Goal: Task Accomplishment & Management: Manage account settings

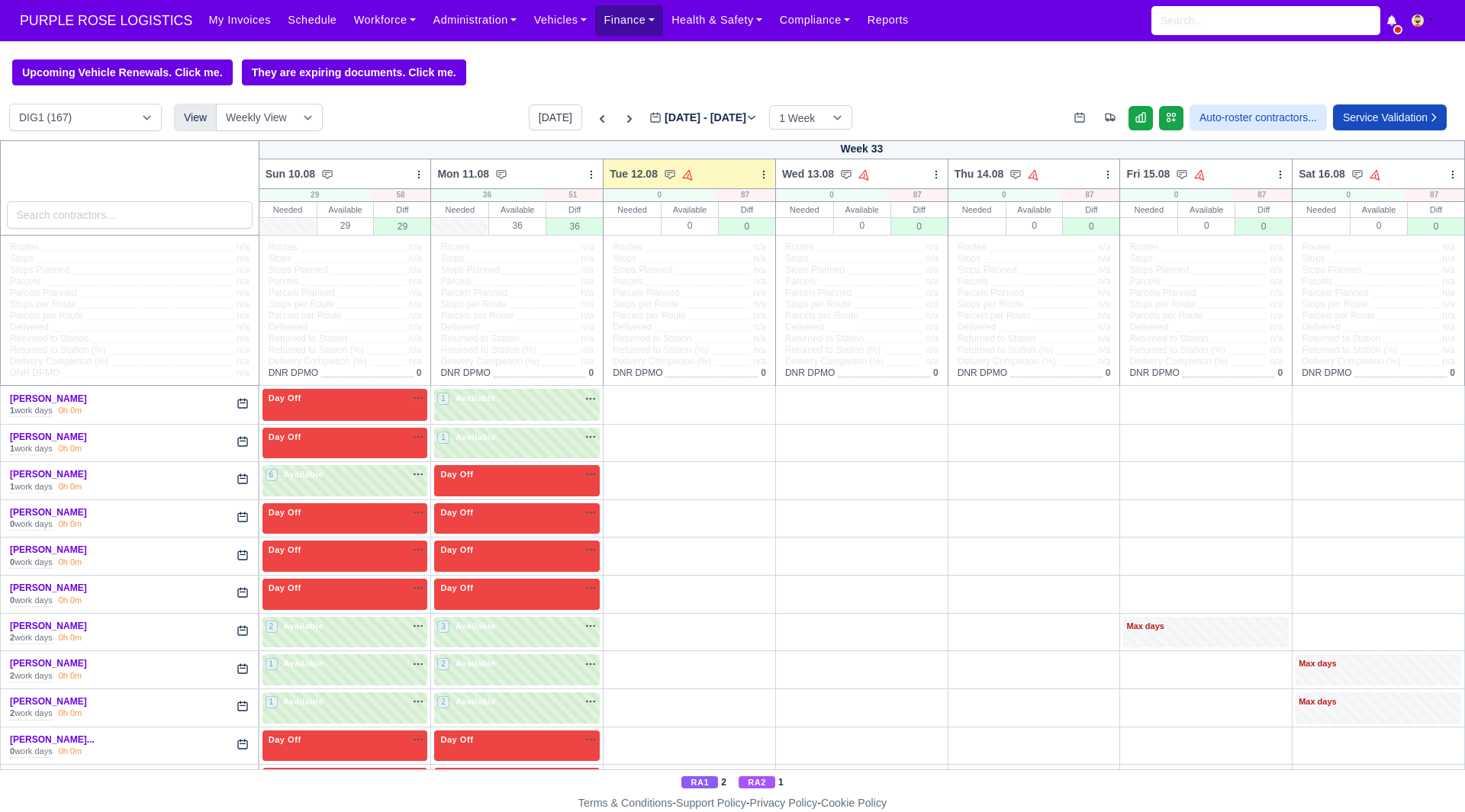
click at [595, 31] on link "Finance" at bounding box center [628, 20] width 68 height 30
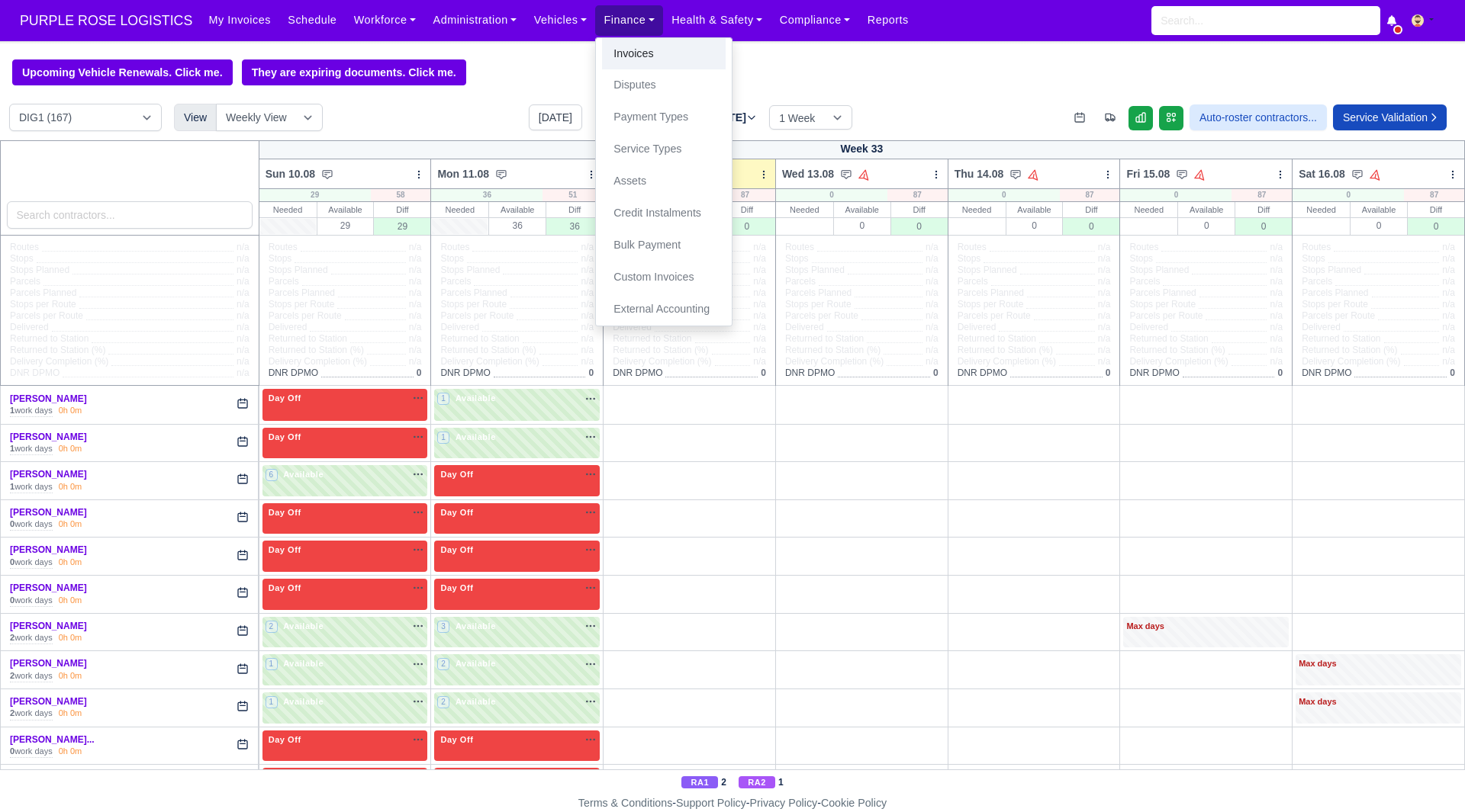
click at [602, 51] on link "Invoices" at bounding box center [664, 54] width 124 height 32
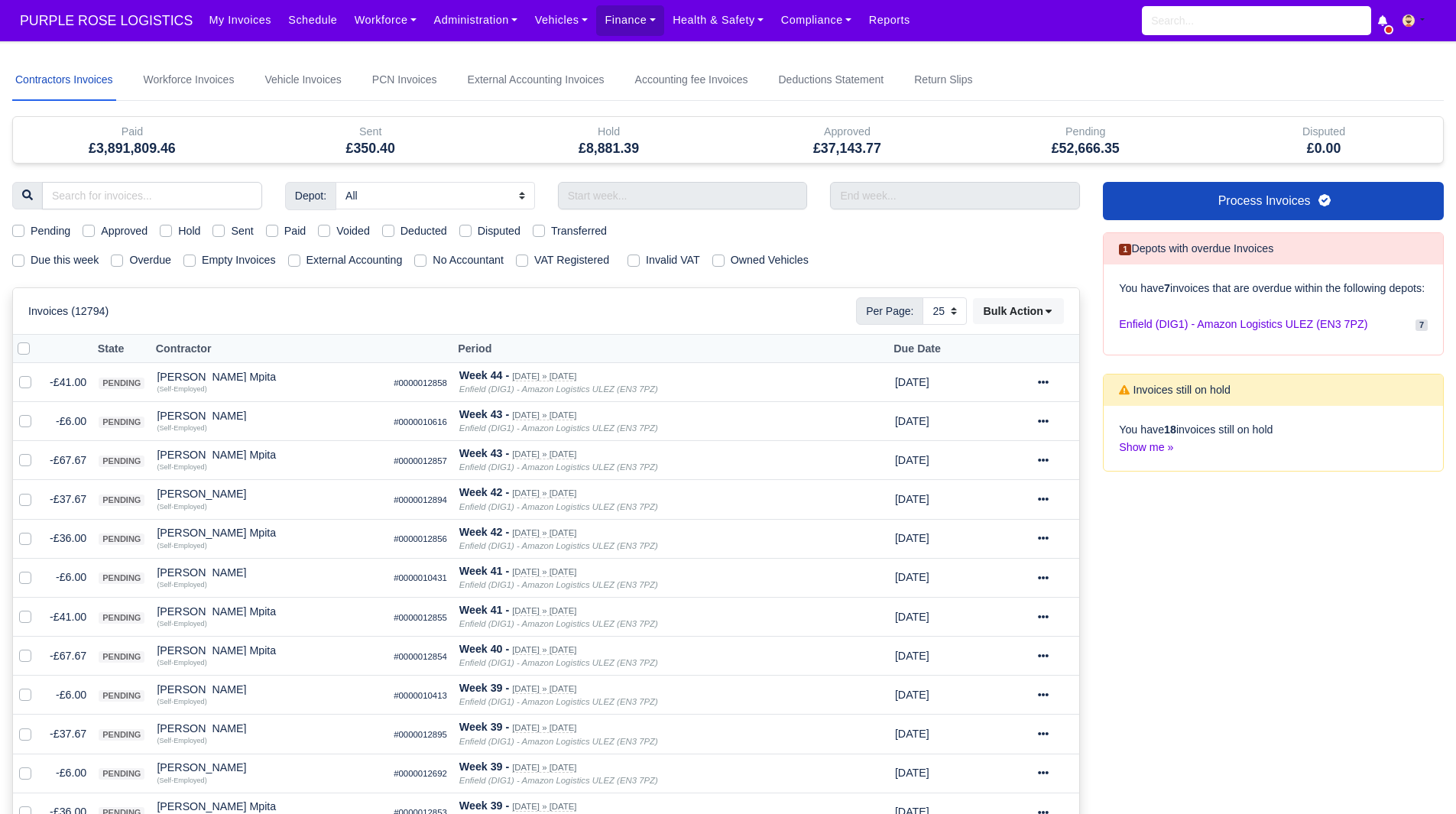
select select "25"
click at [576, 188] on input "text" at bounding box center [683, 195] width 250 height 28
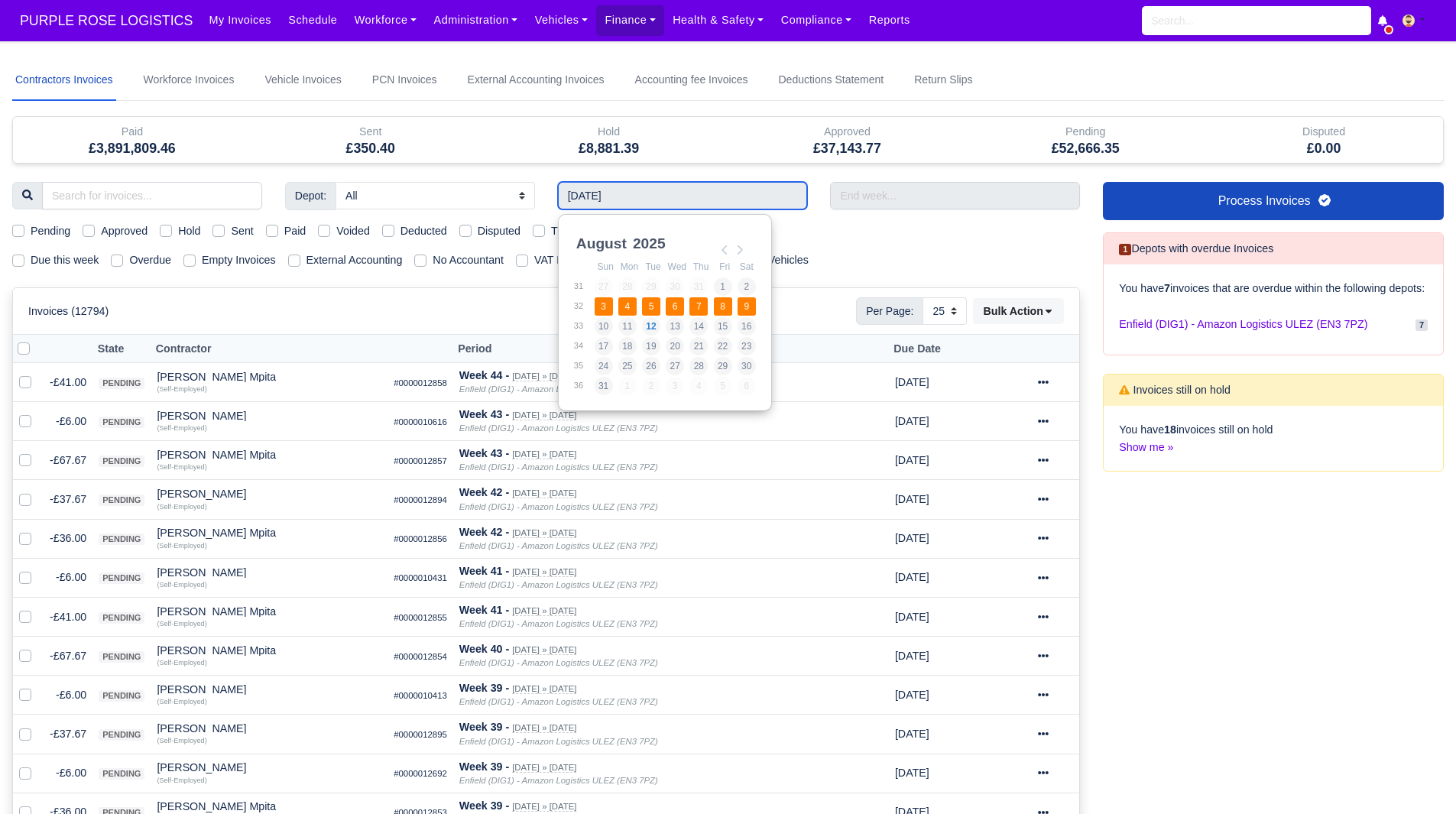
type input "03/08/2025 - 09/08/2025"
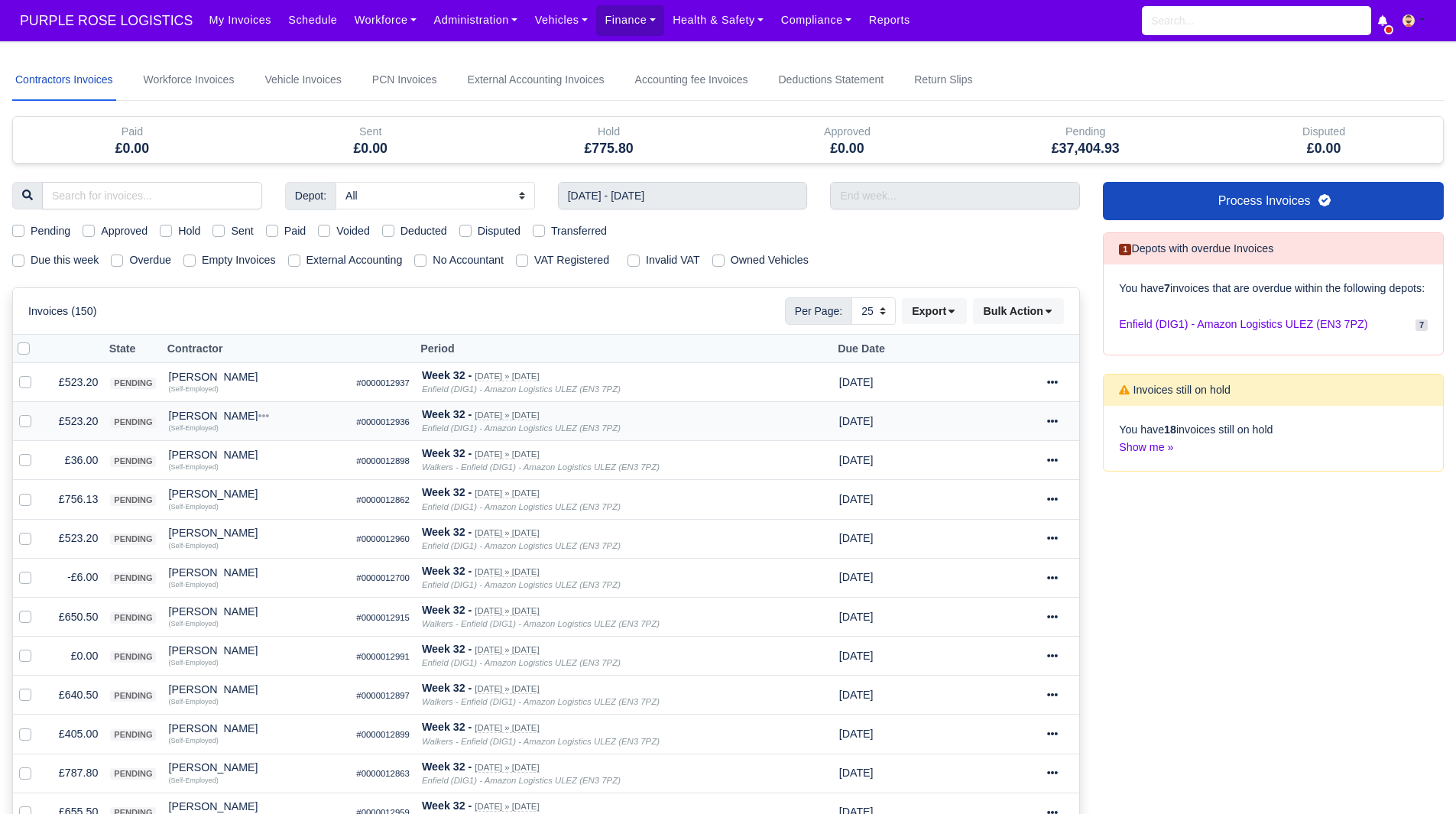
scroll to position [62, 0]
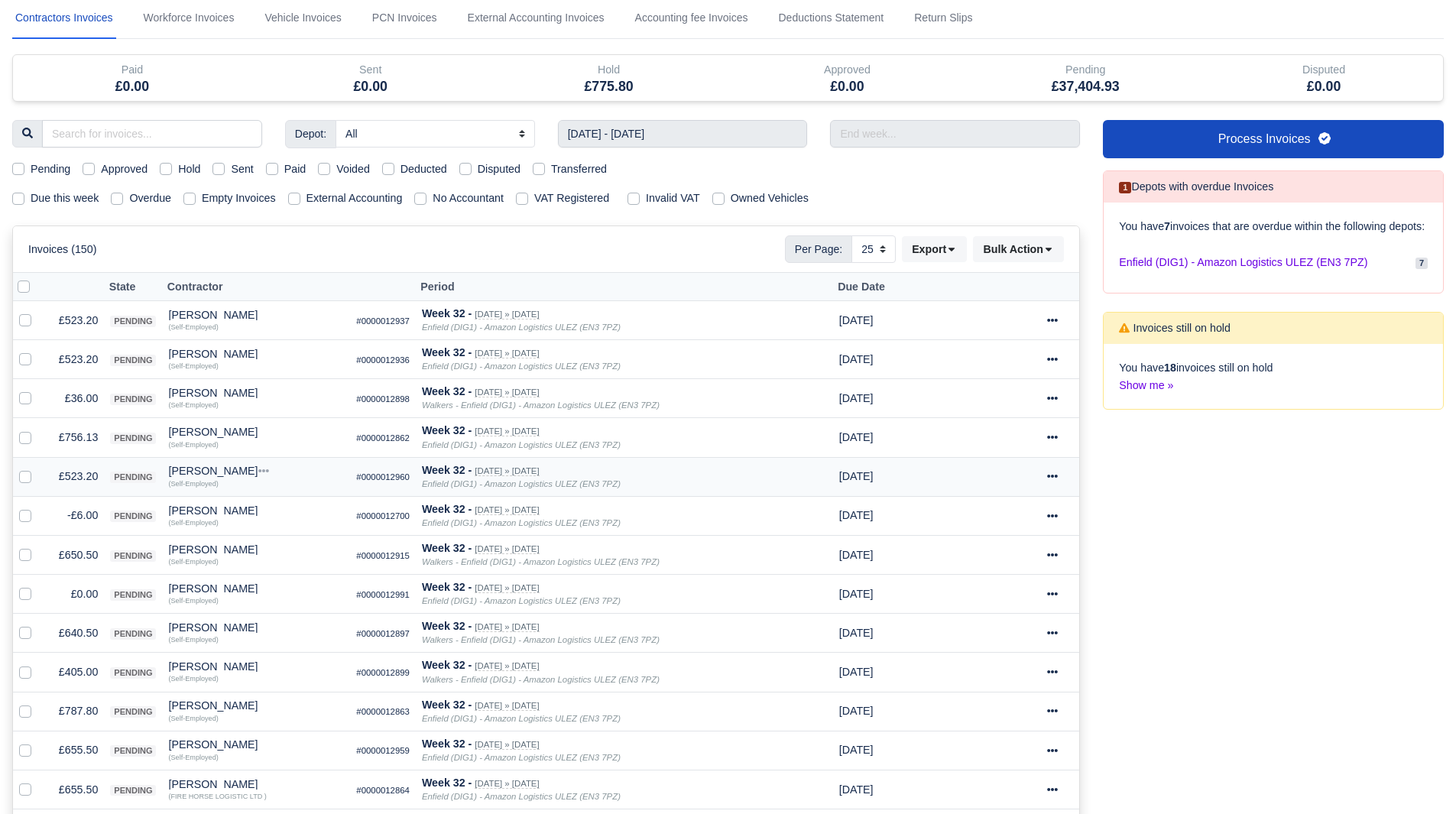
click at [70, 475] on td "£523.20" at bounding box center [73, 477] width 60 height 39
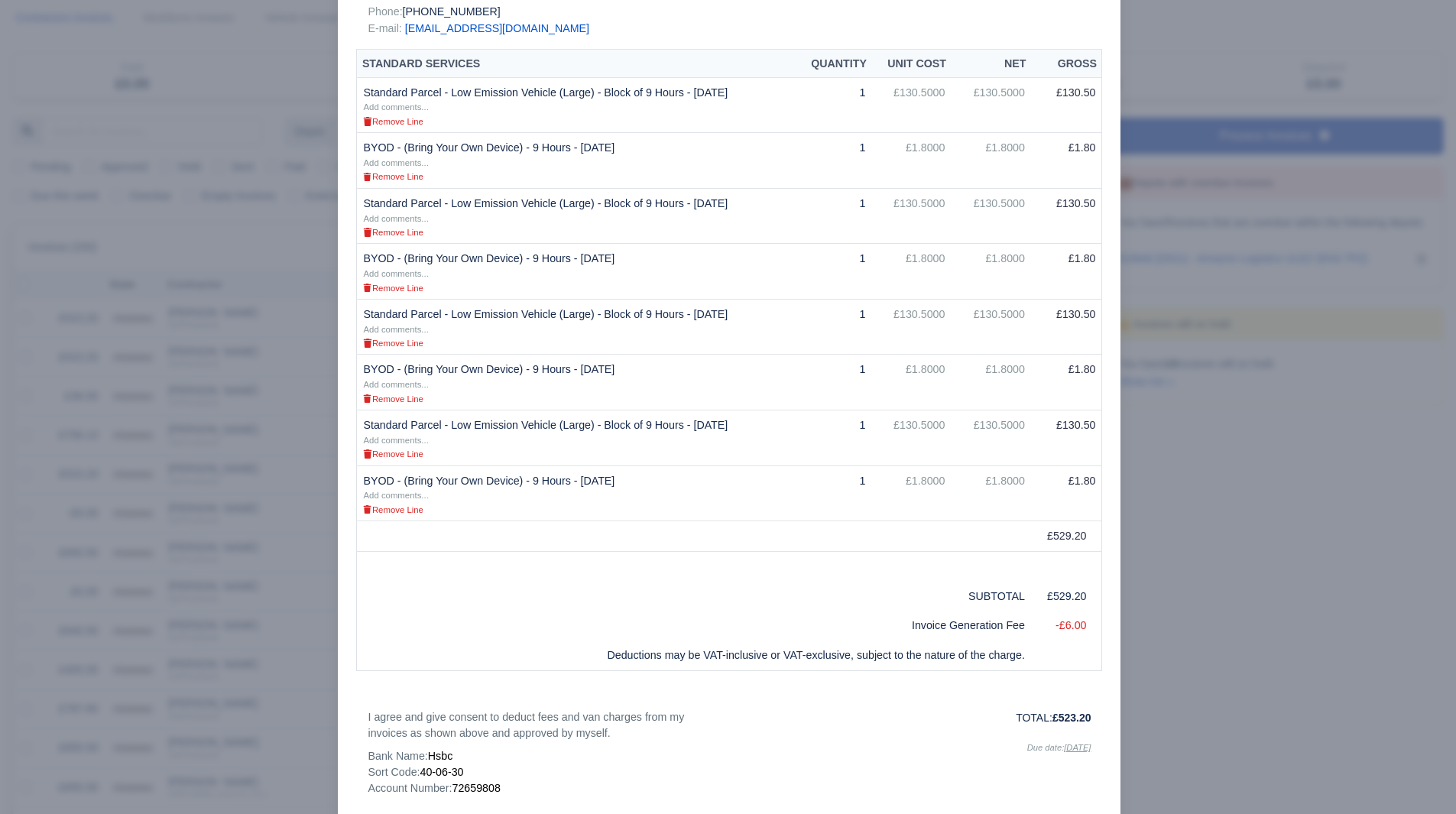
scroll to position [332, 0]
click at [152, 484] on div at bounding box center [728, 407] width 1456 height 814
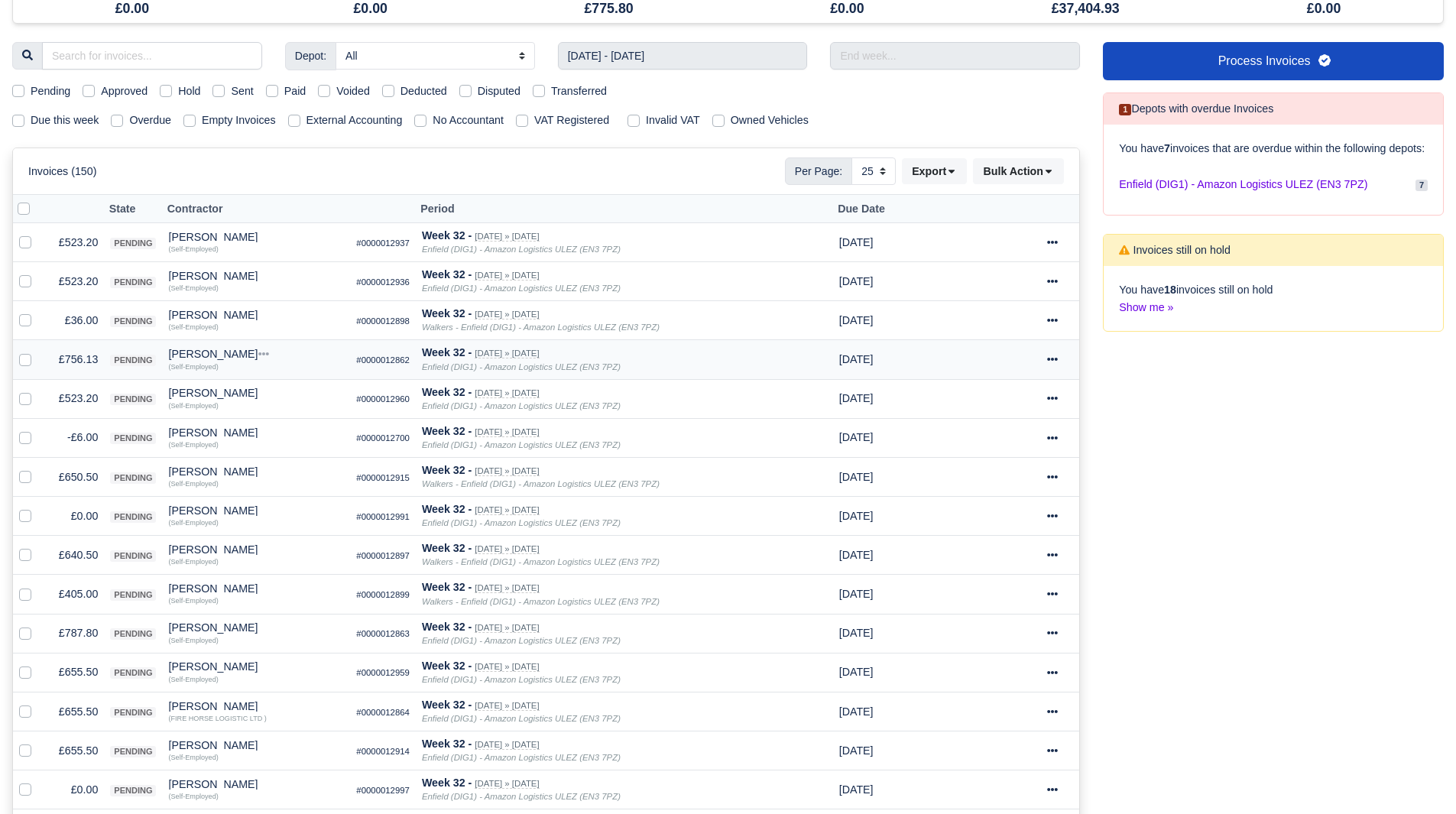
scroll to position [142, 0]
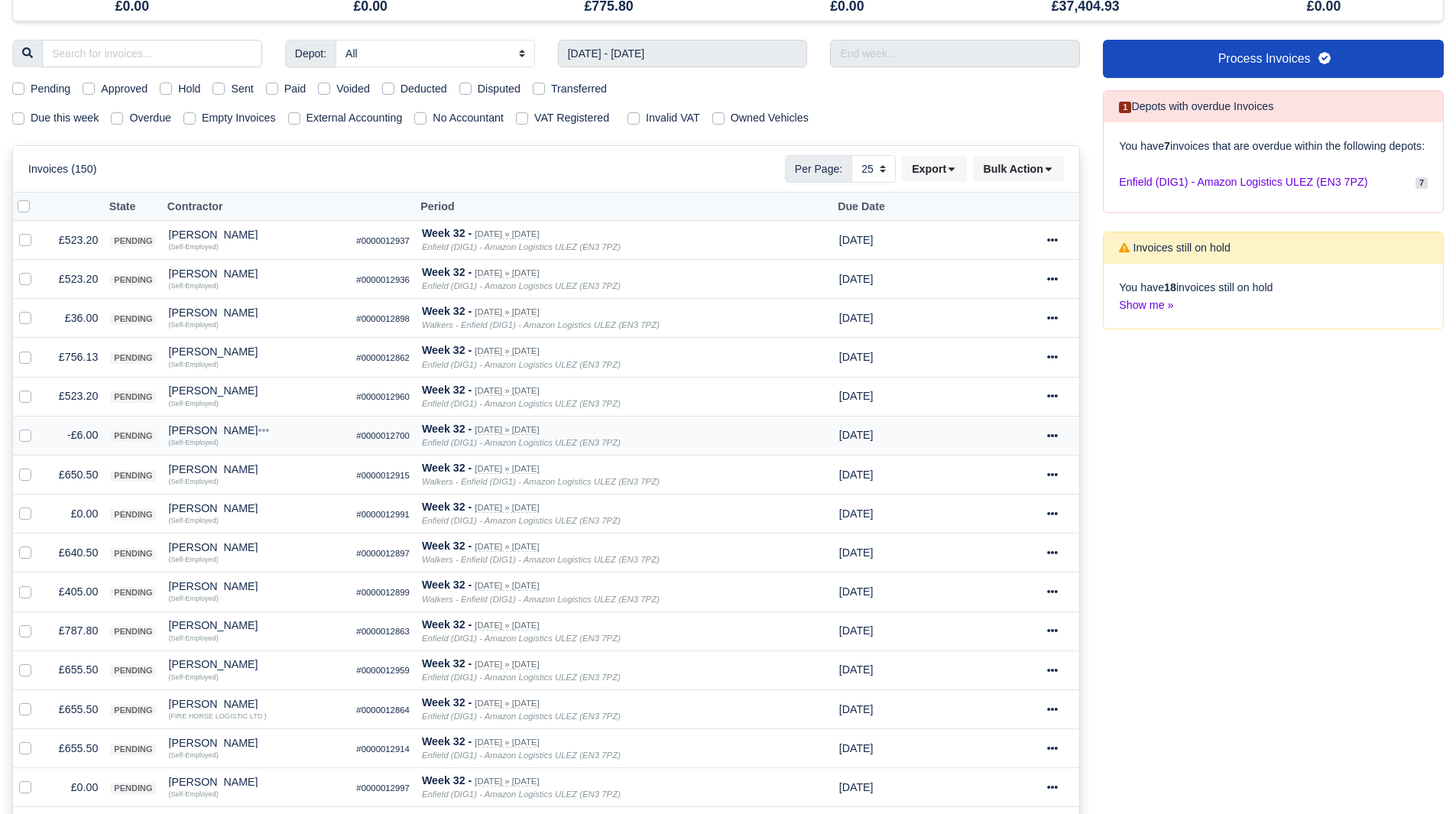
click at [37, 426] on label at bounding box center [37, 426] width 0 height 0
click at [27, 431] on input "checkbox" at bounding box center [25, 432] width 12 height 12
checkbox input "true"
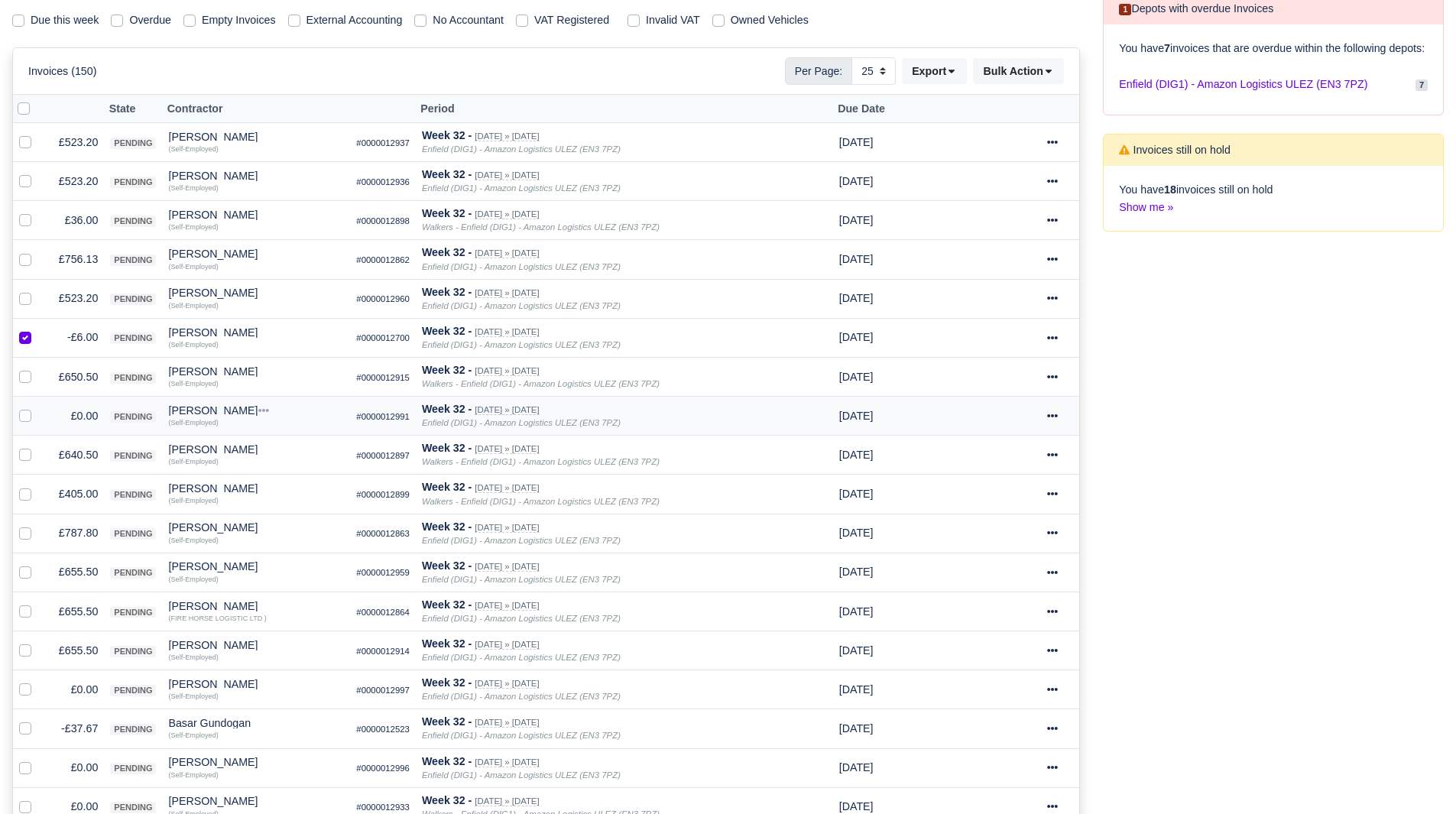
click at [37, 407] on label at bounding box center [37, 407] width 0 height 0
click at [31, 414] on input "checkbox" at bounding box center [25, 413] width 12 height 12
checkbox input "true"
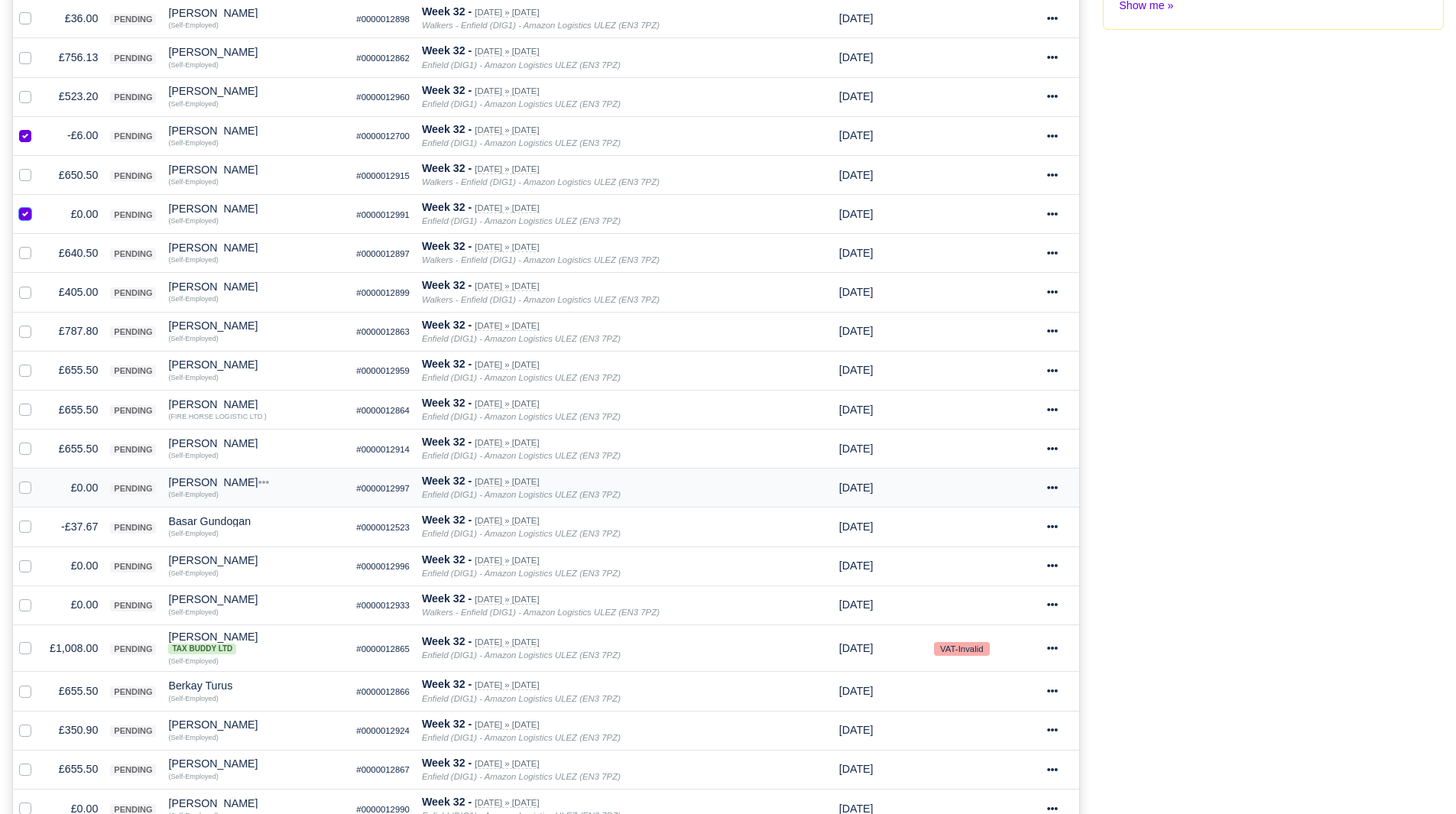
scroll to position [443, 0]
click at [37, 478] on label at bounding box center [37, 478] width 0 height 0
click at [22, 485] on input "checkbox" at bounding box center [25, 483] width 12 height 12
checkbox input "true"
click at [22, 519] on div at bounding box center [28, 526] width 19 height 18
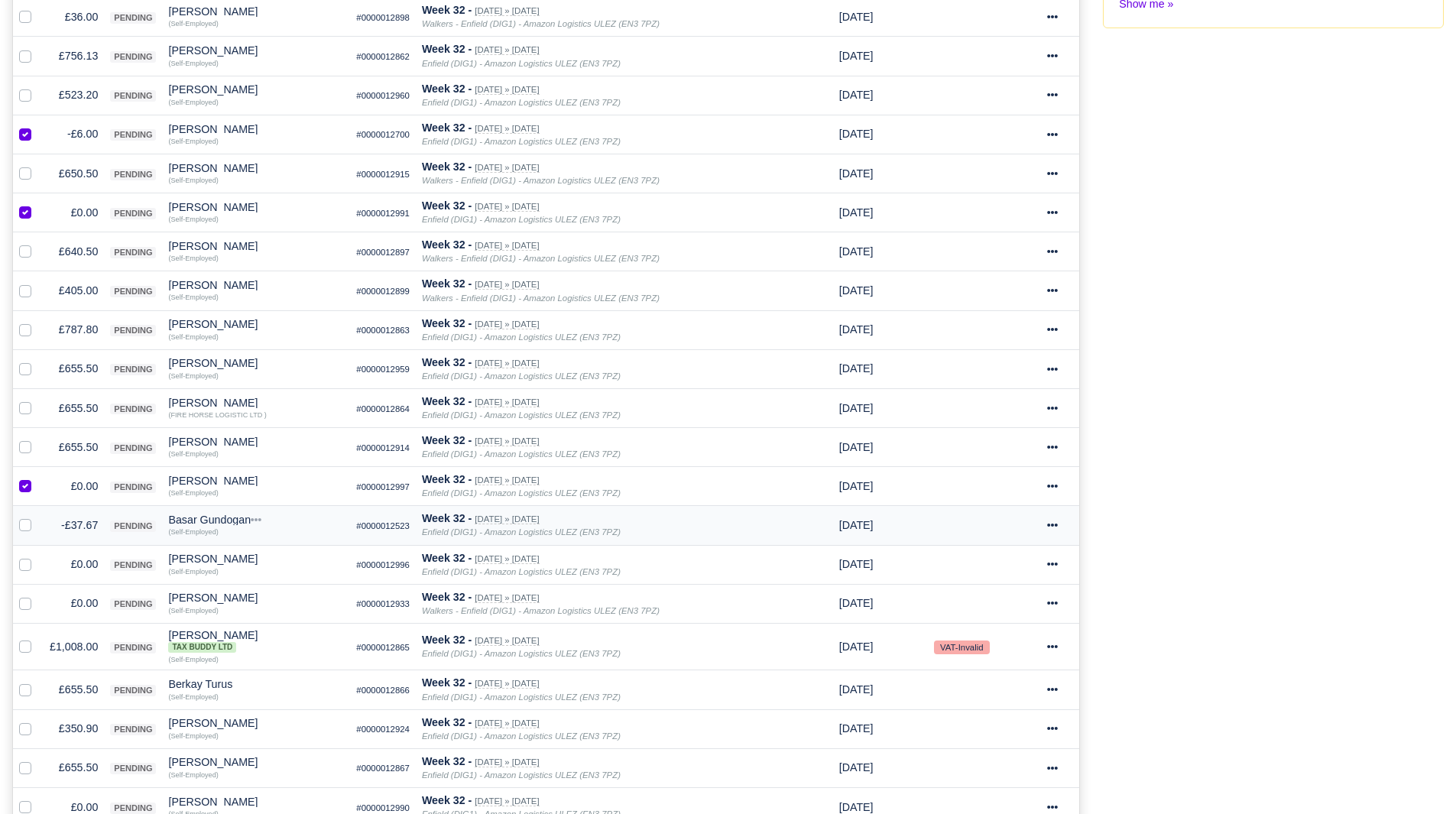
click at [37, 517] on label at bounding box center [37, 517] width 0 height 0
click at [24, 529] on input "checkbox" at bounding box center [25, 523] width 12 height 12
checkbox input "true"
click at [24, 555] on div at bounding box center [28, 564] width 19 height 18
click at [37, 555] on label at bounding box center [37, 555] width 0 height 0
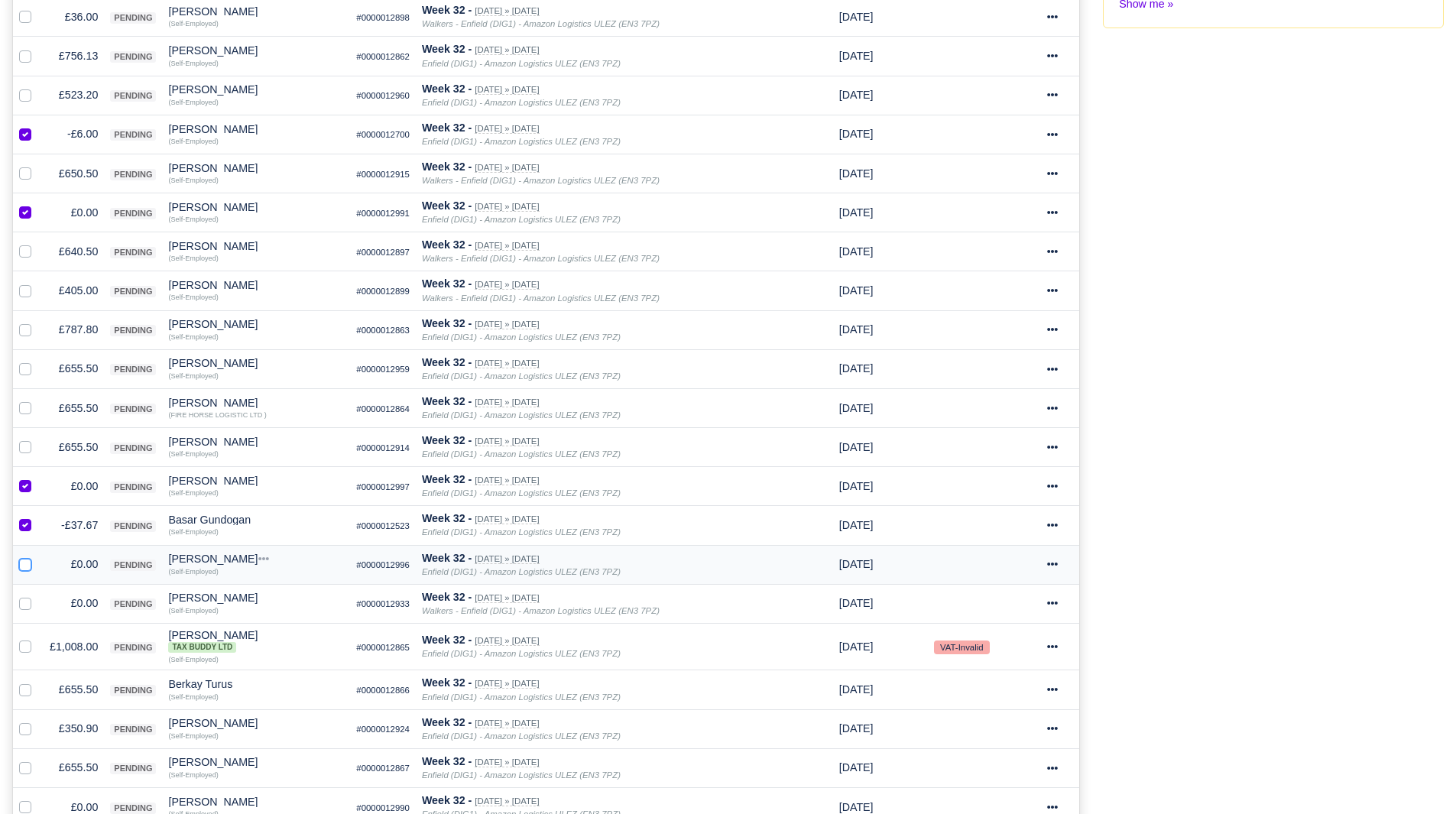
click at [25, 563] on input "checkbox" at bounding box center [25, 561] width 12 height 12
checkbox input "true"
click at [37, 595] on label at bounding box center [37, 595] width 0 height 0
click at [26, 600] on input "checkbox" at bounding box center [25, 601] width 12 height 12
checkbox input "true"
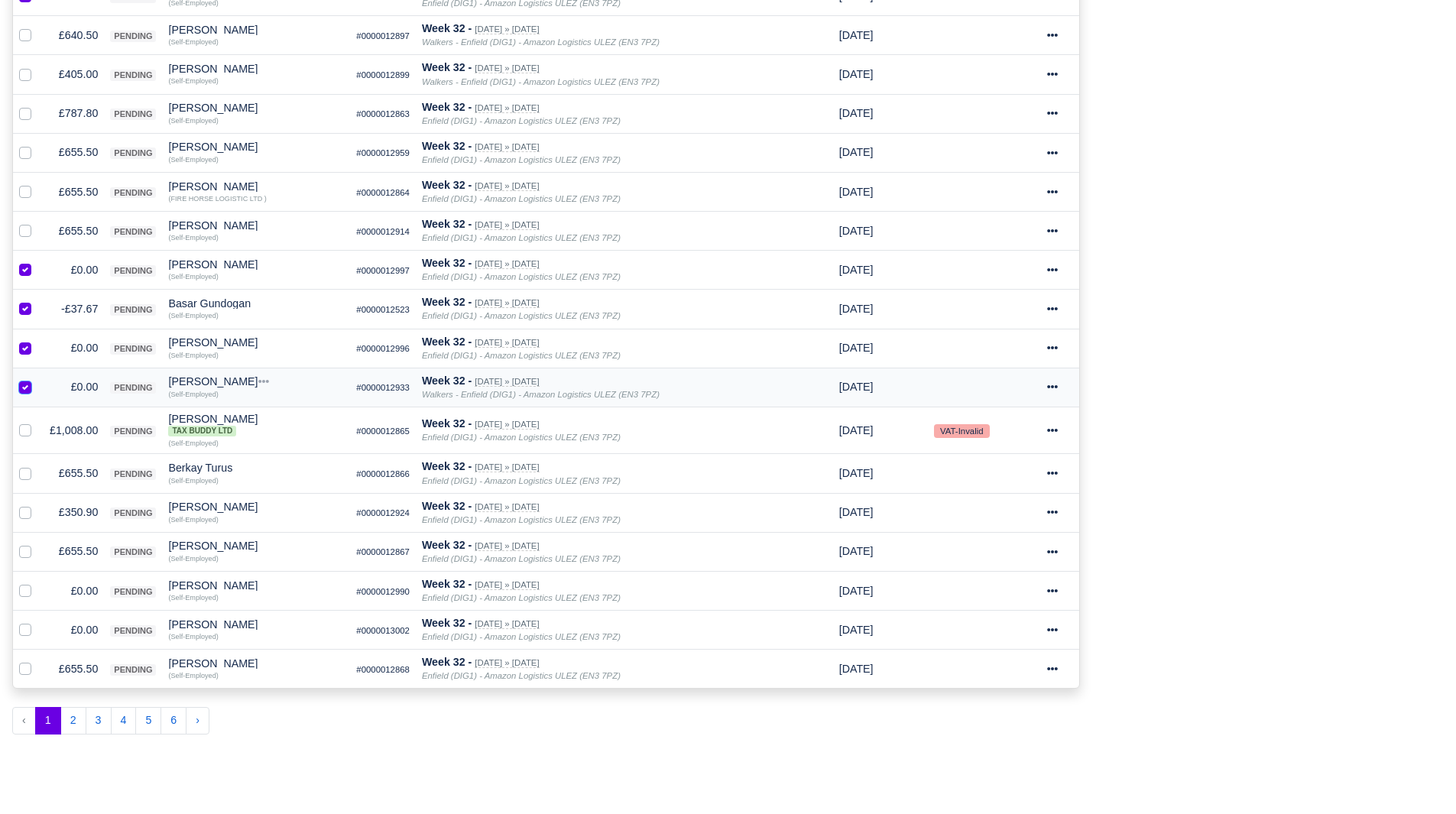
scroll to position [661, 0]
click at [37, 582] on label at bounding box center [37, 582] width 0 height 0
click at [25, 593] on input "checkbox" at bounding box center [25, 588] width 12 height 12
checkbox input "true"
click at [37, 621] on label at bounding box center [37, 621] width 0 height 0
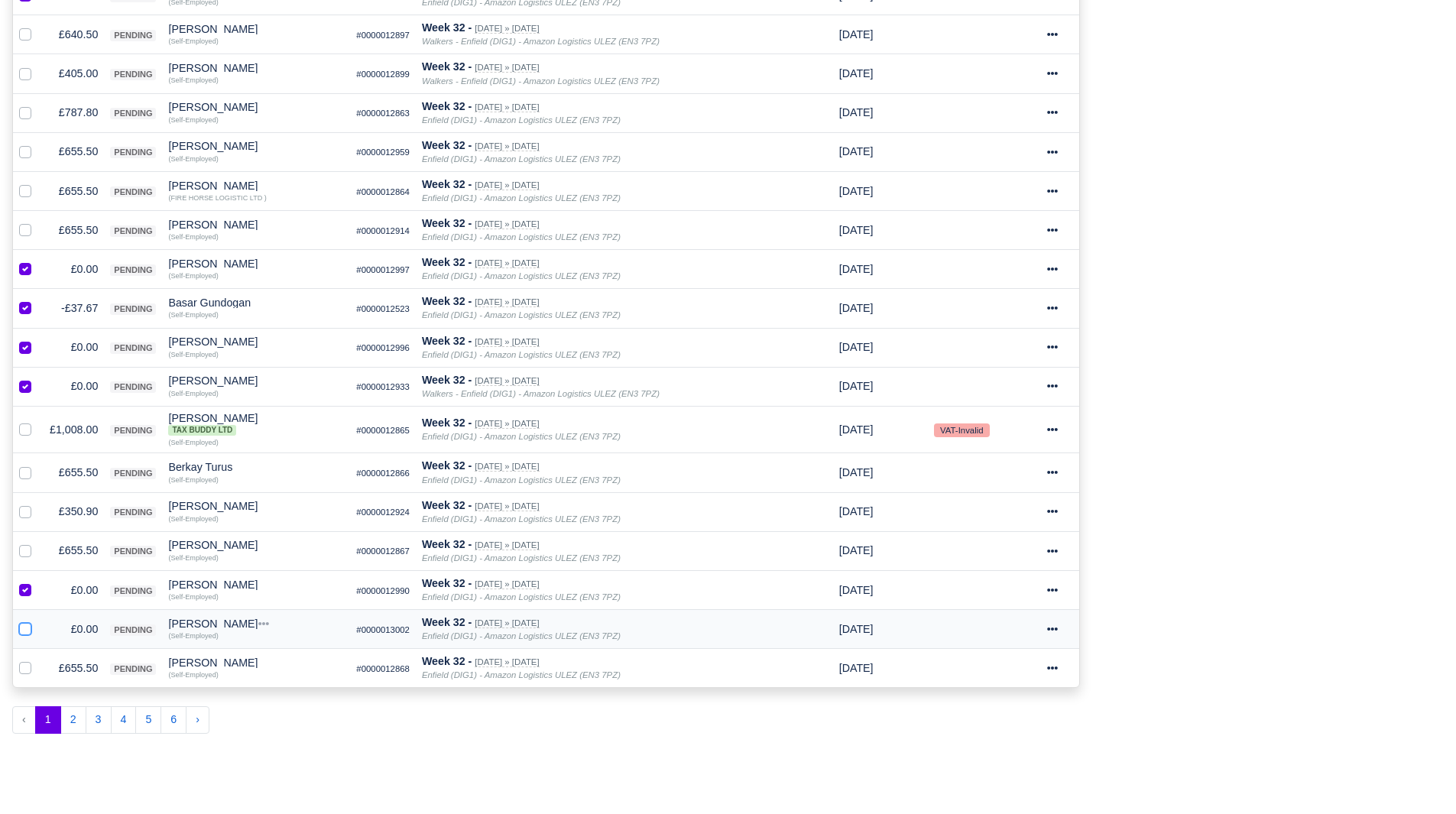
click at [25, 627] on input "checkbox" at bounding box center [25, 627] width 12 height 12
checkbox input "true"
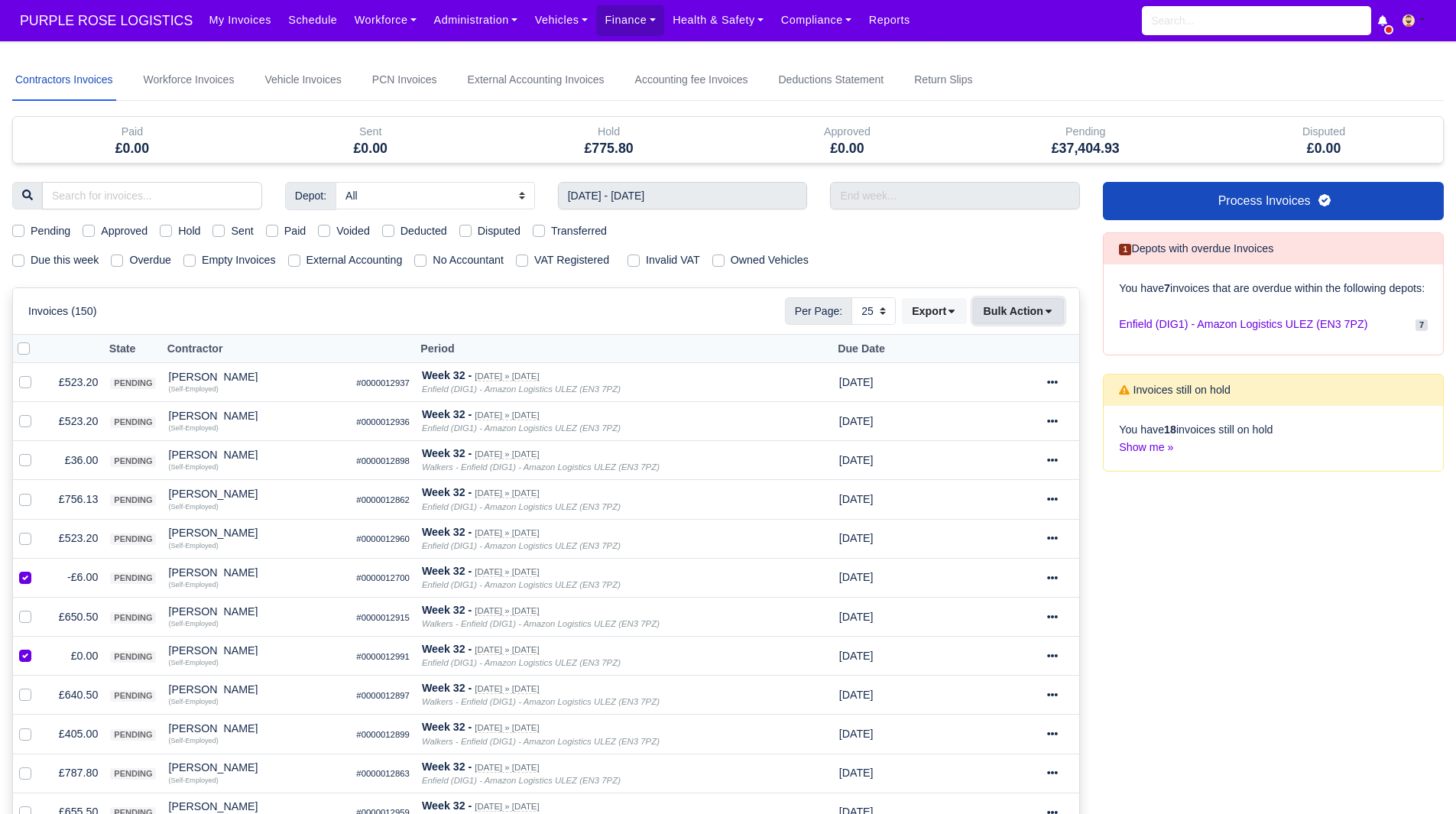
click at [978, 302] on button "Bulk Action" at bounding box center [1019, 311] width 91 height 26
click at [1000, 440] on div "Void" at bounding box center [994, 435] width 136 height 24
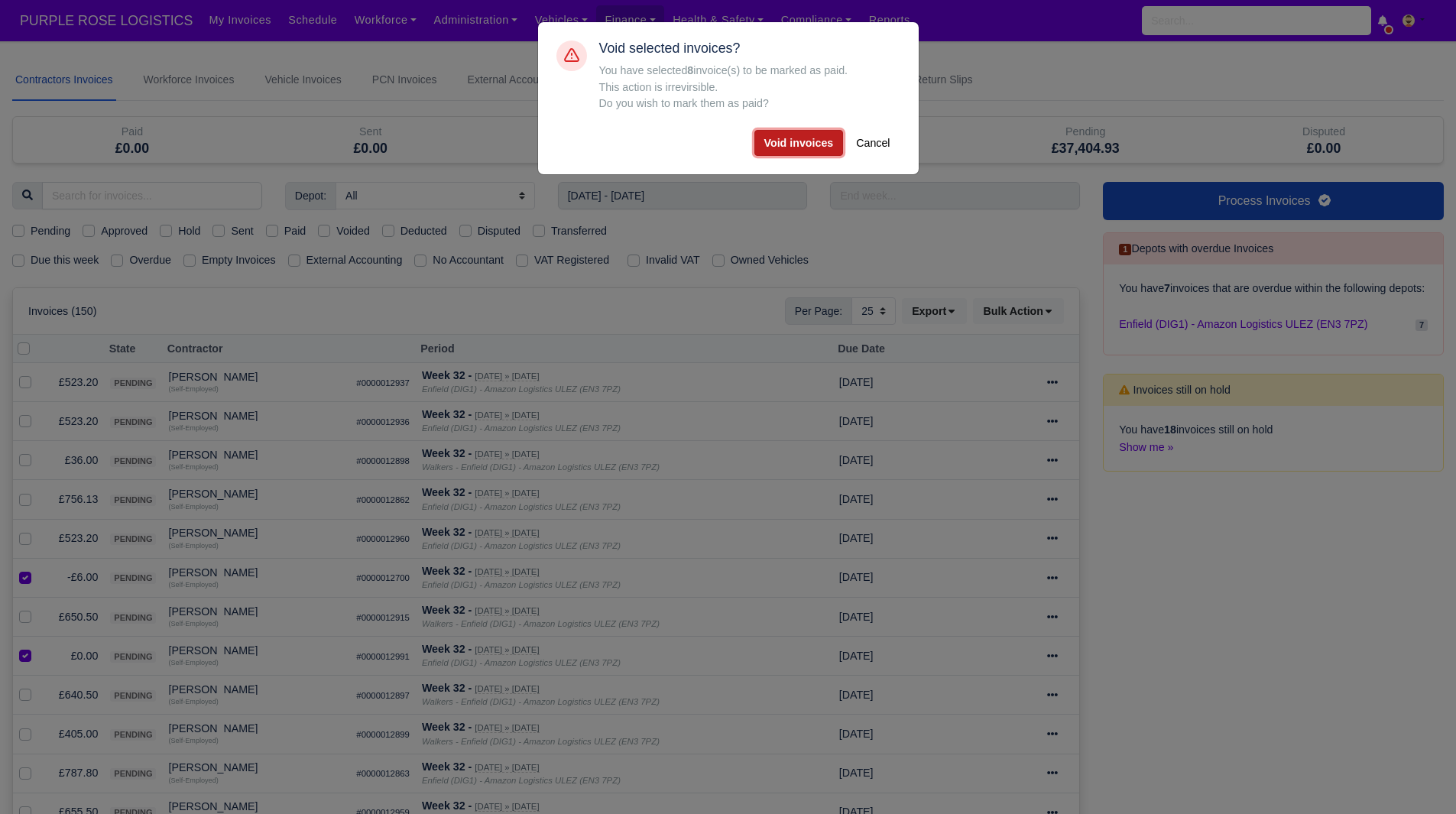
click at [800, 137] on button "Void invoices" at bounding box center [799, 143] width 90 height 26
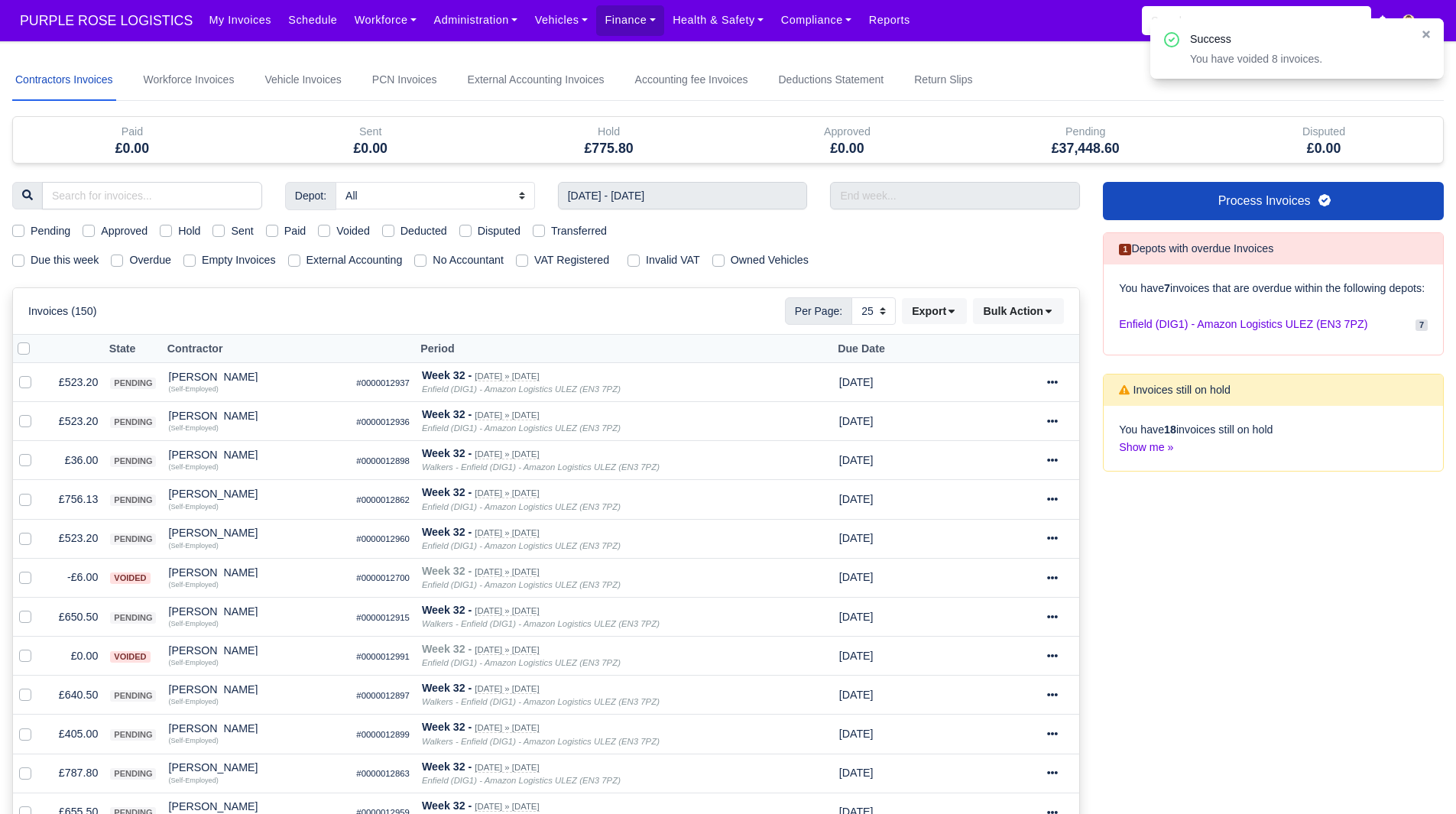
scroll to position [732, 0]
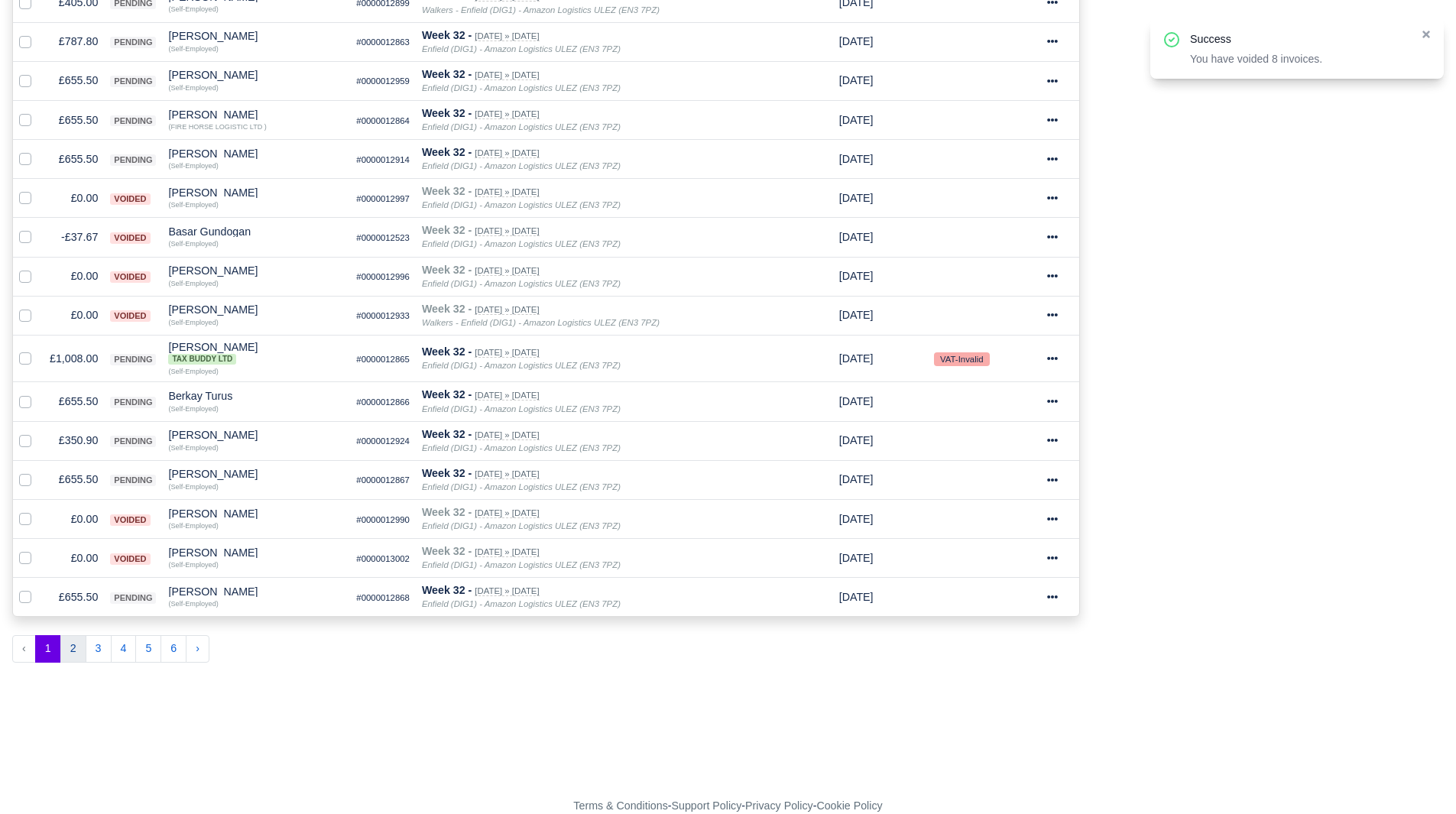
click at [70, 649] on button "2" at bounding box center [73, 649] width 26 height 28
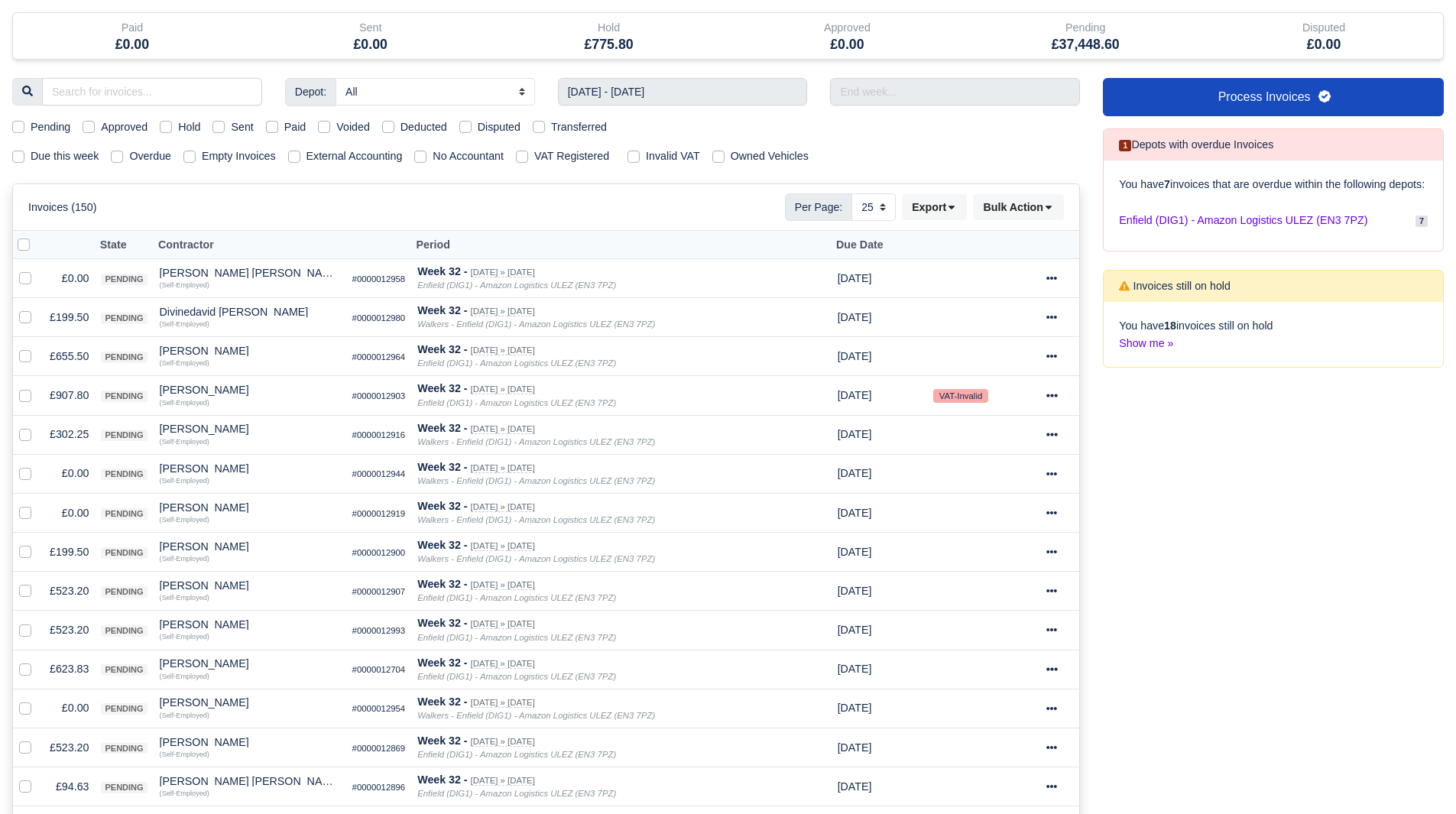
scroll to position [107, 0]
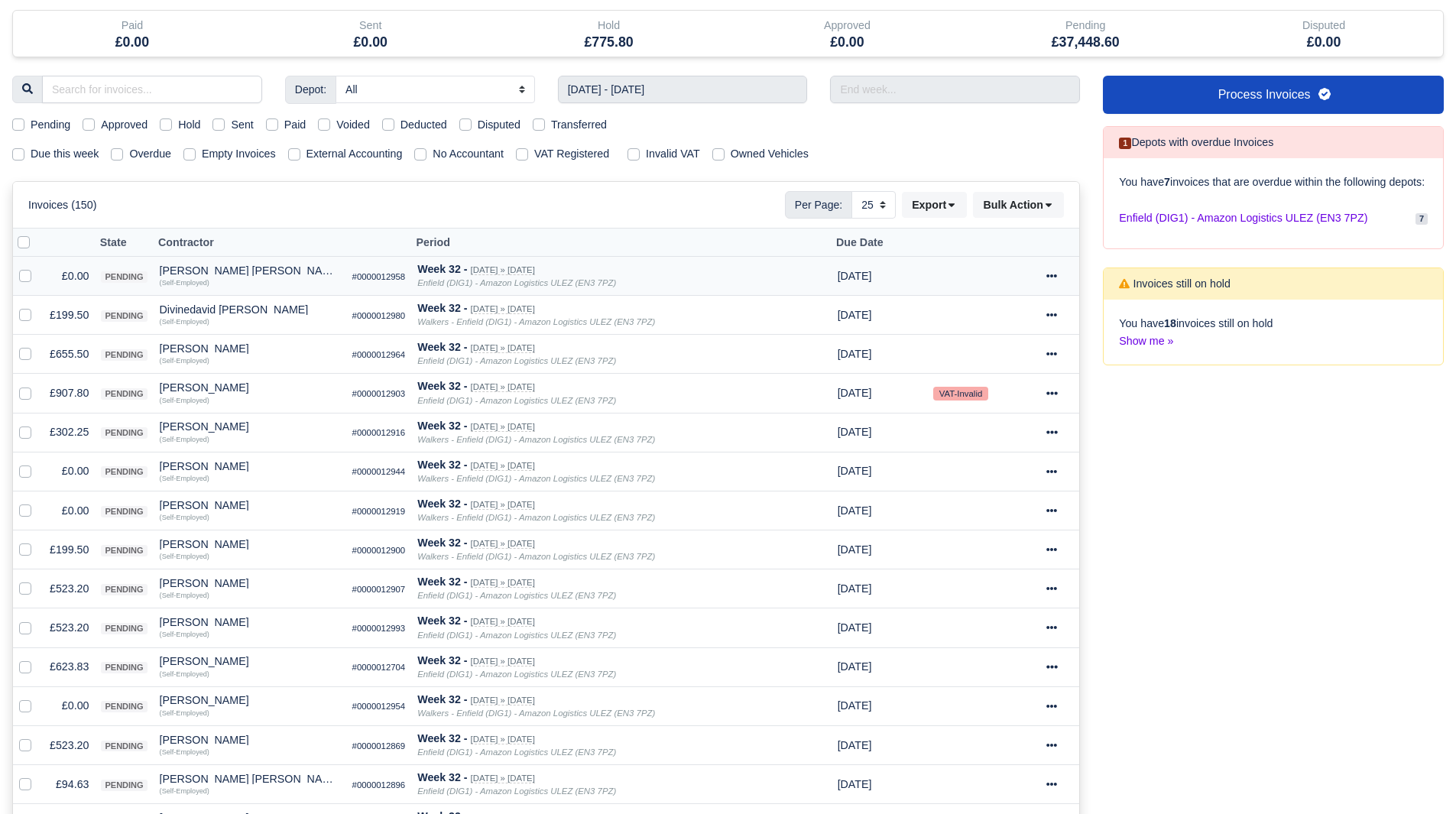
click at [36, 280] on div at bounding box center [28, 276] width 19 height 18
click at [37, 267] on label at bounding box center [37, 267] width 0 height 0
click at [29, 279] on input "checkbox" at bounding box center [25, 273] width 12 height 12
checkbox input "true"
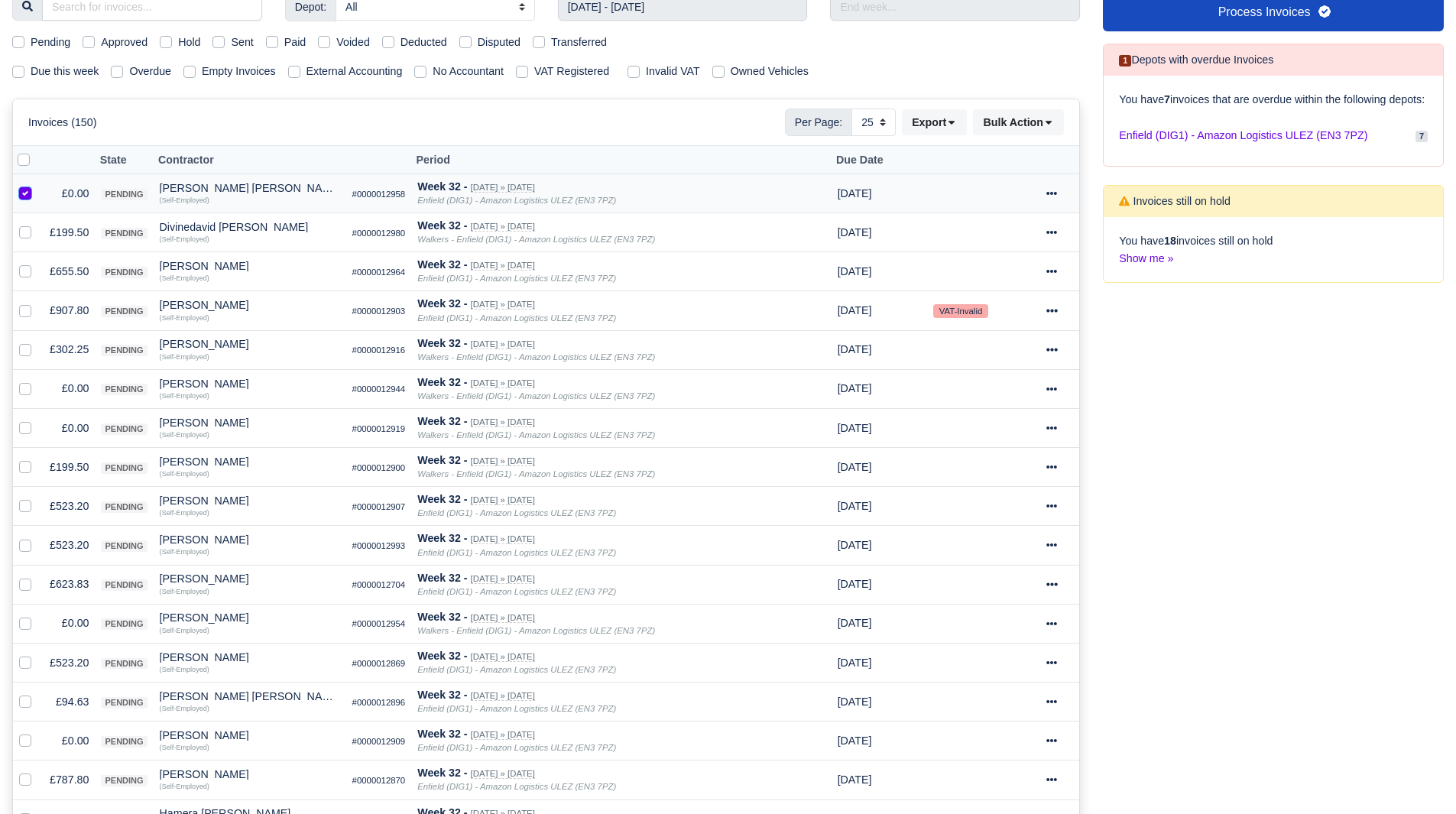
scroll to position [189, 0]
click at [37, 379] on label at bounding box center [37, 379] width 0 height 0
click at [26, 384] on input "checkbox" at bounding box center [25, 385] width 12 height 12
checkbox input "true"
click at [37, 419] on label at bounding box center [37, 419] width 0 height 0
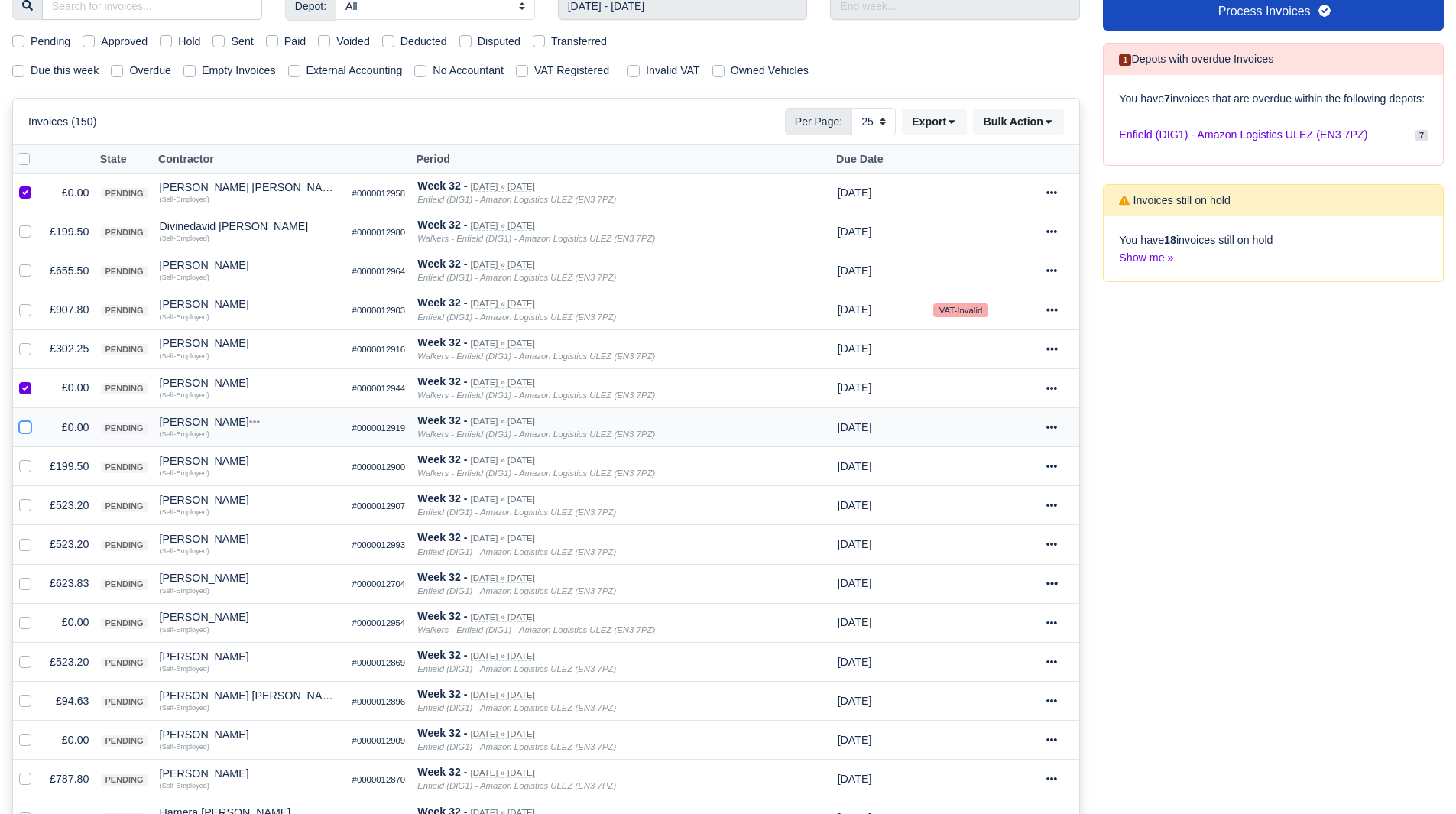
click at [26, 423] on input "checkbox" at bounding box center [25, 425] width 12 height 12
checkbox input "true"
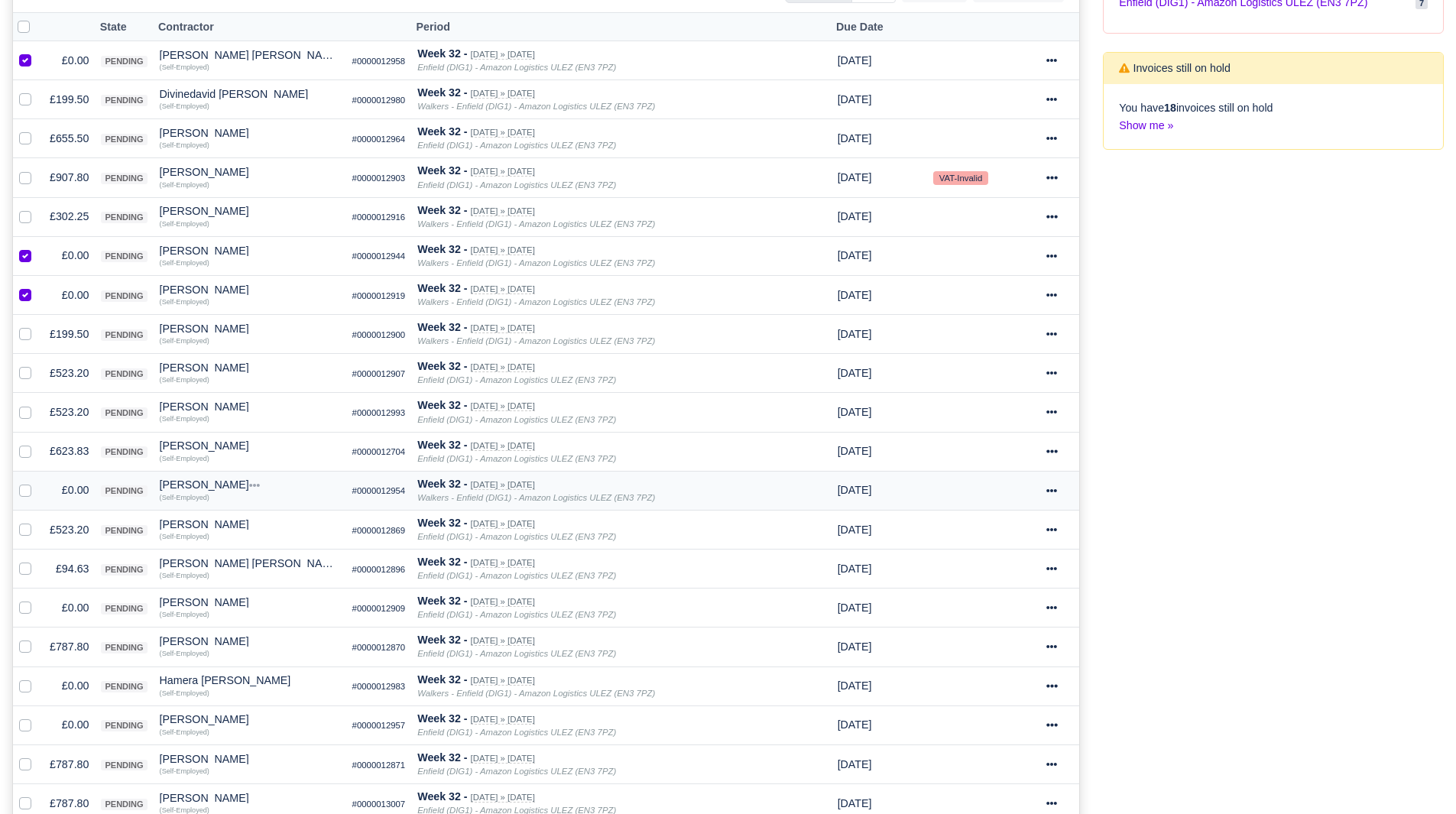
click at [37, 481] on label at bounding box center [37, 481] width 0 height 0
click at [26, 494] on input "checkbox" at bounding box center [25, 487] width 12 height 12
checkbox input "true"
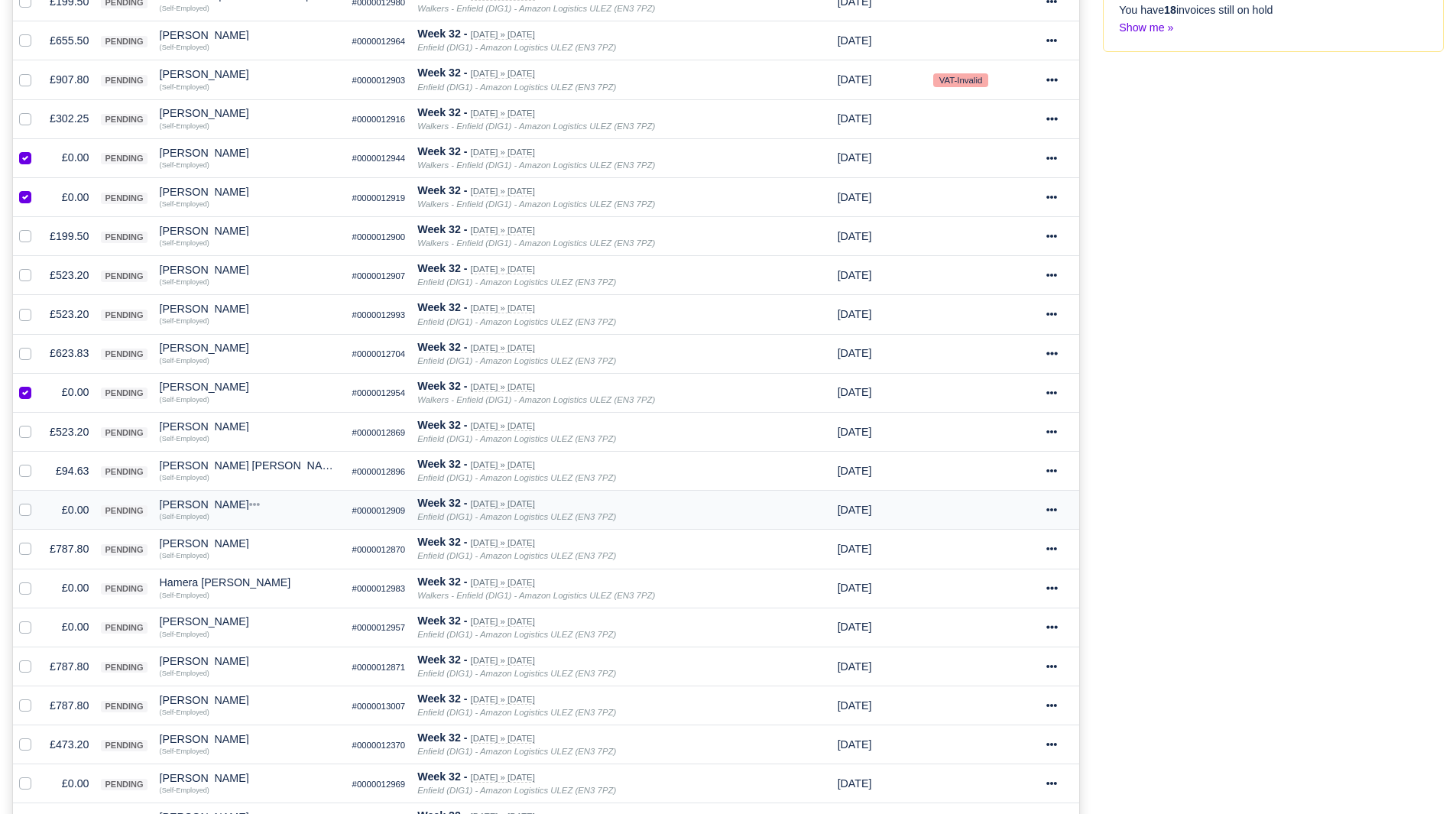
click at [37, 501] on label at bounding box center [37, 501] width 0 height 0
click at [25, 514] on input "checkbox" at bounding box center [25, 507] width 12 height 12
checkbox input "true"
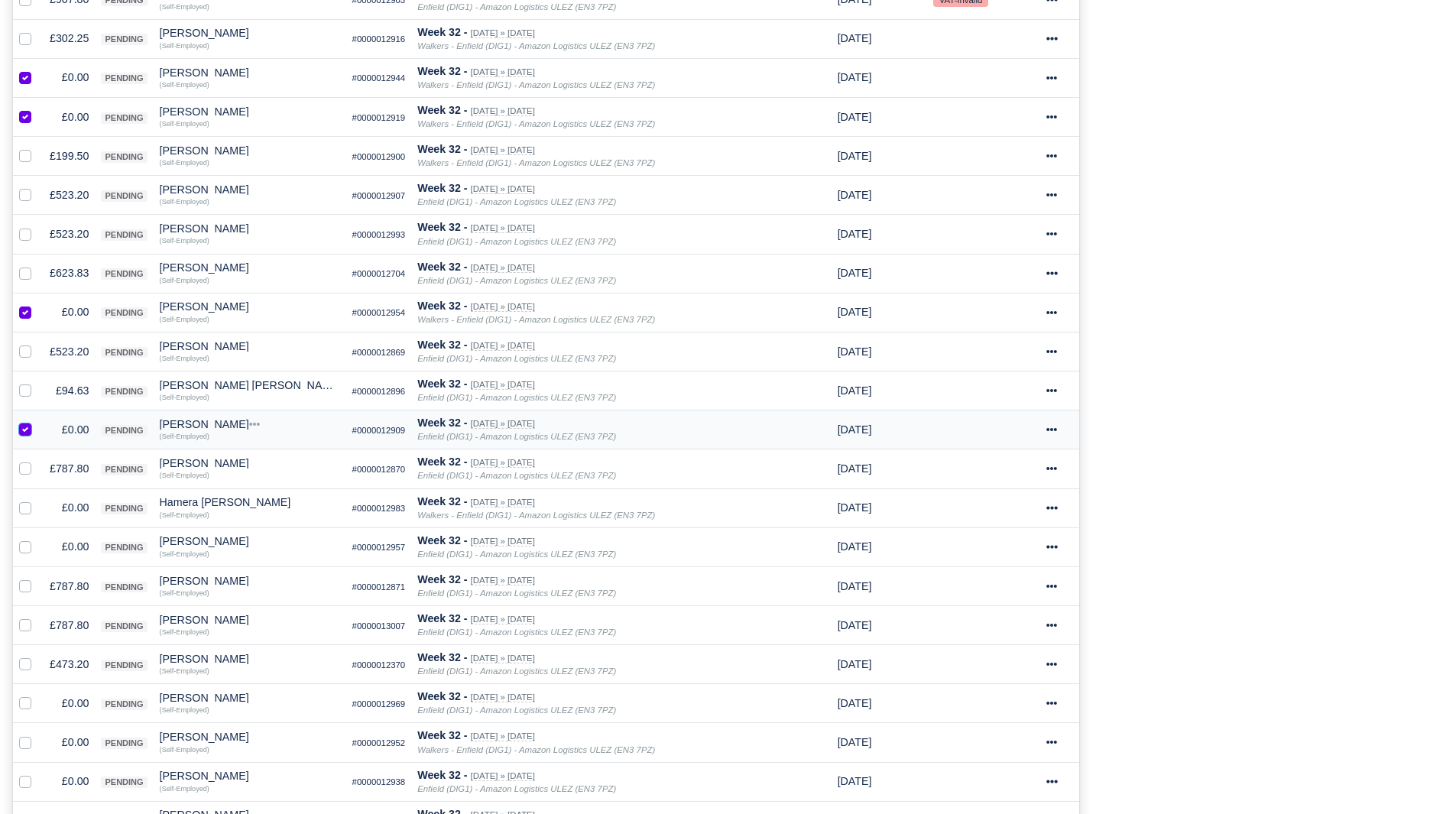
scroll to position [506, 0]
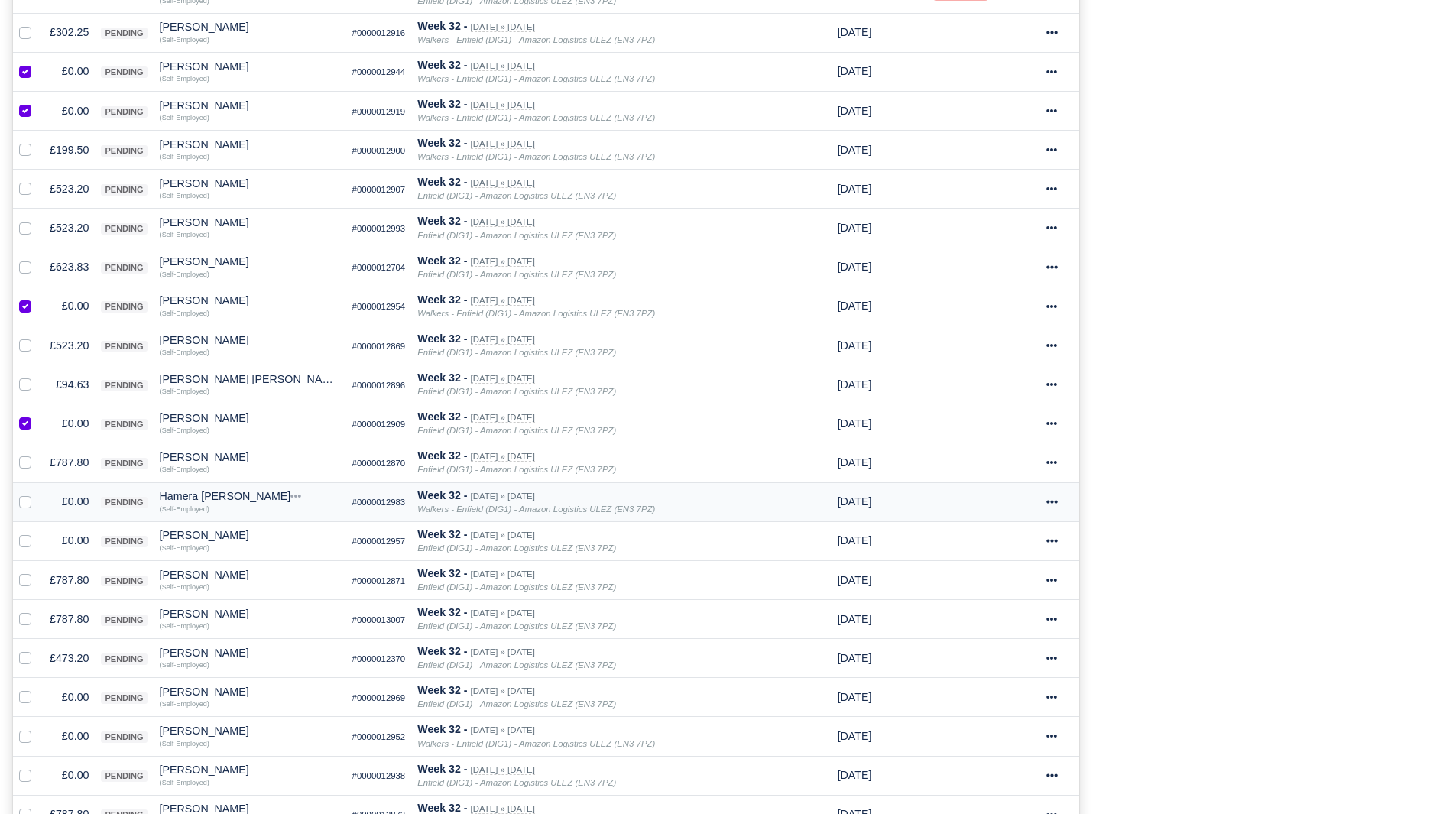
click at [37, 493] on label at bounding box center [37, 493] width 0 height 0
click at [24, 504] on input "checkbox" at bounding box center [25, 499] width 12 height 12
checkbox input "true"
click at [37, 532] on label at bounding box center [37, 532] width 0 height 0
click at [29, 545] on input "checkbox" at bounding box center [25, 538] width 12 height 12
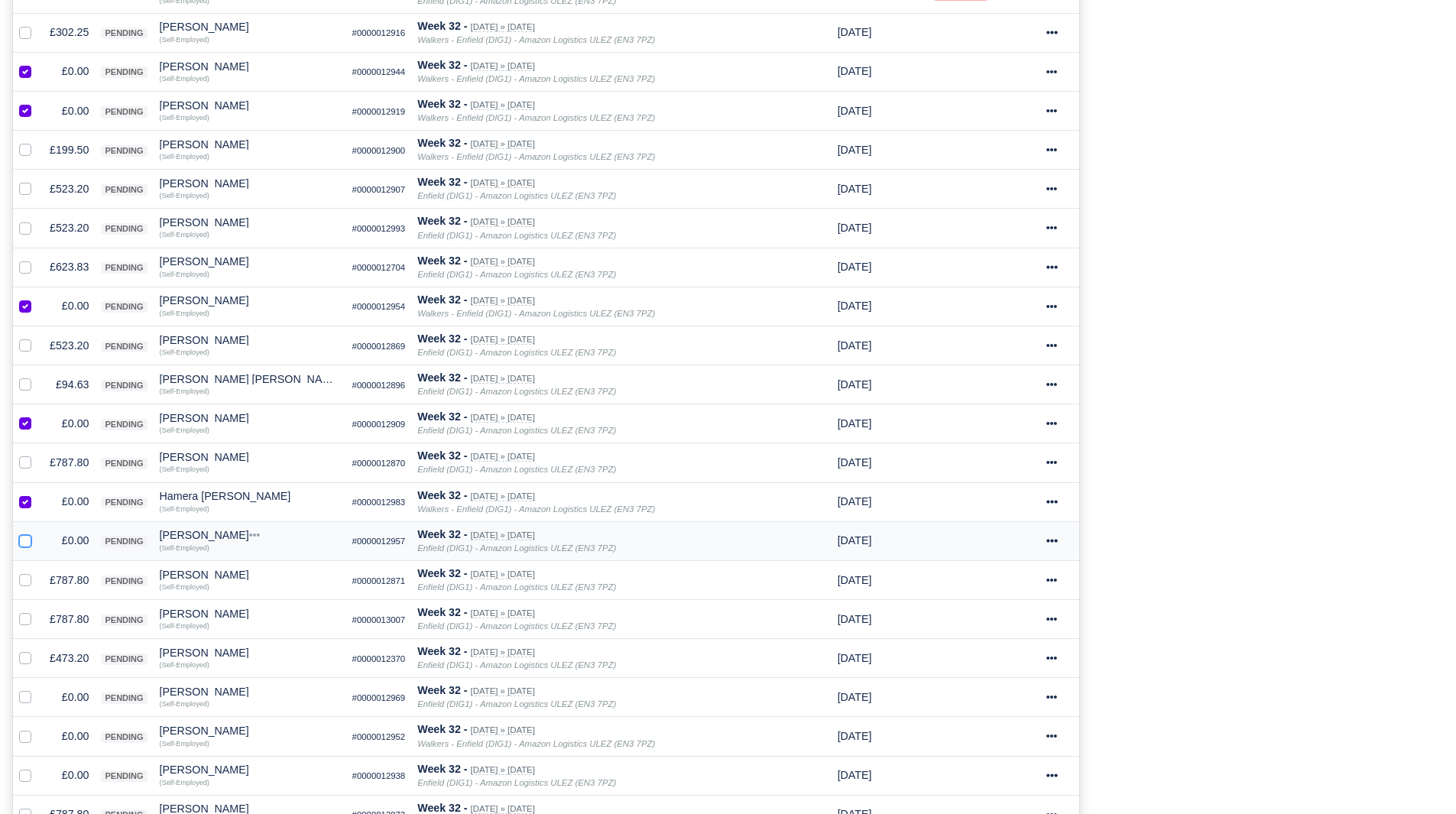
checkbox input "true"
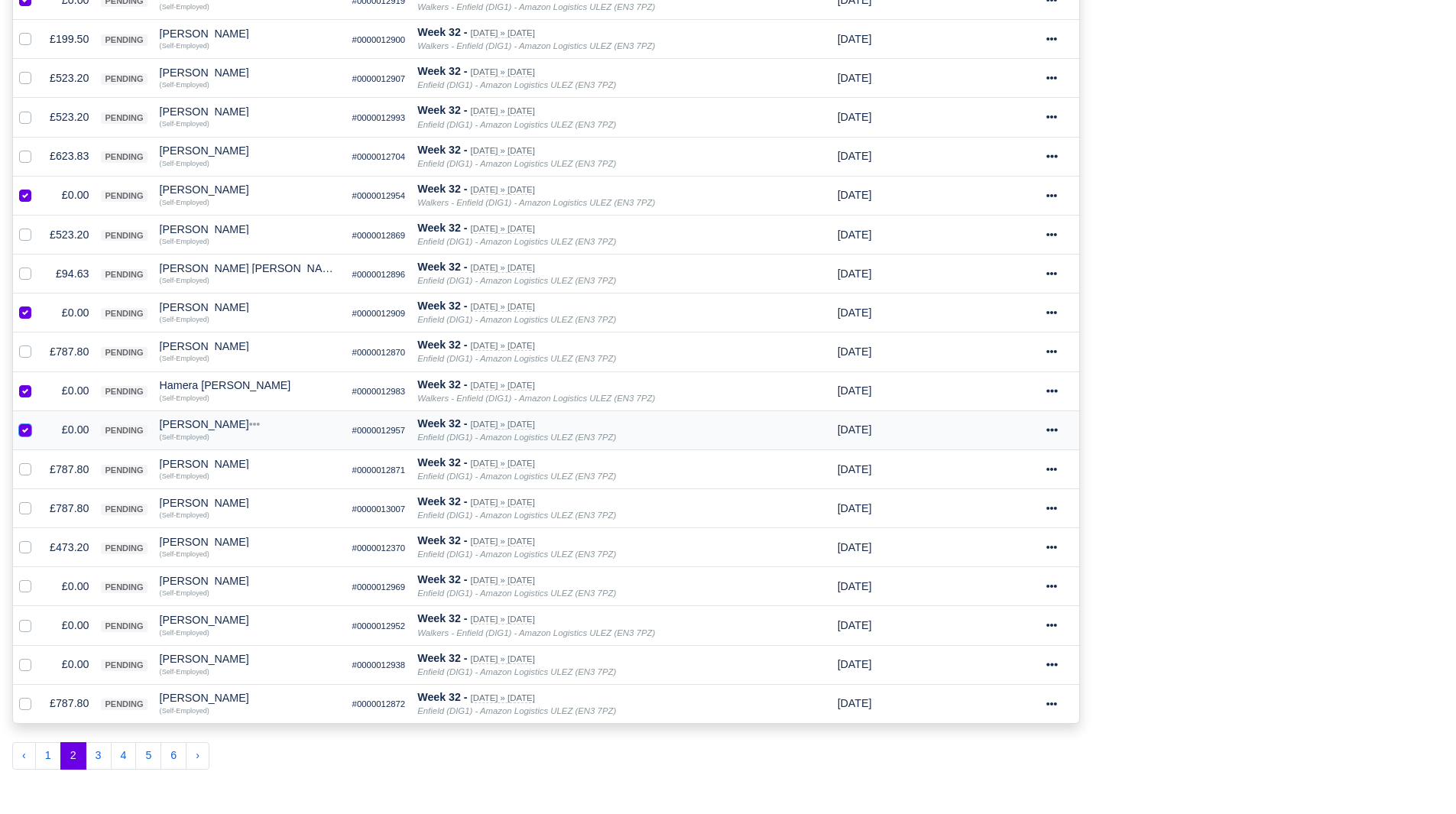
scroll to position [618, 0]
click at [37, 577] on label at bounding box center [37, 577] width 0 height 0
click at [25, 583] on input "checkbox" at bounding box center [25, 583] width 12 height 12
checkbox input "true"
click at [37, 617] on label at bounding box center [37, 617] width 0 height 0
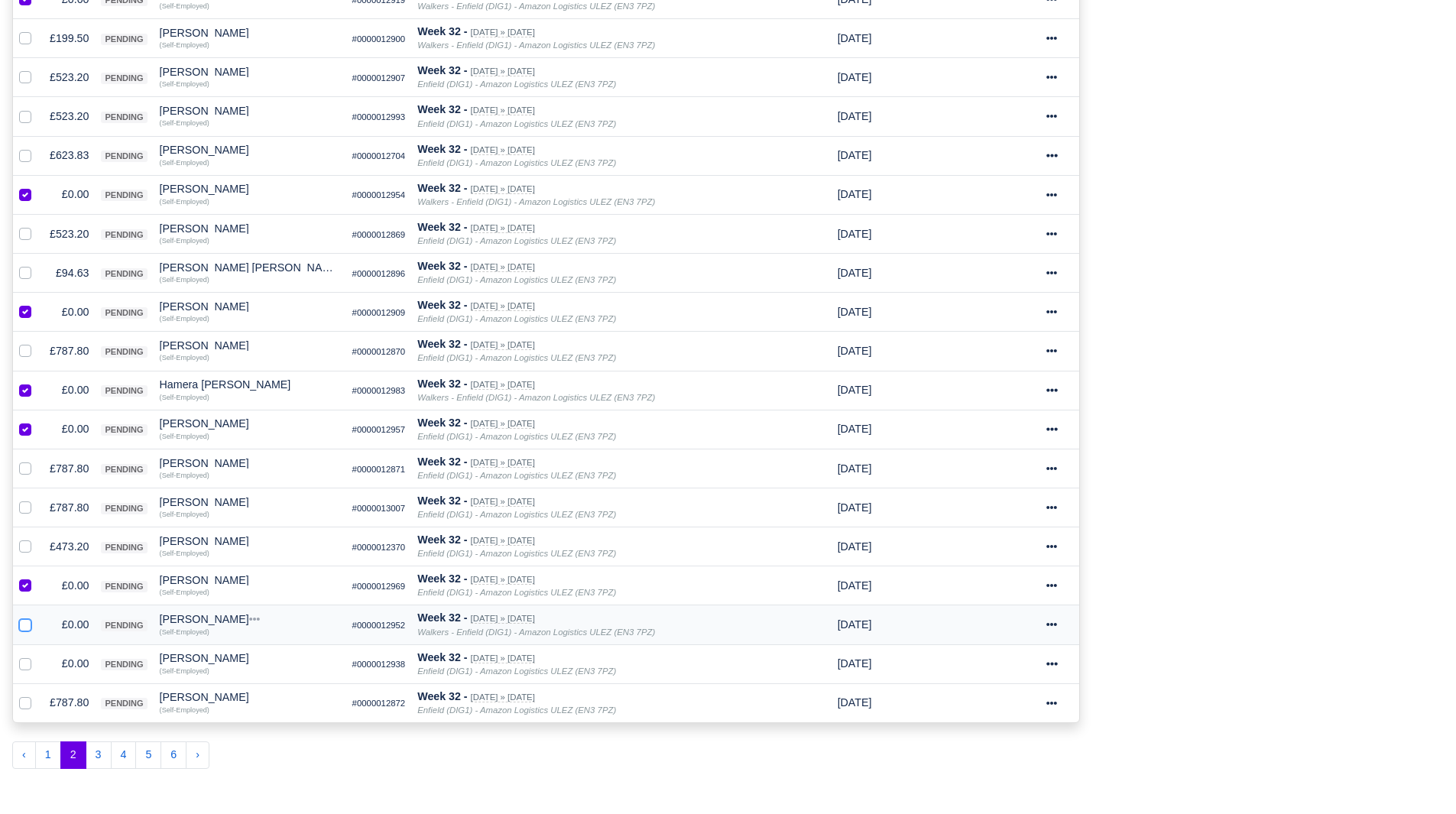
click at [25, 626] on input "checkbox" at bounding box center [25, 623] width 12 height 12
checkbox input "true"
click at [37, 655] on label at bounding box center [37, 655] width 0 height 0
click at [25, 665] on input "checkbox" at bounding box center [25, 661] width 12 height 12
checkbox input "true"
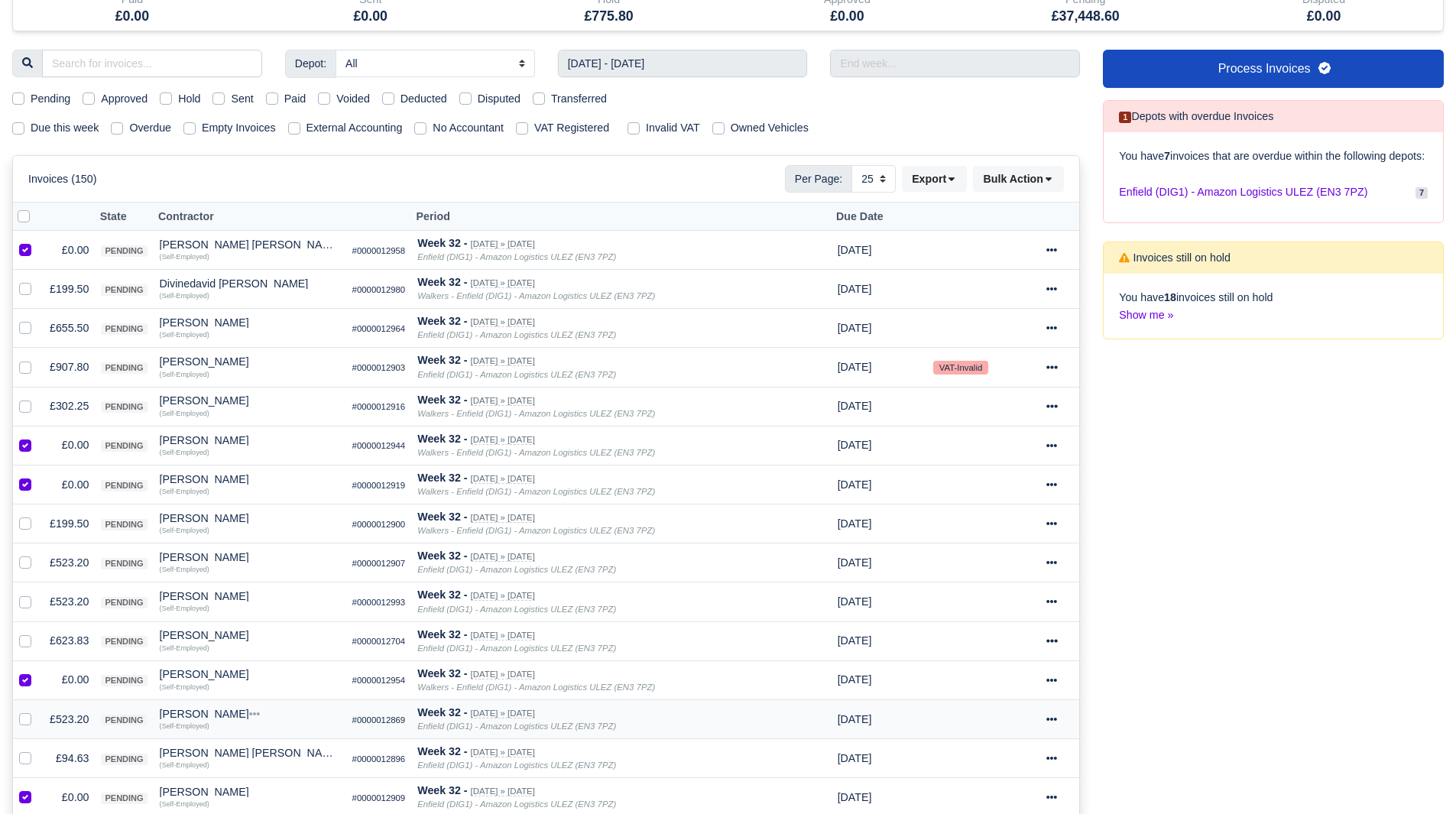
scroll to position [0, 0]
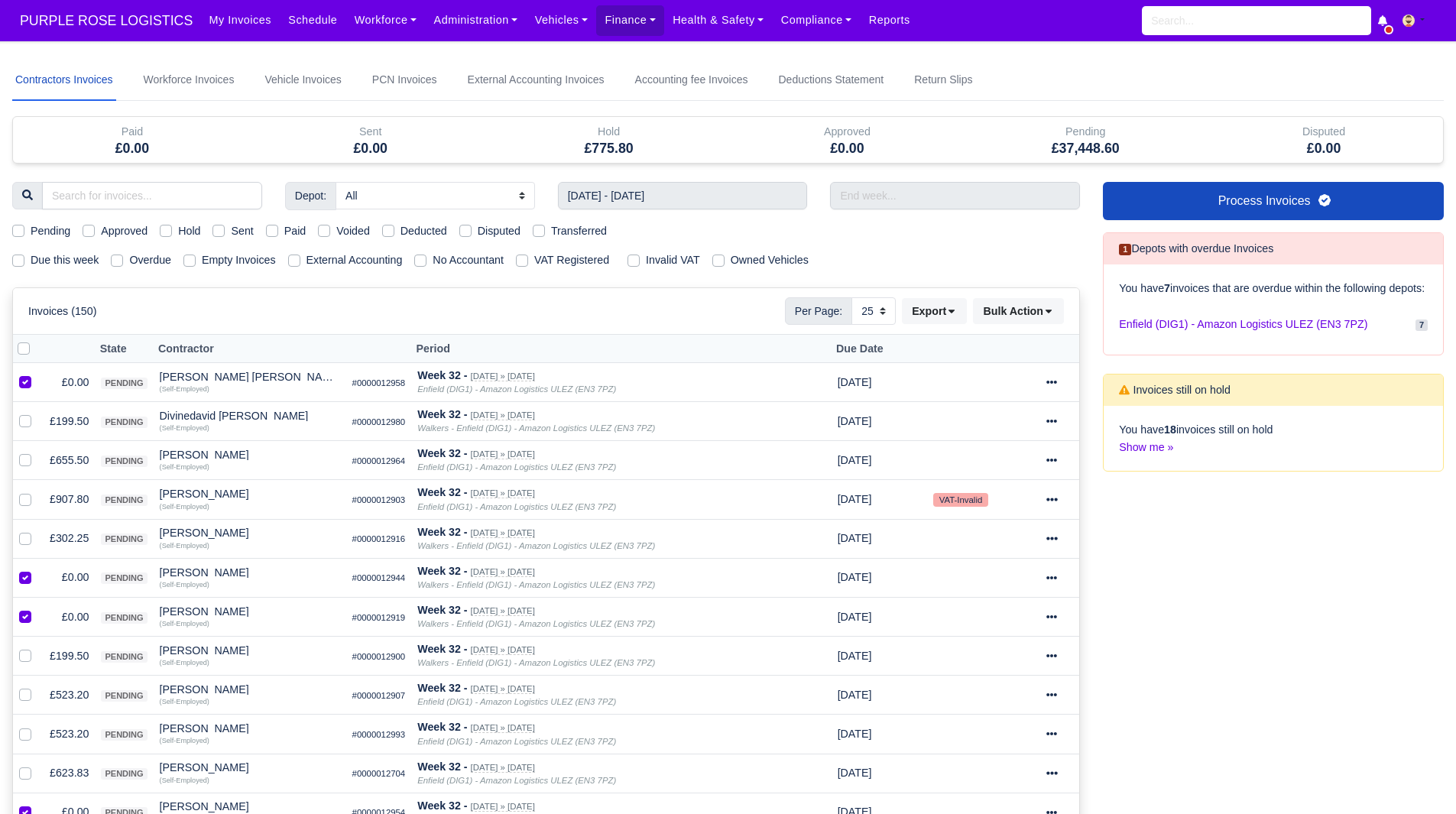
click at [1043, 334] on div "Invoices (150) Per Page: 10 25 50 Export Data export: Export BACS 18 Download I…" at bounding box center [546, 311] width 1066 height 45
click at [1028, 315] on button "Bulk Action" at bounding box center [1019, 311] width 91 height 26
click at [992, 433] on div "Void" at bounding box center [994, 435] width 136 height 24
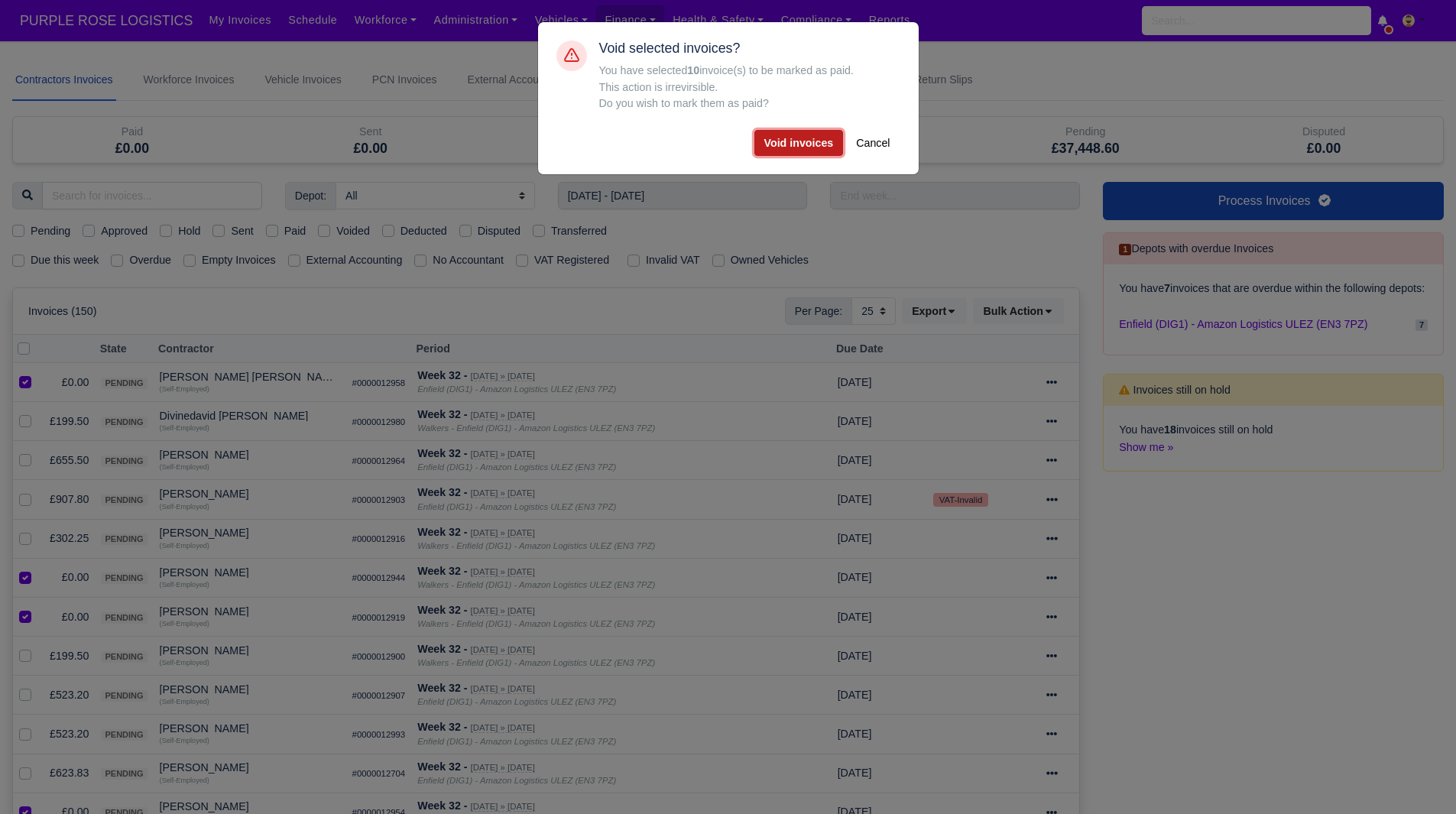
click at [779, 148] on button "Void invoices" at bounding box center [799, 143] width 90 height 26
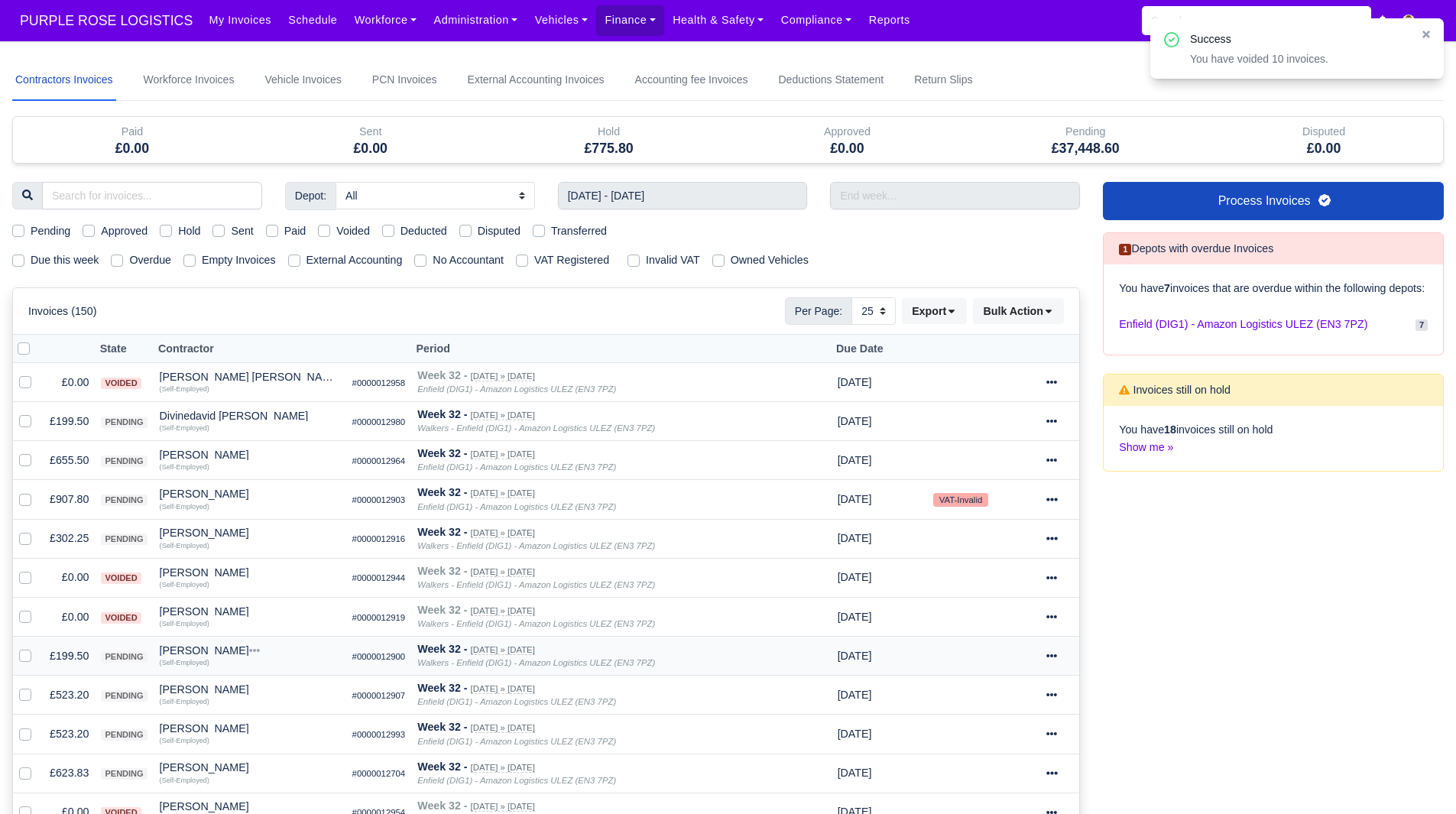
scroll to position [724, 0]
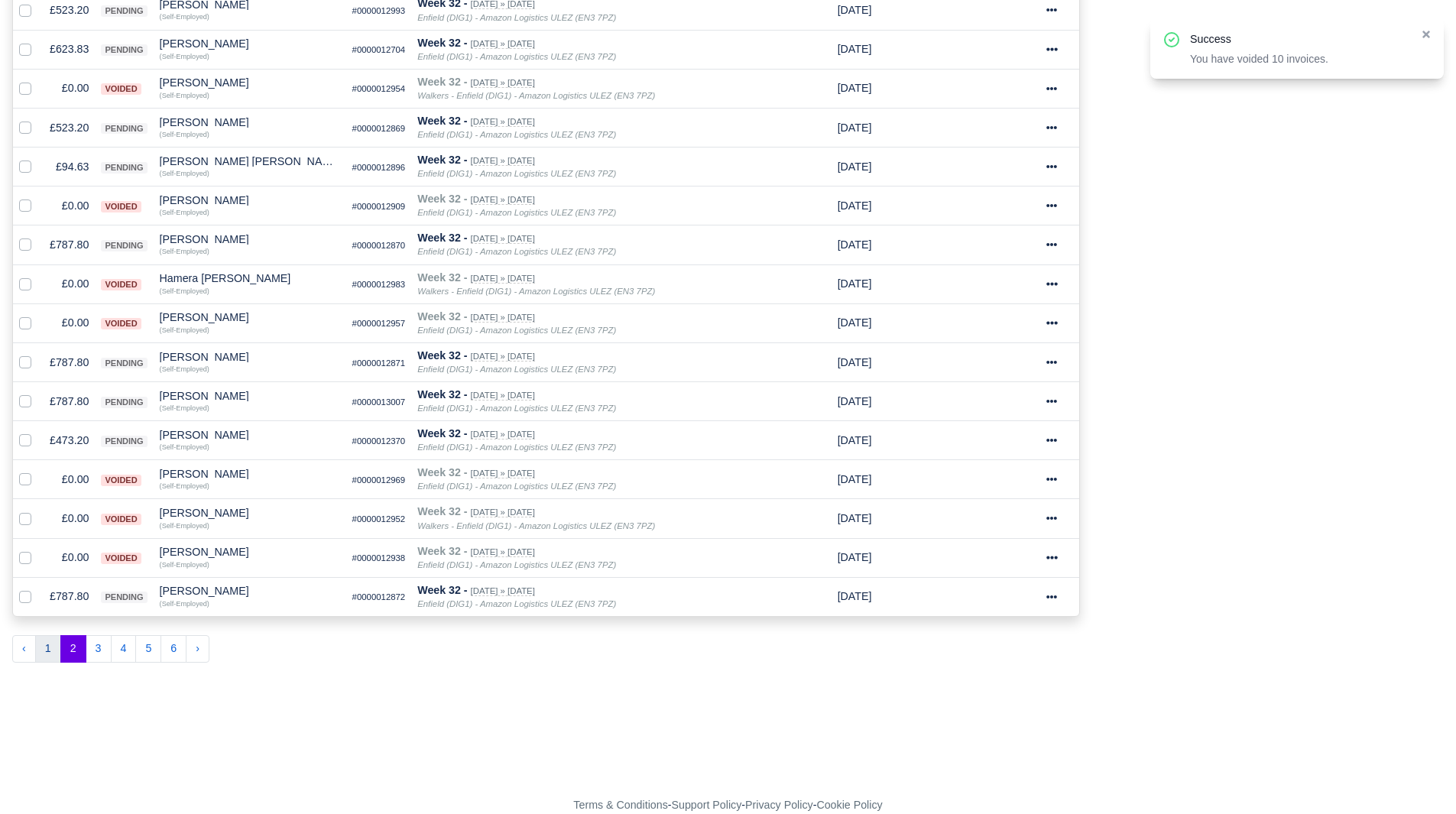
click at [36, 650] on button "1" at bounding box center [48, 649] width 26 height 28
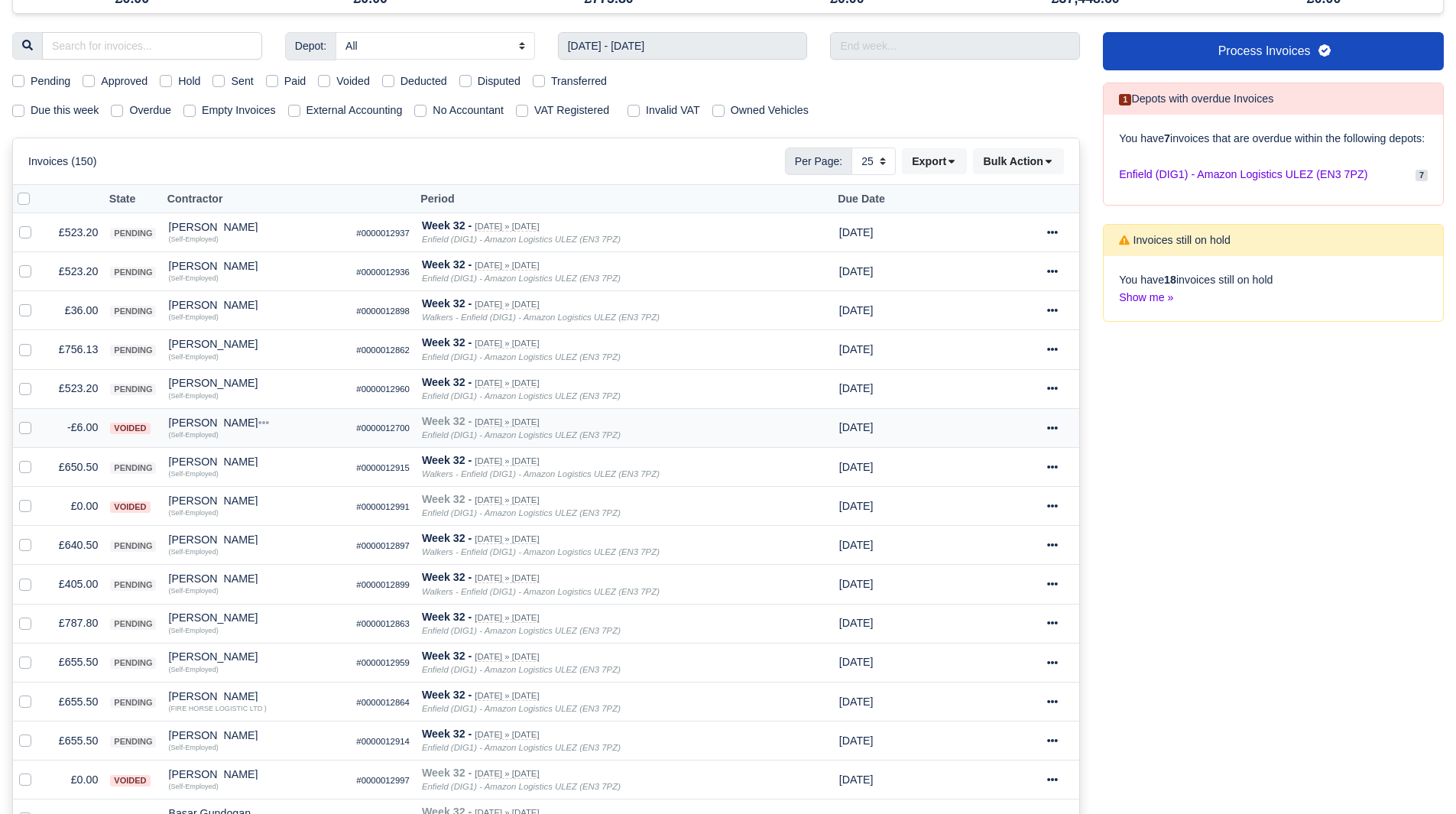
scroll to position [151, 0]
click at [84, 623] on td "£787.80" at bounding box center [73, 623] width 60 height 39
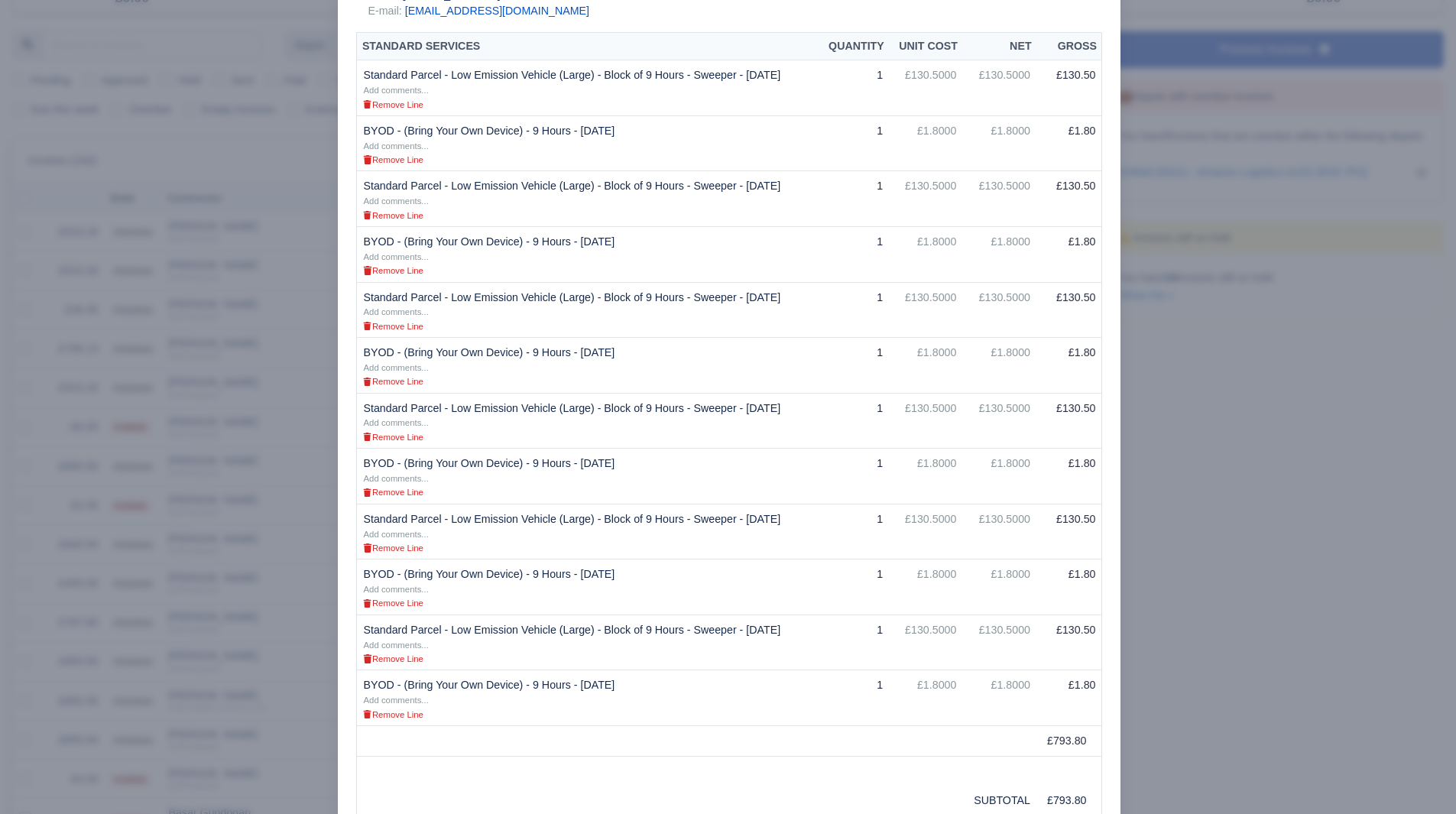
click at [776, 446] on td "Standard Parcel - Low Emission Vehicle (Large) - Block of 9 Hours - Sweeper - 0…" at bounding box center [588, 420] width 462 height 56
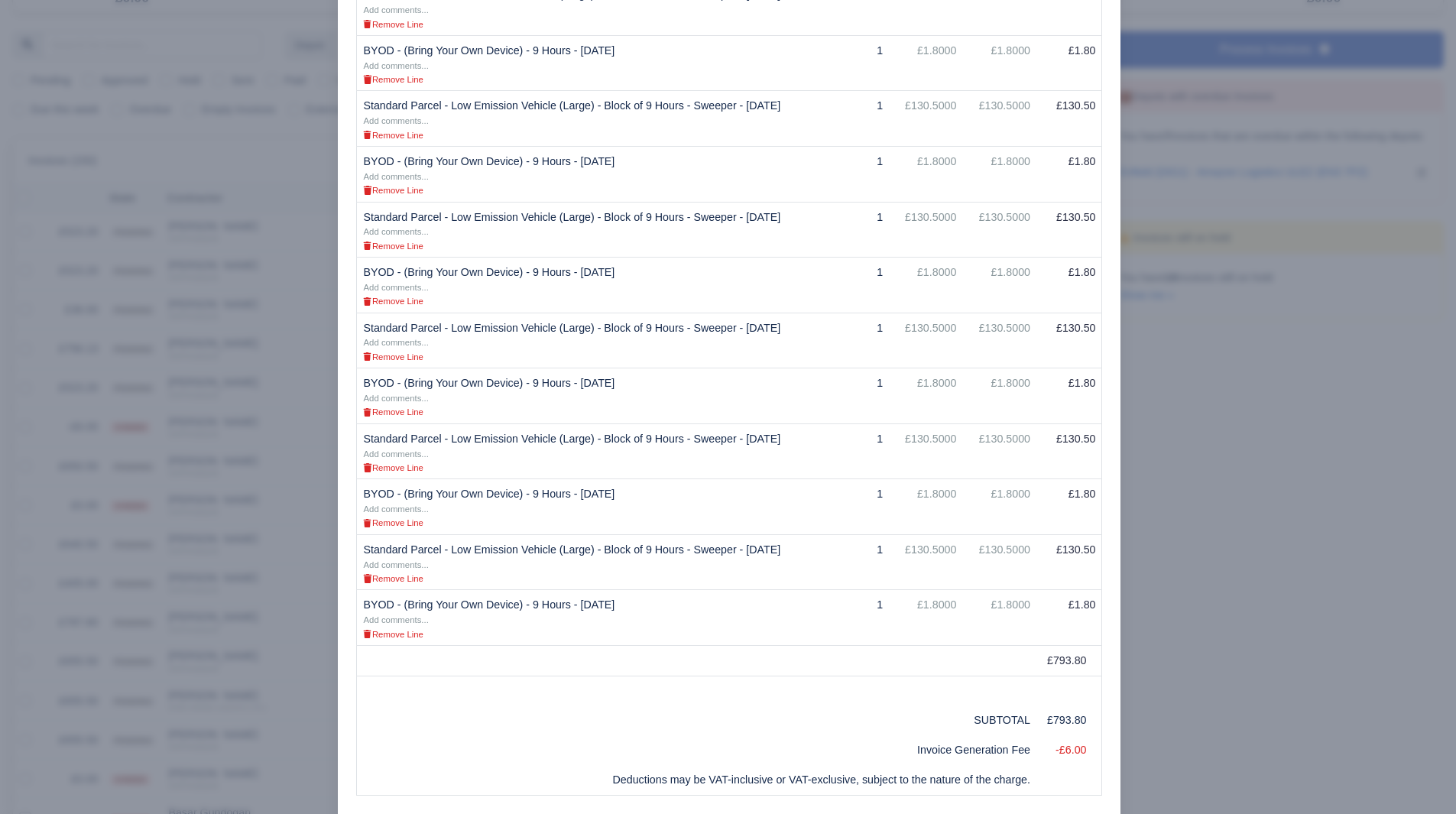
scroll to position [412, 0]
click at [1217, 528] on div at bounding box center [728, 407] width 1456 height 814
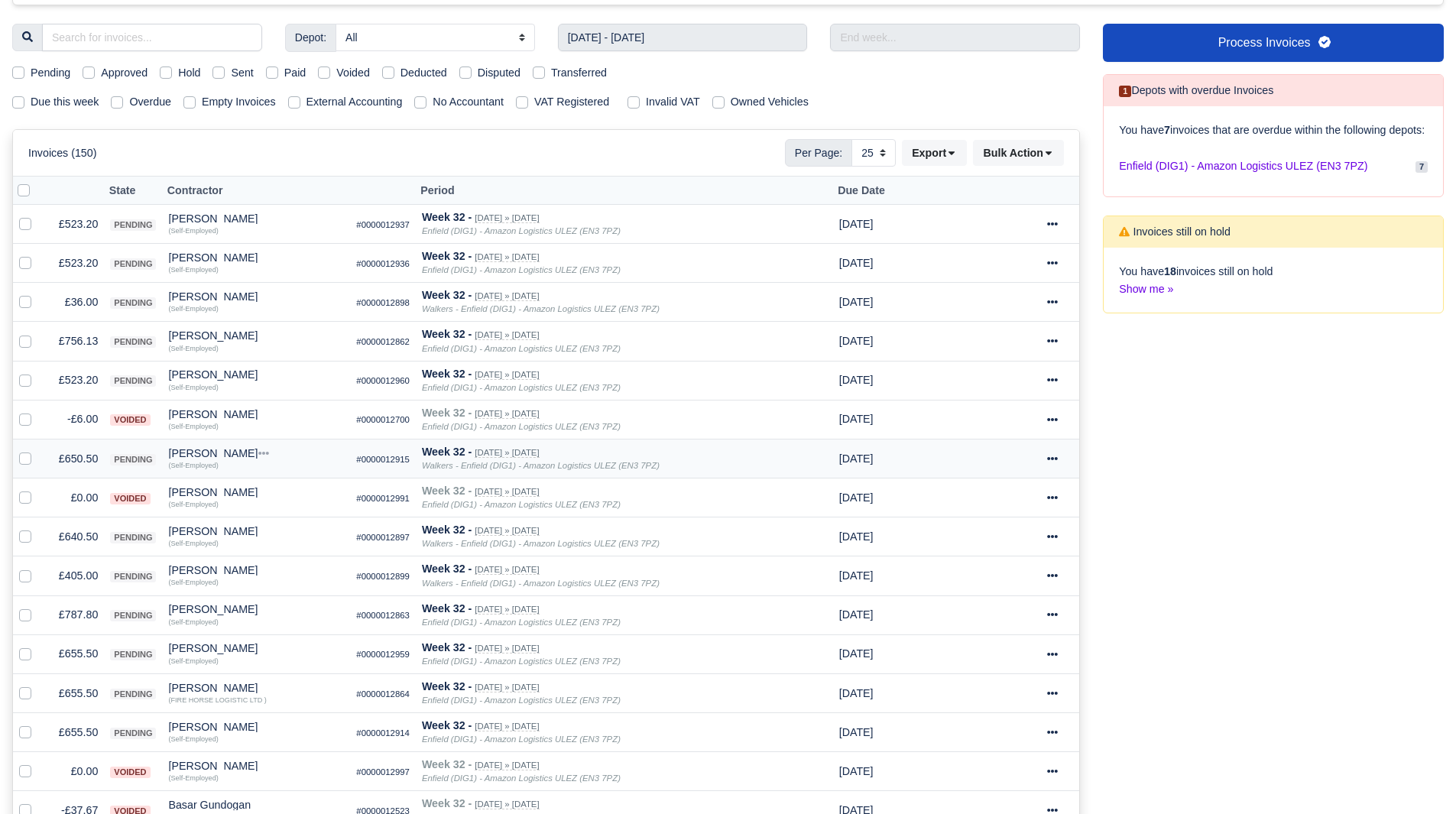
scroll to position [159, 0]
click at [73, 652] on td "£655.50" at bounding box center [73, 653] width 60 height 39
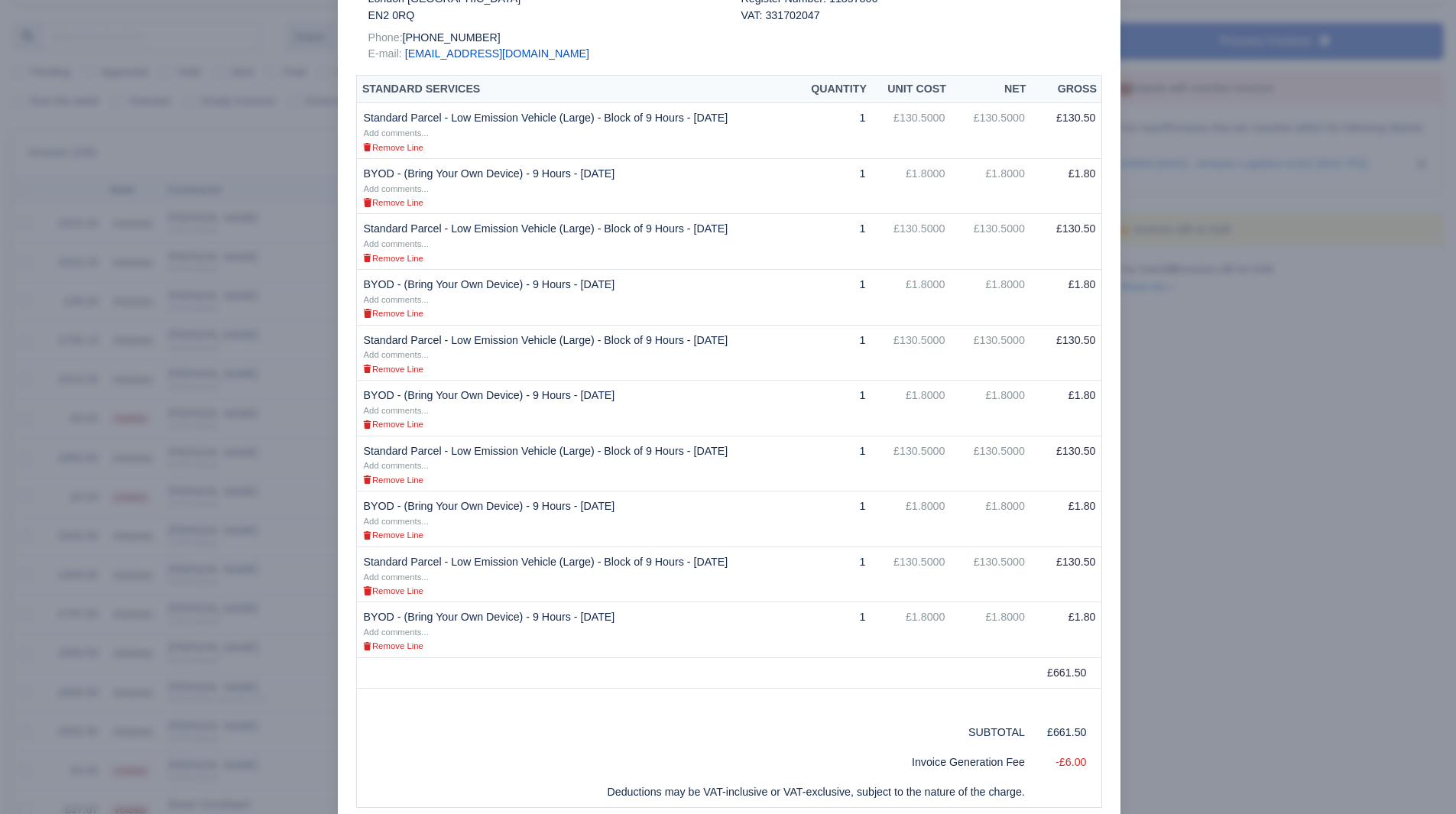
scroll to position [289, 0]
click at [1201, 578] on div at bounding box center [728, 407] width 1456 height 814
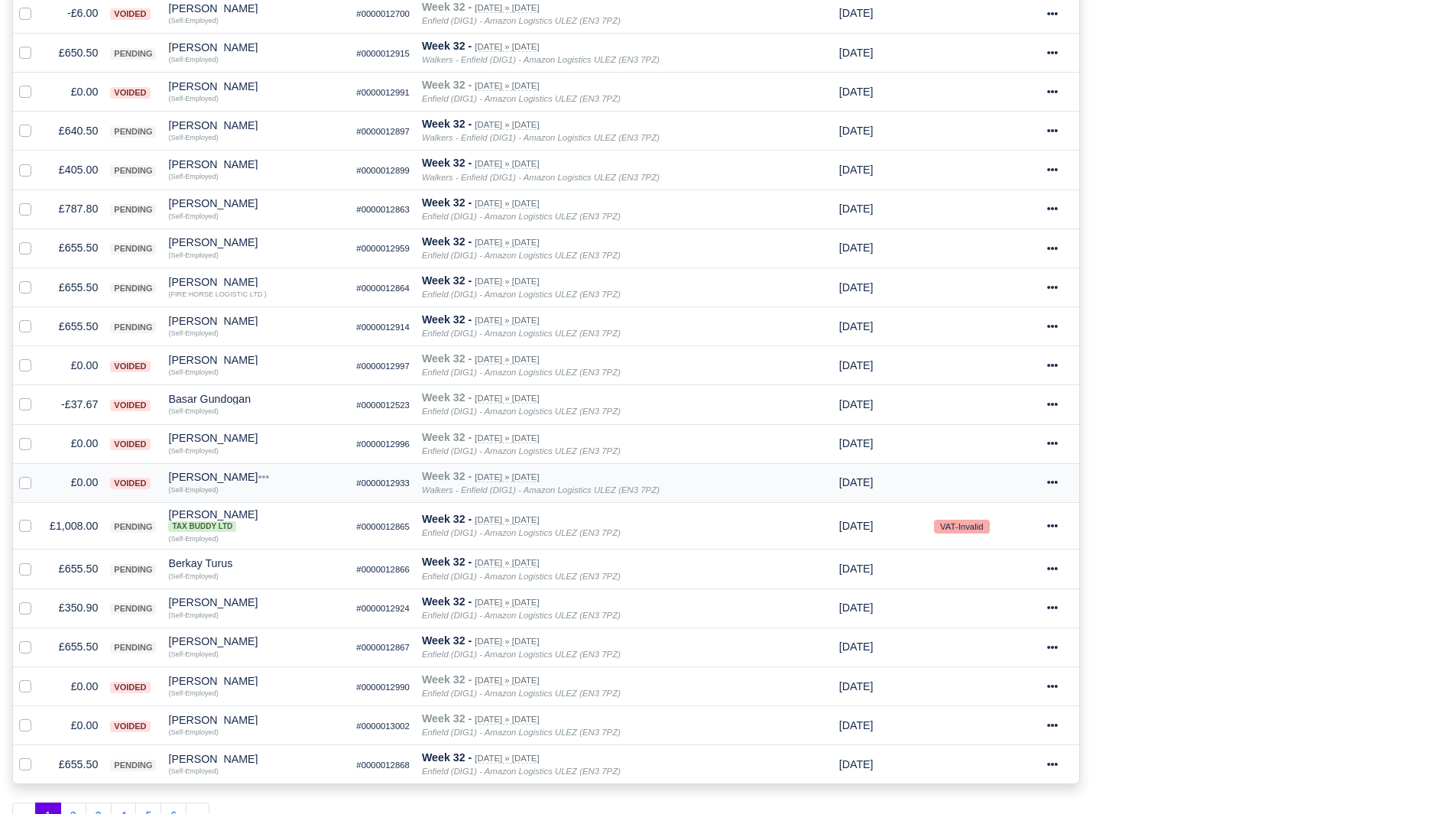
scroll to position [594, 0]
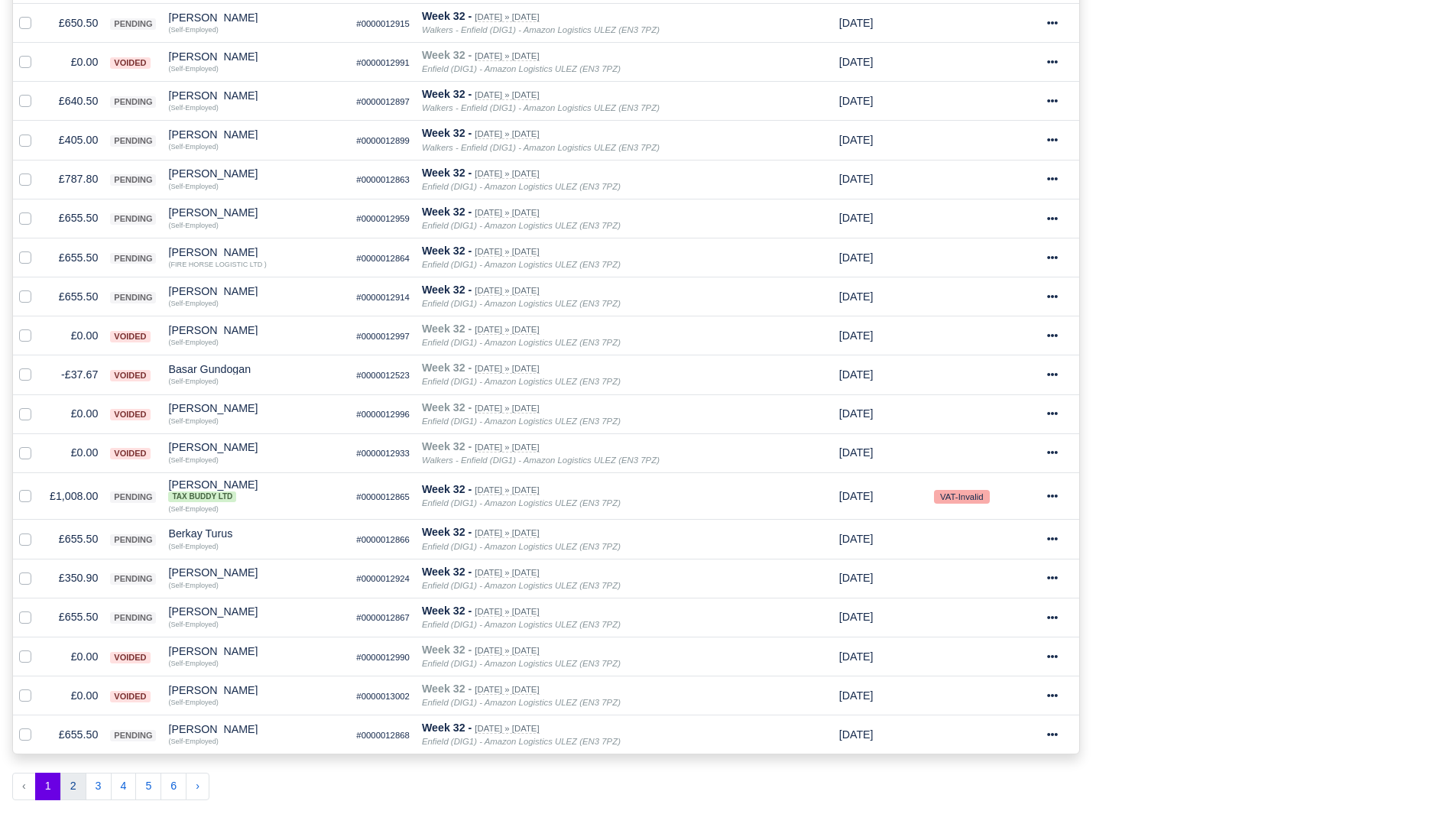
click at [63, 785] on button "2" at bounding box center [73, 786] width 26 height 28
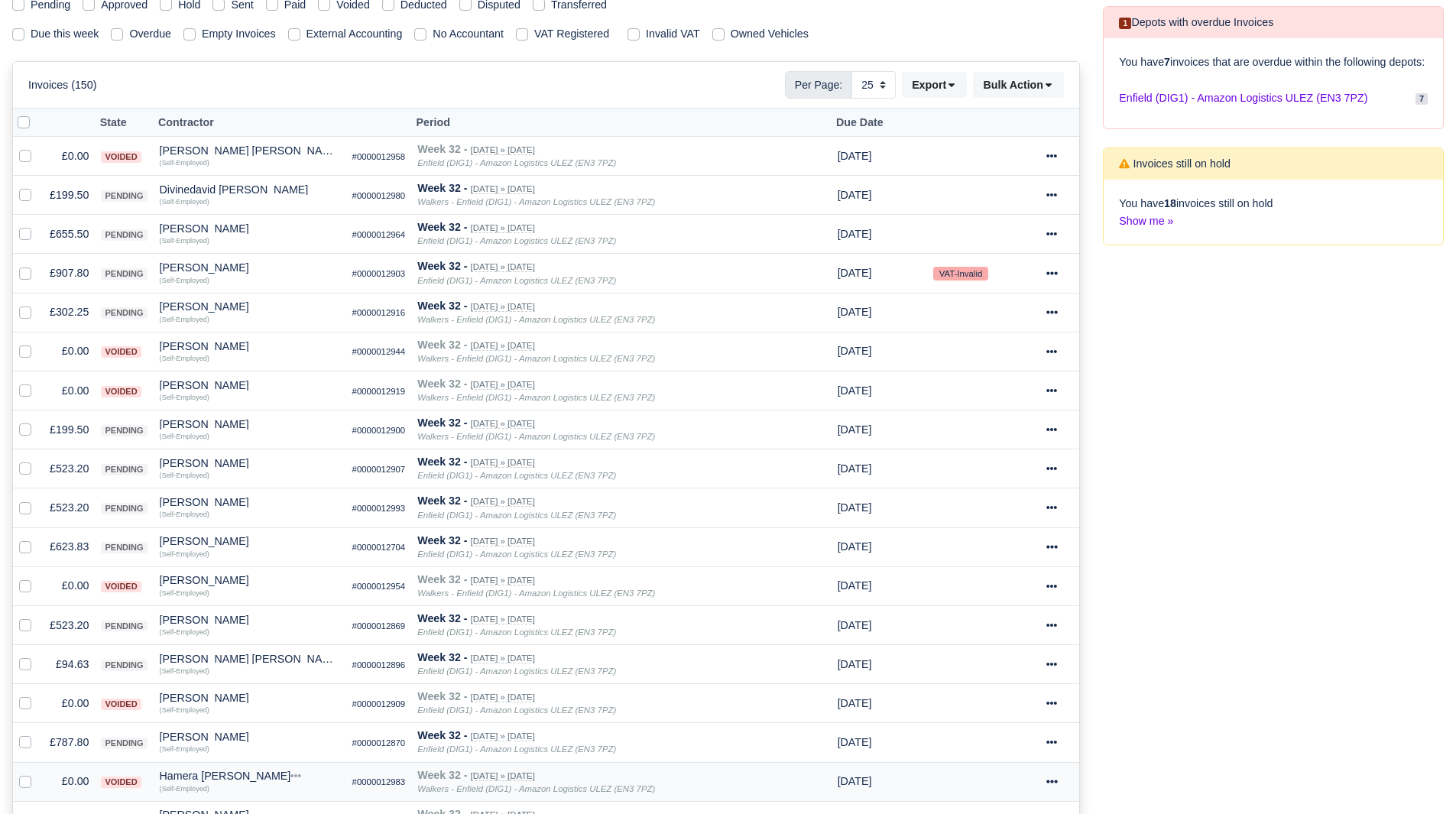
scroll to position [226, 0]
click at [63, 240] on td "£655.50" at bounding box center [69, 236] width 51 height 39
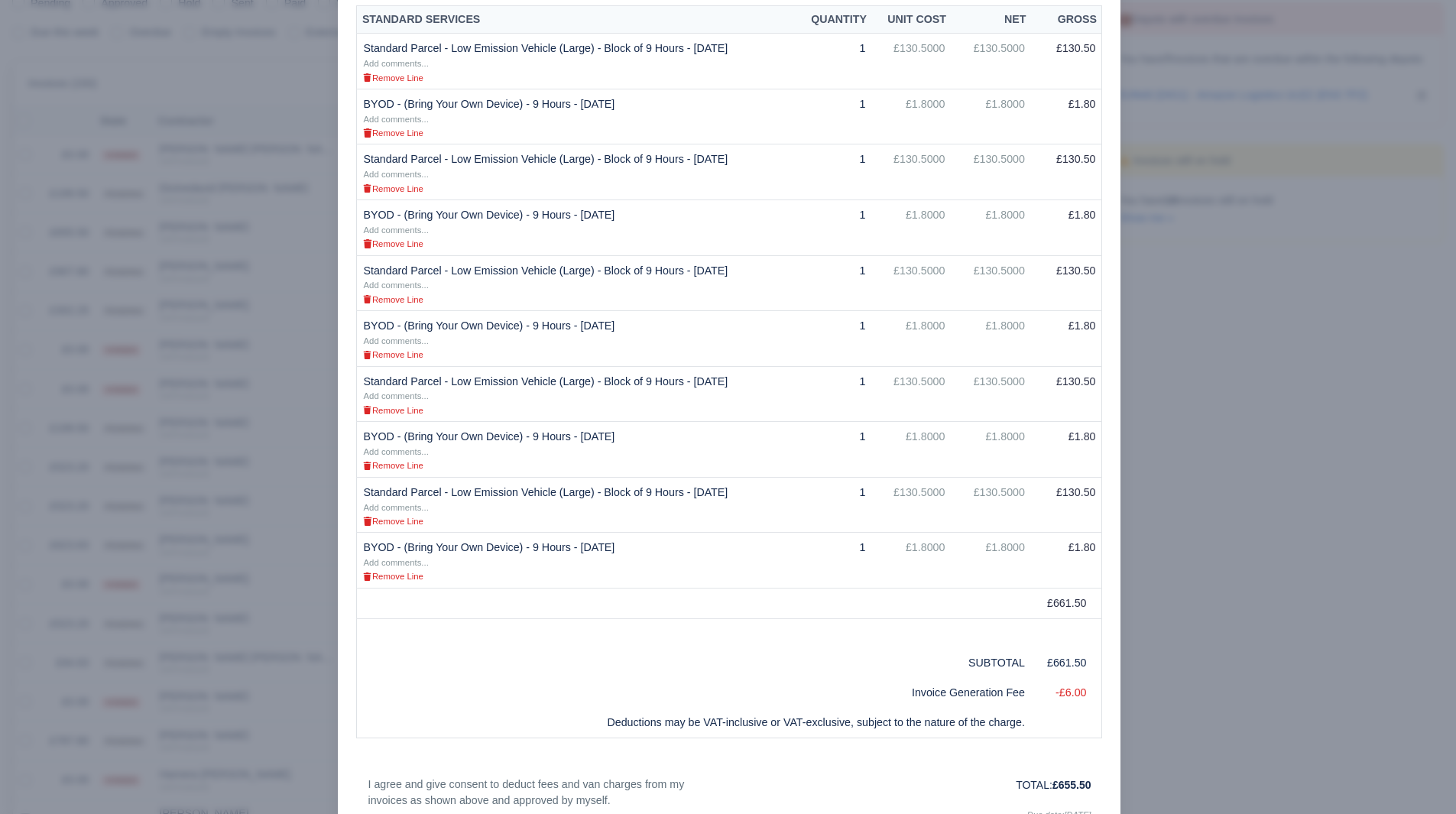
scroll to position [503, 0]
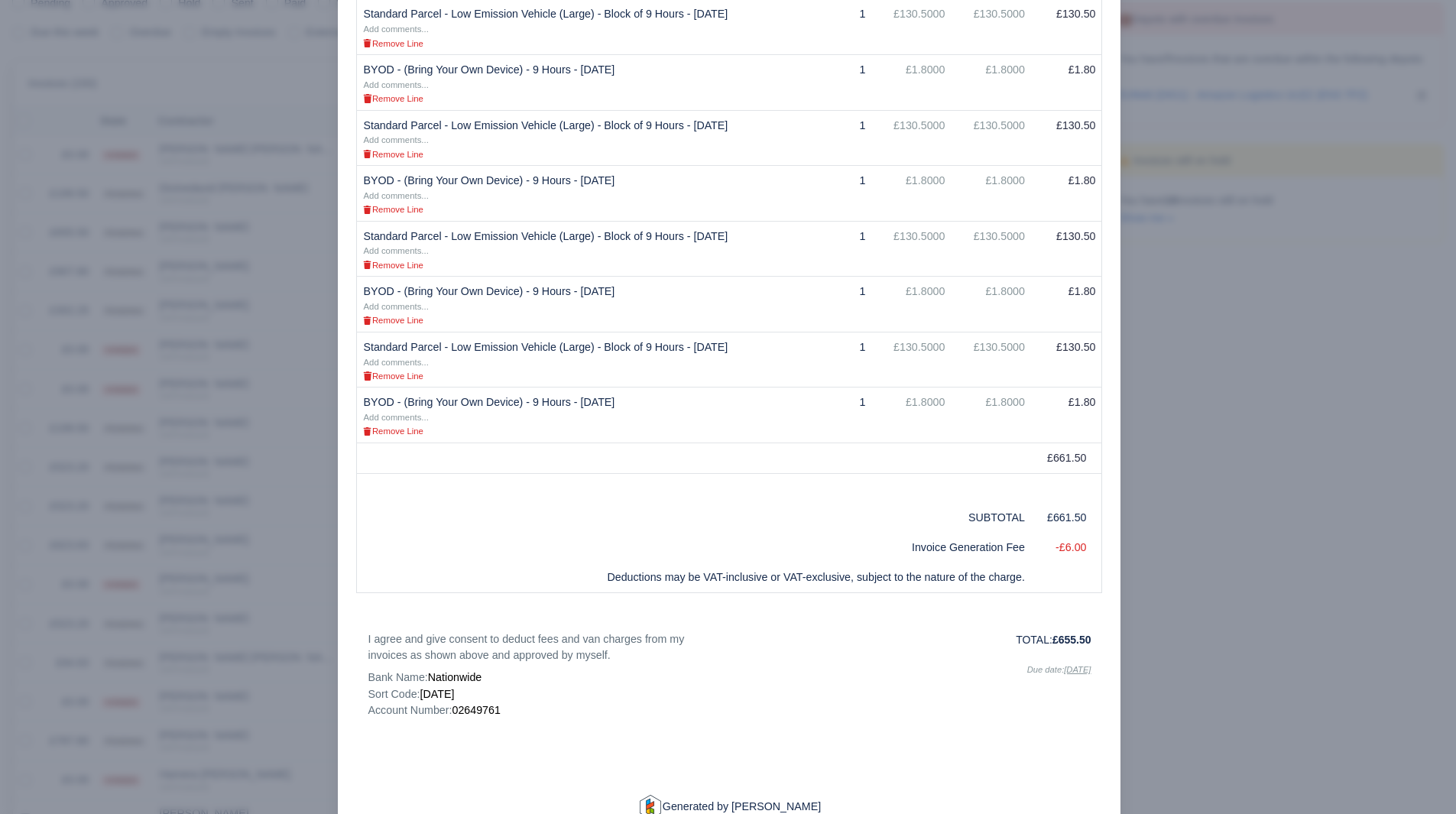
click at [1274, 268] on div at bounding box center [728, 407] width 1456 height 814
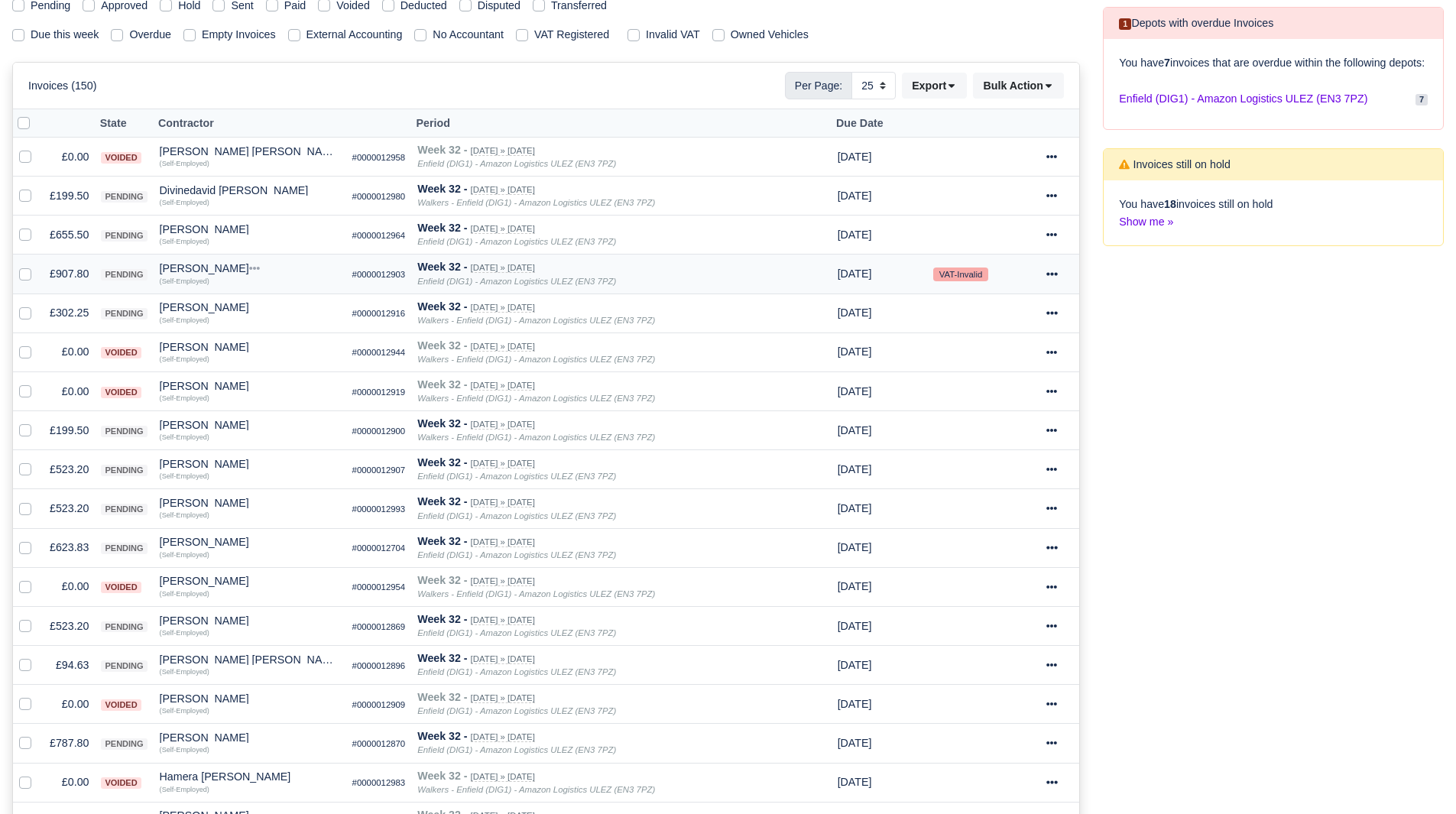
click at [83, 274] on td "£907.80" at bounding box center [69, 274] width 51 height 39
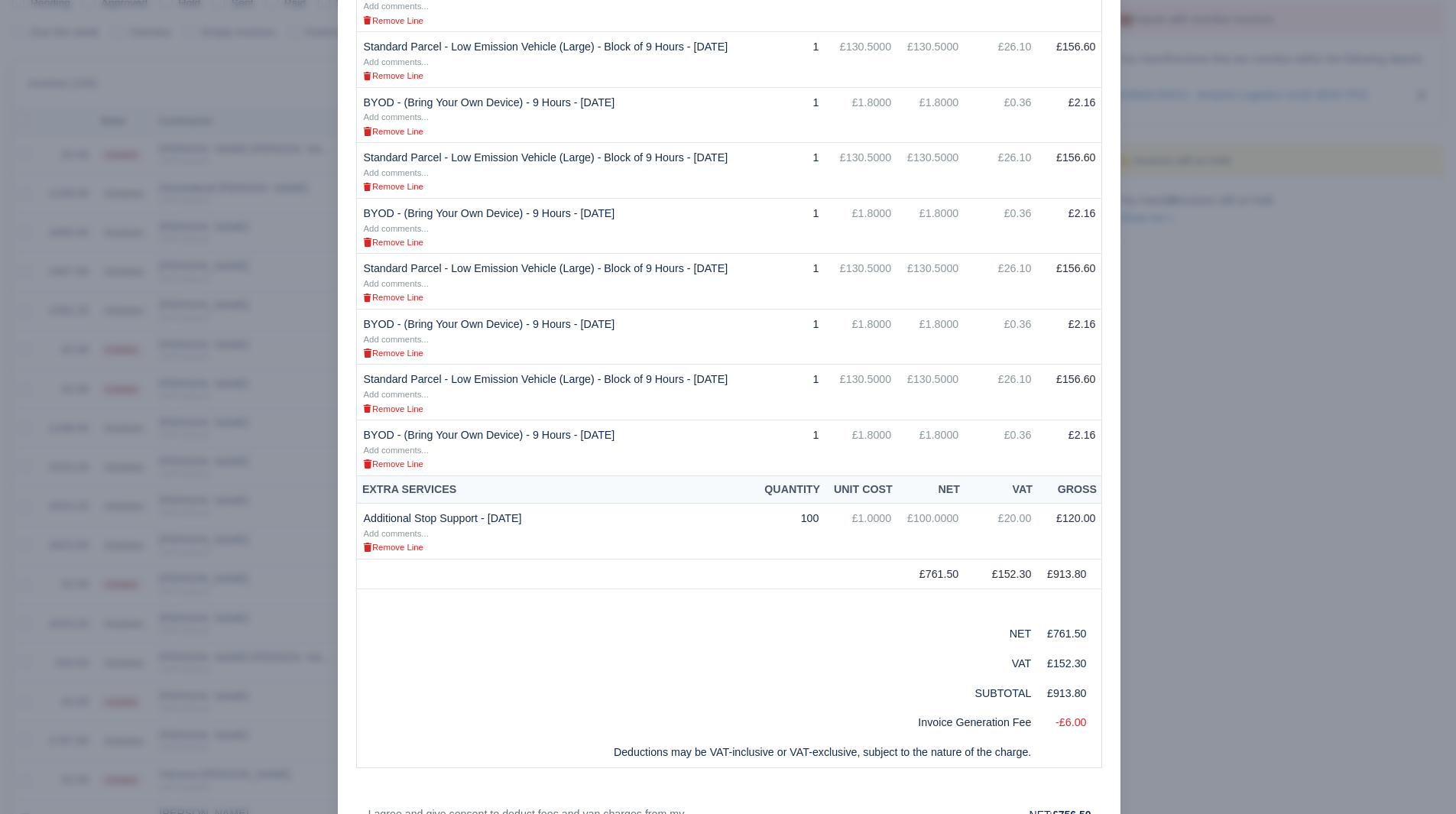
scroll to position [455, 0]
click at [1214, 439] on div at bounding box center [728, 407] width 1456 height 814
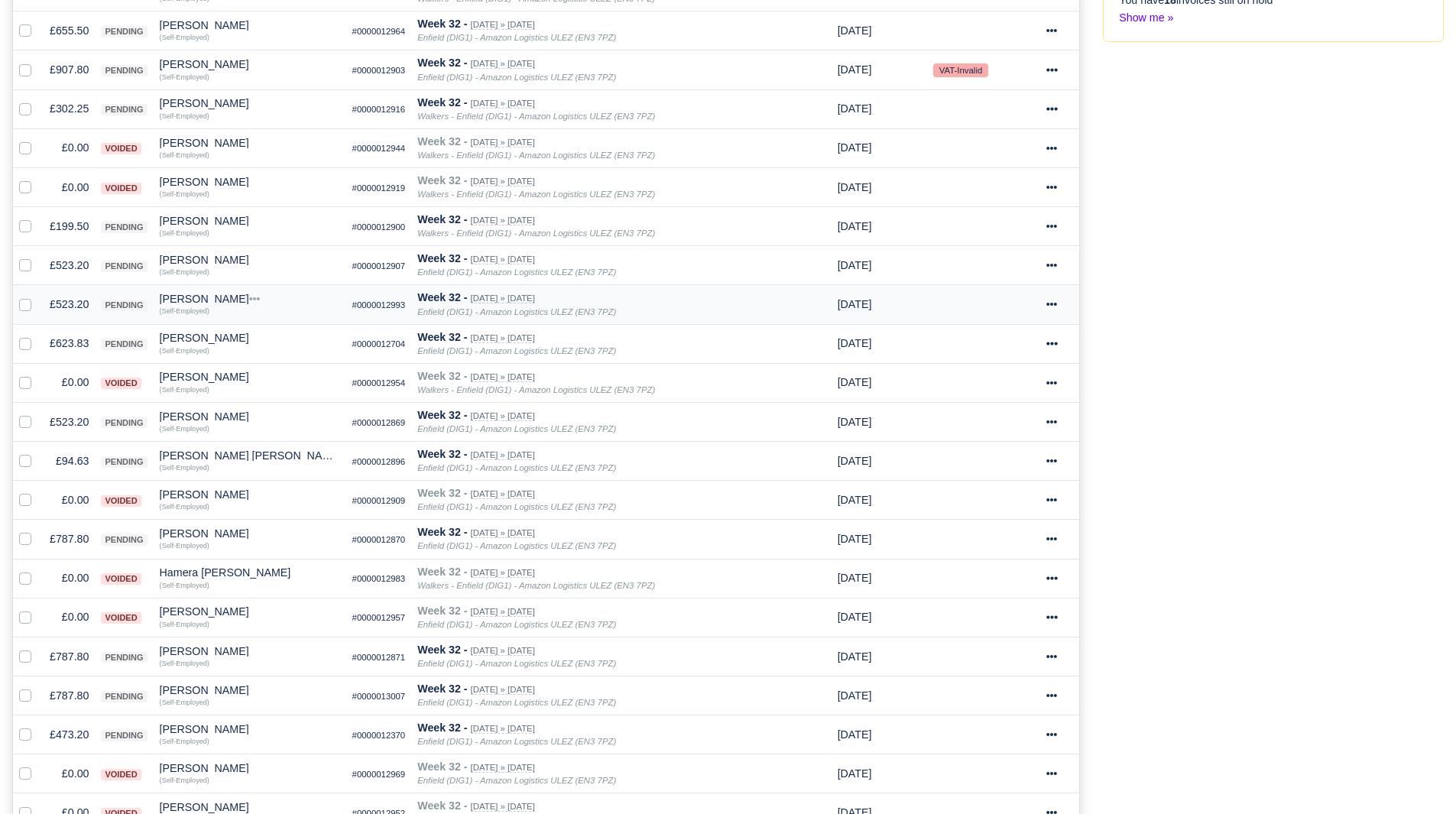
scroll to position [431, 0]
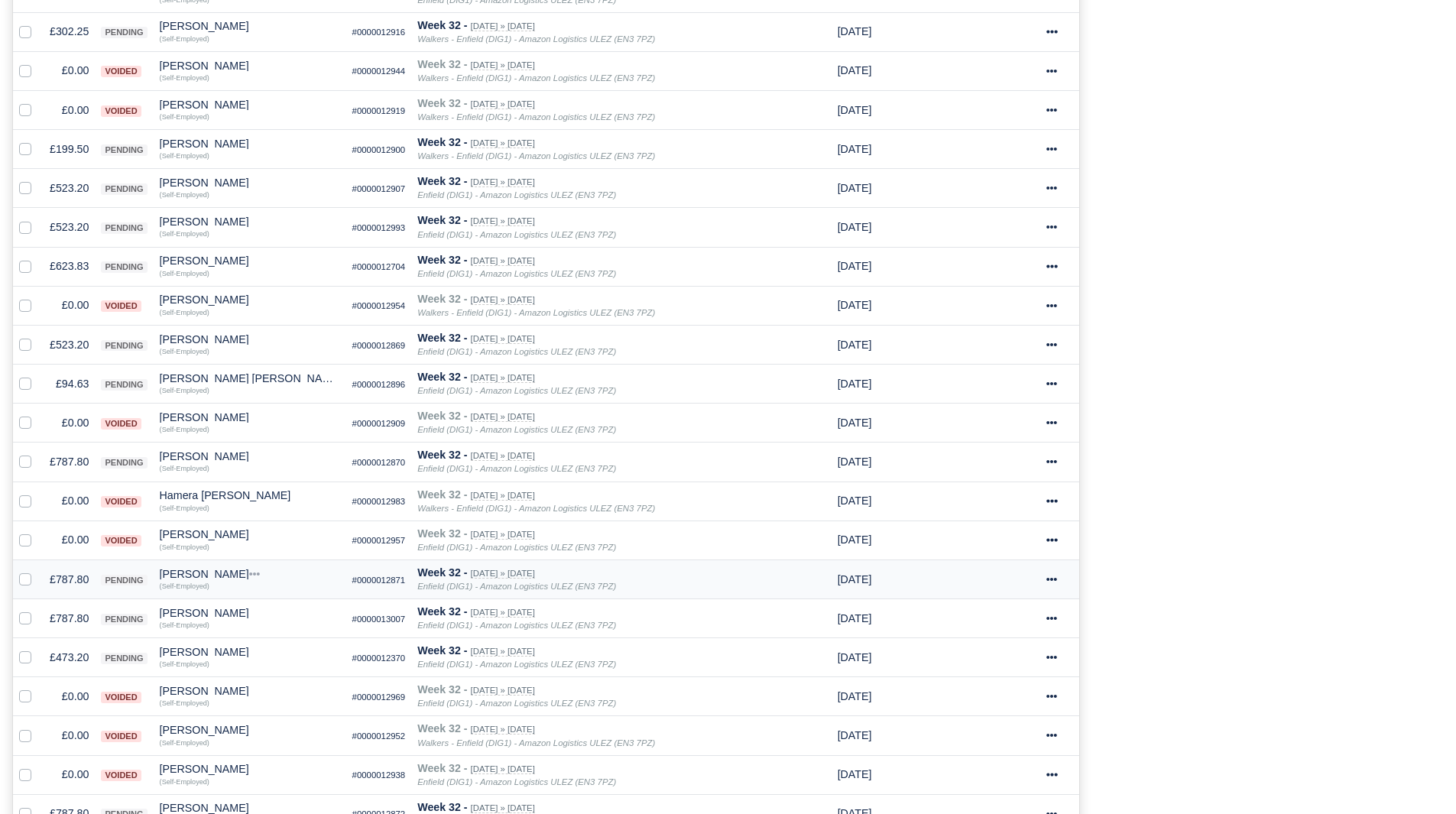
click at [66, 581] on td "£787.80" at bounding box center [69, 579] width 51 height 39
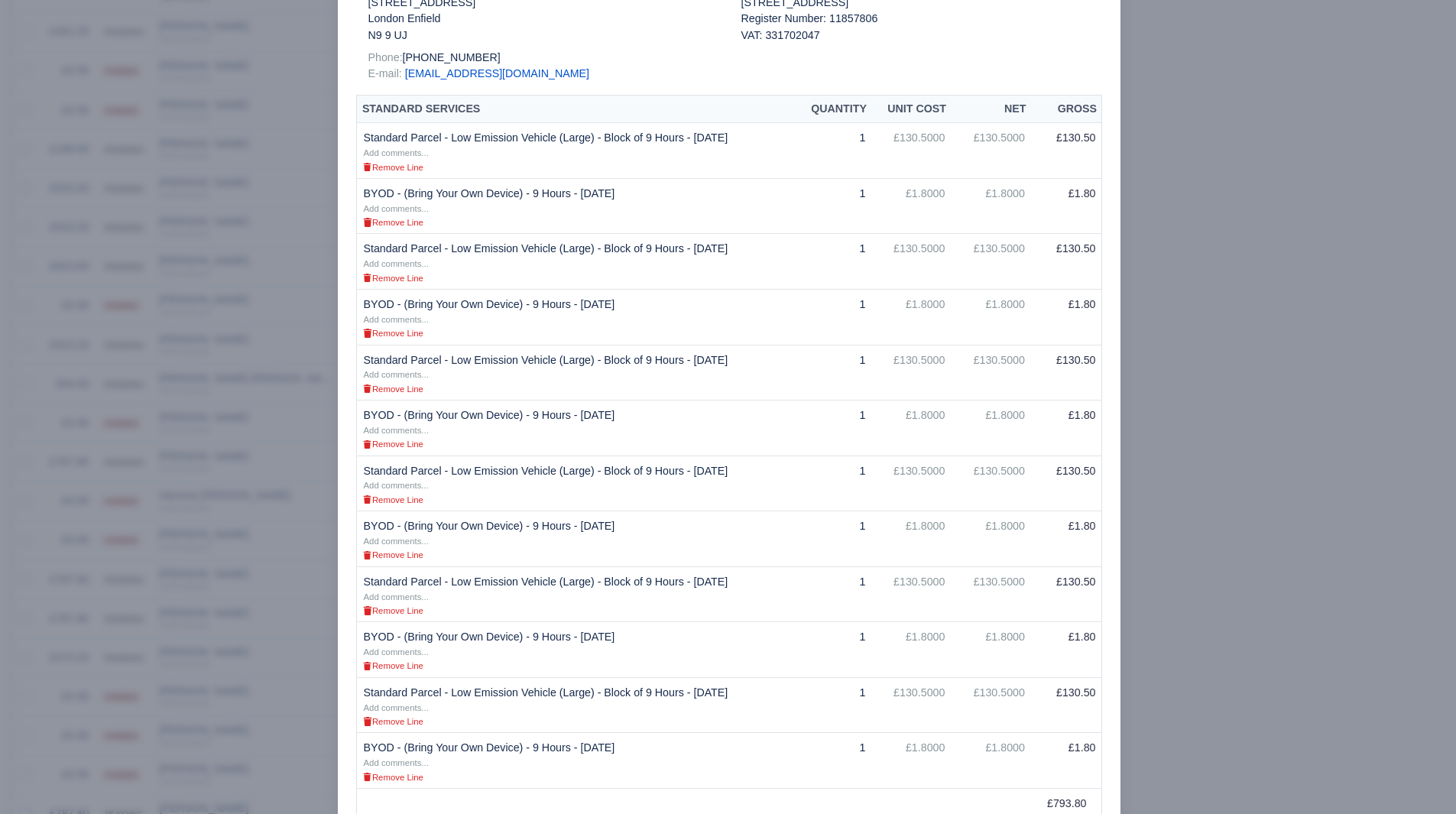
scroll to position [267, 0]
click at [1223, 535] on div at bounding box center [728, 407] width 1456 height 814
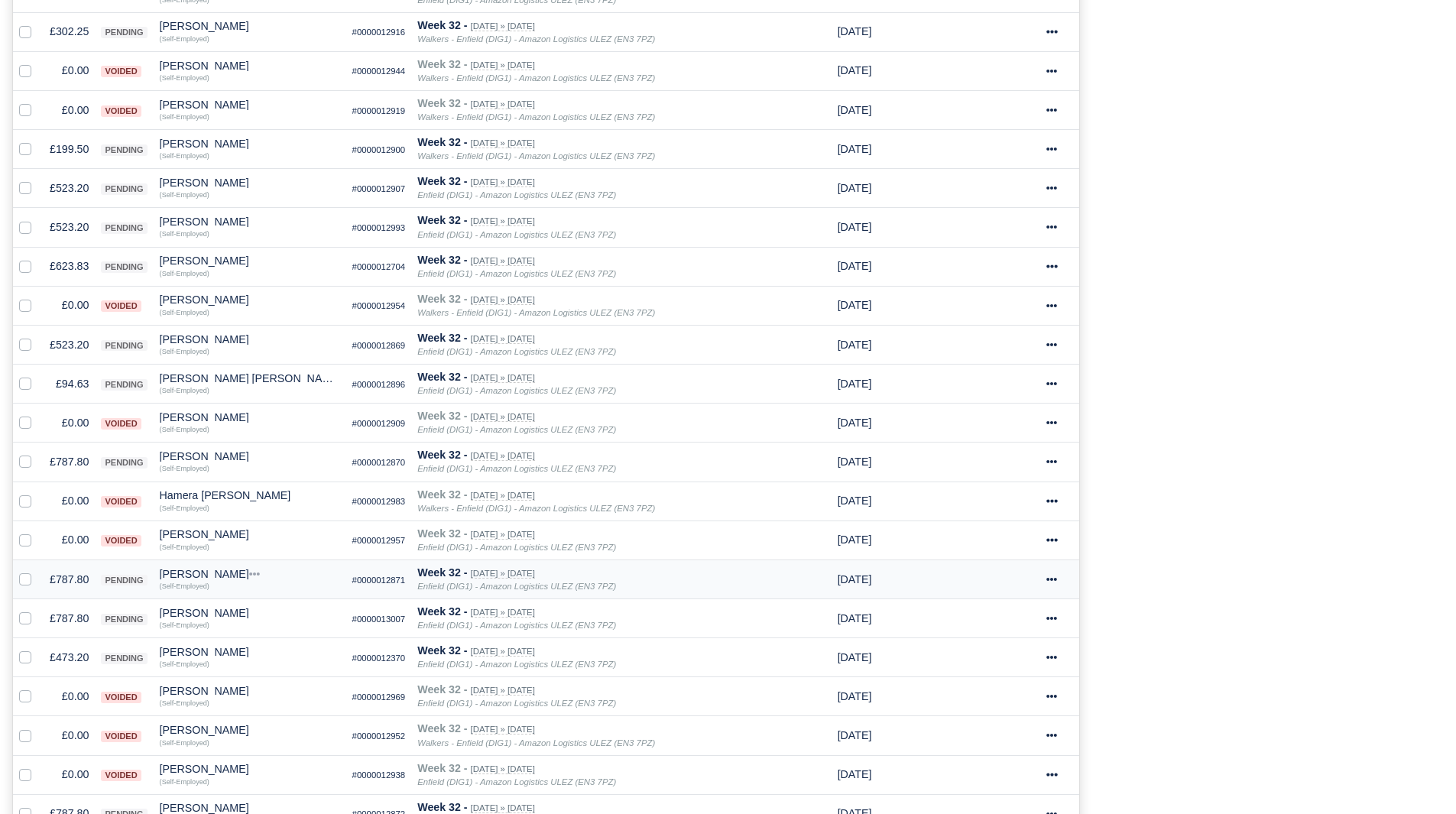
scroll to position [724, 0]
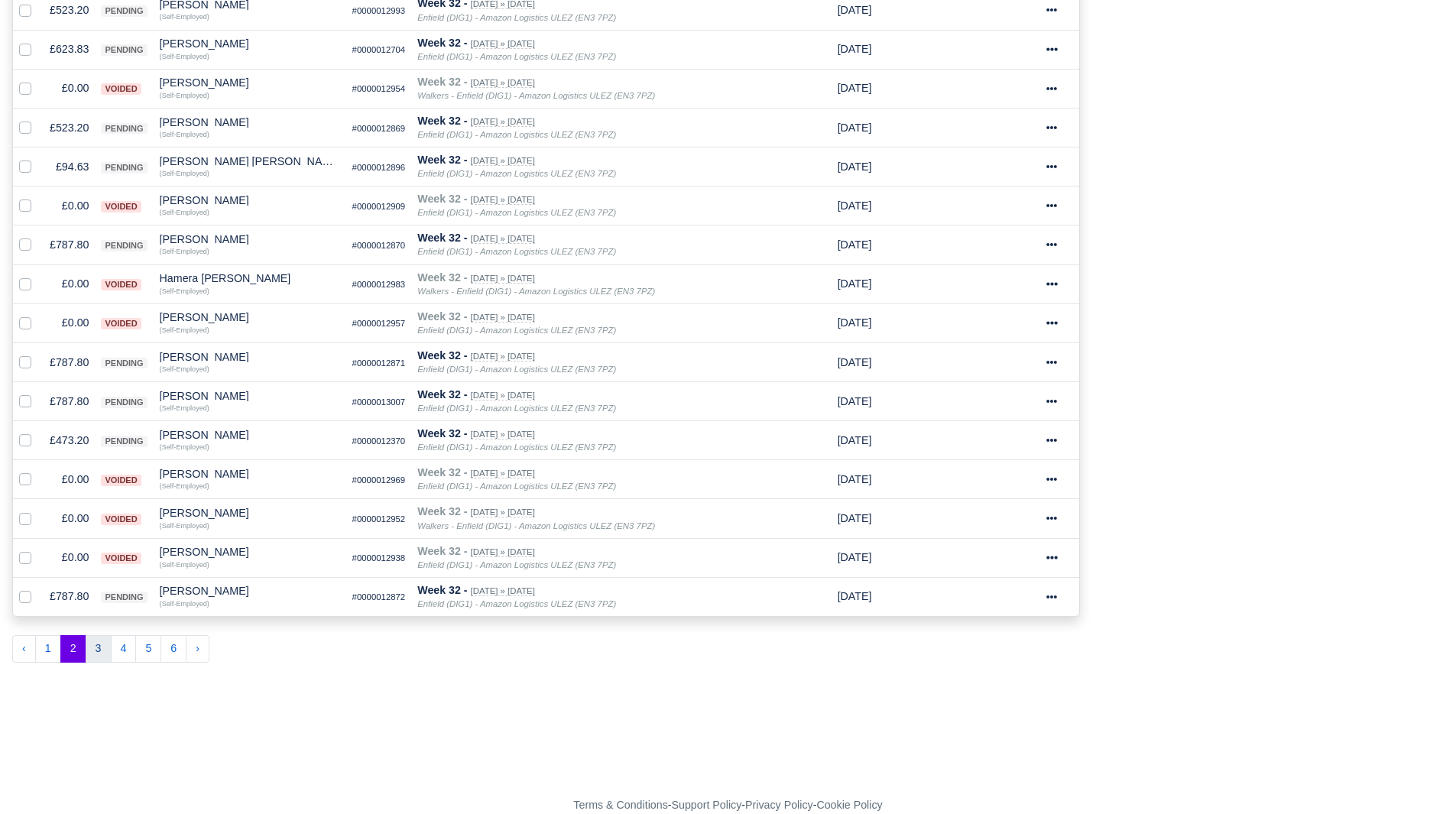
click at [98, 644] on button "3" at bounding box center [99, 649] width 26 height 28
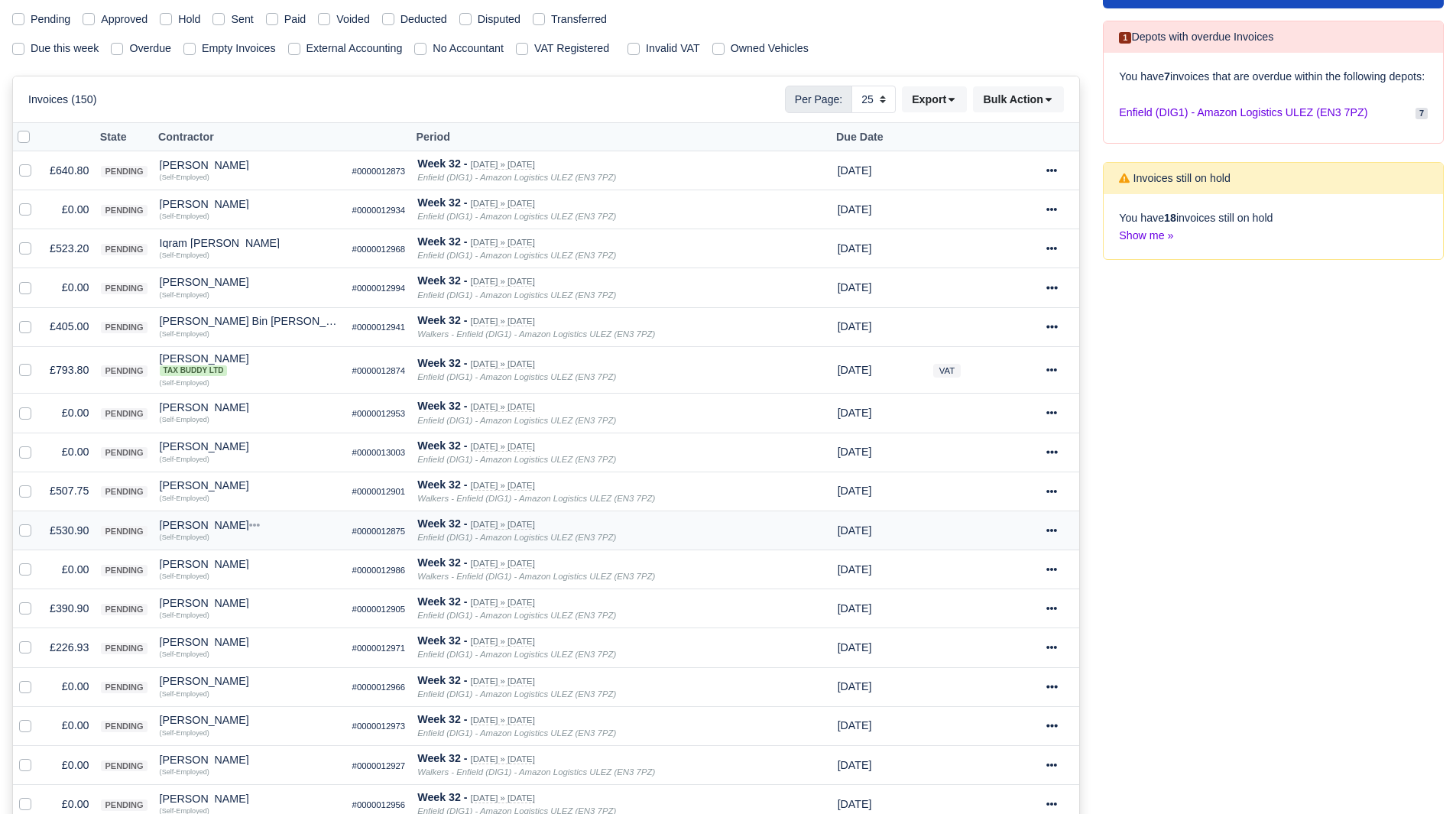
scroll to position [180, 0]
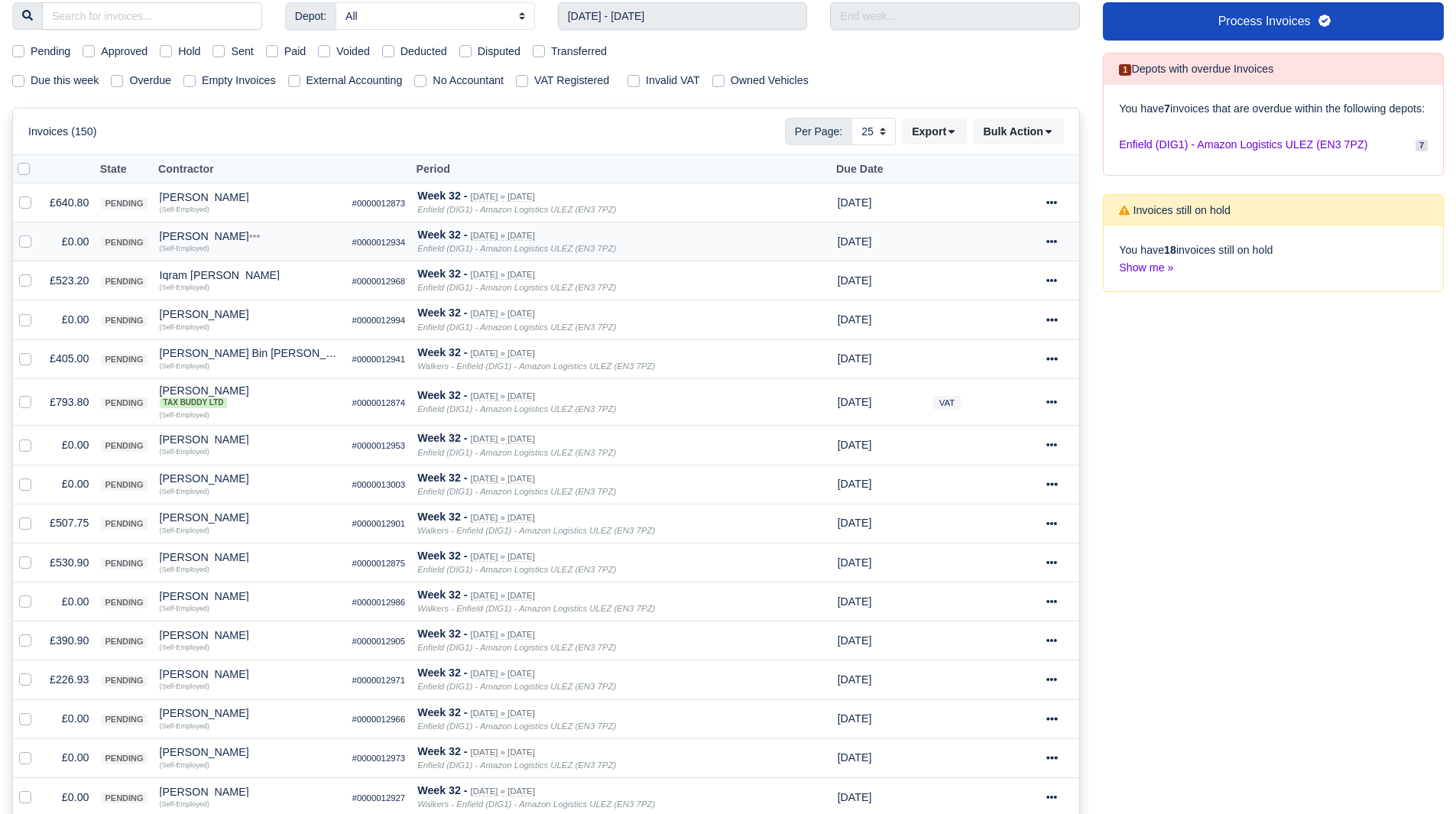
click at [37, 233] on label at bounding box center [37, 233] width 0 height 0
click at [26, 243] on input "checkbox" at bounding box center [25, 239] width 12 height 12
checkbox input "true"
click at [37, 311] on label at bounding box center [37, 311] width 0 height 0
click at [25, 322] on input "checkbox" at bounding box center [25, 317] width 12 height 12
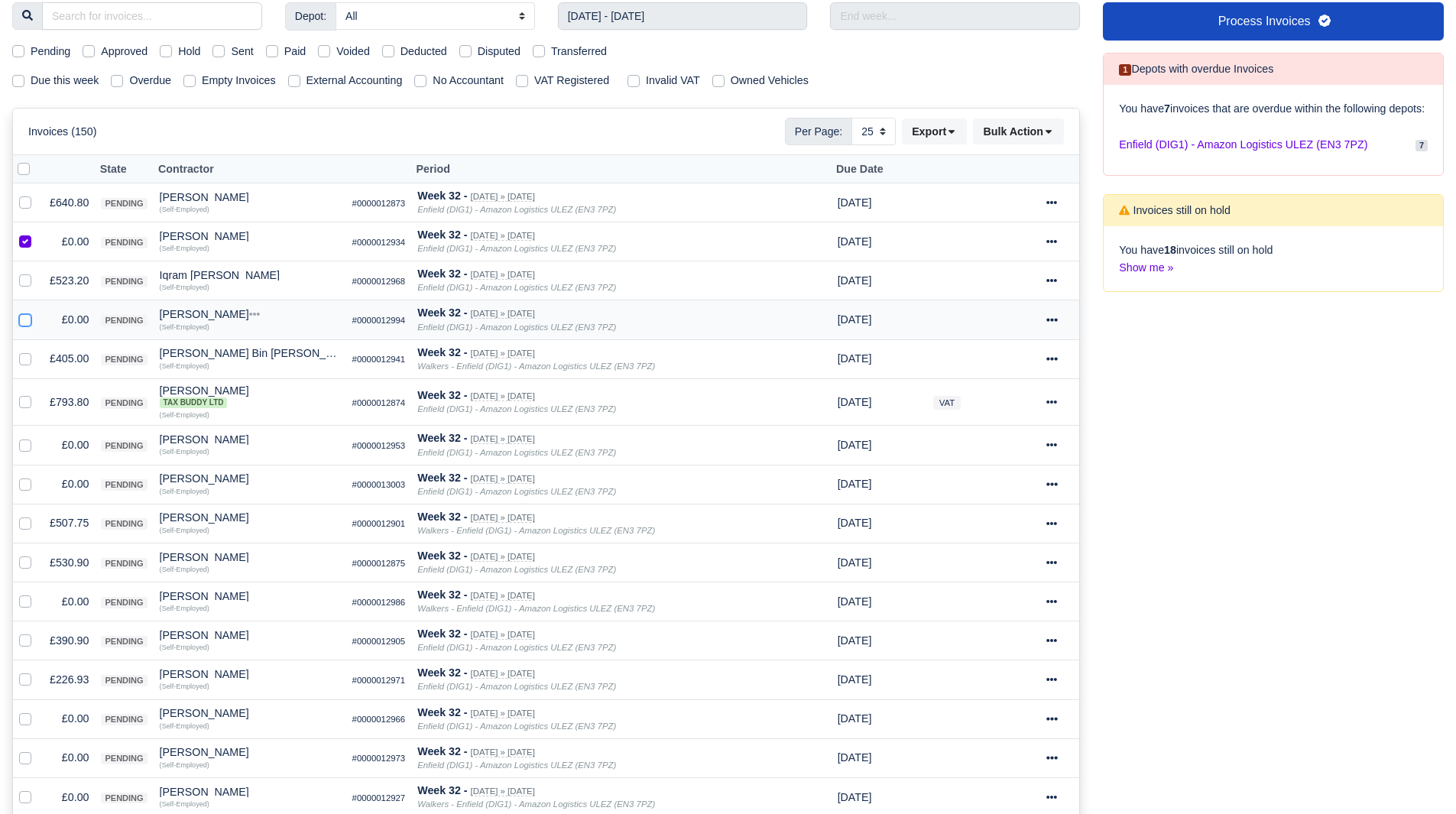
checkbox input "true"
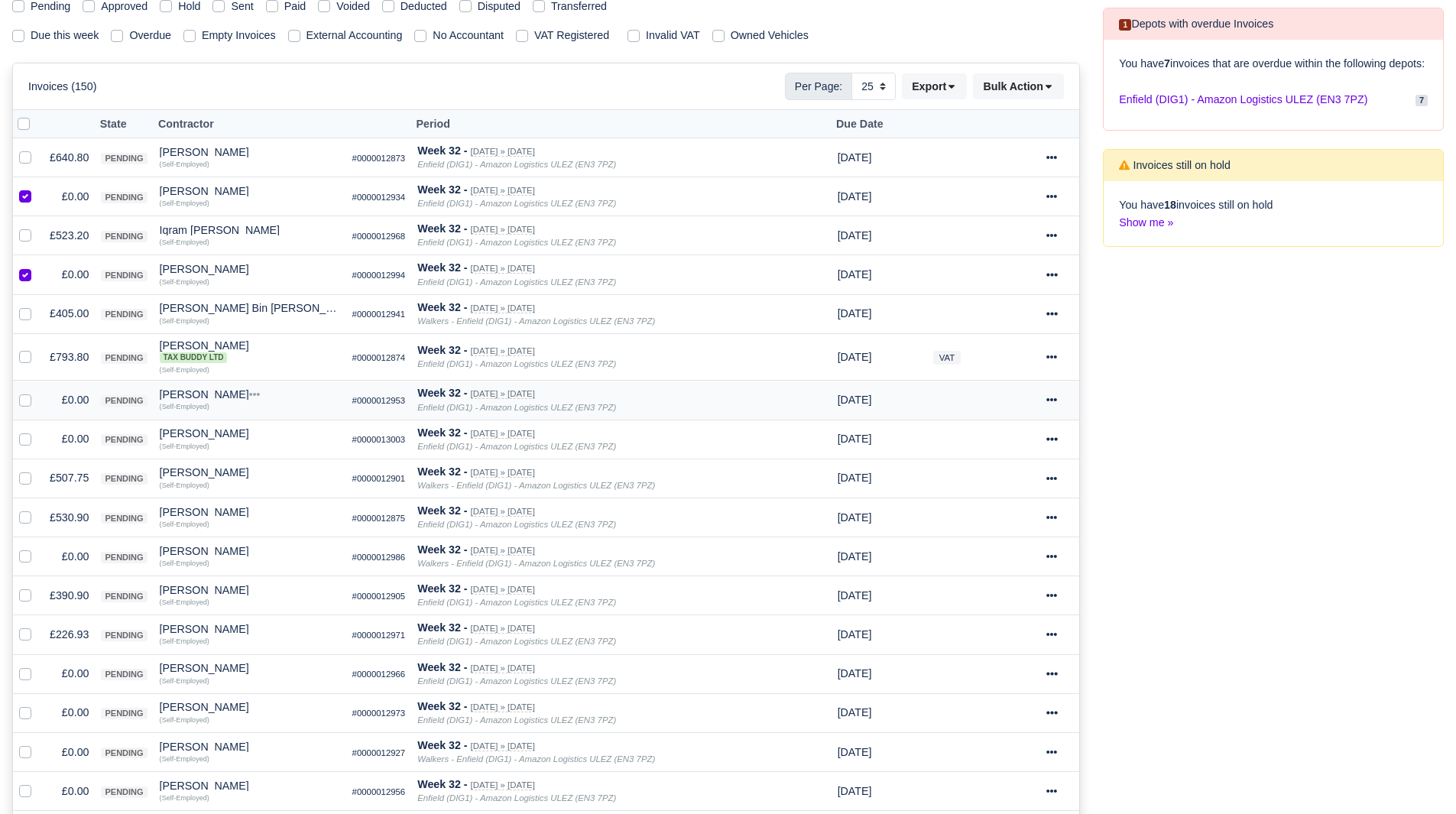
click at [37, 392] on label at bounding box center [37, 392] width 0 height 0
click at [28, 403] on input "checkbox" at bounding box center [25, 398] width 12 height 12
checkbox input "true"
click at [37, 430] on label at bounding box center [37, 430] width 0 height 0
click at [22, 434] on input "checkbox" at bounding box center [25, 436] width 12 height 12
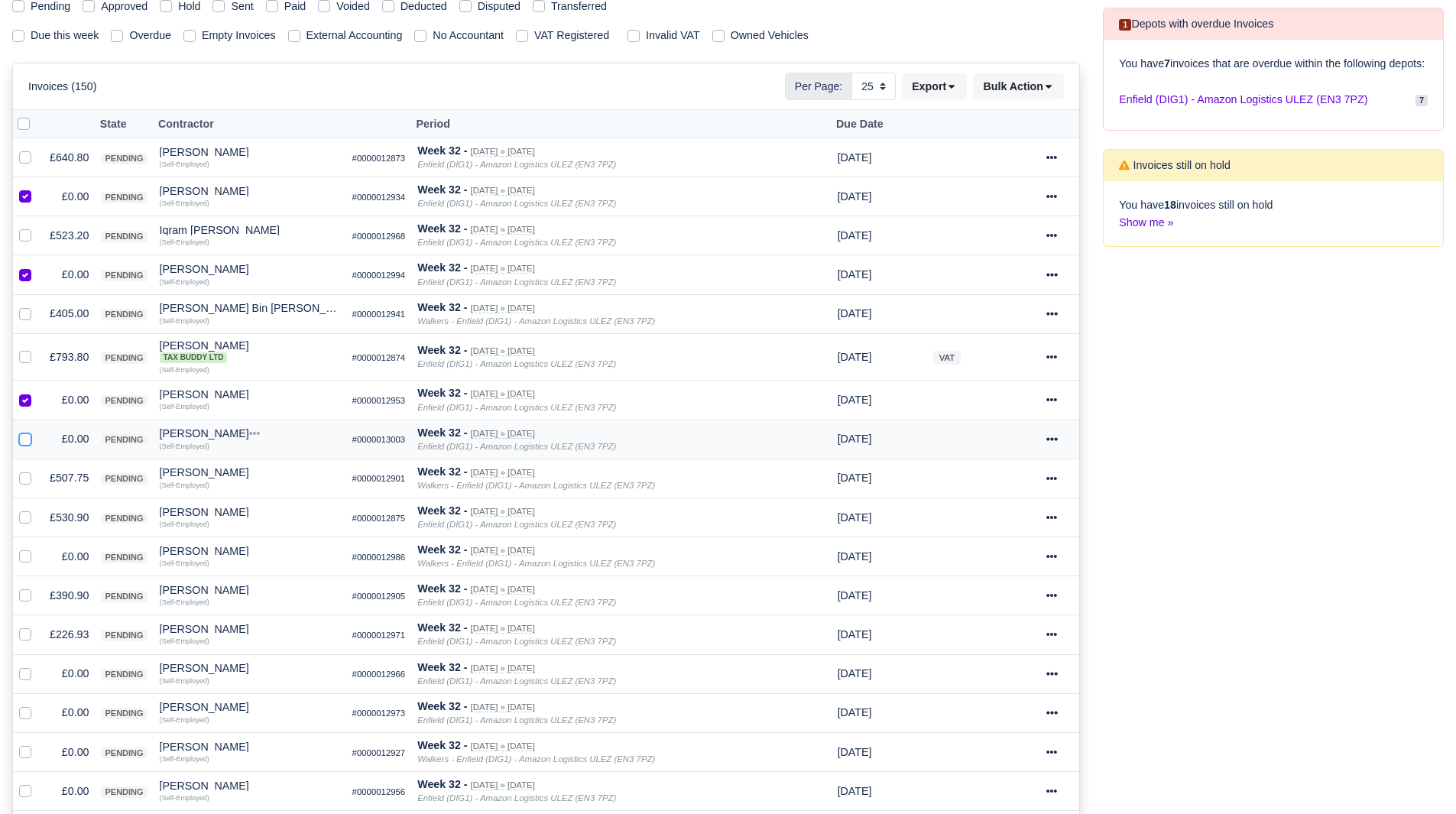
checkbox input "true"
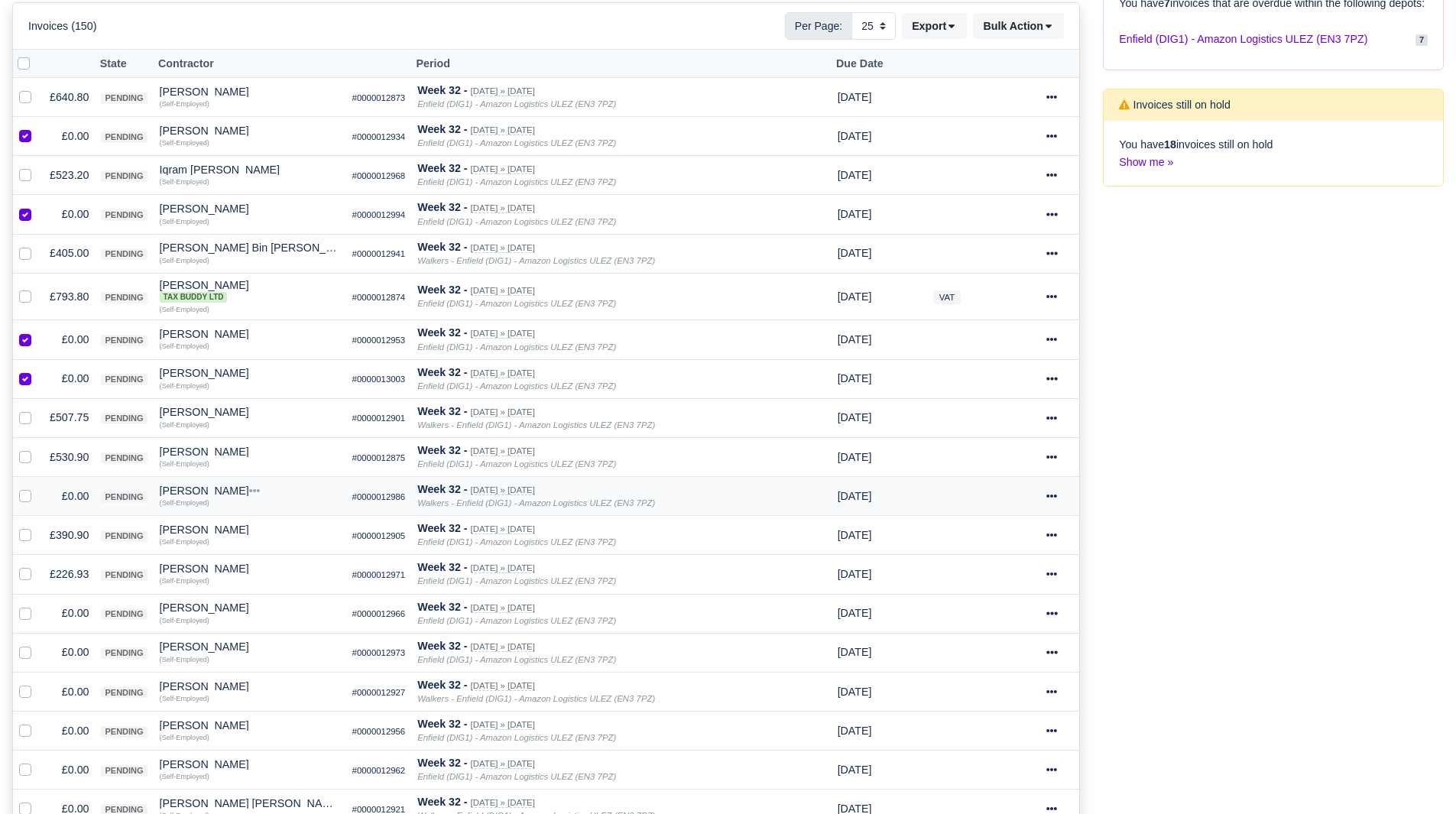
click at [37, 487] on label at bounding box center [37, 487] width 0 height 0
click at [25, 491] on input "checkbox" at bounding box center [25, 493] width 12 height 12
checkbox input "true"
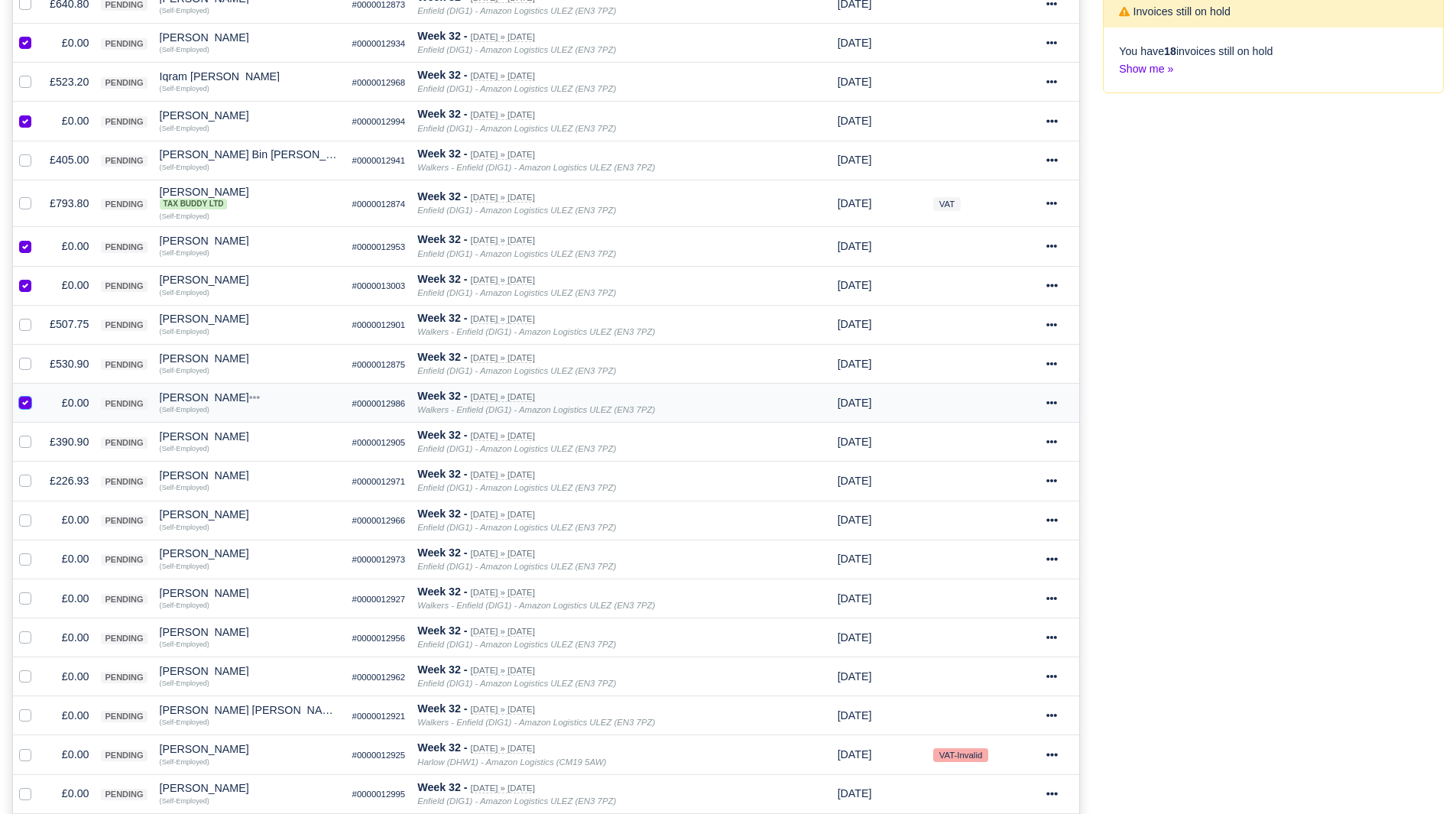
scroll to position [378, 0]
click at [37, 512] on label at bounding box center [37, 512] width 0 height 0
click at [24, 518] on input "checkbox" at bounding box center [25, 518] width 12 height 12
checkbox input "true"
click at [25, 546] on td at bounding box center [28, 560] width 31 height 39
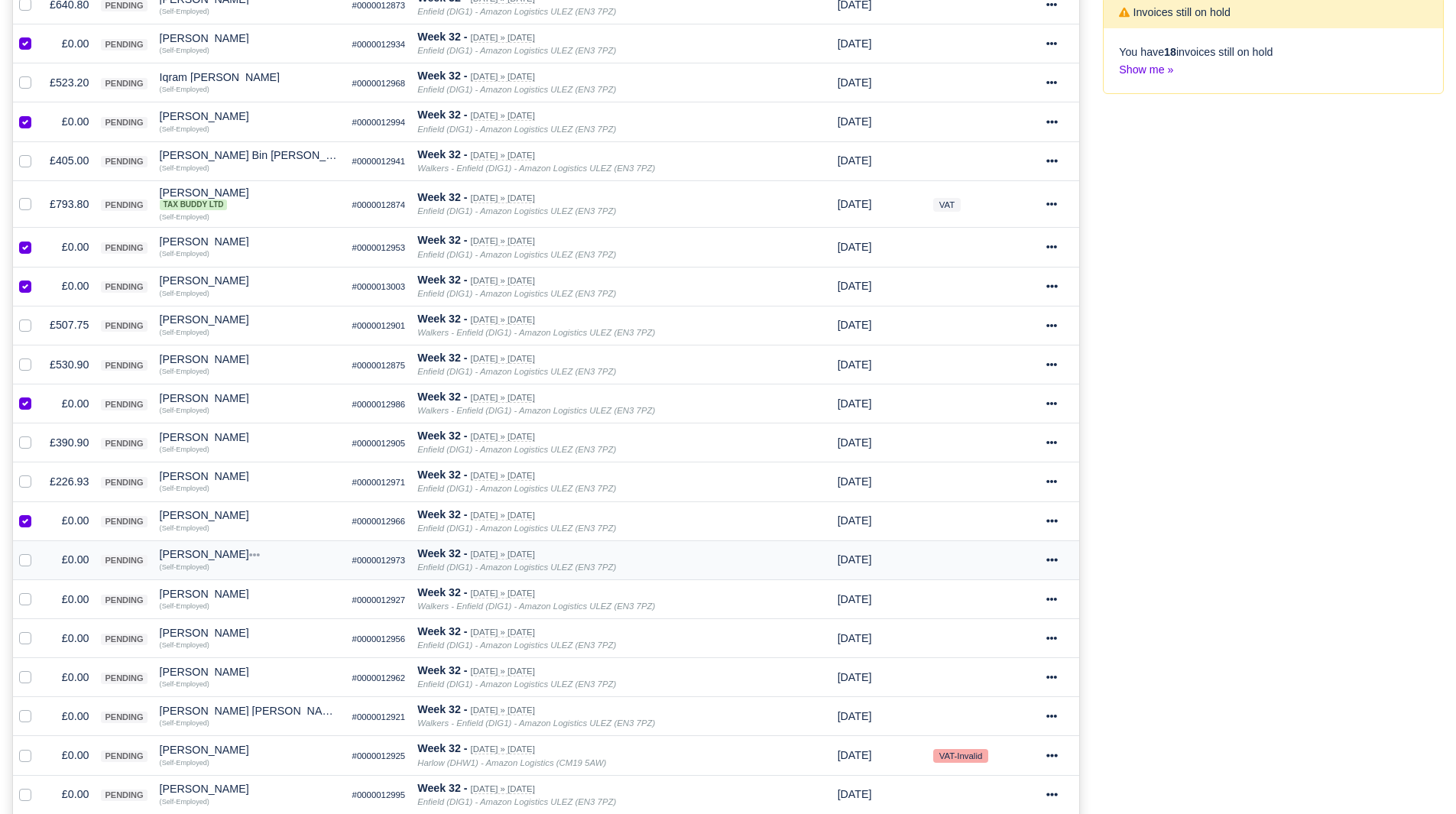
click at [37, 552] on label at bounding box center [37, 552] width 0 height 0
click at [26, 563] on input "checkbox" at bounding box center [25, 557] width 12 height 12
checkbox input "true"
click at [37, 591] on label at bounding box center [37, 591] width 0 height 0
click at [26, 600] on input "checkbox" at bounding box center [25, 597] width 12 height 12
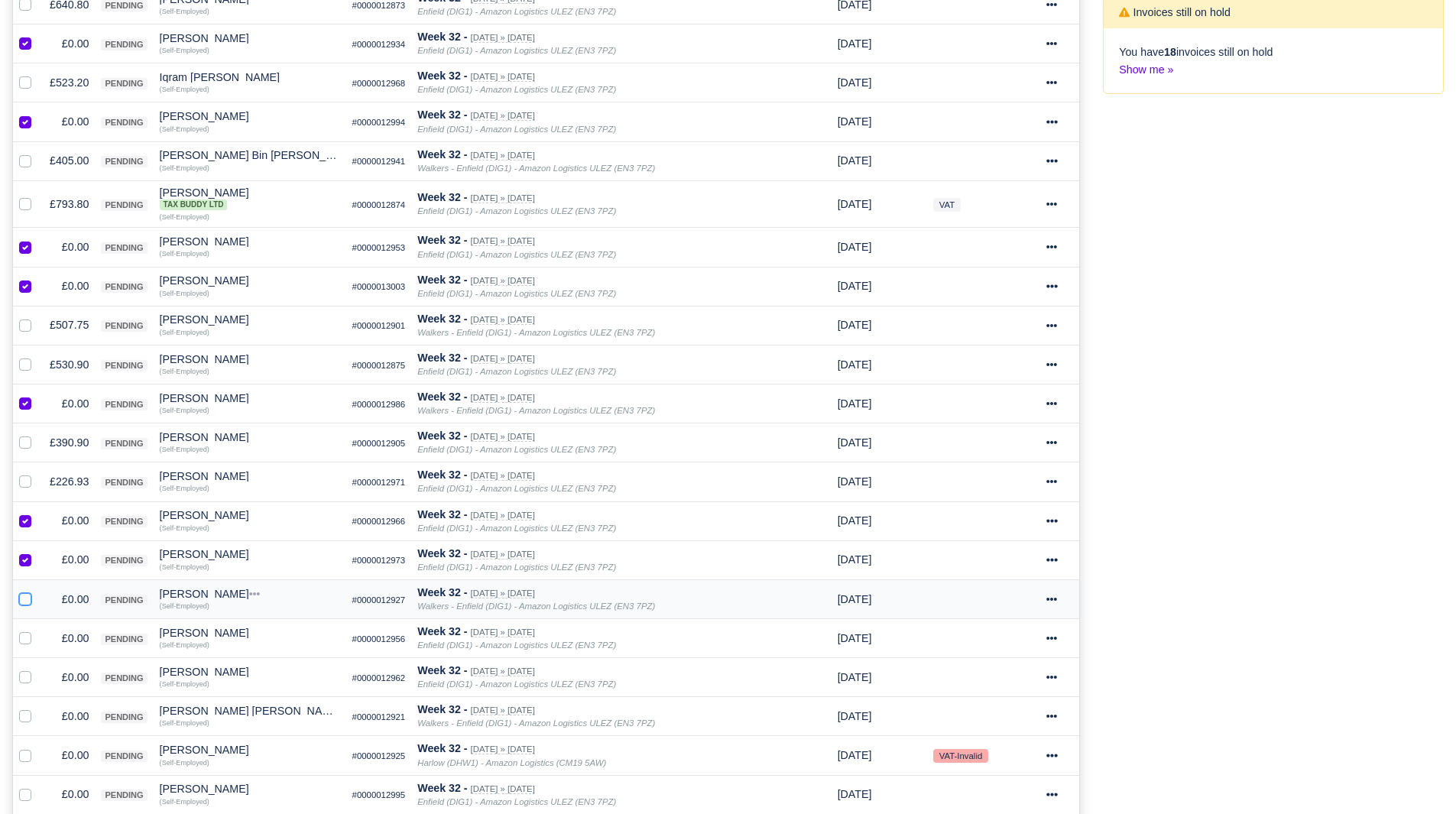
checkbox input "true"
click at [37, 630] on label at bounding box center [37, 630] width 0 height 0
click at [26, 636] on input "checkbox" at bounding box center [25, 636] width 12 height 12
checkbox input "true"
click at [37, 669] on label at bounding box center [37, 669] width 0 height 0
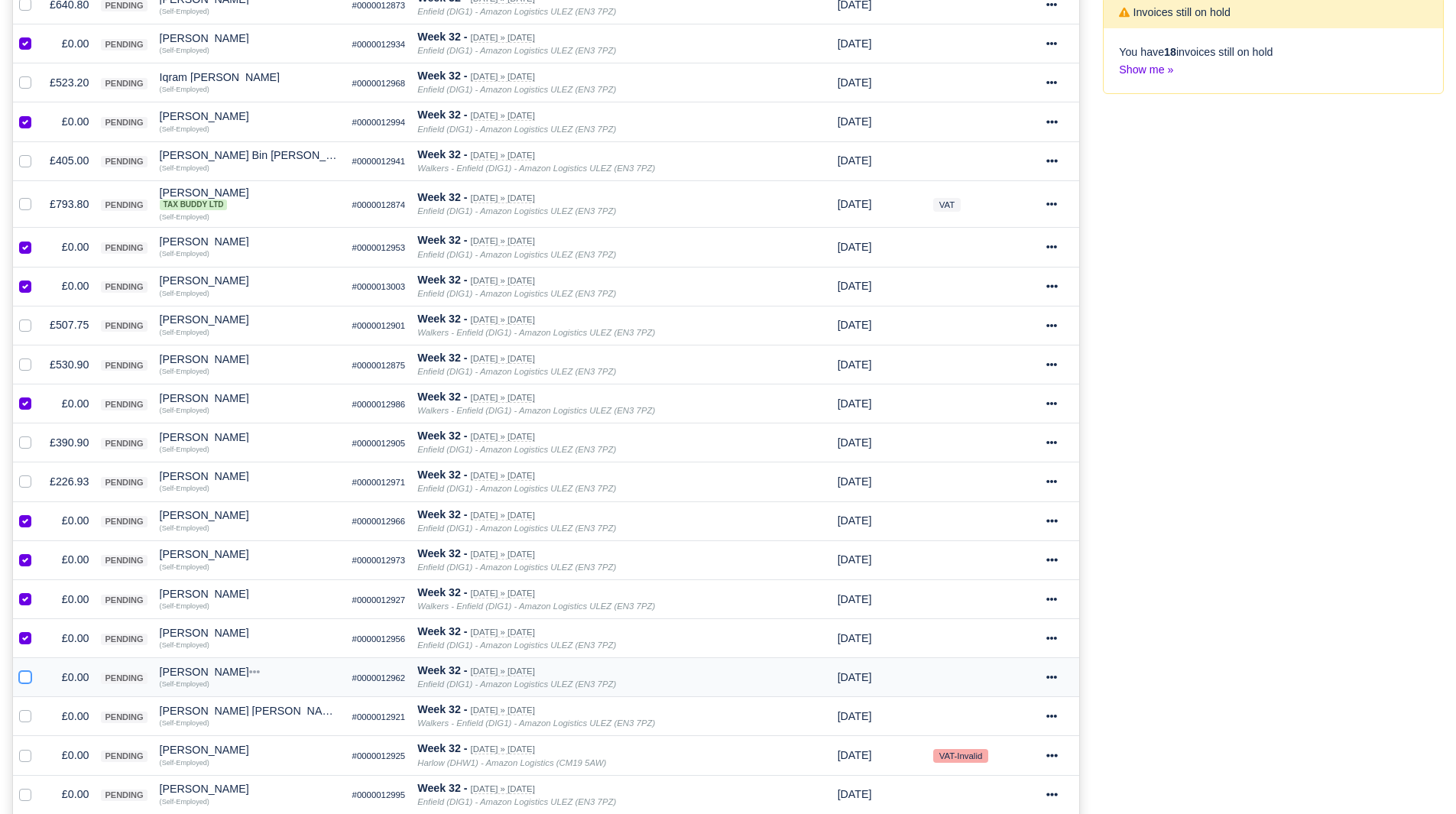
click at [24, 681] on input "checkbox" at bounding box center [25, 675] width 12 height 12
checkbox input "true"
click at [23, 730] on td at bounding box center [28, 717] width 31 height 39
click at [24, 709] on div at bounding box center [28, 717] width 19 height 18
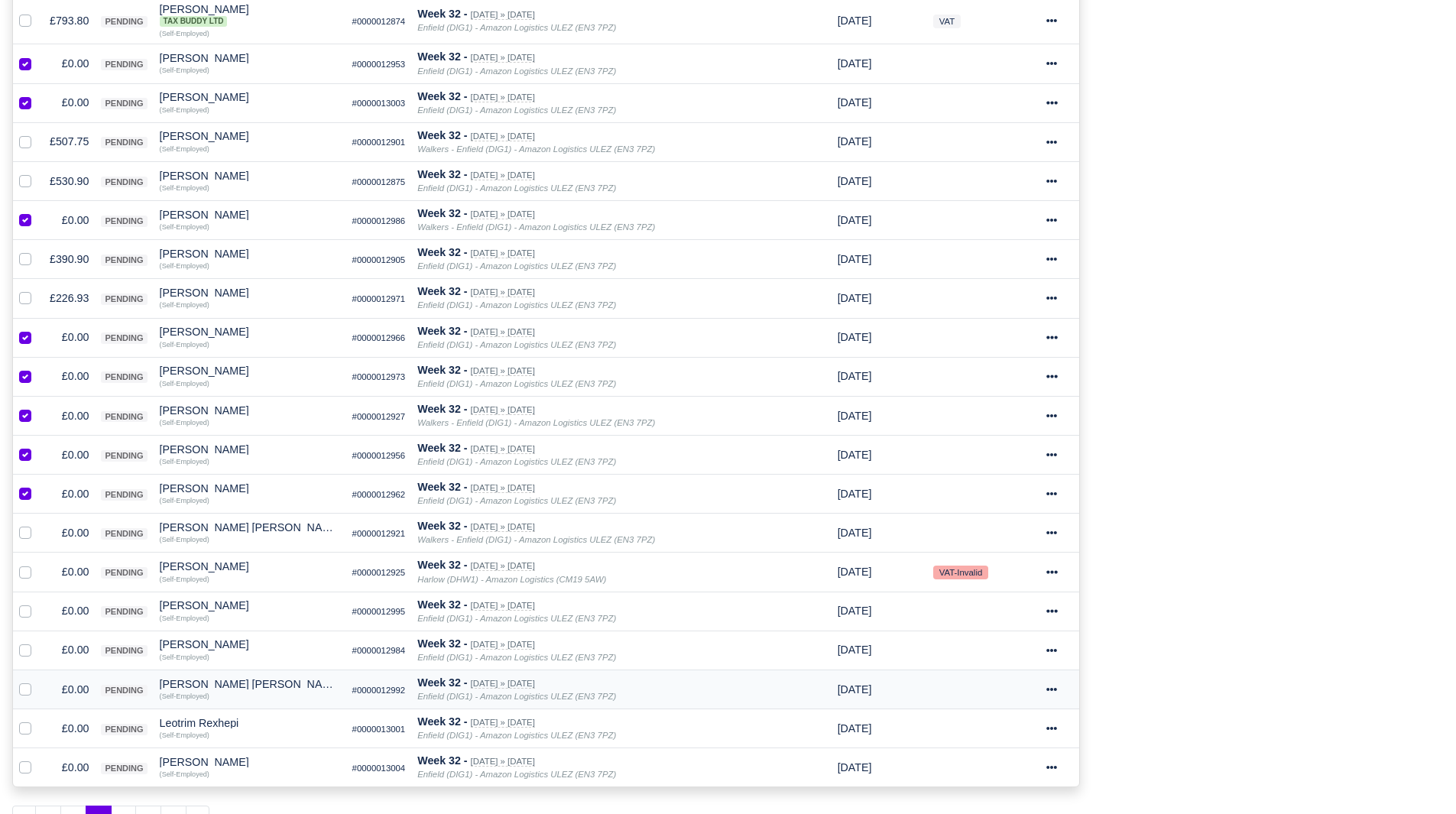
scroll to position [565, 0]
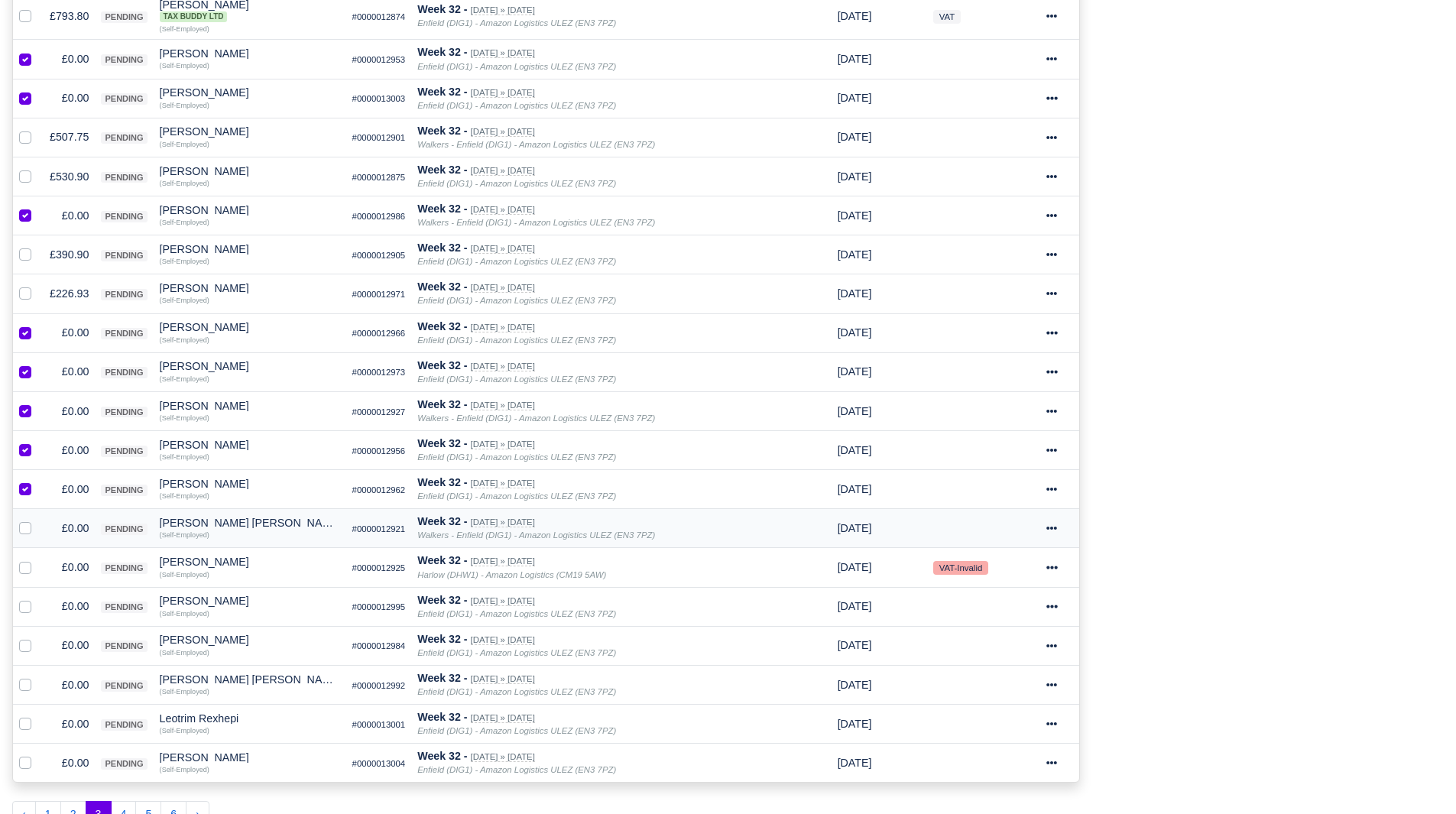
click at [37, 520] on label at bounding box center [37, 520] width 0 height 0
click at [22, 532] on input "checkbox" at bounding box center [25, 526] width 12 height 12
checkbox input "true"
click at [37, 558] on label at bounding box center [37, 558] width 0 height 0
click at [24, 564] on input "checkbox" at bounding box center [25, 564] width 12 height 12
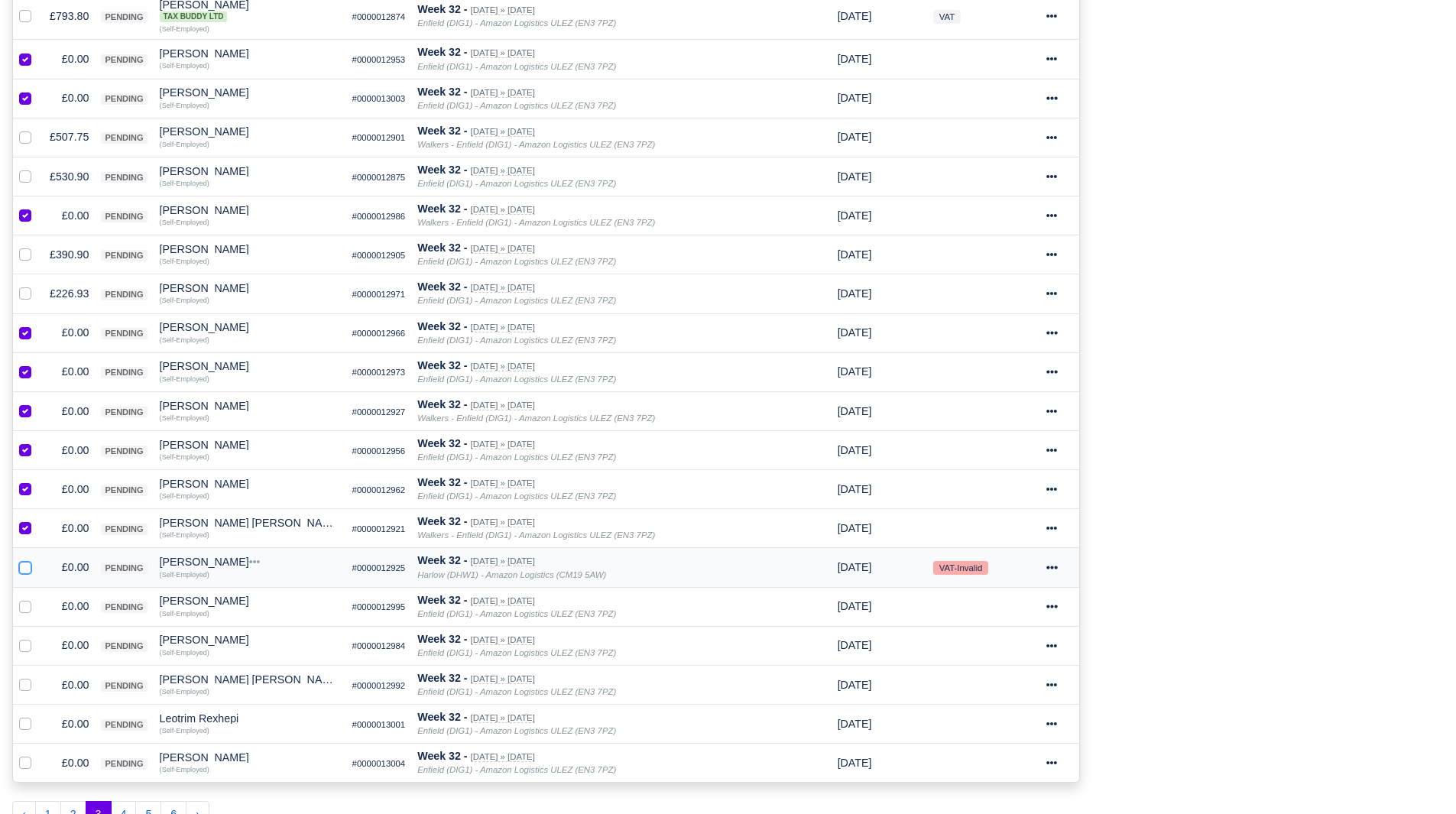
checkbox input "true"
click at [37, 598] on label at bounding box center [37, 598] width 0 height 0
click at [28, 607] on input "checkbox" at bounding box center [25, 604] width 12 height 12
checkbox input "true"
click at [37, 637] on label at bounding box center [37, 637] width 0 height 0
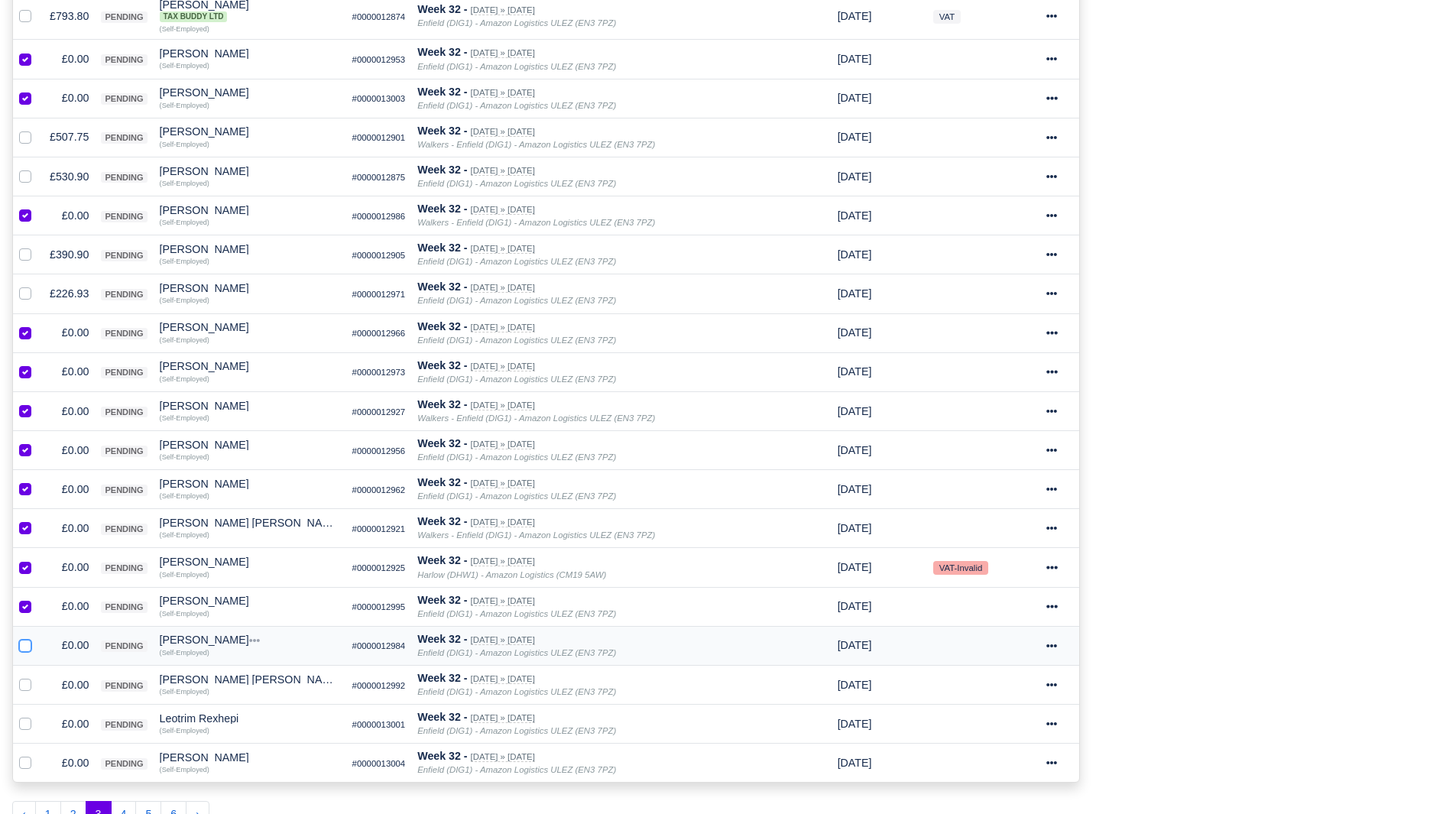
click at [26, 647] on input "checkbox" at bounding box center [25, 643] width 12 height 12
checkbox input "true"
click at [37, 677] on label at bounding box center [37, 677] width 0 height 0
click at [23, 689] on input "checkbox" at bounding box center [25, 683] width 12 height 12
checkbox input "true"
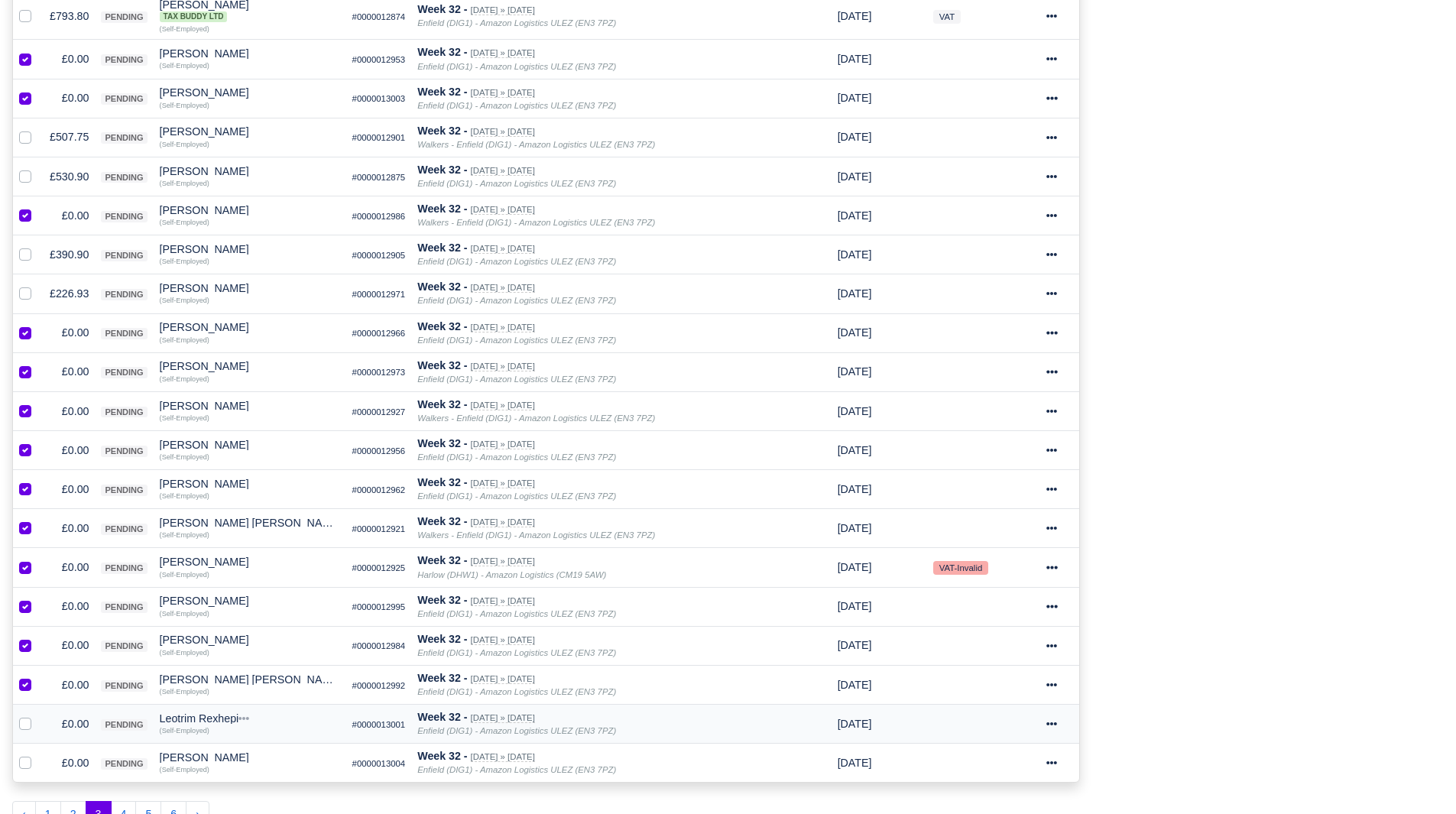
click at [37, 715] on label at bounding box center [37, 715] width 0 height 0
click at [23, 724] on input "checkbox" at bounding box center [25, 721] width 12 height 12
checkbox input "true"
click at [37, 755] on label at bounding box center [37, 755] width 0 height 0
click at [23, 760] on input "checkbox" at bounding box center [25, 761] width 12 height 12
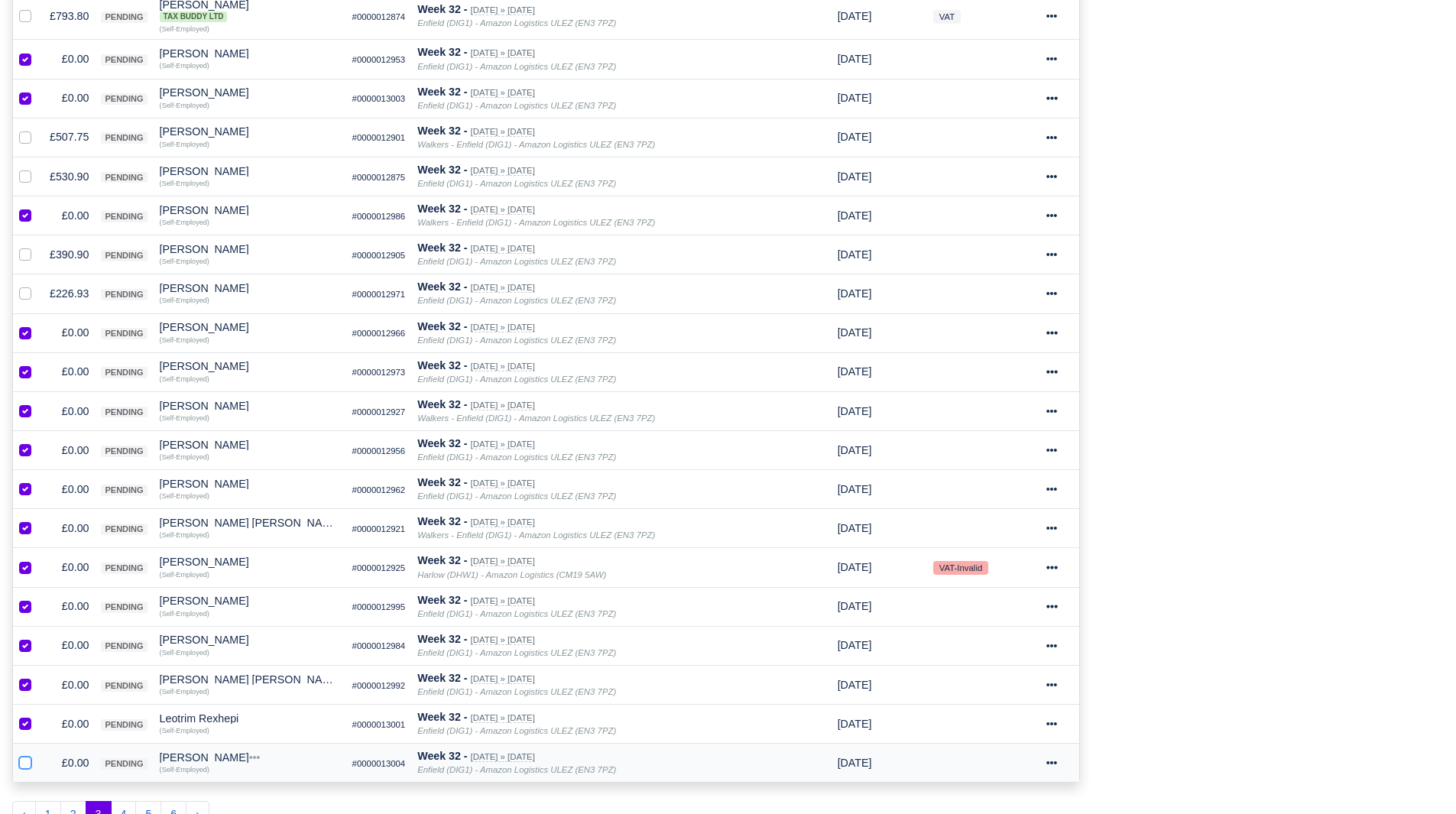
checkbox input "true"
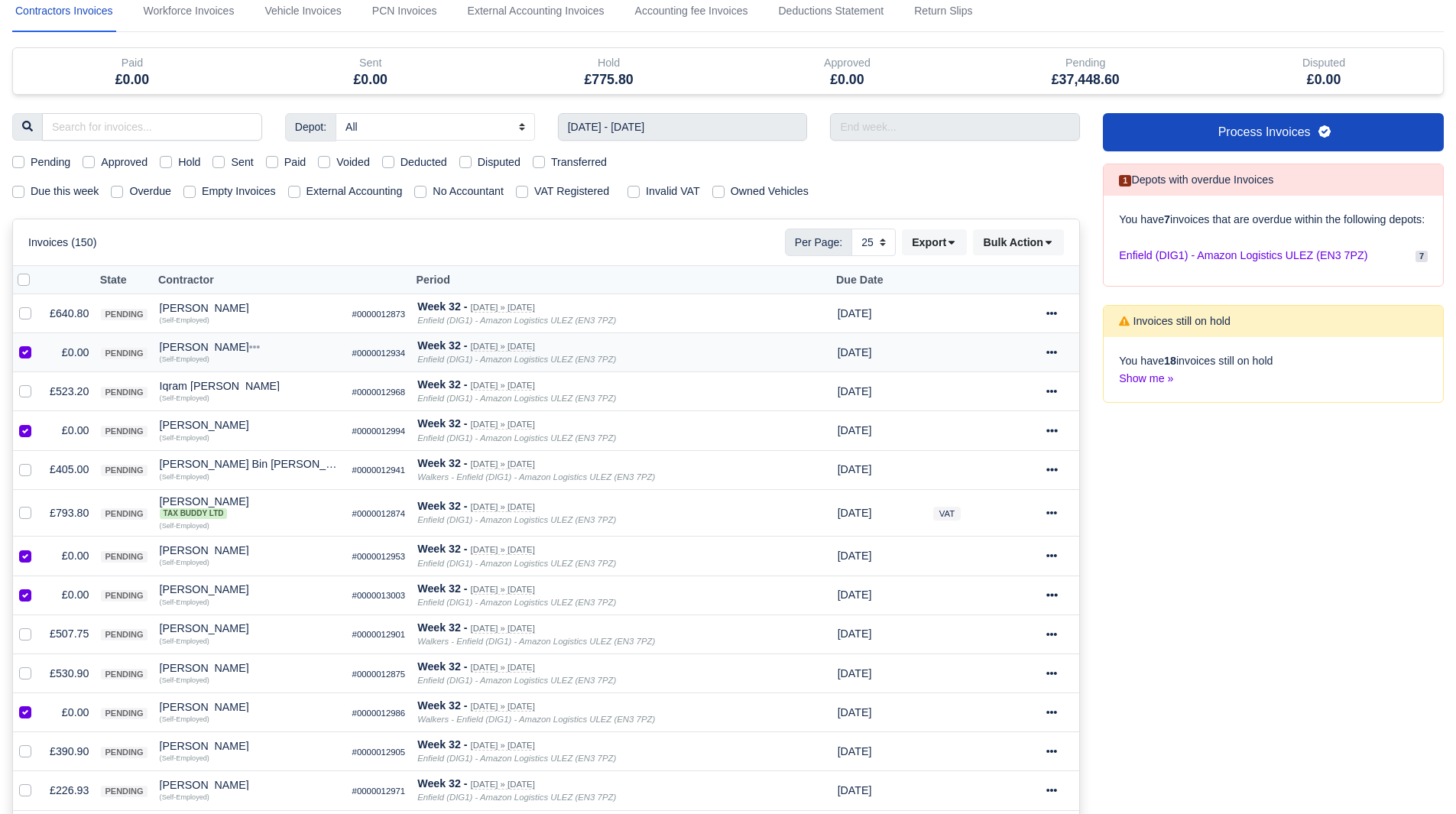
scroll to position [12, 0]
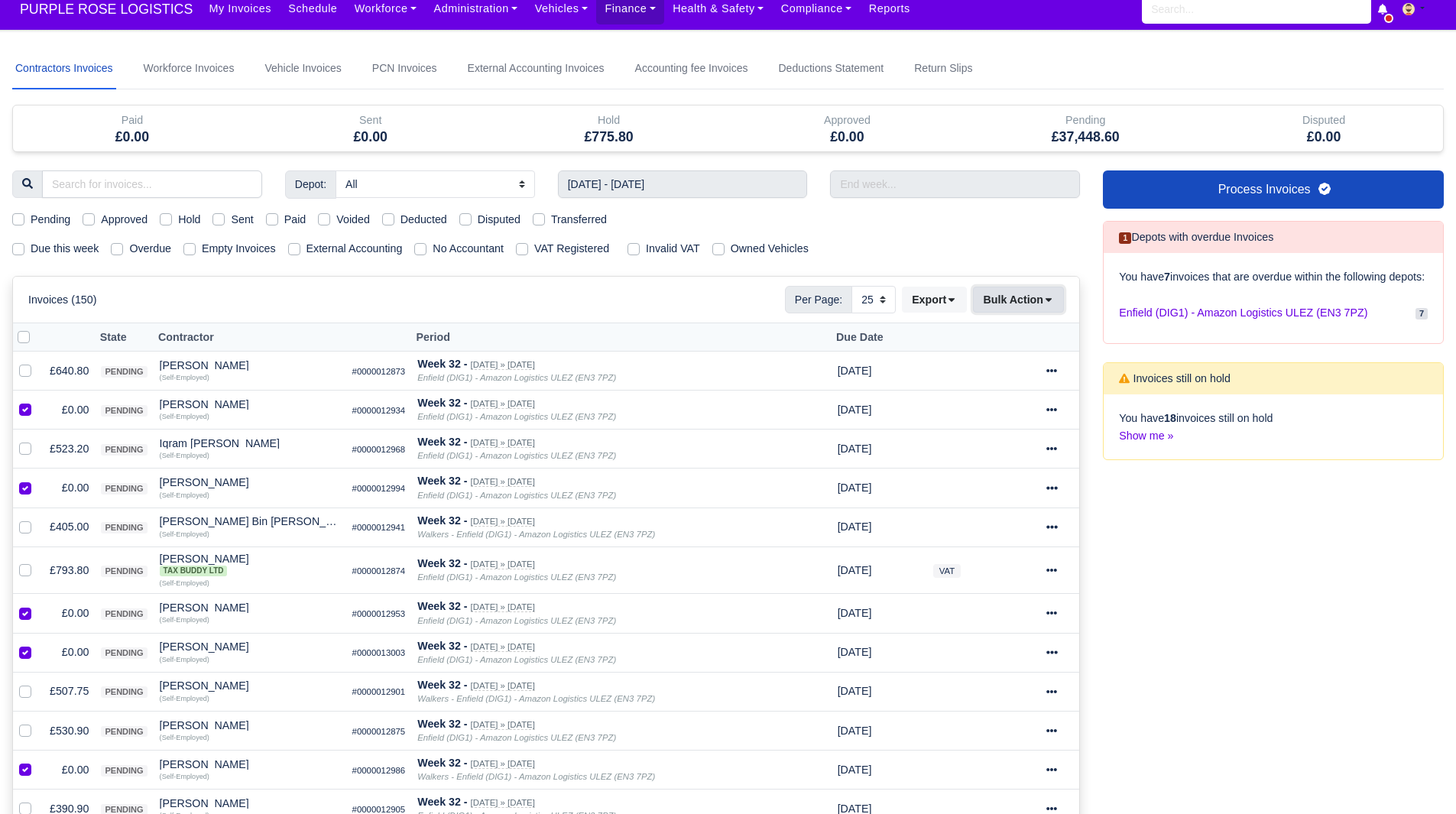
click at [1035, 302] on button "Bulk Action" at bounding box center [1019, 300] width 91 height 26
click at [989, 419] on div "Void" at bounding box center [994, 423] width 136 height 24
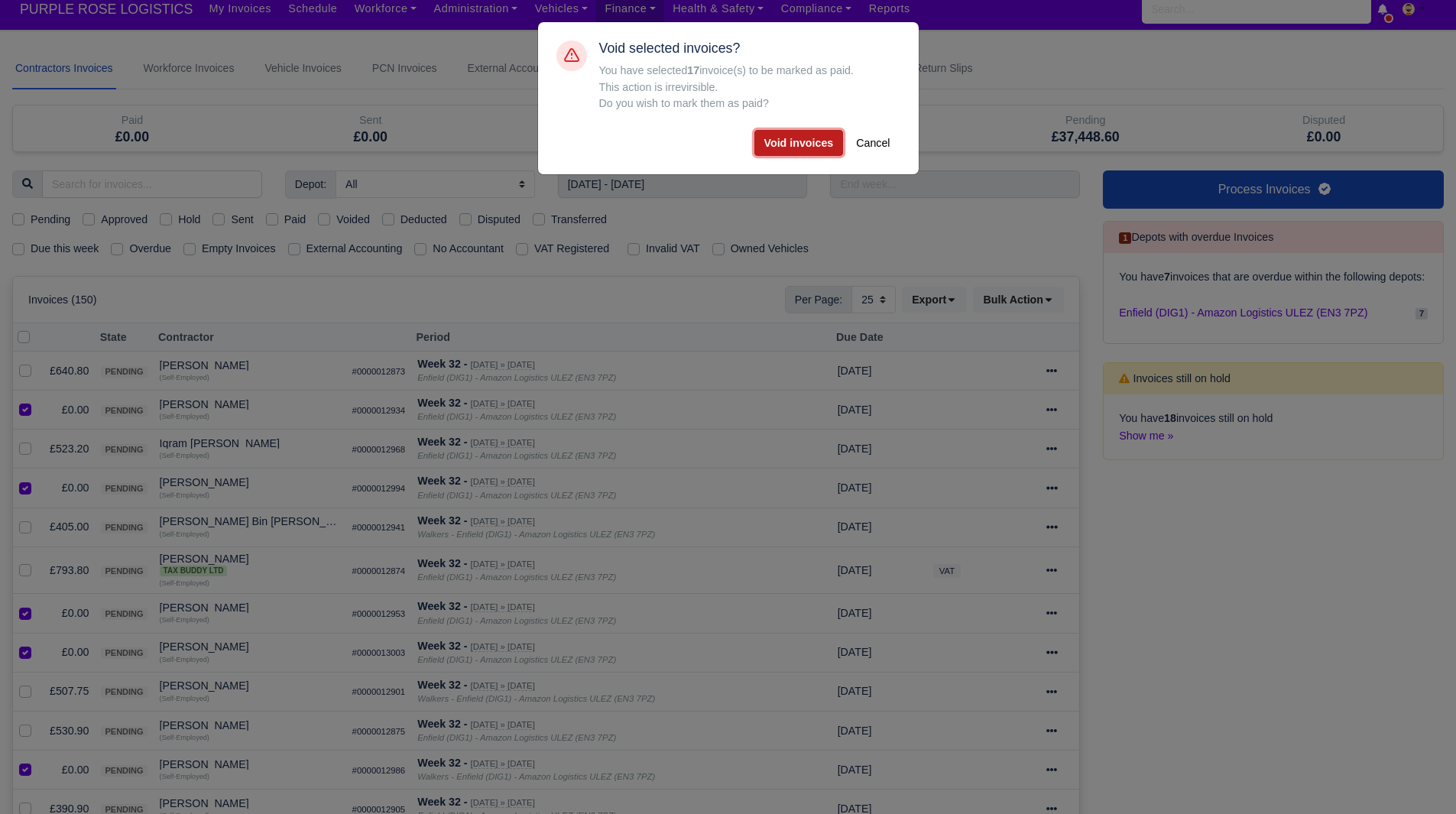
click at [784, 141] on button "Void invoices" at bounding box center [799, 143] width 90 height 26
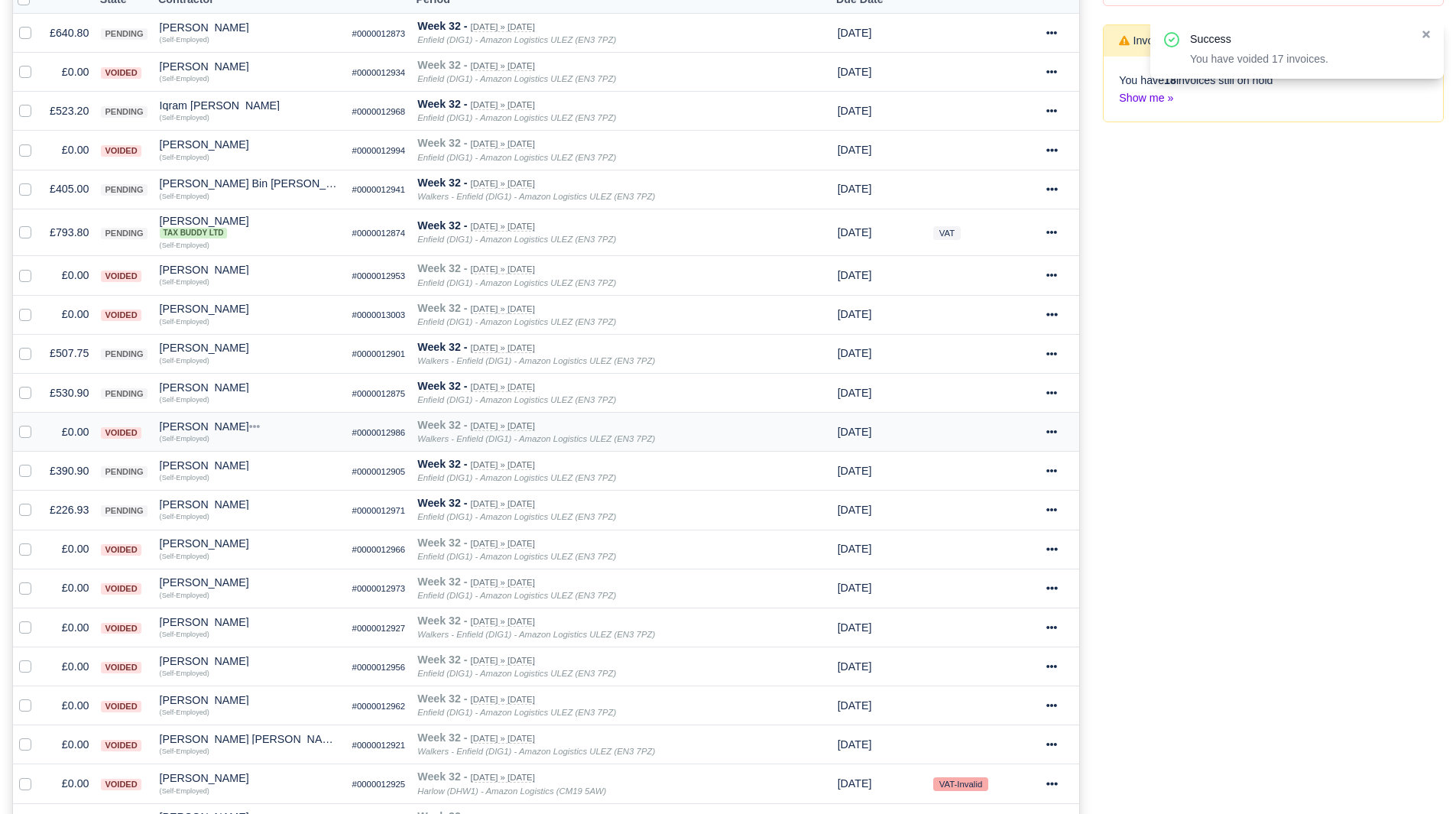
scroll to position [350, 0]
click at [66, 387] on td "£530.90" at bounding box center [69, 392] width 51 height 39
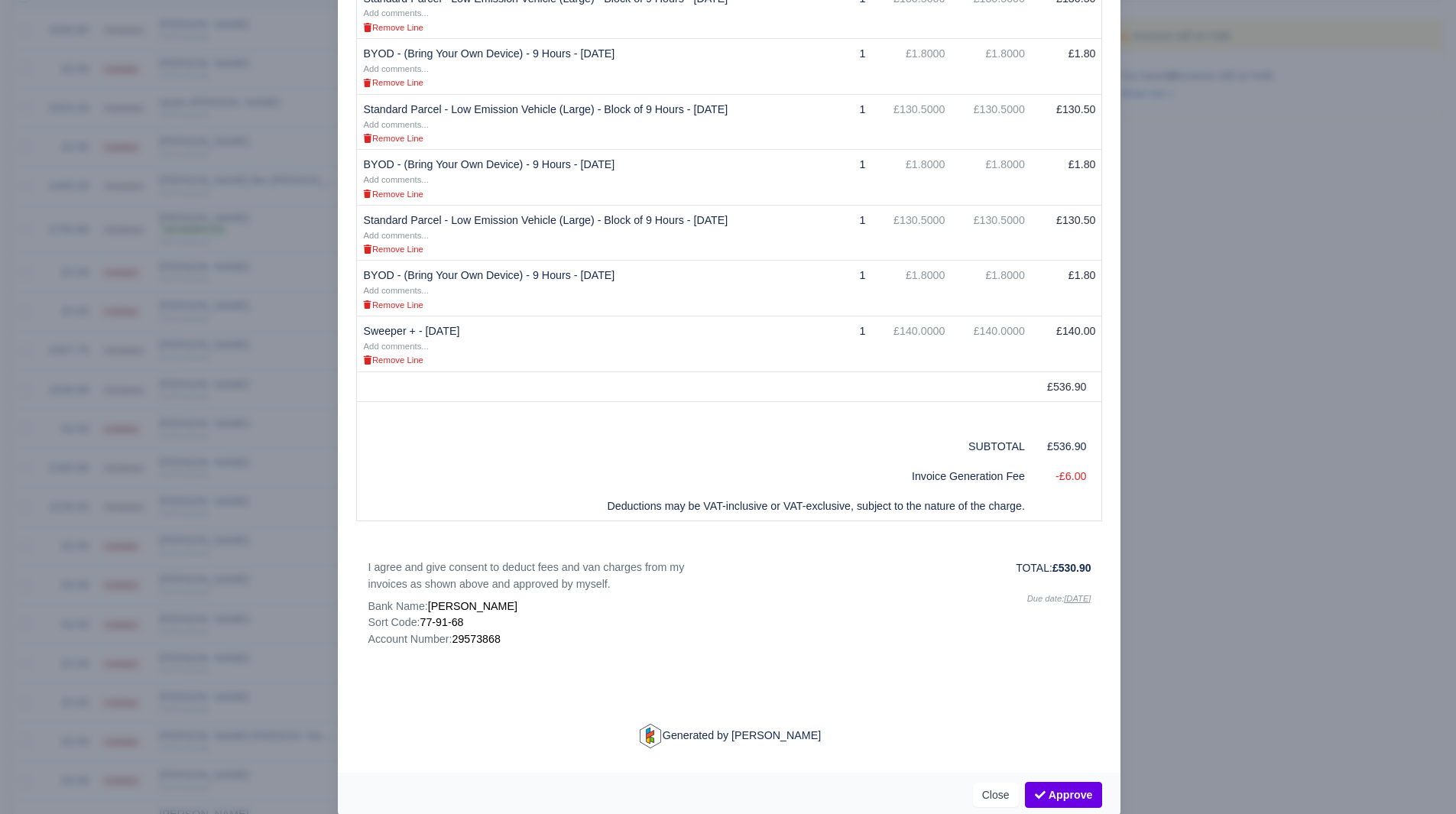
scroll to position [453, 0]
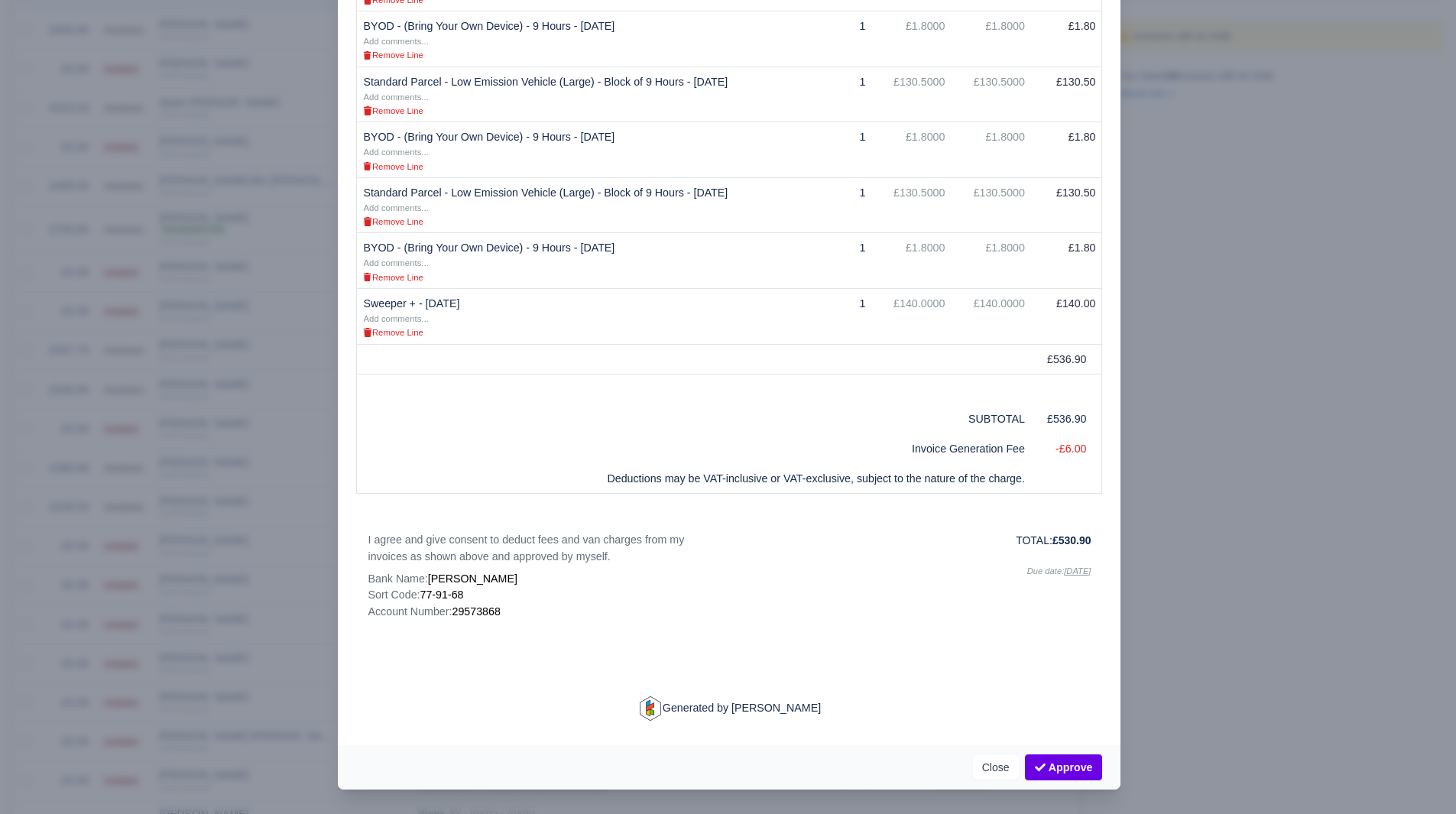
click at [192, 515] on div at bounding box center [728, 407] width 1456 height 814
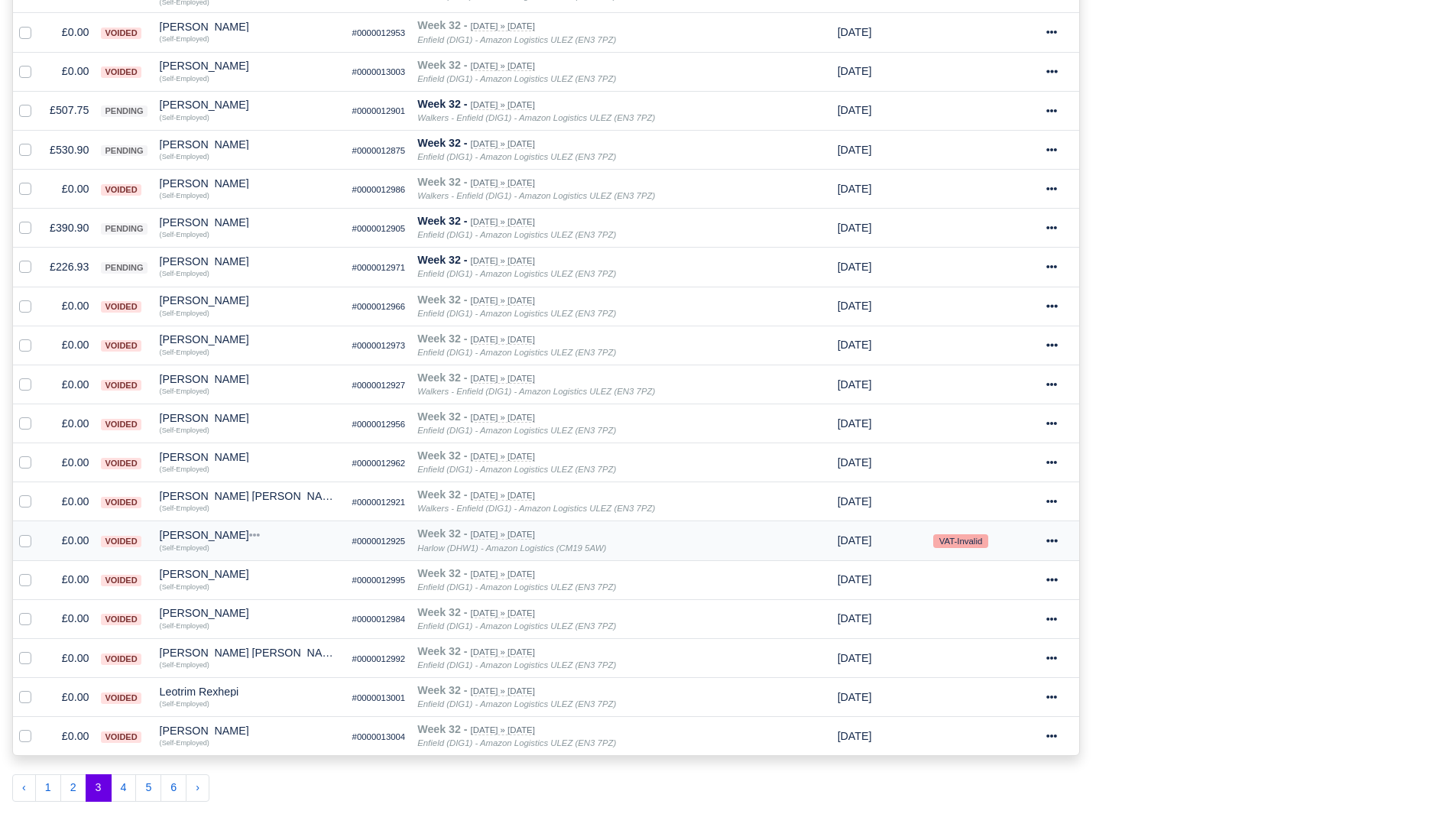
scroll to position [594, 0]
click at [117, 797] on button "4" at bounding box center [123, 786] width 26 height 28
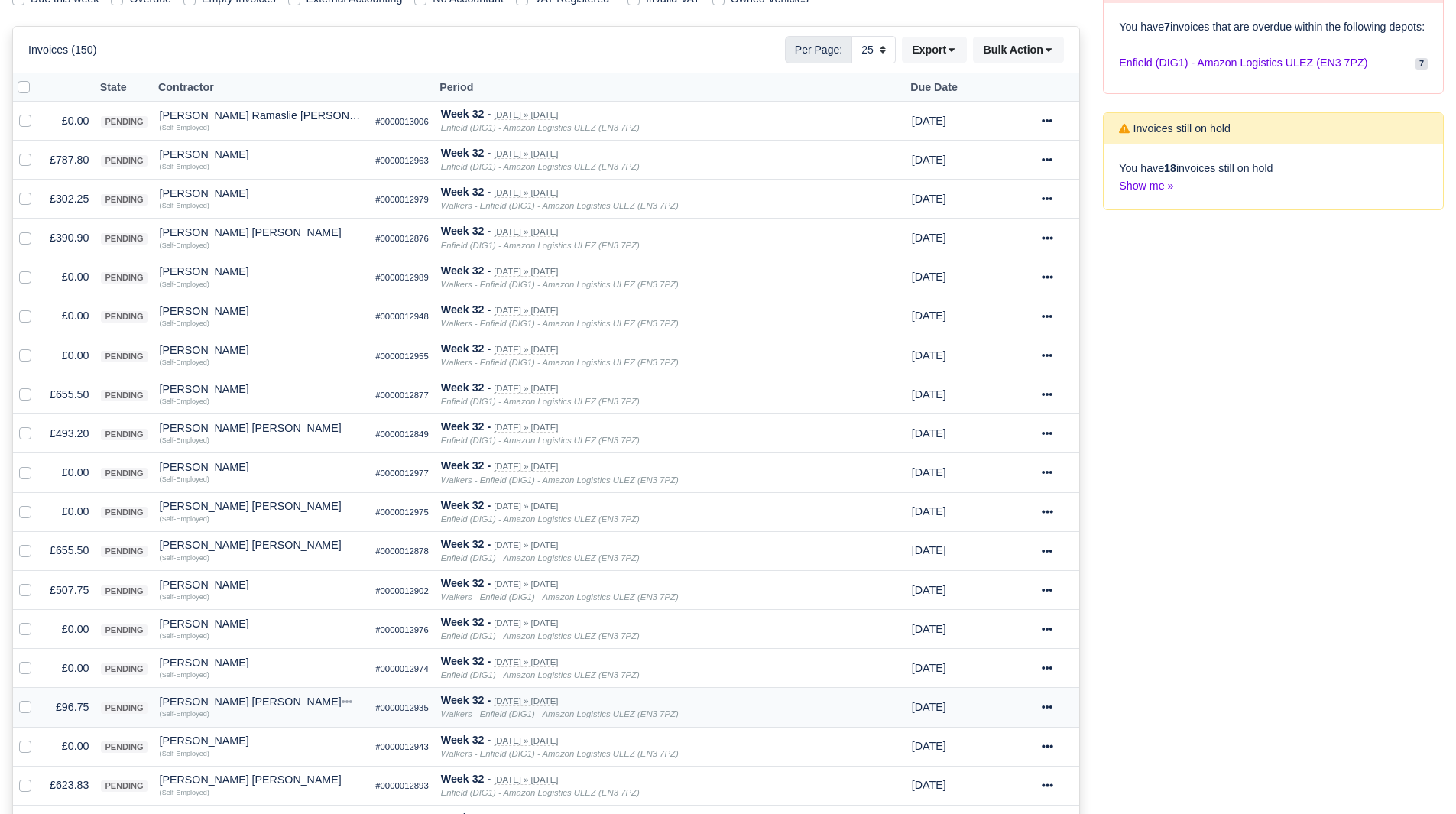
scroll to position [260, 0]
click at [37, 113] on label at bounding box center [37, 113] width 0 height 0
click at [25, 120] on input "checkbox" at bounding box center [25, 119] width 12 height 12
checkbox input "true"
click at [37, 269] on label at bounding box center [37, 269] width 0 height 0
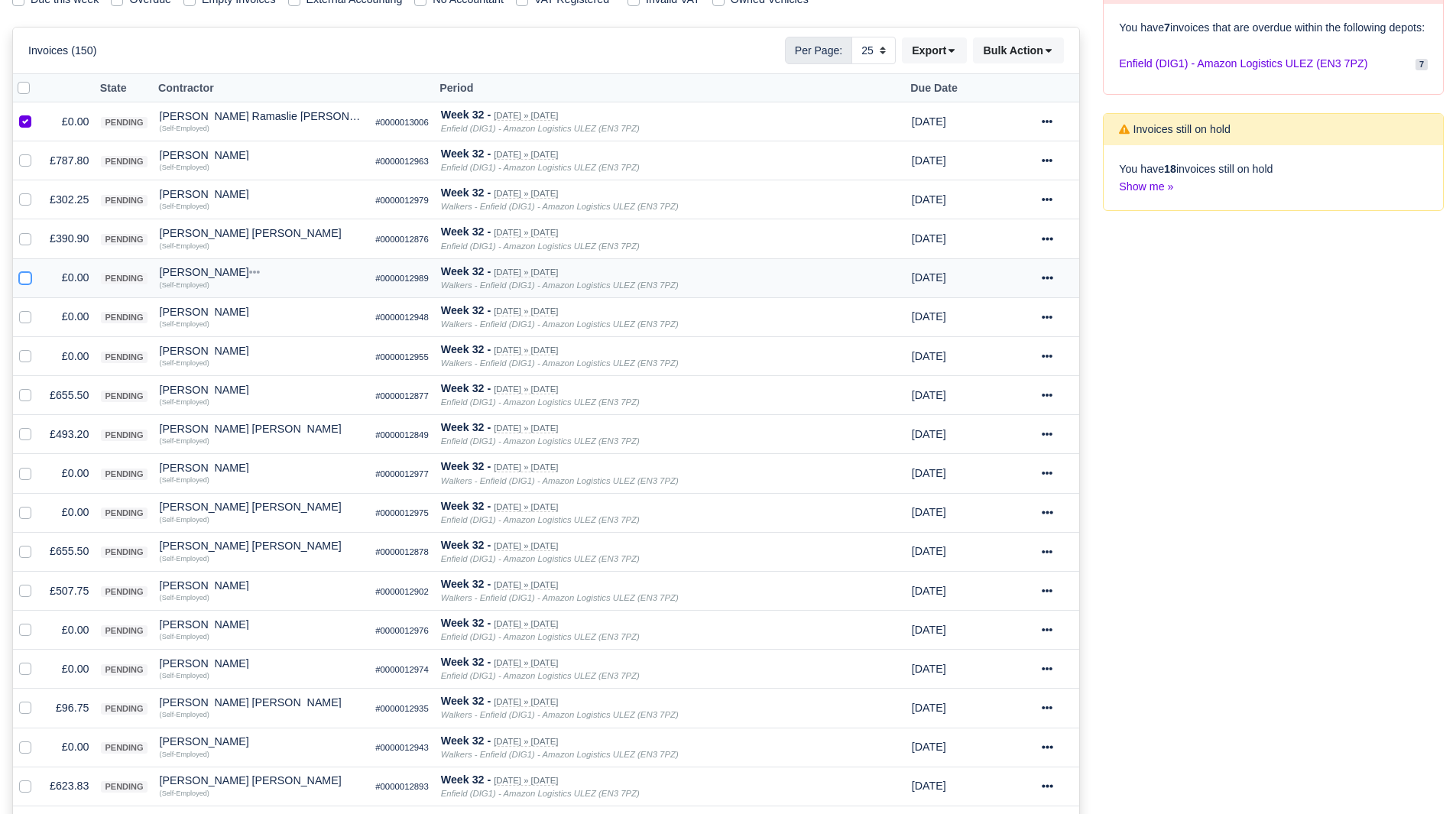
click at [21, 275] on input "checkbox" at bounding box center [25, 275] width 12 height 12
checkbox input "true"
click at [21, 311] on div at bounding box center [28, 317] width 19 height 18
click at [24, 331] on td at bounding box center [28, 317] width 31 height 39
click at [23, 309] on div at bounding box center [28, 317] width 19 height 18
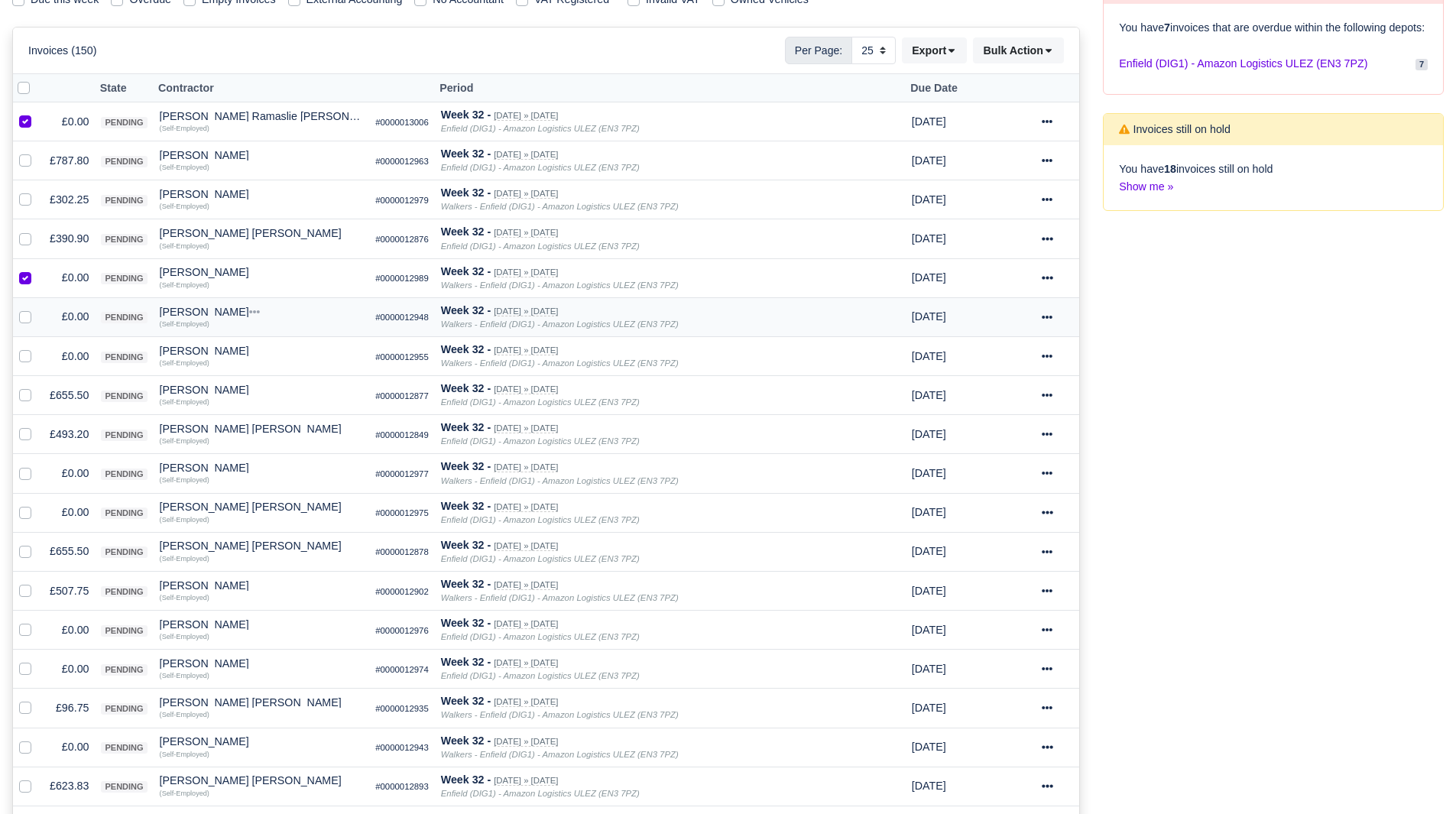
click at [24, 326] on div at bounding box center [28, 317] width 19 height 18
click at [37, 308] on label at bounding box center [37, 308] width 0 height 0
click at [26, 318] on input "checkbox" at bounding box center [25, 314] width 12 height 12
checkbox input "true"
click at [37, 348] on label at bounding box center [37, 348] width 0 height 0
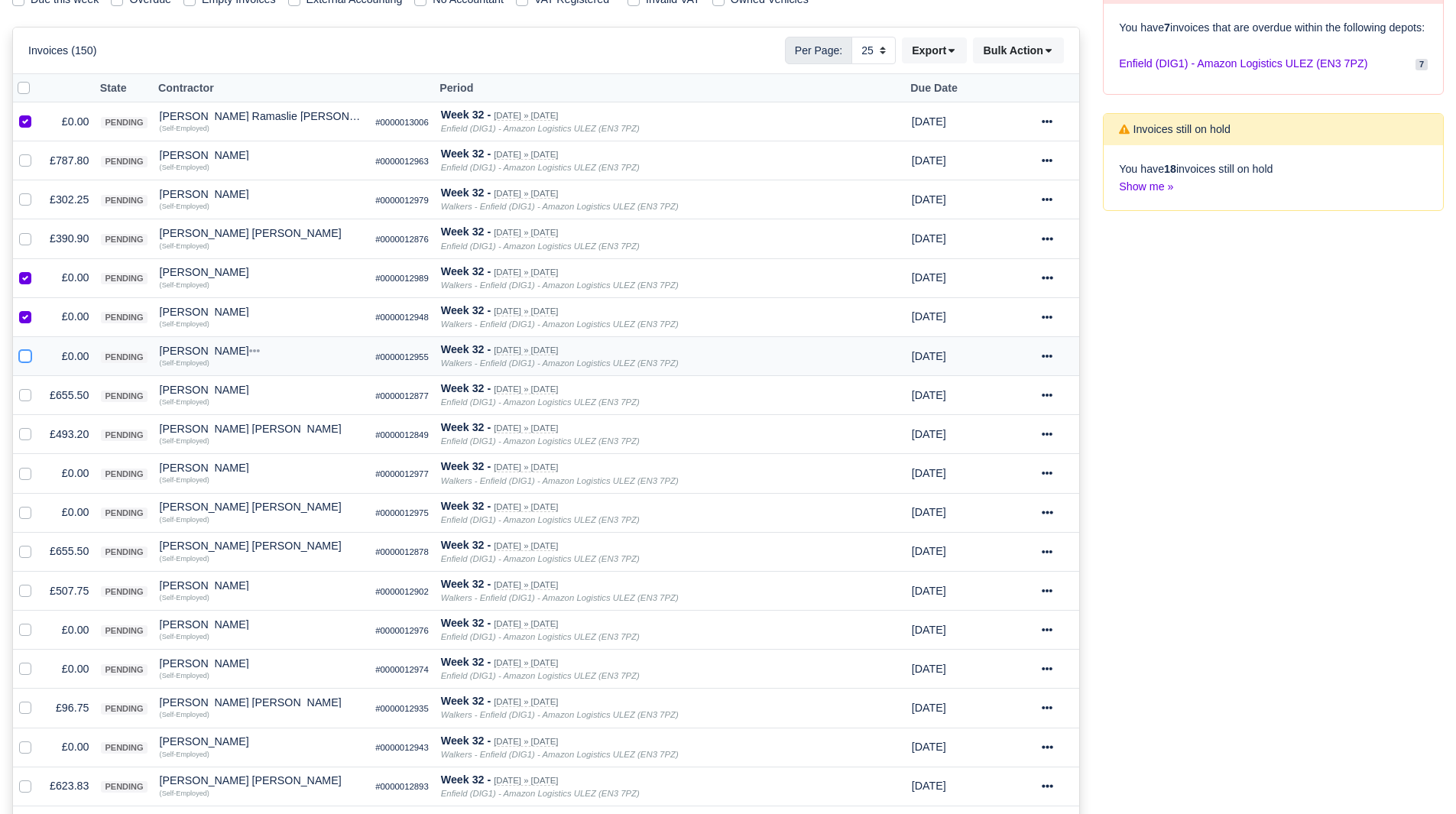
click at [26, 355] on input "checkbox" at bounding box center [25, 354] width 12 height 12
checkbox input "true"
click at [37, 465] on label at bounding box center [37, 465] width 0 height 0
click at [28, 471] on input "checkbox" at bounding box center [25, 471] width 12 height 12
checkbox input "true"
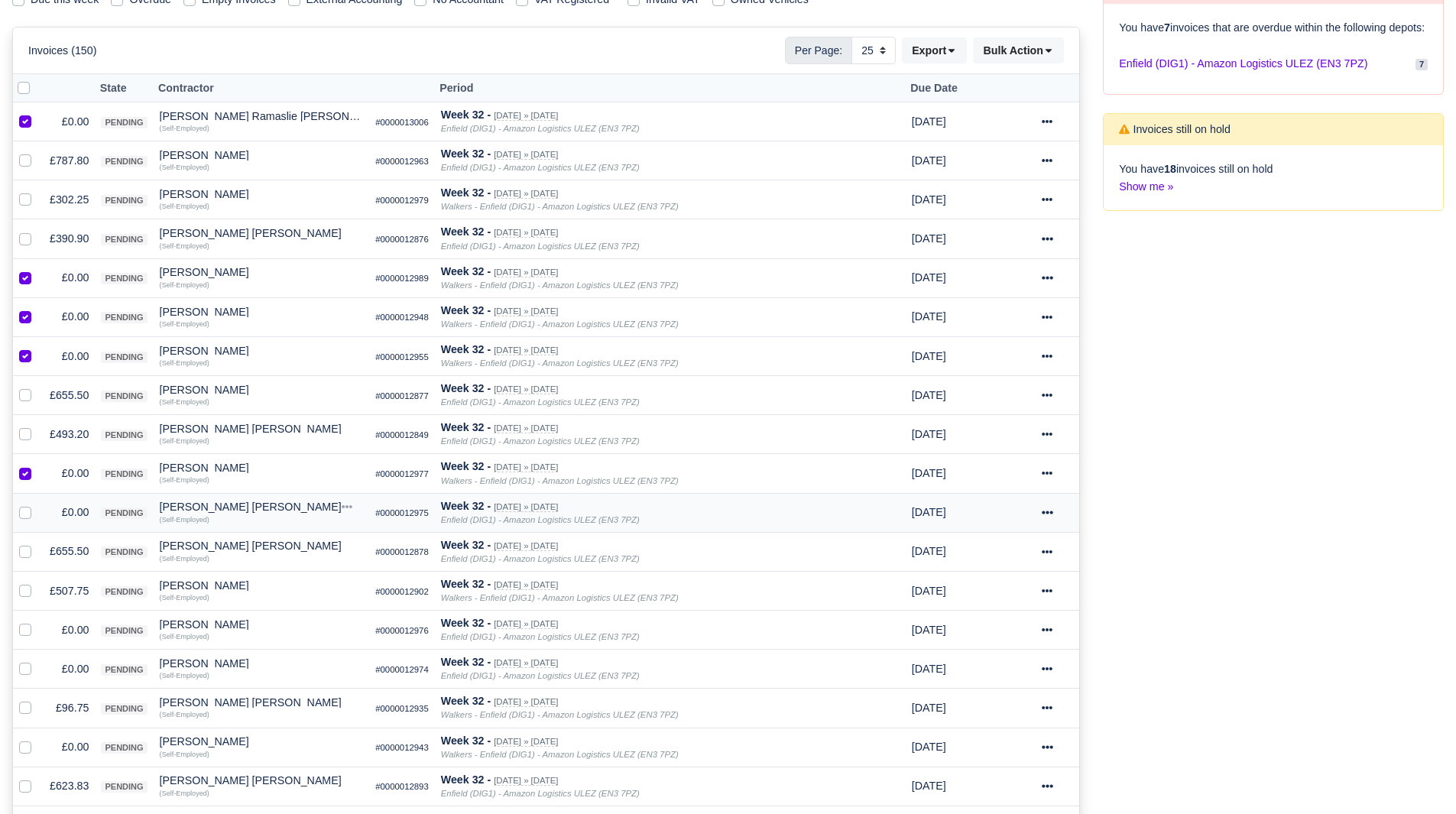
click at [37, 504] on label at bounding box center [37, 504] width 0 height 0
click at [27, 514] on input "checkbox" at bounding box center [25, 510] width 12 height 12
checkbox input "true"
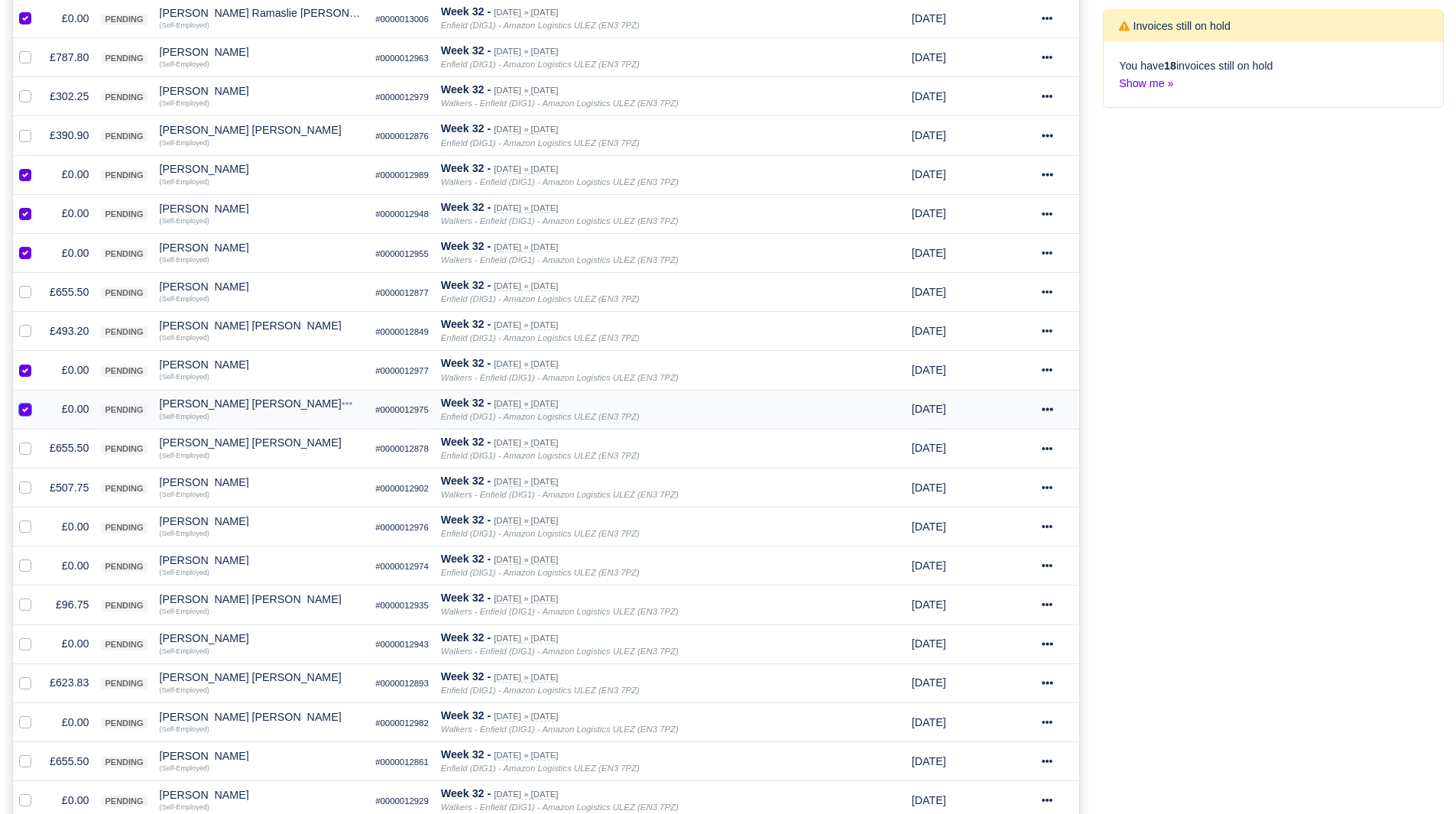
scroll to position [365, 0]
click at [37, 518] on label at bounding box center [37, 518] width 0 height 0
click at [26, 524] on input "checkbox" at bounding box center [25, 524] width 12 height 12
checkbox input "true"
click at [37, 556] on label at bounding box center [37, 556] width 0 height 0
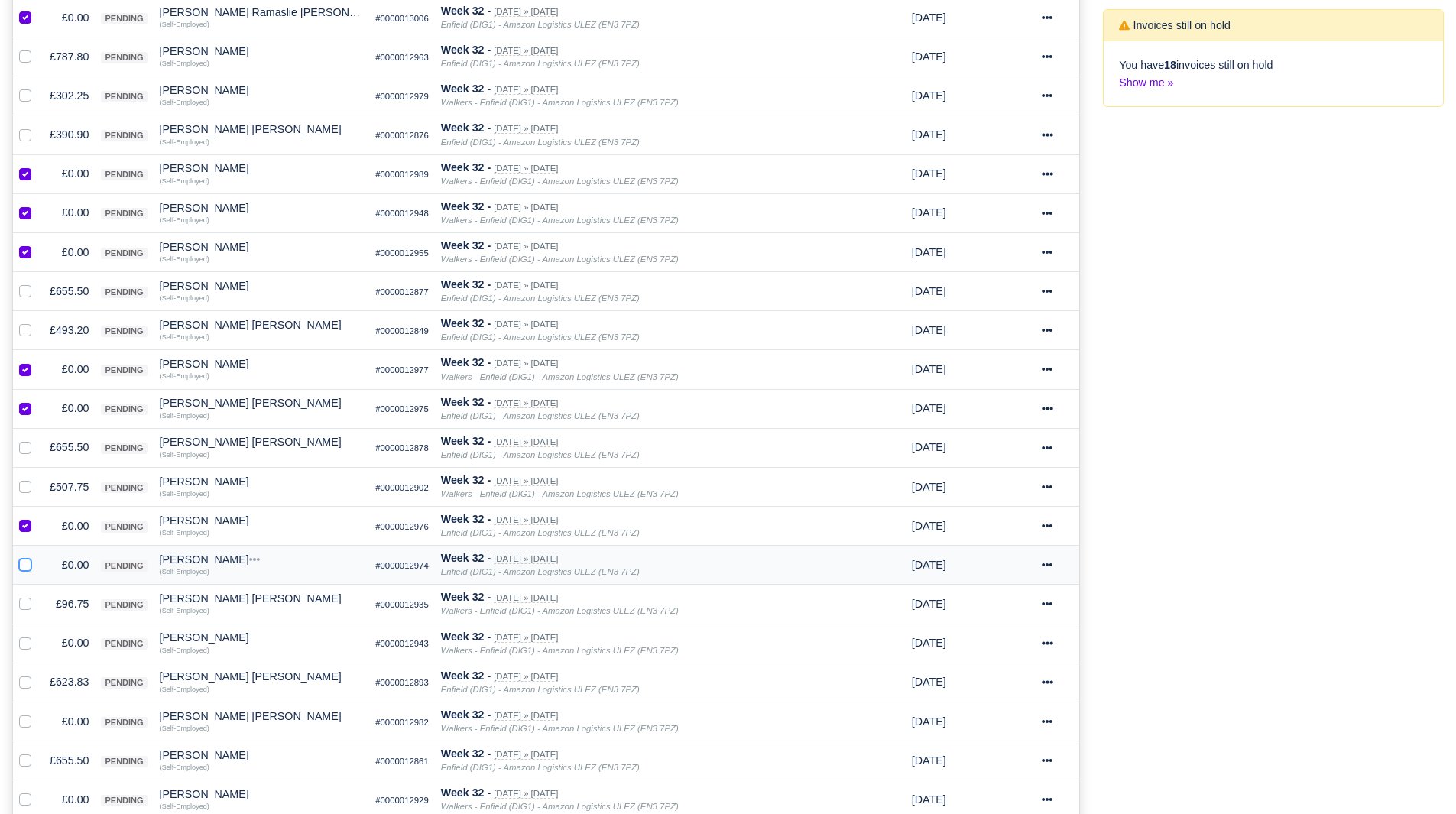
click at [26, 564] on input "checkbox" at bounding box center [25, 562] width 12 height 12
checkbox input "true"
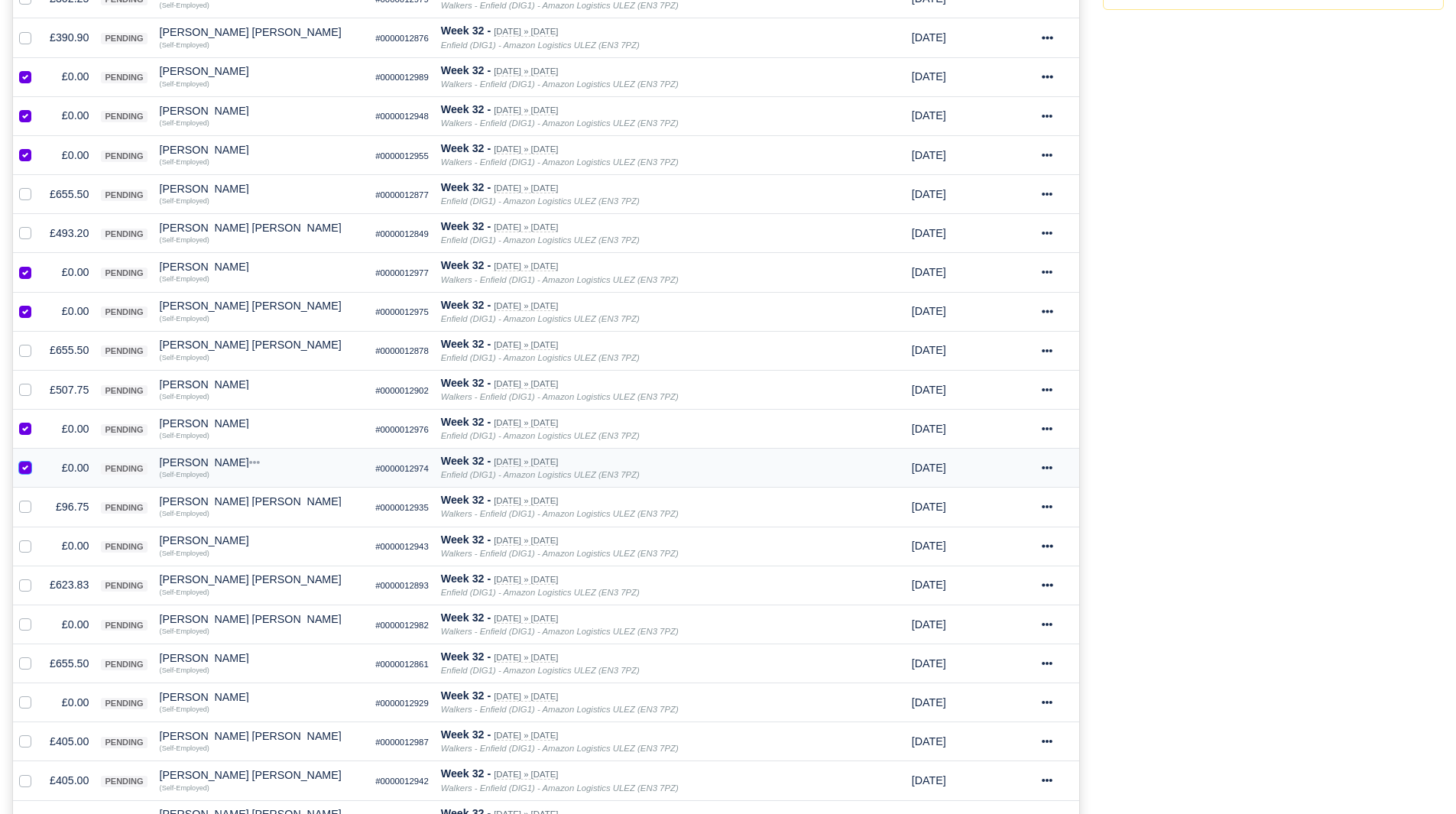
scroll to position [463, 0]
click at [37, 537] on label at bounding box center [37, 537] width 0 height 0
click at [26, 546] on input "checkbox" at bounding box center [25, 543] width 12 height 12
checkbox input "true"
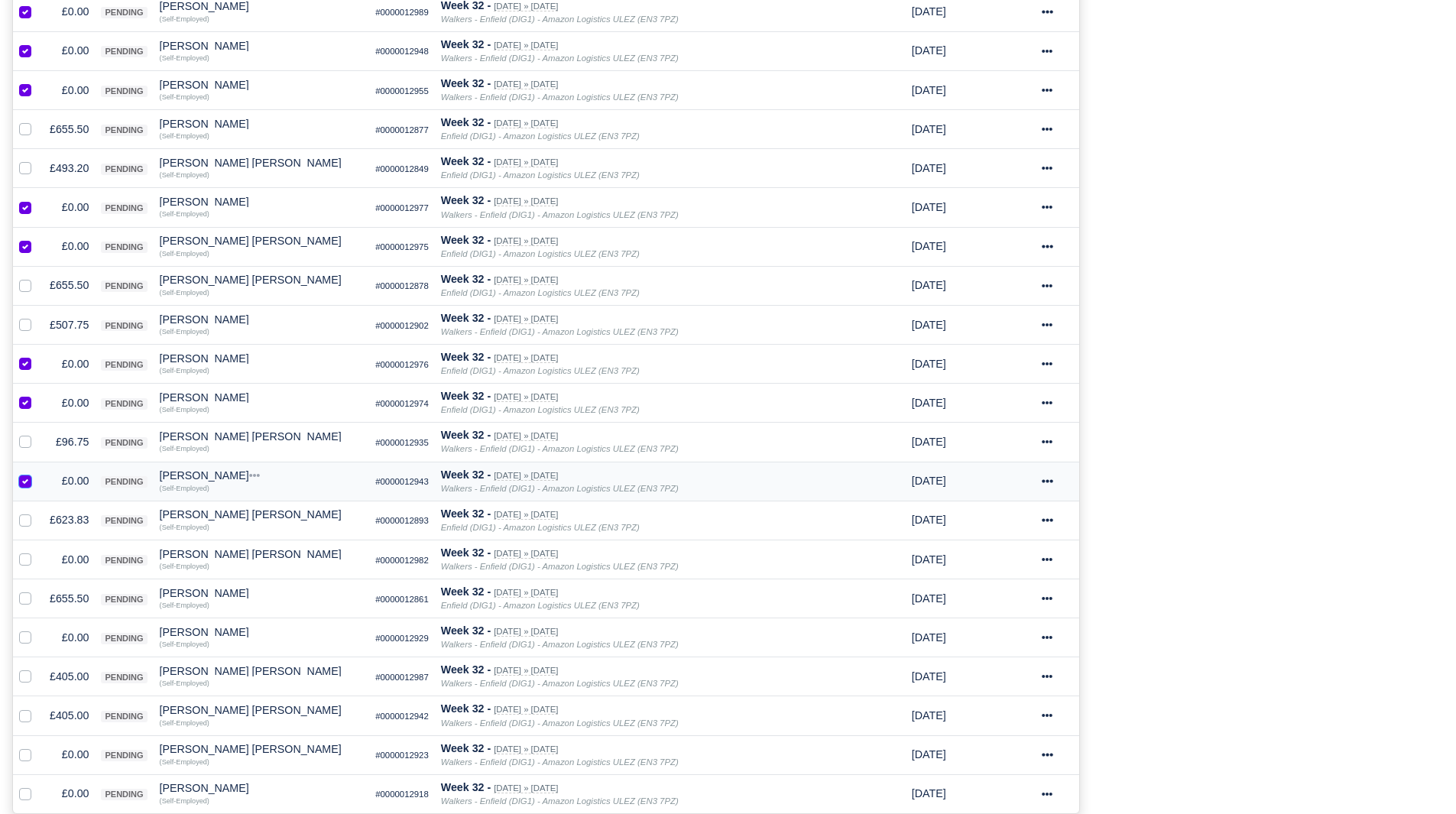
scroll to position [528, 0]
click at [37, 551] on label at bounding box center [37, 551] width 0 height 0
click at [25, 561] on input "checkbox" at bounding box center [25, 556] width 12 height 12
checkbox input "true"
click at [37, 629] on label at bounding box center [37, 629] width 0 height 0
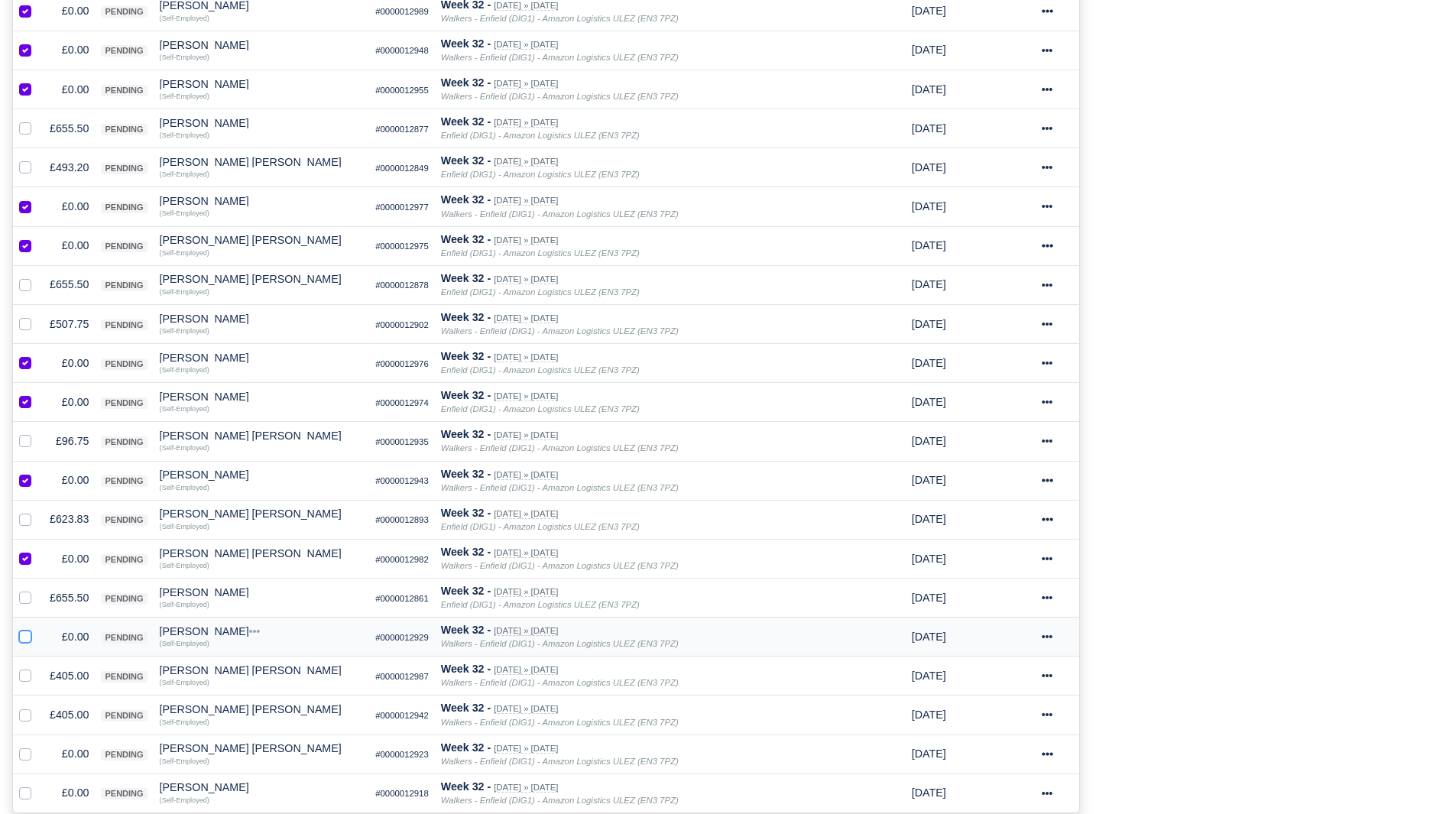
click at [27, 636] on input "checkbox" at bounding box center [25, 634] width 12 height 12
checkbox input "true"
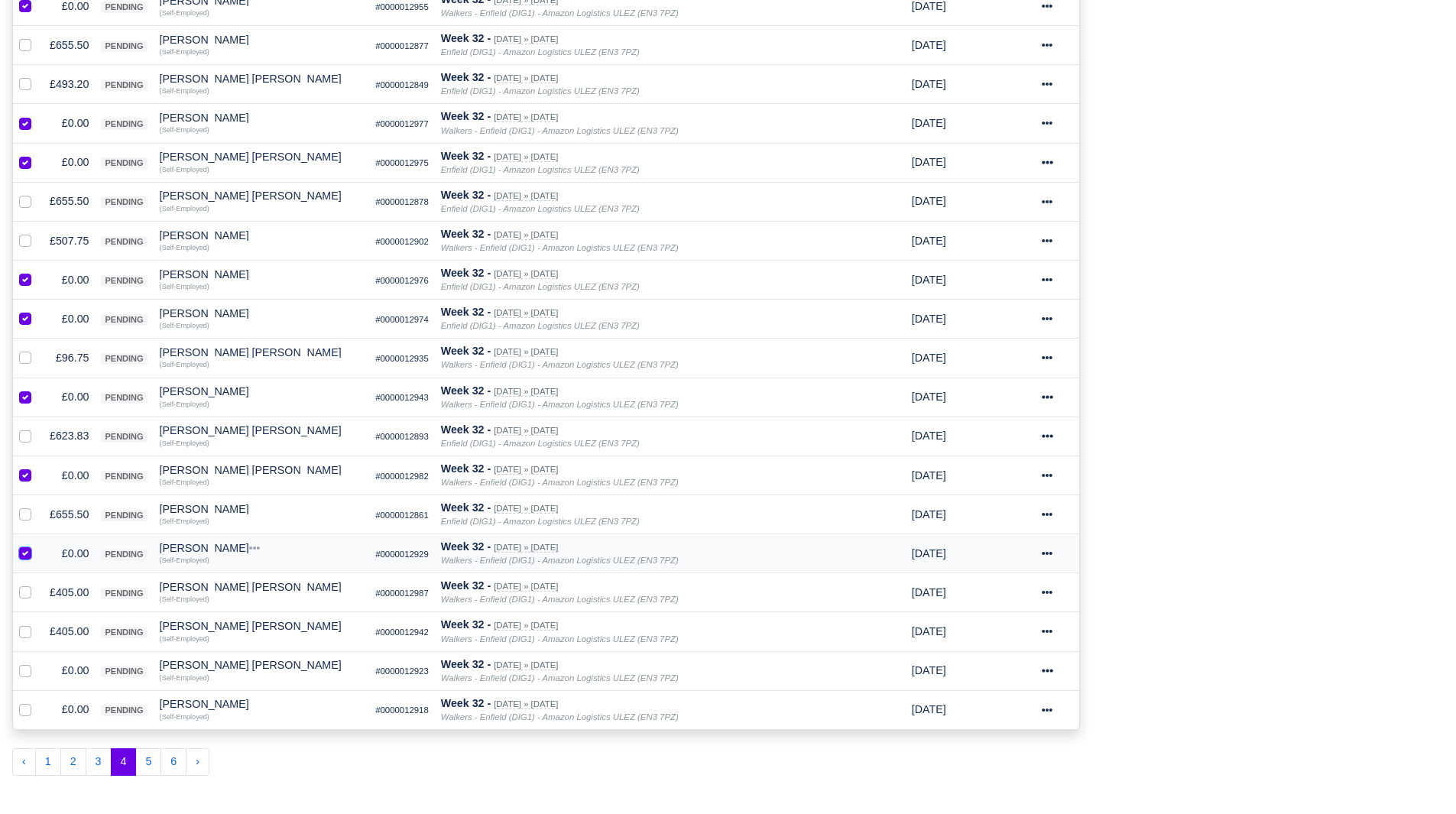
scroll to position [612, 0]
click at [37, 661] on label at bounding box center [37, 661] width 0 height 0
click at [29, 667] on input "checkbox" at bounding box center [25, 667] width 12 height 12
checkbox input "true"
click at [37, 701] on label at bounding box center [37, 701] width 0 height 0
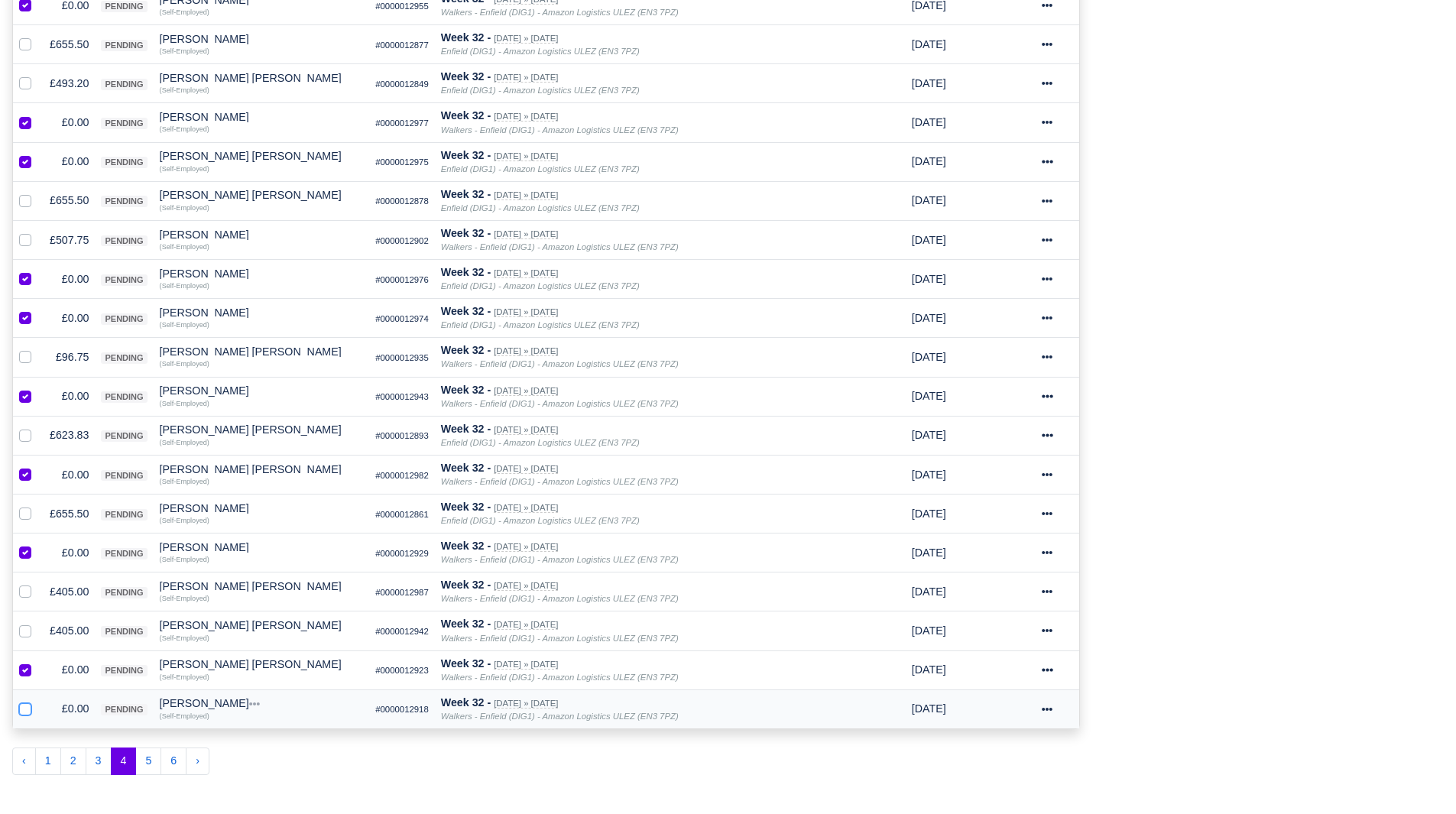
click at [29, 709] on input "checkbox" at bounding box center [25, 706] width 12 height 12
checkbox input "true"
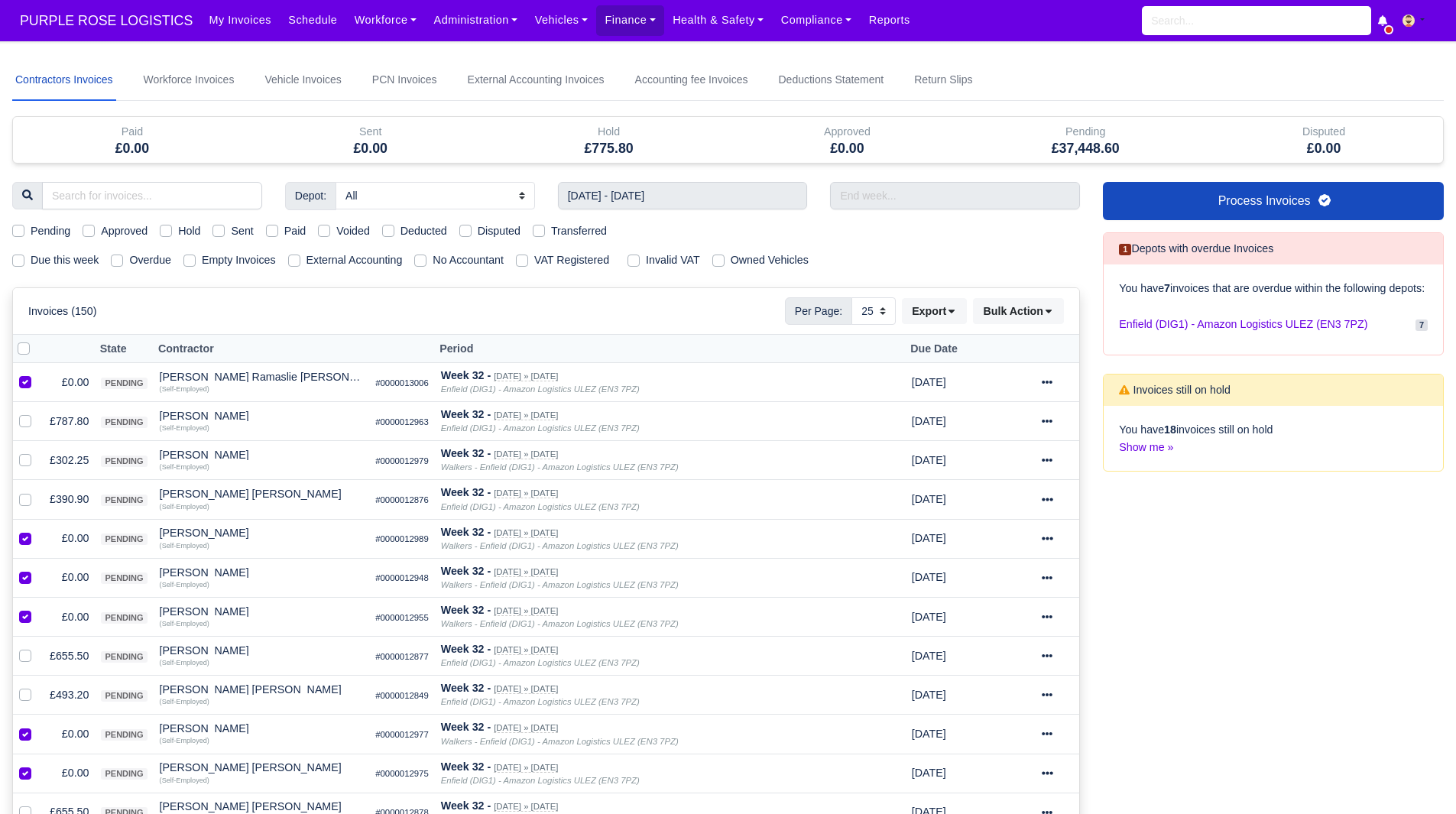
click at [1035, 296] on div "Invoices (150) Per Page: 10 25 50 Export Data export: Export BACS 18 Download I…" at bounding box center [546, 311] width 1066 height 45
click at [1027, 314] on button "Bulk Action" at bounding box center [1019, 311] width 91 height 26
click at [1007, 431] on div "Void" at bounding box center [994, 435] width 136 height 24
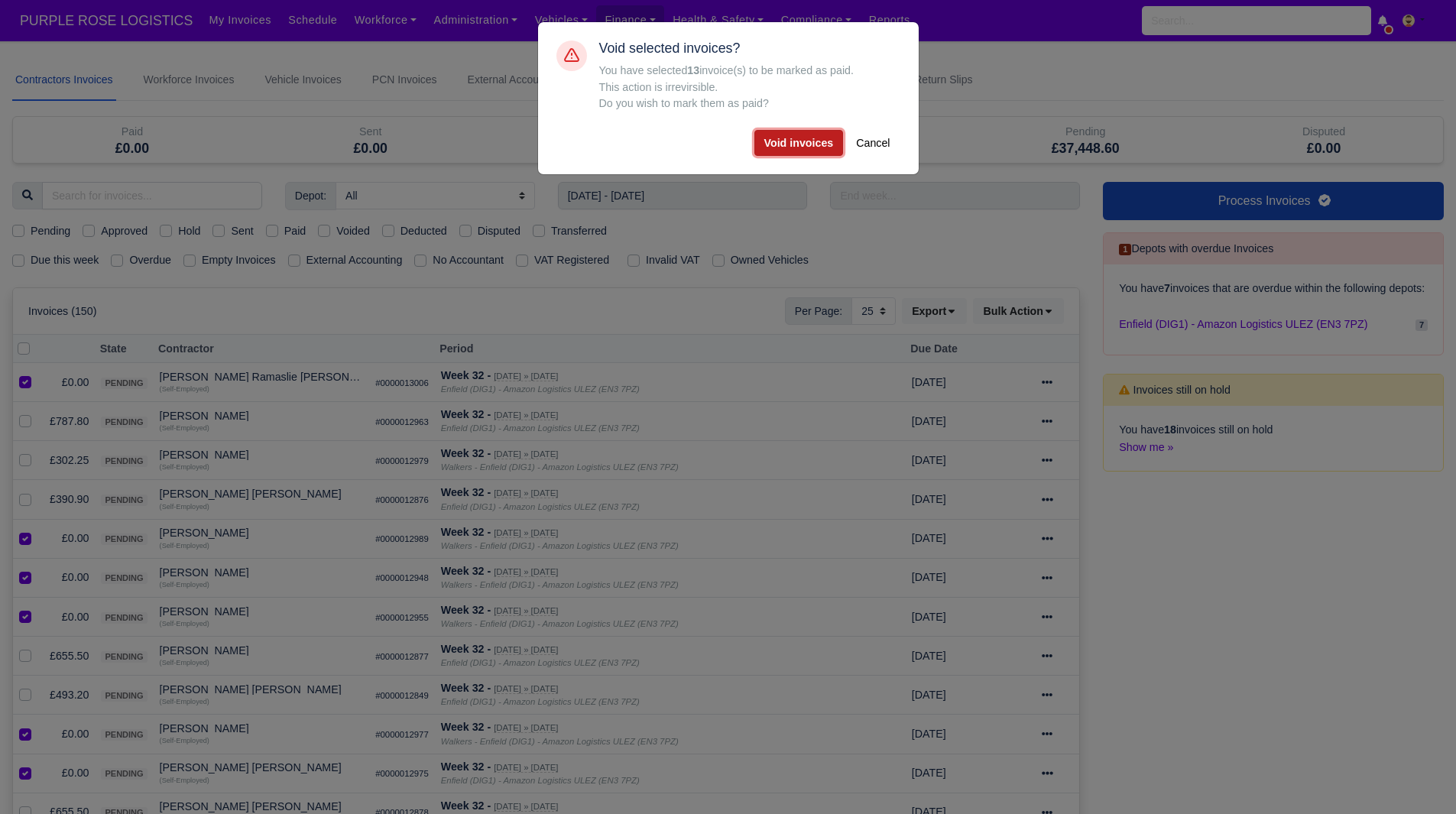
click at [821, 148] on button "Void invoices" at bounding box center [799, 143] width 90 height 26
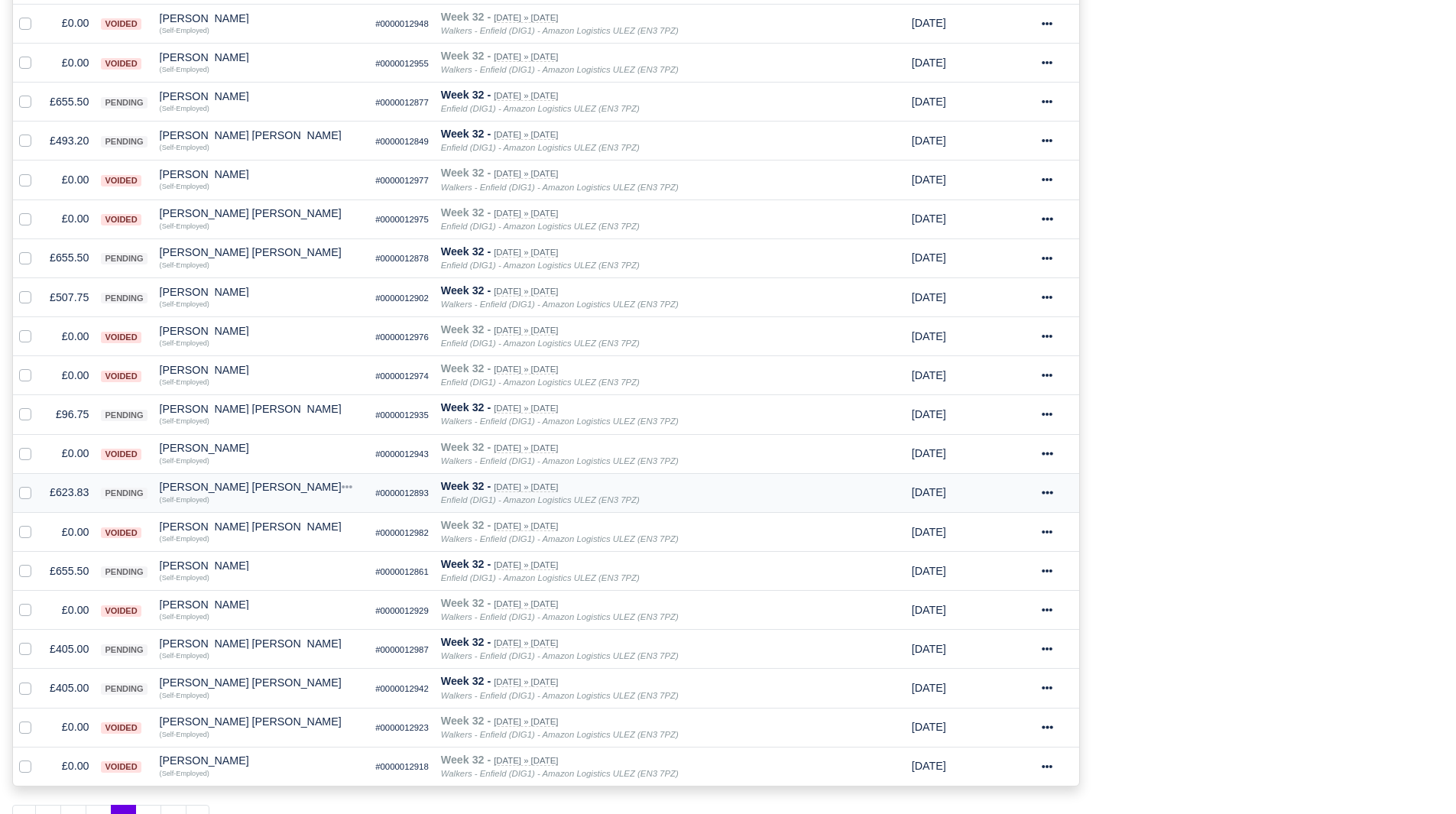
scroll to position [555, 0]
click at [68, 647] on td "£405.00" at bounding box center [69, 649] width 51 height 39
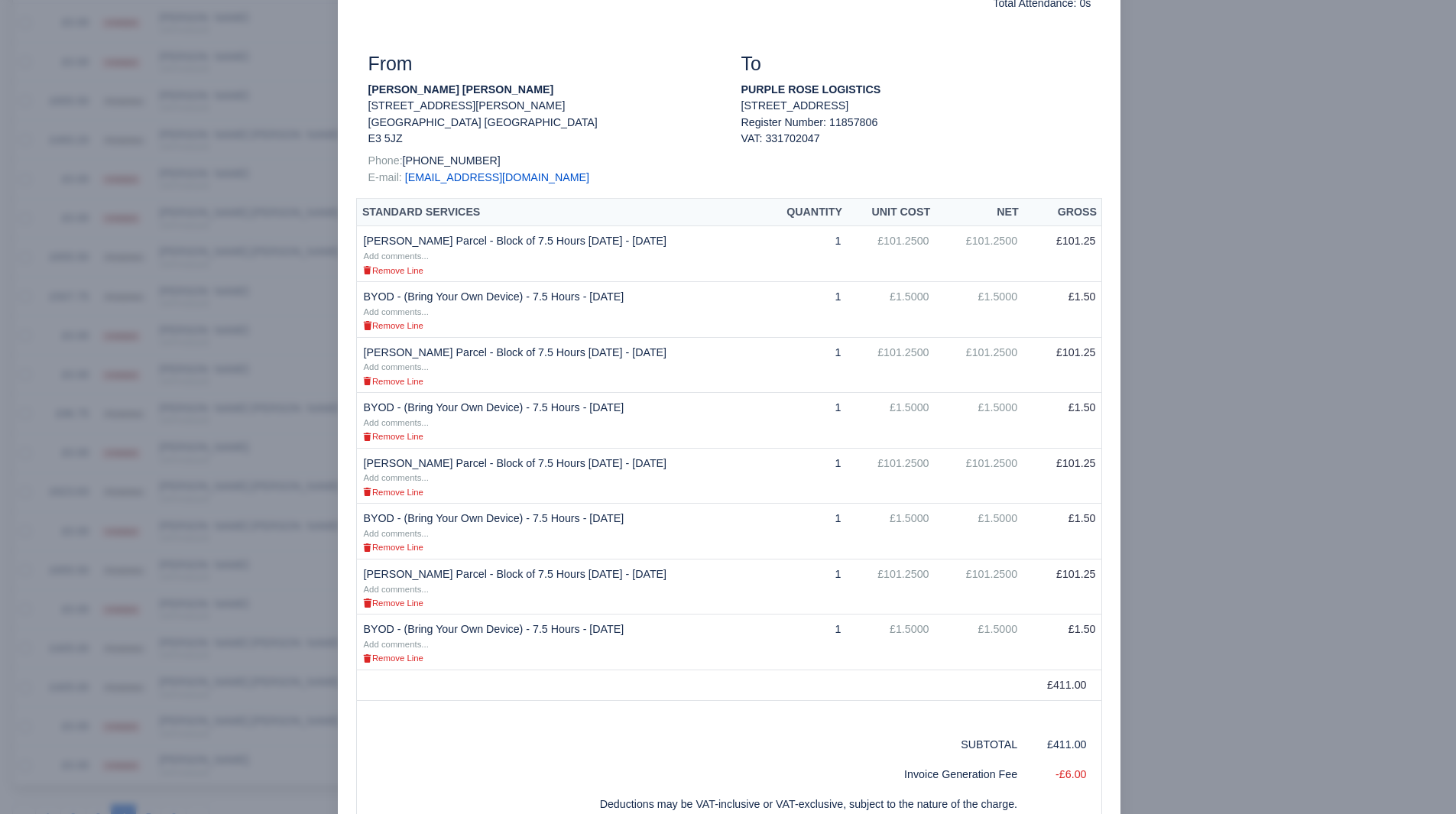
scroll to position [188, 0]
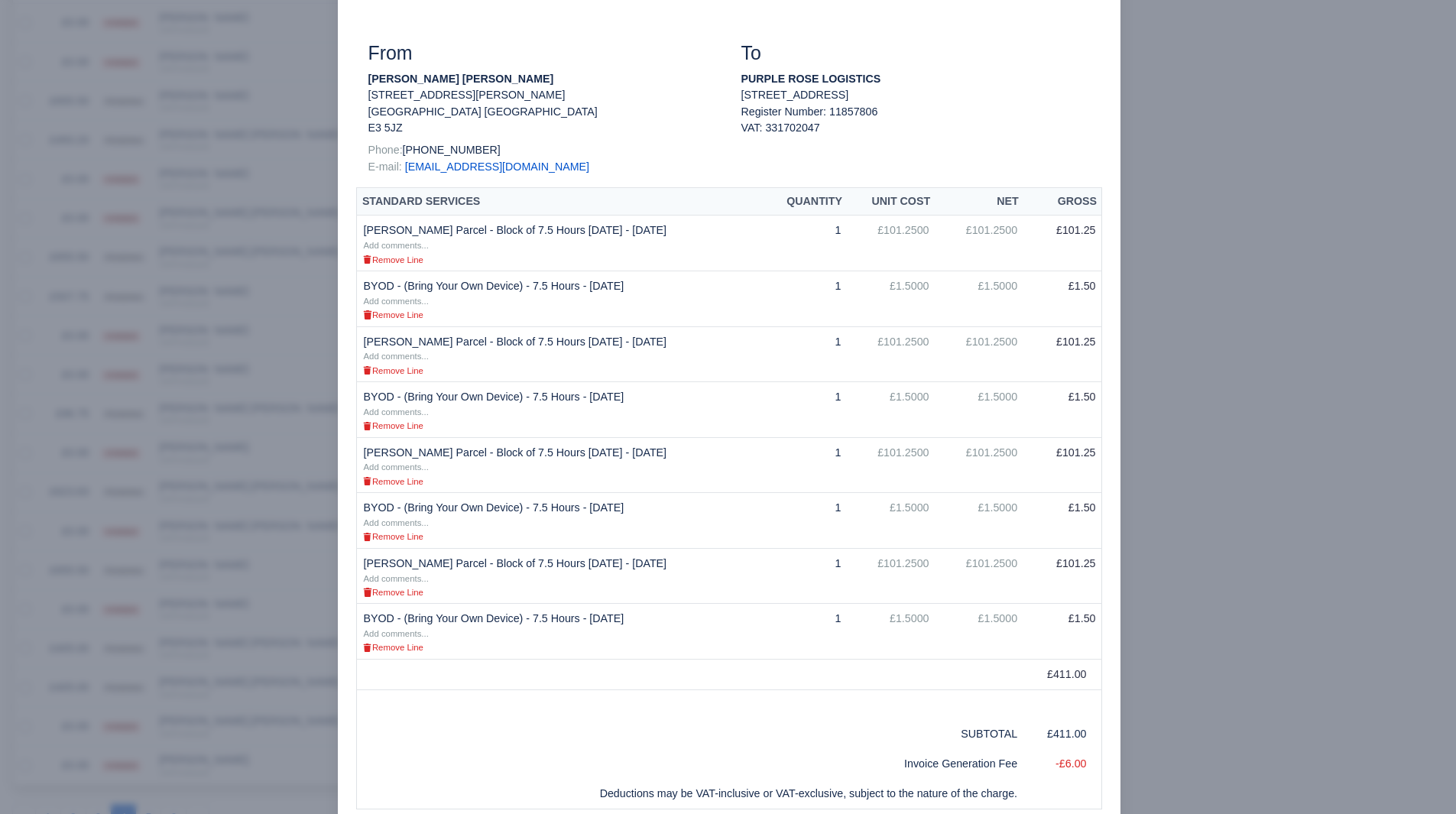
click at [1218, 529] on div at bounding box center [728, 407] width 1456 height 814
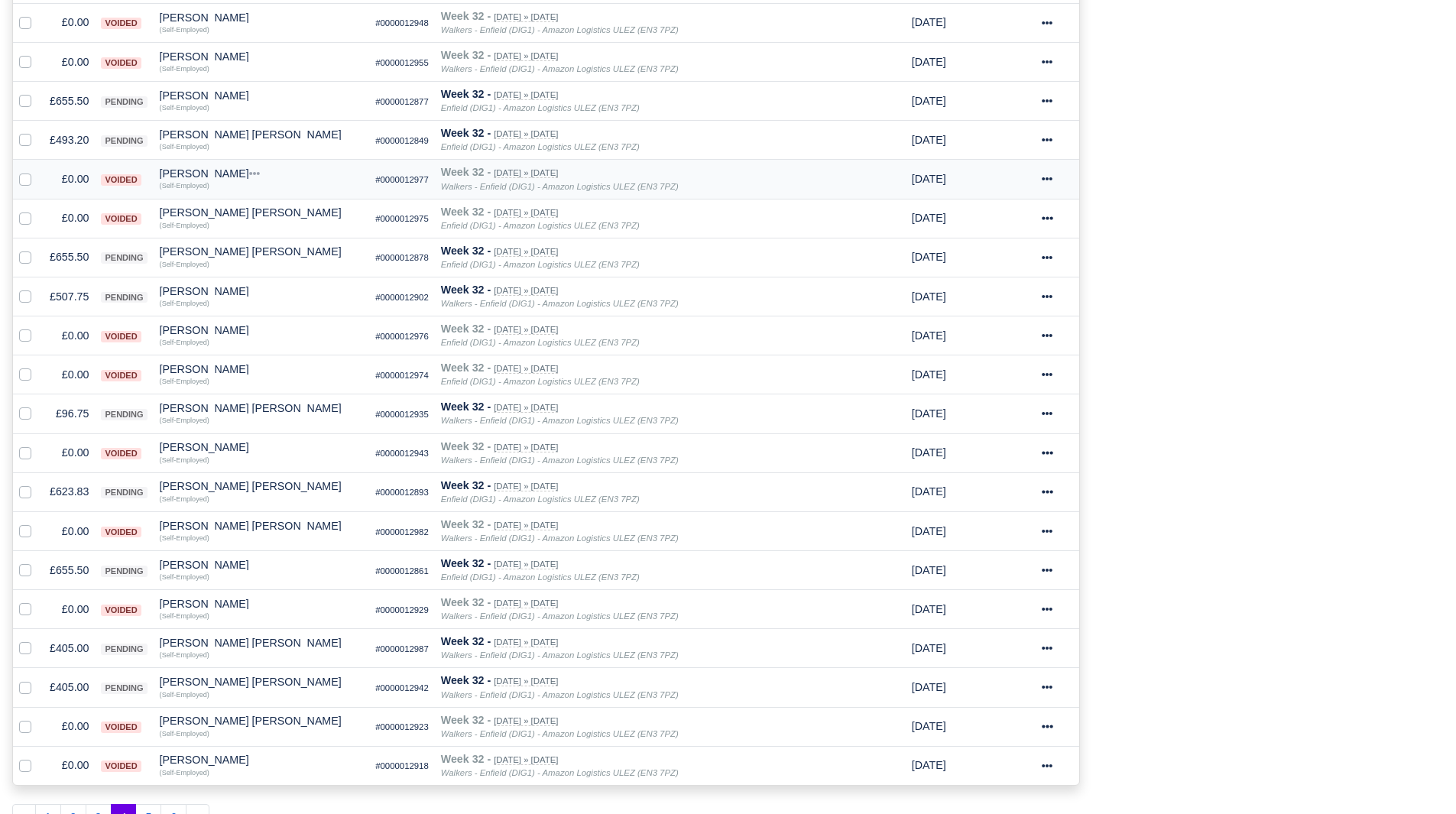
scroll to position [0, 0]
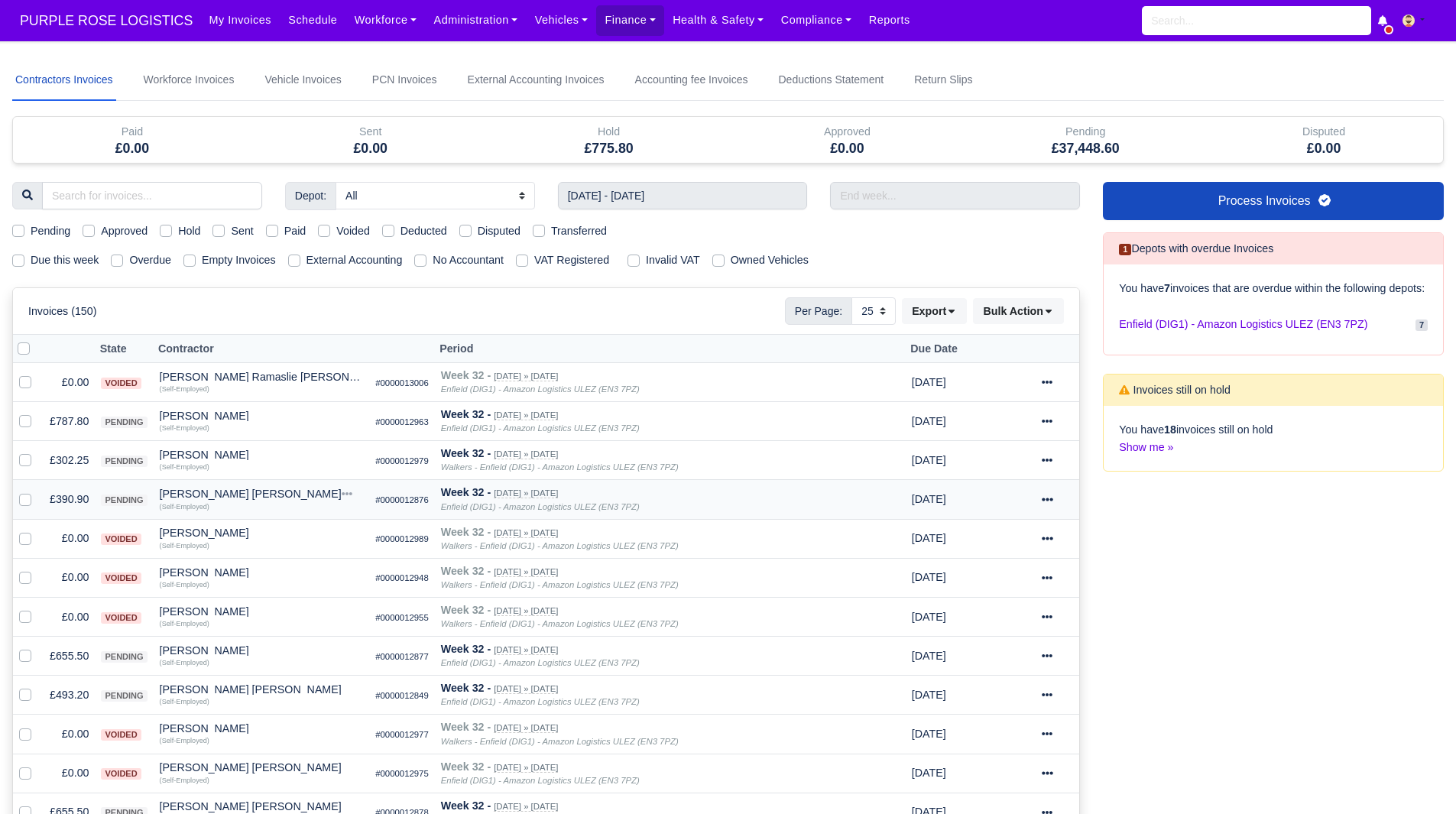
click at [596, 518] on td "Week 32 - Aug 3, 2025 » Aug 9, 2025 Enfield (DIG1) - Amazon Logistics ULEZ (EN3…" at bounding box center [670, 500] width 471 height 39
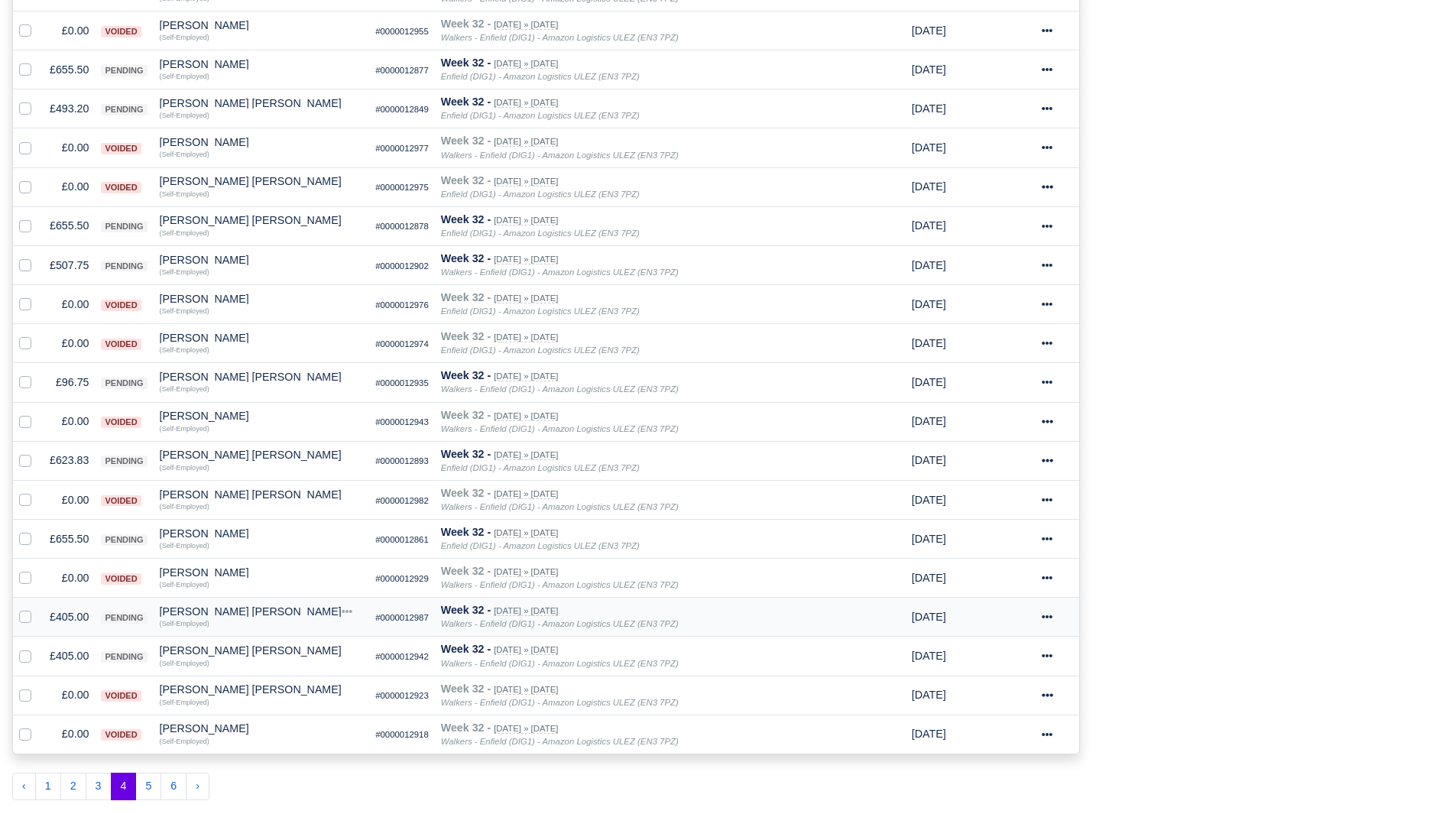
click at [66, 609] on td "£405.00" at bounding box center [69, 618] width 51 height 39
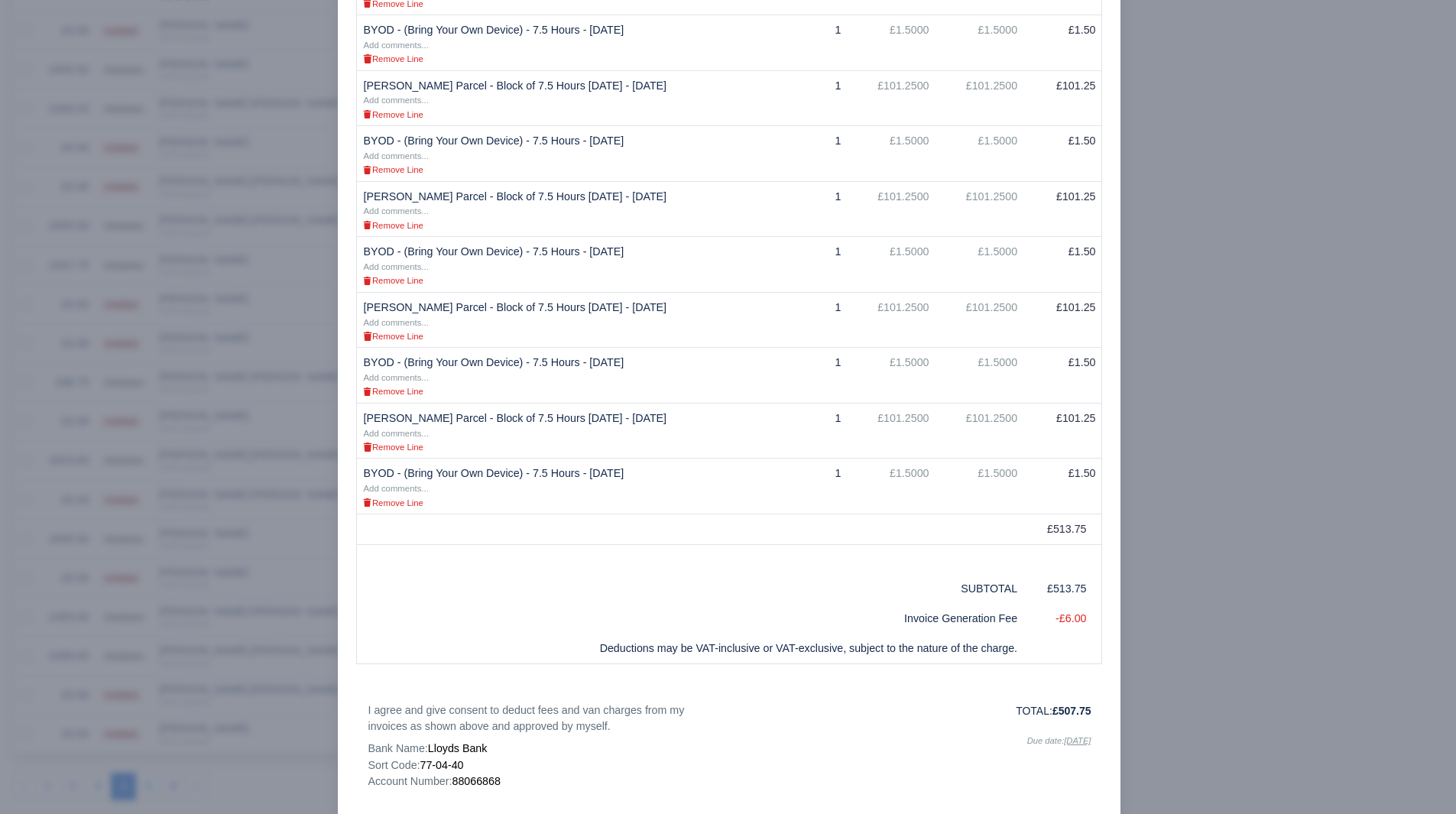
scroll to position [440, 0]
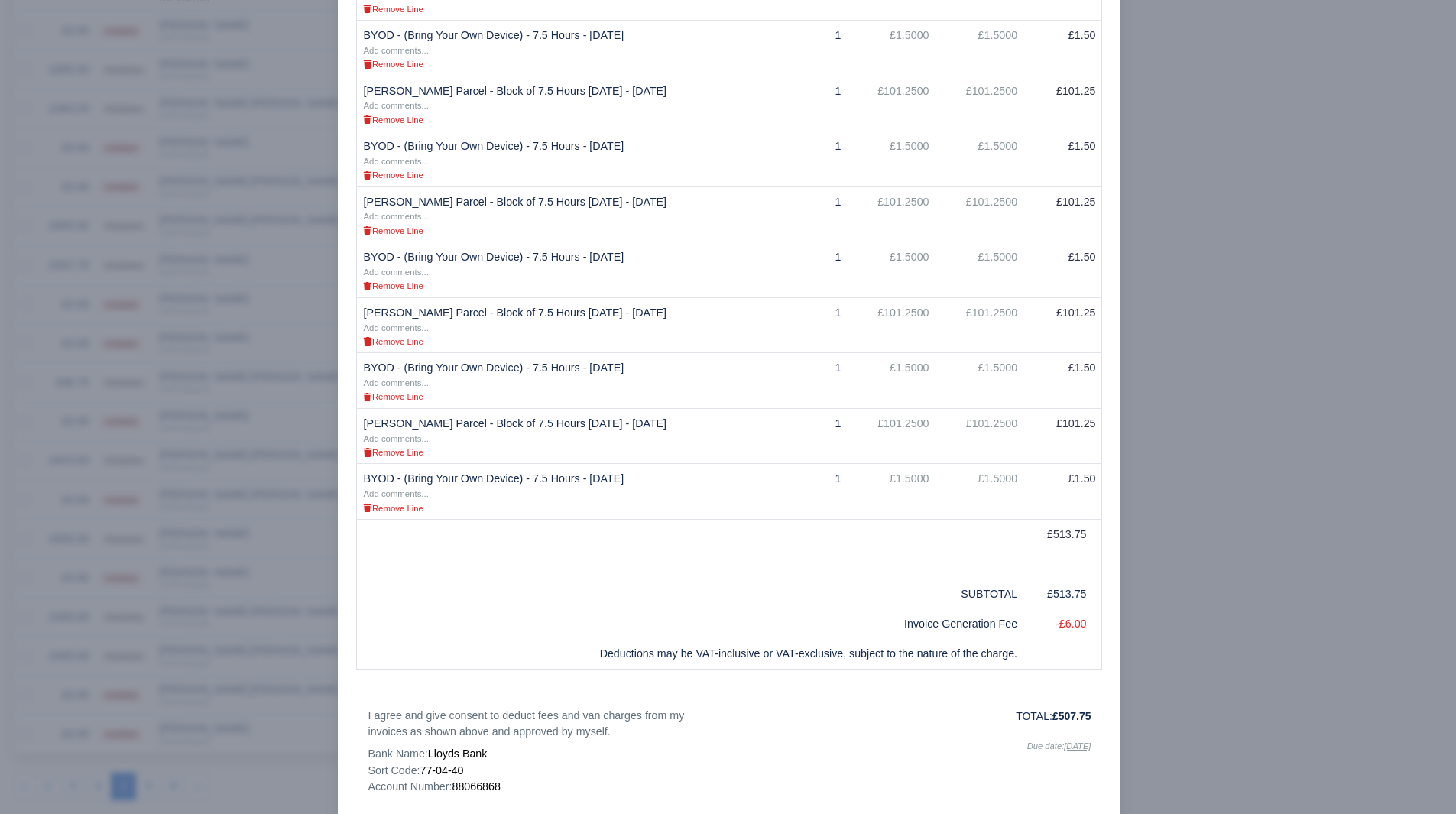
click at [1281, 545] on div at bounding box center [728, 407] width 1456 height 814
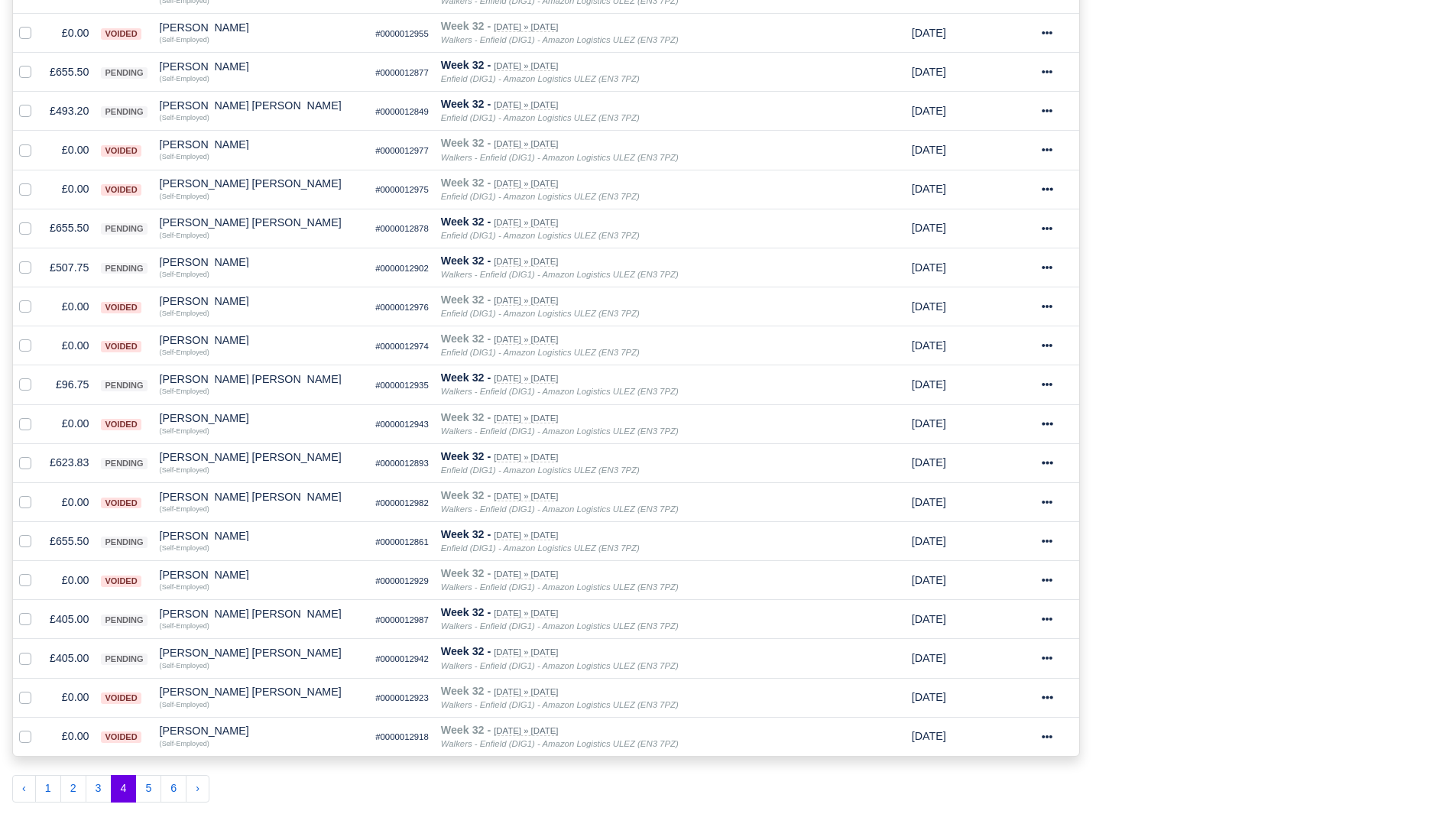
scroll to position [586, 0]
click at [1221, 553] on div "Process Invoices 1 Depots with overdue Invoices You have 7 invoices that are ov…" at bounding box center [1274, 204] width 364 height 1218
click at [156, 786] on button "5" at bounding box center [148, 786] width 26 height 28
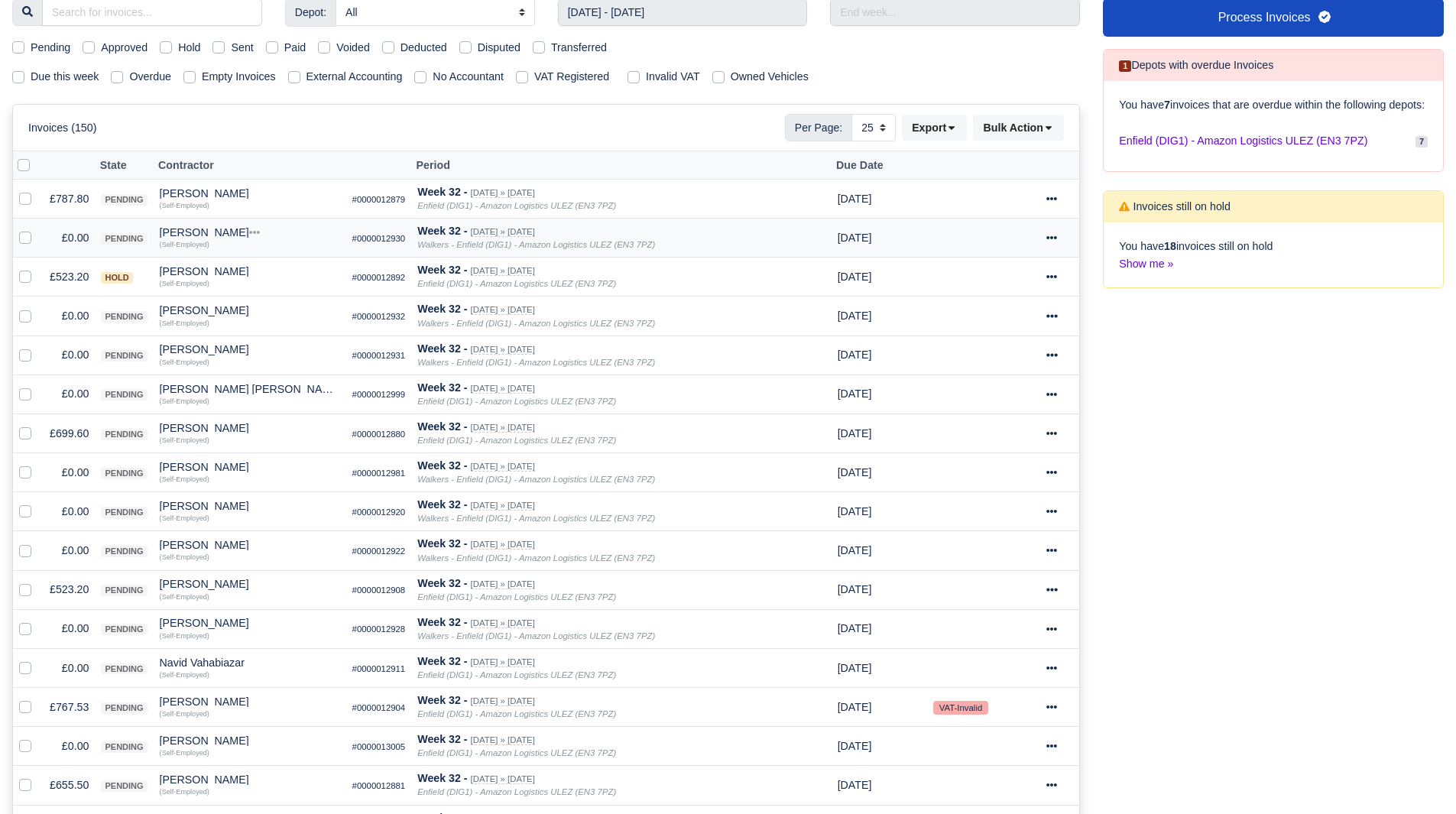
scroll to position [183, 0]
click at [37, 230] on label at bounding box center [37, 230] width 0 height 0
click at [27, 240] on input "checkbox" at bounding box center [25, 236] width 12 height 12
checkbox input "true"
click at [37, 308] on label at bounding box center [37, 308] width 0 height 0
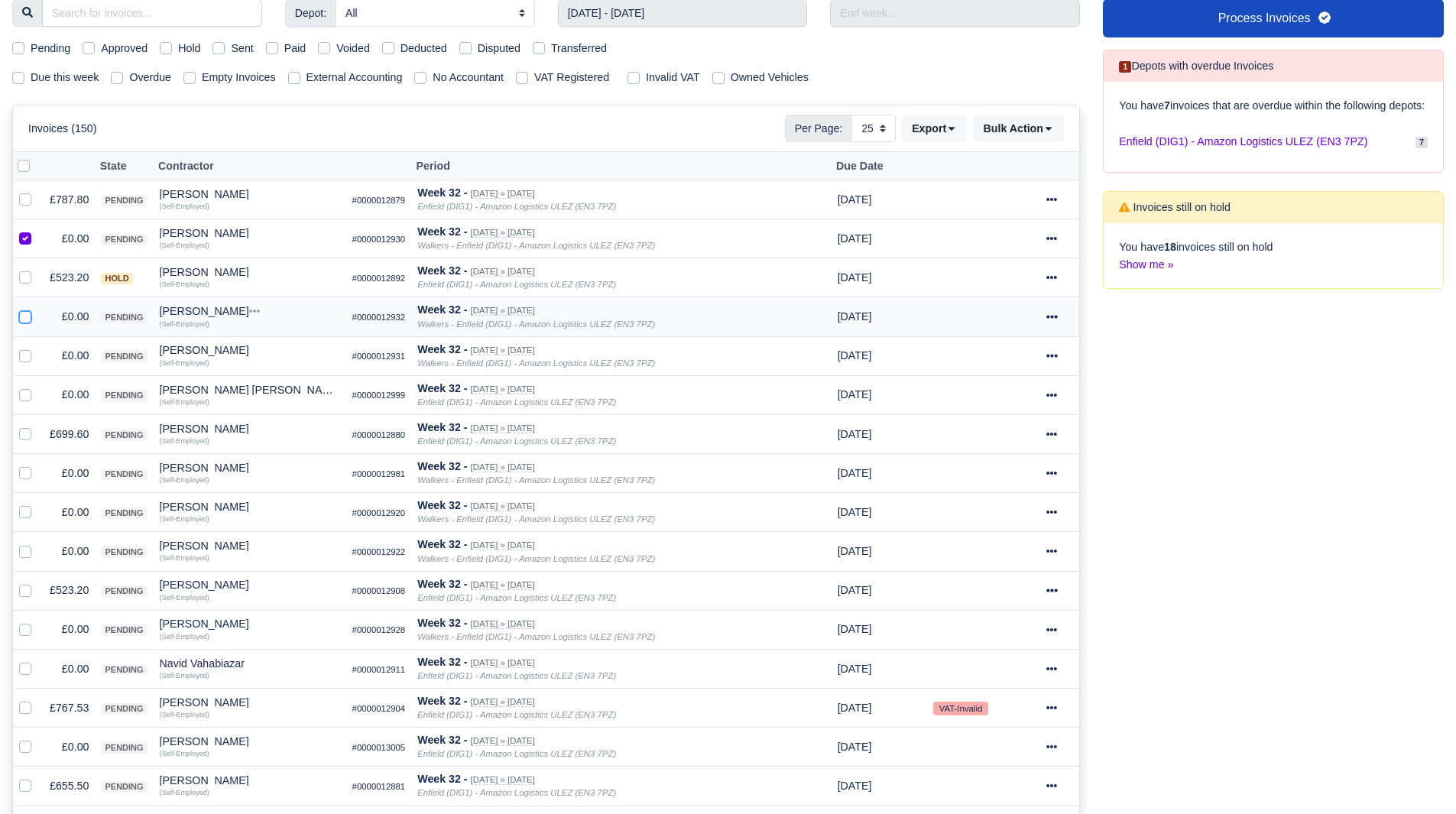
click at [22, 314] on input "checkbox" at bounding box center [25, 314] width 12 height 12
checkbox input "true"
click at [37, 347] on label at bounding box center [37, 347] width 0 height 0
click at [25, 356] on input "checkbox" at bounding box center [25, 353] width 12 height 12
checkbox input "true"
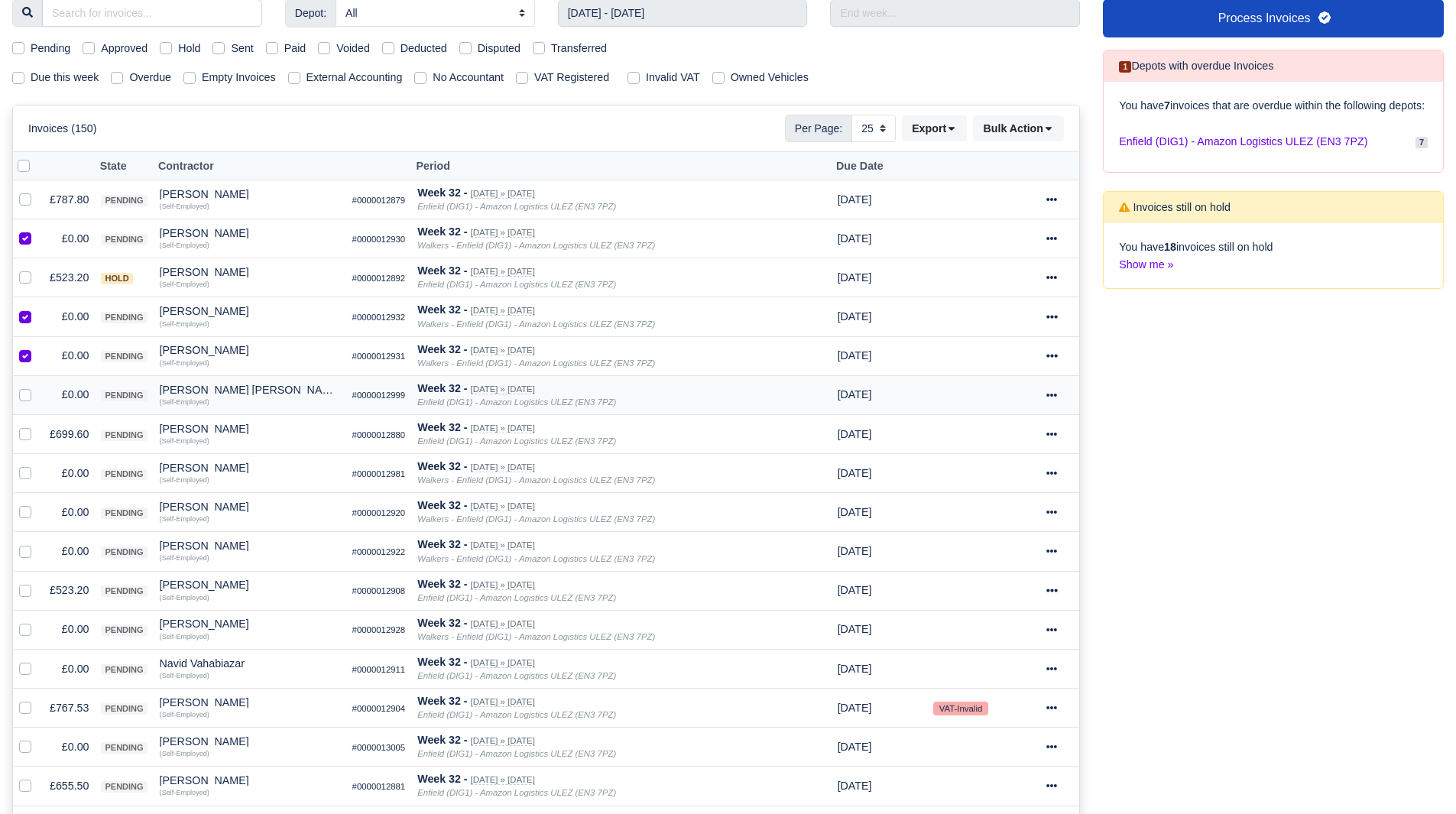
click at [37, 386] on label at bounding box center [37, 386] width 0 height 0
click at [22, 392] on input "checkbox" at bounding box center [25, 392] width 12 height 12
checkbox input "true"
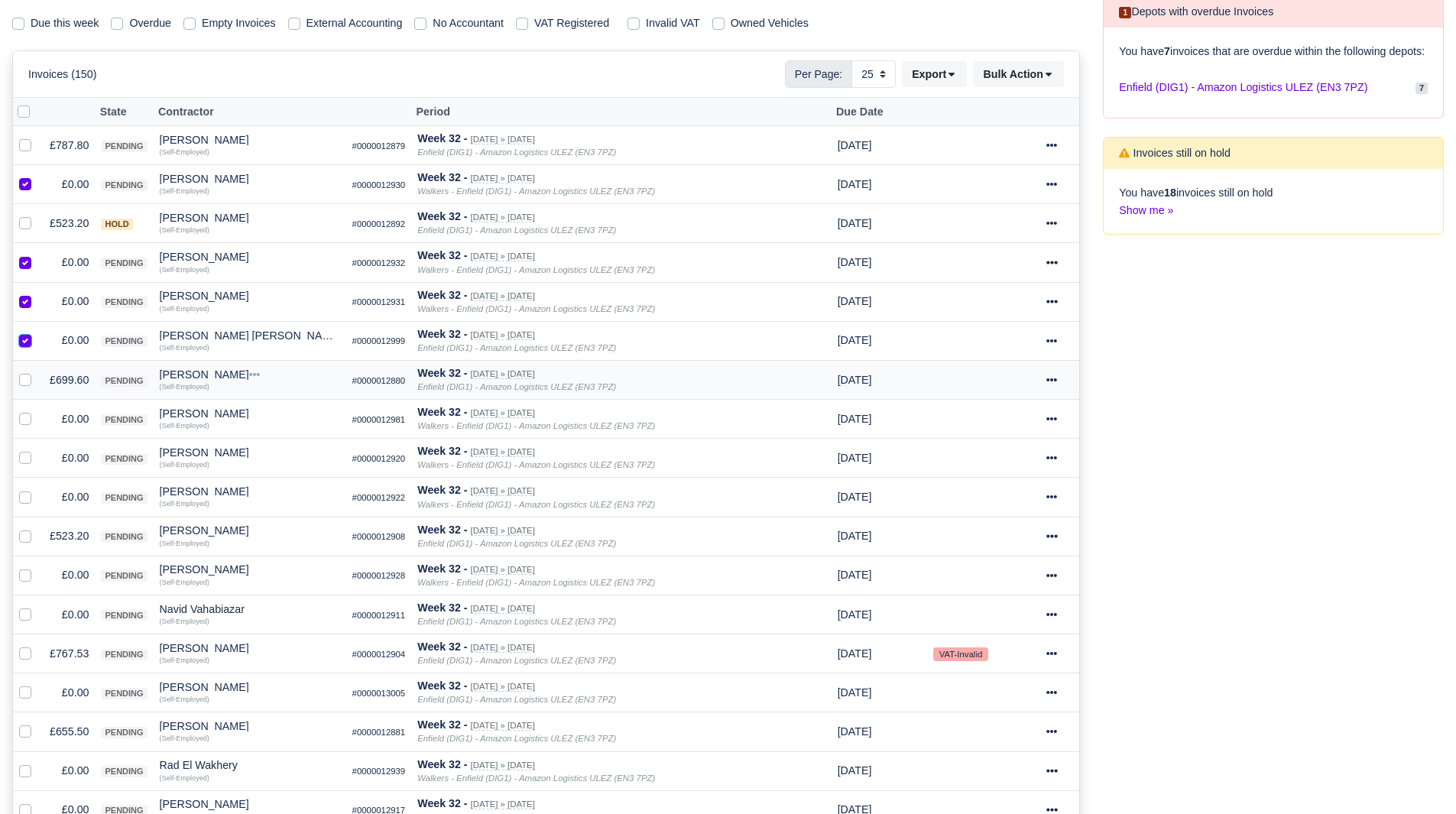
scroll to position [238, 0]
click at [37, 409] on label at bounding box center [37, 409] width 0 height 0
click at [24, 419] on input "checkbox" at bounding box center [25, 415] width 12 height 12
checkbox input "true"
click at [37, 449] on label at bounding box center [37, 449] width 0 height 0
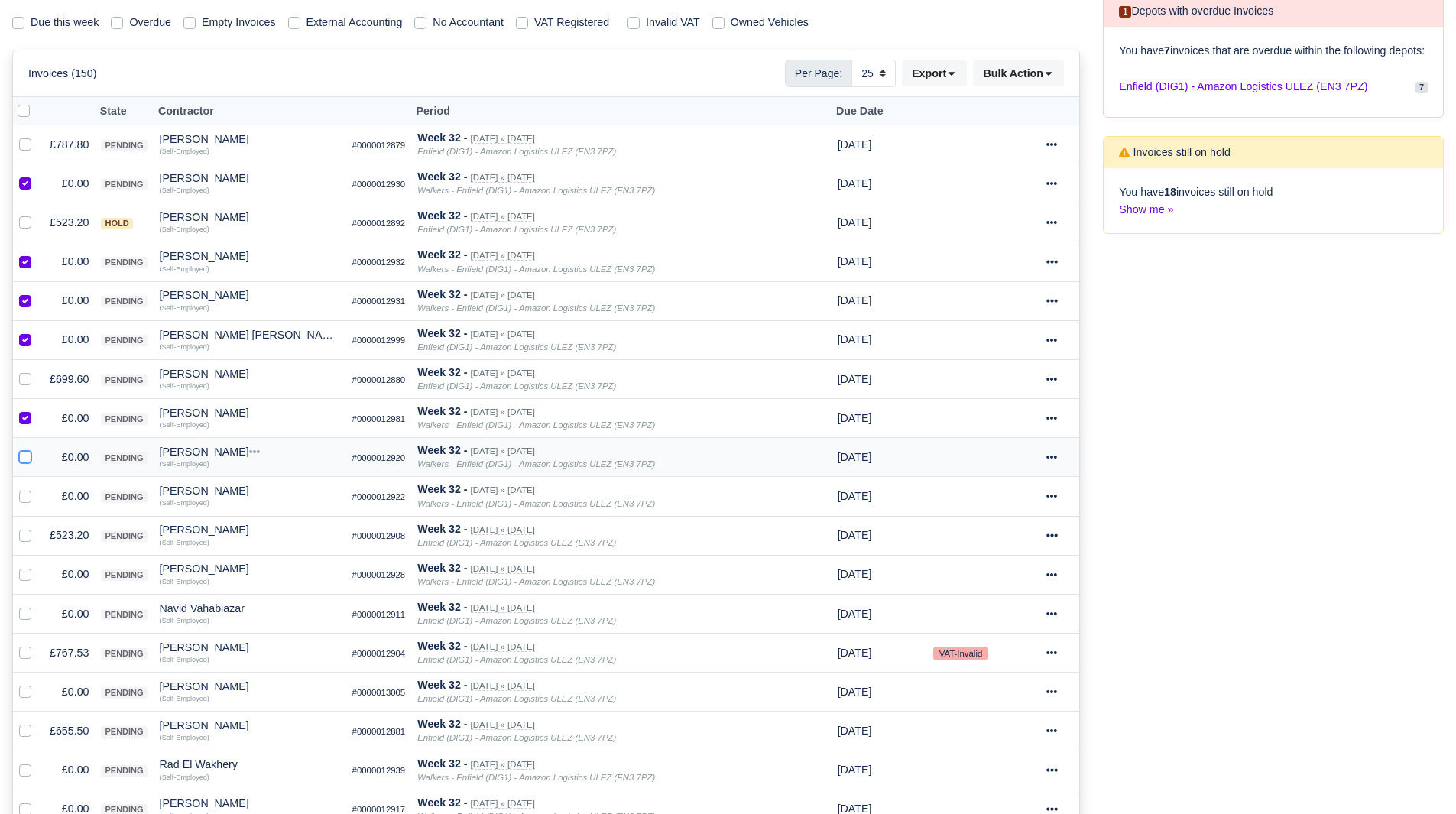
click at [25, 451] on input "checkbox" at bounding box center [25, 455] width 12 height 12
checkbox input "true"
click at [37, 487] on label at bounding box center [37, 487] width 0 height 0
click at [22, 494] on input "checkbox" at bounding box center [25, 493] width 12 height 12
checkbox input "true"
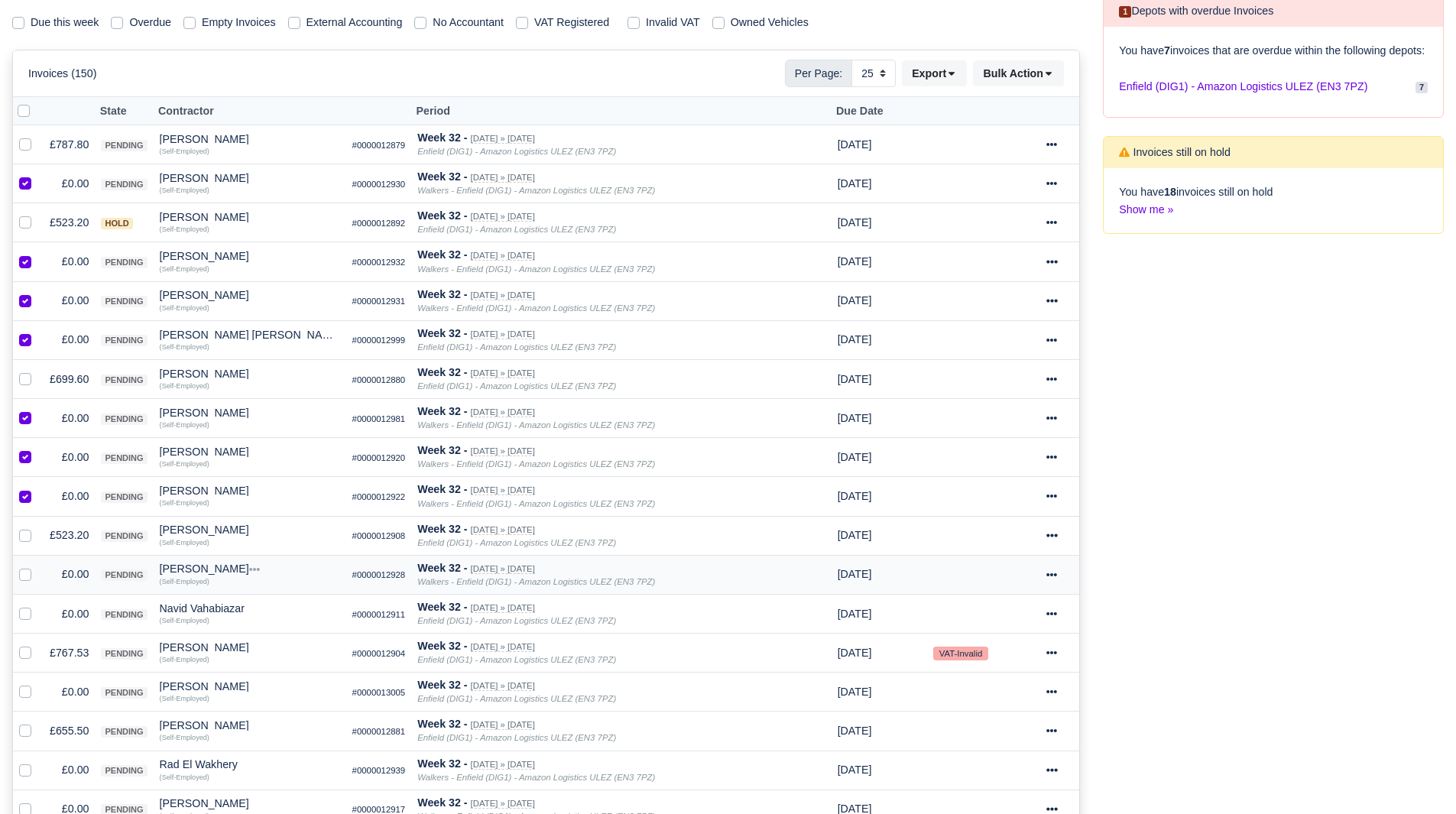
click at [37, 565] on label at bounding box center [37, 565] width 0 height 0
click at [20, 570] on input "checkbox" at bounding box center [25, 571] width 12 height 12
checkbox input "true"
click at [22, 598] on td at bounding box center [28, 614] width 31 height 39
click at [37, 606] on label at bounding box center [37, 606] width 0 height 0
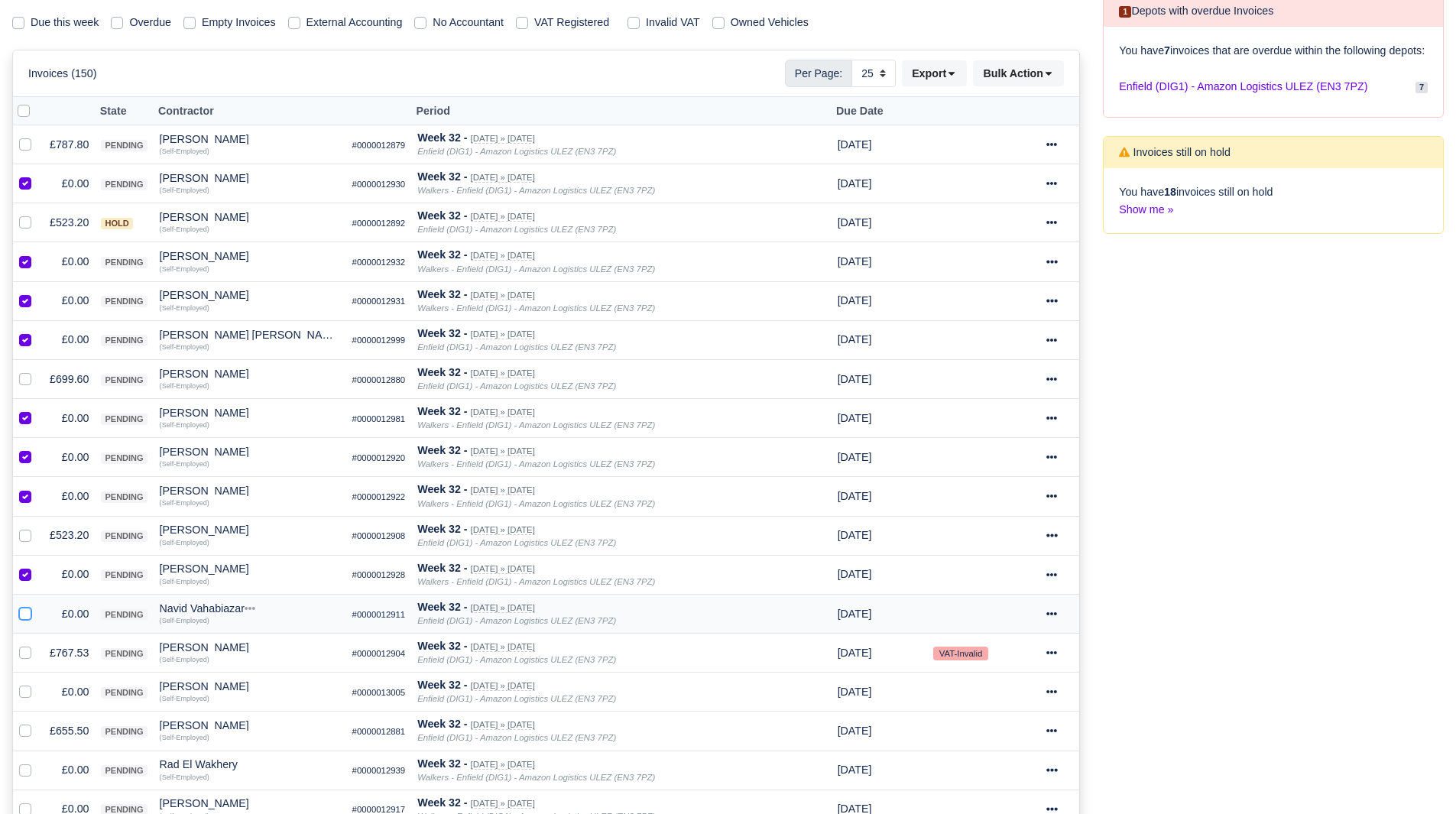
click at [23, 612] on input "checkbox" at bounding box center [25, 612] width 12 height 12
checkbox input "true"
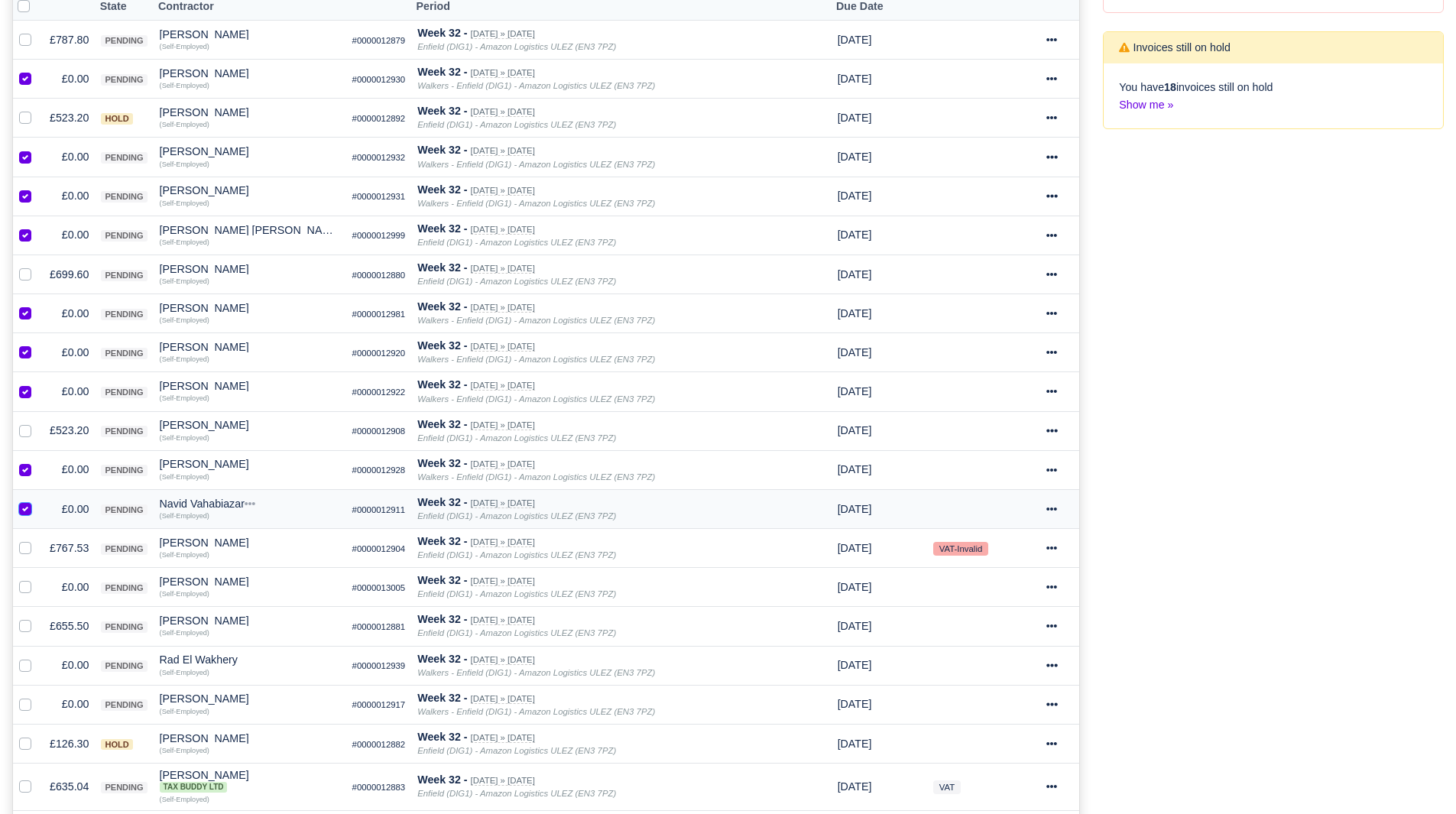
scroll to position [360, 0]
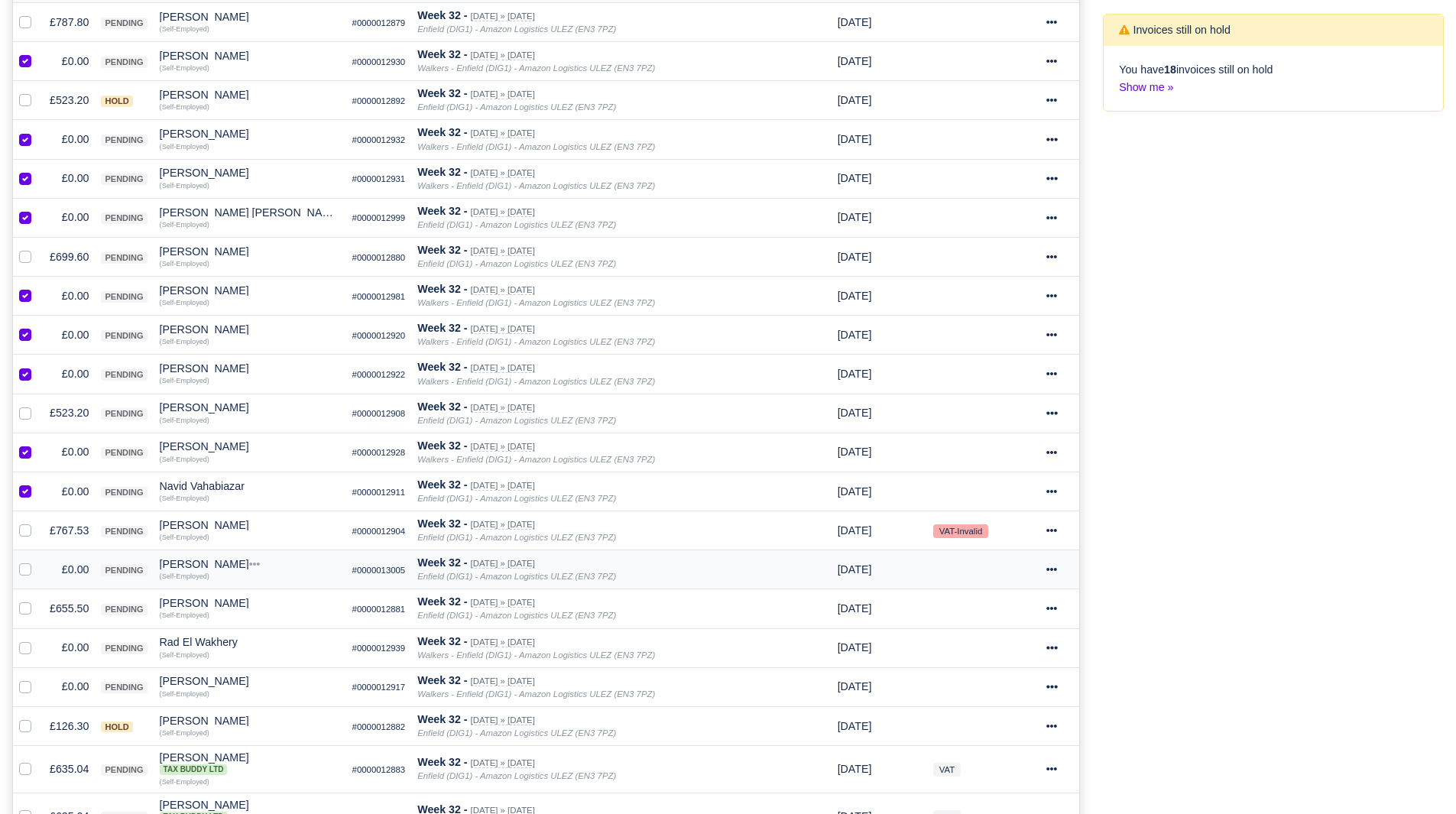
click at [25, 576] on div at bounding box center [28, 570] width 19 height 18
click at [32, 567] on div at bounding box center [28, 570] width 19 height 18
click at [37, 561] on label at bounding box center [37, 561] width 0 height 0
click at [29, 567] on input "checkbox" at bounding box center [25, 567] width 12 height 12
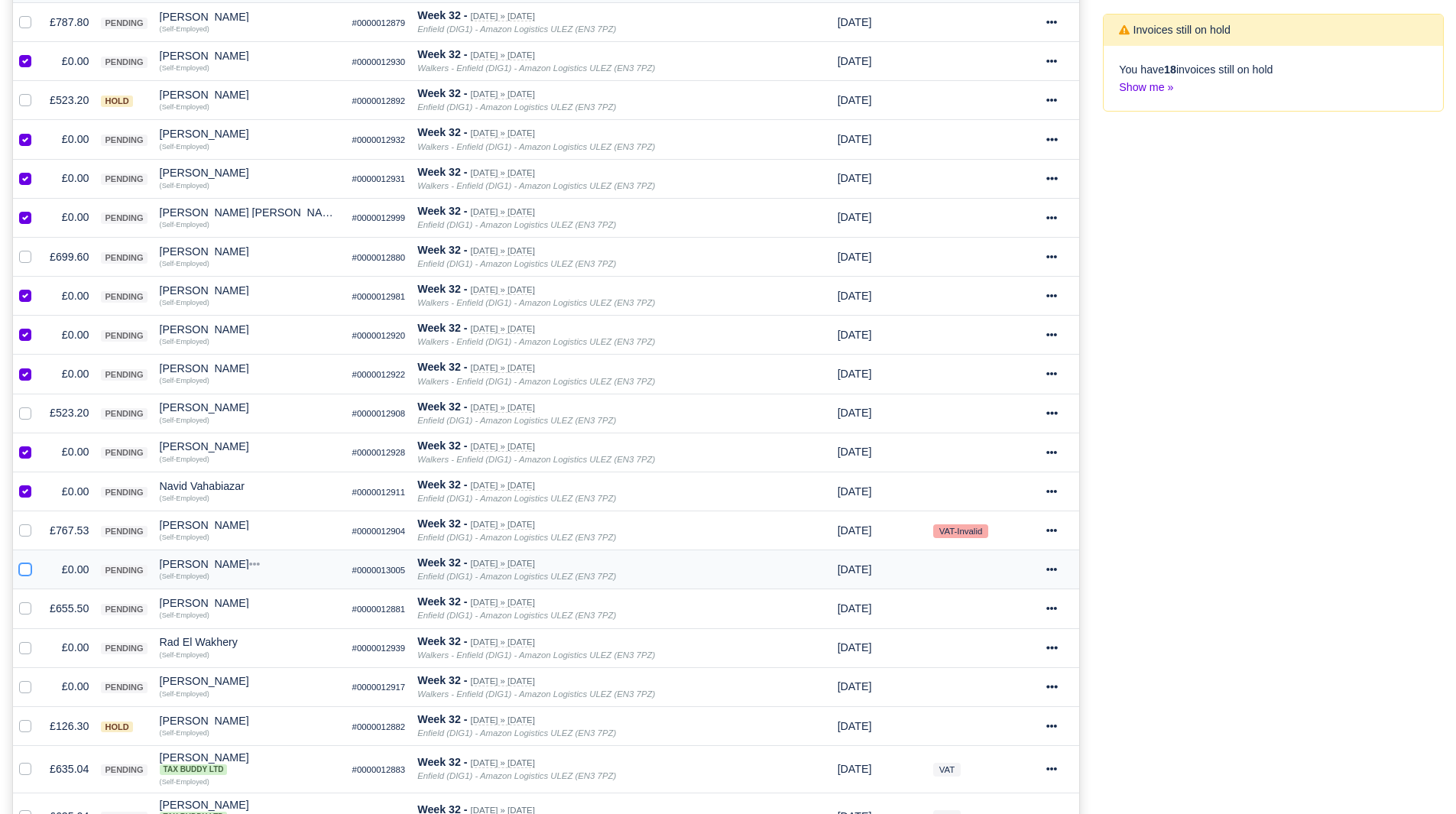
checkbox input "true"
click at [27, 655] on div at bounding box center [28, 648] width 19 height 18
click at [37, 639] on label at bounding box center [37, 639] width 0 height 0
click at [27, 649] on input "checkbox" at bounding box center [25, 645] width 12 height 12
checkbox input "true"
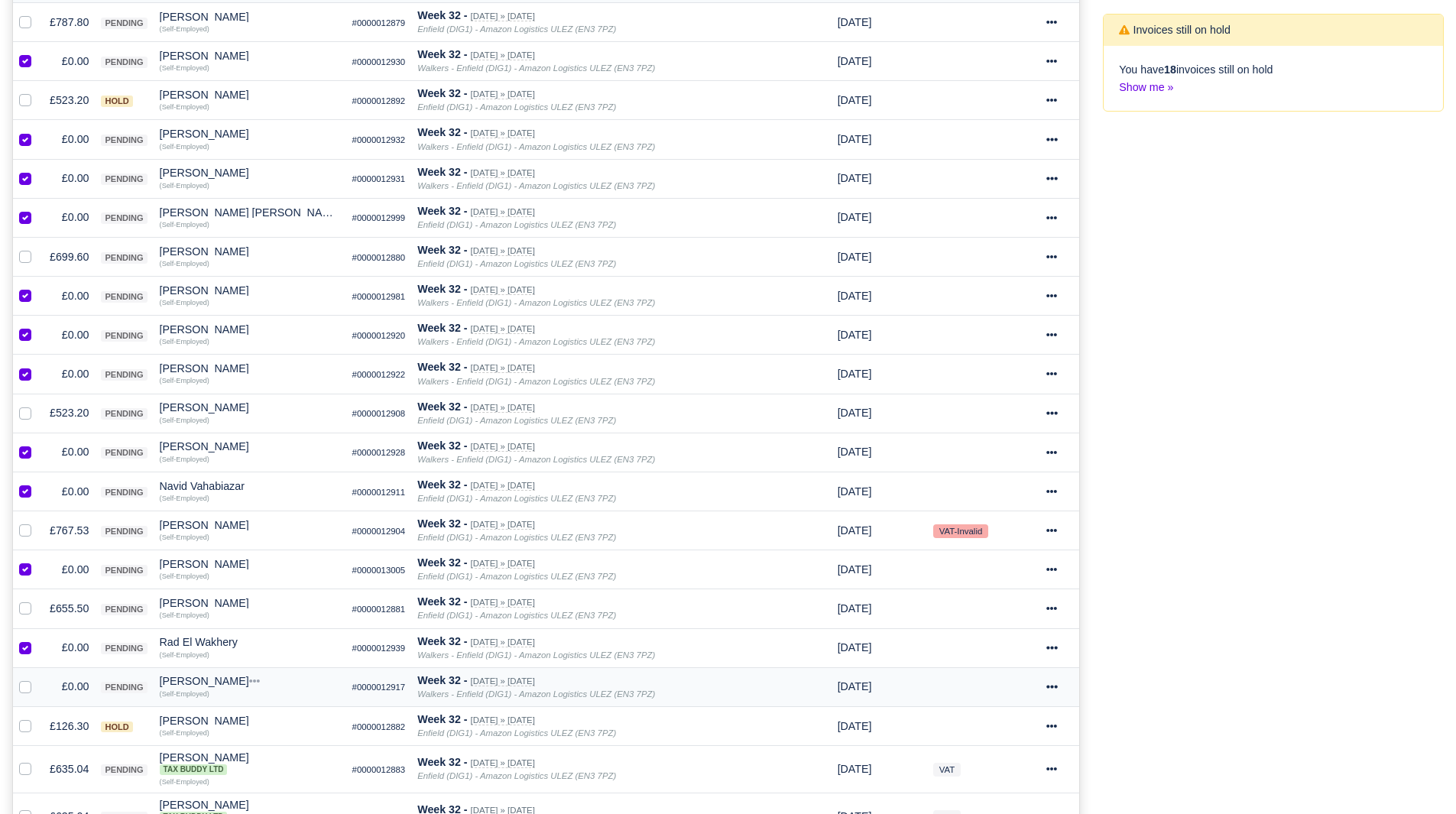
click at [37, 678] on label at bounding box center [37, 678] width 0 height 0
click at [24, 691] on input "checkbox" at bounding box center [25, 684] width 12 height 12
checkbox input "true"
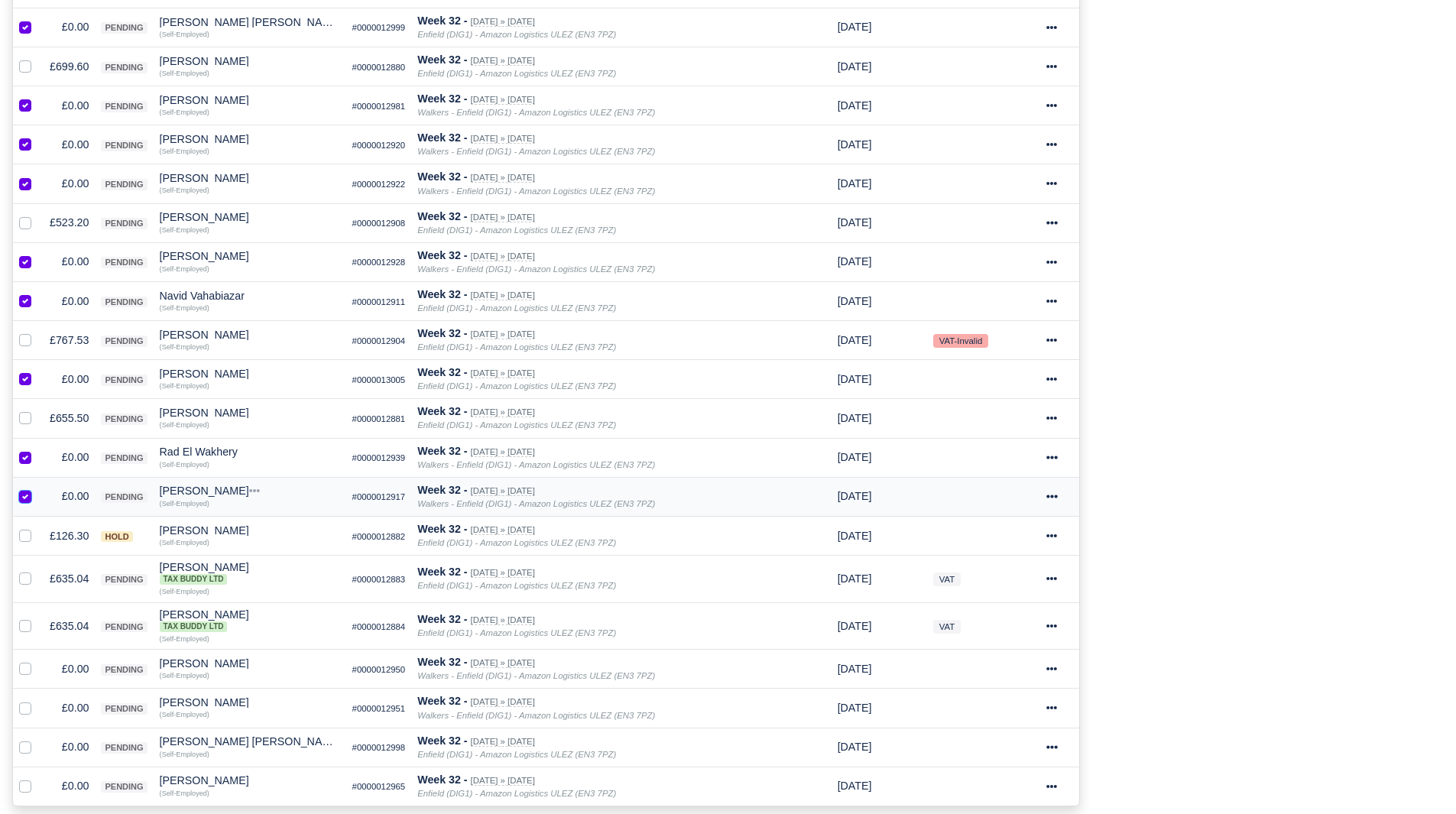
scroll to position [556, 0]
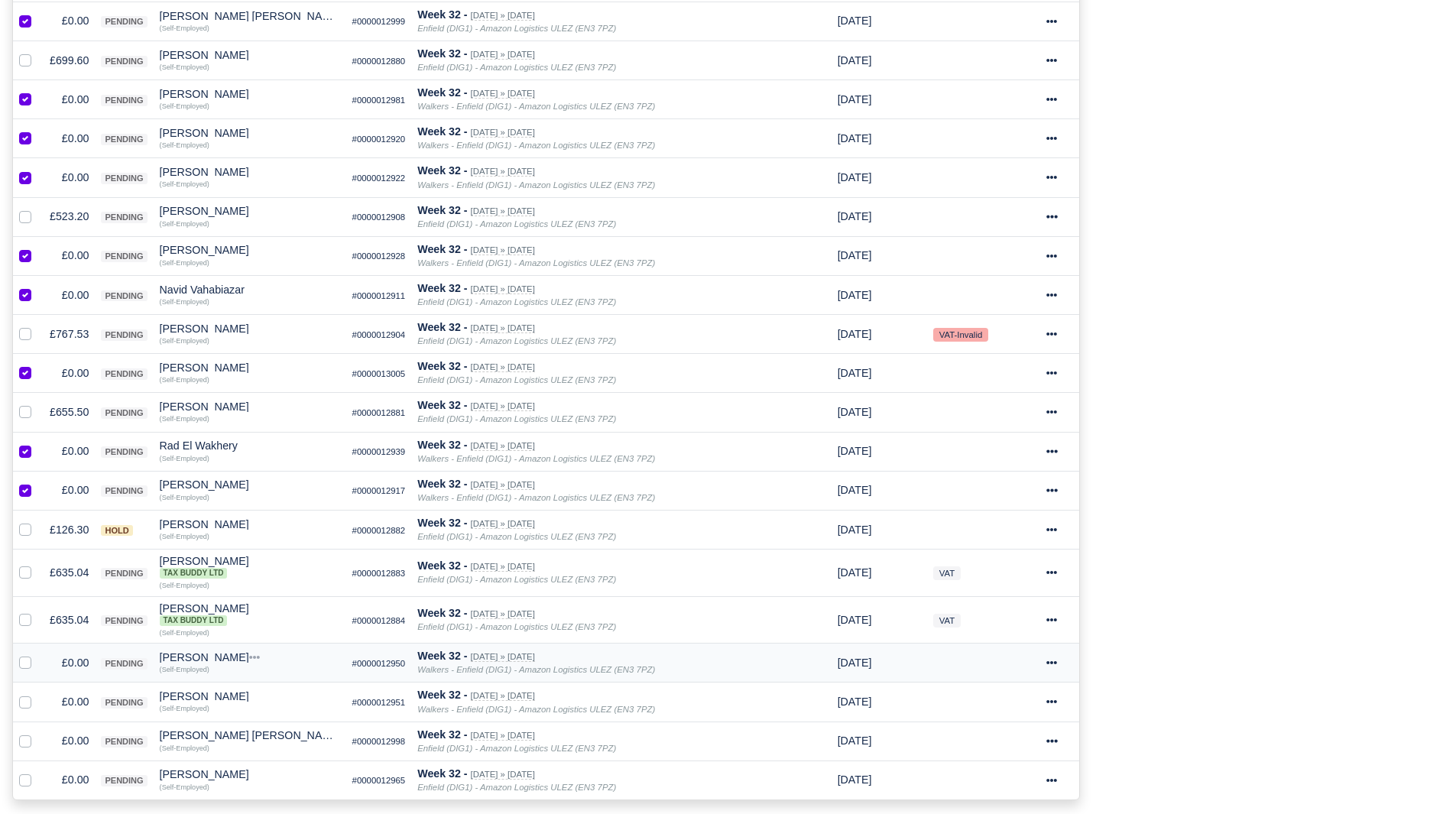
click at [37, 654] on label at bounding box center [37, 654] width 0 height 0
click at [21, 667] on input "checkbox" at bounding box center [25, 660] width 12 height 12
checkbox input "true"
click at [37, 694] on label at bounding box center [37, 694] width 0 height 0
click at [20, 705] on input "checkbox" at bounding box center [25, 700] width 12 height 12
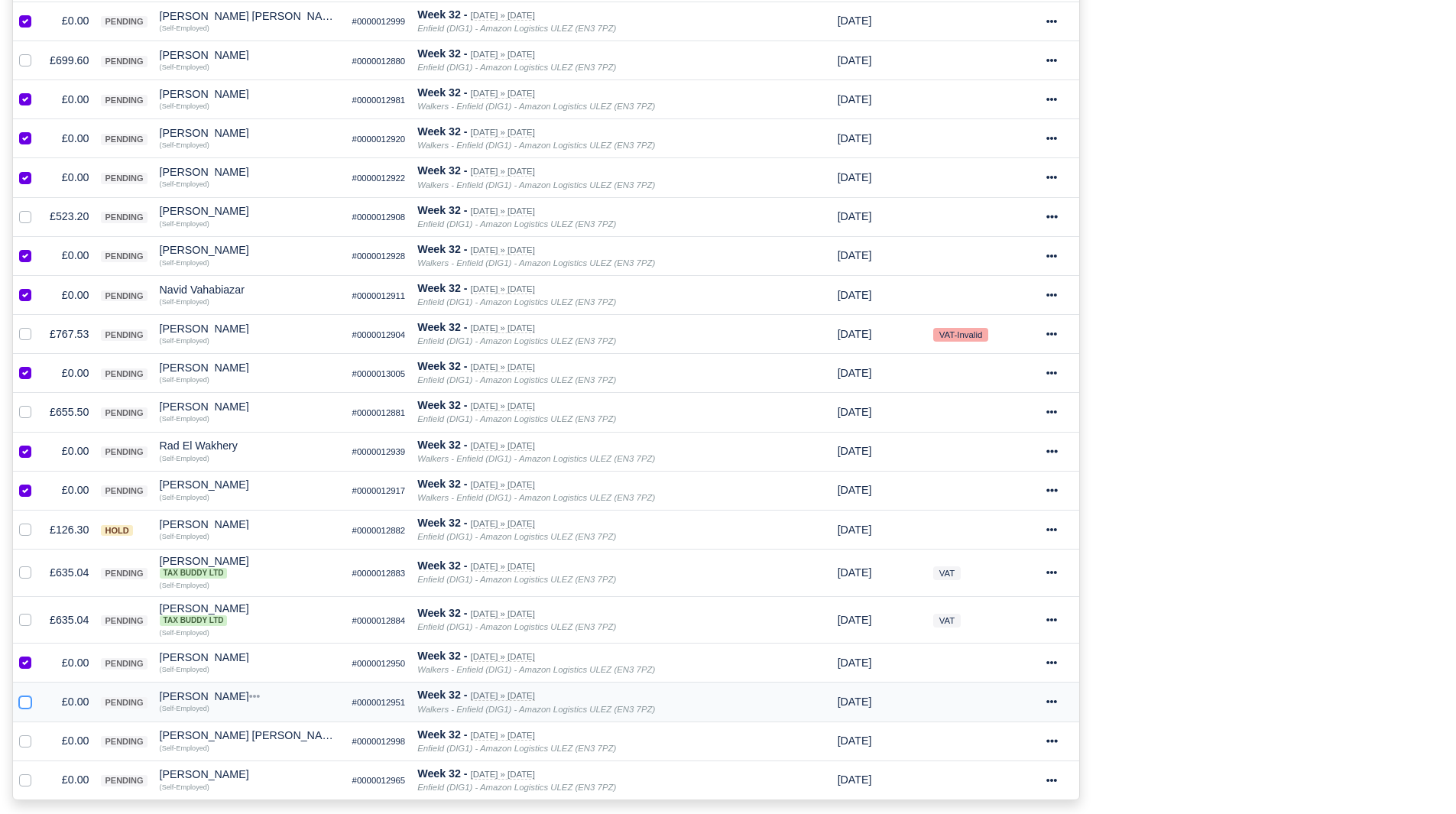
checkbox input "true"
click at [22, 730] on td at bounding box center [28, 742] width 31 height 39
click at [26, 753] on td at bounding box center [28, 742] width 31 height 39
click at [26, 751] on td at bounding box center [28, 742] width 31 height 39
click at [37, 732] on label at bounding box center [37, 732] width 0 height 0
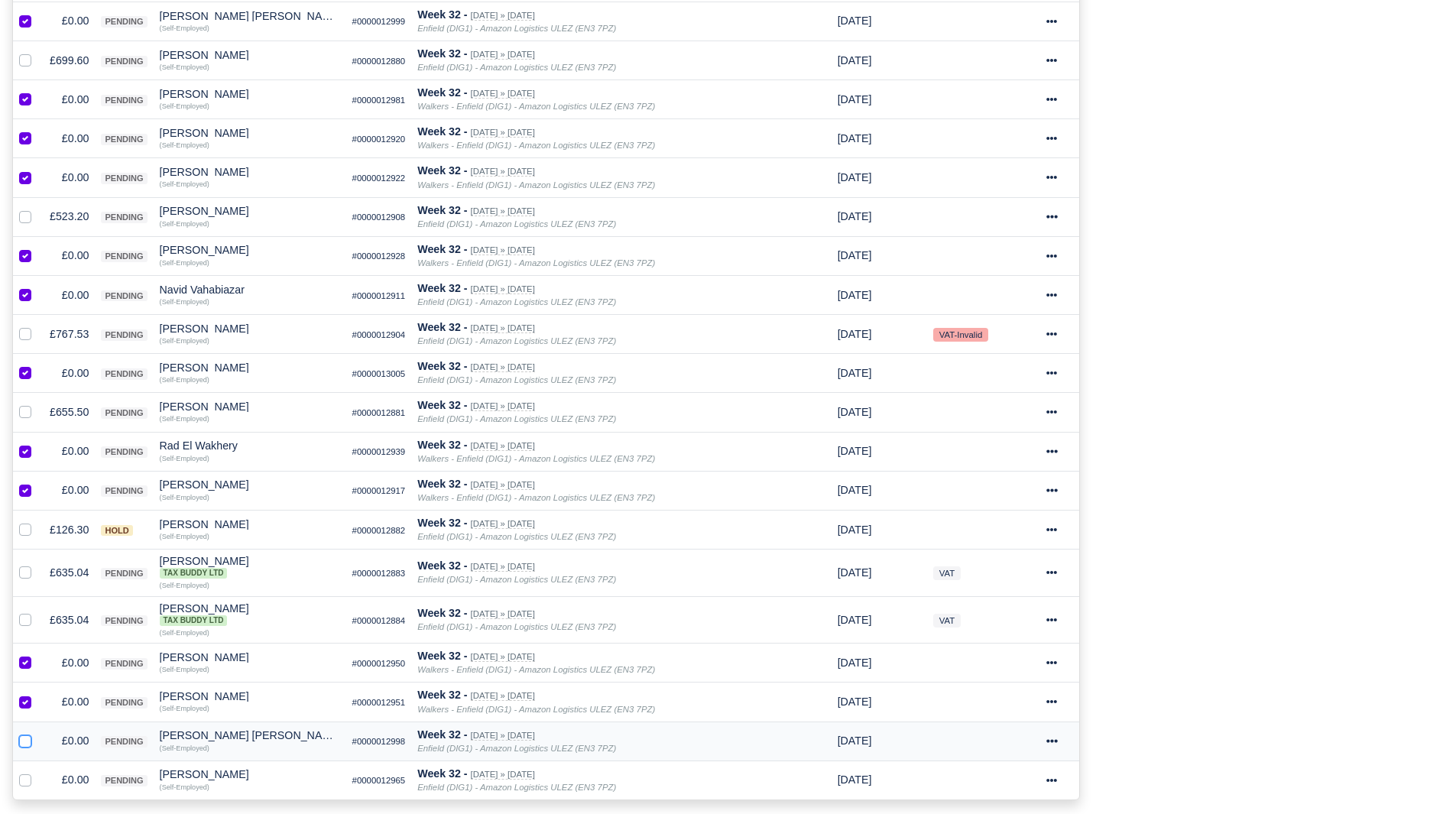
click at [24, 742] on input "checkbox" at bounding box center [25, 738] width 12 height 12
checkbox input "true"
click at [37, 772] on label at bounding box center [37, 772] width 0 height 0
click at [24, 777] on input "checkbox" at bounding box center [25, 777] width 12 height 12
checkbox input "true"
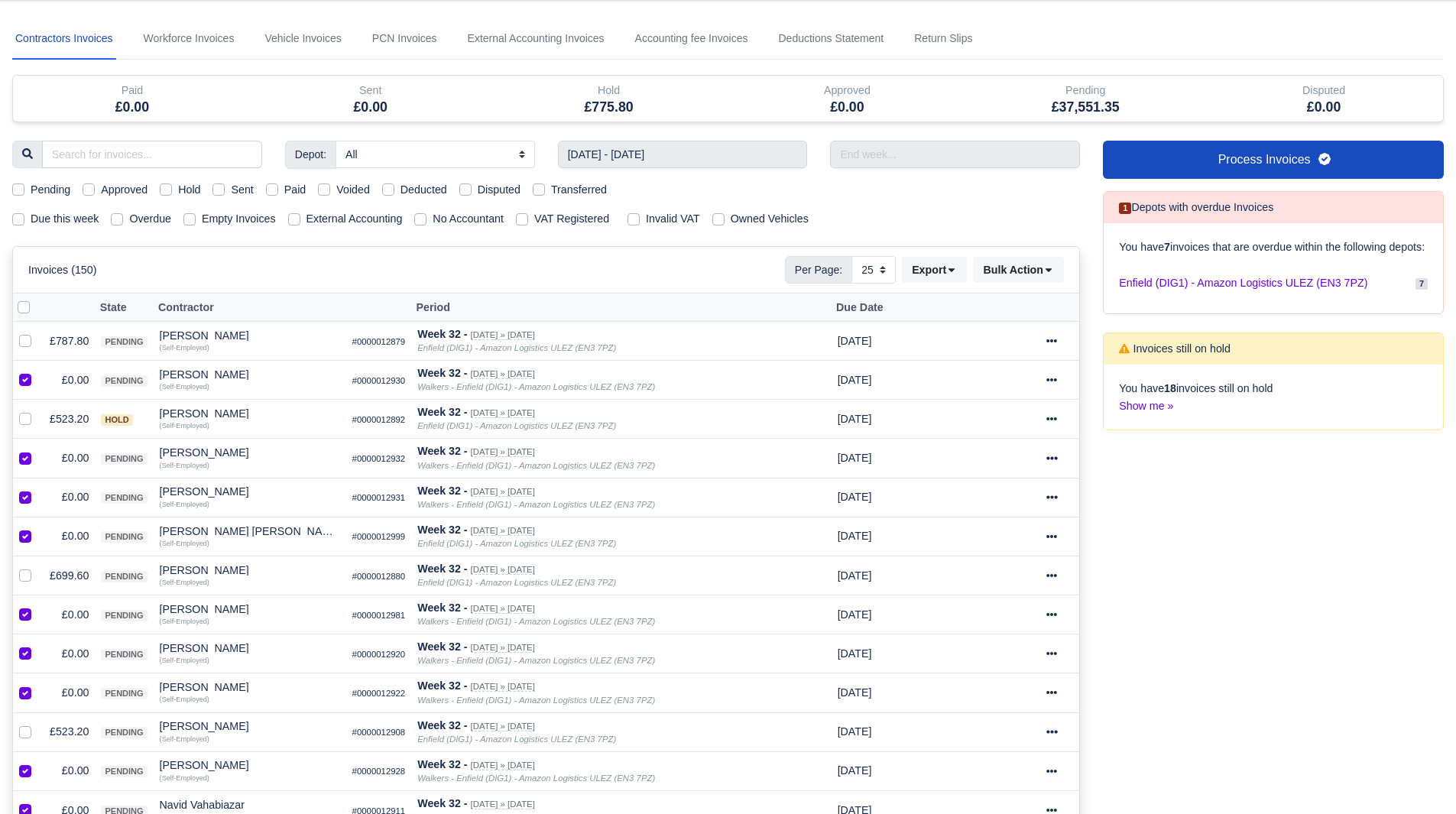
scroll to position [0, 0]
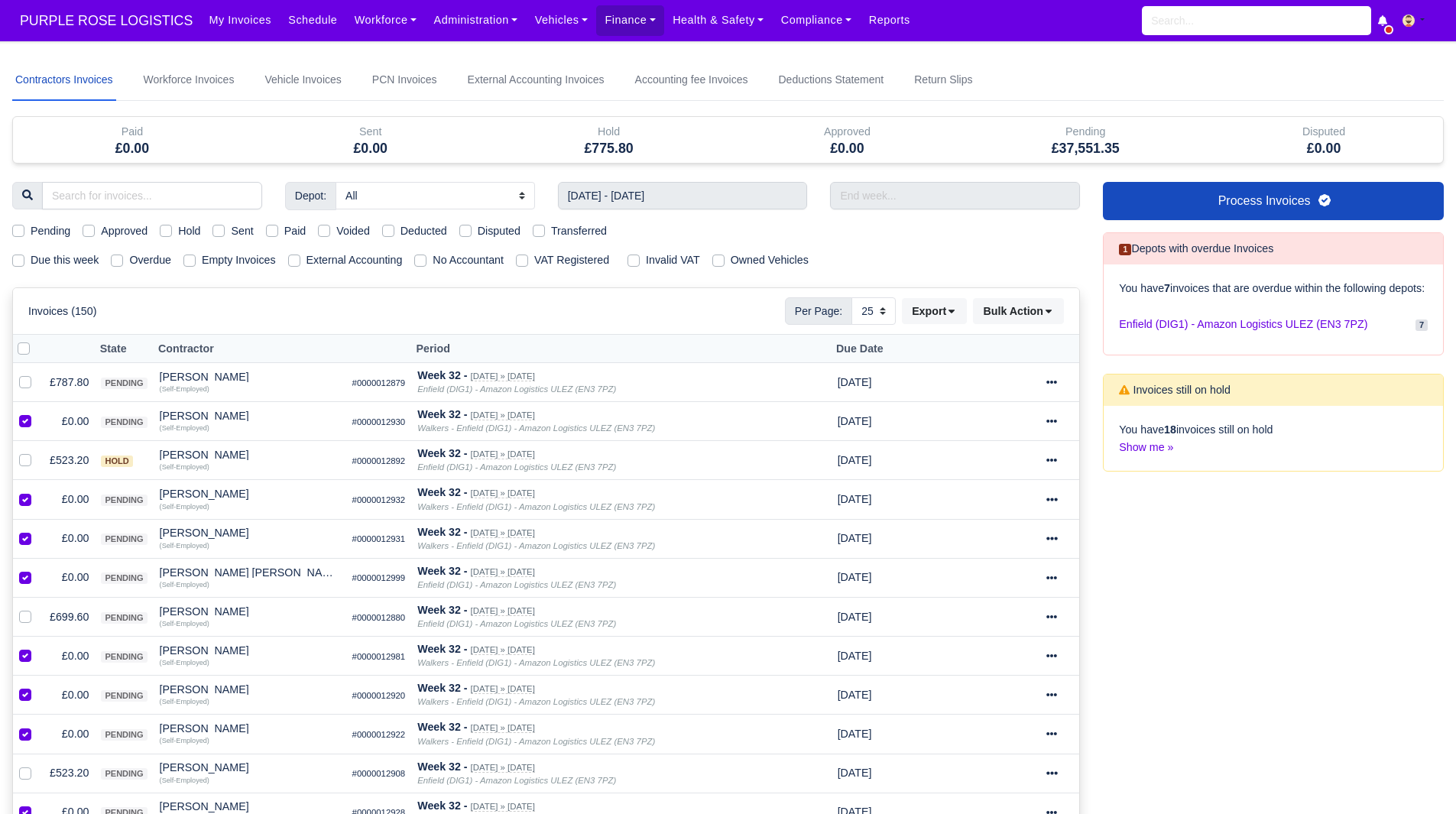
click at [998, 330] on div "Invoices (150) Per Page: 10 25 50 Export Data export: Export BACS 18 Download I…" at bounding box center [546, 311] width 1066 height 45
click at [1021, 310] on button "Bulk Action" at bounding box center [1019, 311] width 91 height 26
click at [997, 434] on div "Void" at bounding box center [994, 435] width 136 height 24
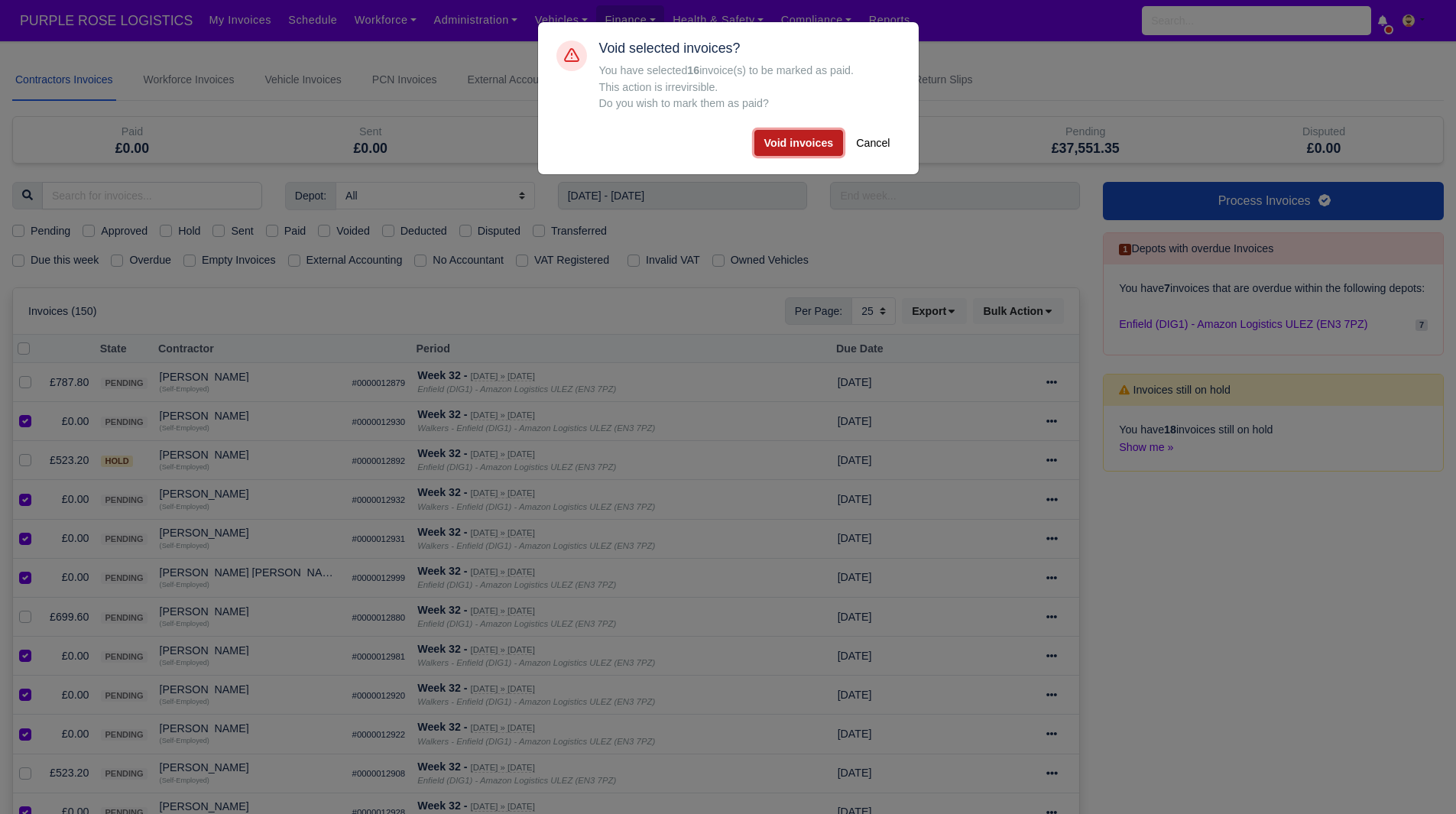
click at [785, 151] on button "Void invoices" at bounding box center [799, 143] width 90 height 26
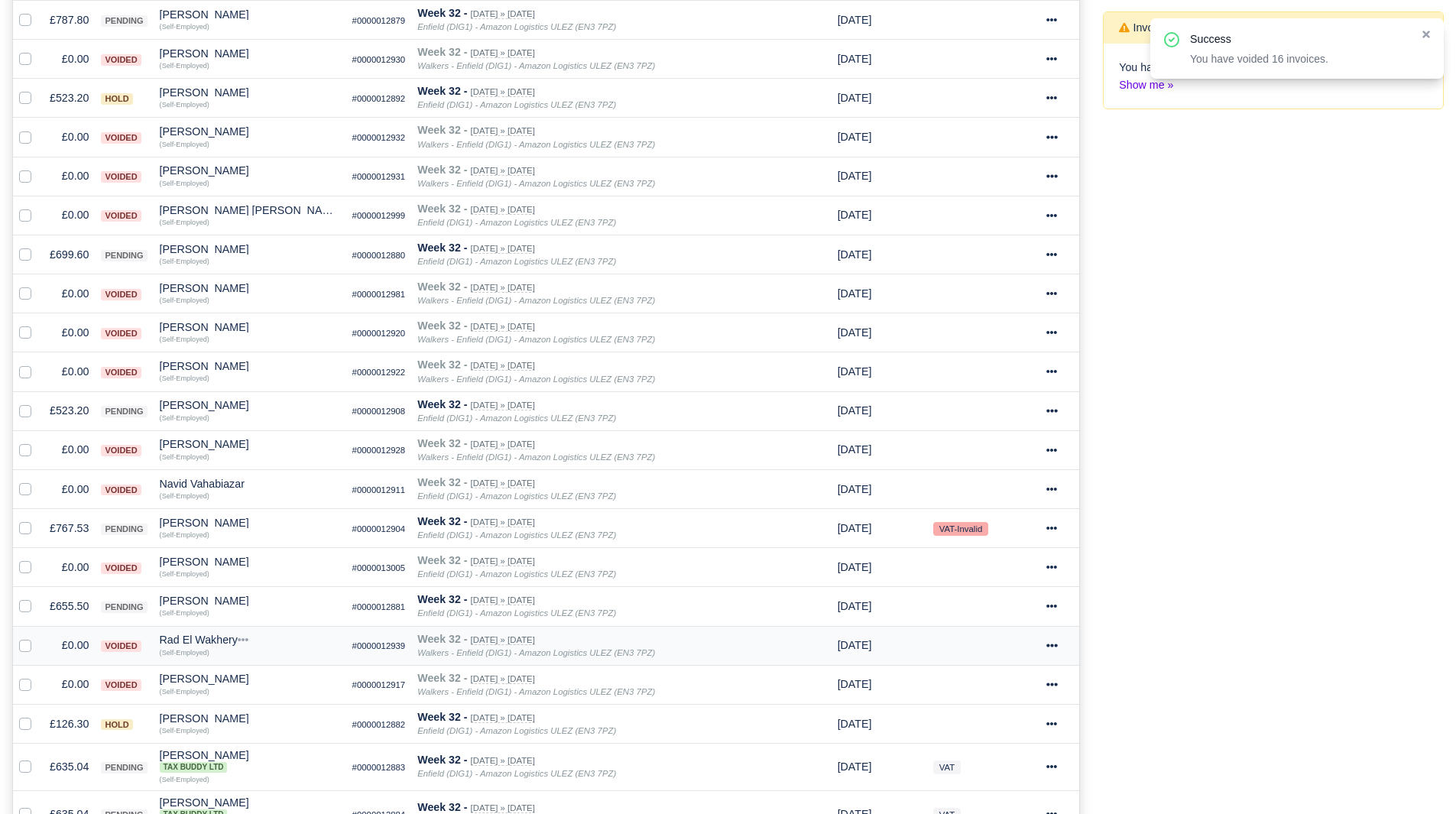
scroll to position [741, 0]
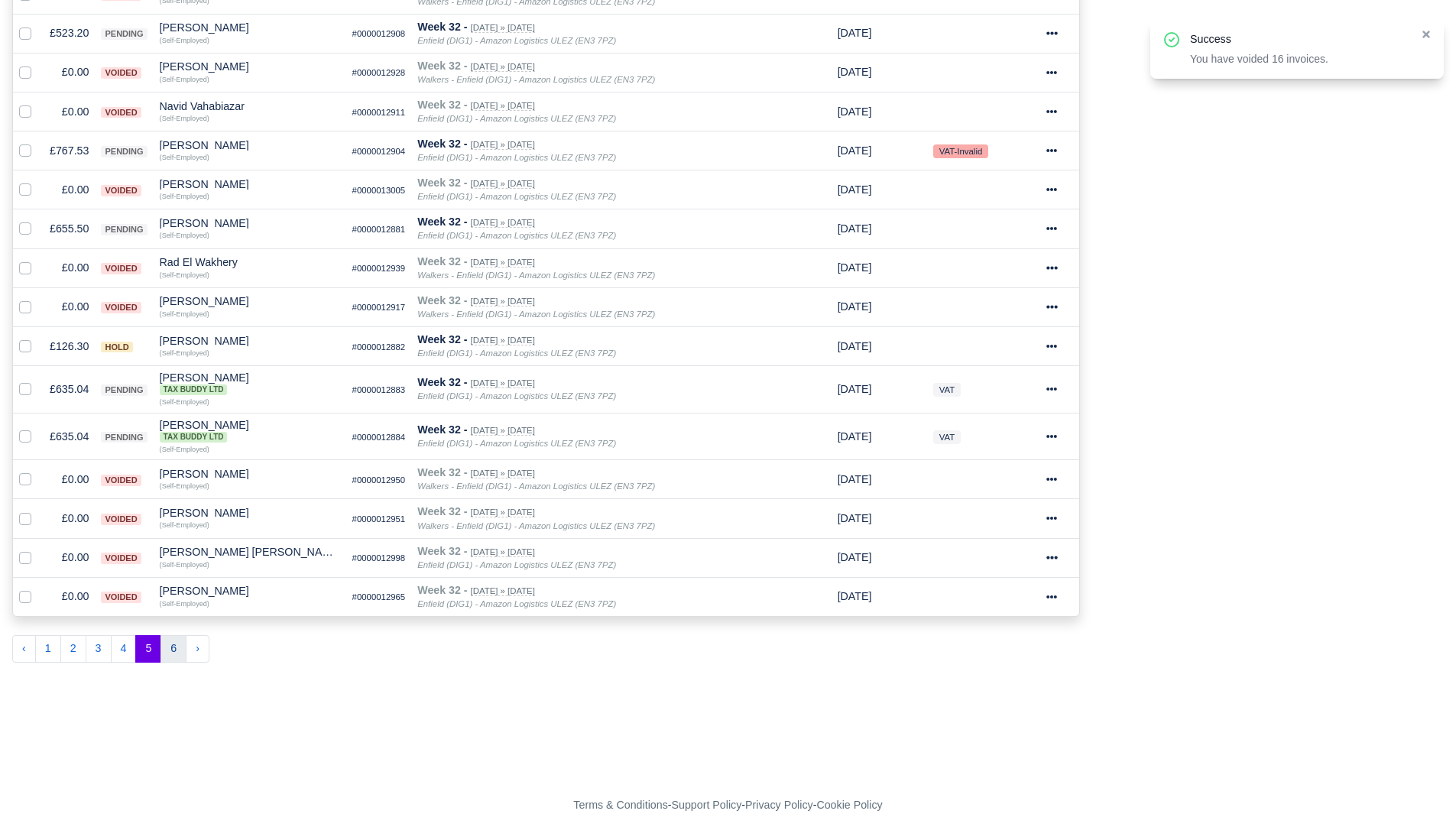
click at [170, 646] on button "6" at bounding box center [174, 649] width 26 height 28
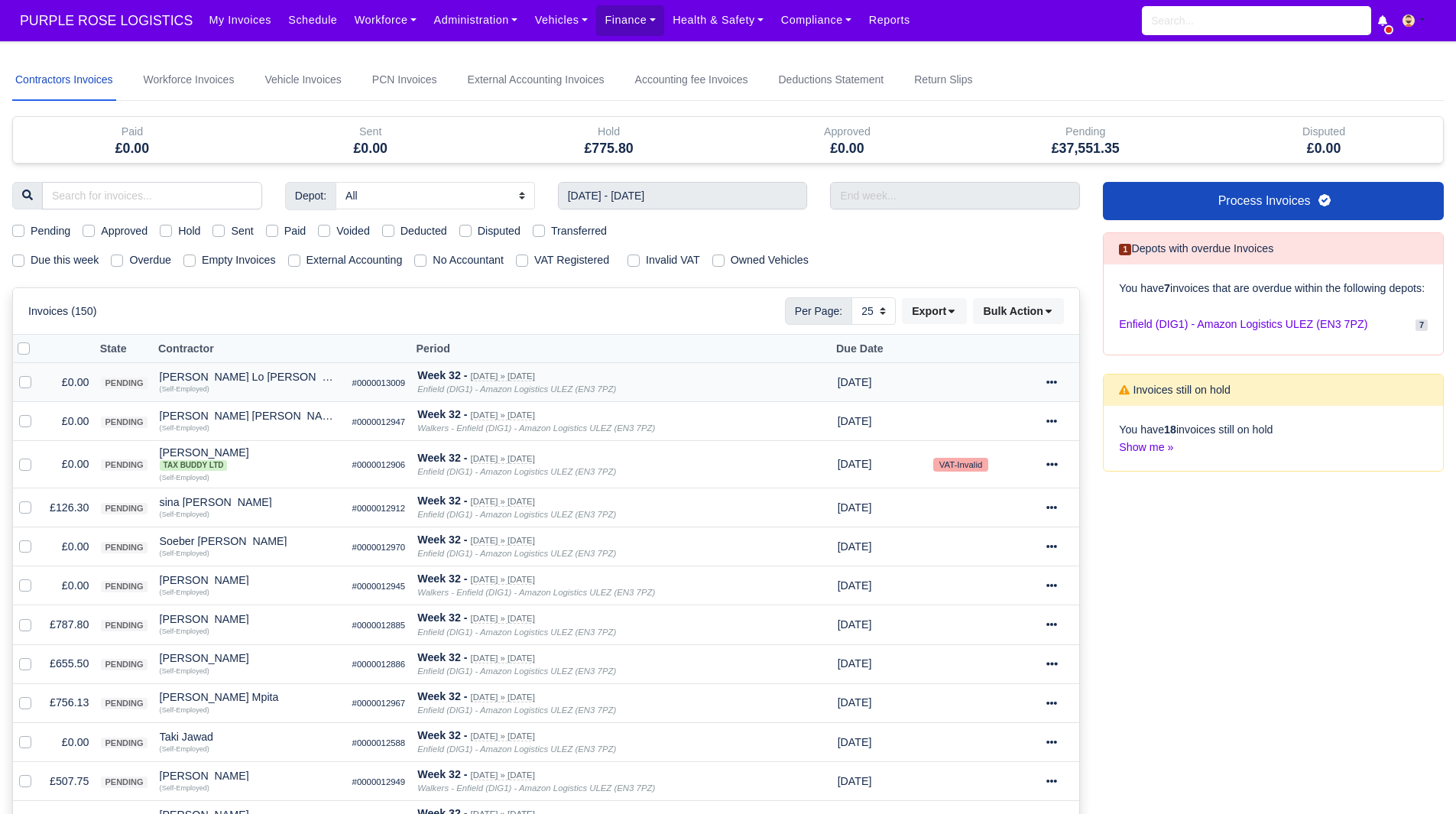
click at [37, 374] on label at bounding box center [37, 374] width 0 height 0
click at [26, 381] on input "checkbox" at bounding box center [25, 380] width 12 height 12
checkbox input "true"
click at [32, 425] on div at bounding box center [28, 421] width 19 height 18
click at [37, 412] on label at bounding box center [37, 412] width 0 height 0
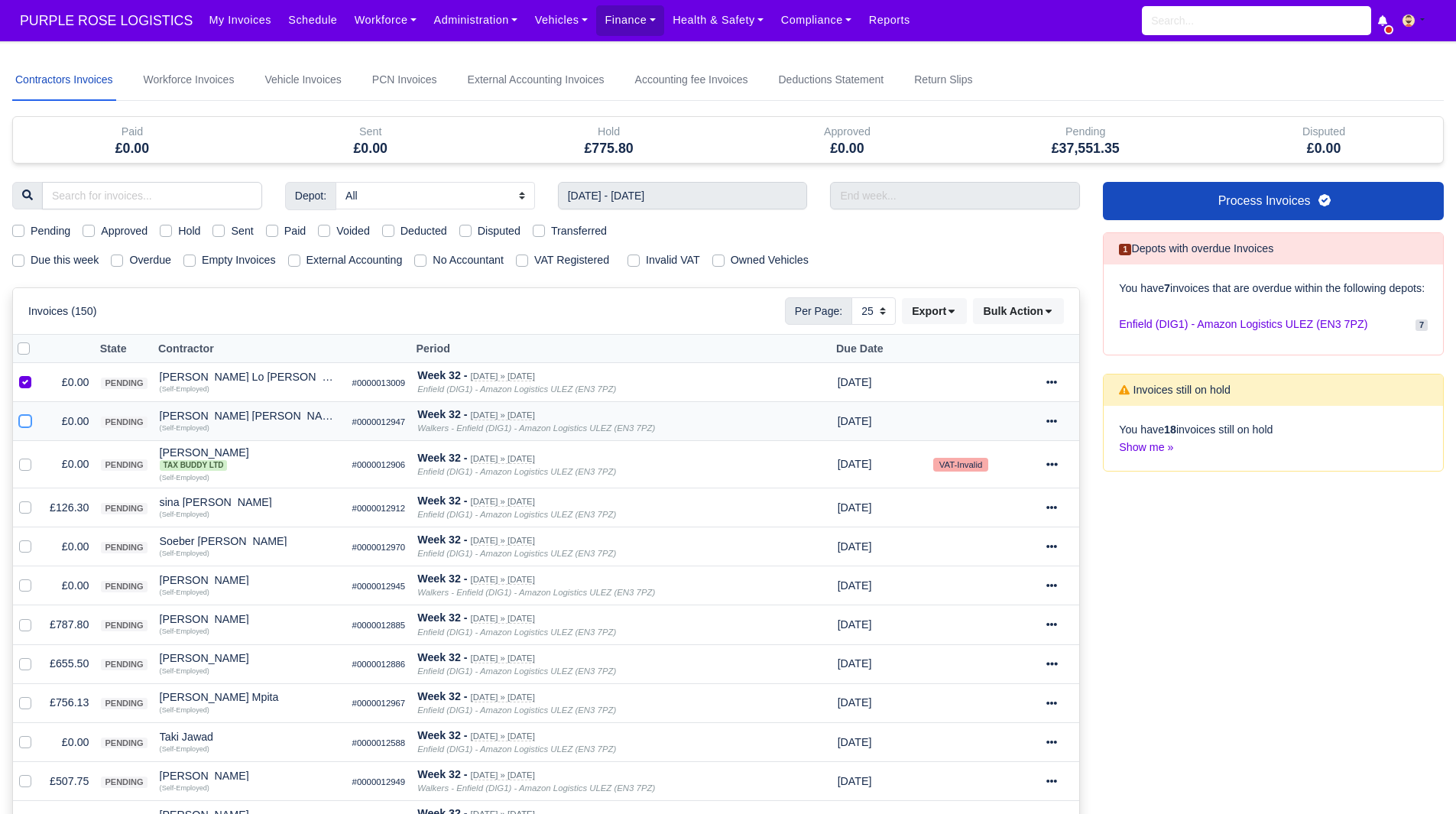
click at [30, 422] on input "checkbox" at bounding box center [25, 418] width 12 height 12
checkbox input "true"
click at [37, 456] on label at bounding box center [37, 456] width 0 height 0
click at [22, 465] on input "checkbox" at bounding box center [25, 462] width 12 height 12
checkbox input "true"
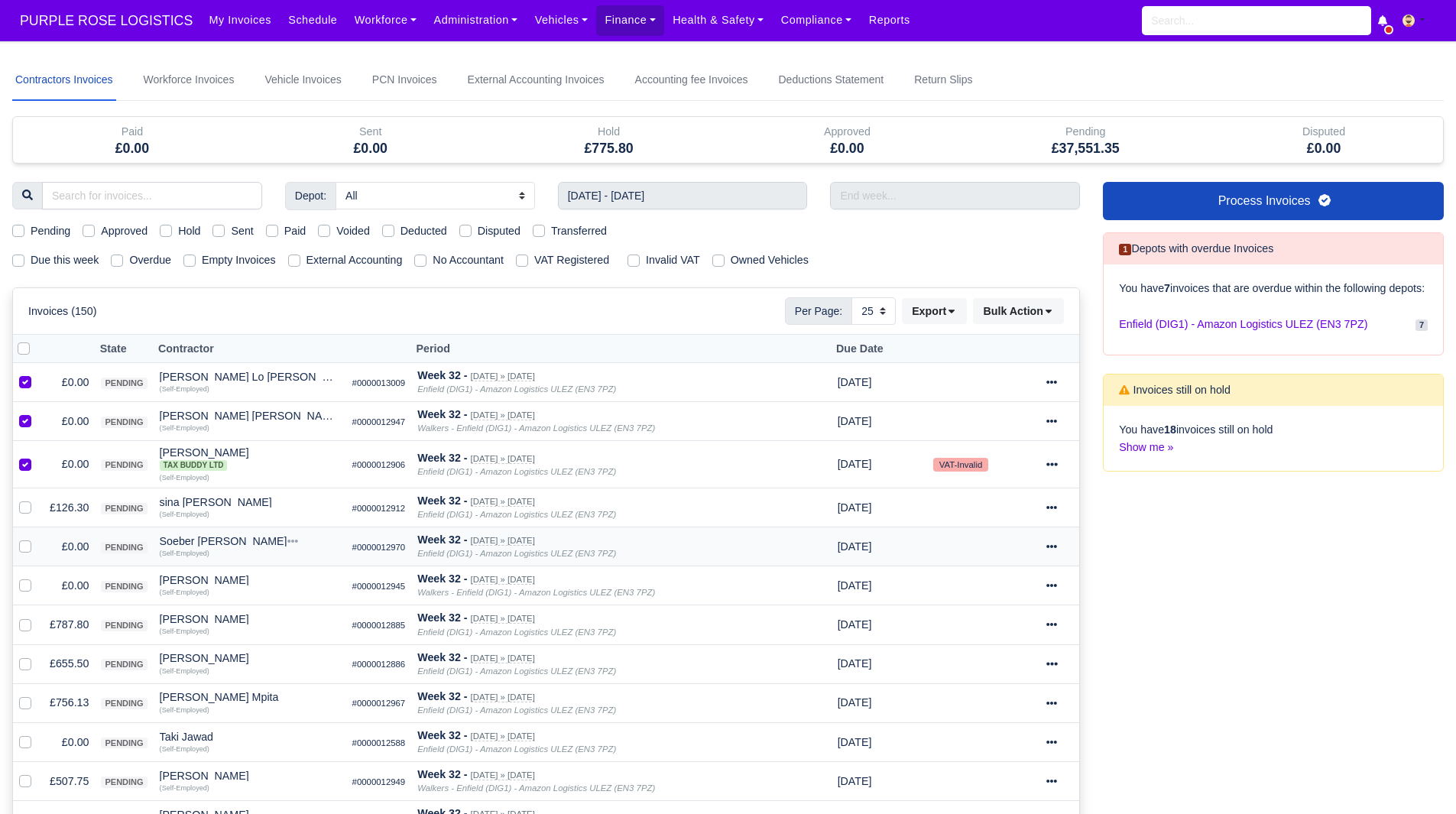
click at [37, 539] on label at bounding box center [37, 539] width 0 height 0
click at [23, 549] on input "checkbox" at bounding box center [25, 545] width 12 height 12
checkbox input "true"
click at [37, 577] on label at bounding box center [37, 577] width 0 height 0
click at [26, 583] on input "checkbox" at bounding box center [25, 583] width 12 height 12
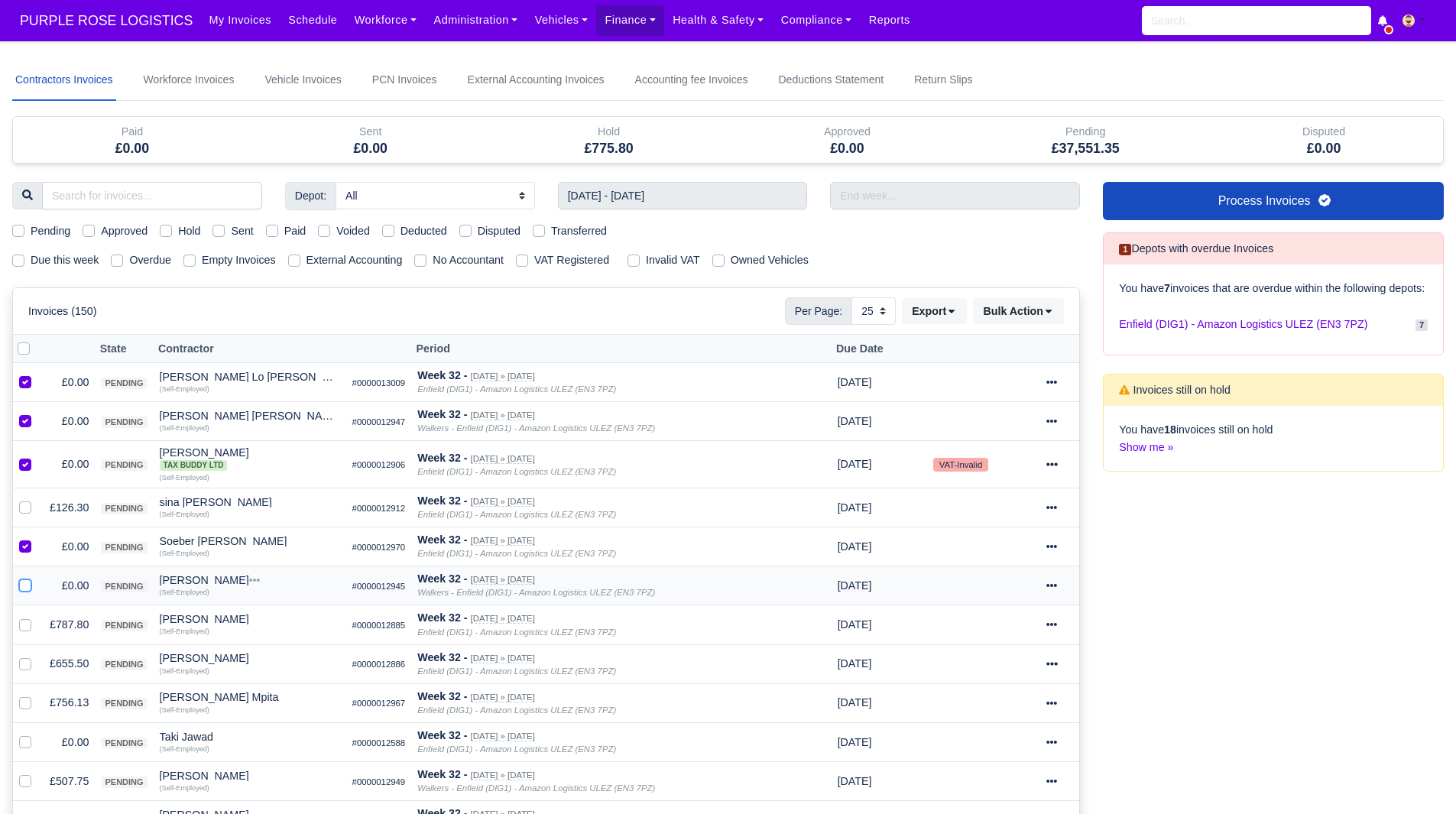
checkbox input "true"
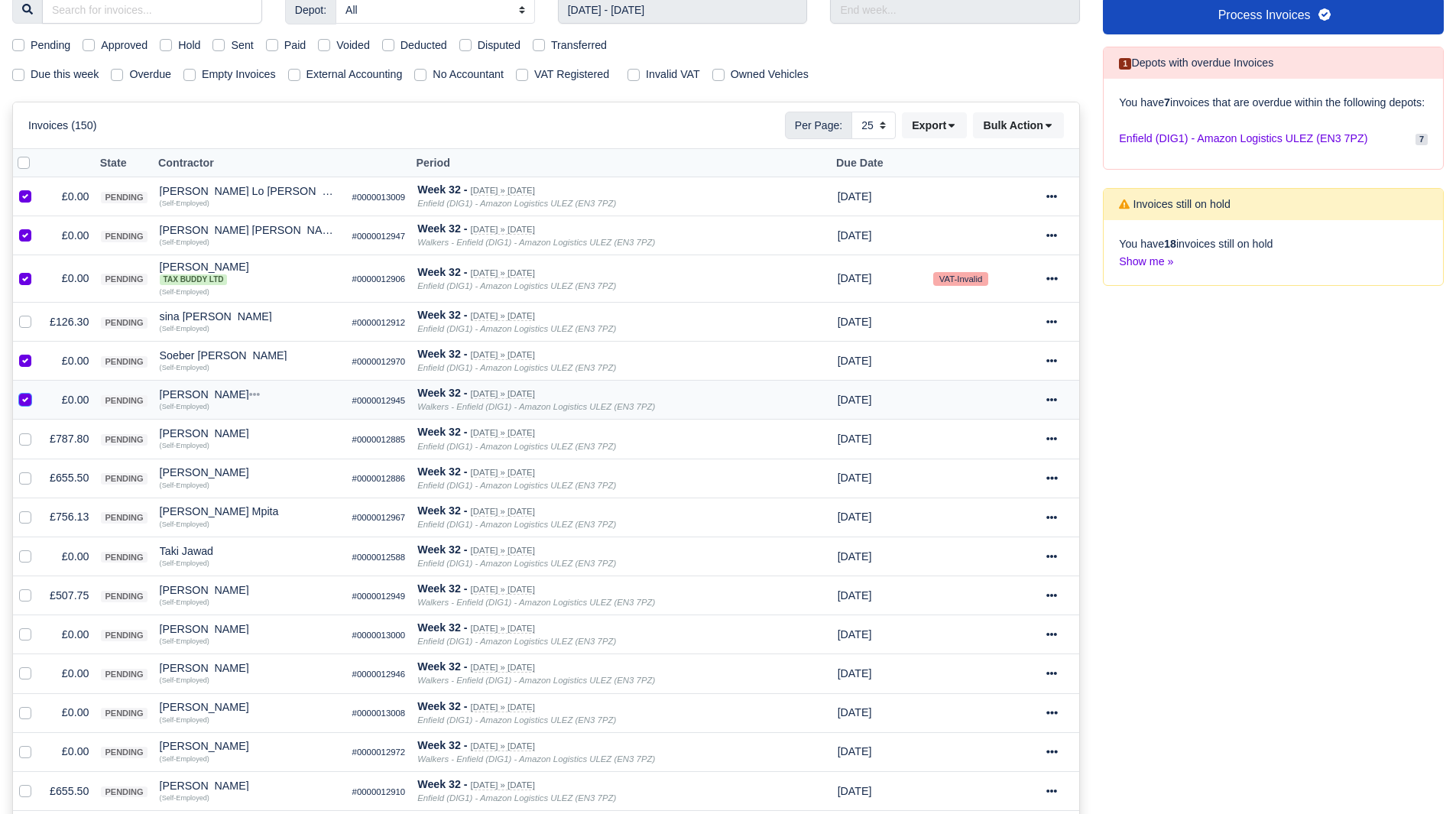
scroll to position [186, 0]
click at [37, 548] on label at bounding box center [37, 548] width 0 height 0
click at [29, 556] on input "checkbox" at bounding box center [25, 554] width 12 height 12
checkbox input "true"
click at [37, 626] on label at bounding box center [37, 626] width 0 height 0
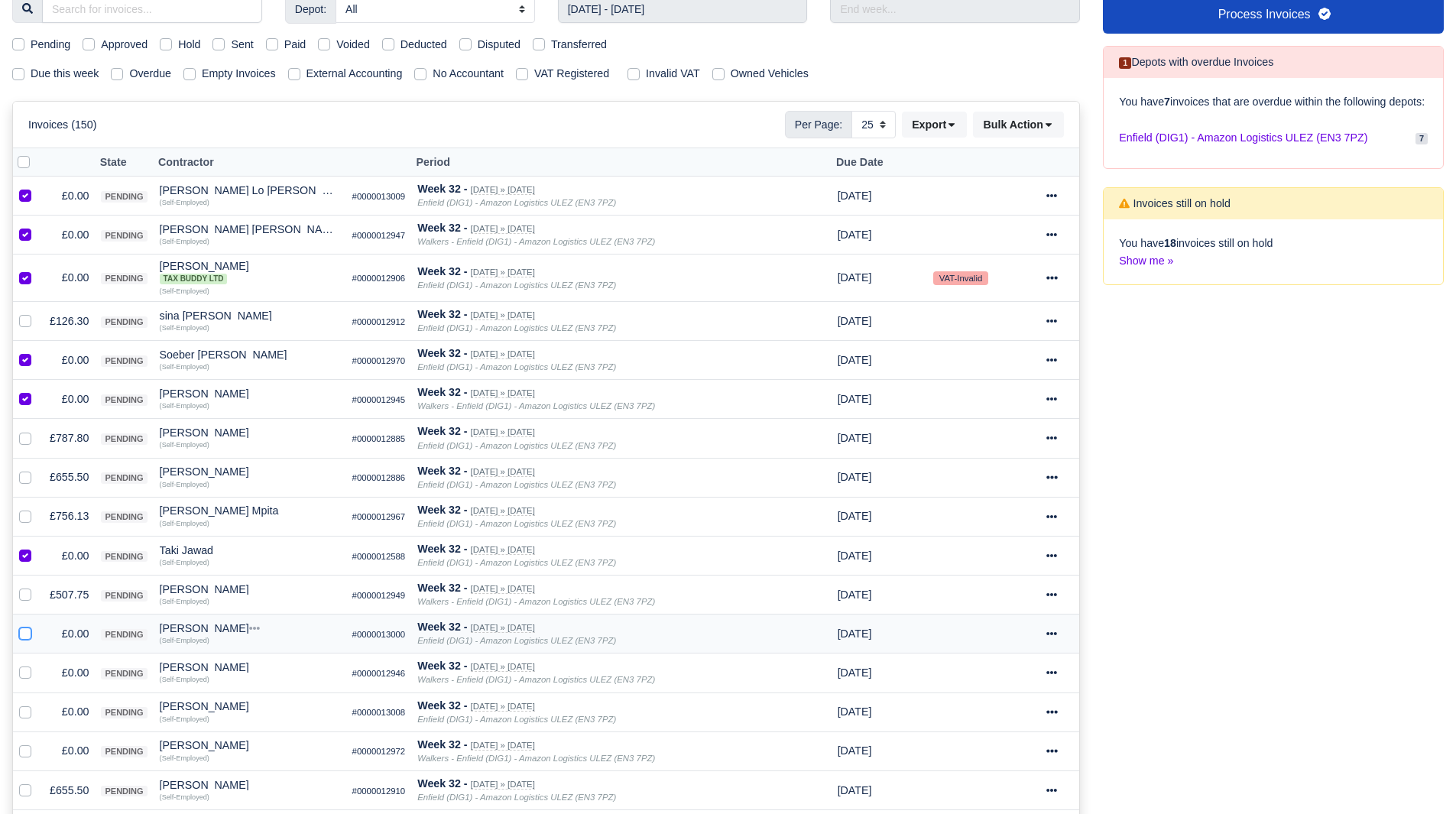
click at [26, 635] on input "checkbox" at bounding box center [25, 631] width 12 height 12
checkbox input "true"
click at [37, 664] on label at bounding box center [37, 664] width 0 height 0
click at [28, 669] on input "checkbox" at bounding box center [25, 670] width 12 height 12
checkbox input "true"
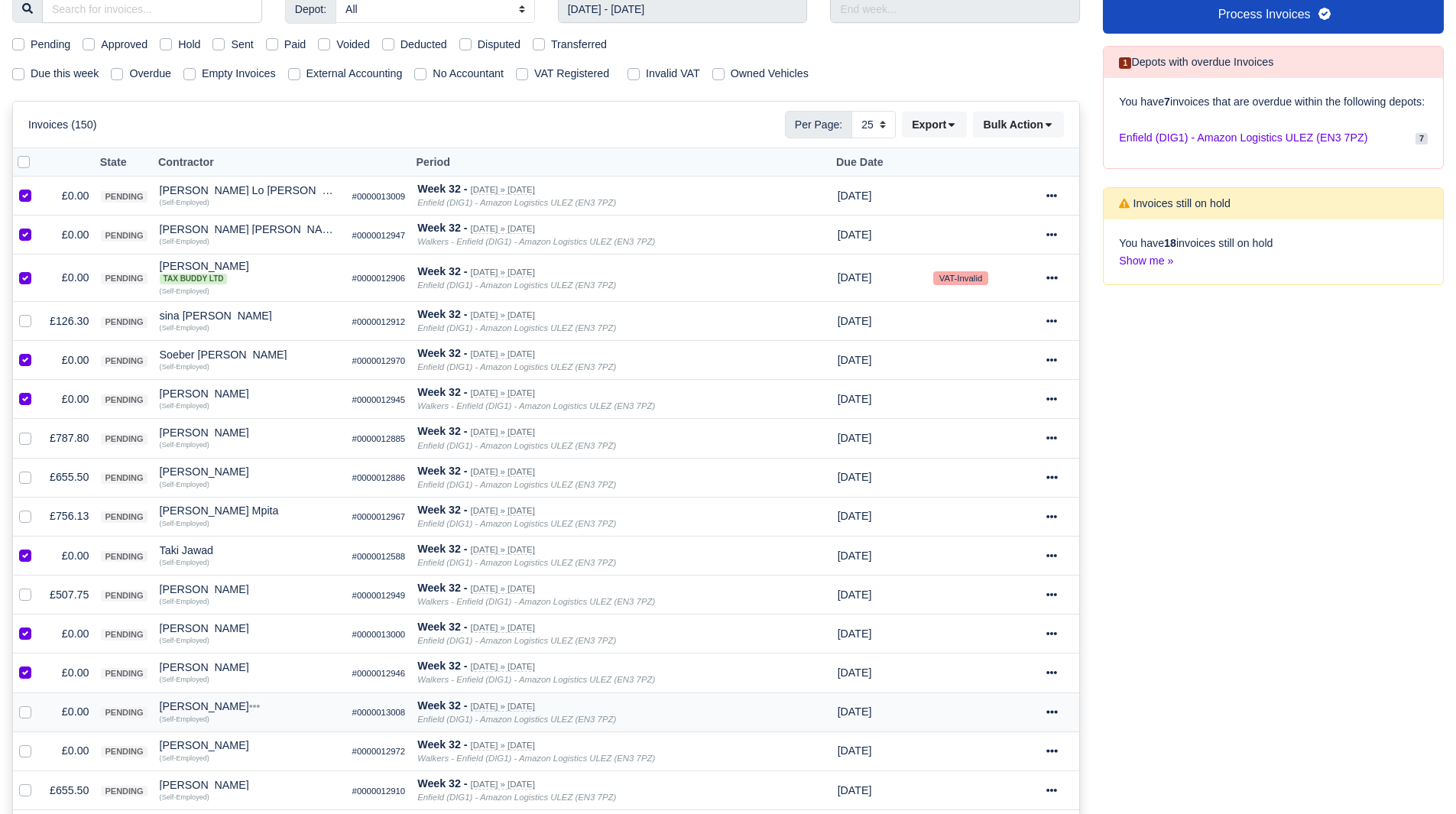
click at [37, 703] on label at bounding box center [37, 703] width 0 height 0
click at [24, 708] on input "checkbox" at bounding box center [25, 709] width 12 height 12
checkbox input "true"
click at [37, 742] on label at bounding box center [37, 742] width 0 height 0
click at [24, 748] on input "checkbox" at bounding box center [25, 748] width 12 height 12
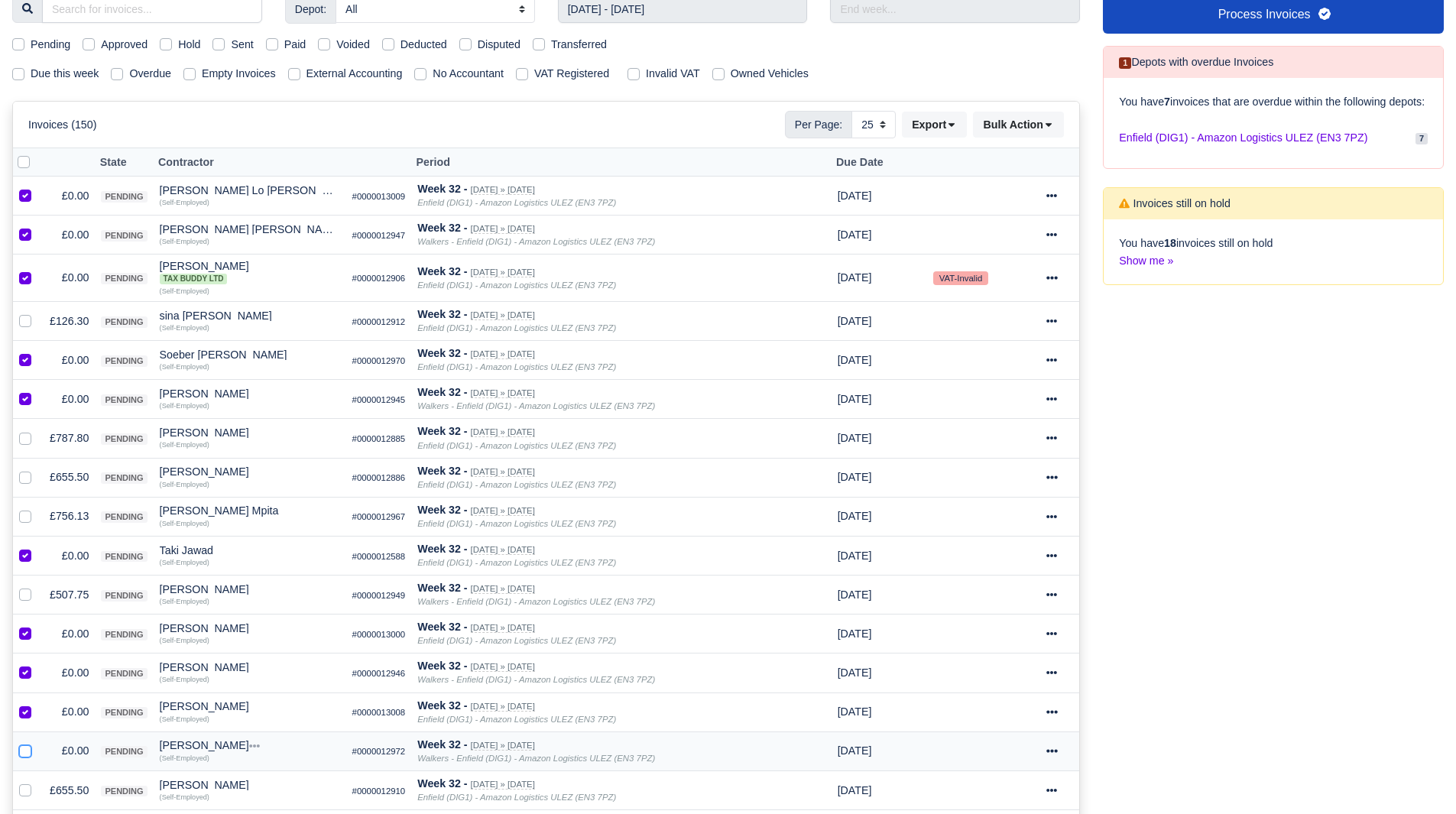
checkbox input "true"
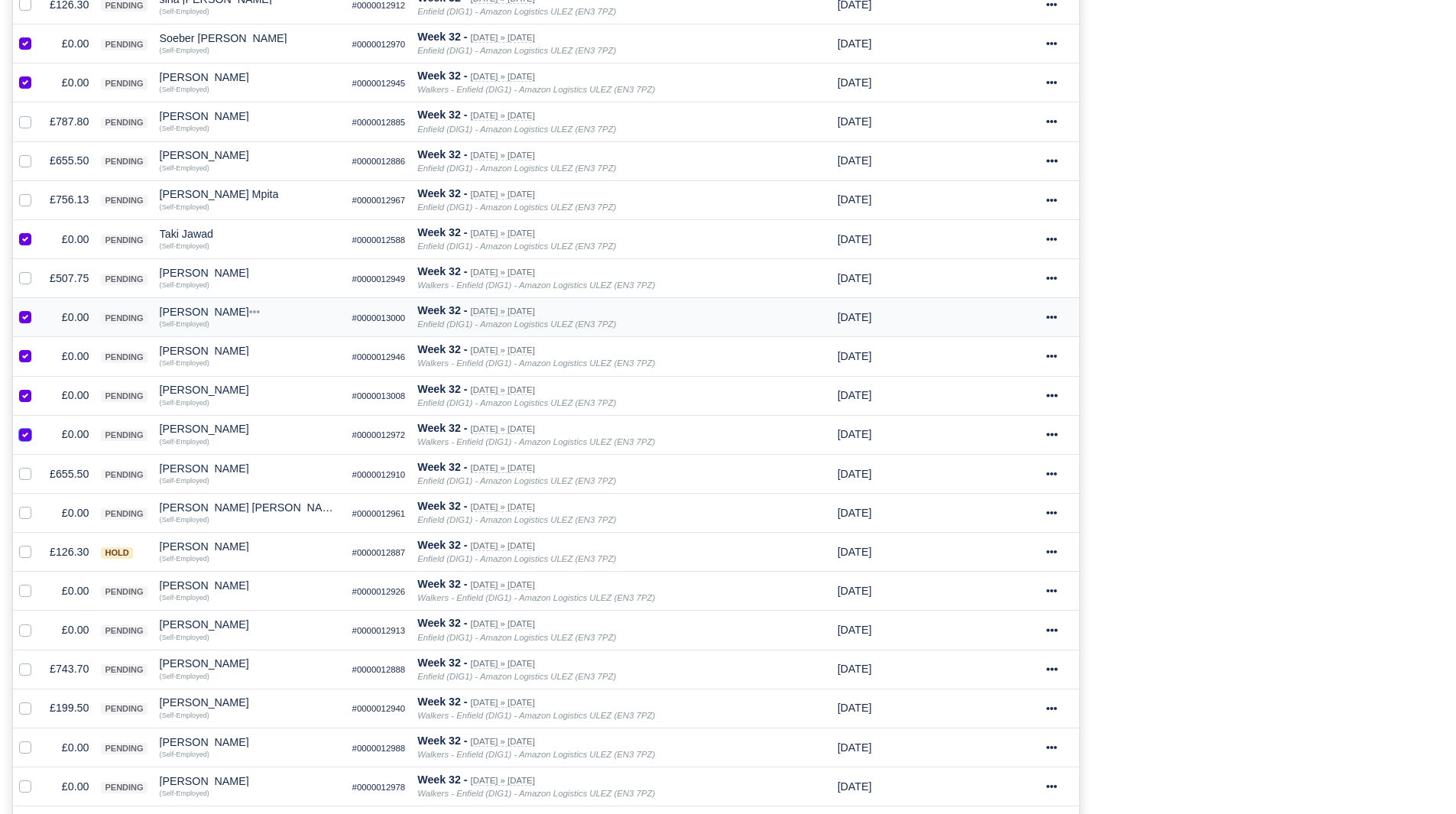
scroll to position [542, 0]
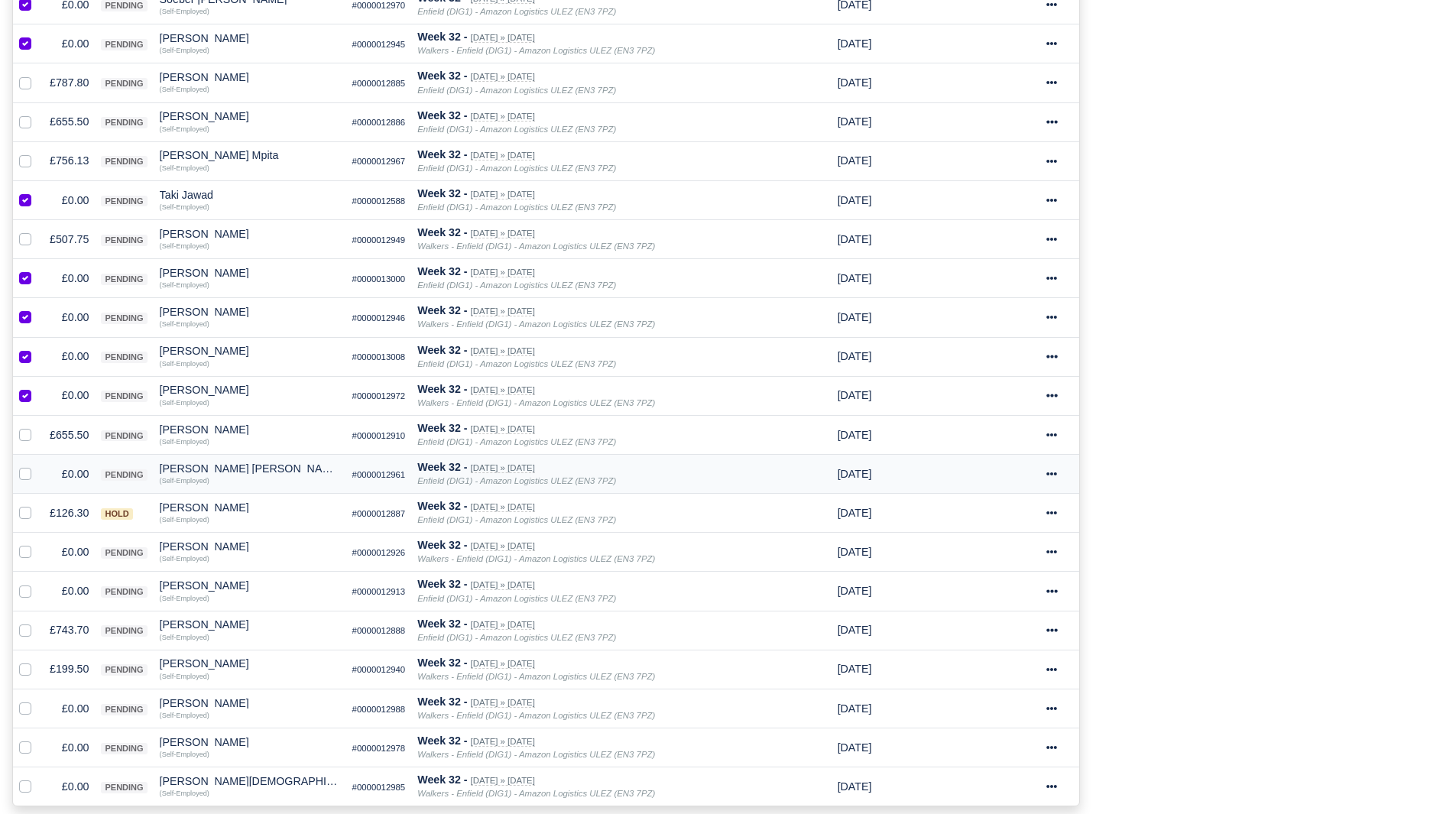
click at [37, 466] on label at bounding box center [37, 466] width 0 height 0
click at [27, 474] on input "checkbox" at bounding box center [25, 472] width 12 height 12
checkbox input "true"
click at [27, 546] on div at bounding box center [28, 553] width 19 height 18
click at [37, 544] on label at bounding box center [37, 544] width 0 height 0
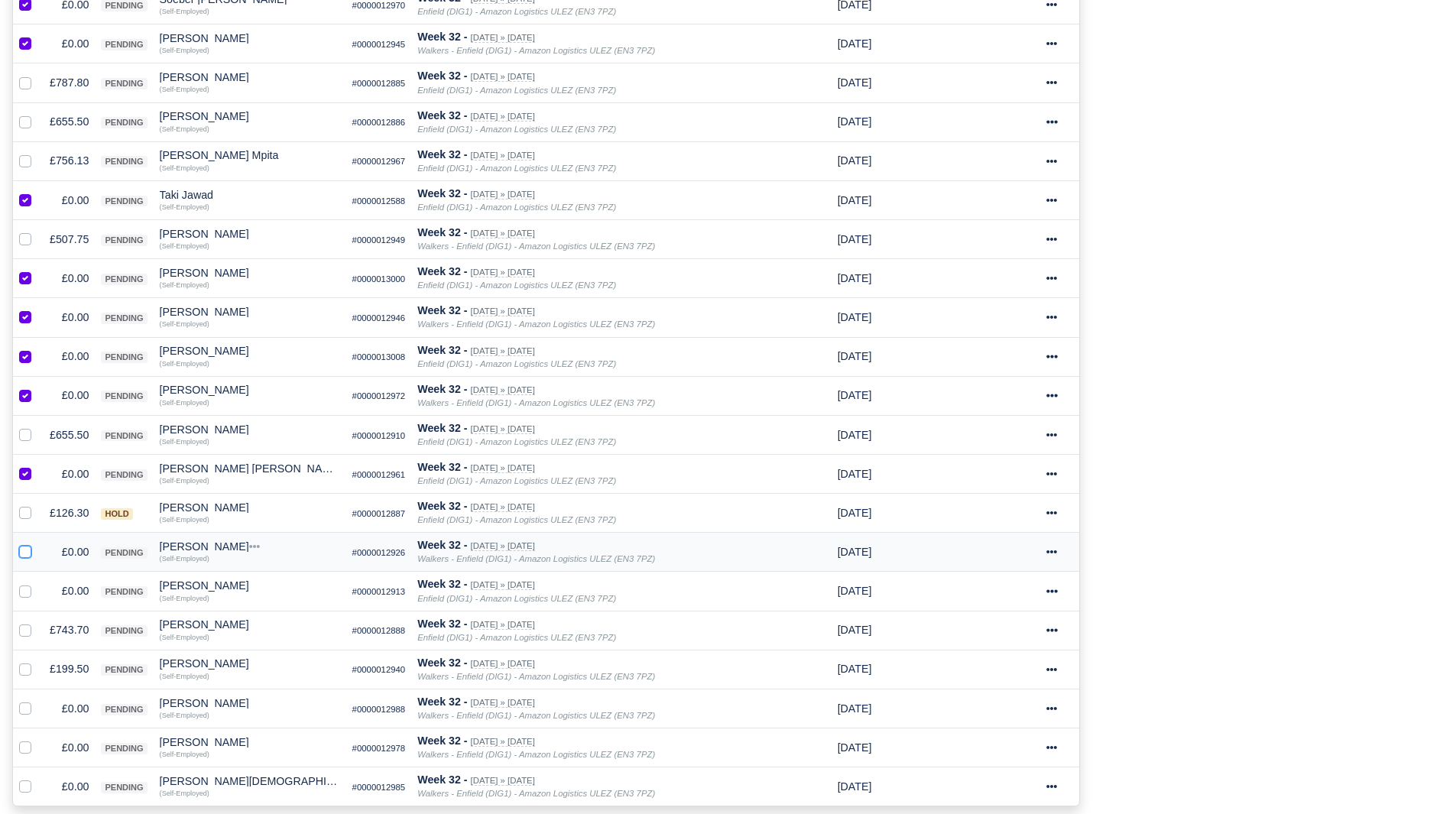
click at [25, 552] on input "checkbox" at bounding box center [25, 550] width 12 height 12
checkbox input "true"
click at [37, 583] on label at bounding box center [37, 583] width 0 height 0
click at [20, 589] on input "checkbox" at bounding box center [25, 589] width 12 height 12
checkbox input "true"
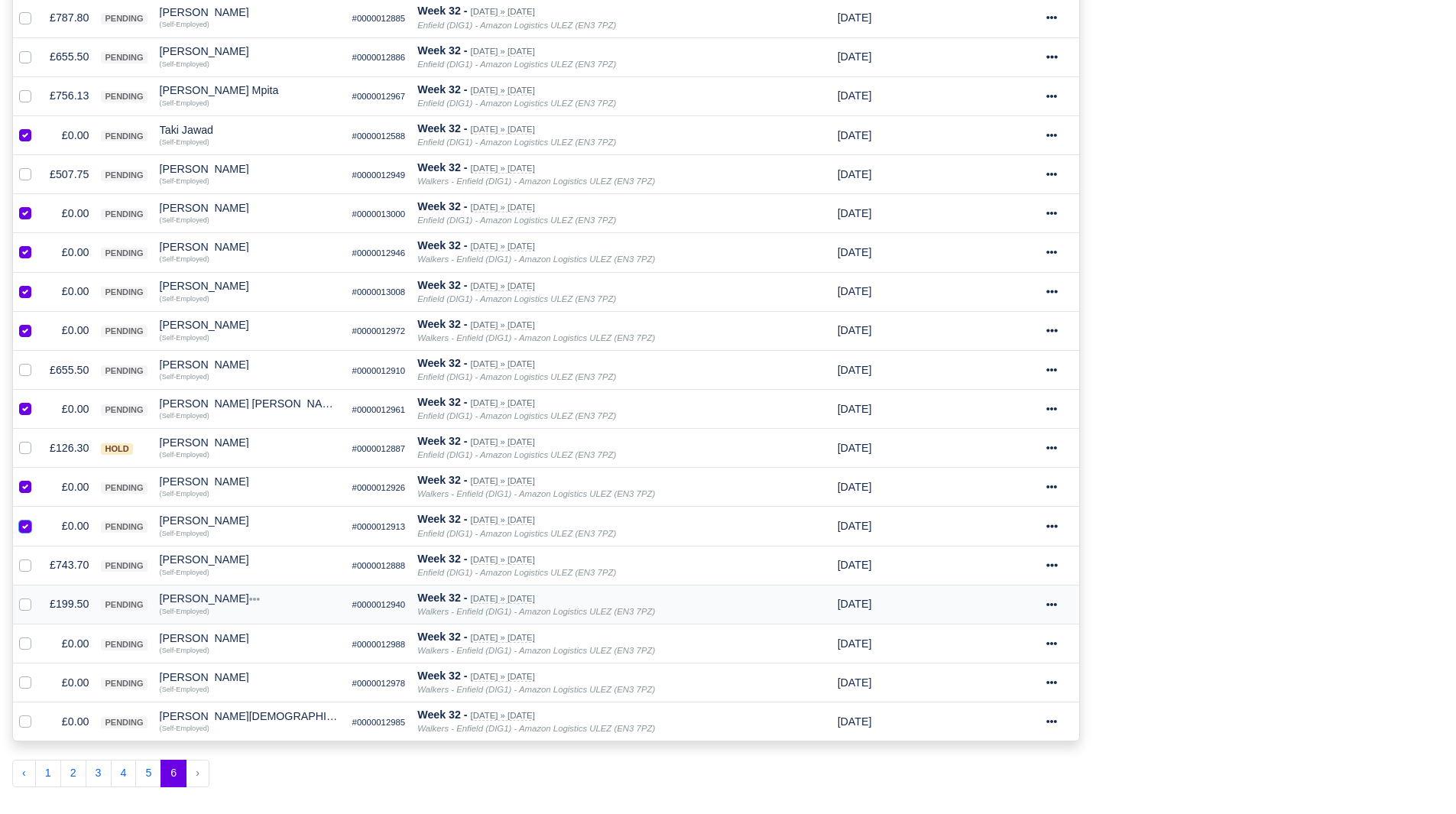
scroll to position [608, 0]
click at [37, 634] on label at bounding box center [37, 634] width 0 height 0
click at [26, 640] on input "checkbox" at bounding box center [25, 640] width 12 height 12
checkbox input "true"
click at [37, 674] on label at bounding box center [37, 674] width 0 height 0
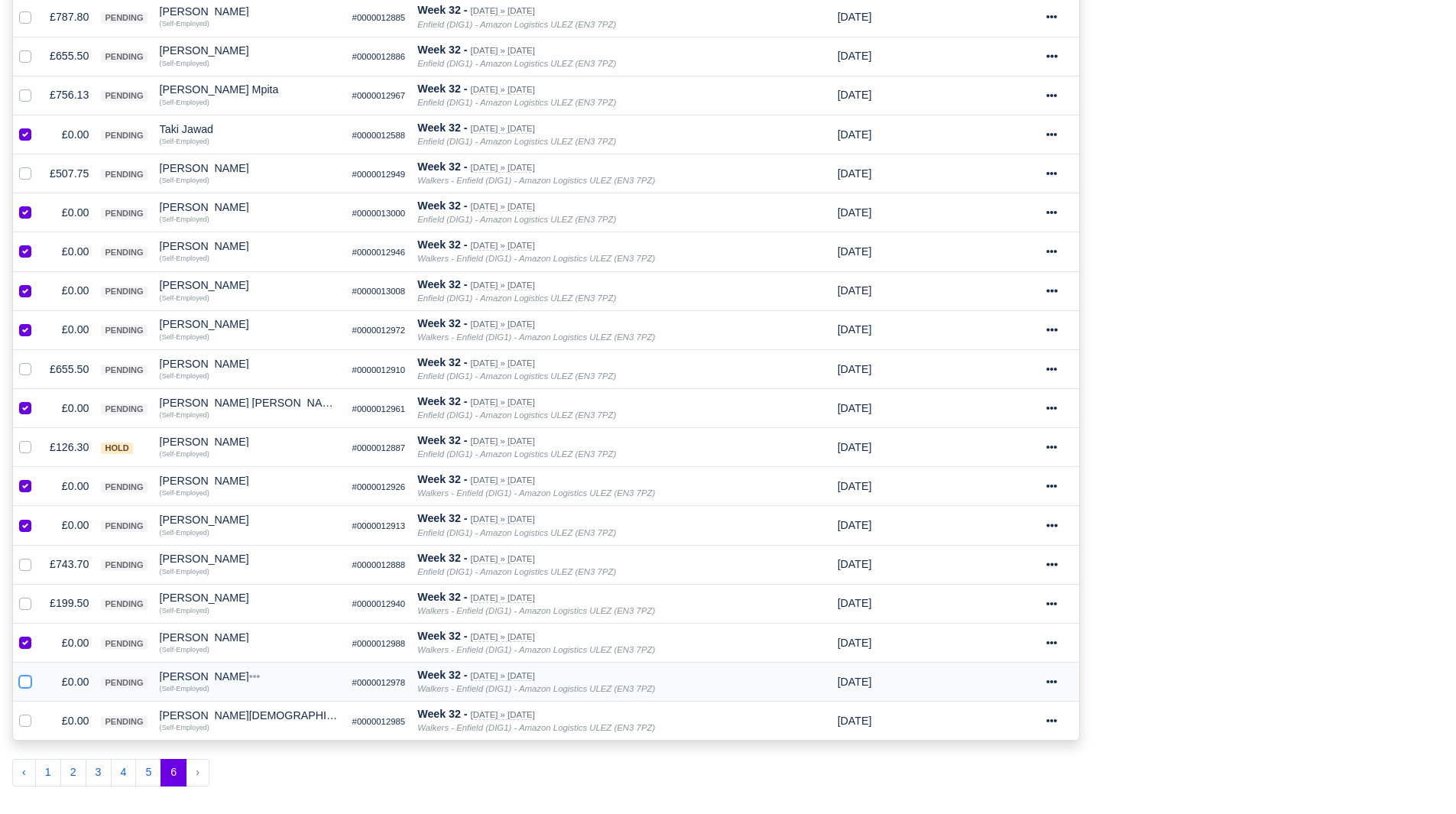
click at [26, 678] on input "checkbox" at bounding box center [25, 680] width 12 height 12
checkbox input "true"
click at [37, 712] on label at bounding box center [37, 712] width 0 height 0
click at [25, 715] on input "checkbox" at bounding box center [25, 718] width 12 height 12
checkbox input "true"
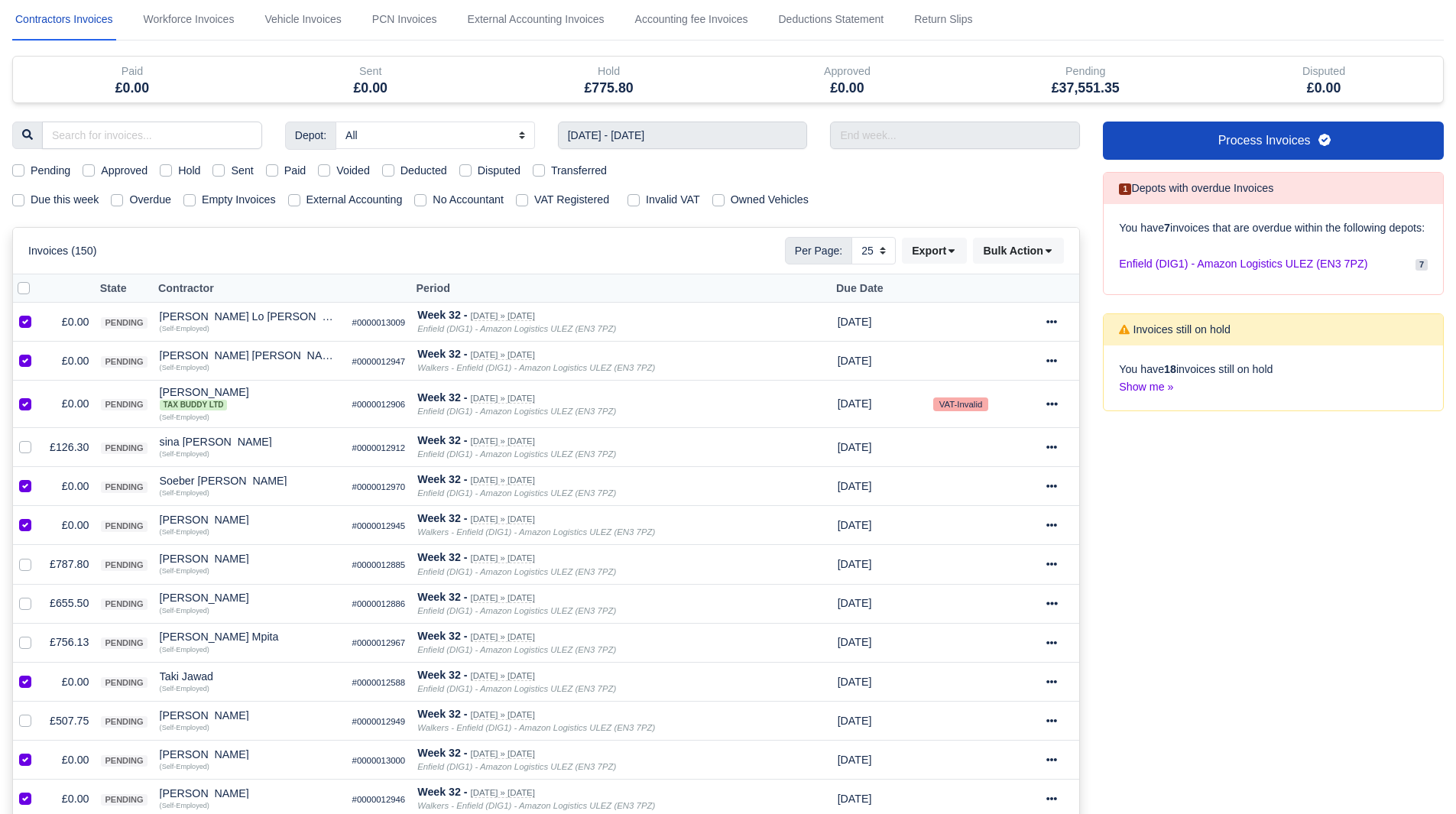
scroll to position [17, 0]
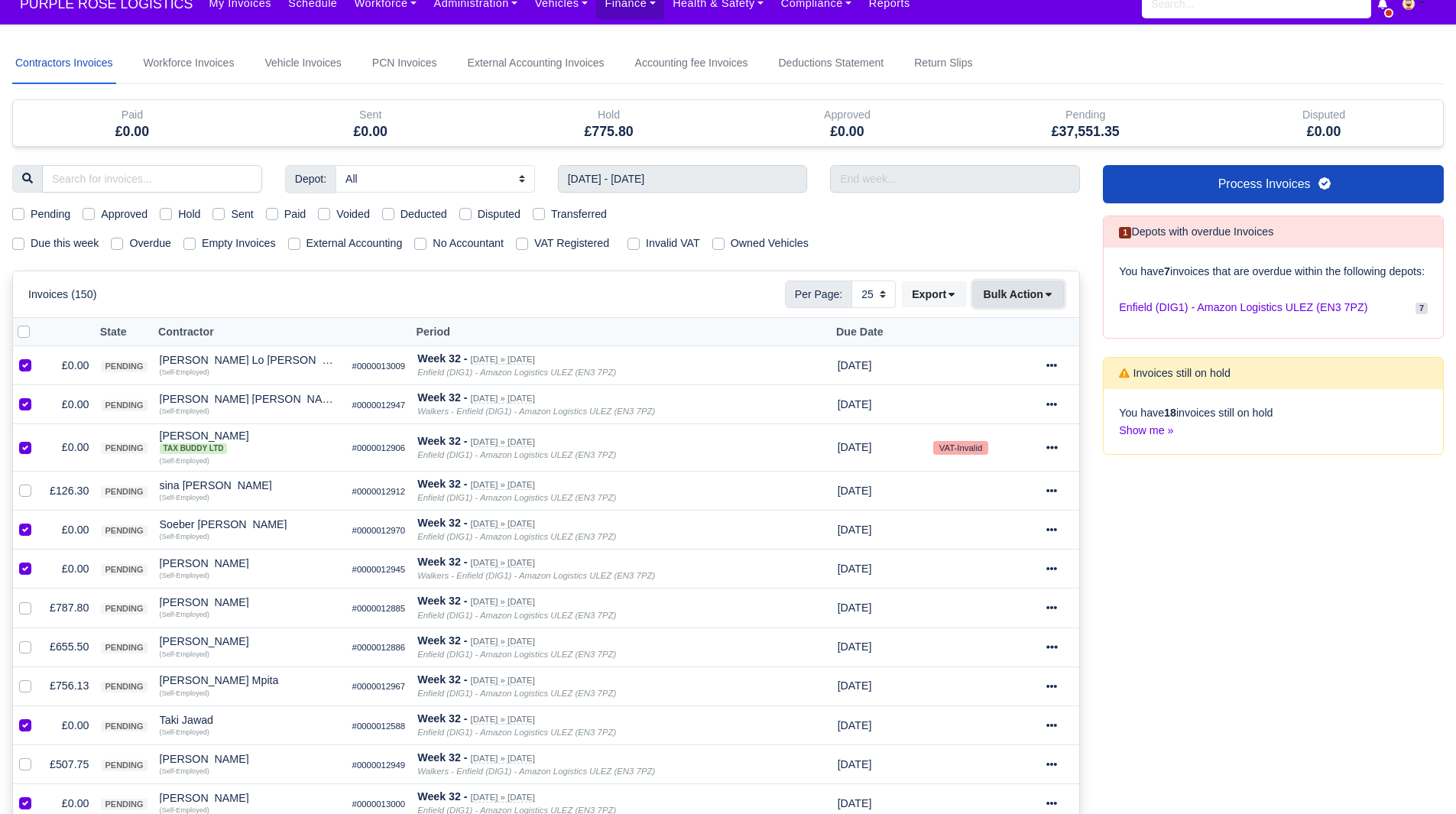
click at [1006, 301] on button "Bulk Action" at bounding box center [1019, 294] width 91 height 26
click at [982, 418] on div "Void" at bounding box center [994, 418] width 136 height 24
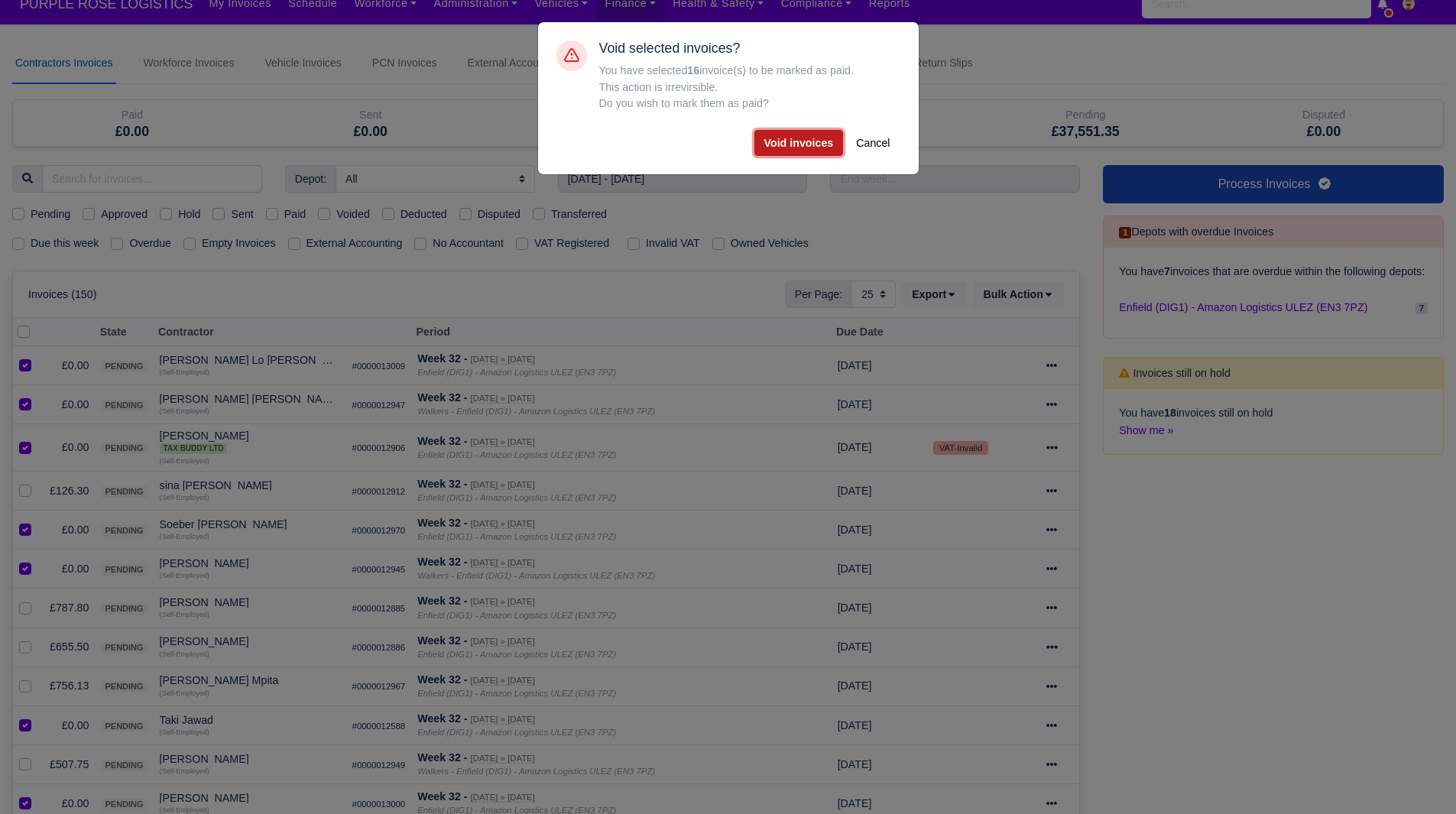
click at [793, 140] on button "Void invoices" at bounding box center [799, 143] width 90 height 26
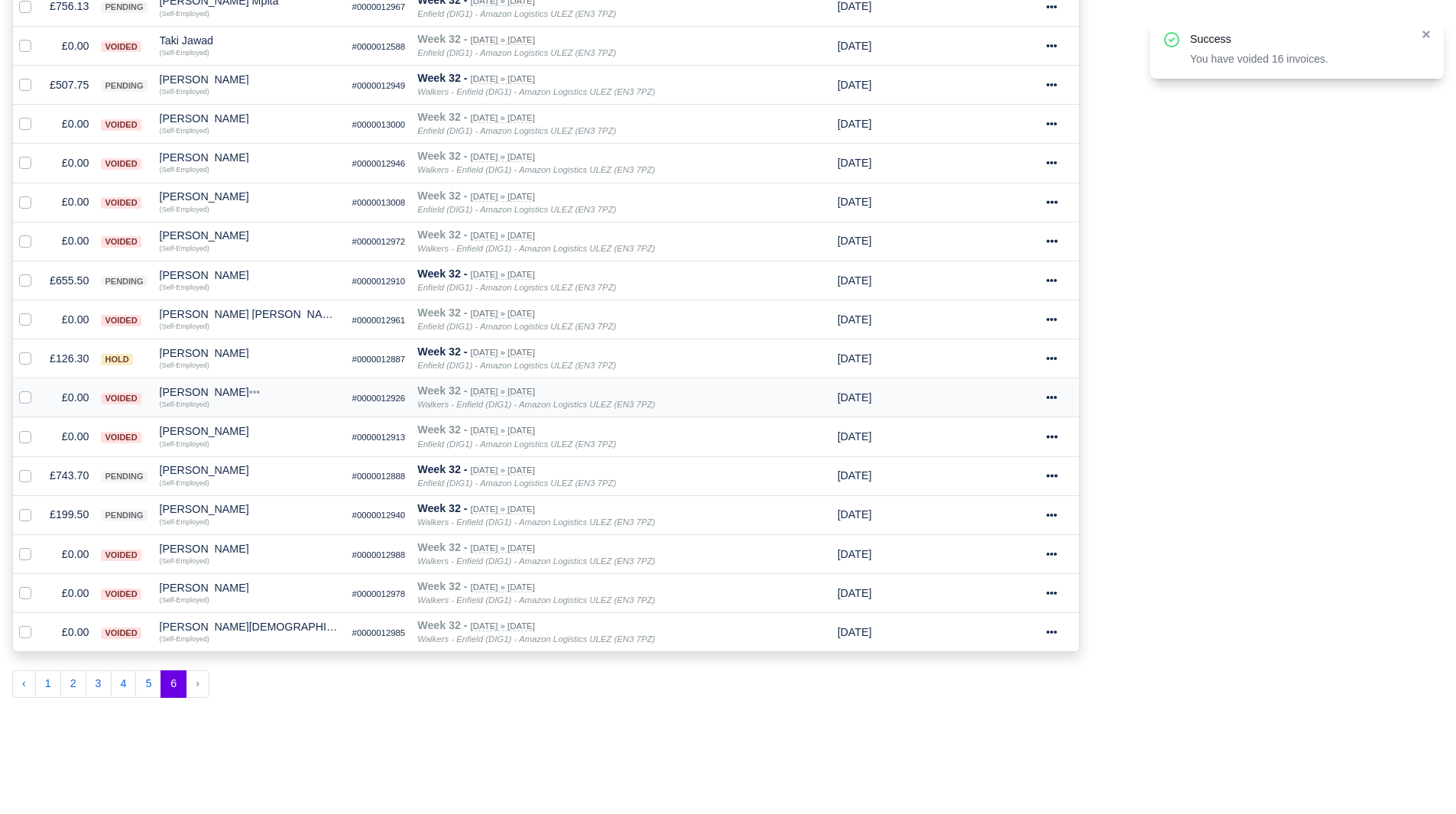
scroll to position [700, 0]
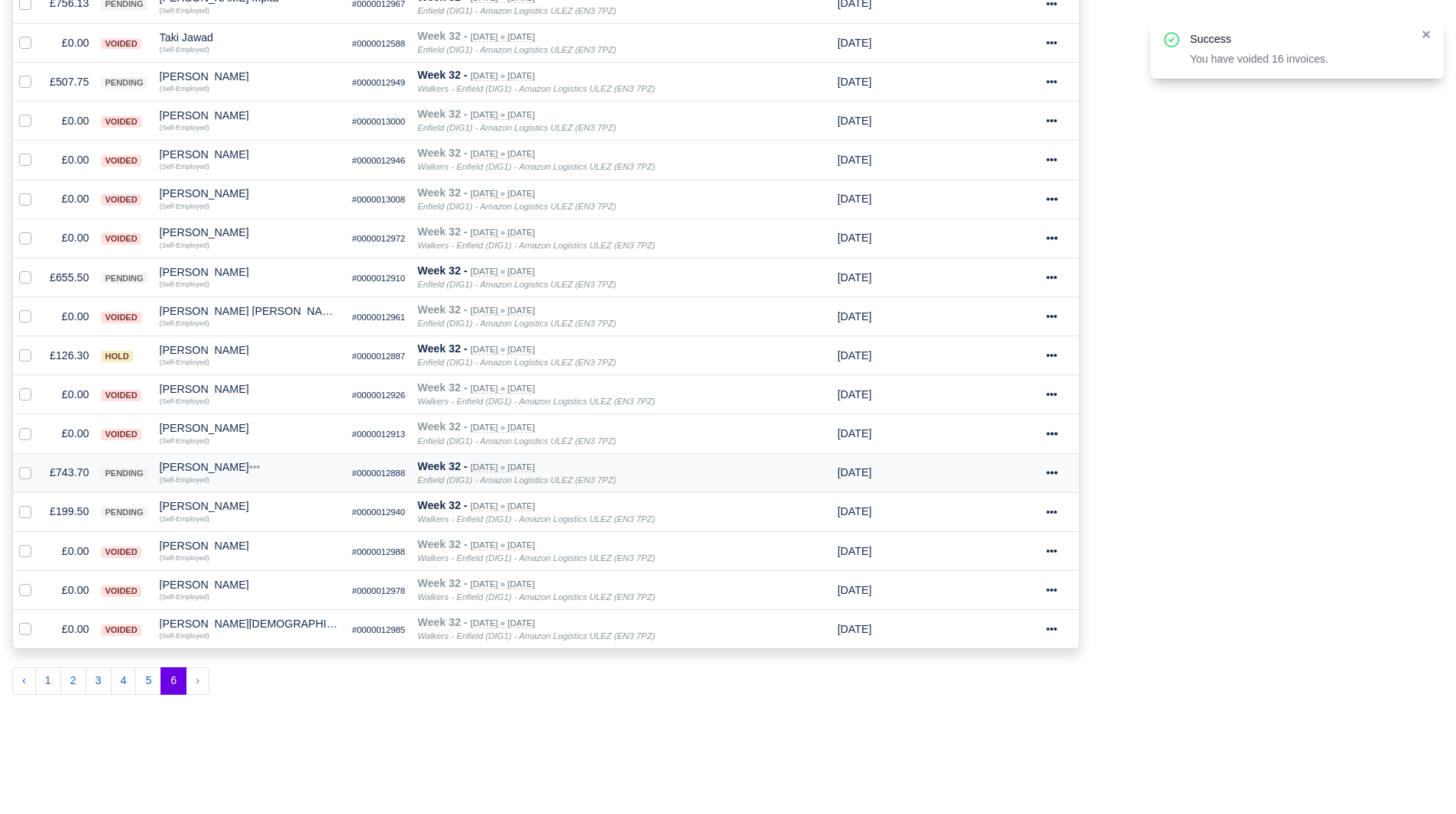
click at [49, 469] on td "£743.70" at bounding box center [69, 474] width 51 height 39
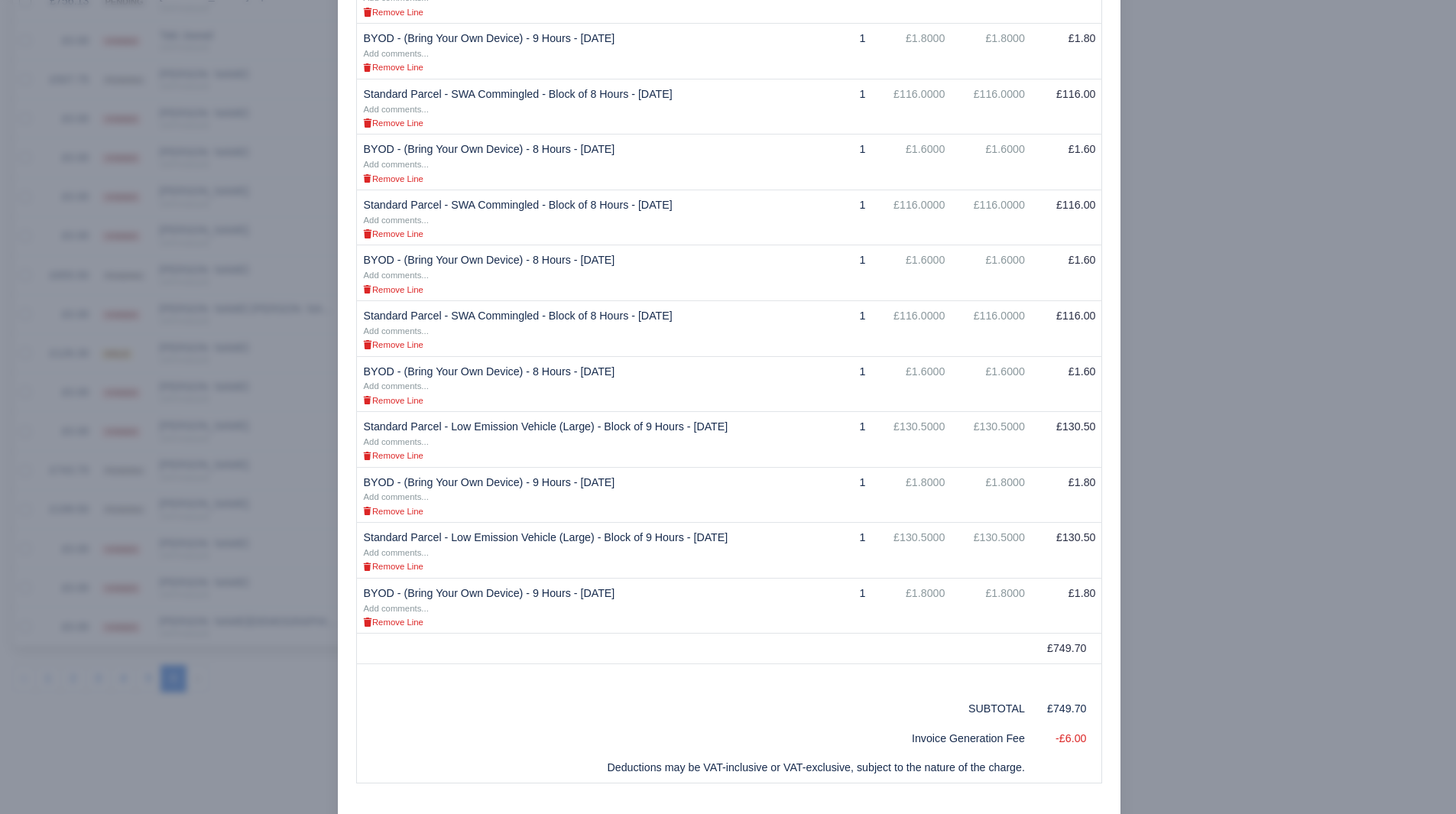
click at [1220, 576] on div at bounding box center [728, 407] width 1456 height 814
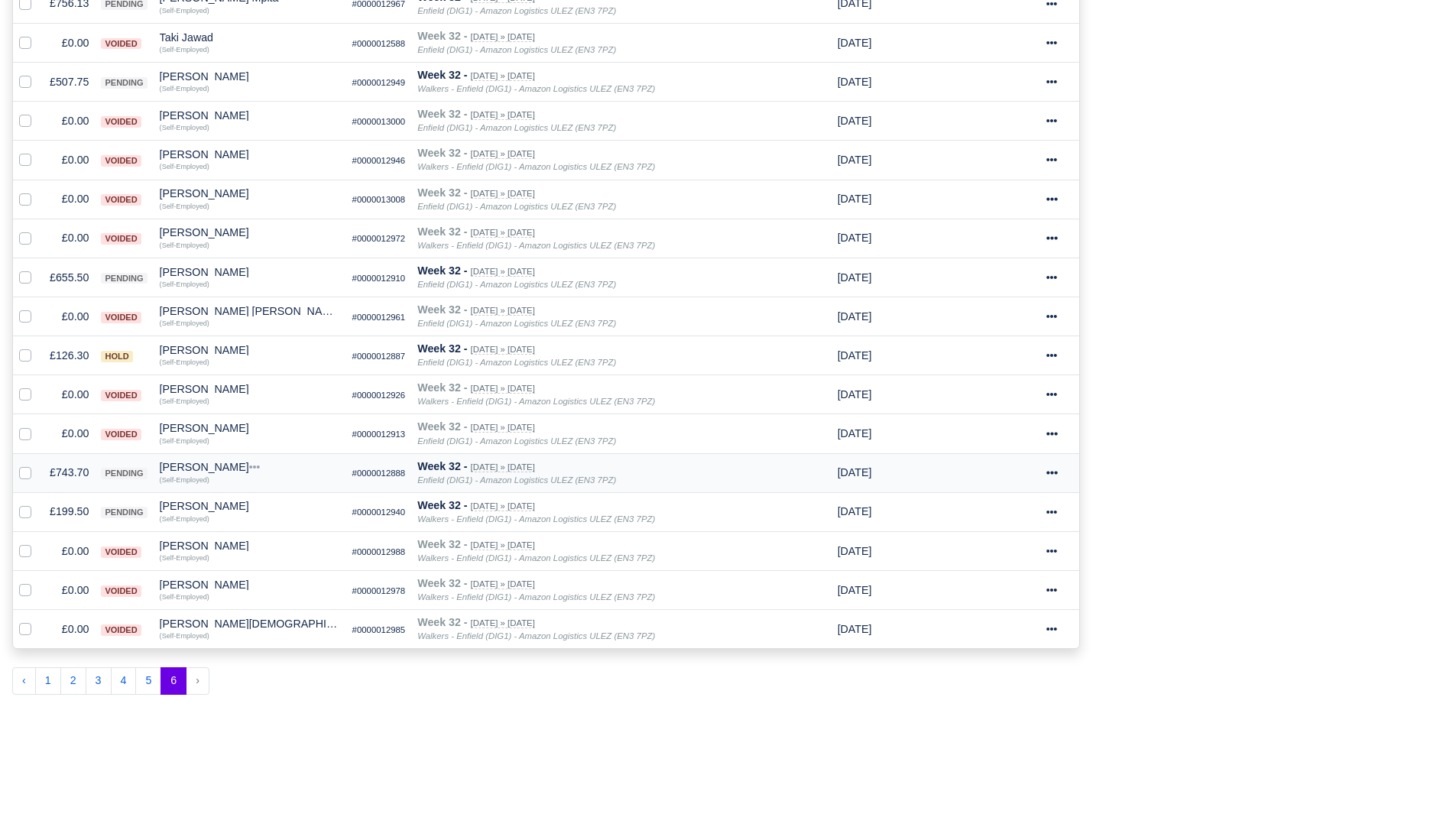
click at [83, 478] on td "£743.70" at bounding box center [69, 474] width 51 height 39
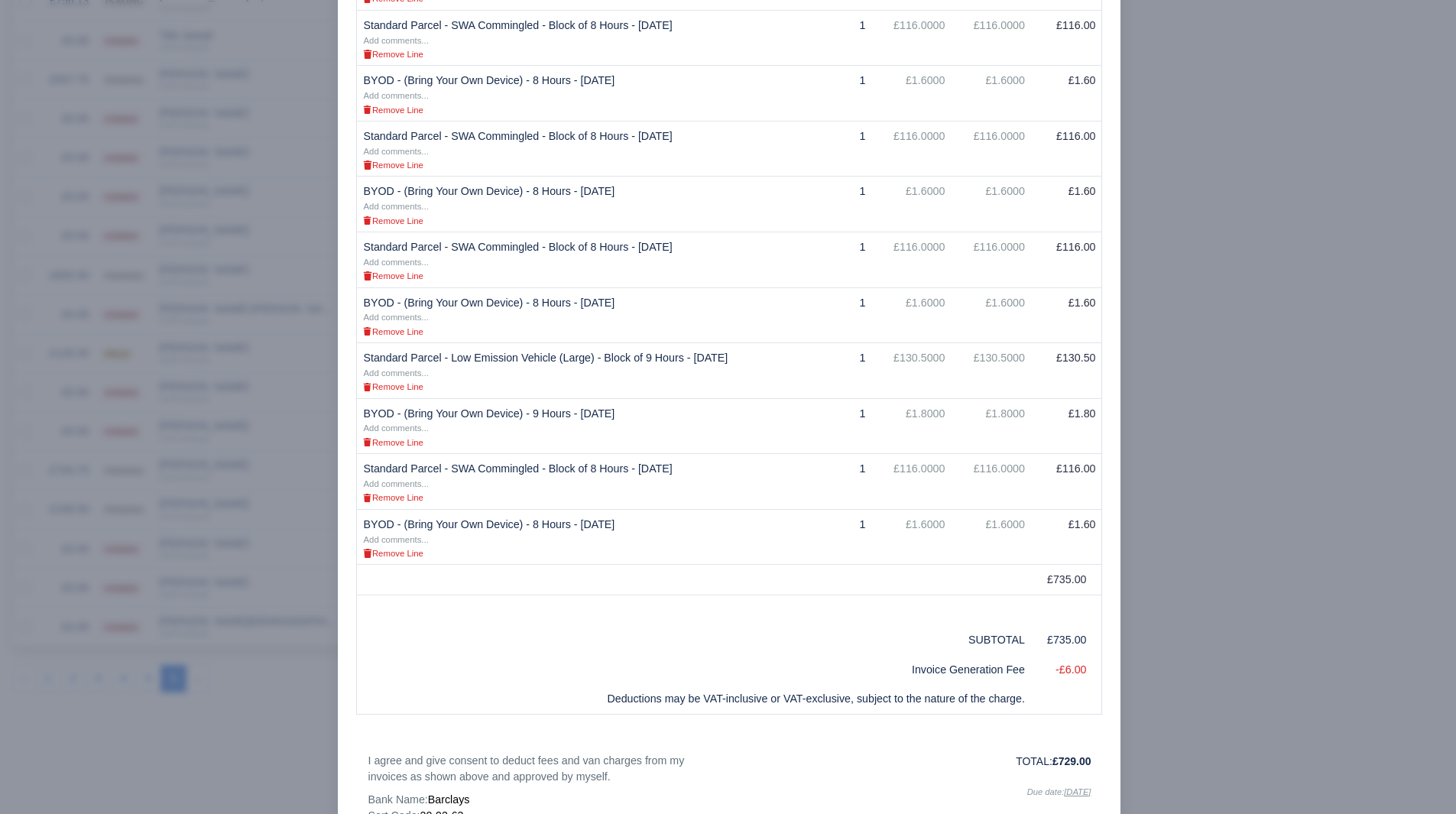
scroll to position [651, 0]
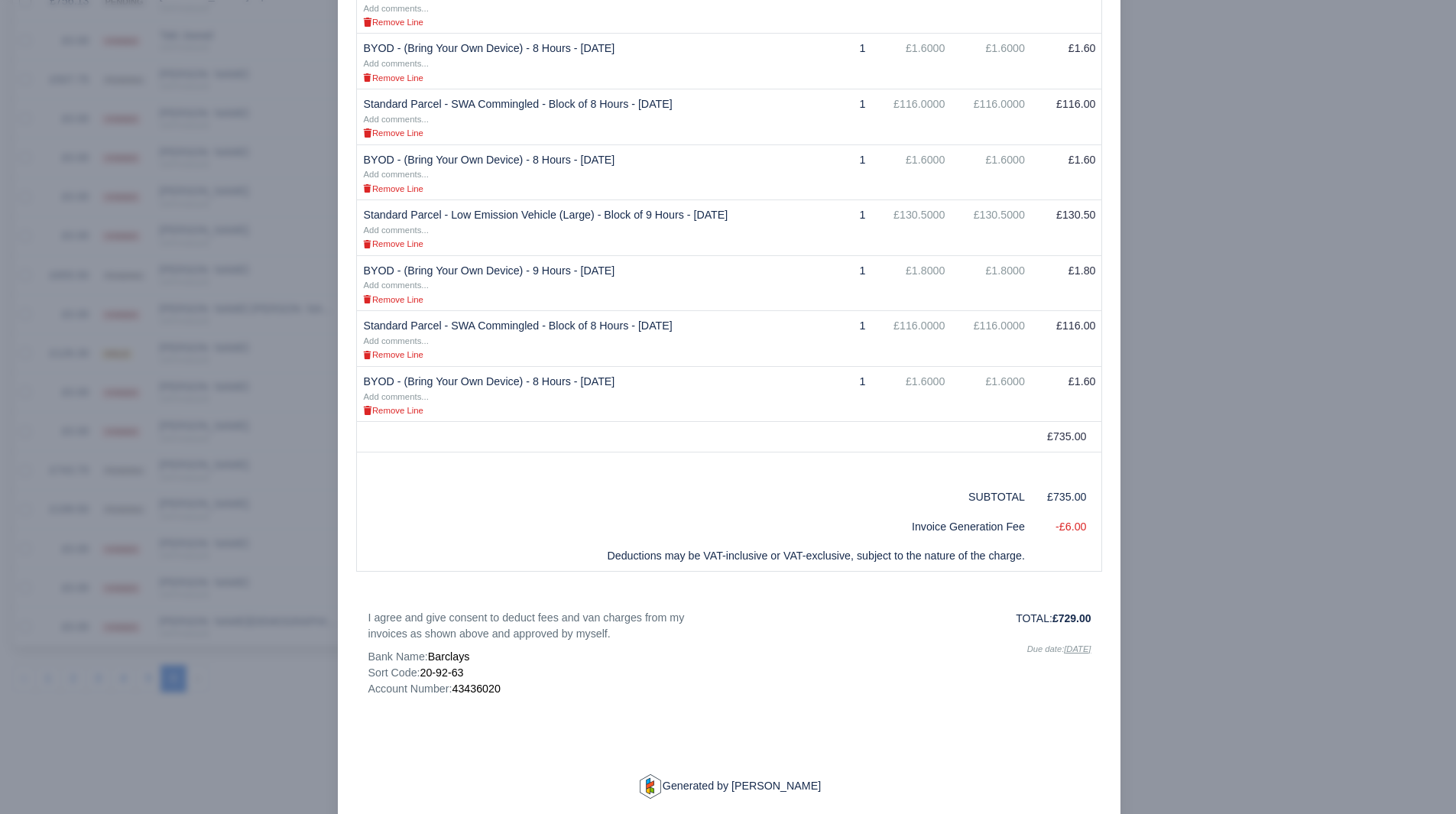
click at [1254, 478] on div at bounding box center [728, 407] width 1456 height 814
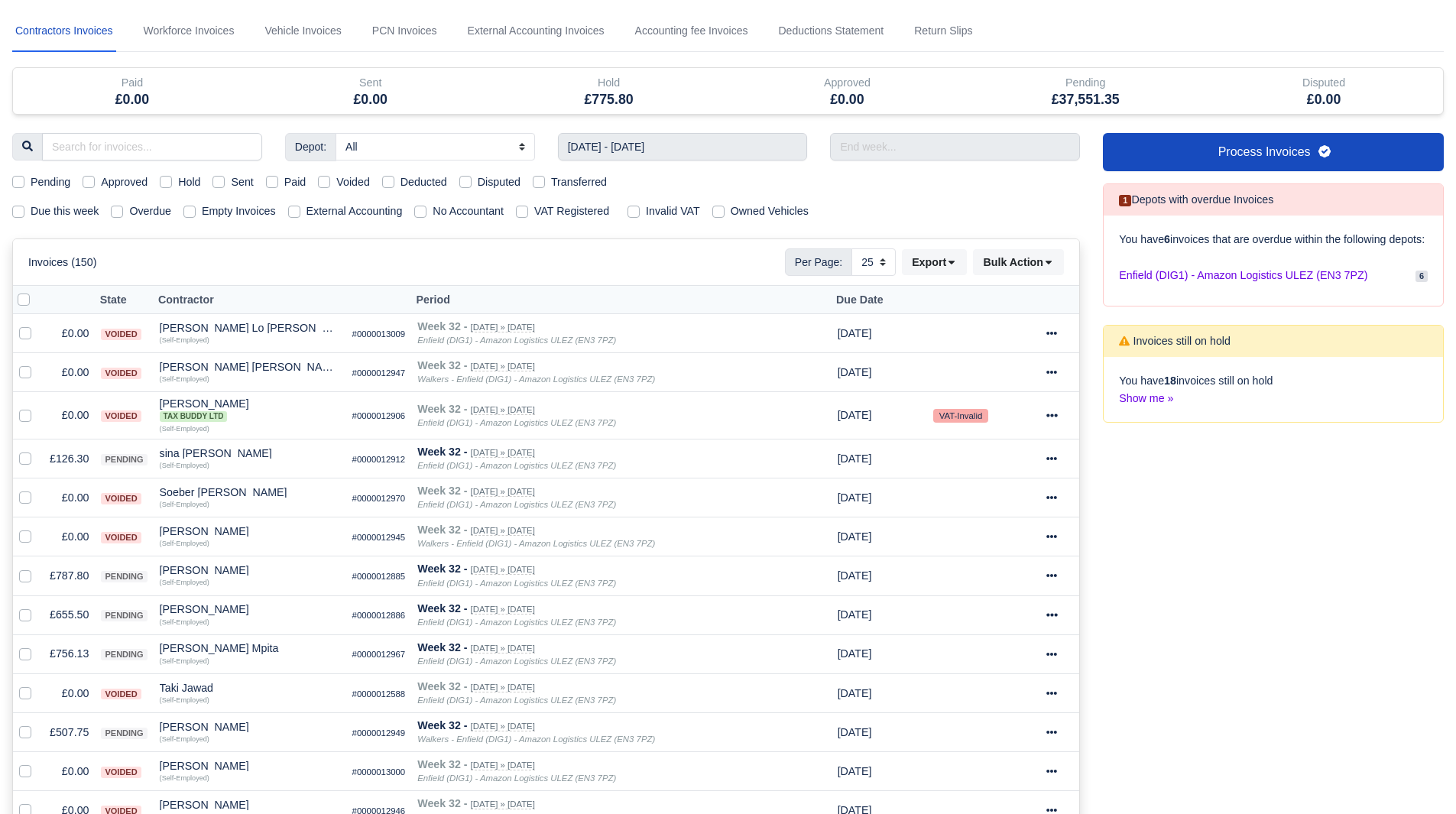
scroll to position [0, 0]
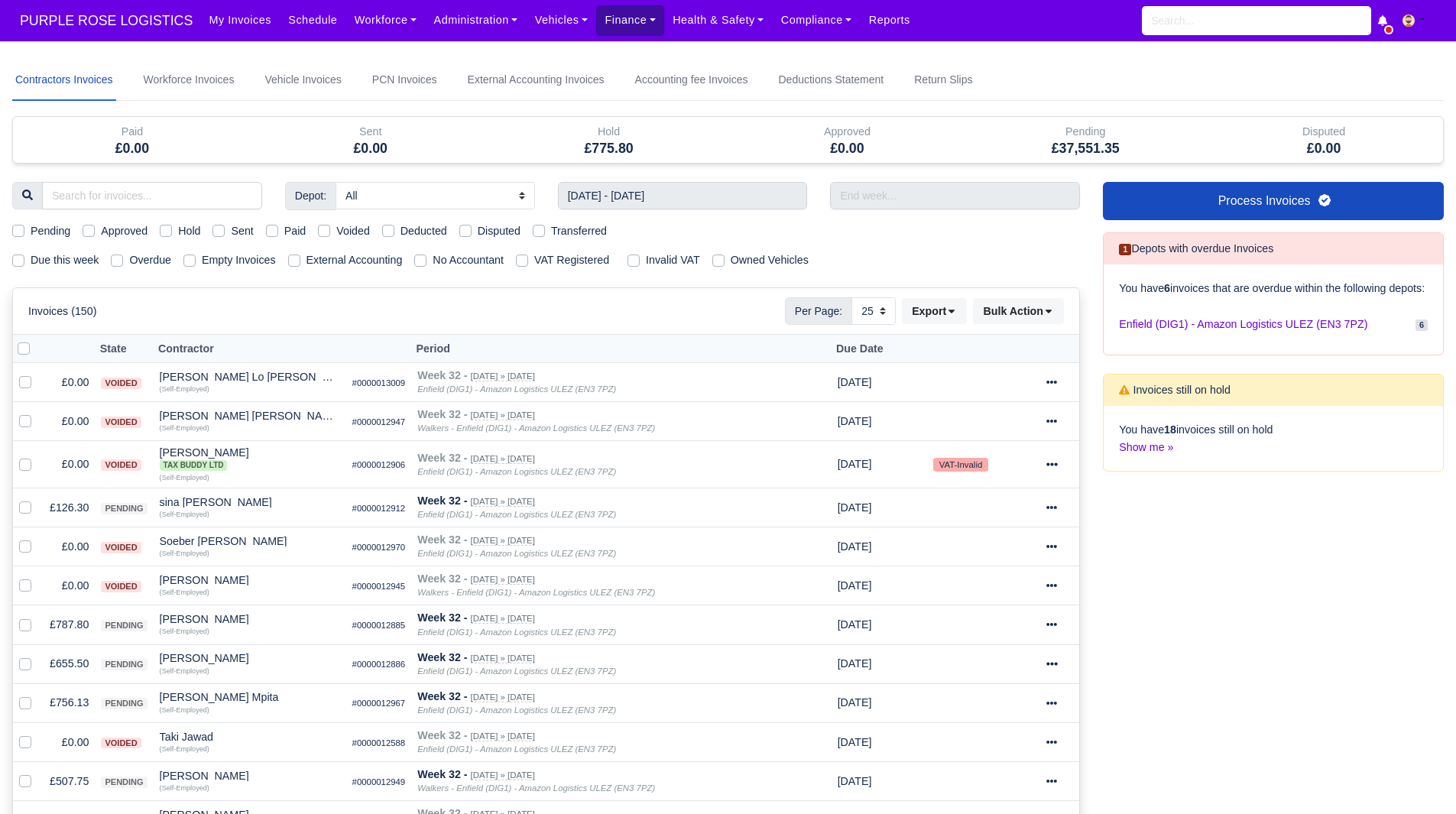
click at [600, 16] on link "Finance" at bounding box center [629, 20] width 68 height 30
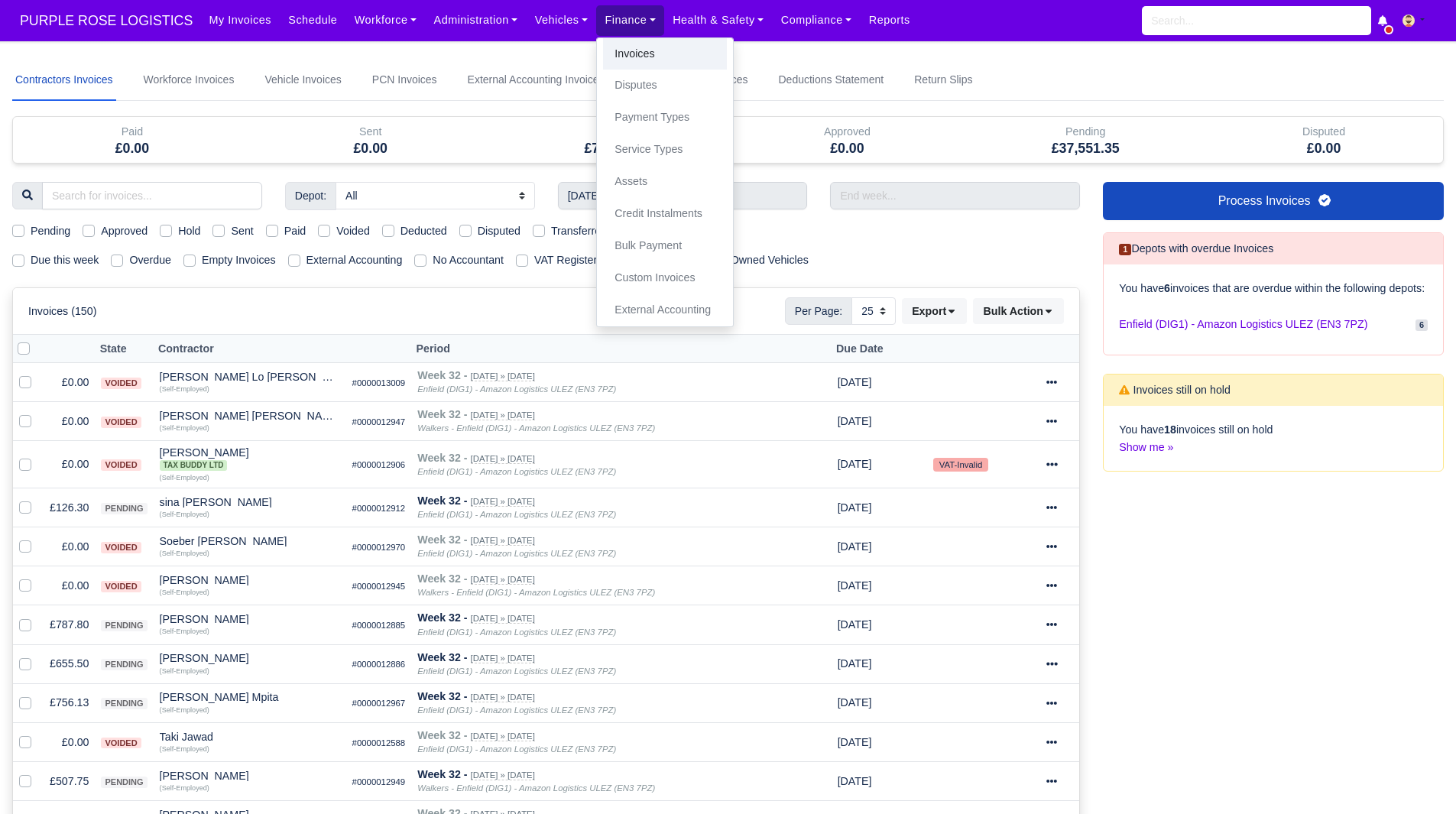
click at [603, 40] on link "Invoices" at bounding box center [665, 54] width 124 height 33
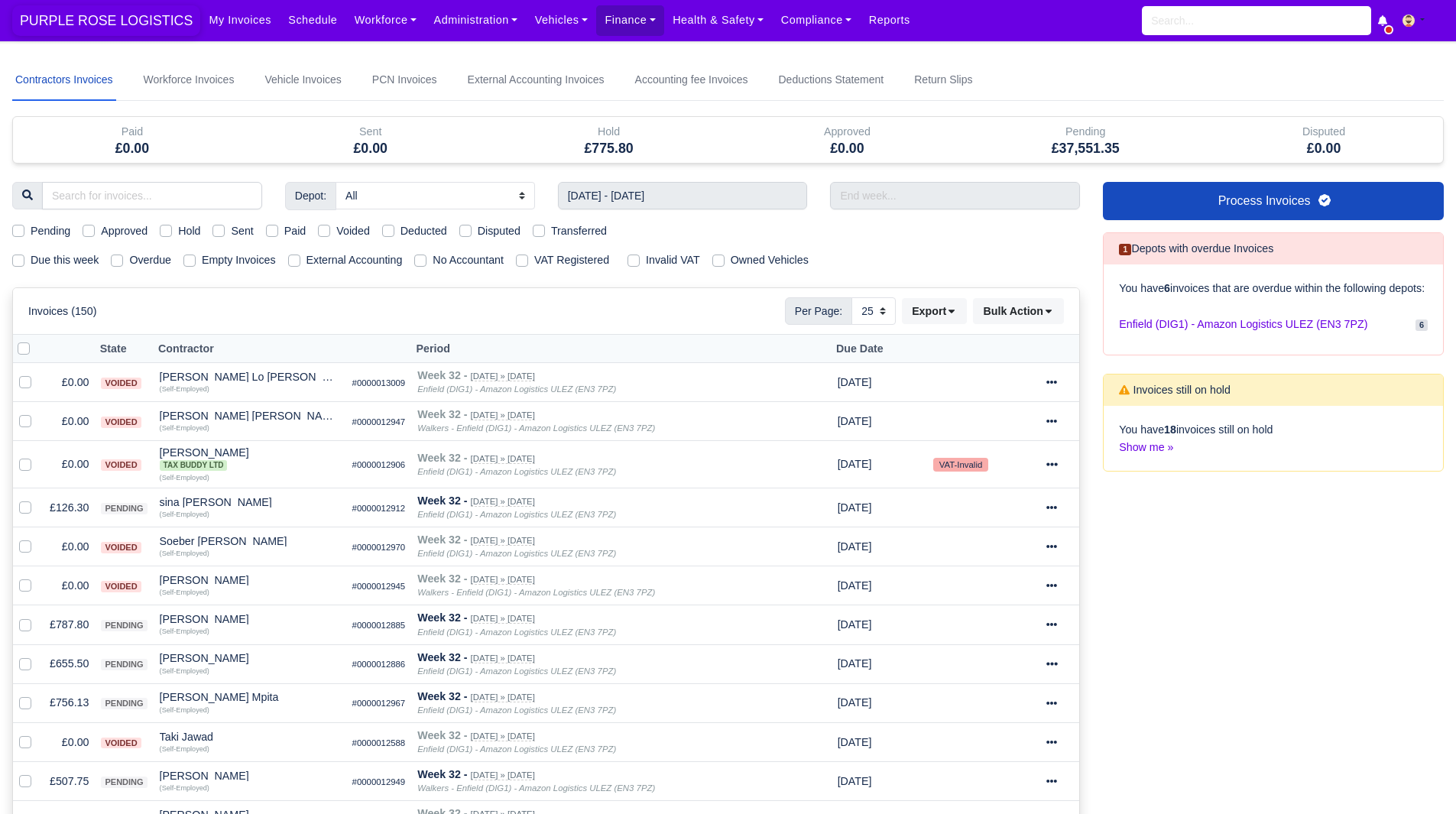
click at [89, 31] on span "PURPLE ROSE LOGISTICS" at bounding box center [106, 20] width 188 height 31
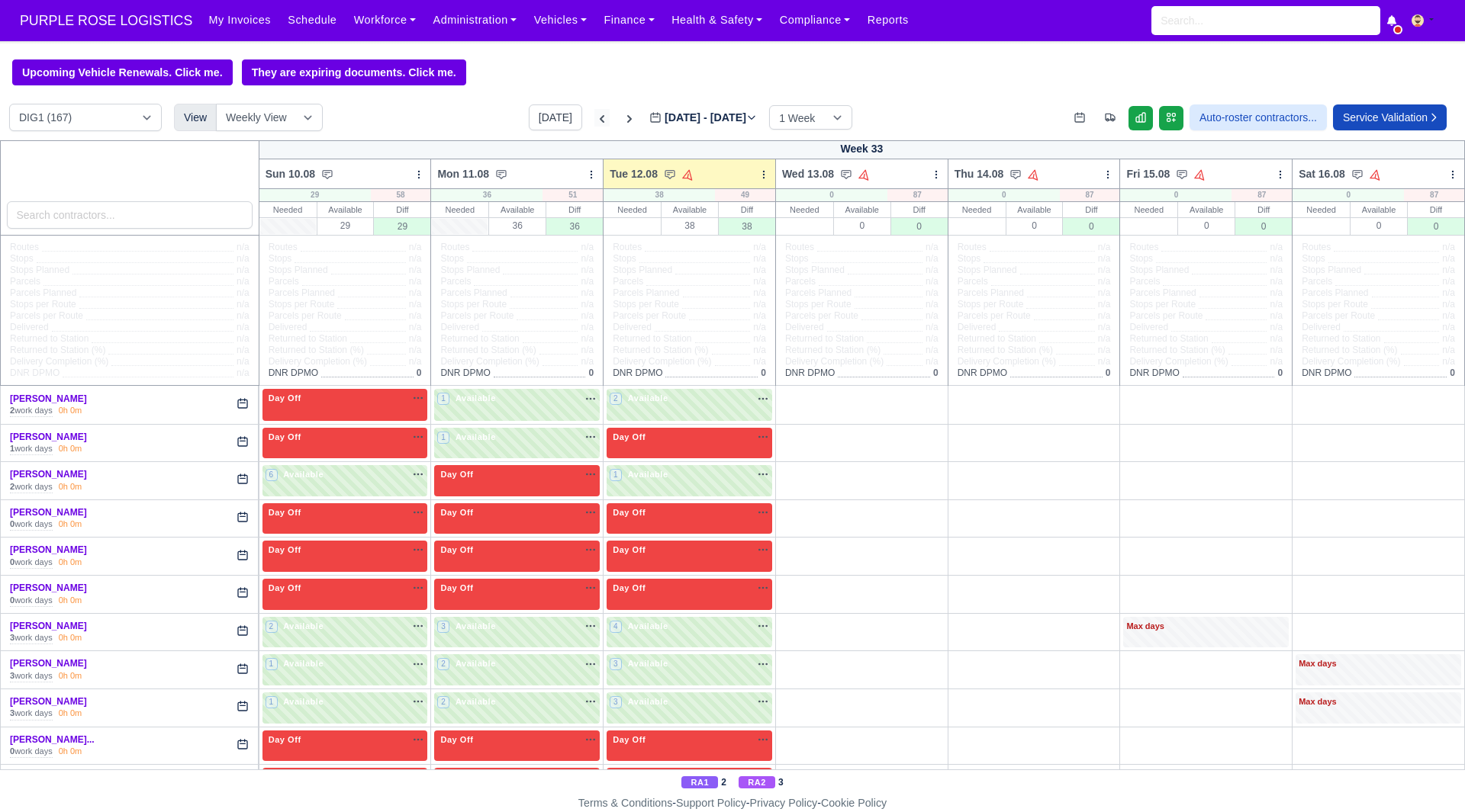
click at [595, 123] on icon at bounding box center [602, 118] width 15 height 15
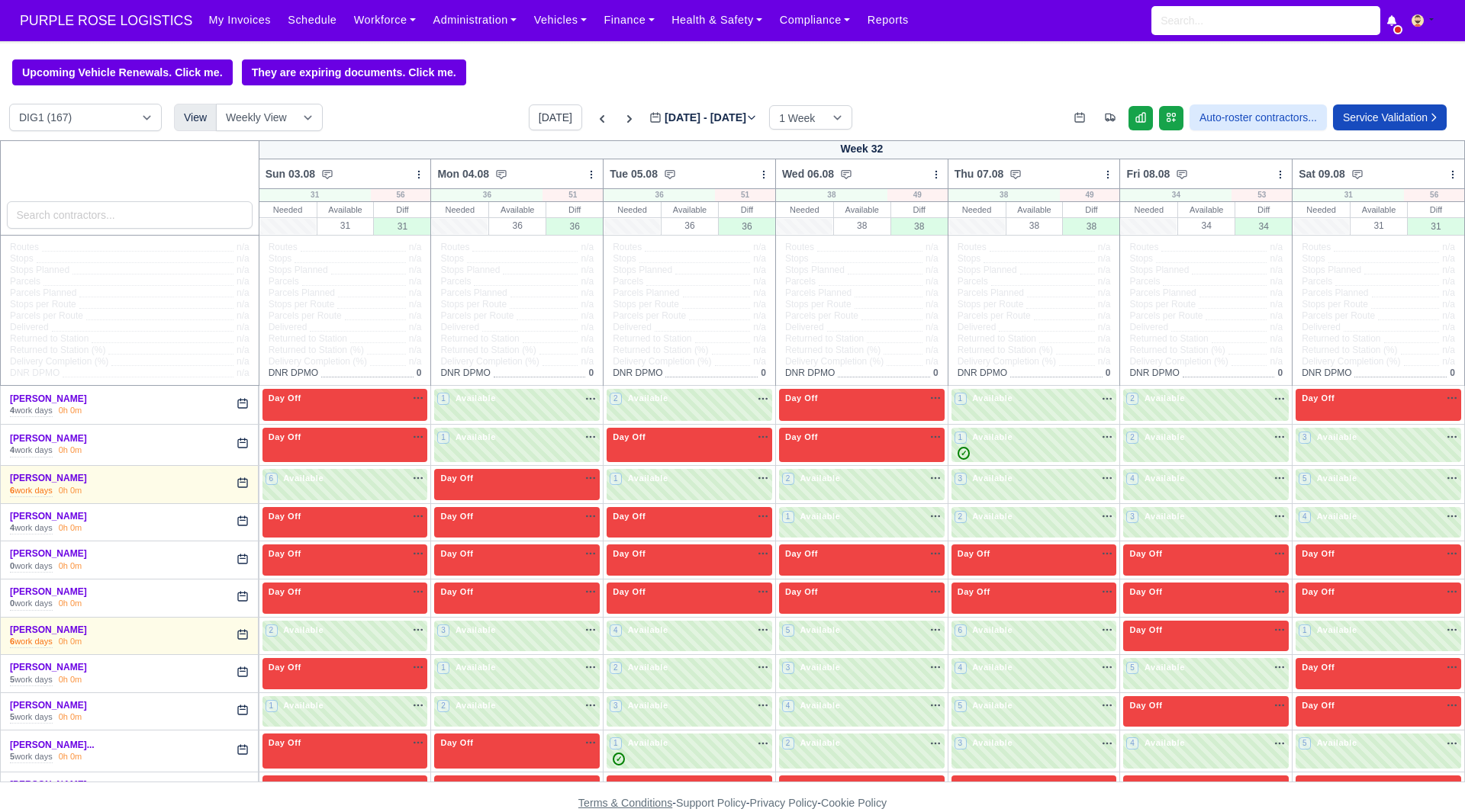
type input "2025-08-05"
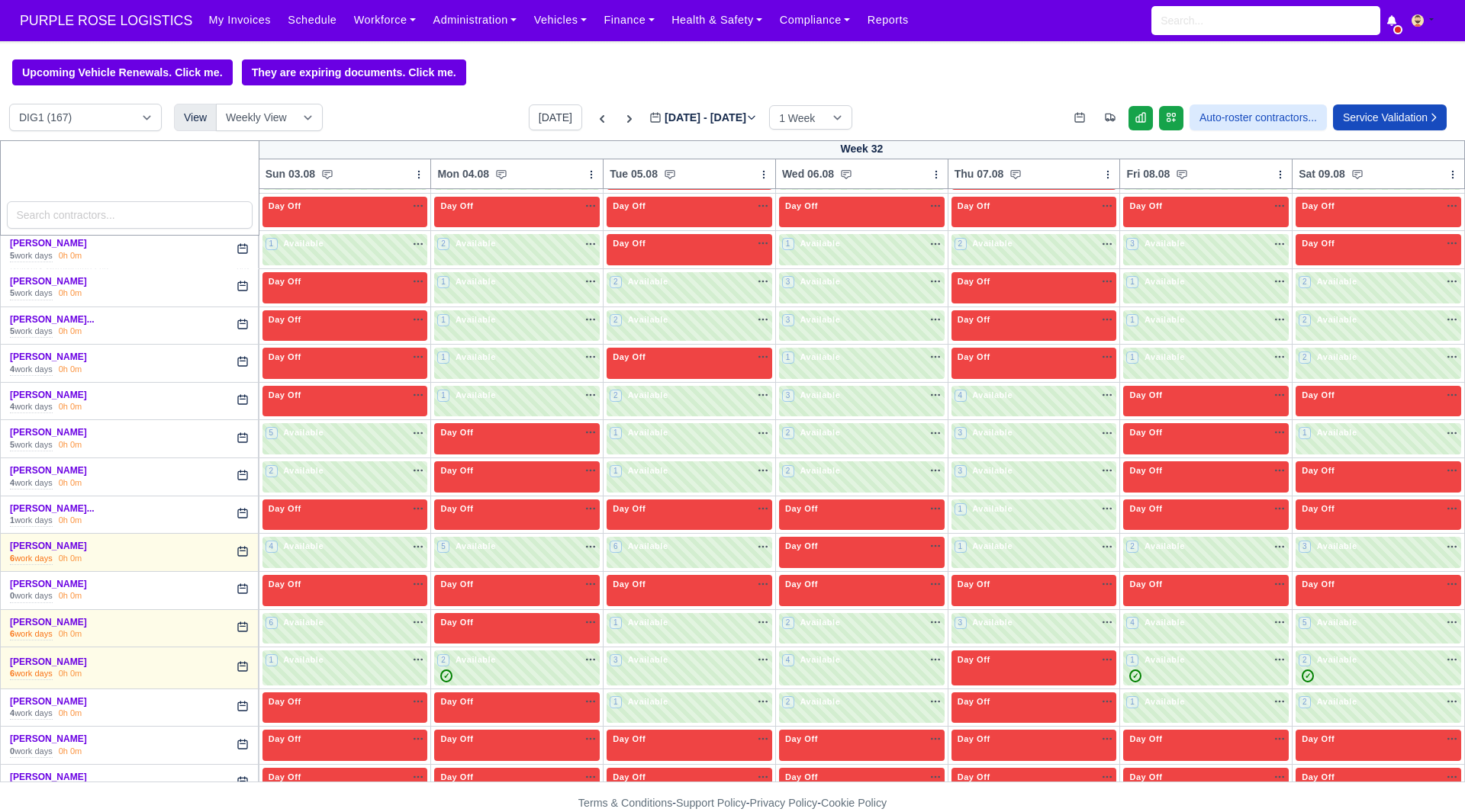
scroll to position [808, 0]
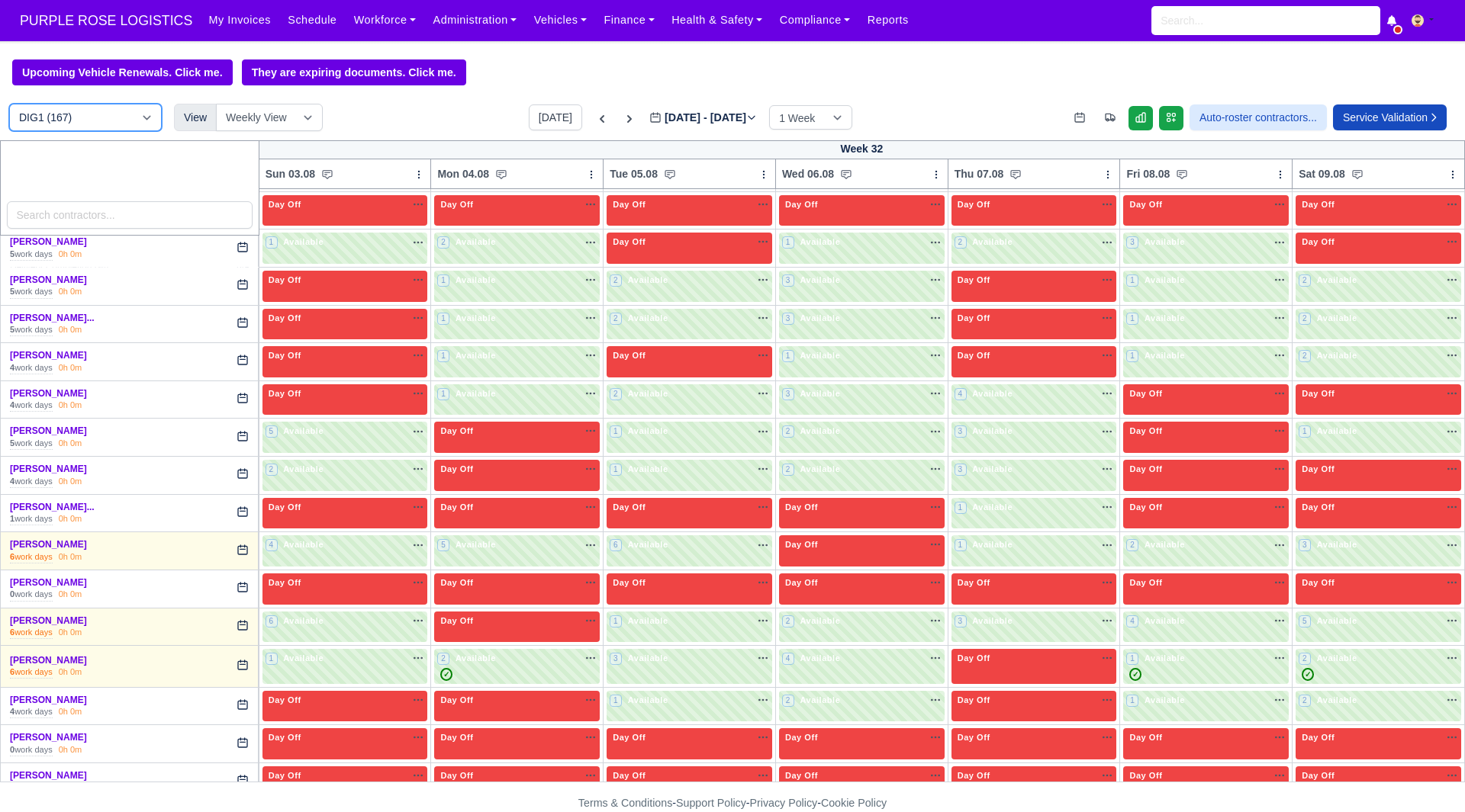
click at [90, 119] on select "DIG1 (167) DAK1 (1) GIMD (53)" at bounding box center [85, 117] width 153 height 28
select select "5"
click at [9, 106] on select "DIG1 (167) DAK1 (1) GIMD (53)" at bounding box center [85, 117] width 153 height 28
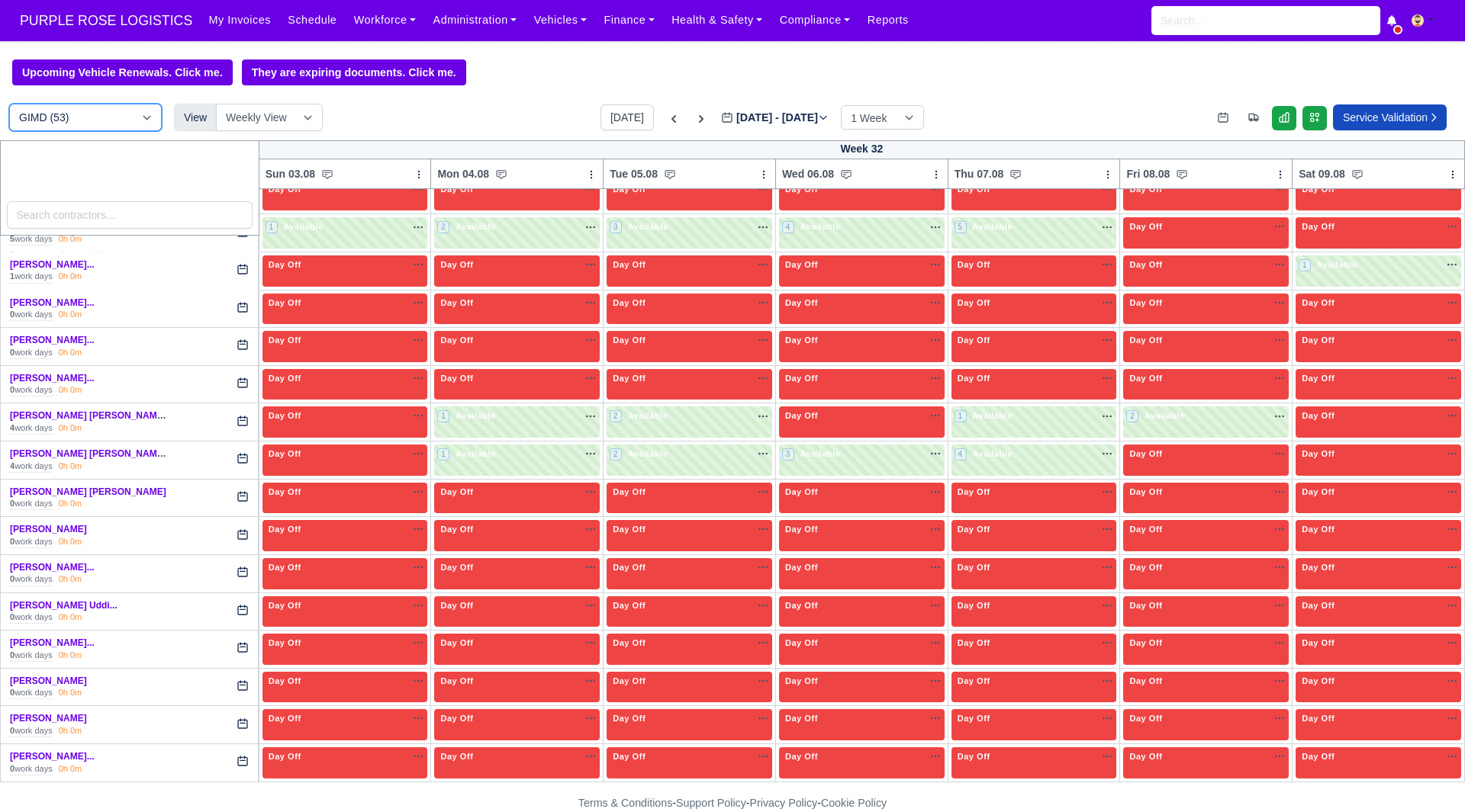
scroll to position [1054, 0]
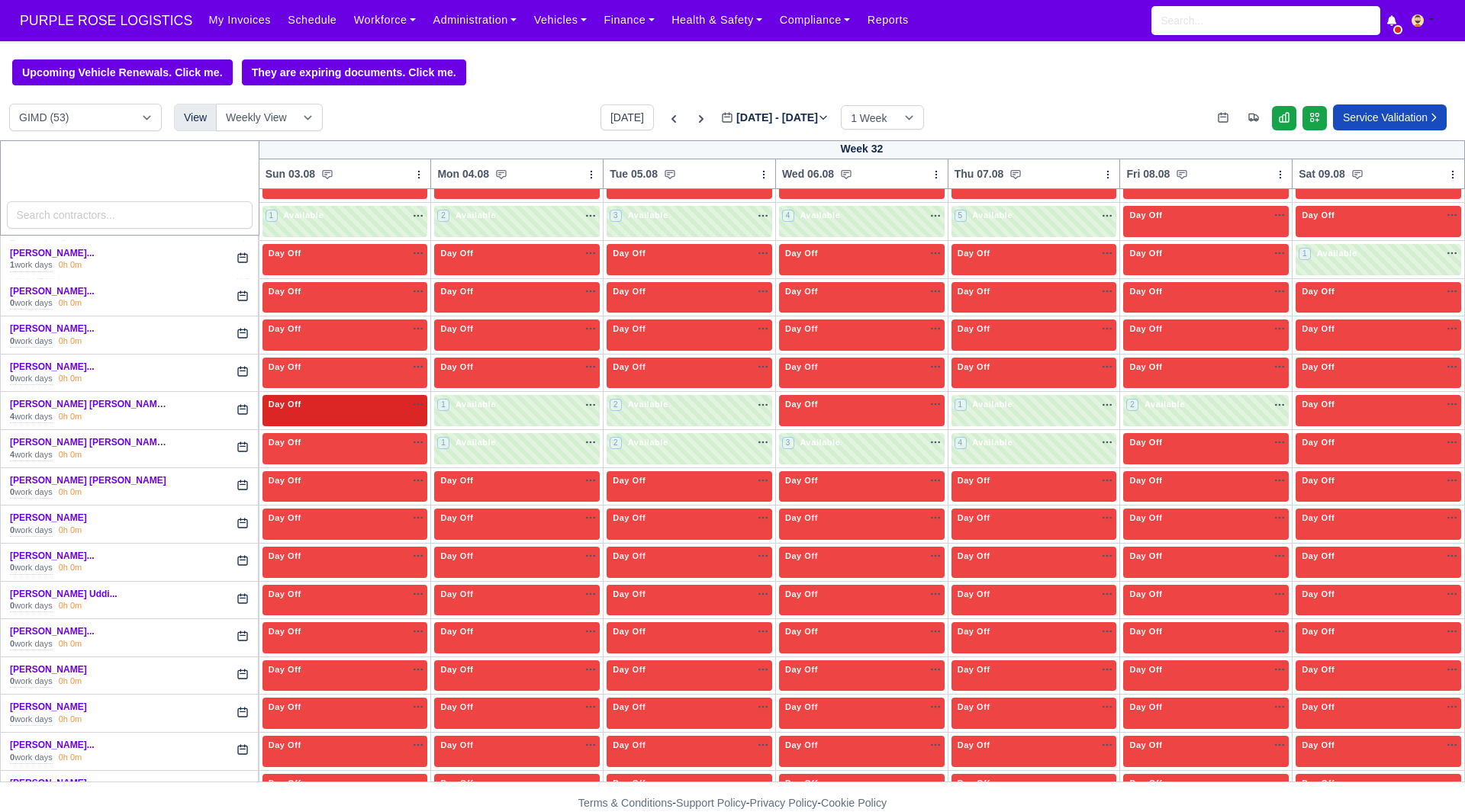
click at [386, 411] on div "Day Off Available" at bounding box center [346, 405] width 159 height 13
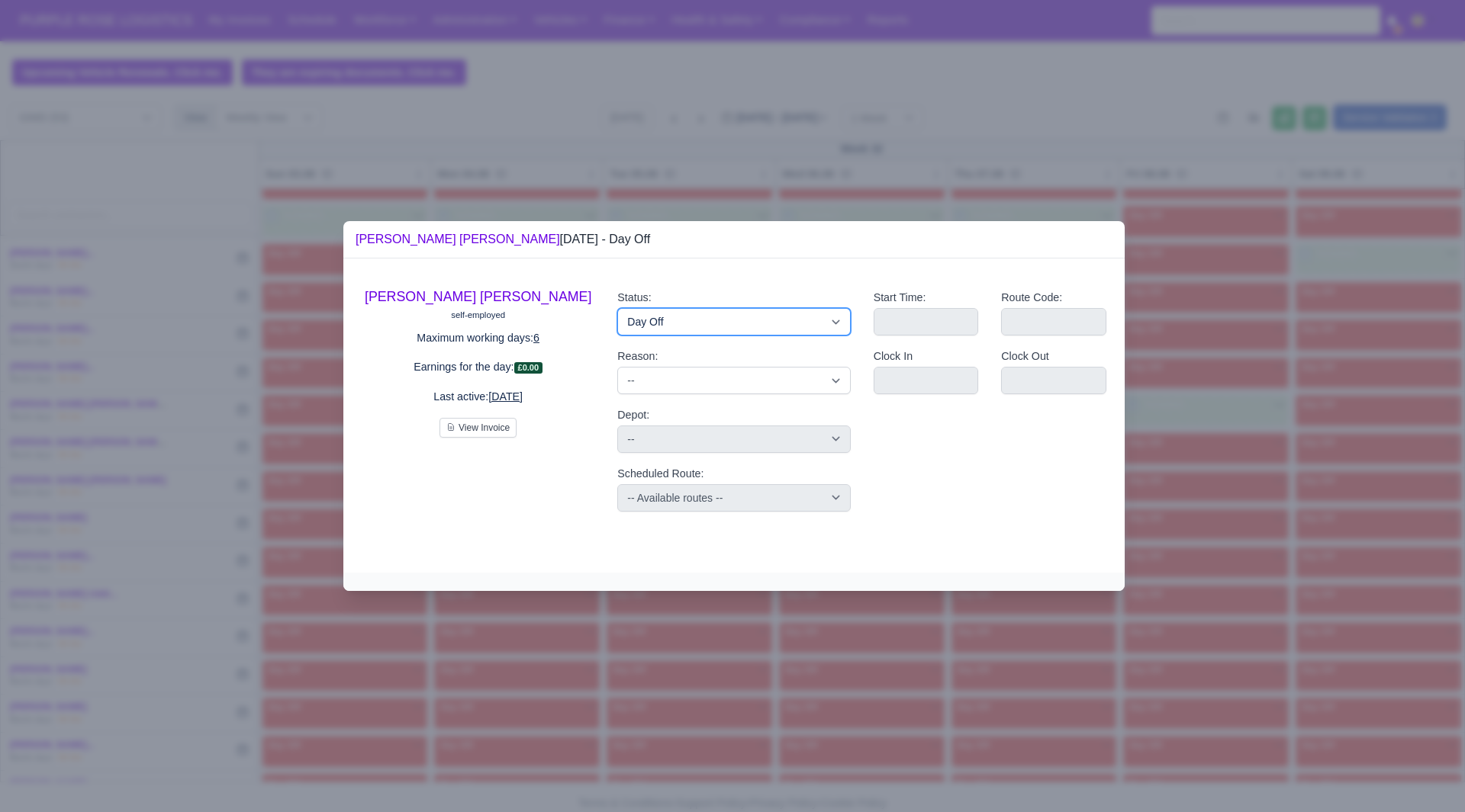
click at [746, 321] on select "Available Day Off Stand By Holiday Other Depot In Office OSM Ridealong Nursery …" at bounding box center [733, 322] width 232 height 28
select select "Available"
click at [617, 308] on select "Available Day Off Stand By Holiday Other Depot In Office OSM Ridealong Nursery …" at bounding box center [733, 322] width 232 height 28
select select
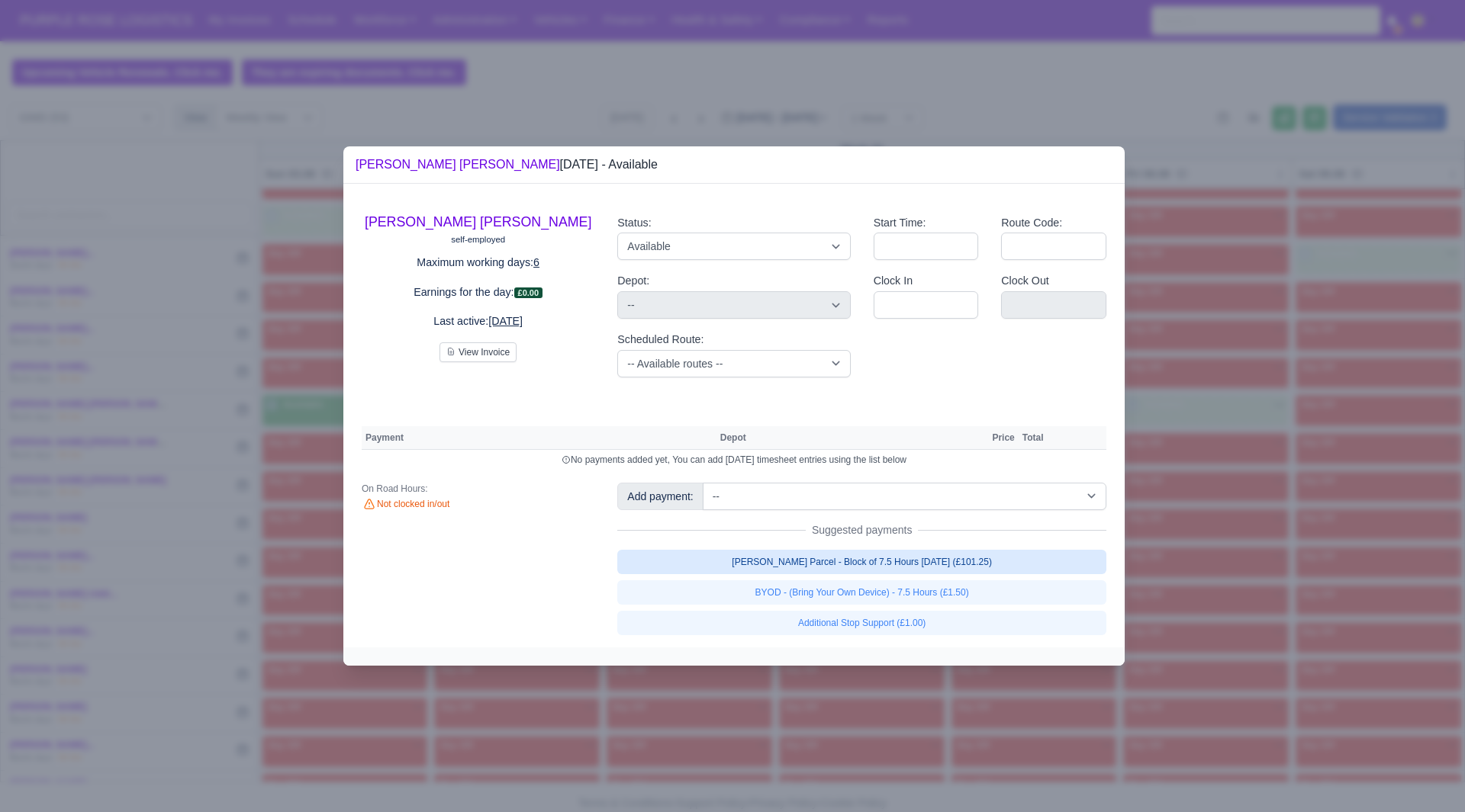
click at [1017, 567] on link "Walker Parcel - Block of 7.5 Hours Apr 2025 (£101.25)" at bounding box center [861, 562] width 489 height 25
select select "5"
select select
select select "5"
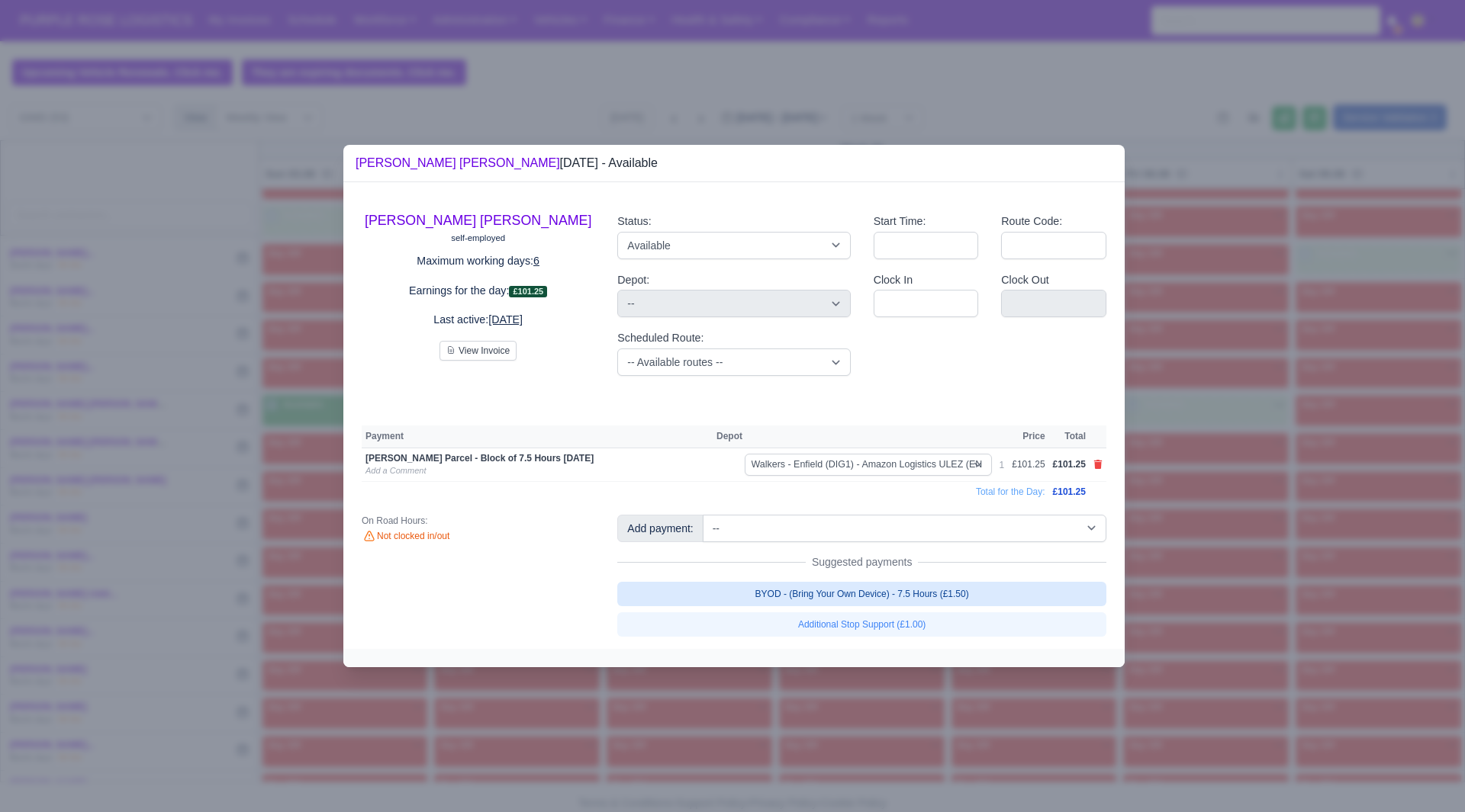
click at [994, 599] on link "BYOD - (Bring Your Own Device) - 7.5 Hours (£1.50)" at bounding box center [861, 593] width 489 height 25
select select
select select "5"
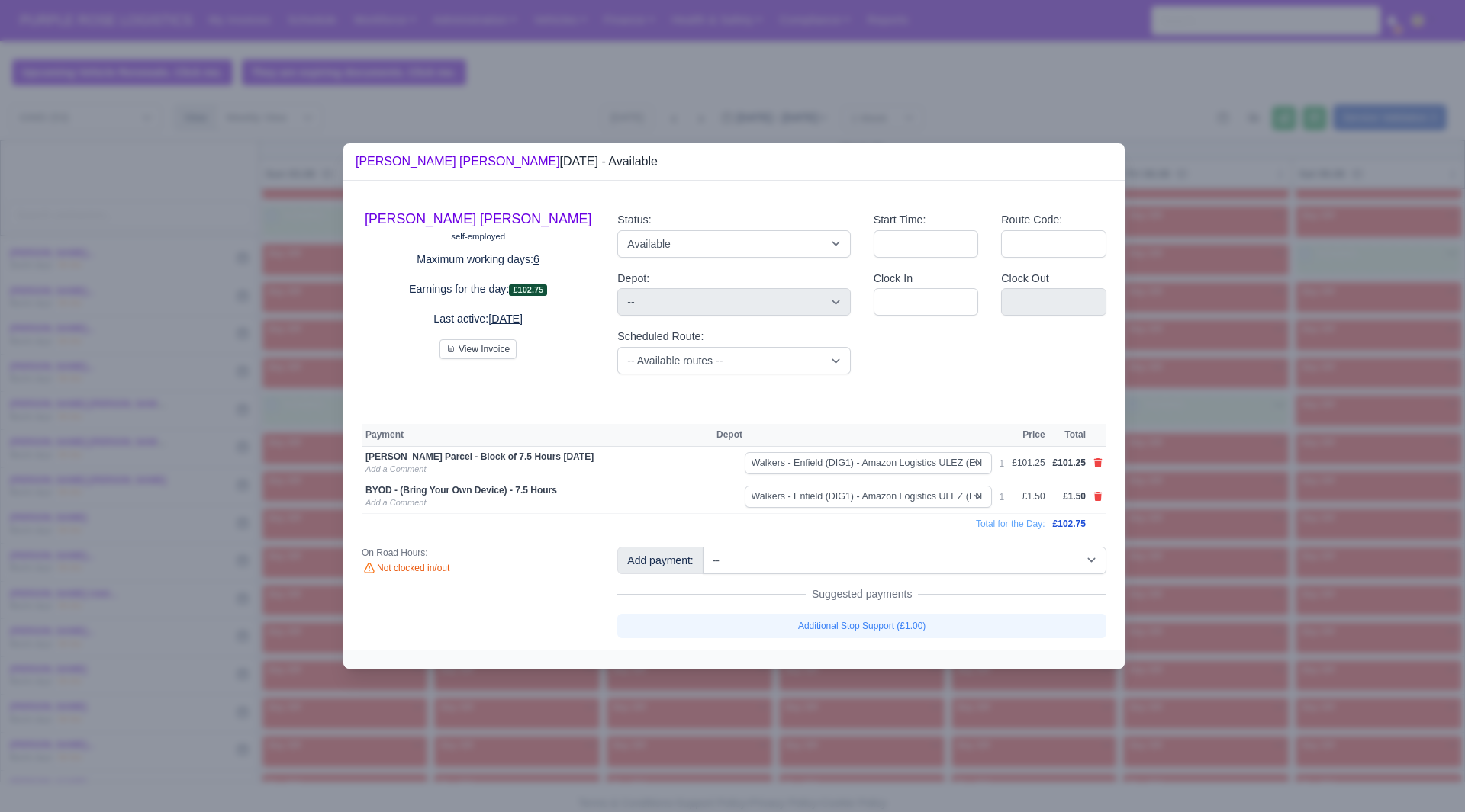
click at [1226, 596] on div at bounding box center [732, 406] width 1465 height 812
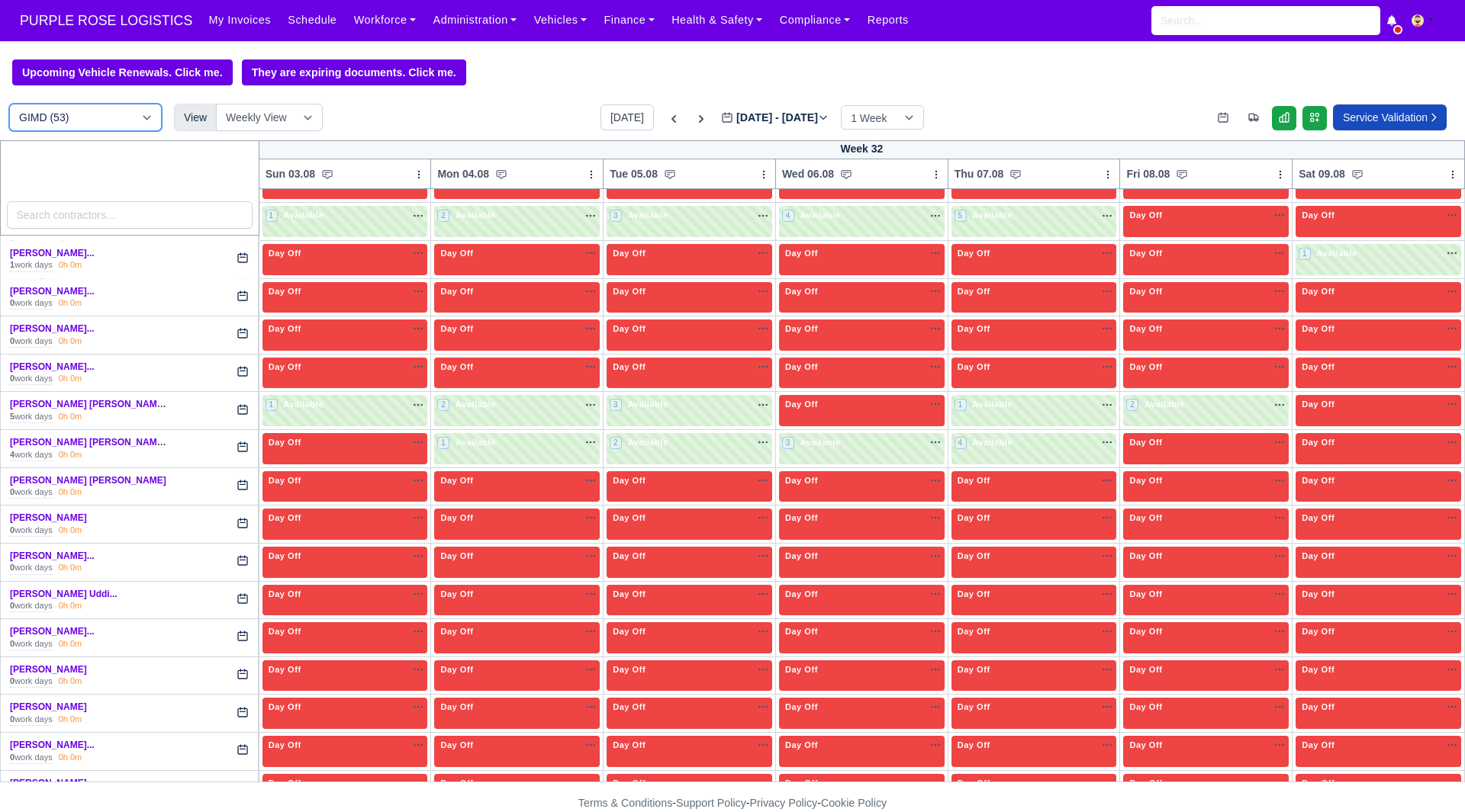
click at [142, 106] on select "DIG1 (167) DAK1 (1) GIMD (53)" at bounding box center [85, 117] width 153 height 28
select select "1"
click at [9, 106] on select "DIG1 (167) DAK1 (1) GIMD (53)" at bounding box center [85, 117] width 153 height 28
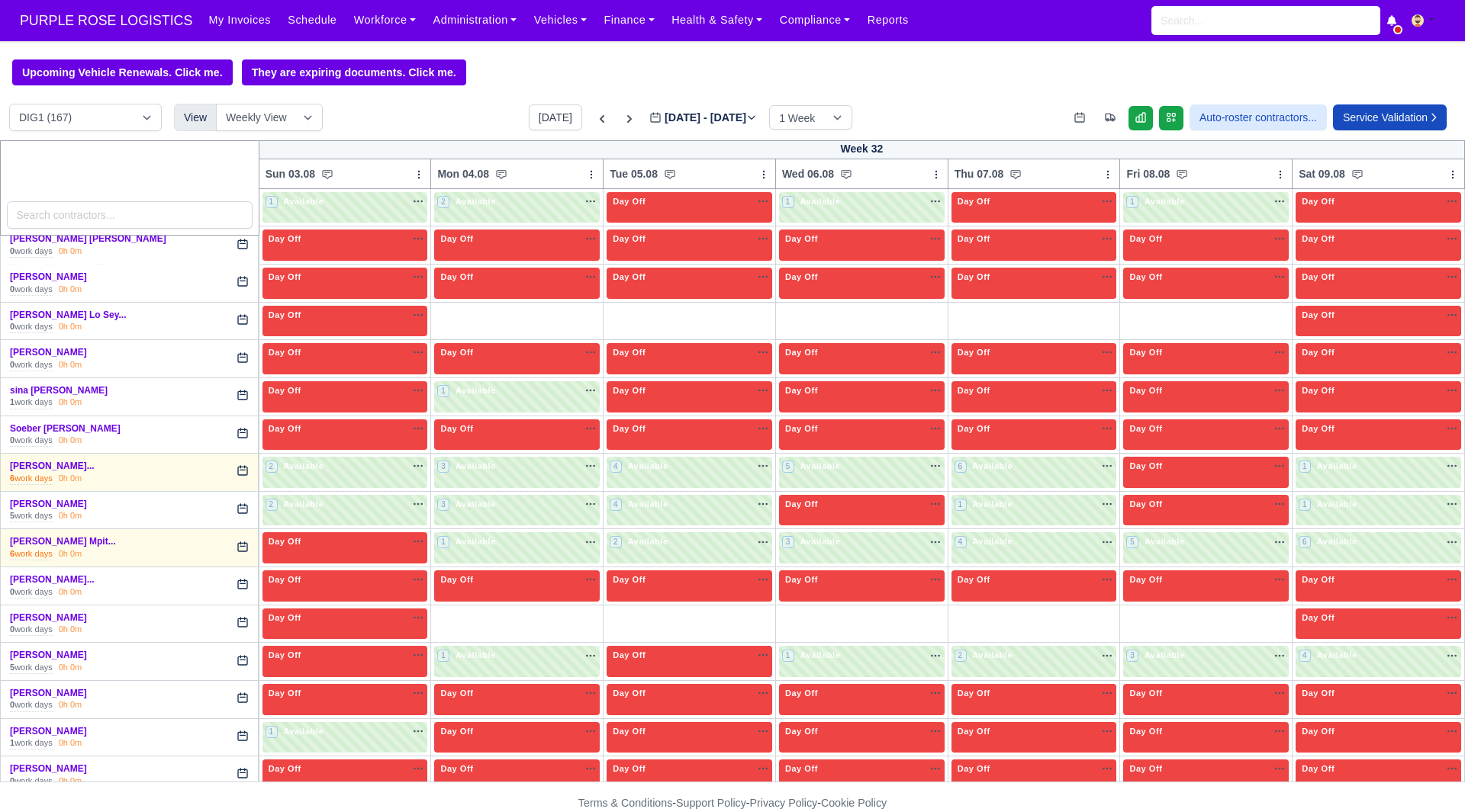
scroll to position [2923, 0]
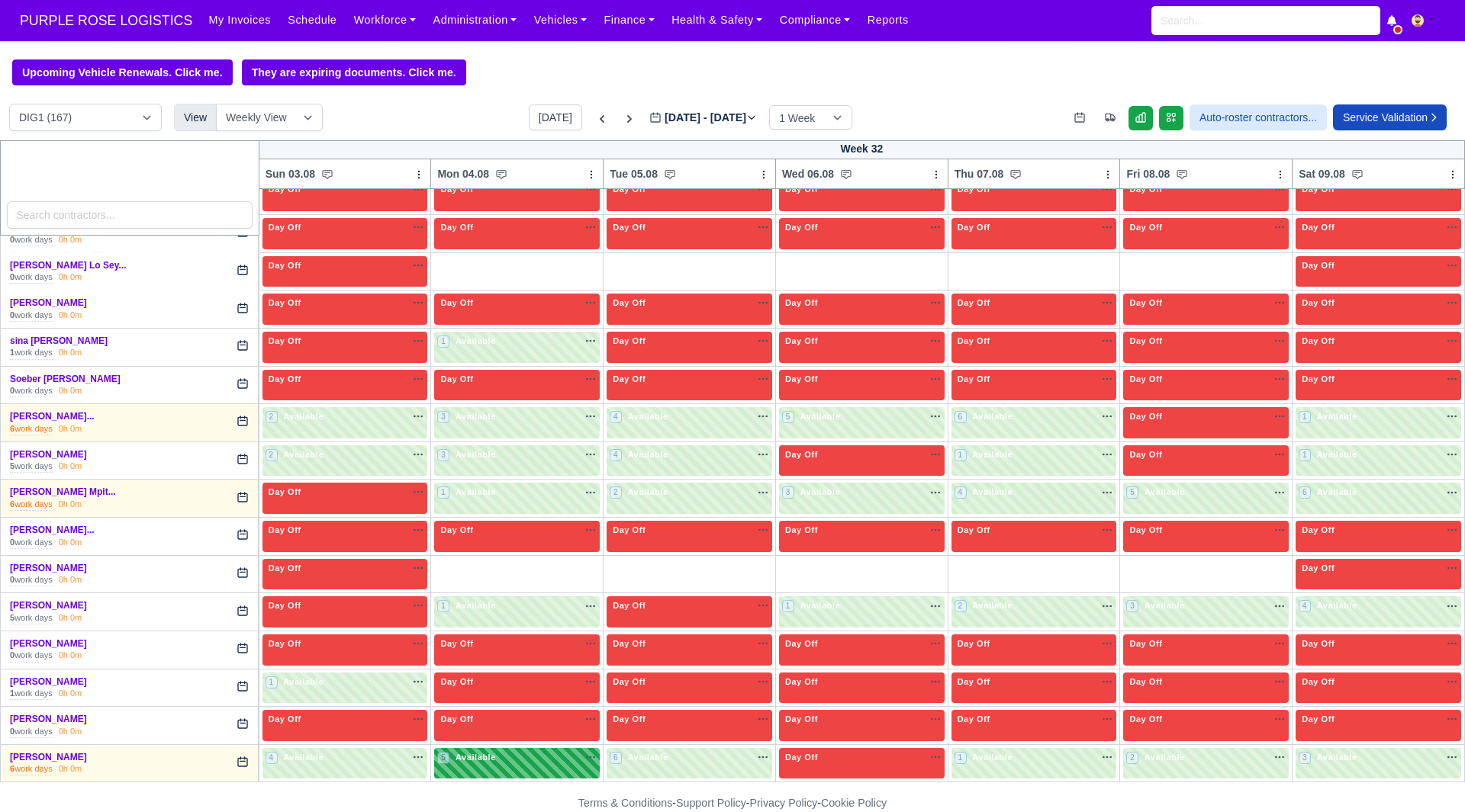
click at [467, 761] on span "Available" at bounding box center [476, 757] width 46 height 11
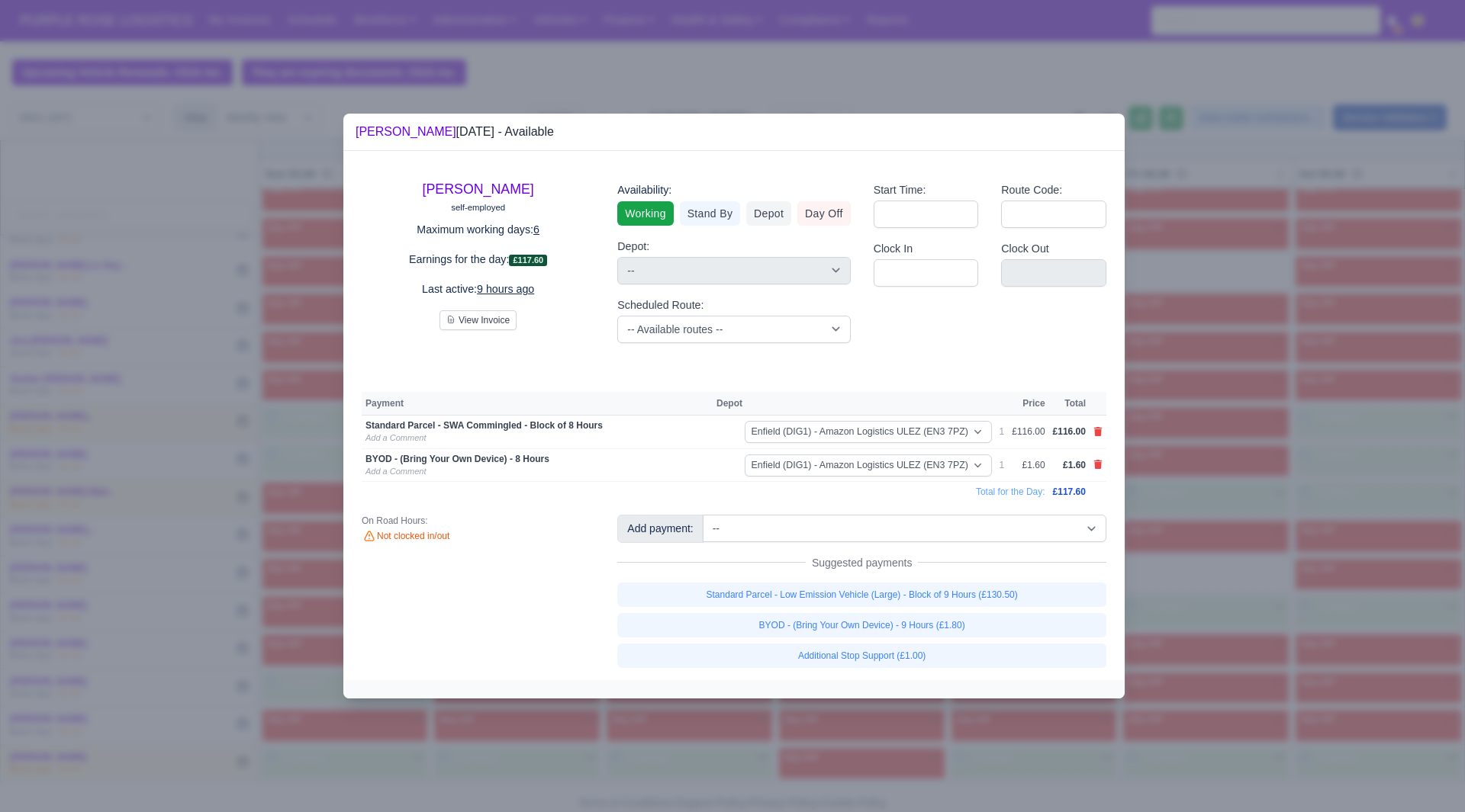
click at [856, 740] on div at bounding box center [732, 406] width 1465 height 812
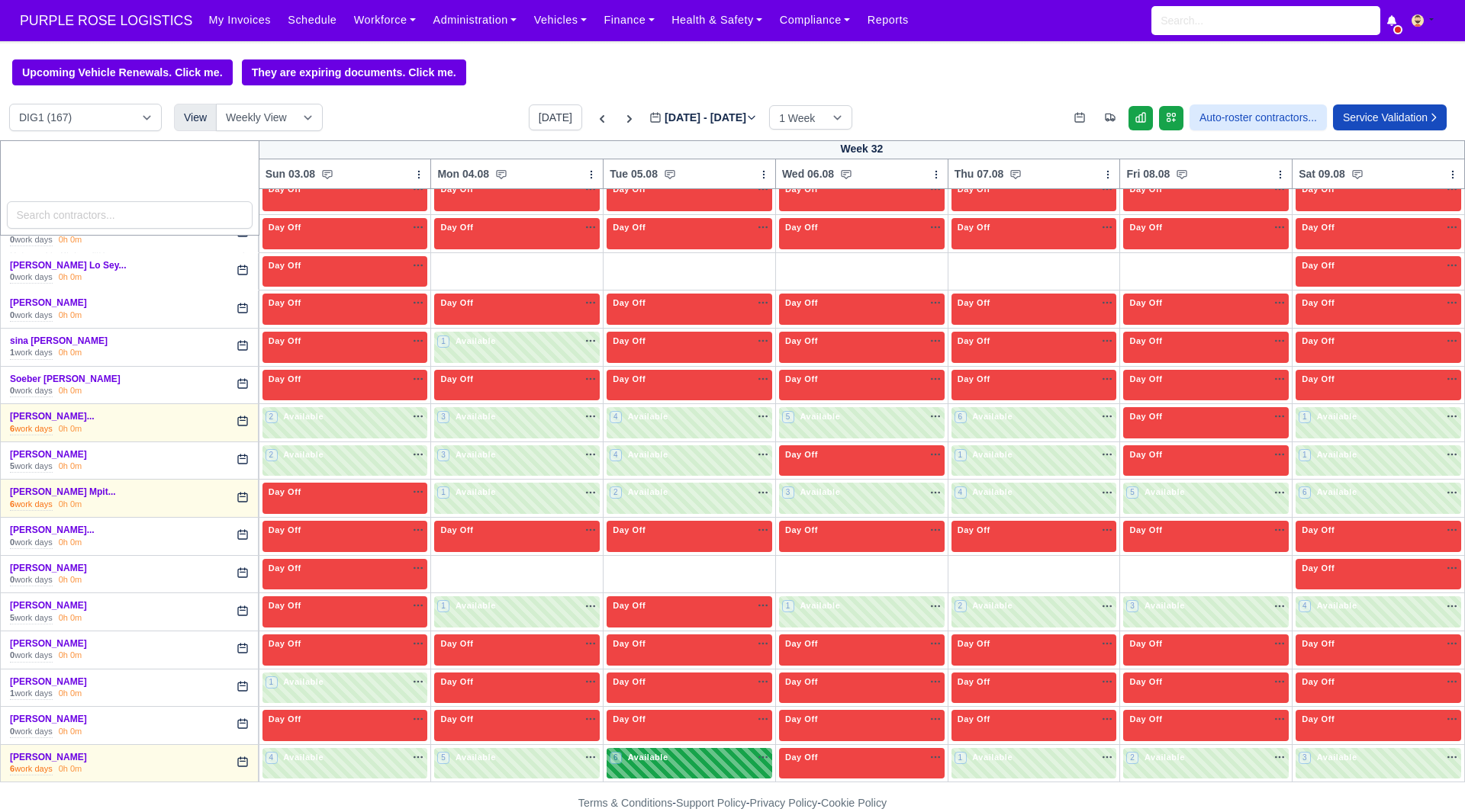
click at [722, 765] on div "6 Available na" at bounding box center [689, 759] width 159 height 16
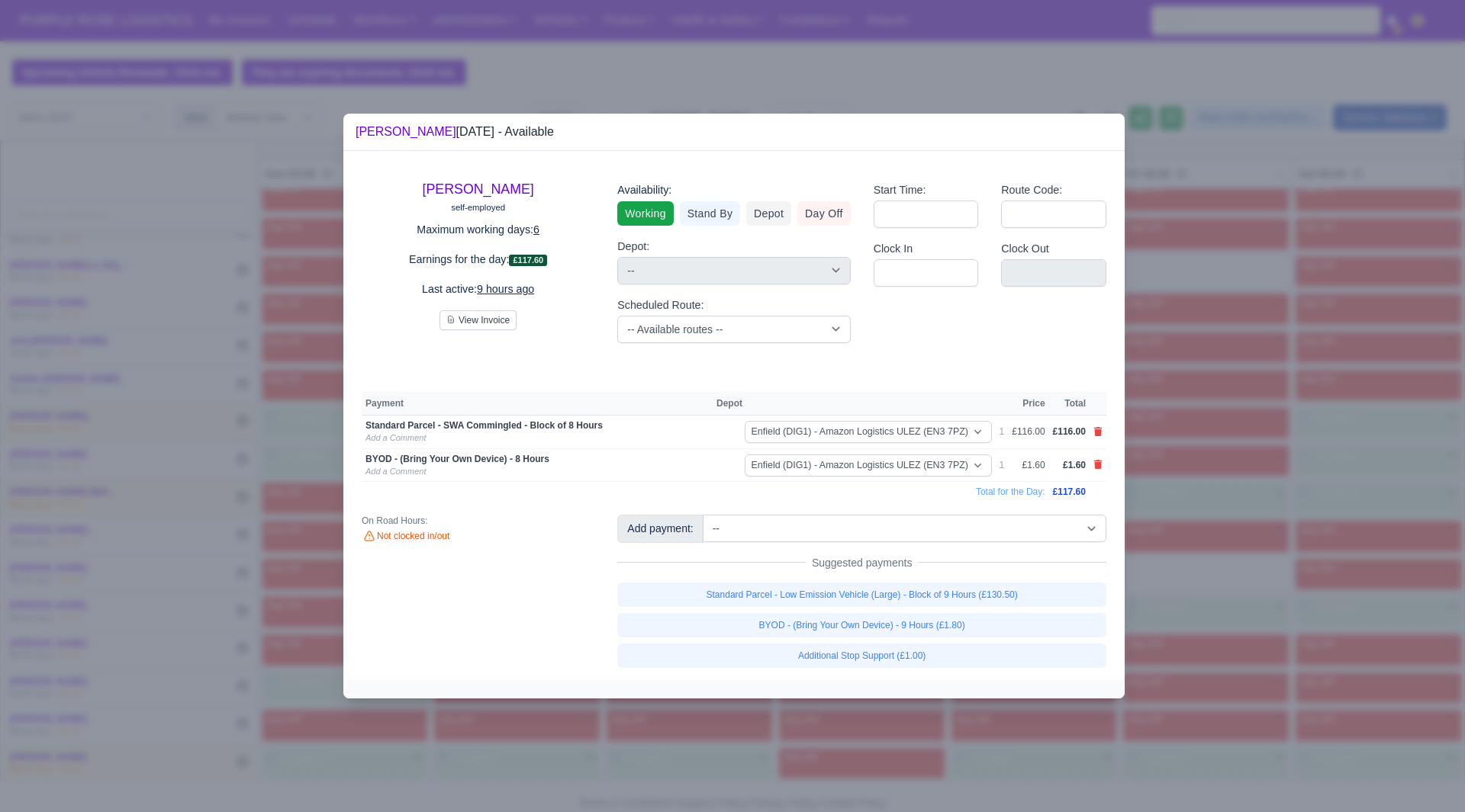
click at [1251, 606] on div at bounding box center [732, 406] width 1465 height 812
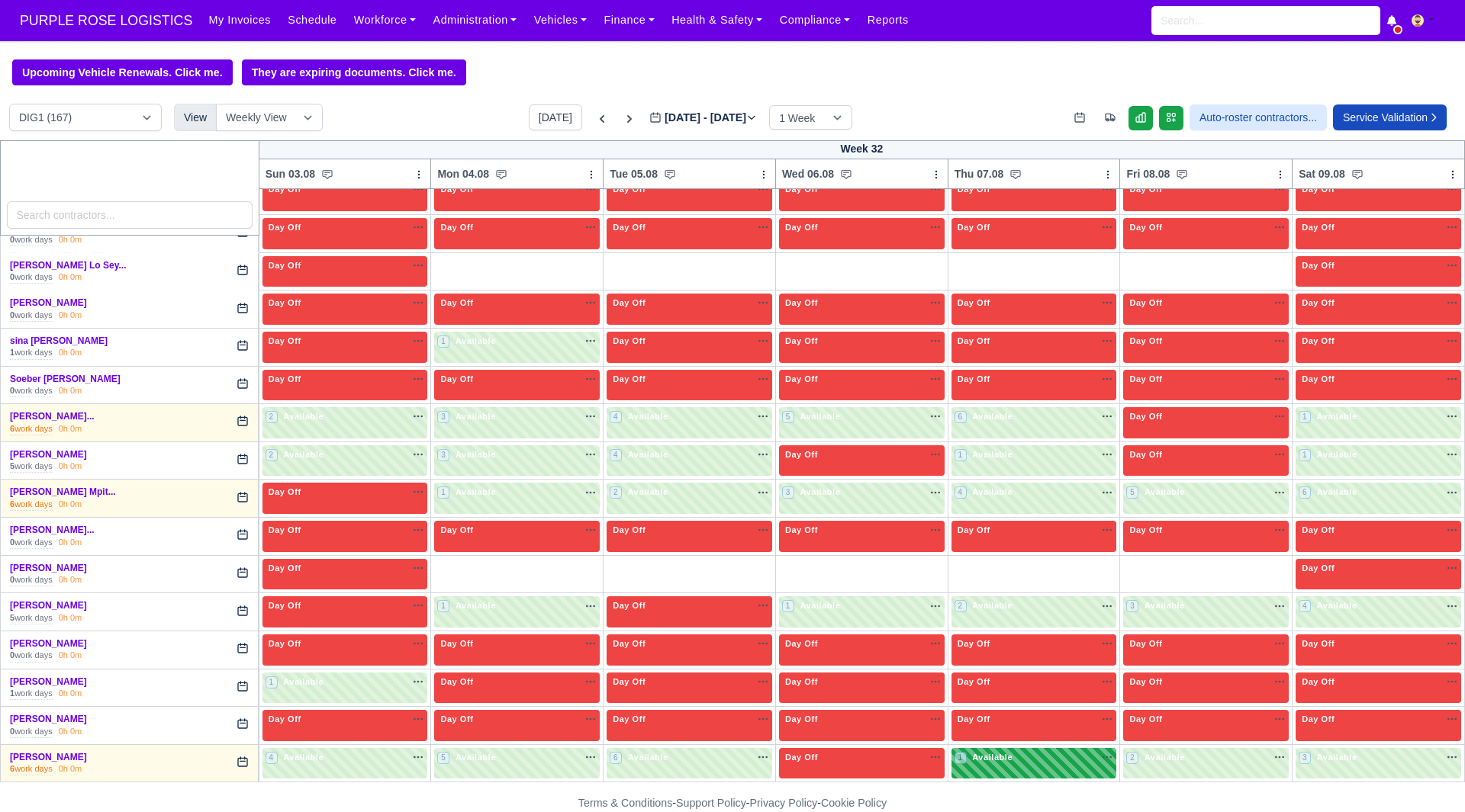
click at [1038, 748] on div "1 Available" at bounding box center [1034, 764] width 165 height 31
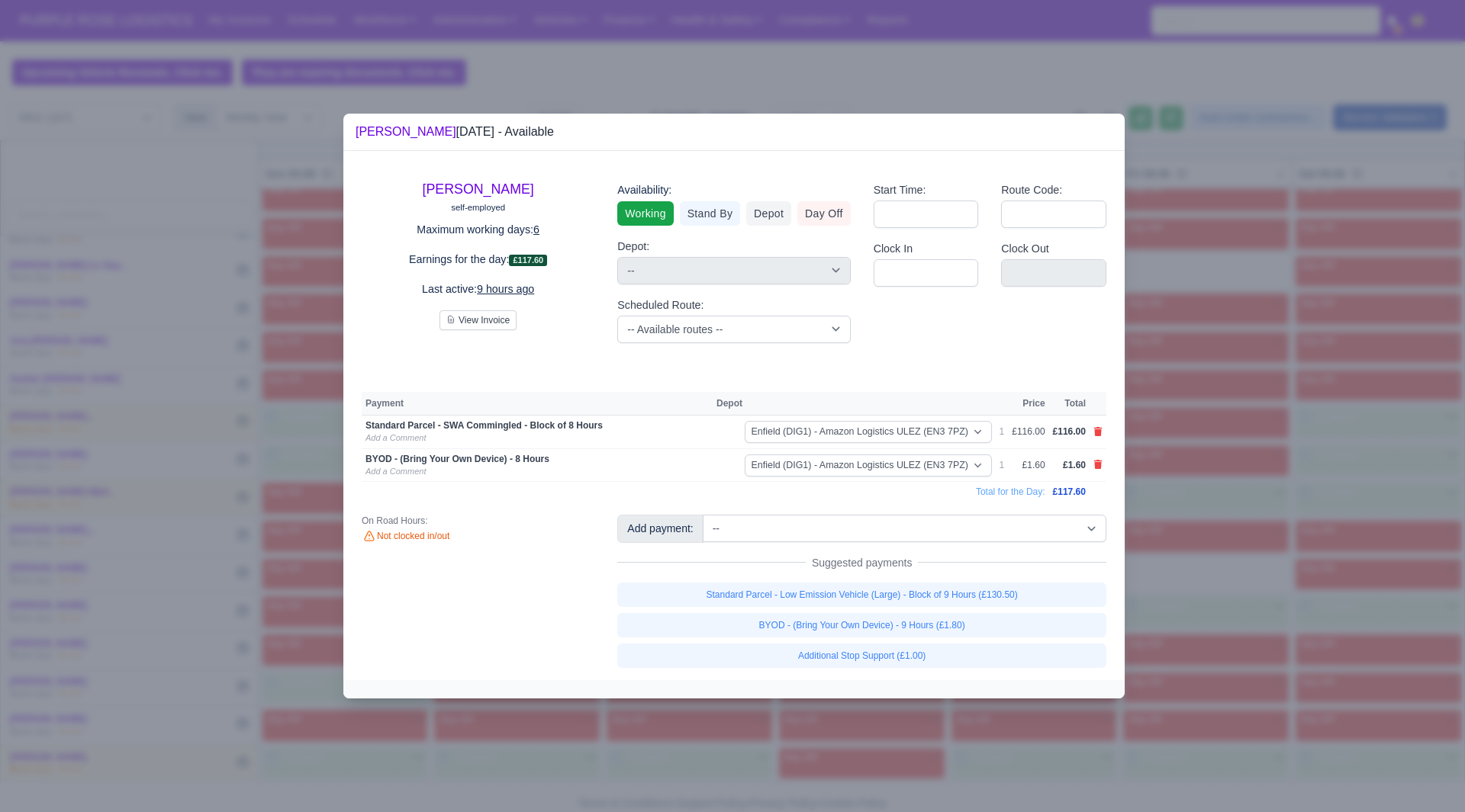
click at [1212, 701] on div at bounding box center [732, 406] width 1465 height 812
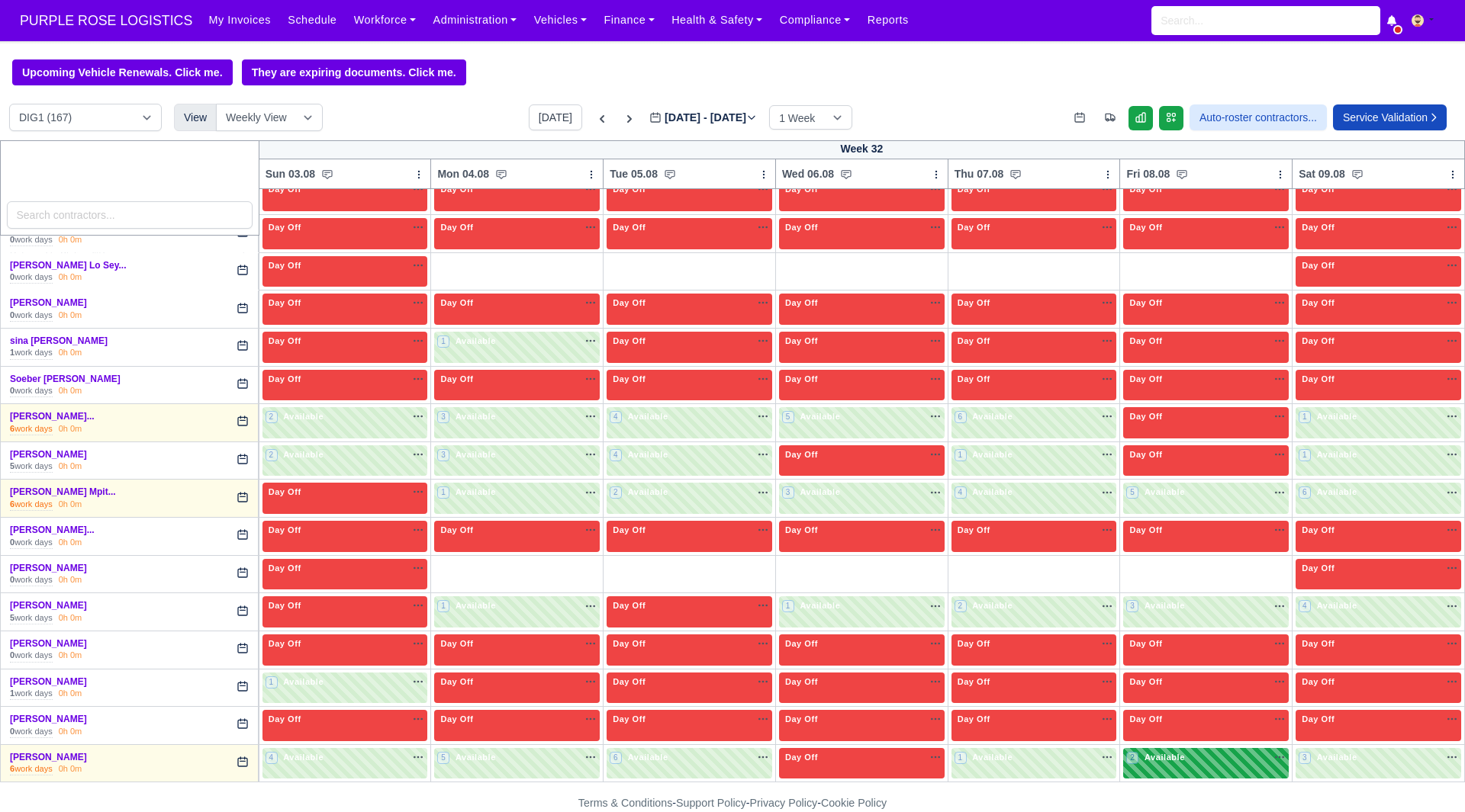
click at [1178, 758] on div "2 Available na" at bounding box center [1206, 757] width 159 height 13
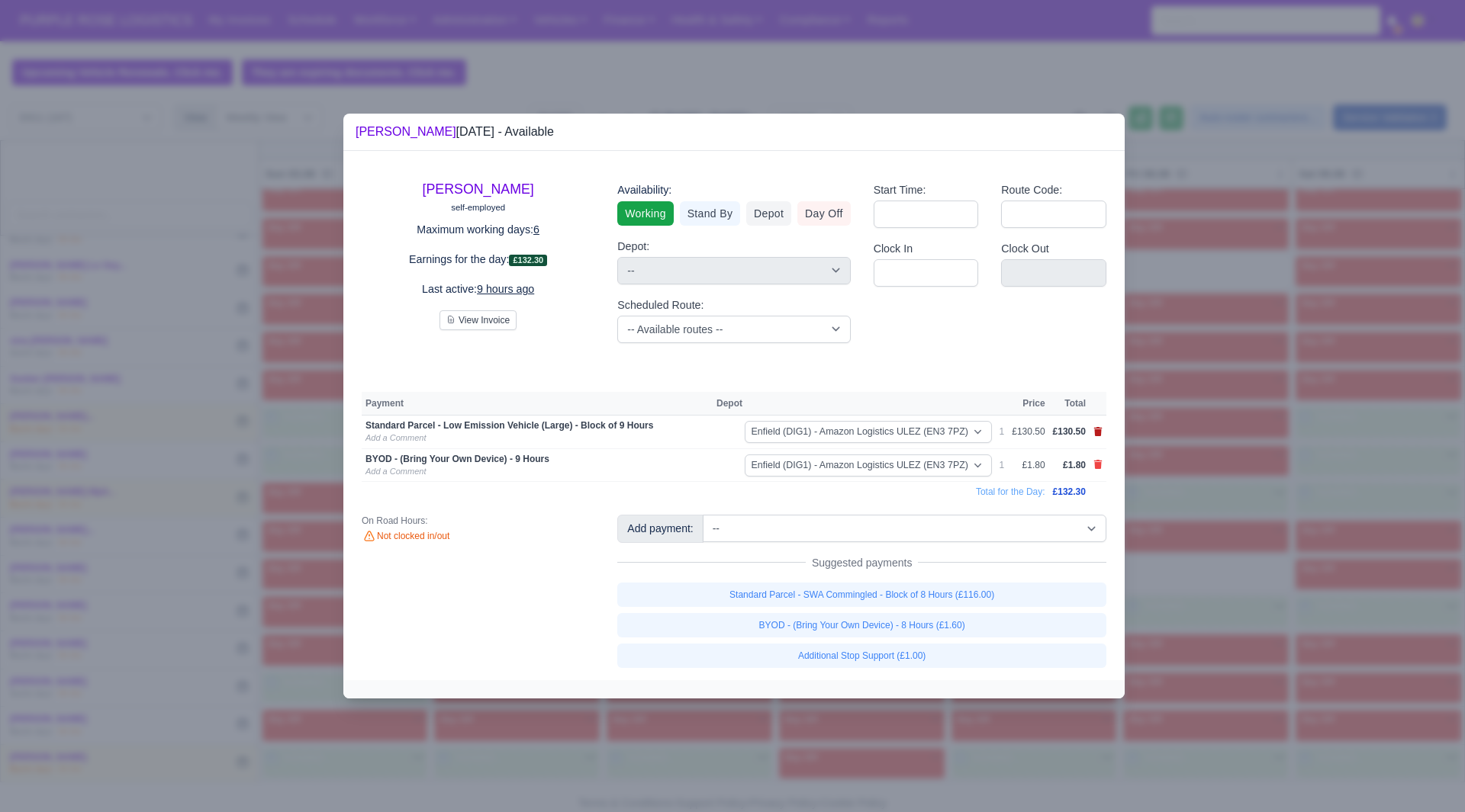
click at [1095, 431] on icon at bounding box center [1098, 431] width 9 height 9
select select
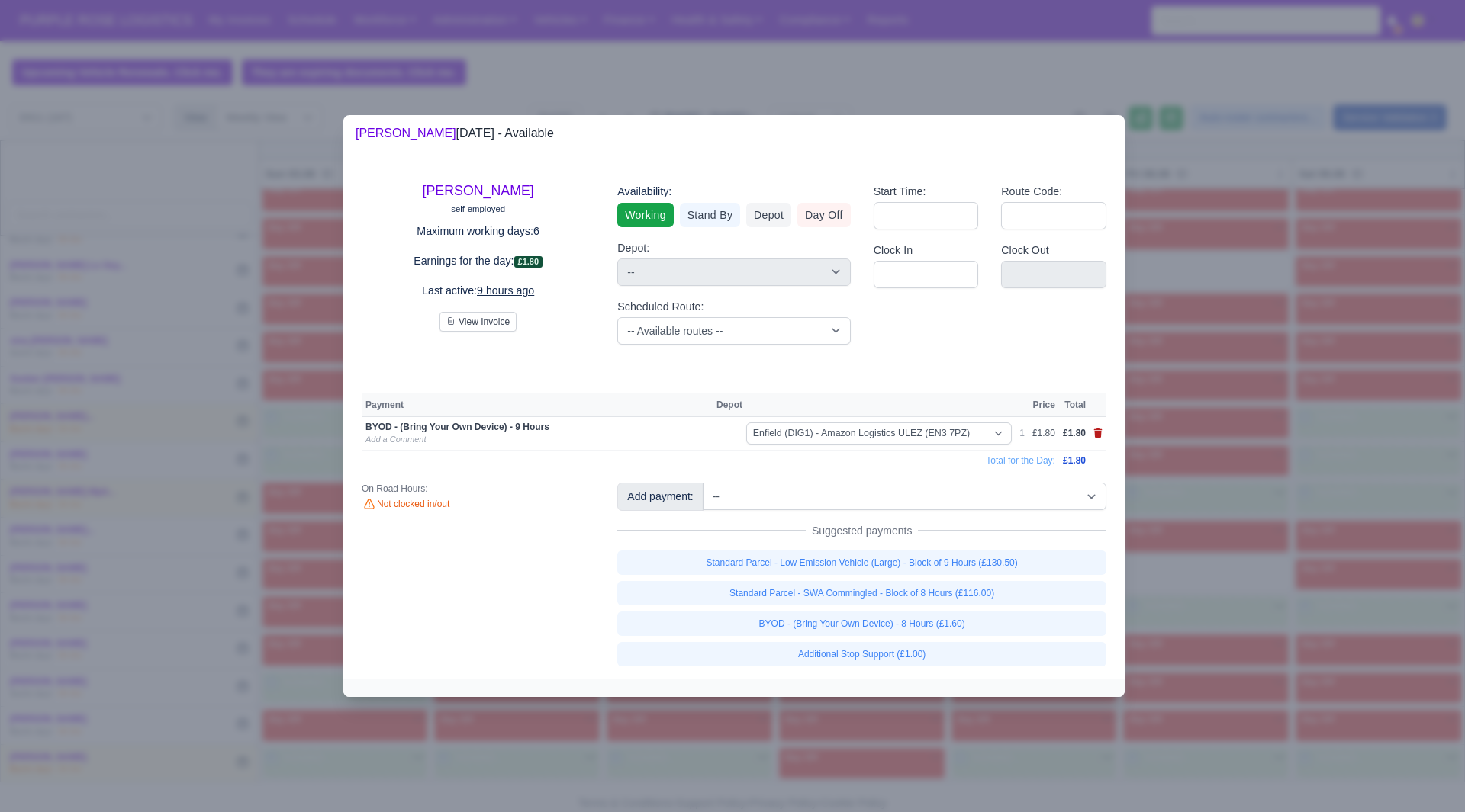
click at [1095, 431] on icon at bounding box center [1098, 433] width 9 height 9
select select
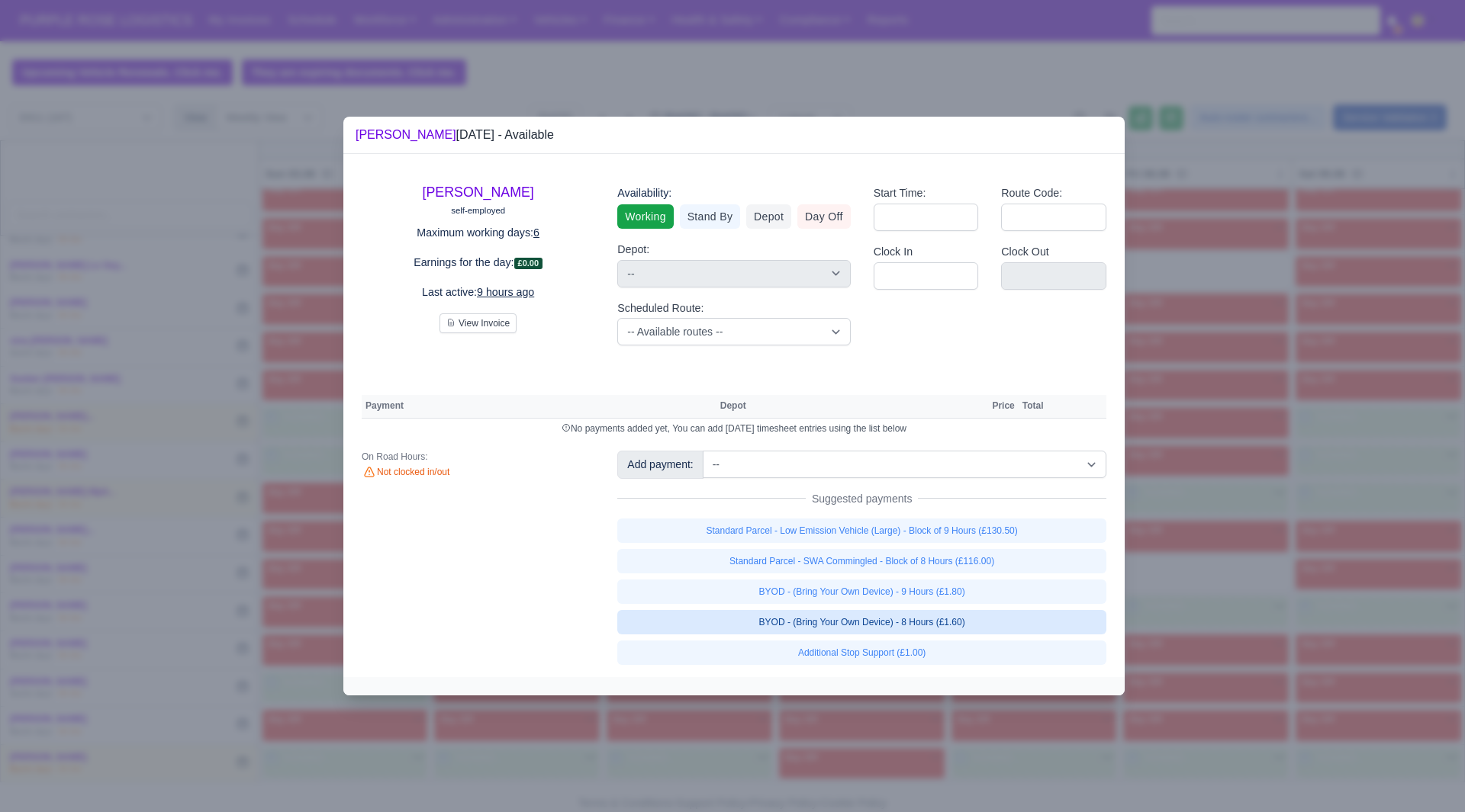
click at [1053, 559] on link "Standard Parcel - SWA Commingled - Block of 8 Hours (£116.00)" at bounding box center [861, 561] width 489 height 25
select select "1"
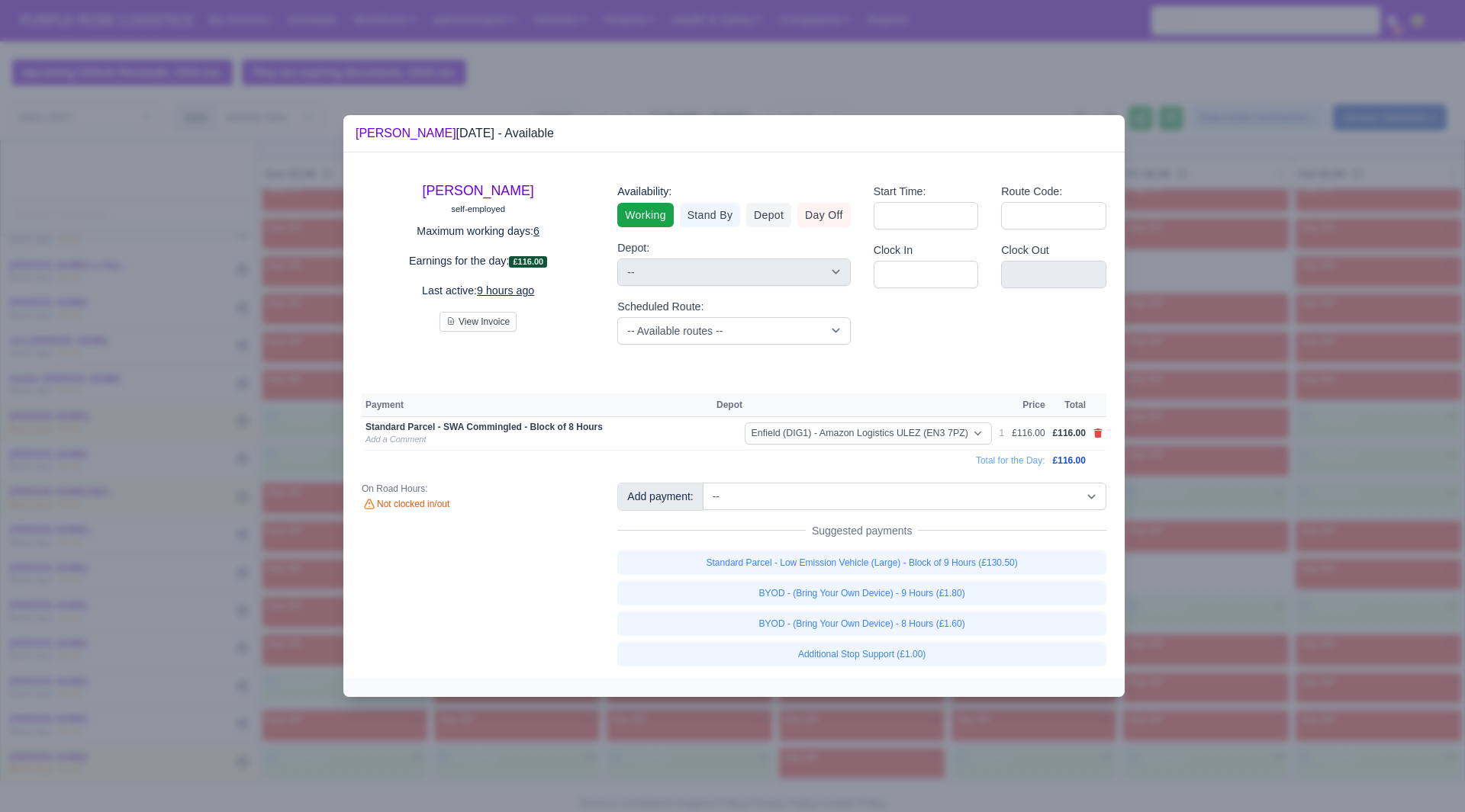
click at [1214, 582] on div at bounding box center [732, 406] width 1465 height 812
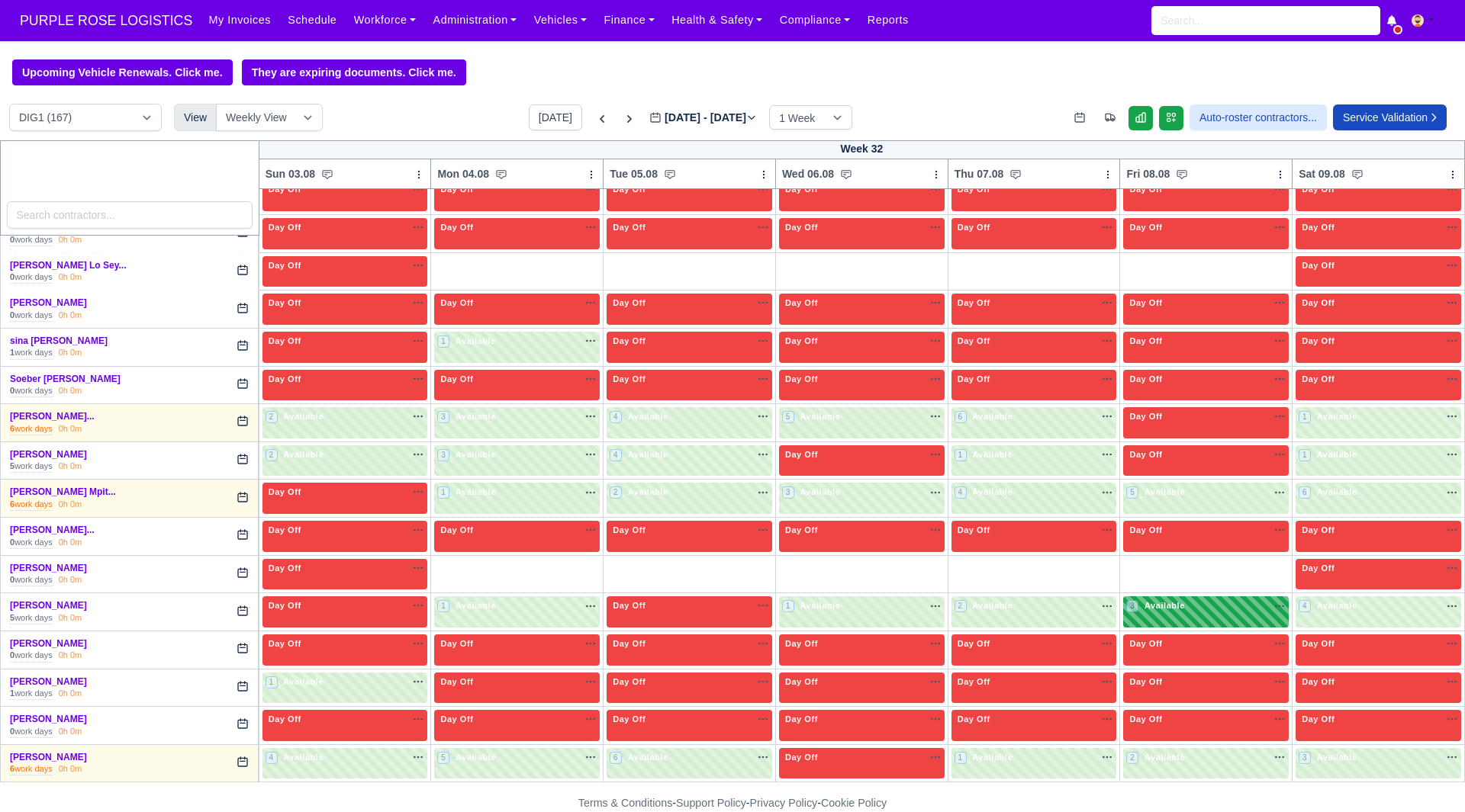
click at [1189, 622] on div "3 Available" at bounding box center [1206, 612] width 165 height 31
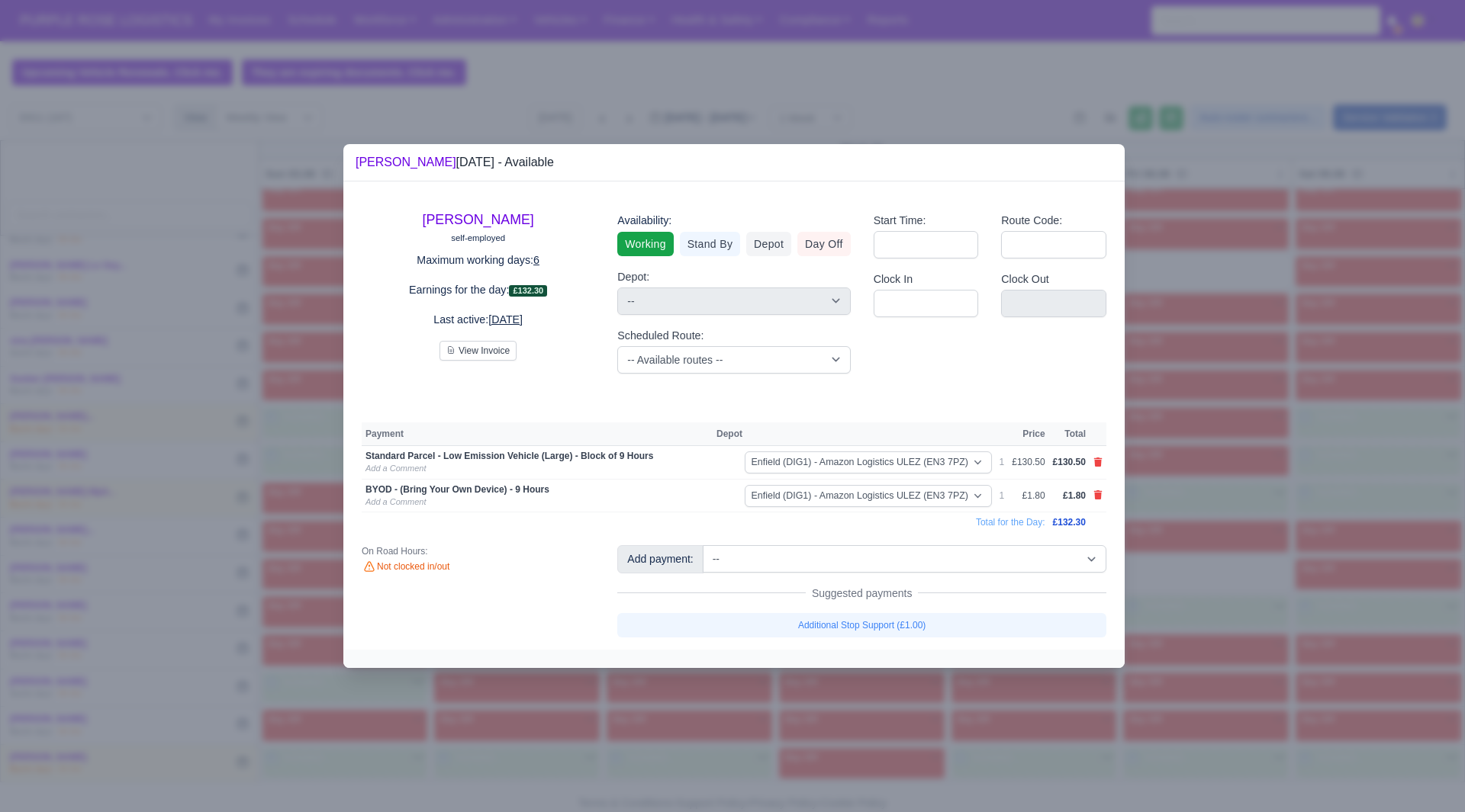
click at [1276, 613] on div at bounding box center [732, 406] width 1465 height 812
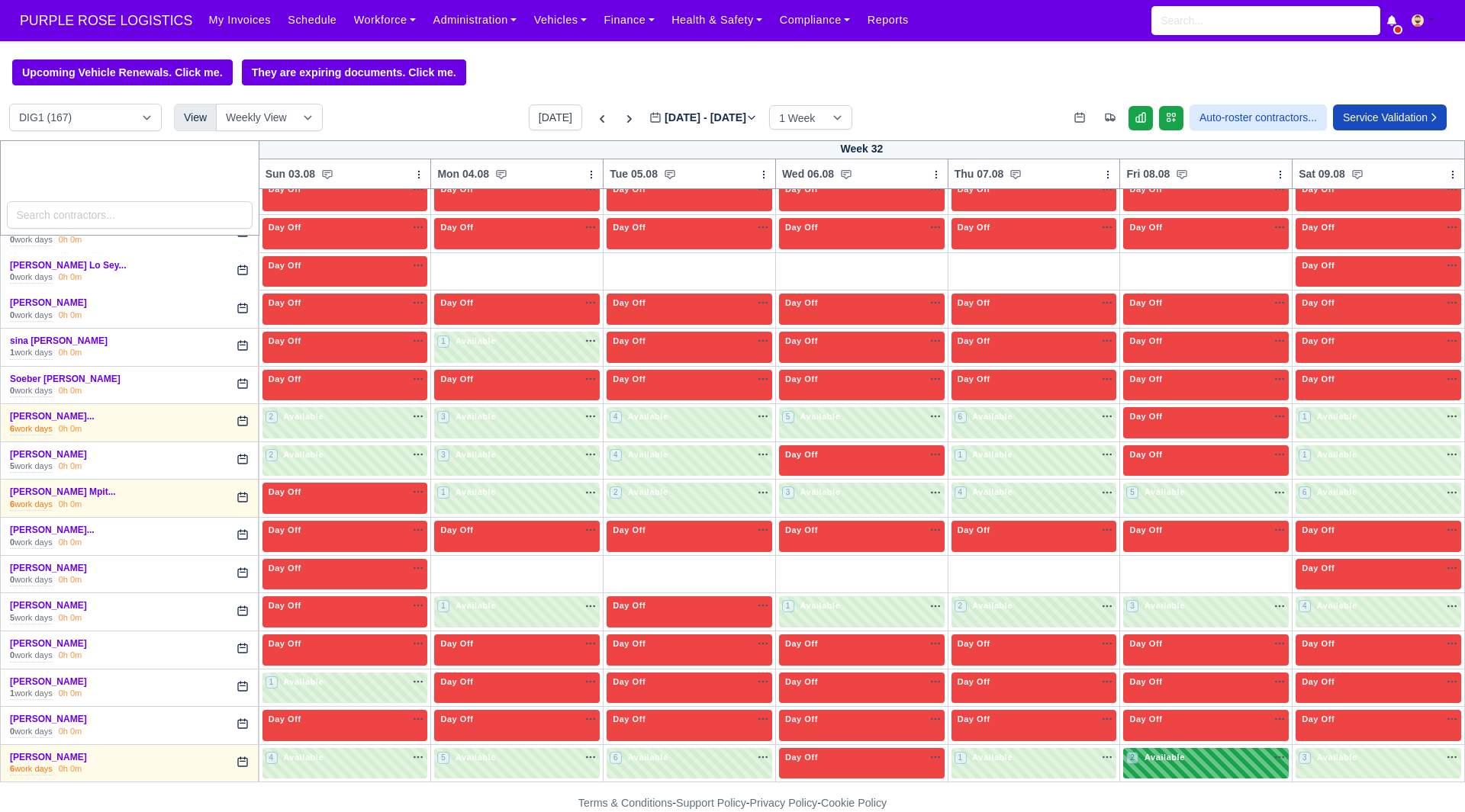
click at [1141, 760] on span "Available" at bounding box center [1164, 757] width 46 height 11
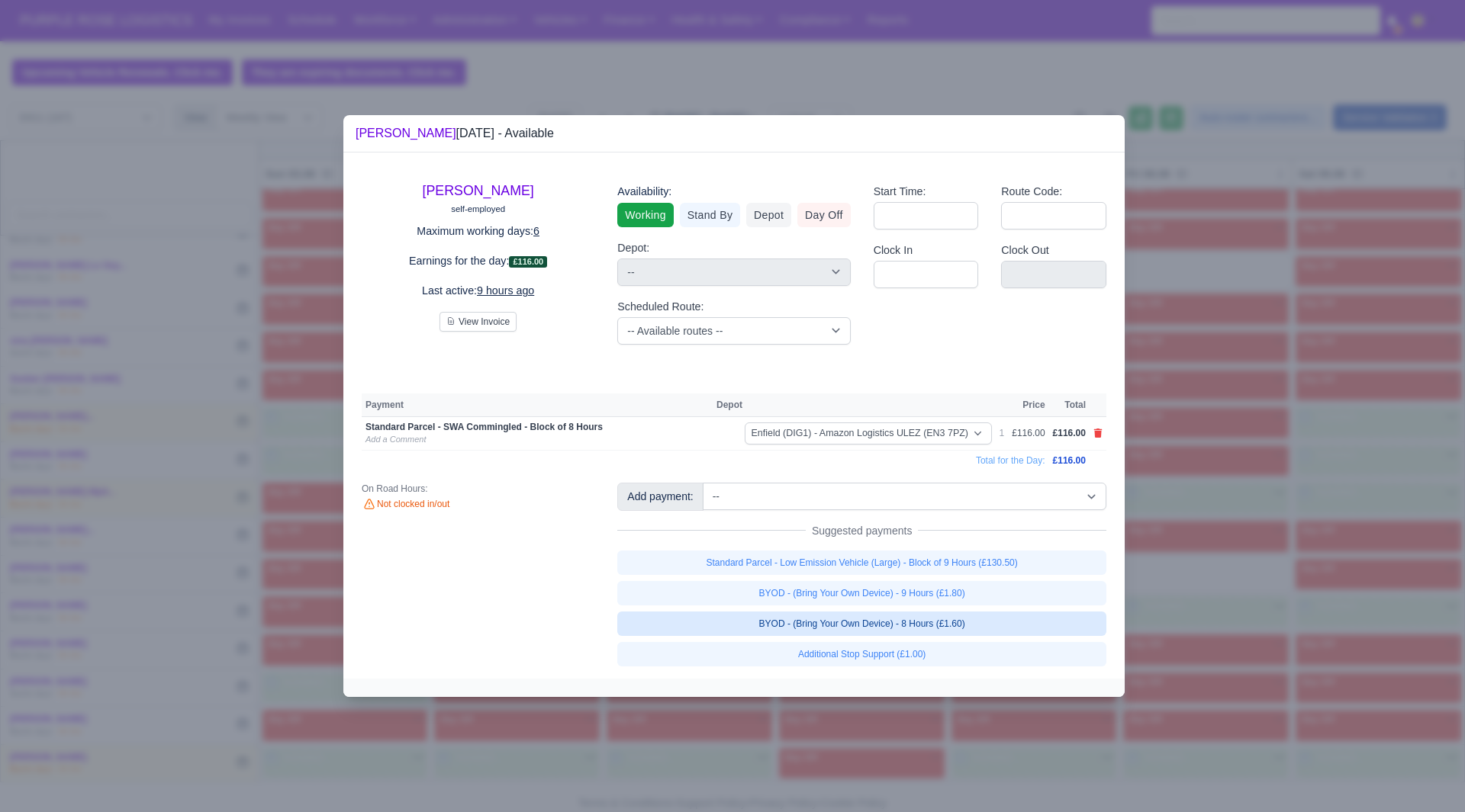
click at [995, 625] on link "BYOD - (Bring Your Own Device) - 8 Hours (£1.60)" at bounding box center [861, 624] width 489 height 25
select select "1"
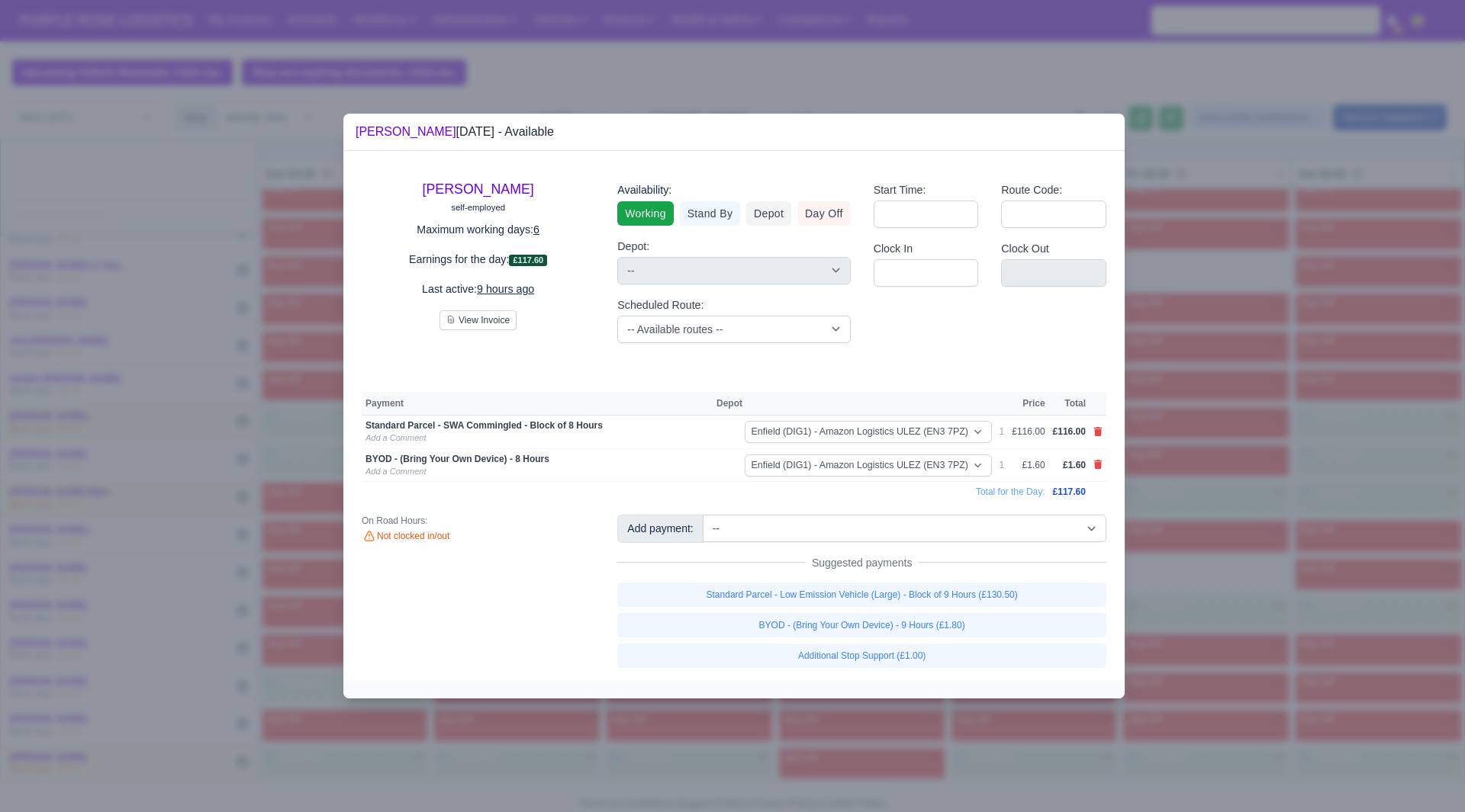
click at [1283, 494] on div at bounding box center [732, 406] width 1465 height 812
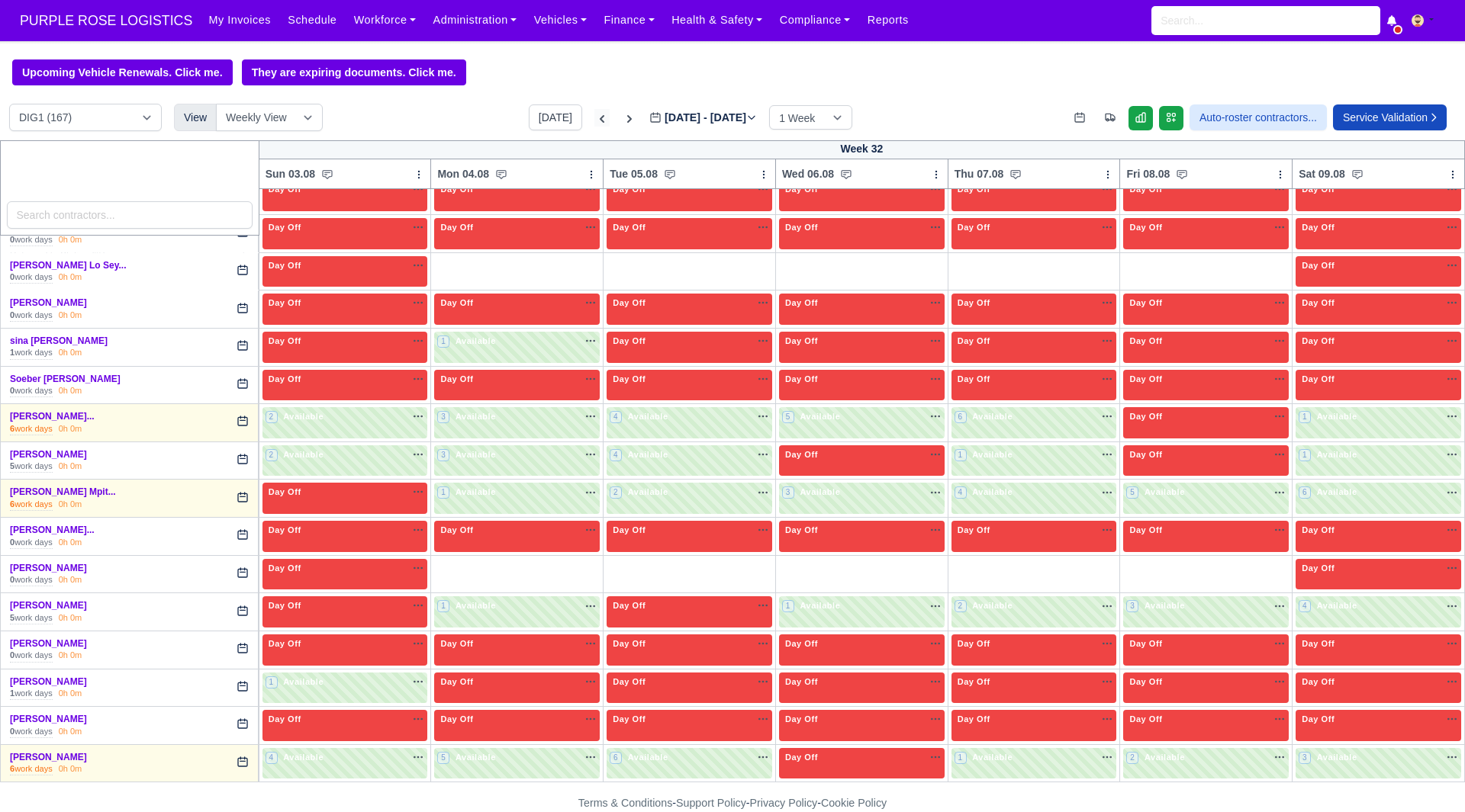
click at [600, 123] on icon at bounding box center [602, 119] width 5 height 8
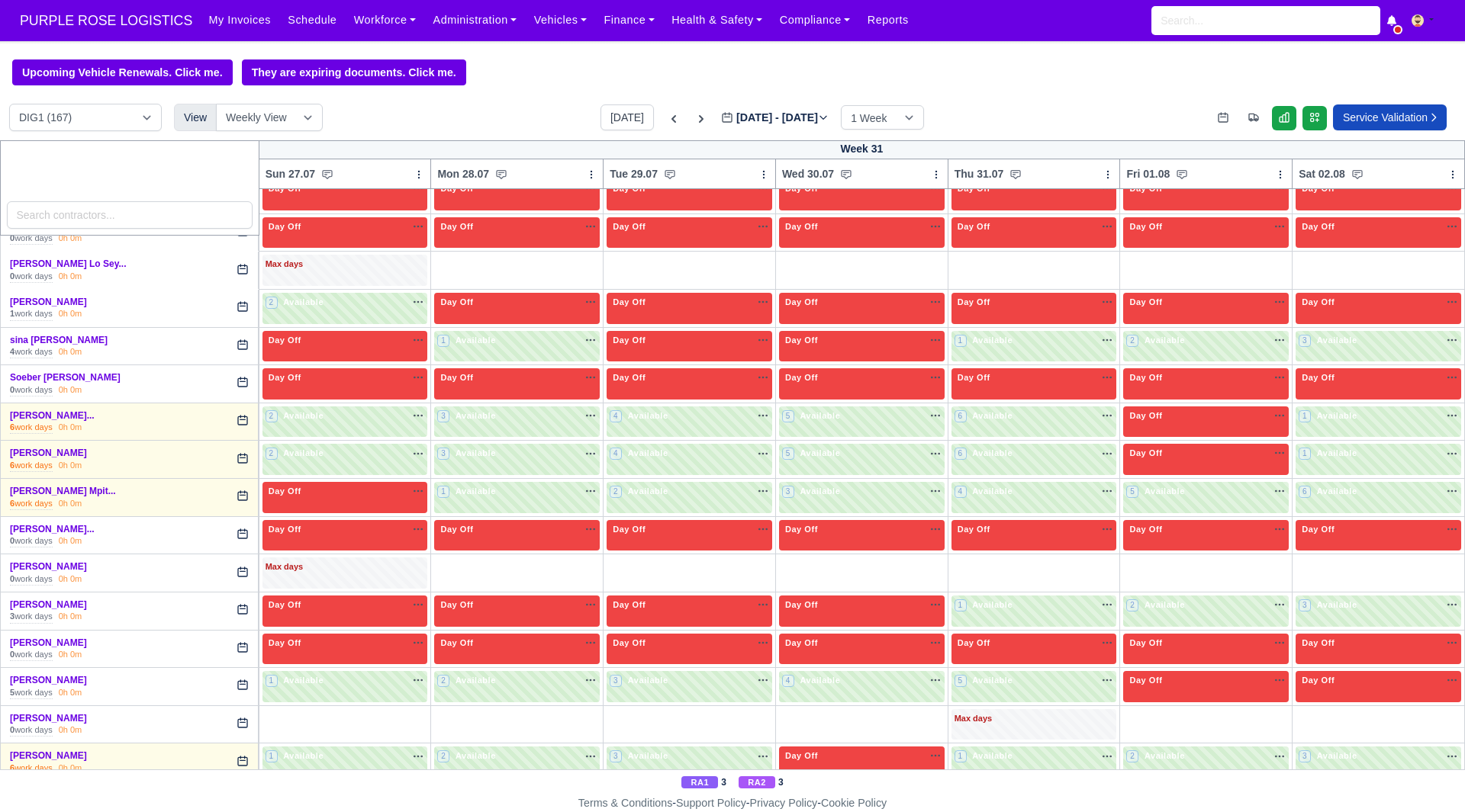
type input "2025-07-29"
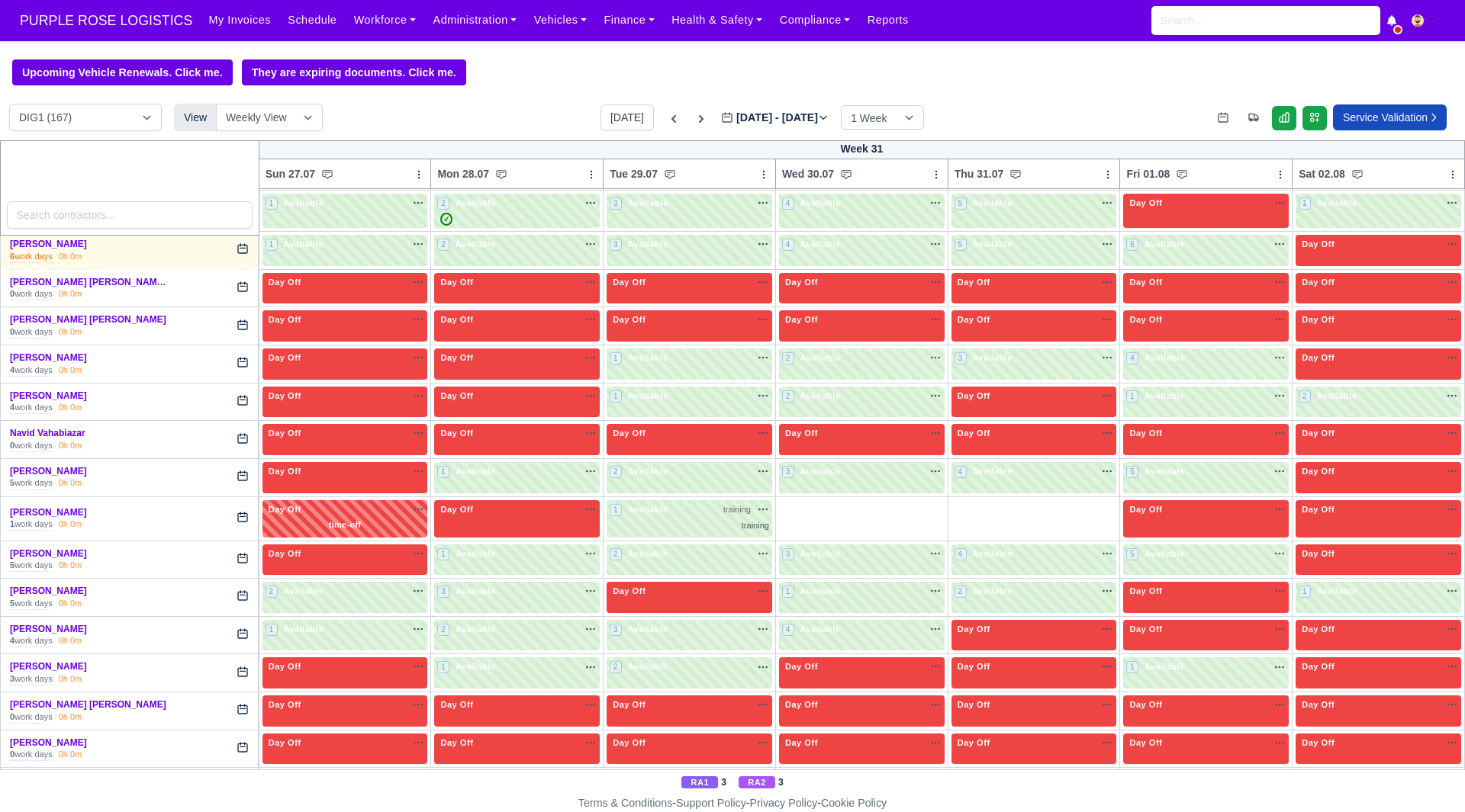
scroll to position [2405, 0]
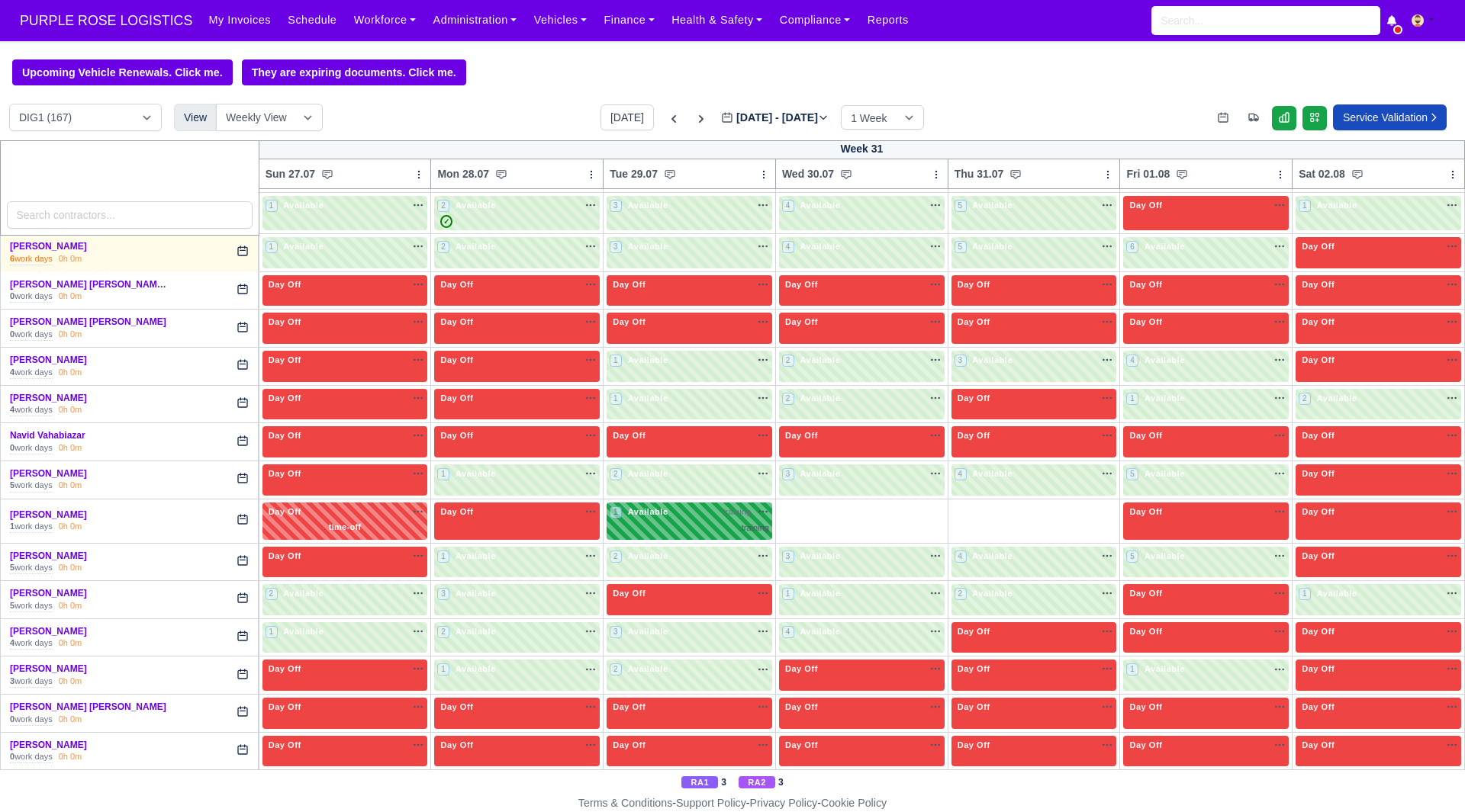
click at [719, 525] on div "training" at bounding box center [689, 528] width 159 height 13
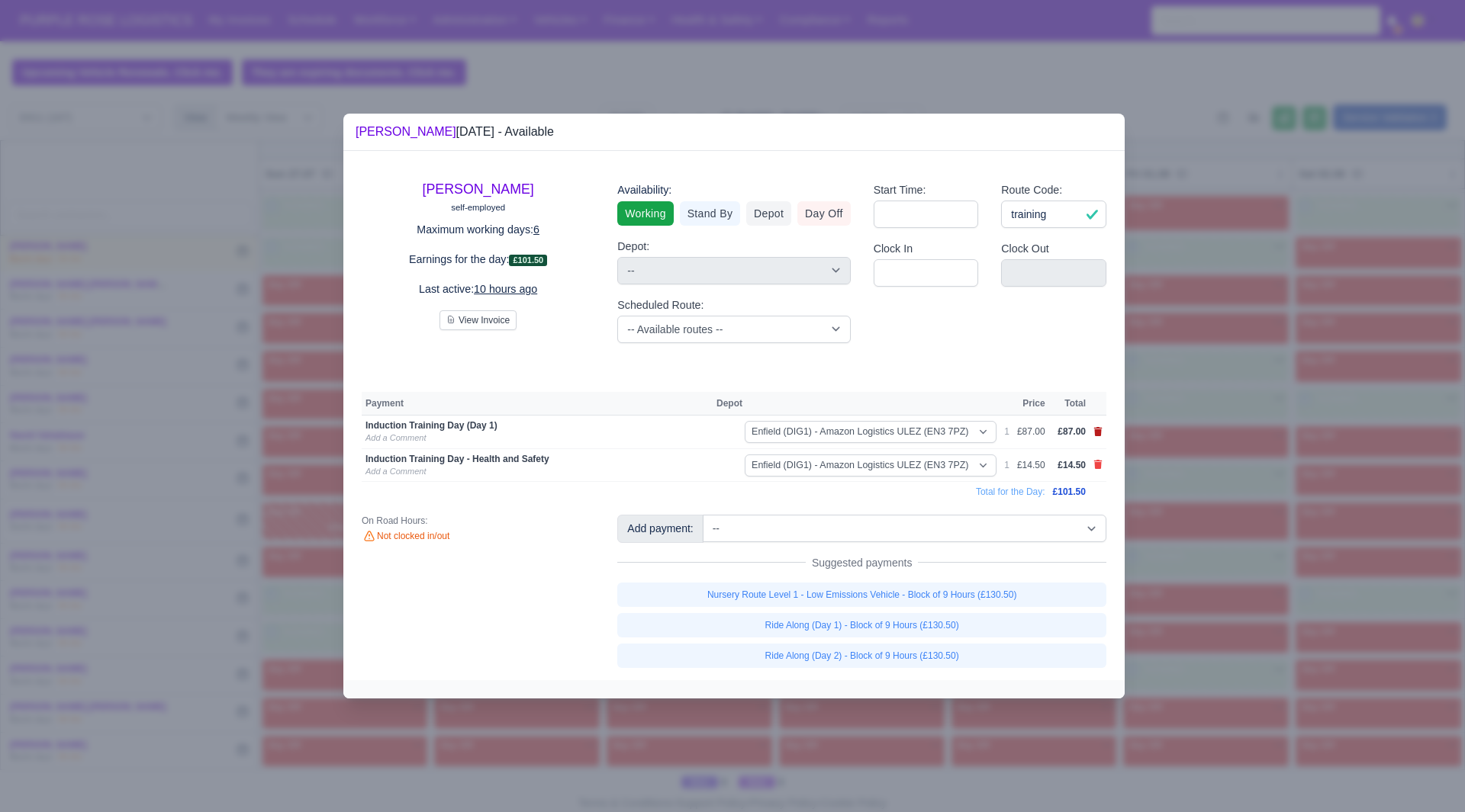
click at [1100, 434] on icon at bounding box center [1098, 431] width 9 height 9
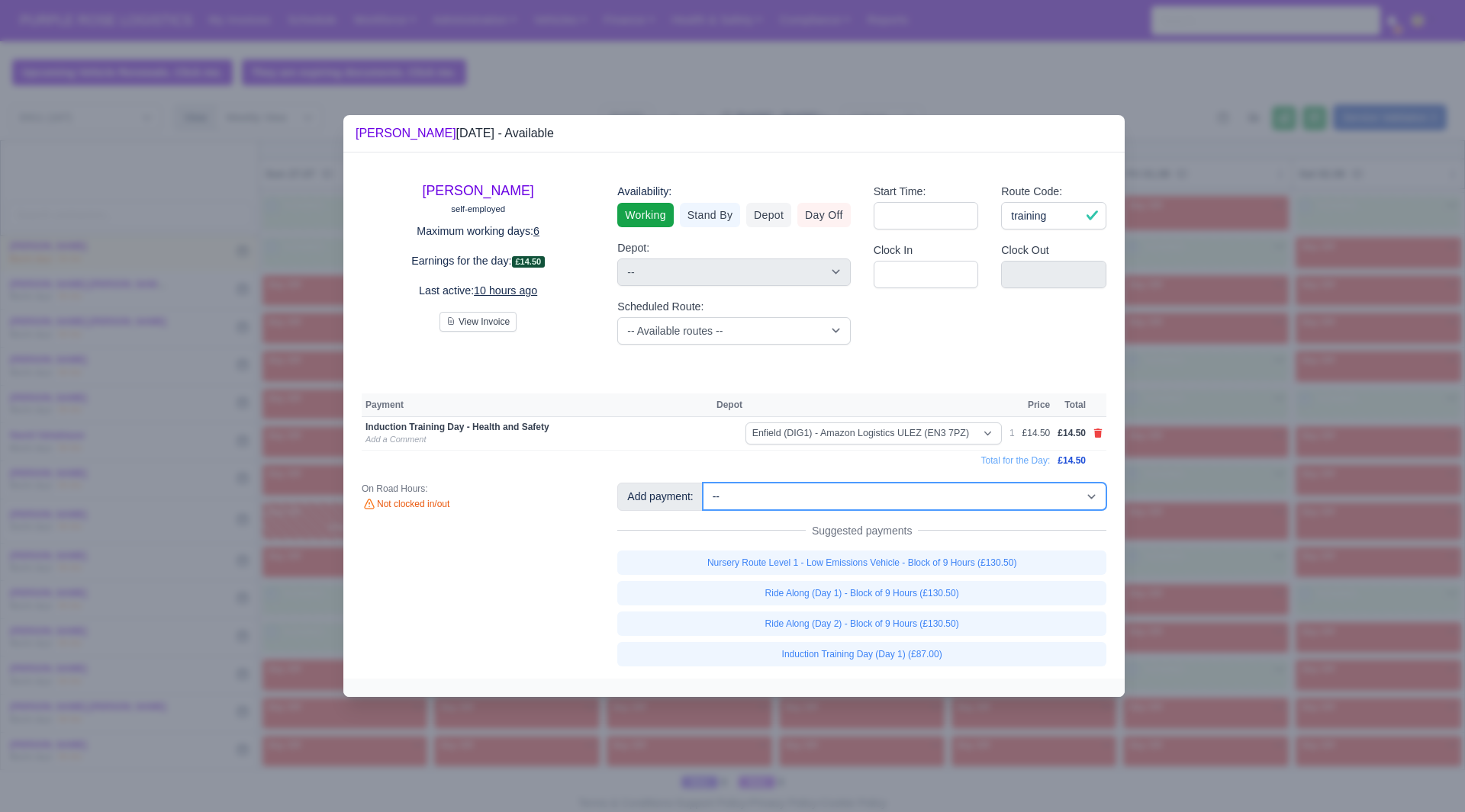
click at [1045, 486] on select "-- Additional Hour Support (£14.50) Additional Stop Support (£1.00) BYOD - (Bri…" at bounding box center [905, 497] width 404 height 28
select select "86"
click at [703, 483] on select "-- Additional Hour Support (£14.50) Additional Stop Support (£1.00) BYOD - (Bri…" at bounding box center [905, 497] width 404 height 28
select select "1"
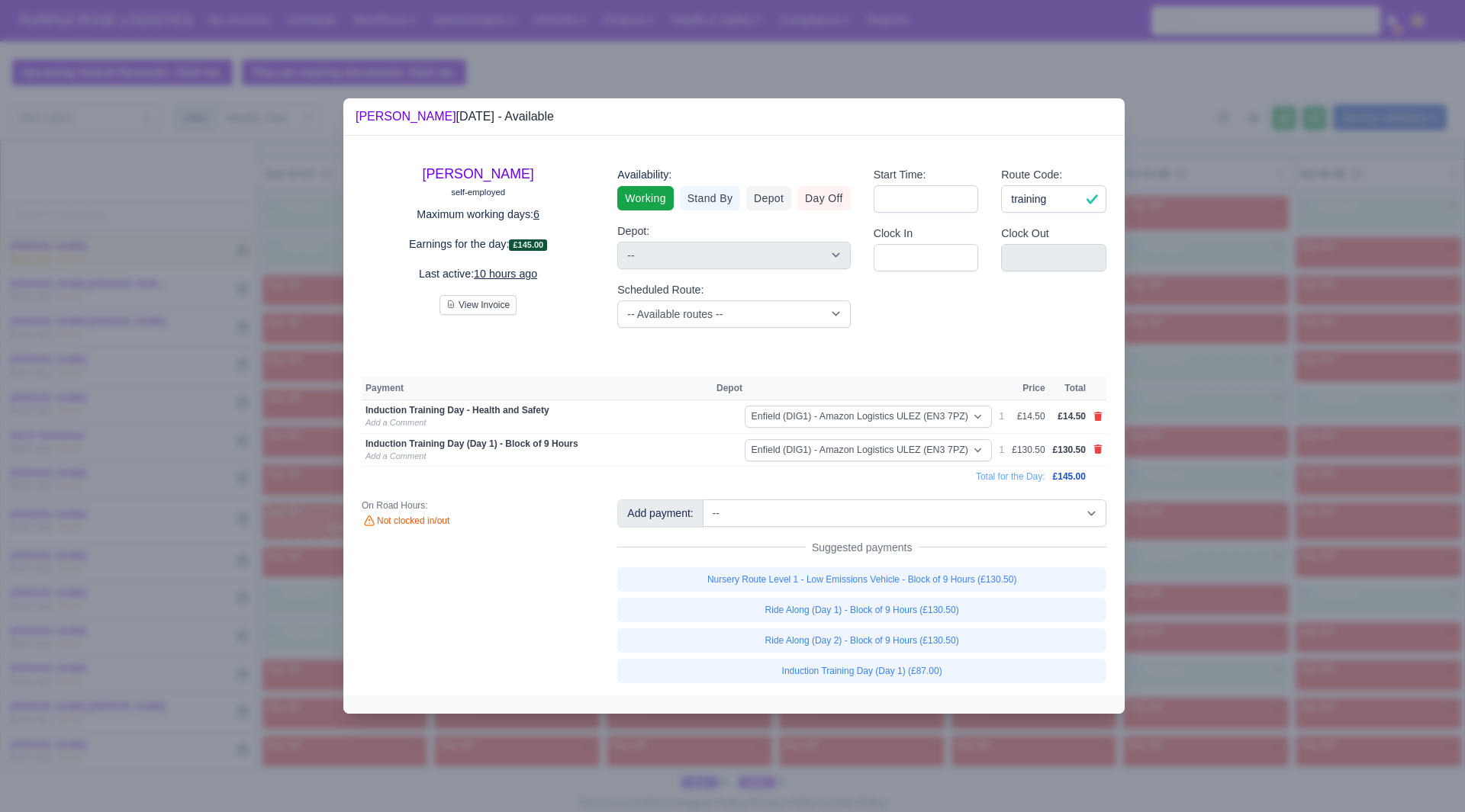
click at [1259, 536] on div at bounding box center [732, 406] width 1465 height 812
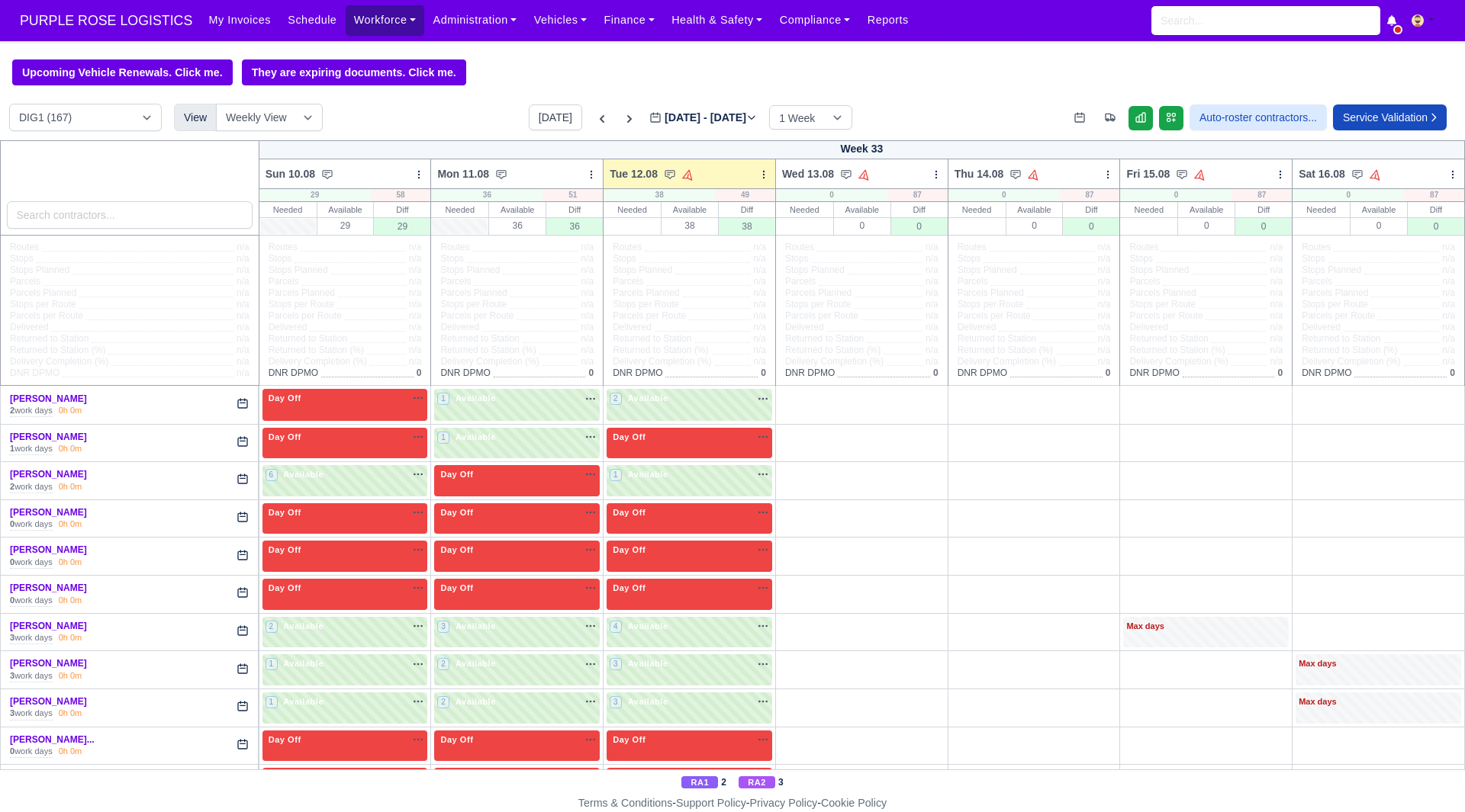
click at [367, 17] on link "Workforce" at bounding box center [385, 20] width 80 height 30
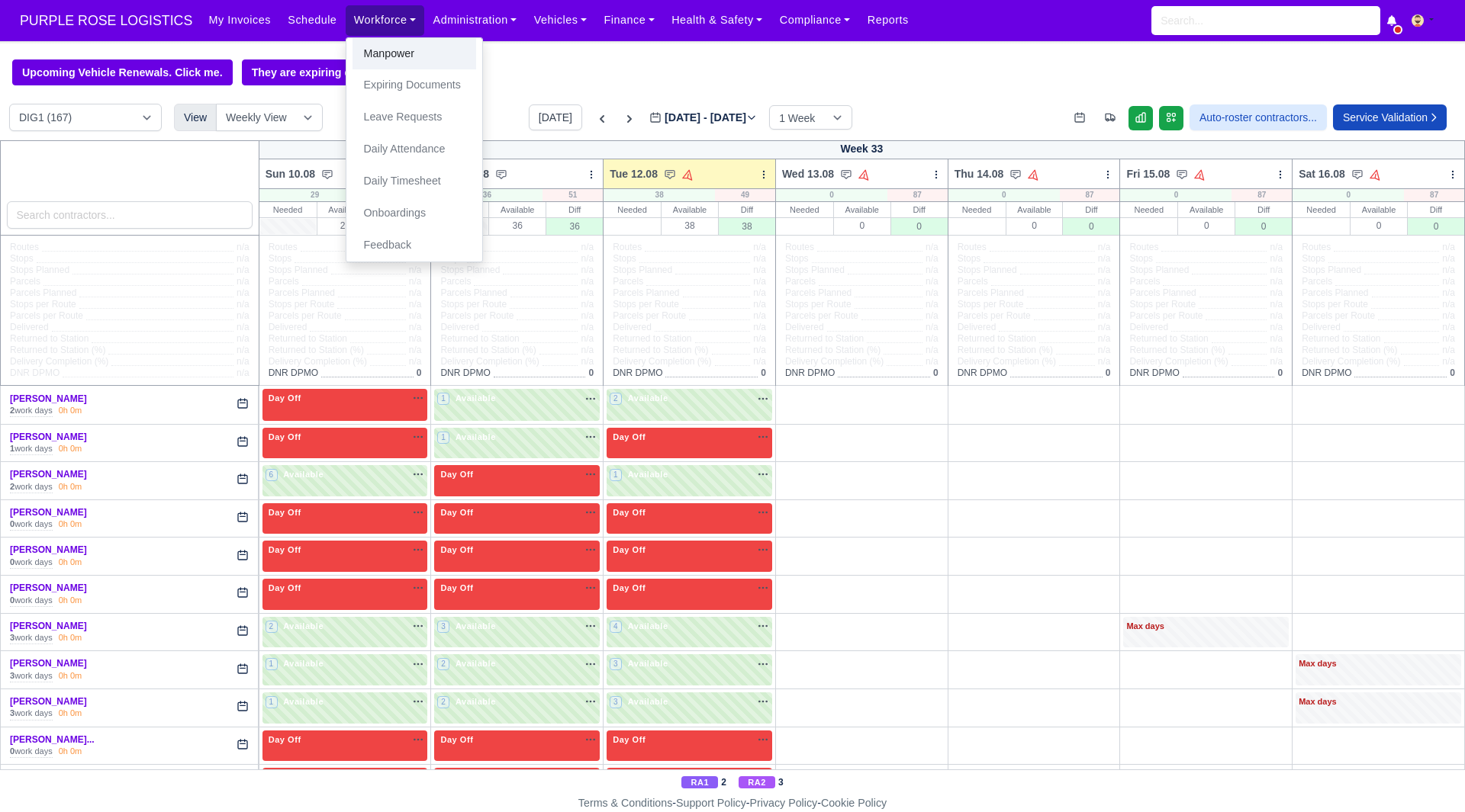
click at [370, 45] on link "Manpower" at bounding box center [414, 54] width 124 height 32
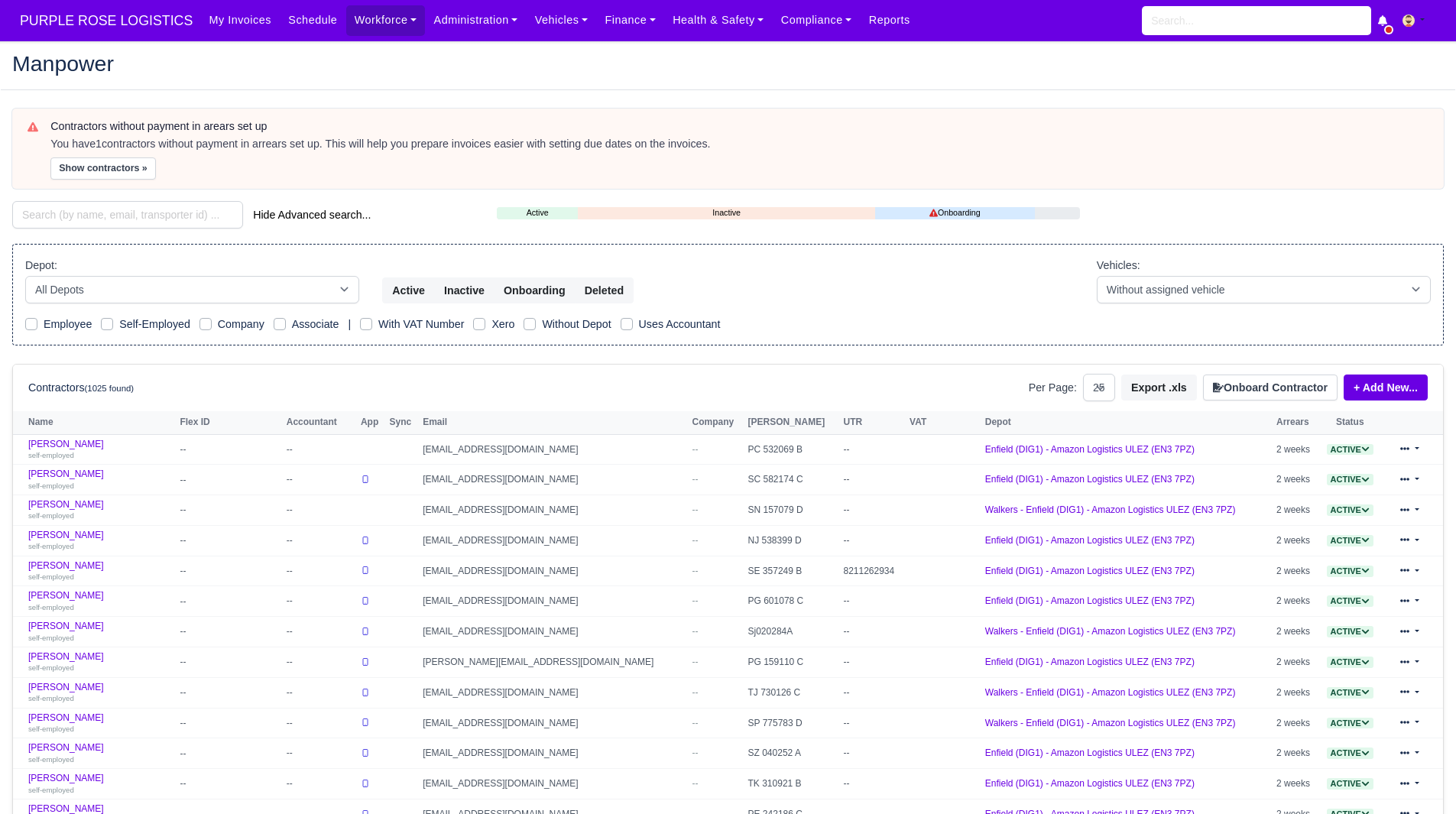
select select "25"
click at [124, 169] on button "Show contractors »" at bounding box center [103, 169] width 106 height 22
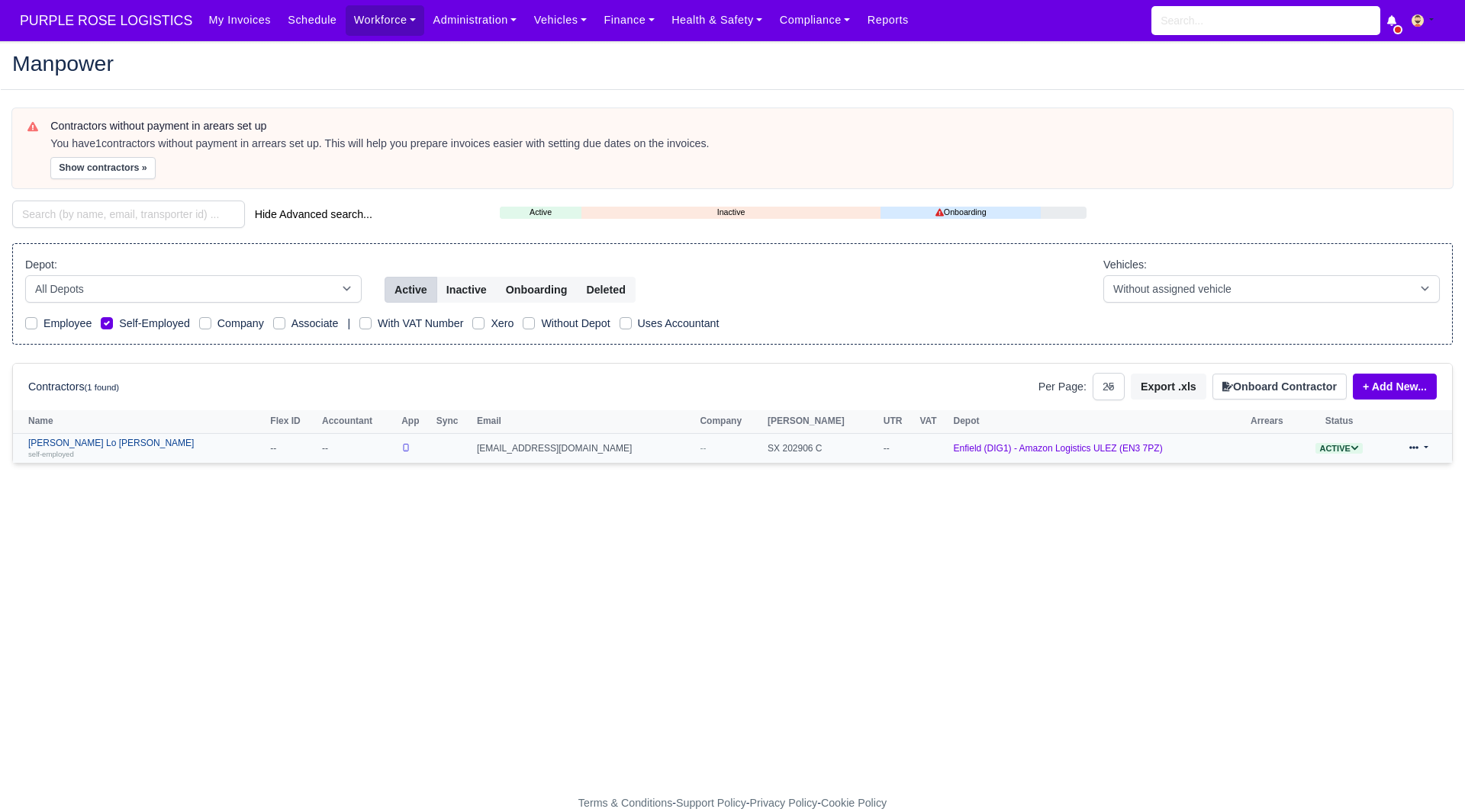
click at [70, 442] on link "Serigne Saliu Lo Seye self-employed" at bounding box center [146, 449] width 234 height 22
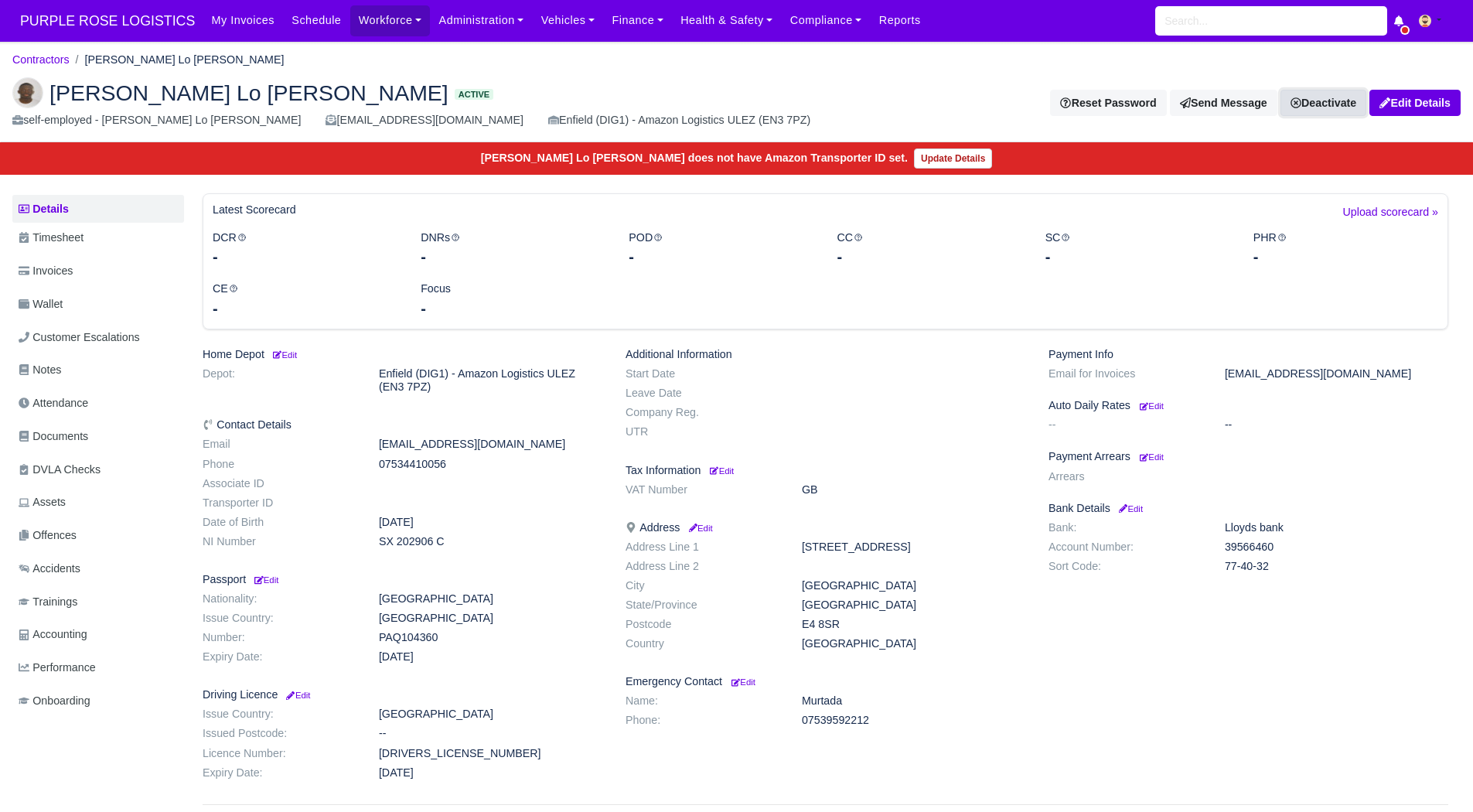
click at [1359, 111] on link "Deactivate" at bounding box center [1323, 103] width 86 height 26
click at [1316, 334] on div "Latest Scorecard Upload scorecard » DCR - DNRs - POD - CC - SC - PHR - CE - Foc…" at bounding box center [825, 520] width 1270 height 653
click at [1164, 455] on small "Edit" at bounding box center [1152, 456] width 24 height 9
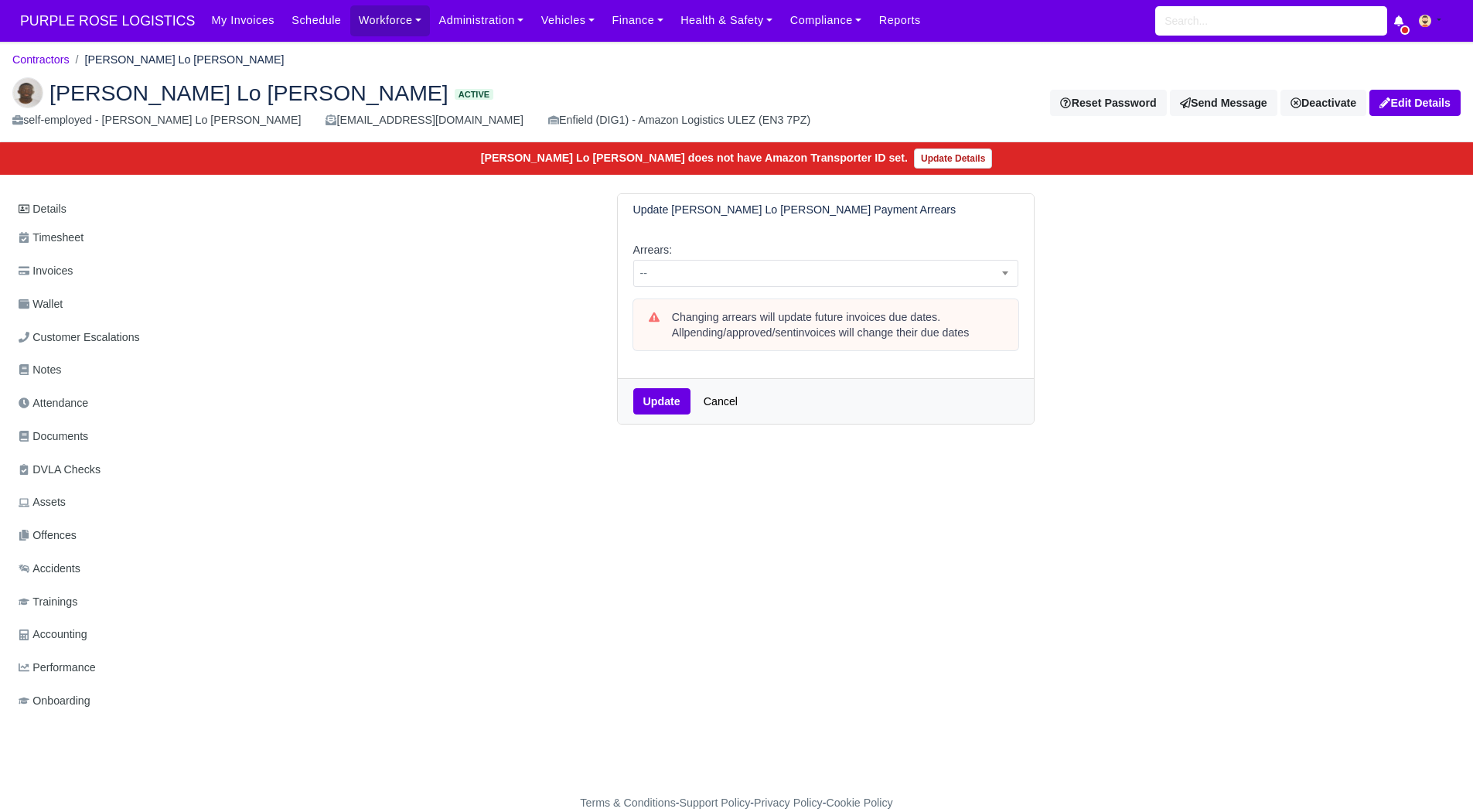
click at [856, 246] on div "Arrears: -- 1 week 2 weeks 3 weeks 4 weeks 5 weeks 6 weeks 7 weeks 8 weeks 9 we…" at bounding box center [826, 264] width 385 height 46
click at [836, 278] on span "--" at bounding box center [825, 272] width 383 height 19
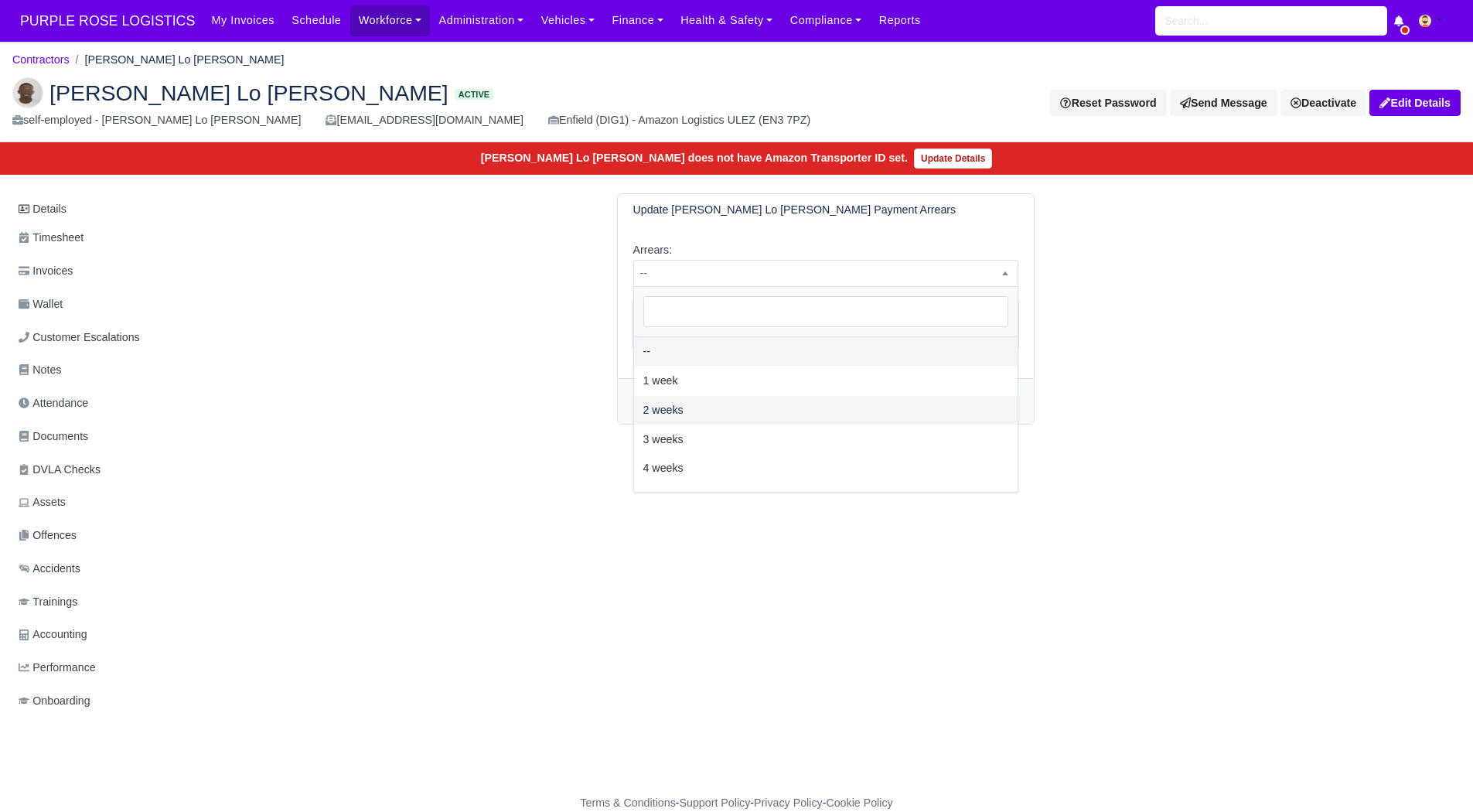
select select "2W"
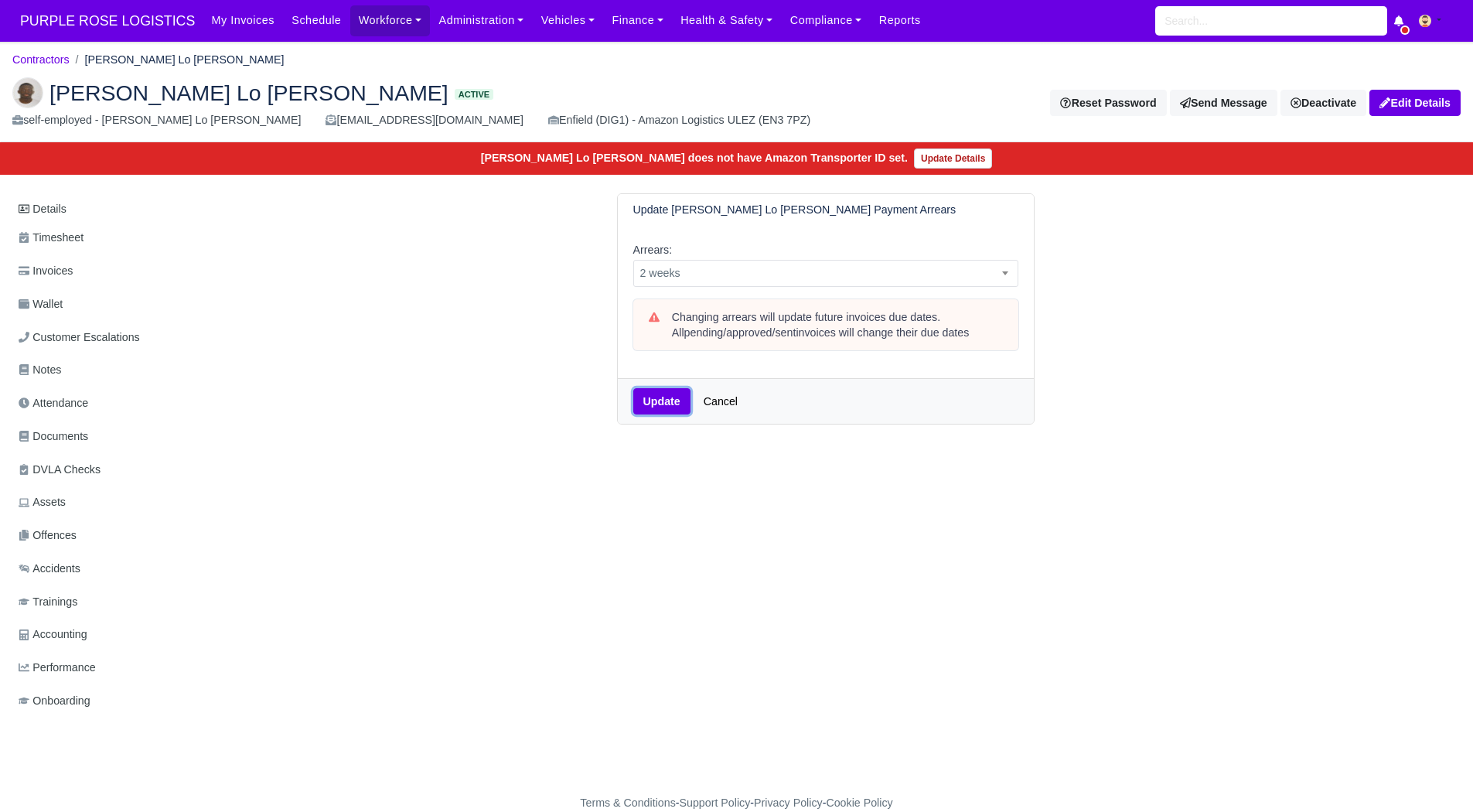
click at [664, 399] on button "Update" at bounding box center [662, 401] width 57 height 26
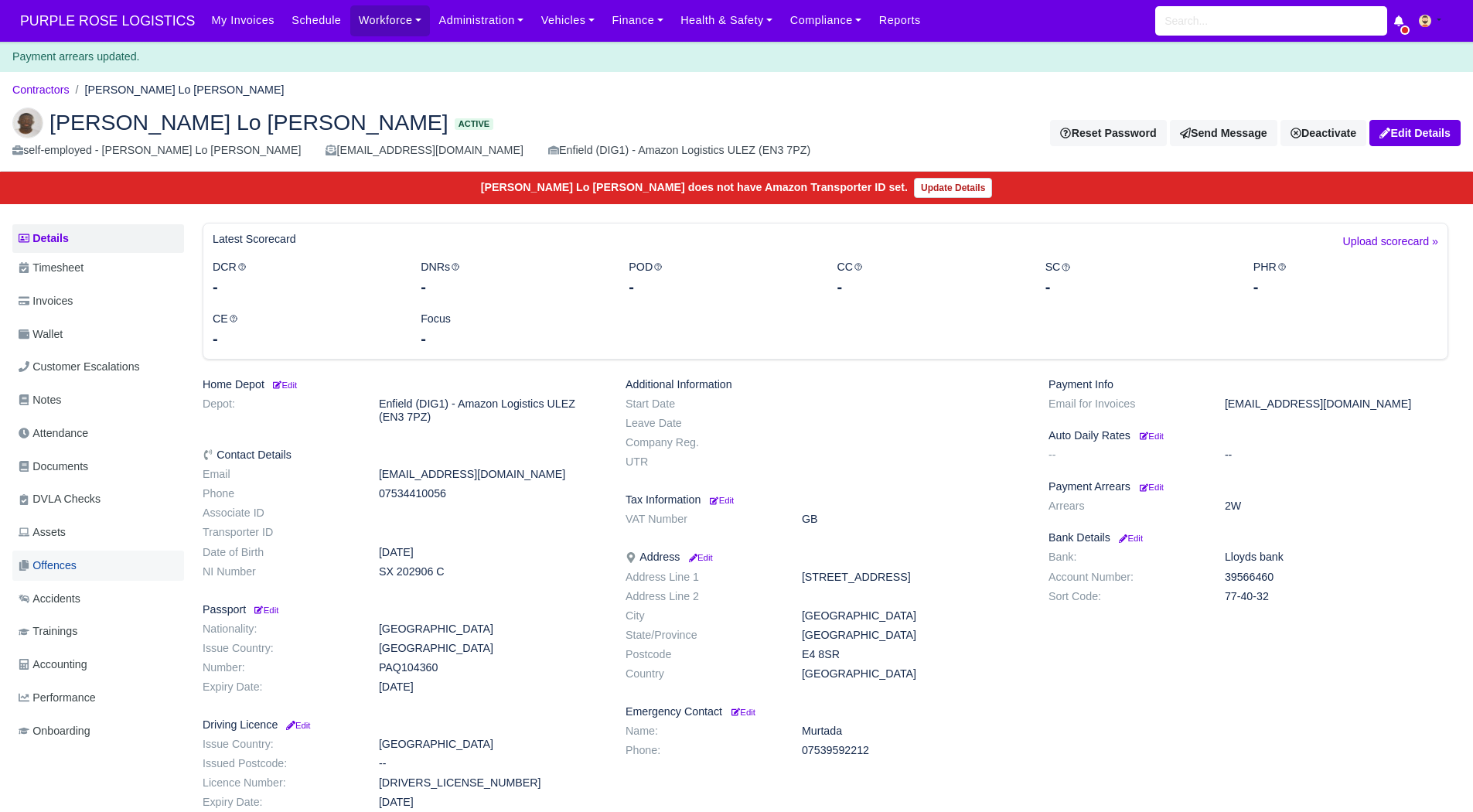
click at [80, 570] on link "Offences" at bounding box center [98, 566] width 172 height 30
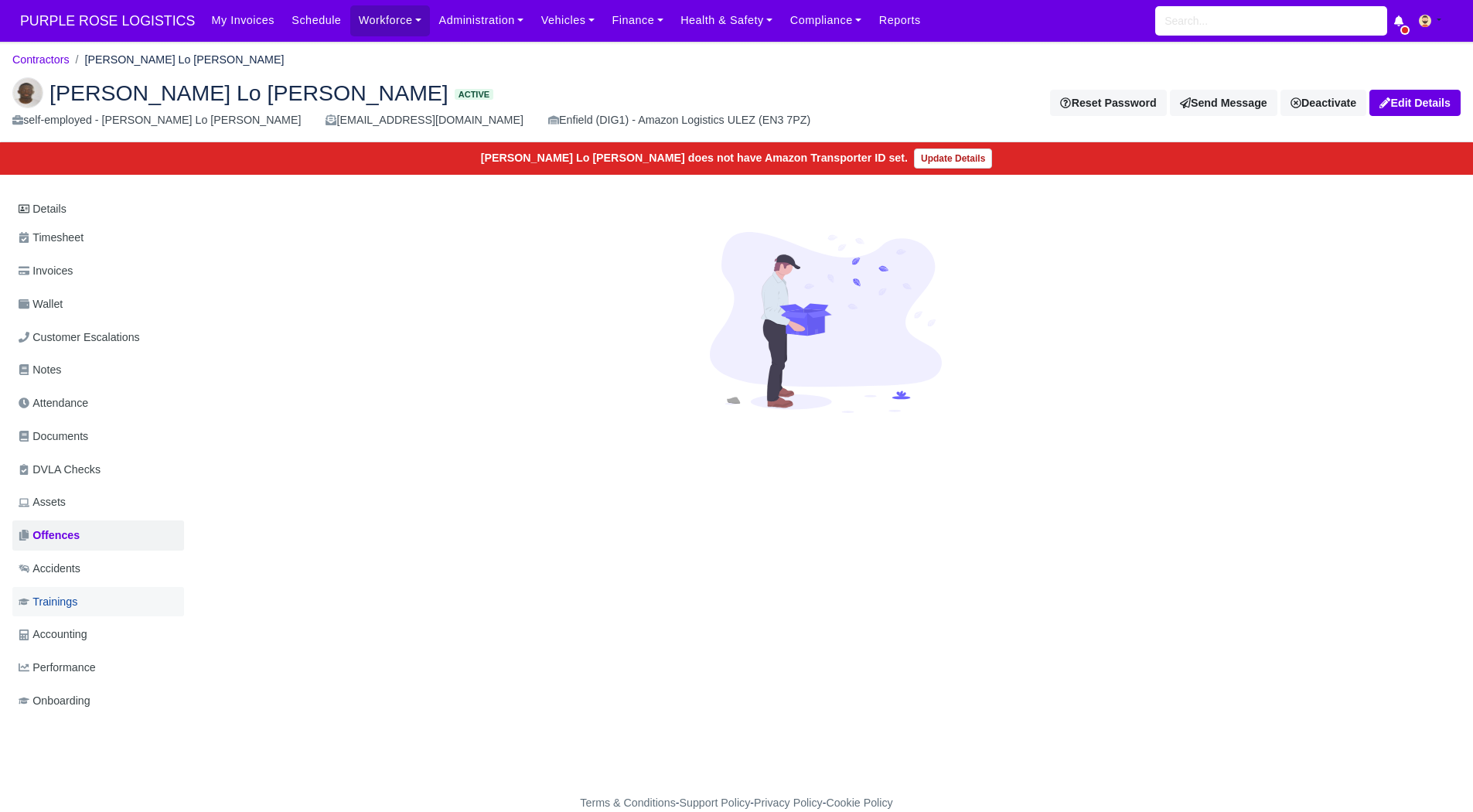
click at [74, 598] on span "Trainings" at bounding box center [48, 602] width 59 height 18
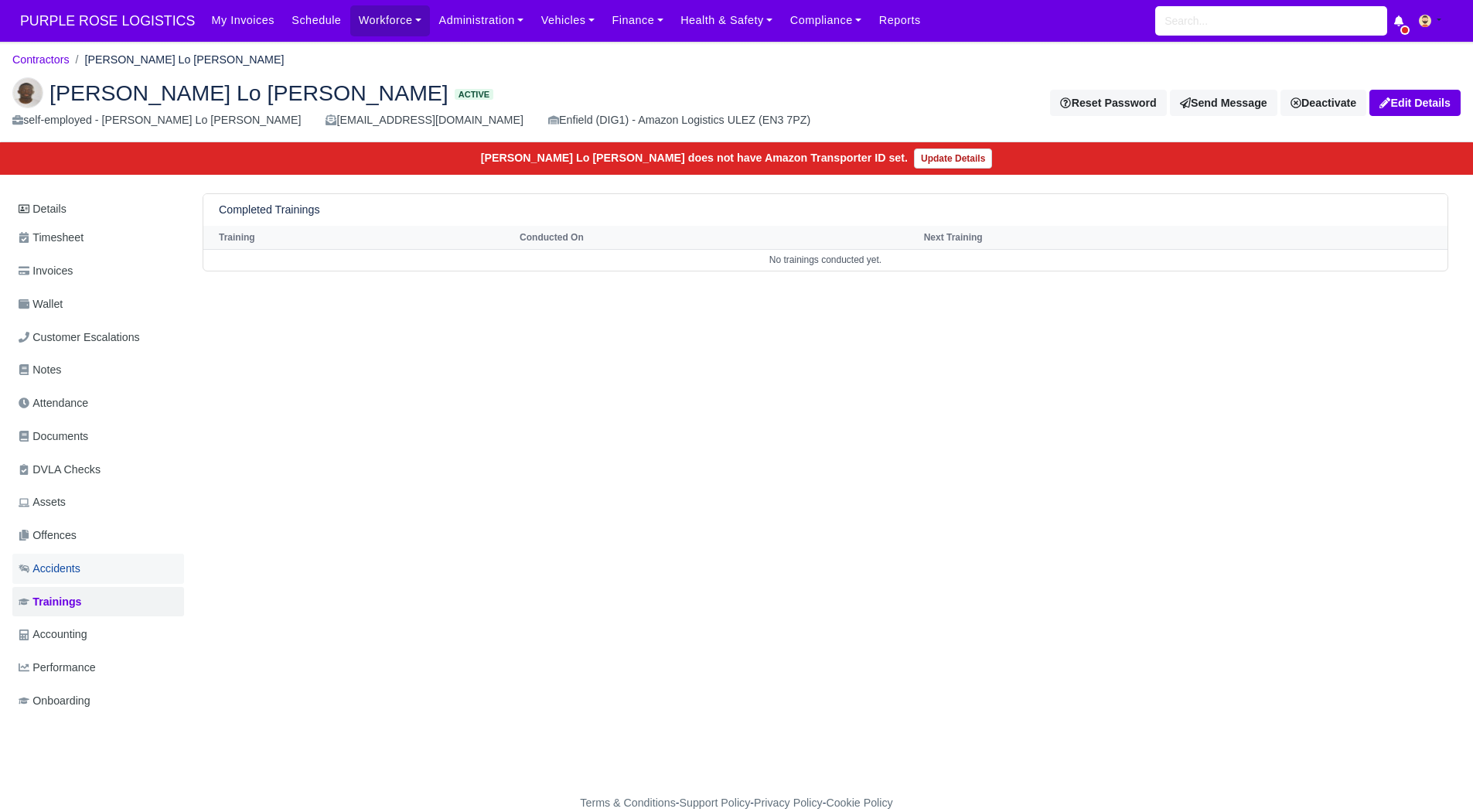
click at [71, 565] on span "Accidents" at bounding box center [50, 569] width 62 height 18
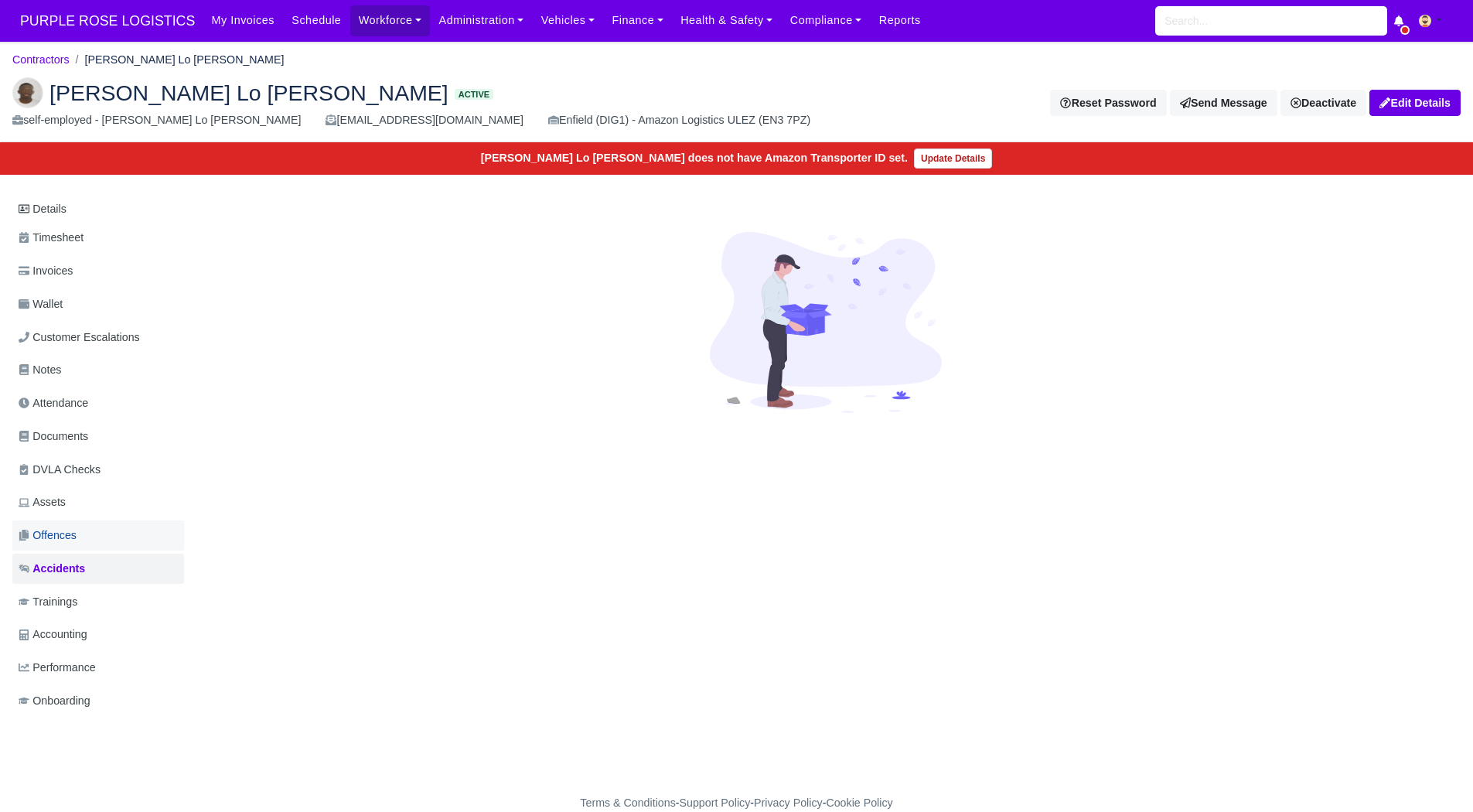
click at [64, 526] on link "Offences" at bounding box center [98, 536] width 172 height 30
click at [64, 424] on link "Documents" at bounding box center [98, 436] width 172 height 30
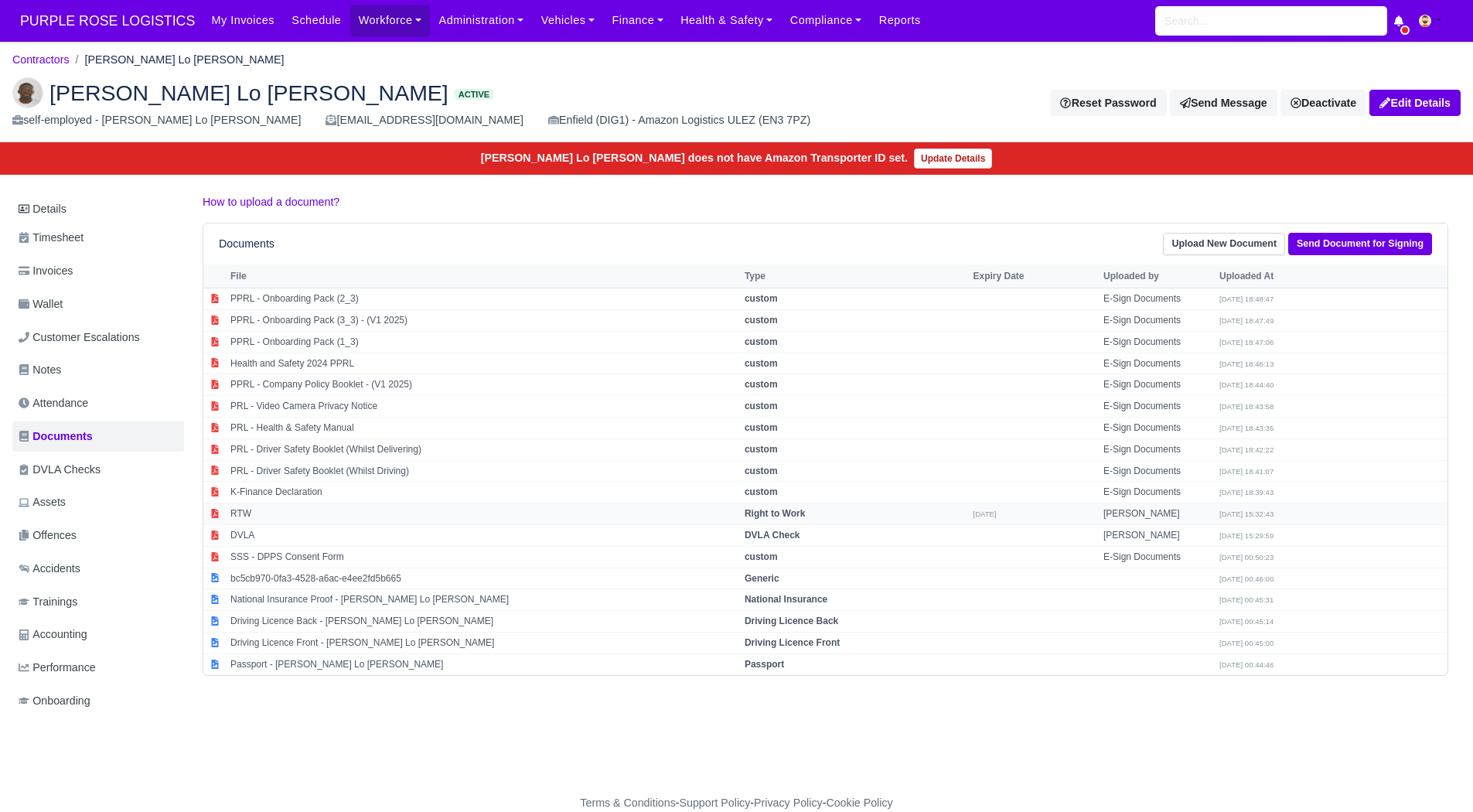
click at [358, 512] on td "RTW" at bounding box center [483, 515] width 514 height 22
select select "right-to-work"
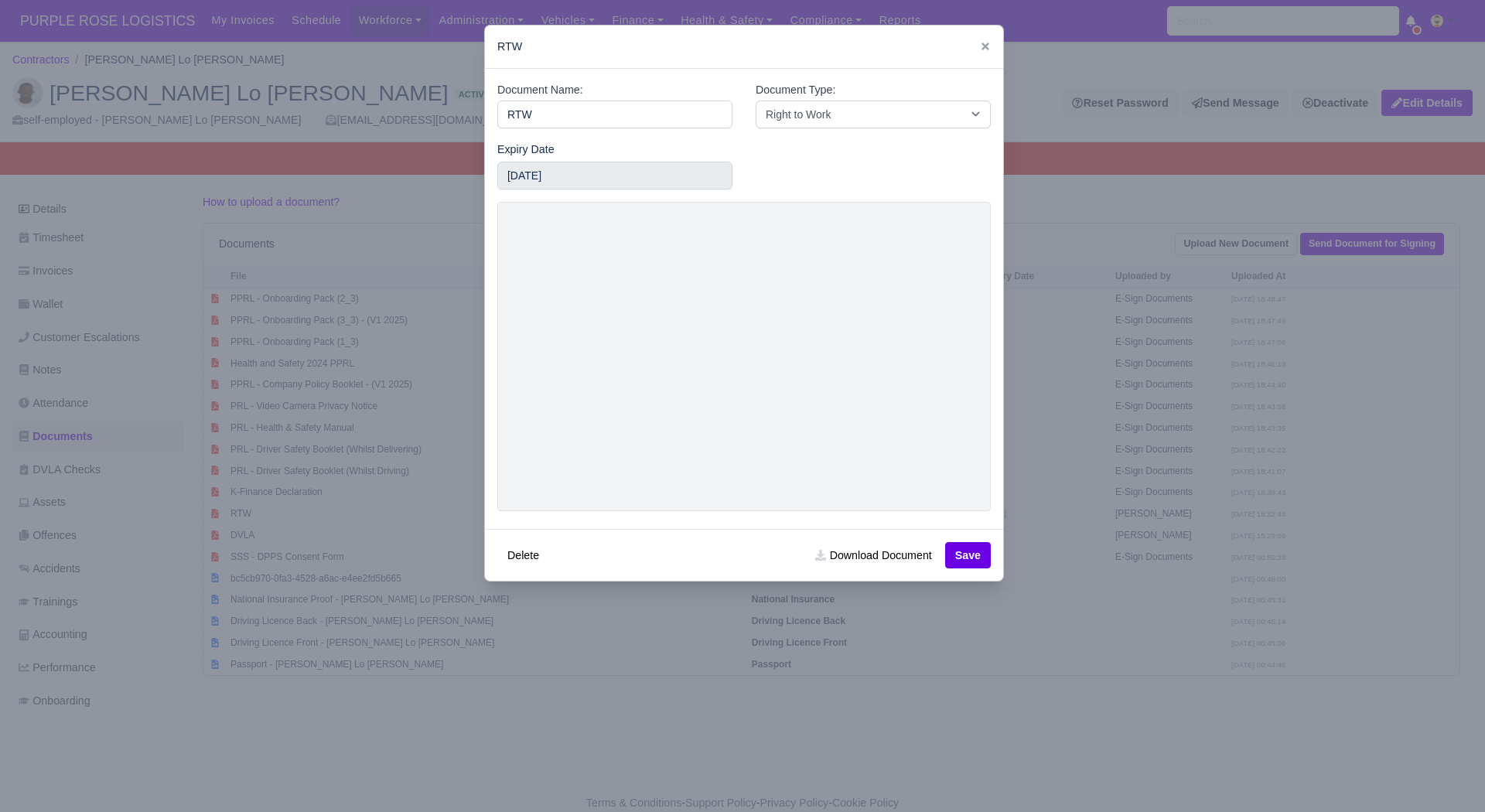
click at [362, 558] on div at bounding box center [742, 406] width 1485 height 812
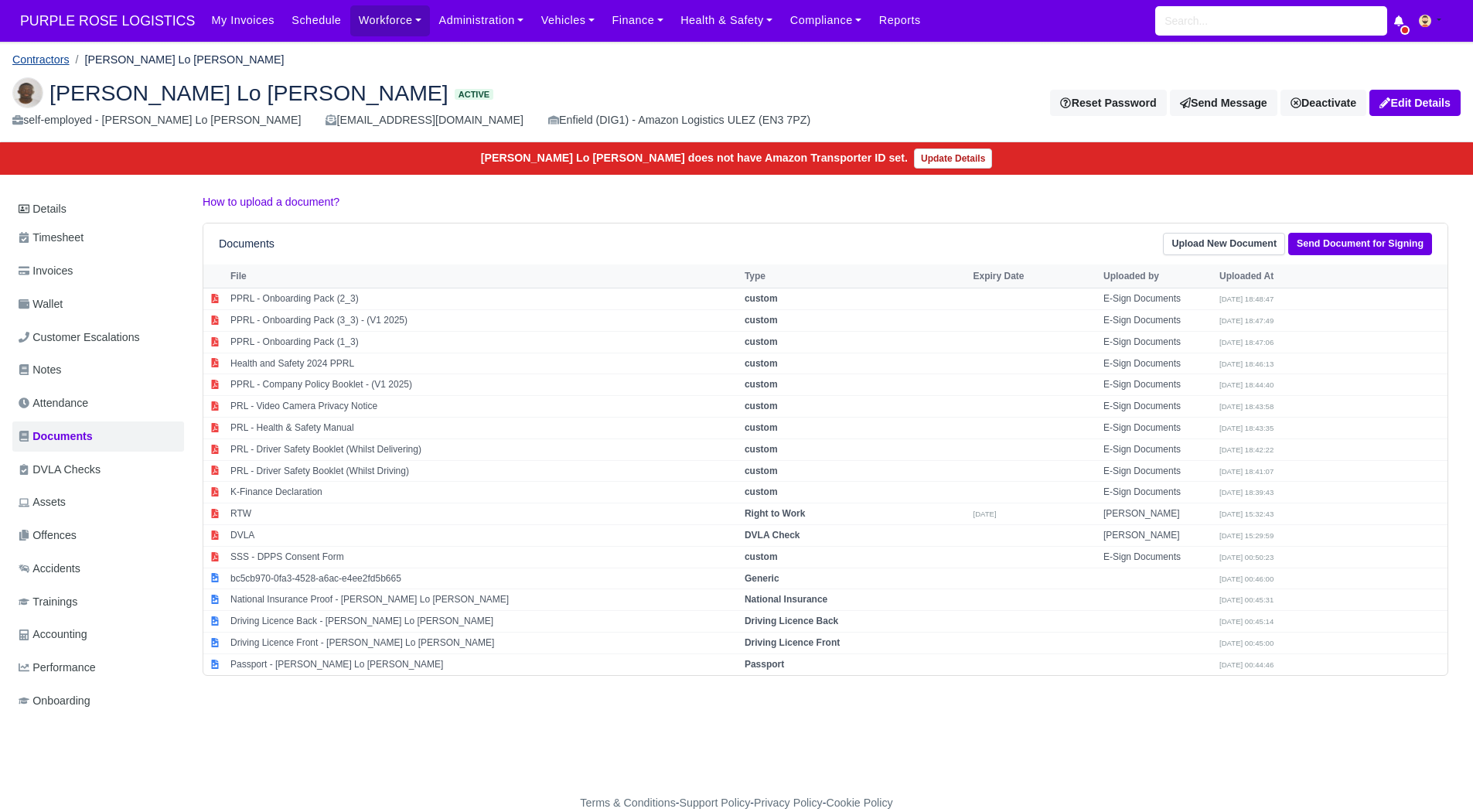
click at [41, 53] on link "Contractors" at bounding box center [40, 59] width 57 height 12
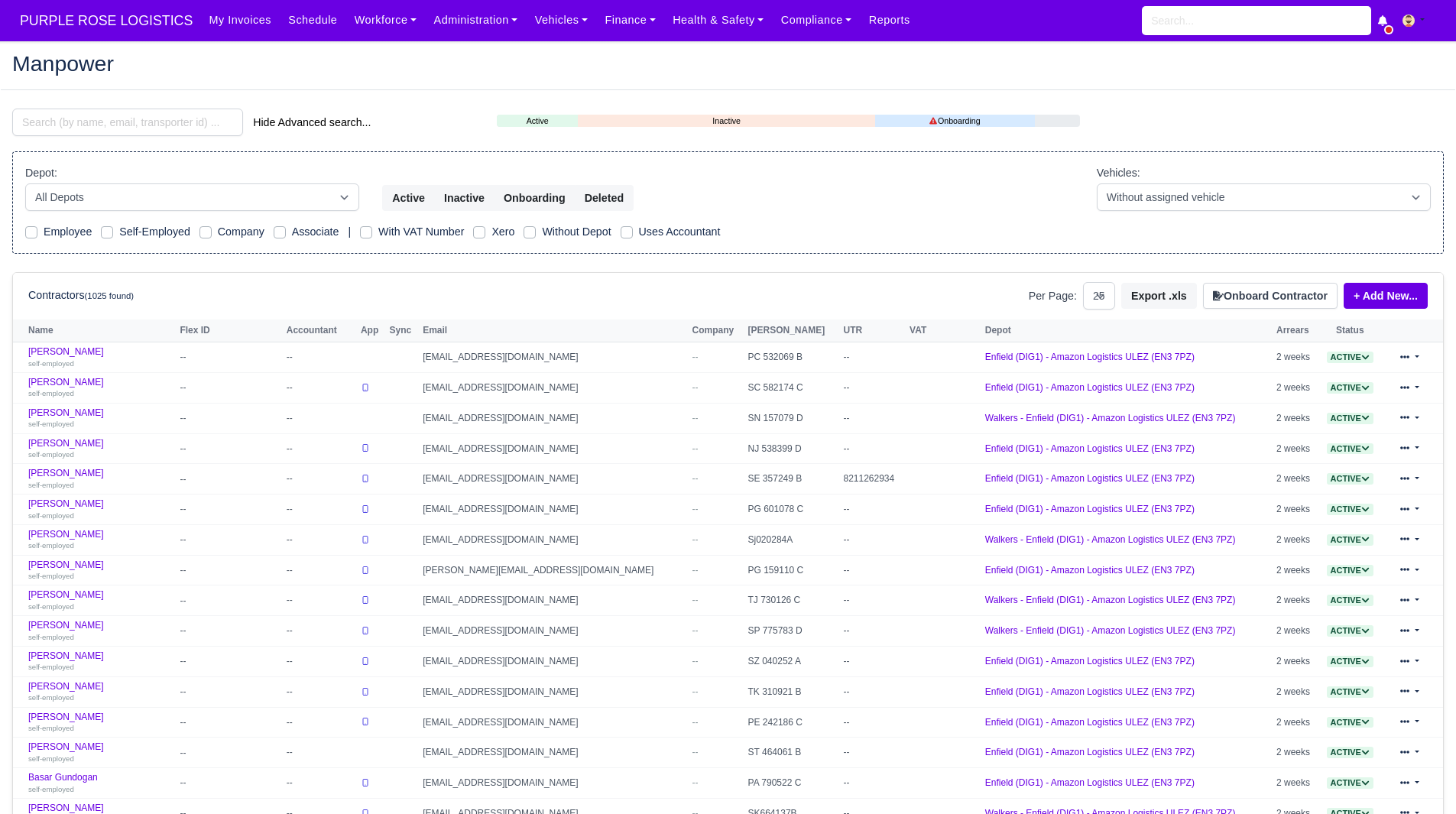
select select "25"
click at [604, 15] on link "Finance" at bounding box center [629, 20] width 68 height 30
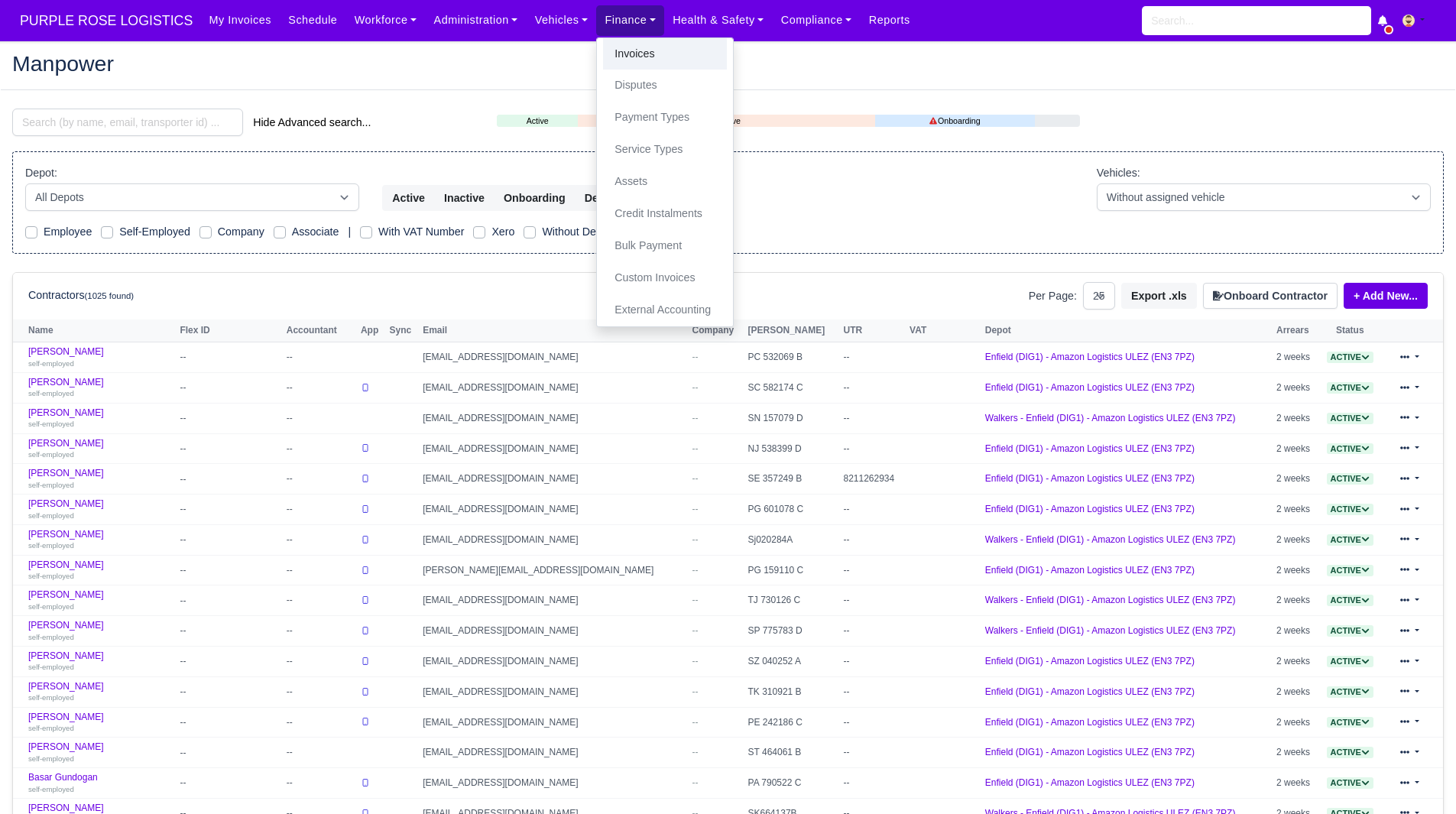
click at [610, 49] on link "Invoices" at bounding box center [665, 54] width 124 height 33
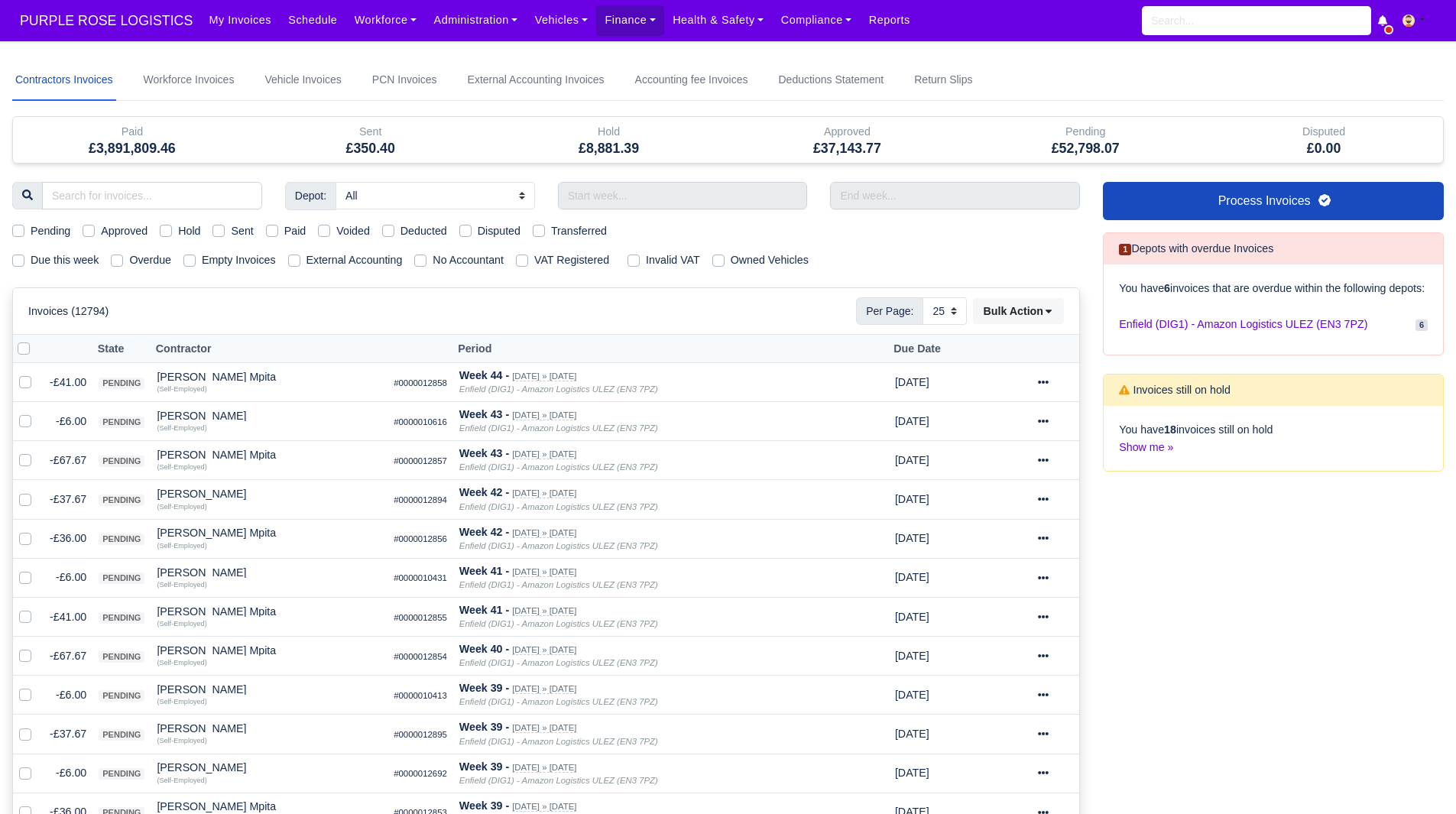
select select "25"
click at [736, 187] on input "text" at bounding box center [683, 195] width 250 height 28
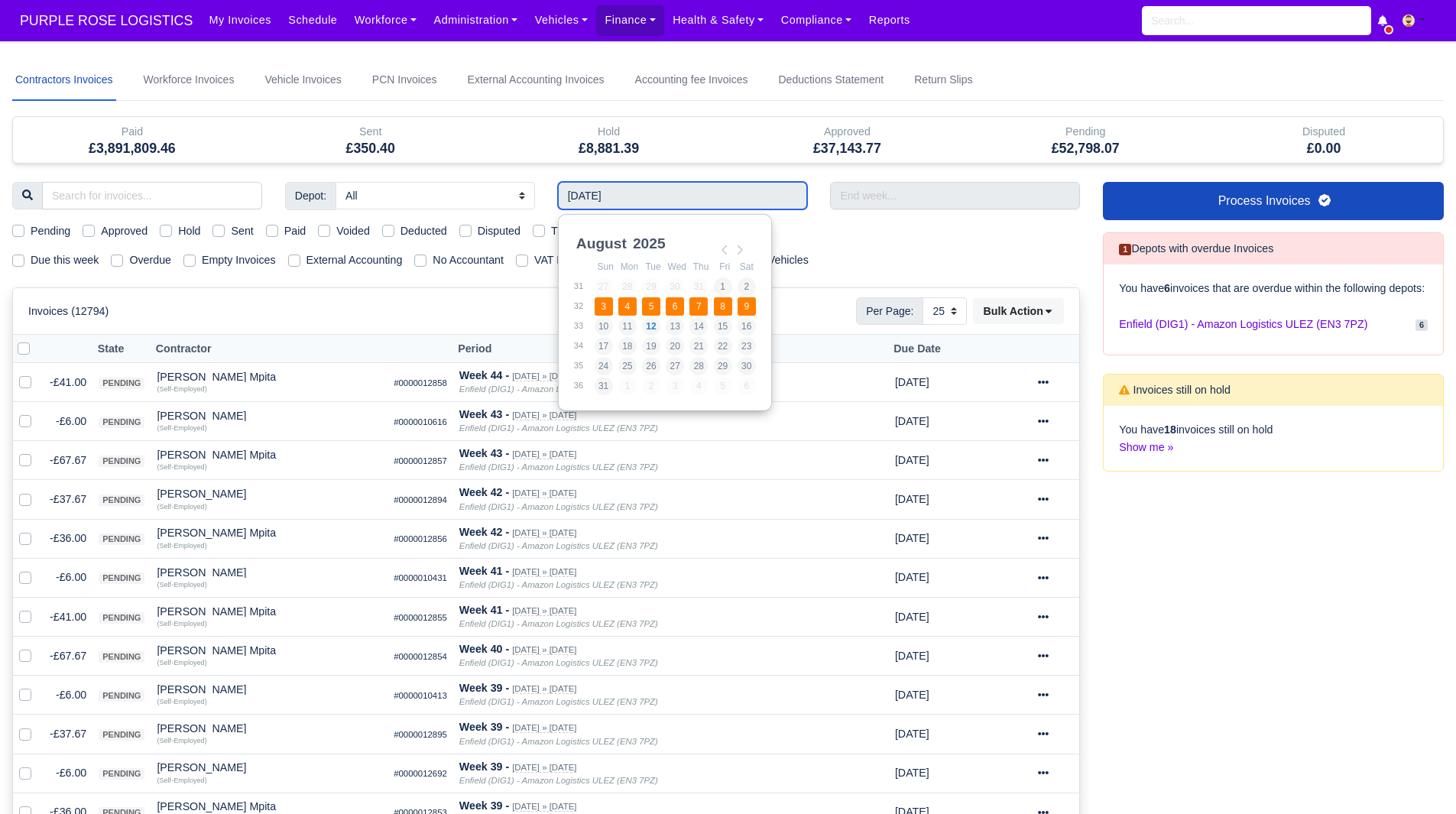
type input "[DATE] - [DATE]"
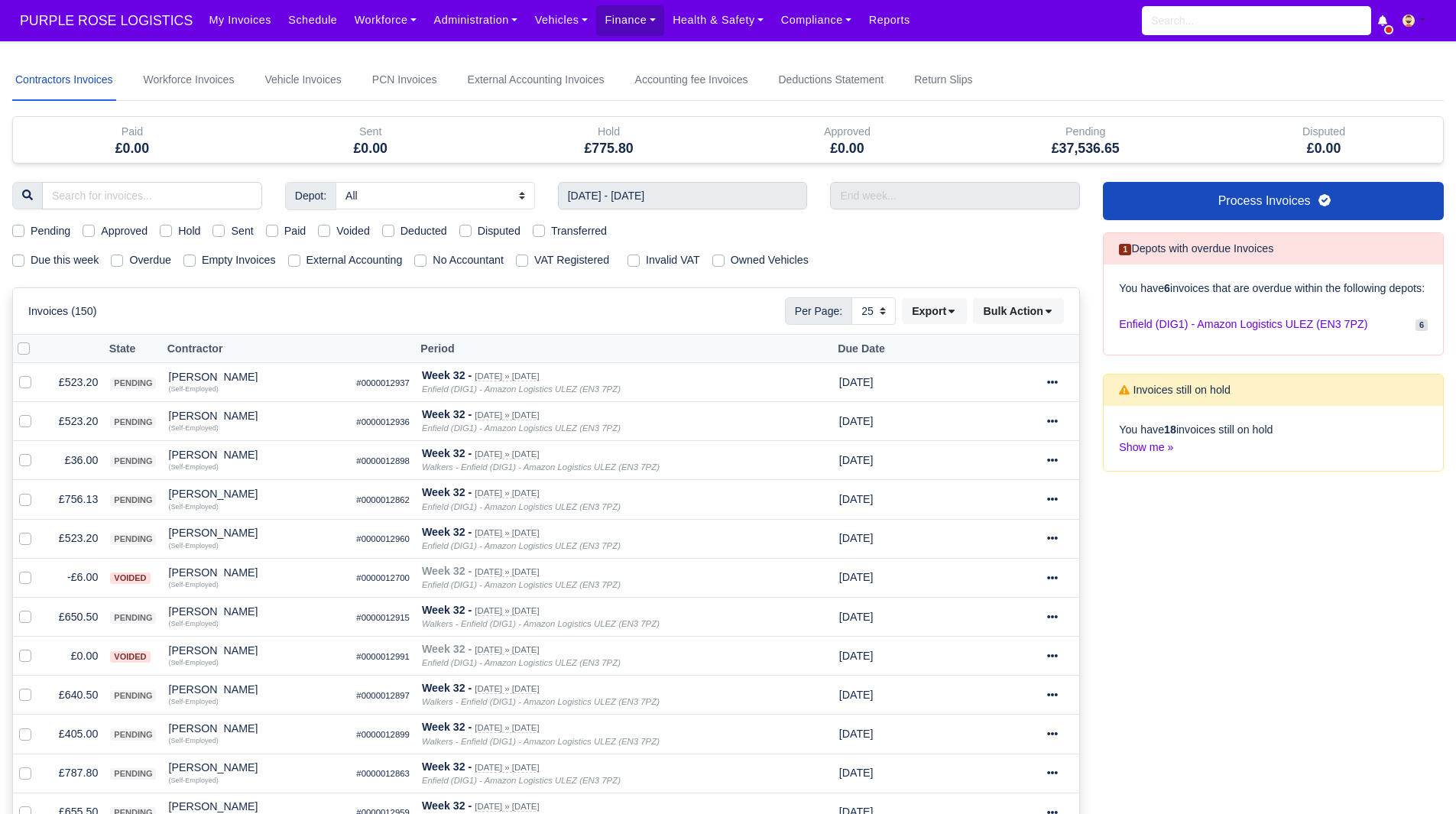
click at [73, 226] on div "Pending Approved Hold Sent Paid Voided Deducted Disputed Transferred" at bounding box center [546, 232] width 1091 height 18
click at [55, 232] on label "Pending" at bounding box center [50, 232] width 39 height 18
click at [25, 232] on input "Pending" at bounding box center [18, 229] width 12 height 12
checkbox input "true"
click at [36, 340] on label at bounding box center [36, 340] width 0 height 0
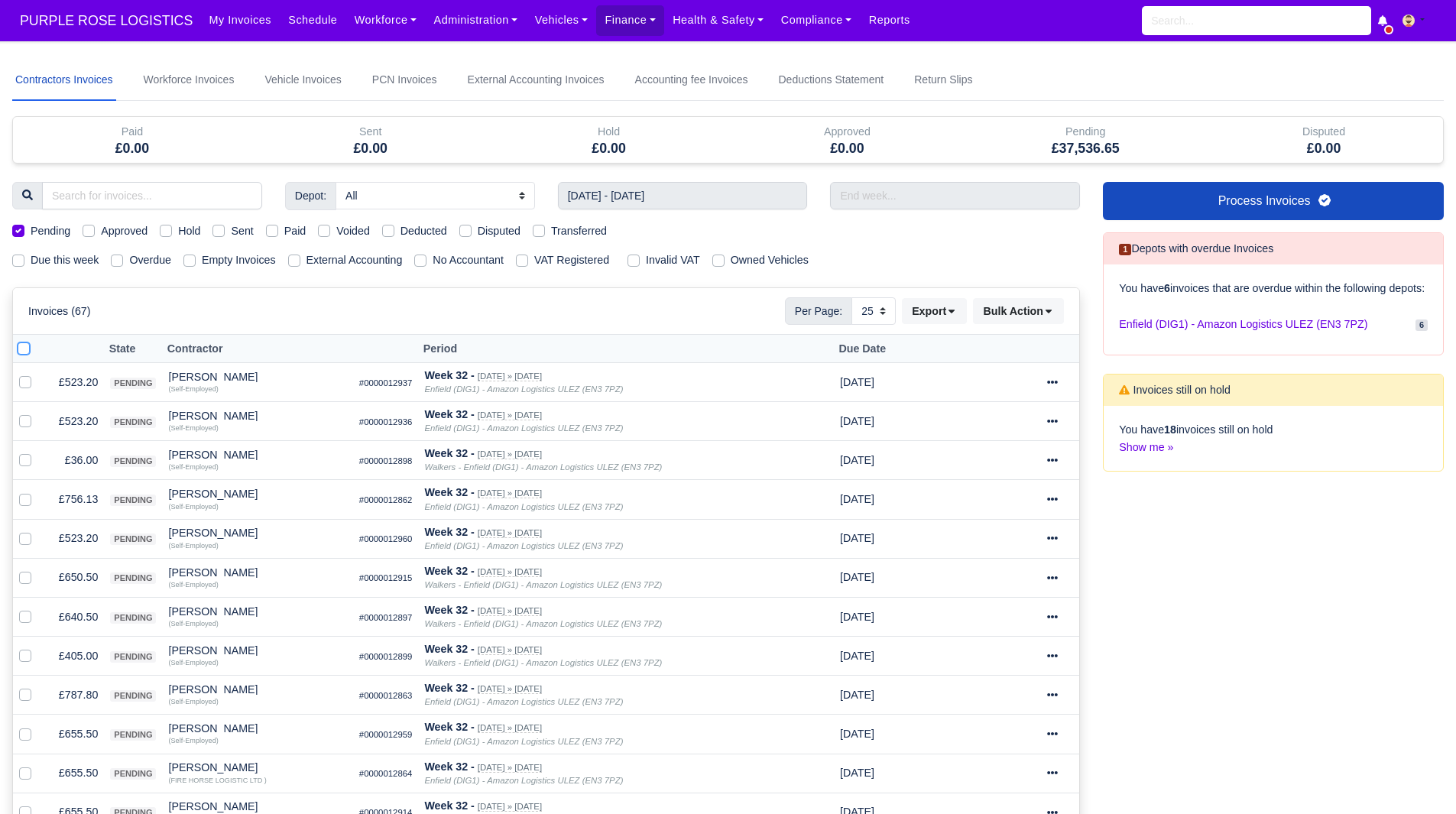
click at [26, 348] on input "checkbox" at bounding box center [24, 346] width 12 height 12
checkbox input "true"
click at [1000, 313] on button "Bulk Action" at bounding box center [1019, 311] width 91 height 26
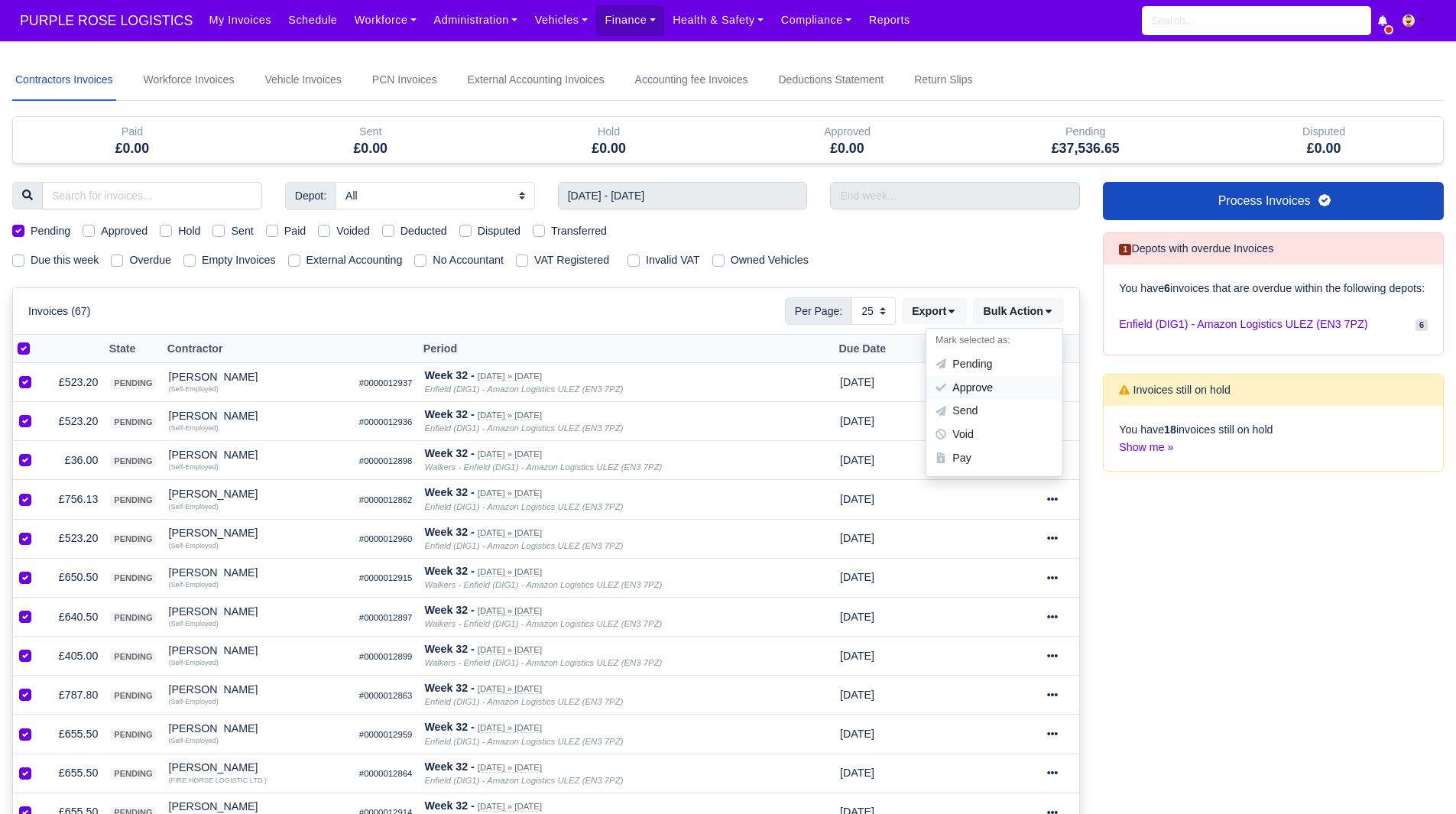
click at [987, 382] on div "Approve" at bounding box center [994, 388] width 136 height 24
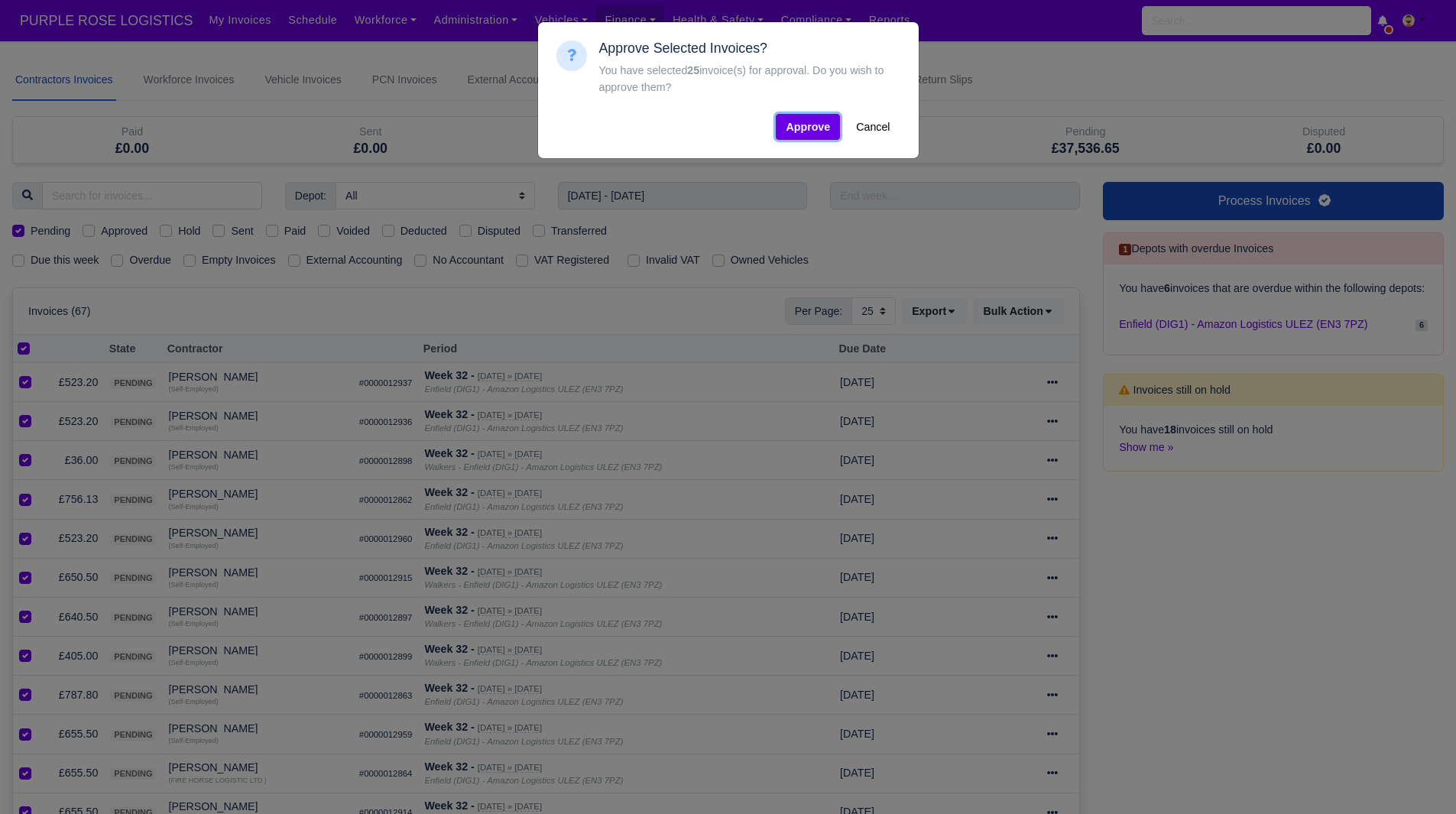
click at [802, 126] on button "Approve" at bounding box center [808, 126] width 64 height 26
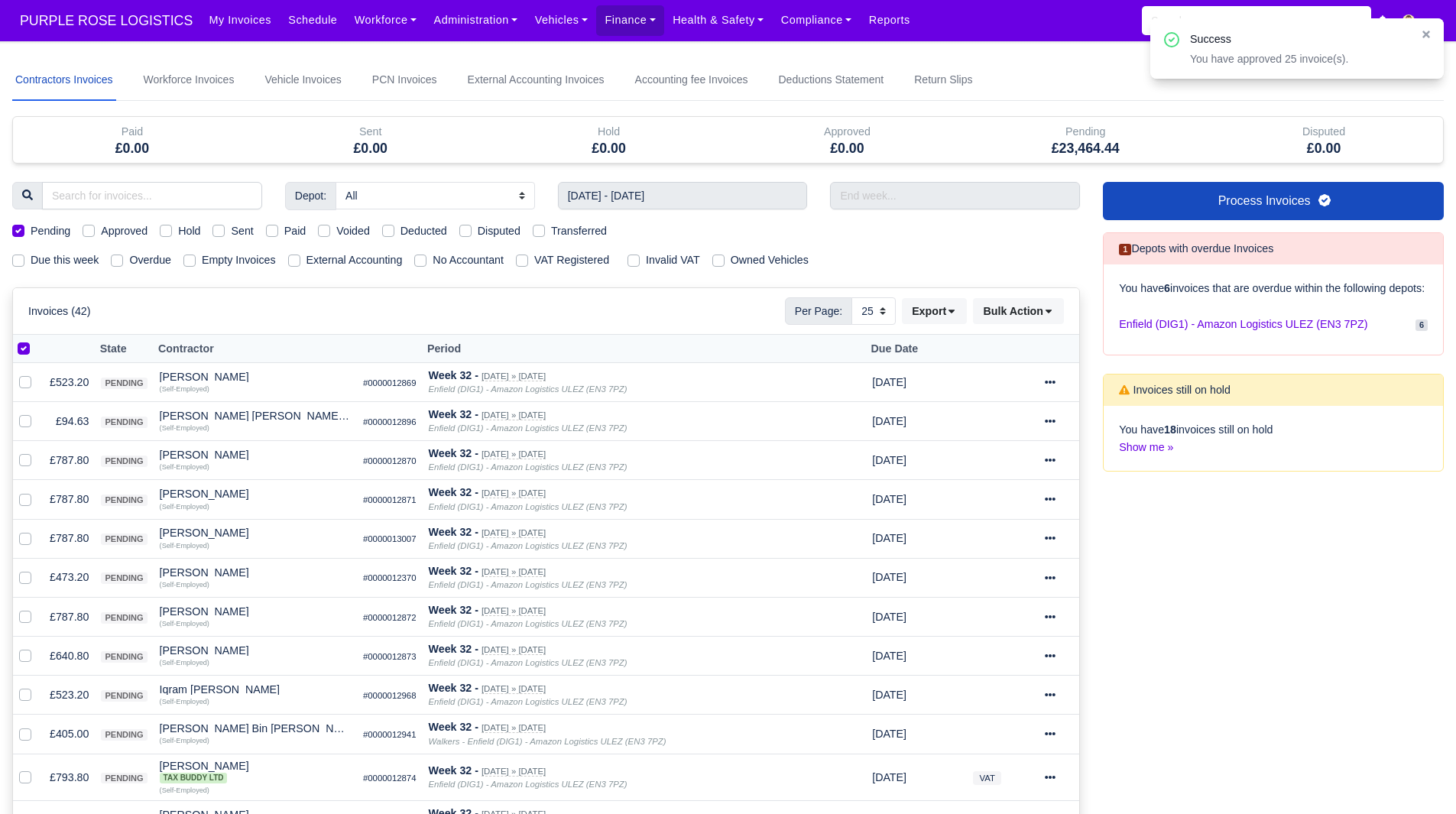
click at [36, 340] on label at bounding box center [36, 340] width 0 height 0
click at [27, 347] on input "checkbox" at bounding box center [24, 346] width 12 height 12
checkbox input "false"
click at [36, 340] on label at bounding box center [36, 340] width 0 height 0
click at [27, 347] on input "checkbox" at bounding box center [24, 346] width 12 height 12
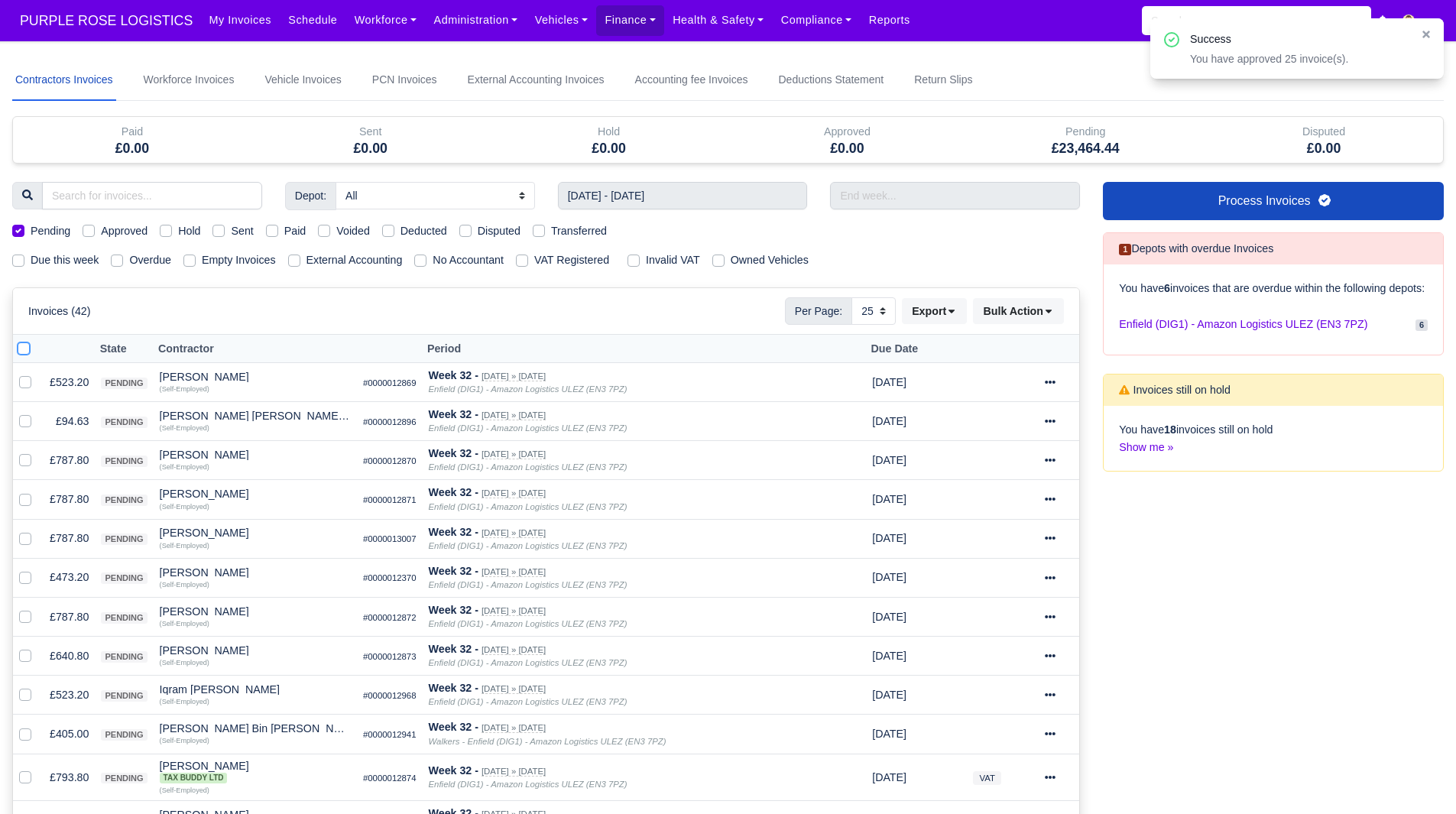
checkbox input "true"
click at [1002, 328] on div "Invoices (42) Per Page: 10 25 50 Export Data export: Export BACS 18 Download In…" at bounding box center [546, 311] width 1066 height 45
click at [1007, 314] on button "Bulk Action" at bounding box center [1019, 311] width 91 height 26
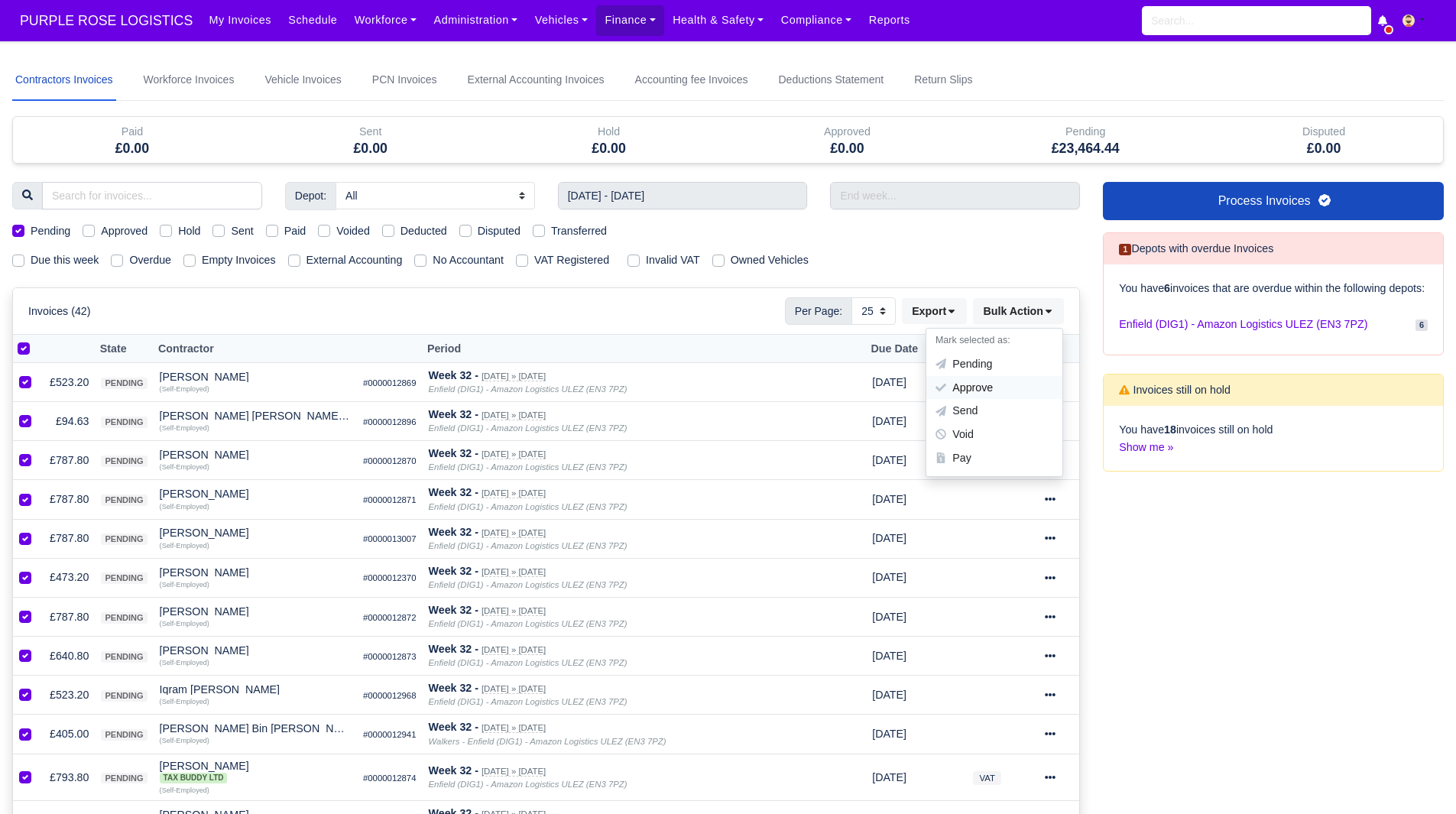
click at [995, 382] on div "Approve" at bounding box center [994, 388] width 136 height 24
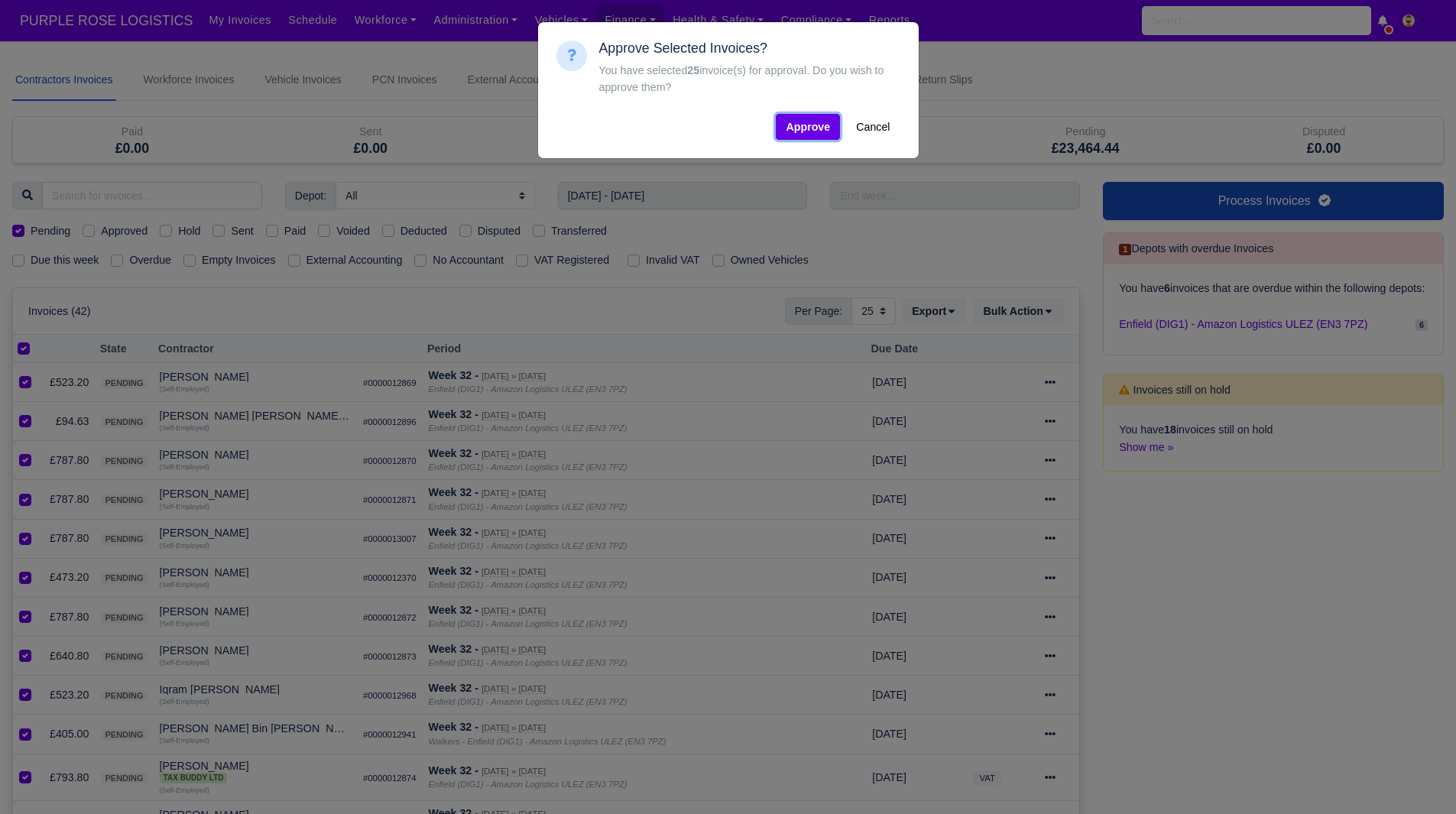
click at [801, 132] on button "Approve" at bounding box center [808, 126] width 64 height 26
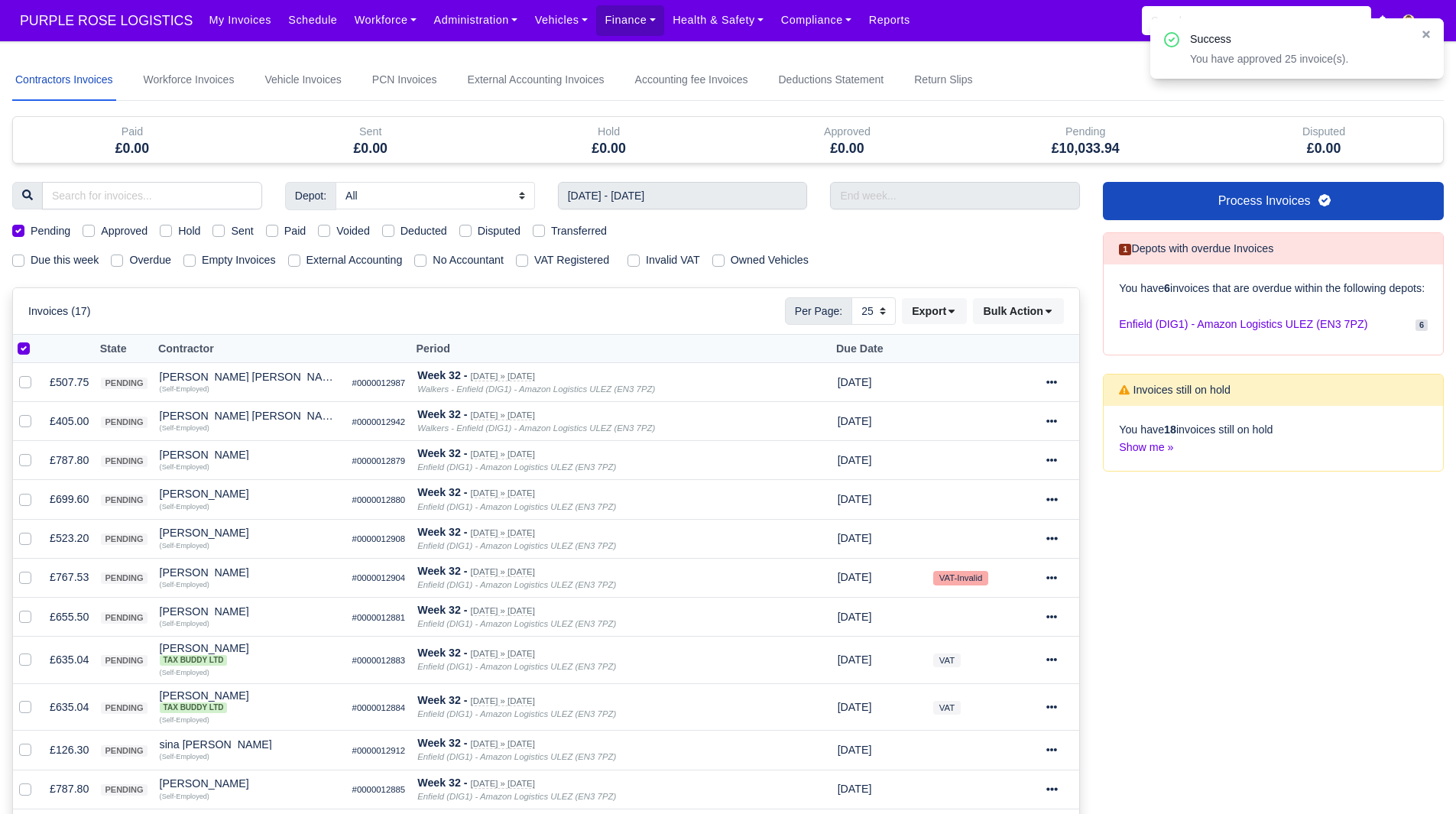
click at [19, 340] on div at bounding box center [28, 349] width 21 height 18
click at [36, 340] on label at bounding box center [36, 340] width 0 height 0
click at [22, 345] on input "checkbox" at bounding box center [24, 346] width 12 height 12
checkbox input "false"
click at [36, 340] on label at bounding box center [36, 340] width 0 height 0
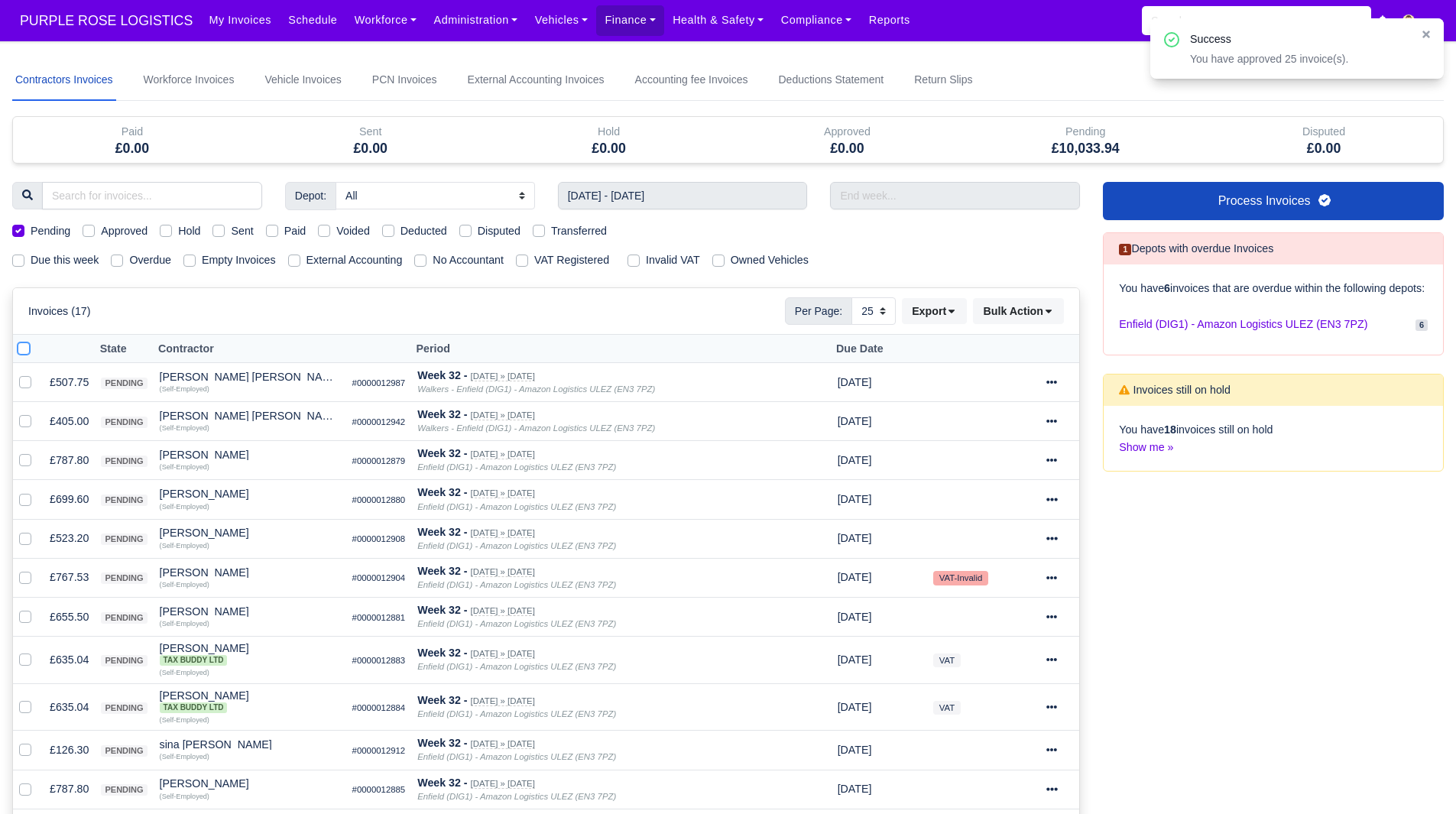
click at [22, 345] on input "checkbox" at bounding box center [24, 346] width 12 height 12
checkbox input "true"
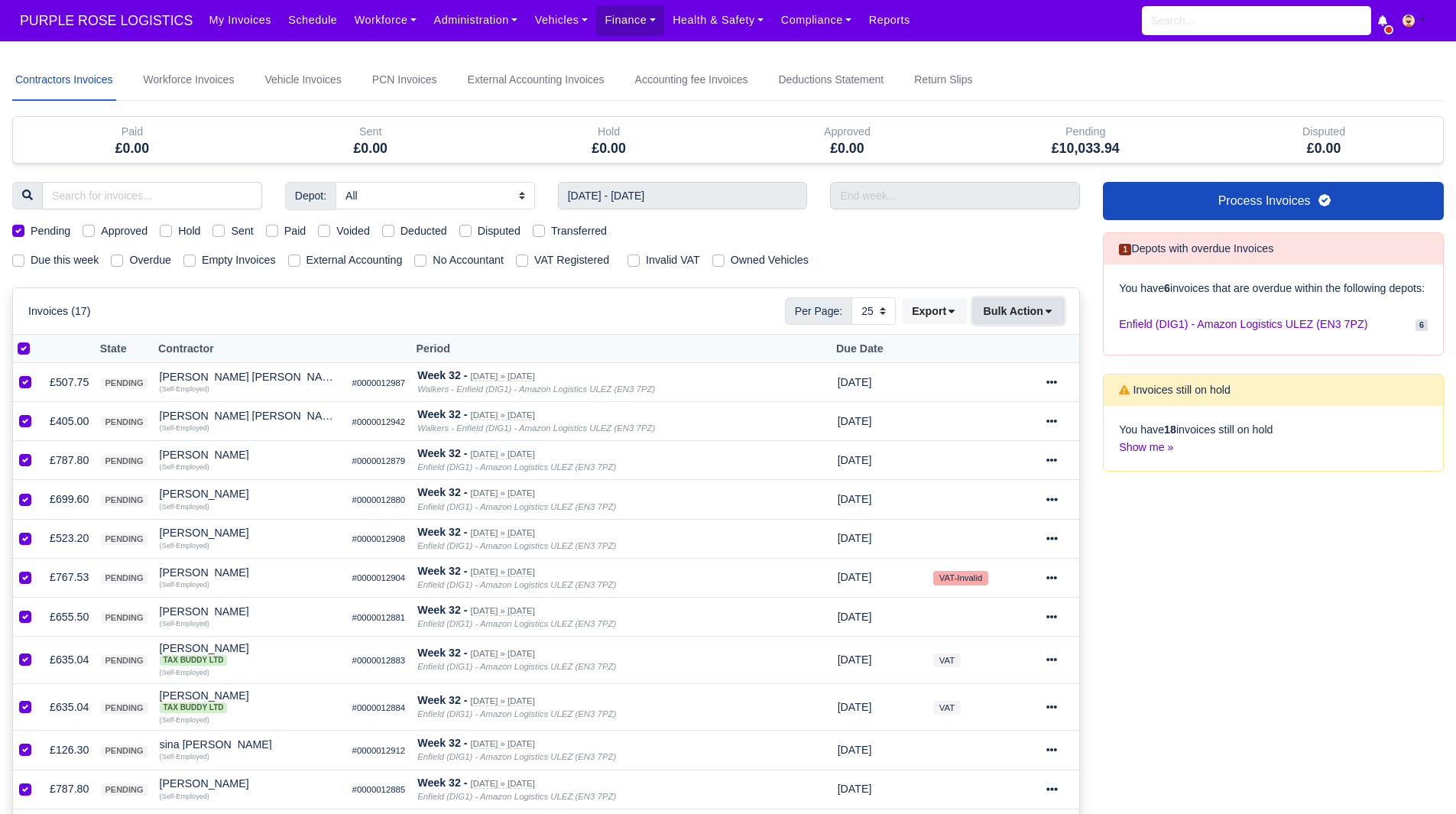
click at [1059, 304] on button "Bulk Action" at bounding box center [1019, 311] width 91 height 26
click at [1026, 376] on div "Approve" at bounding box center [994, 388] width 136 height 24
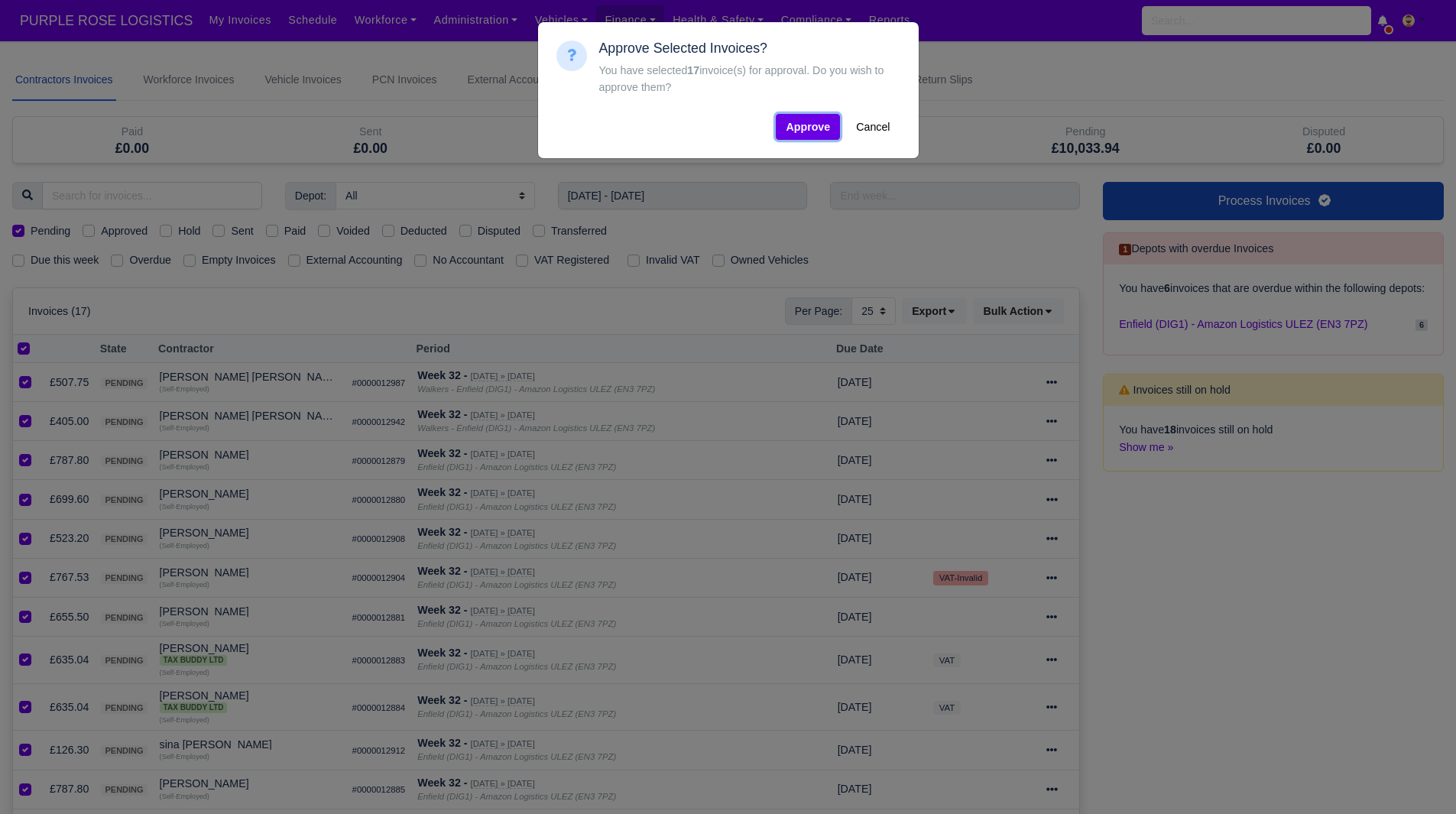
click at [784, 127] on button "Approve" at bounding box center [808, 126] width 64 height 26
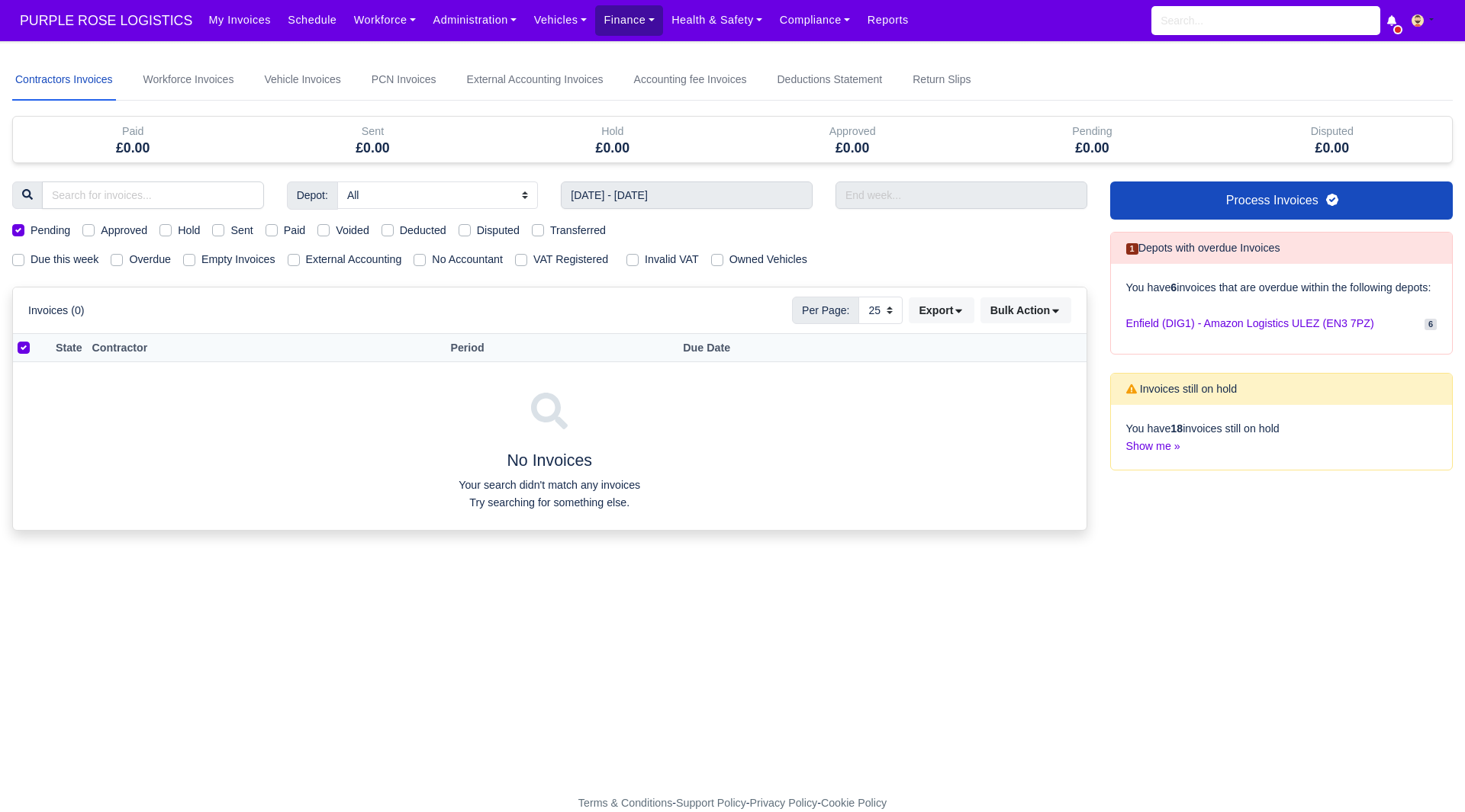
click at [598, 25] on link "Finance" at bounding box center [628, 20] width 68 height 30
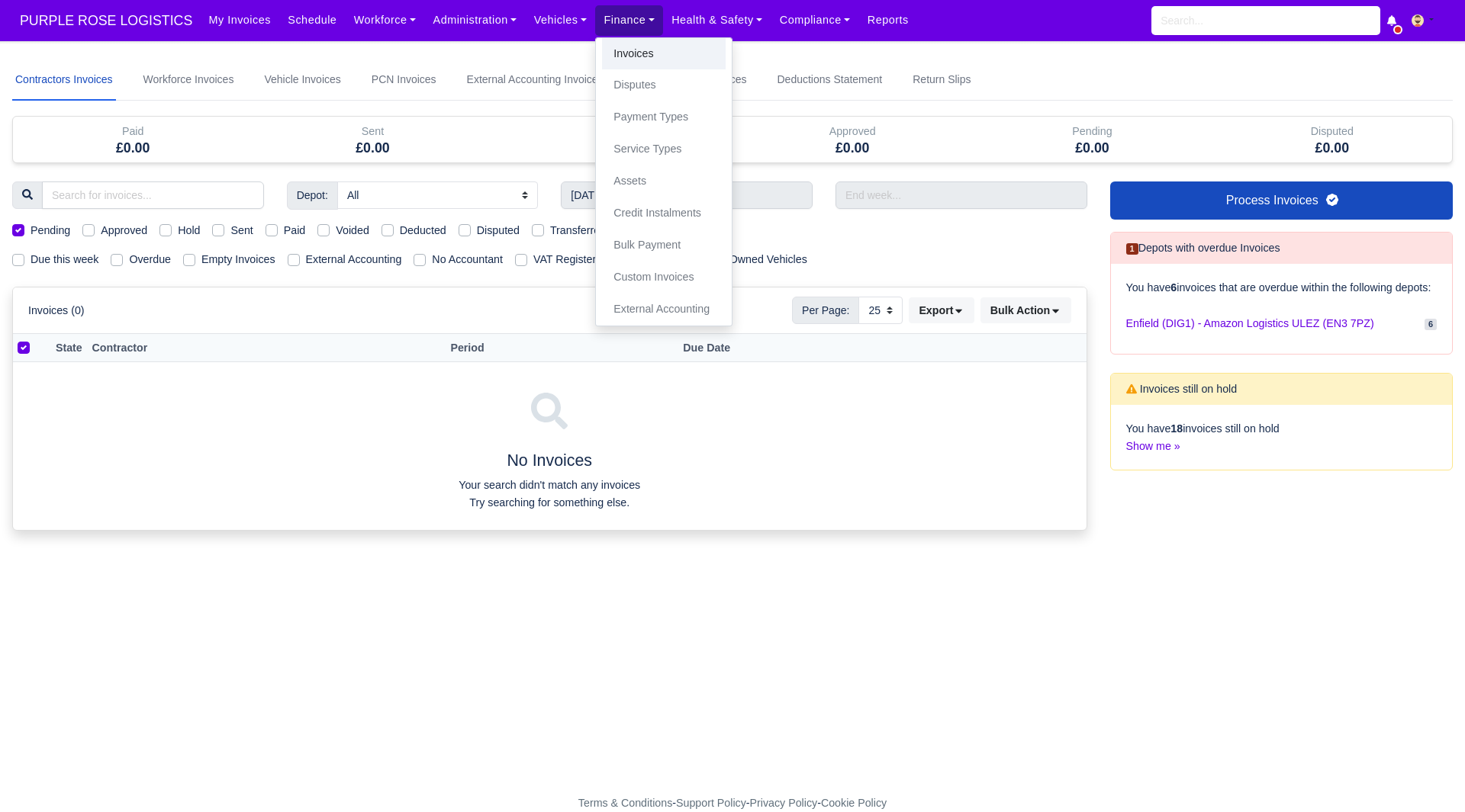
click at [602, 44] on link "Invoices" at bounding box center [664, 54] width 124 height 32
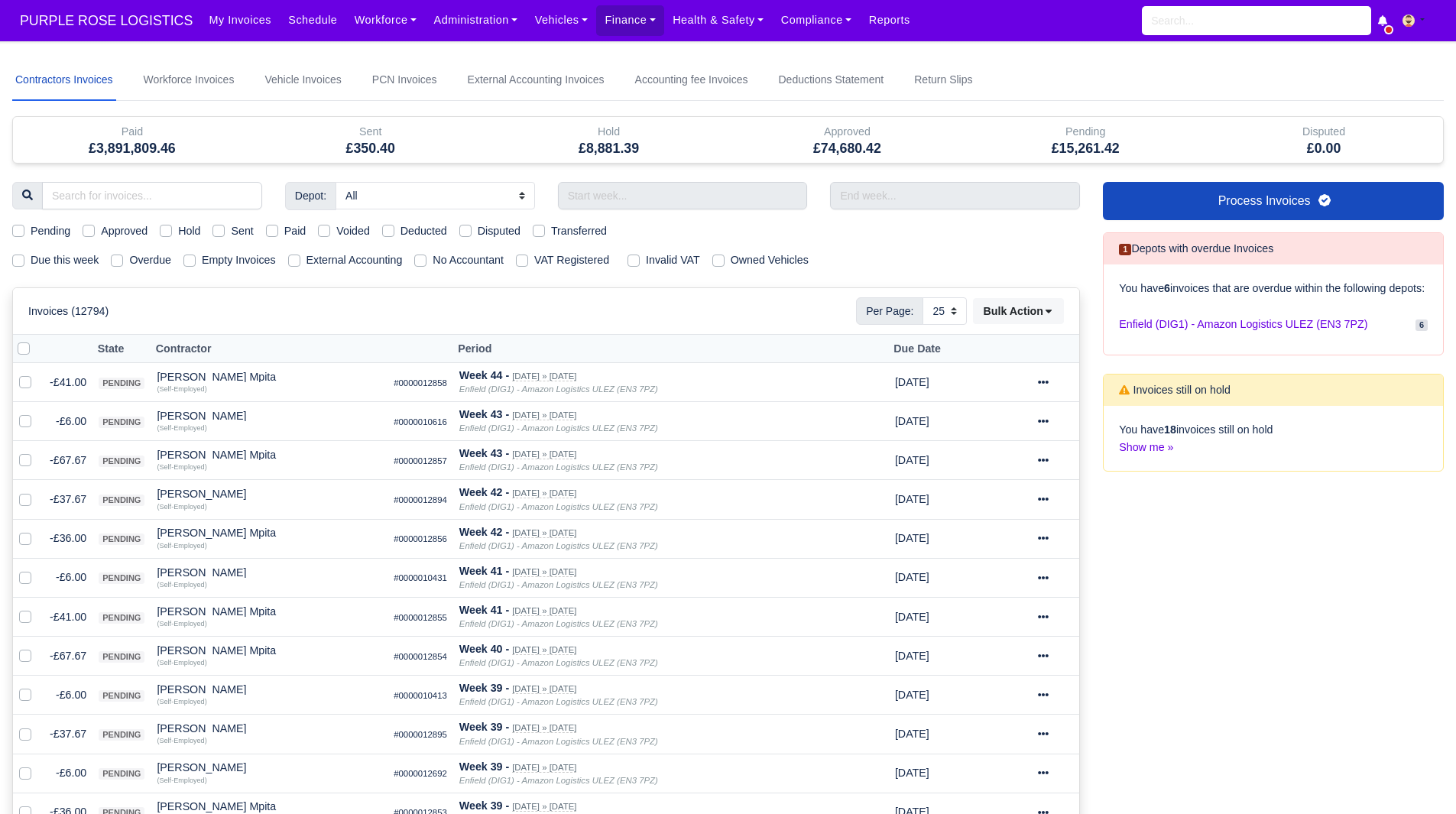
select select "25"
click at [46, 256] on label "Due this week" at bounding box center [64, 260] width 68 height 18
click at [25, 256] on input "Due this week" at bounding box center [18, 258] width 12 height 12
checkbox input "true"
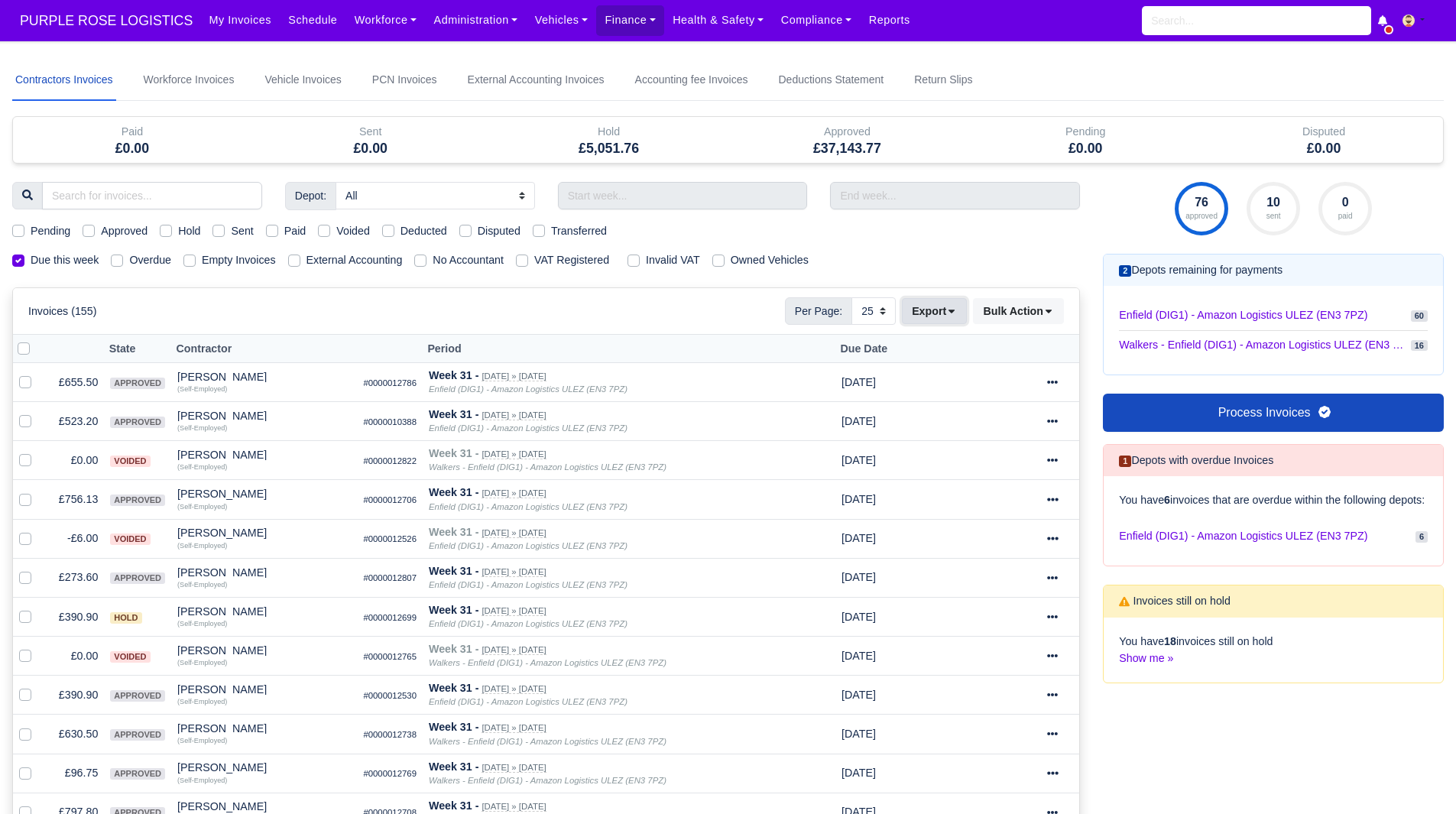
click at [933, 298] on button "Export" at bounding box center [934, 311] width 65 height 26
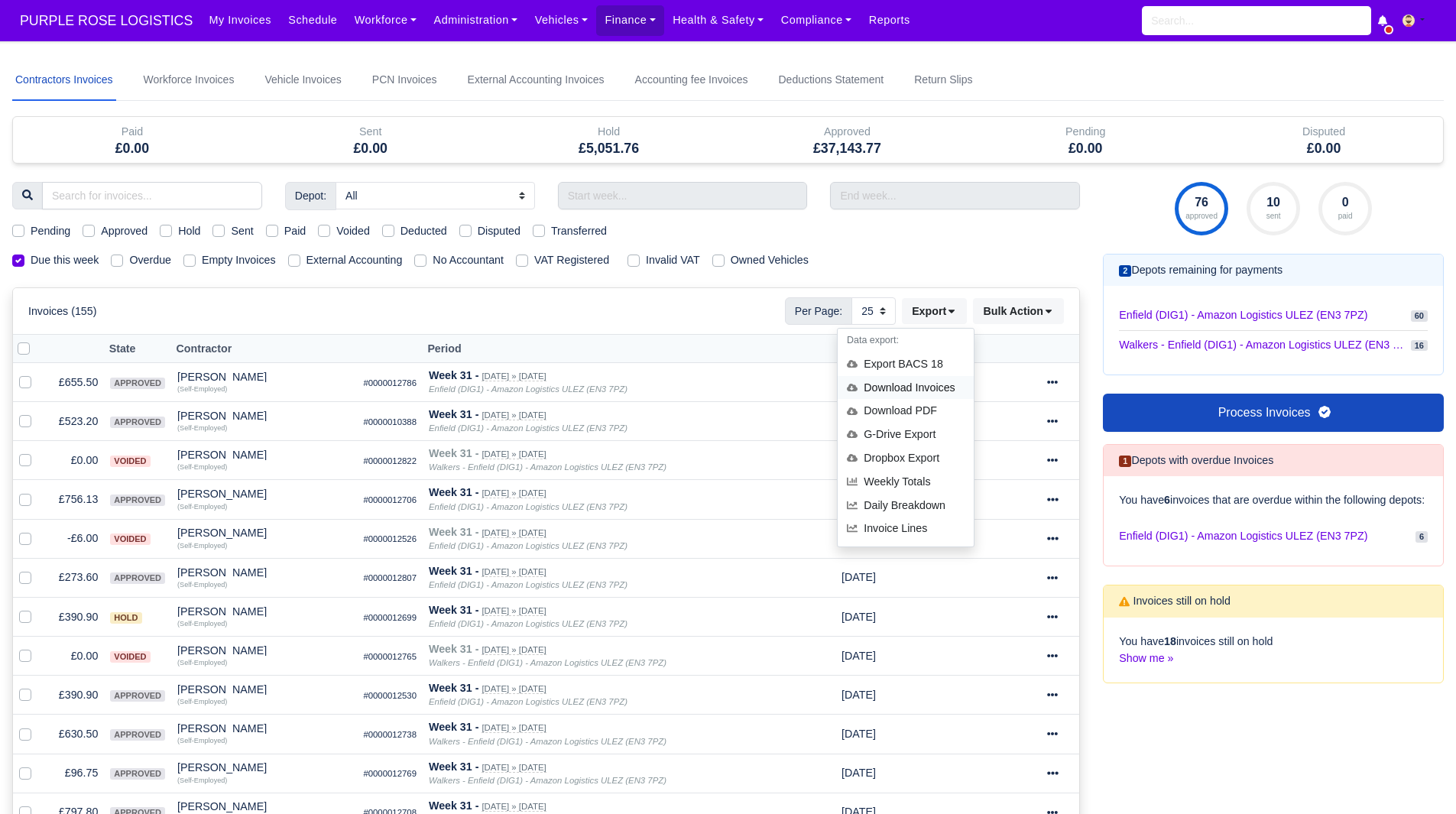
click at [914, 392] on div "Download Invoices" at bounding box center [906, 388] width 136 height 24
click at [31, 233] on label "Pending" at bounding box center [50, 232] width 39 height 18
click at [22, 233] on input "Pending" at bounding box center [18, 229] width 12 height 12
checkbox input "true"
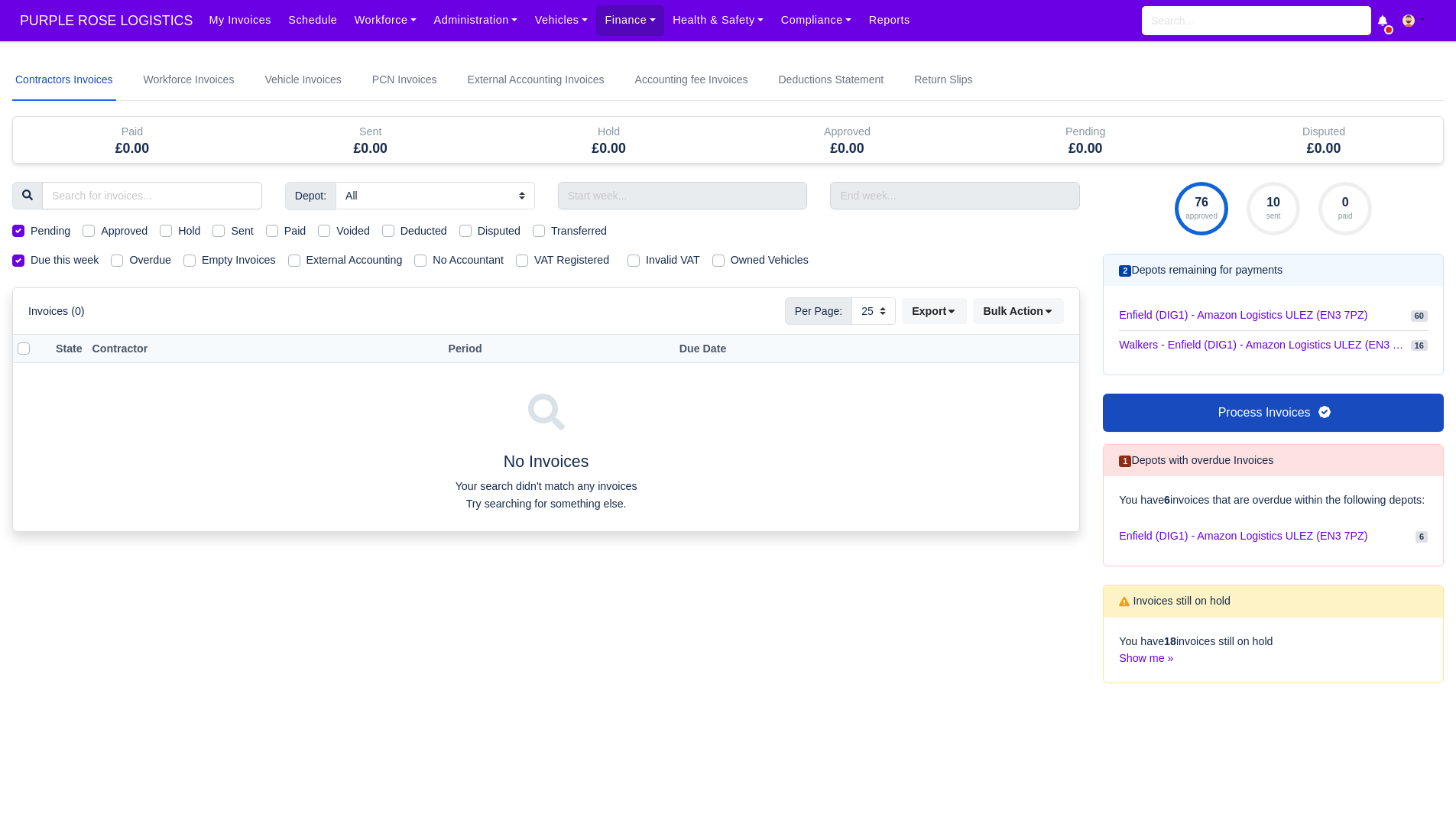
click at [31, 233] on label "Pending" at bounding box center [50, 232] width 39 height 18
click at [22, 233] on input "Pending" at bounding box center [18, 229] width 12 height 12
checkbox input "false"
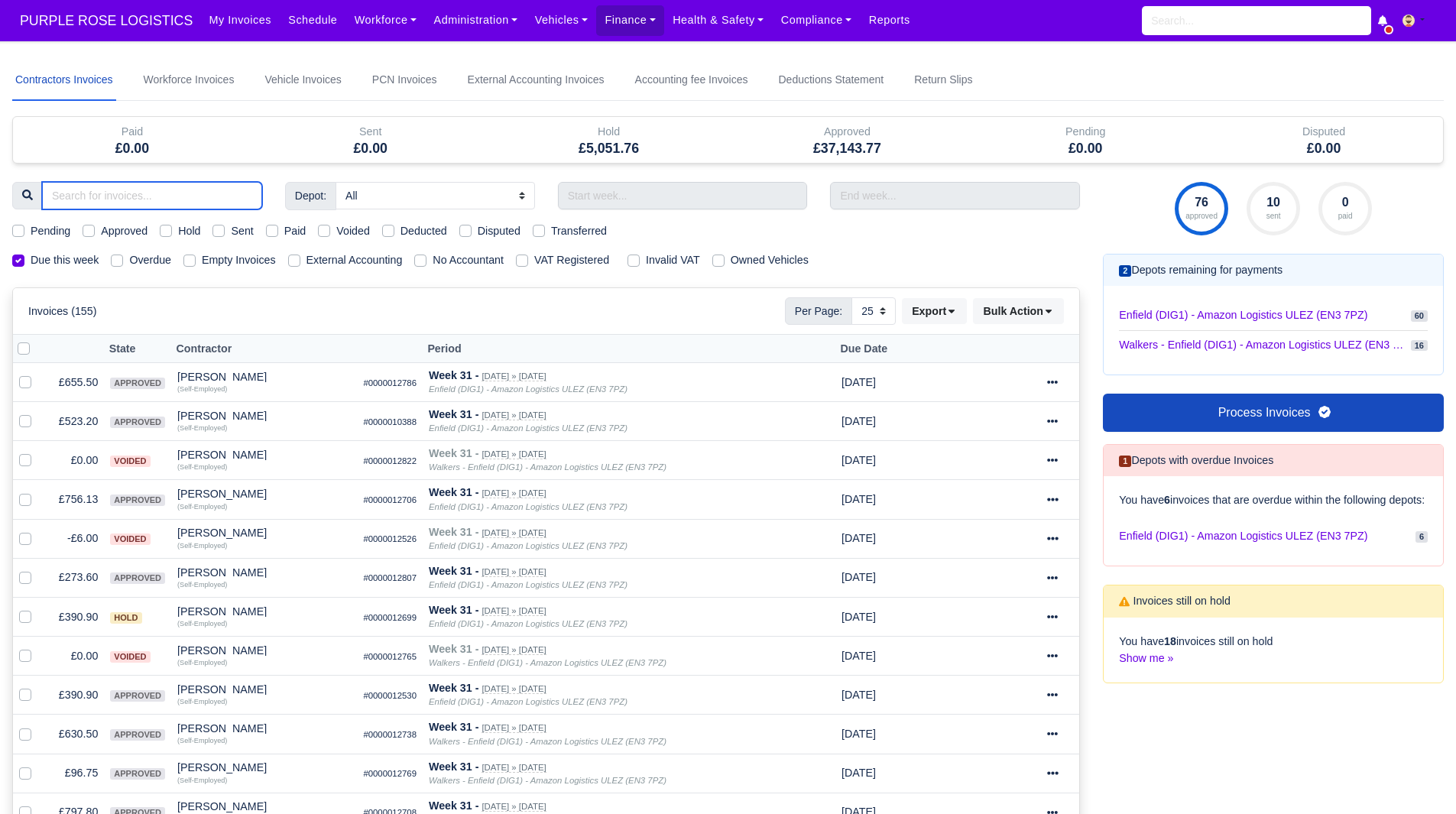
click at [182, 191] on input "search" at bounding box center [152, 195] width 220 height 28
type input "OLU"
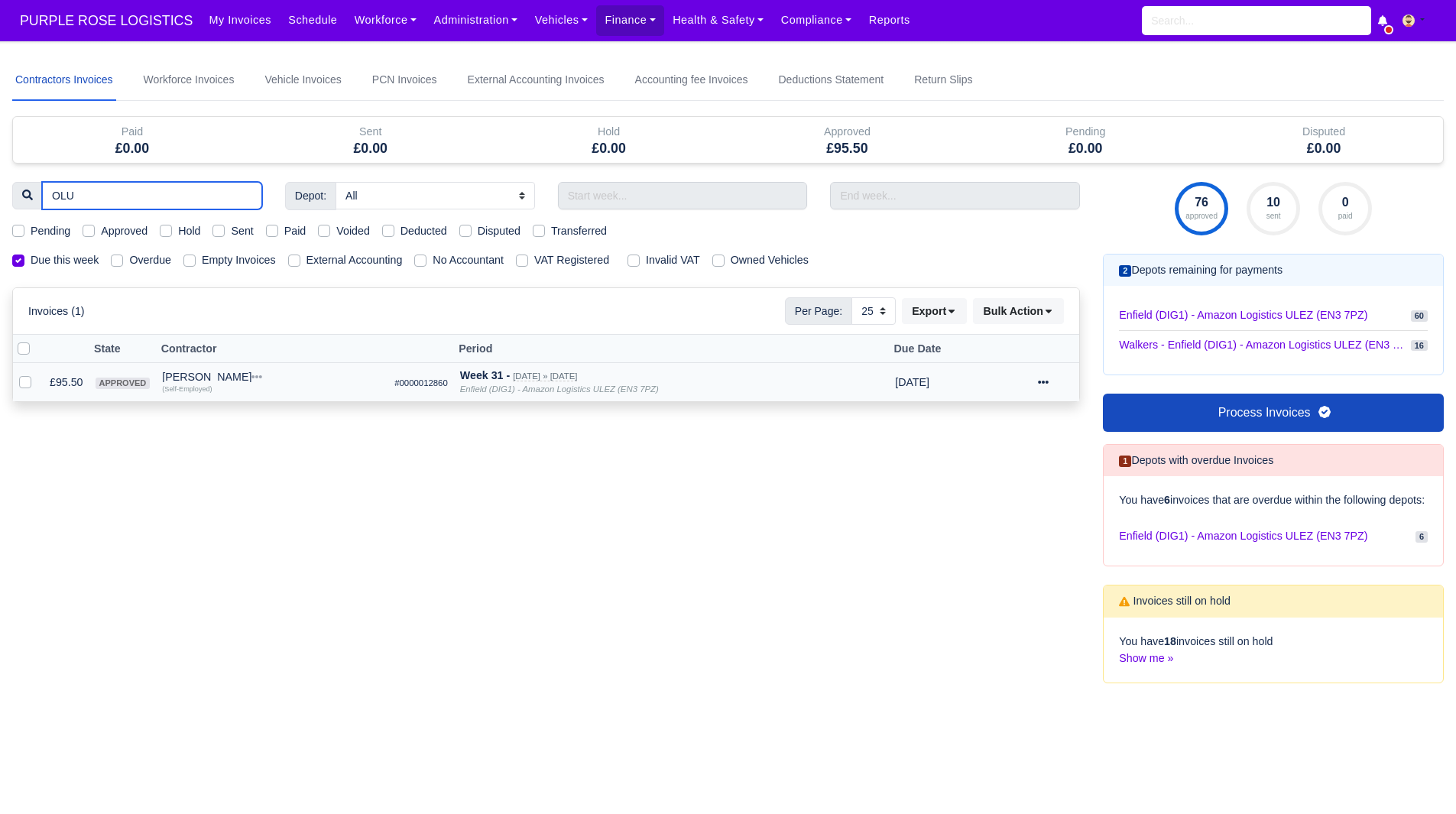
type input "OLU"
click at [174, 376] on div "[PERSON_NAME]" at bounding box center [271, 377] width 220 height 11
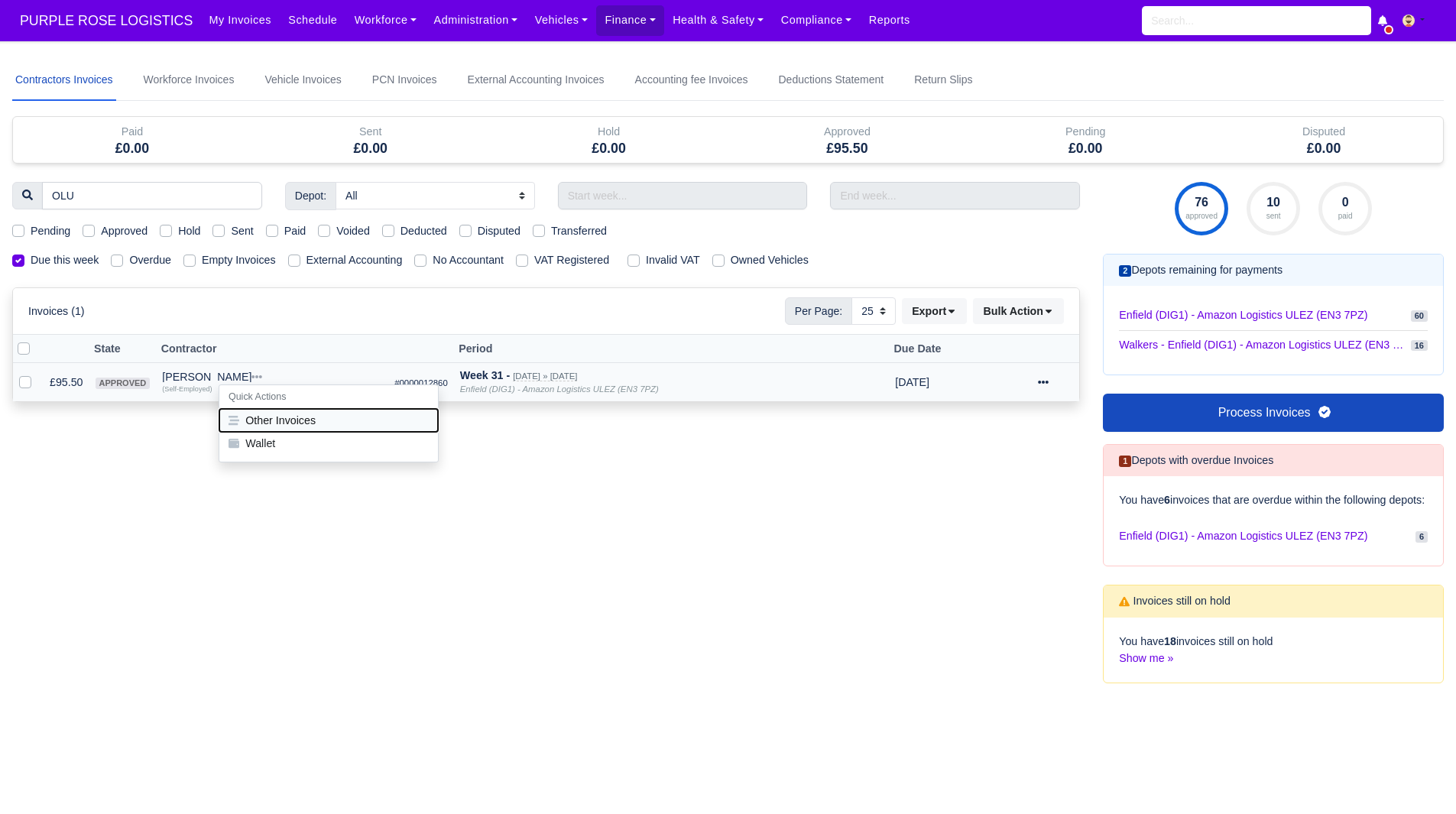
click at [256, 413] on button "Other Invoices" at bounding box center [328, 420] width 219 height 23
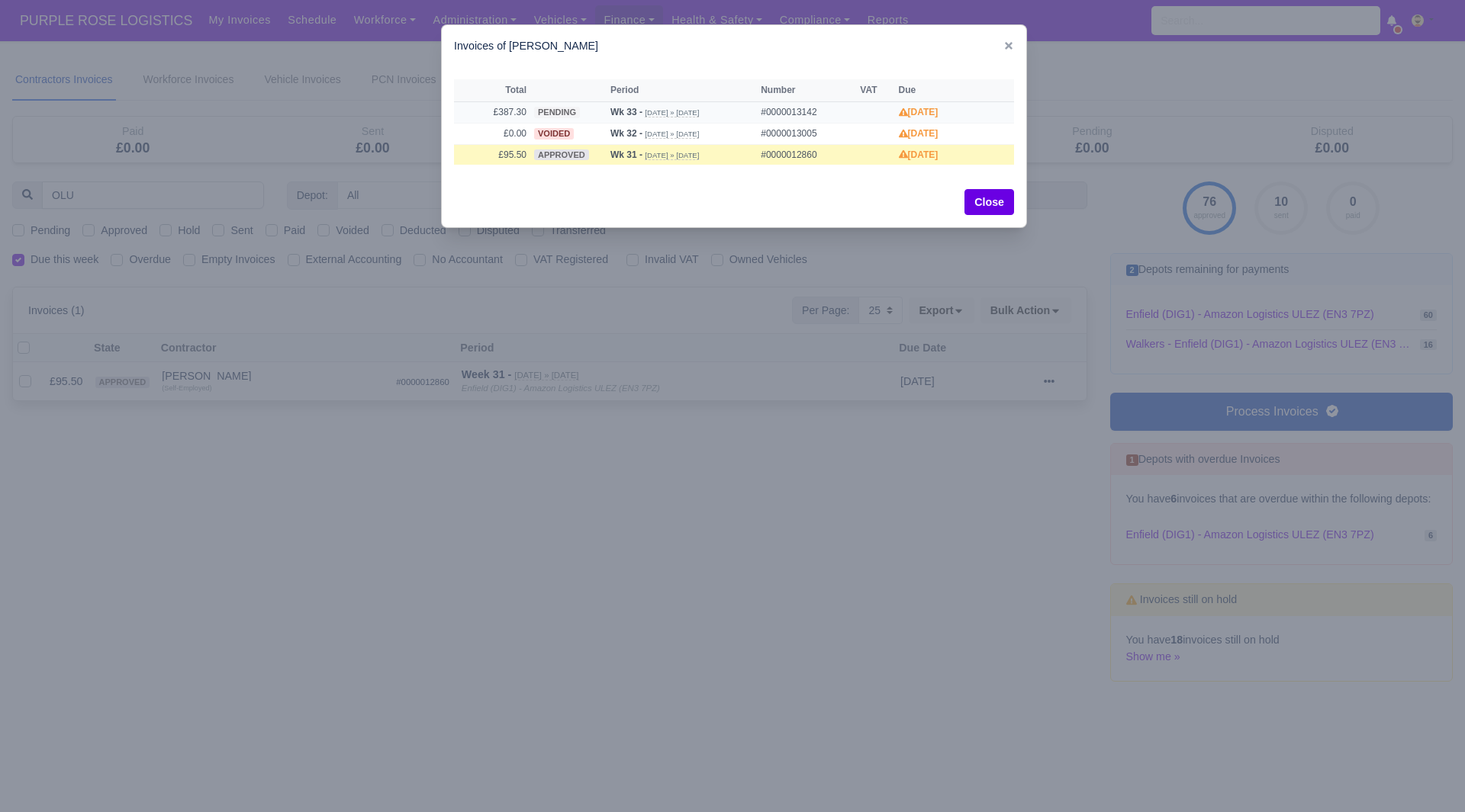
click at [512, 111] on td "£387.30" at bounding box center [491, 112] width 76 height 22
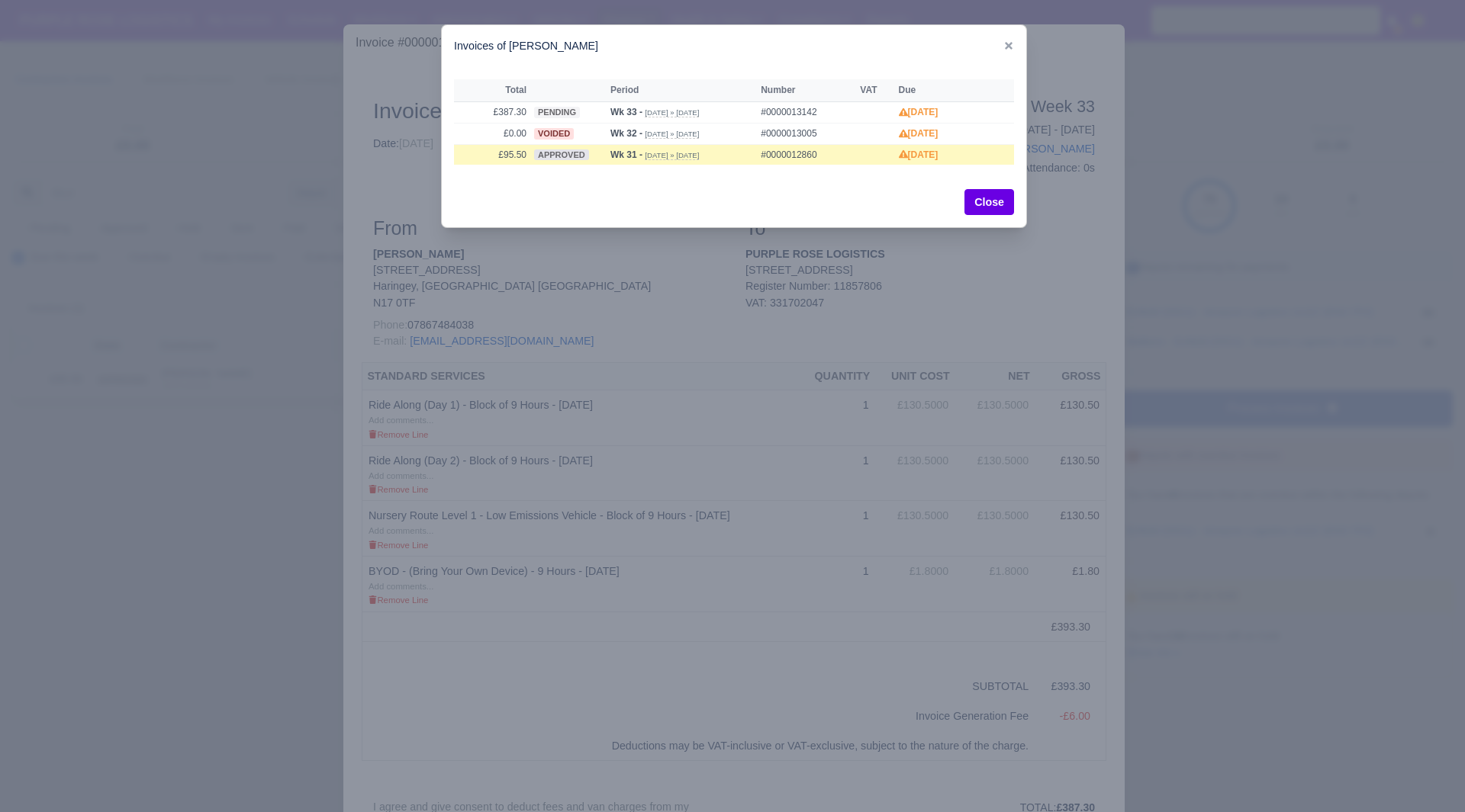
click at [217, 529] on div at bounding box center [732, 406] width 1465 height 812
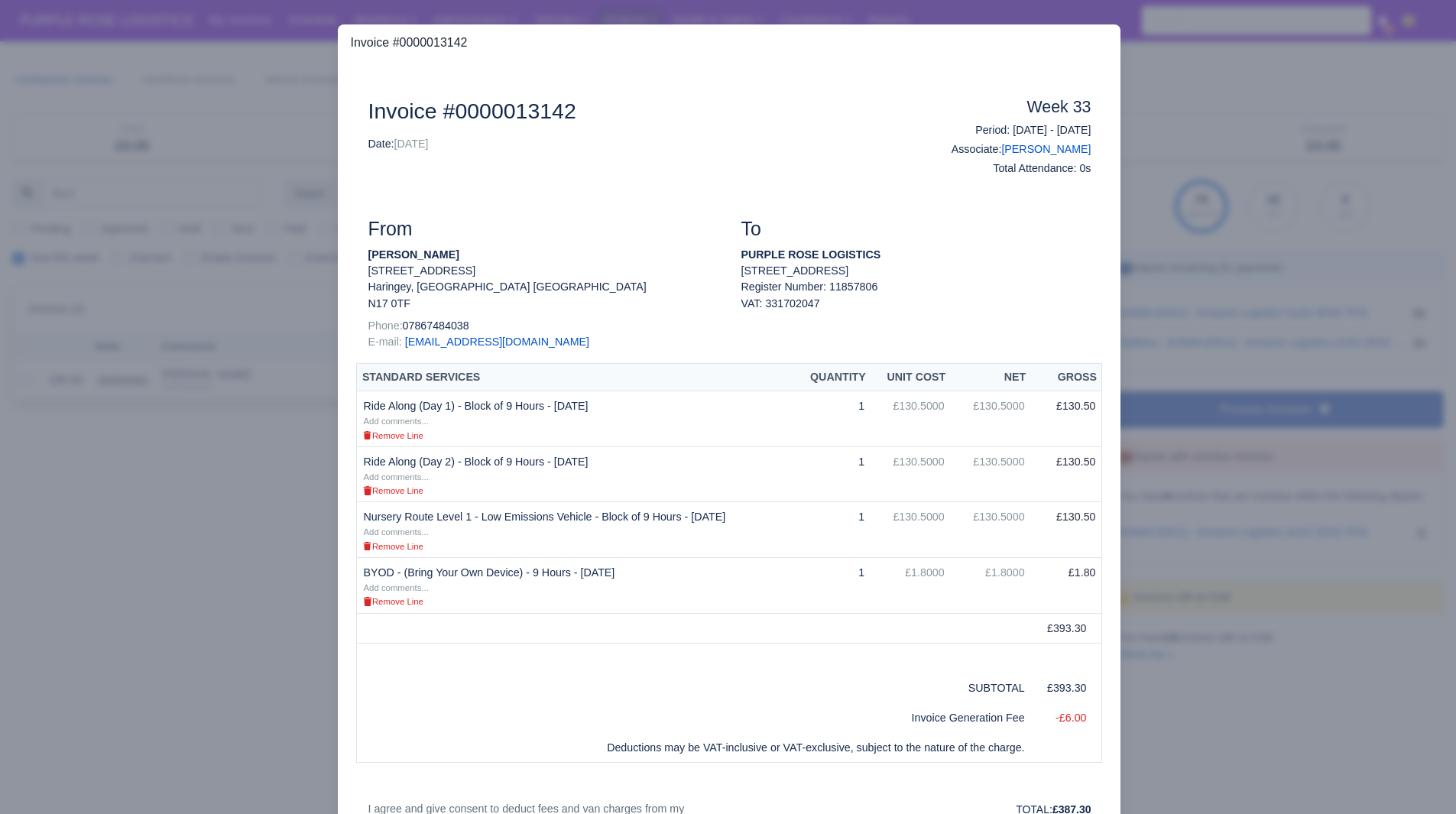
click at [261, 496] on div at bounding box center [728, 407] width 1456 height 814
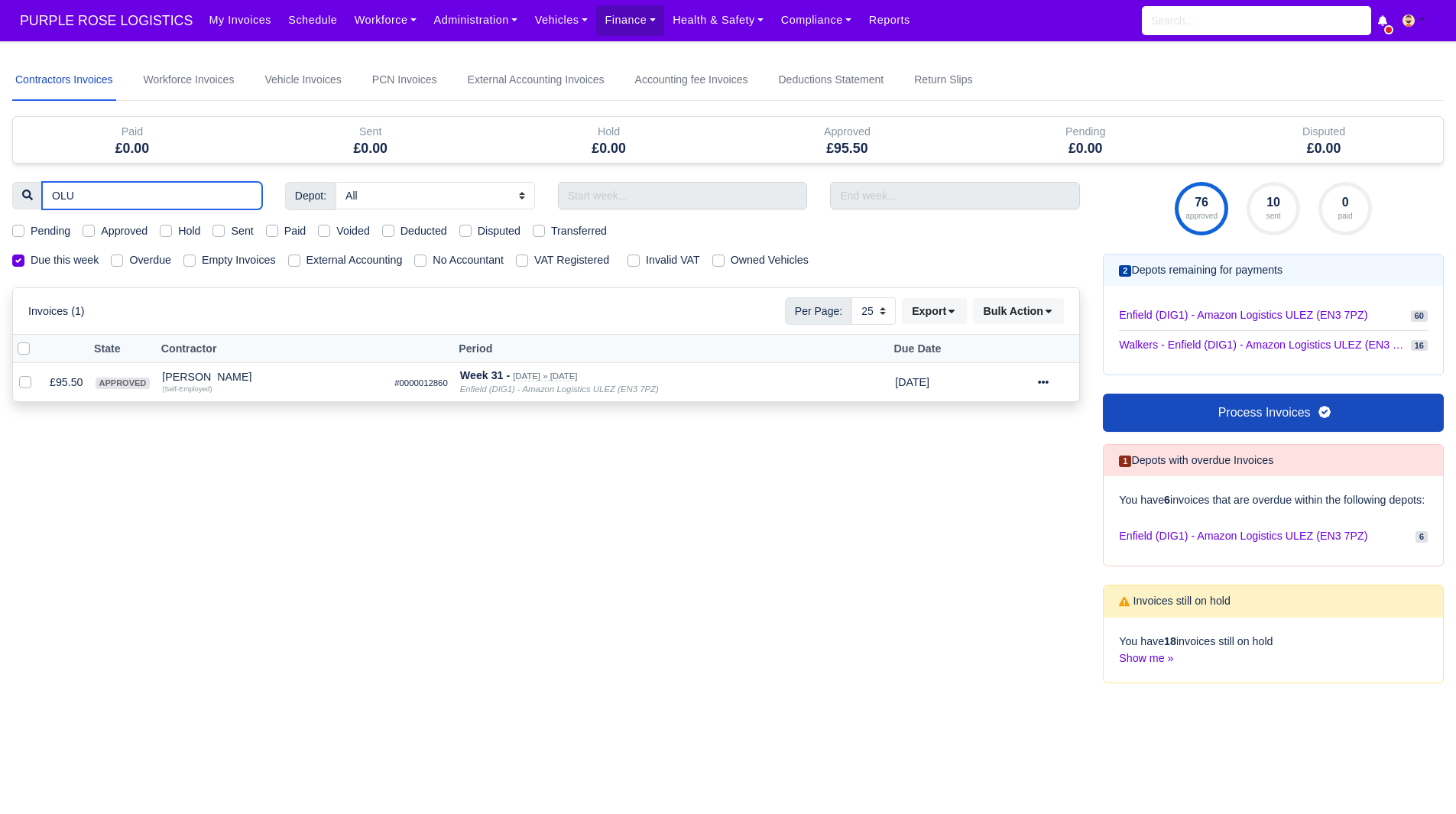
click at [242, 195] on input "OLU" at bounding box center [152, 195] width 220 height 28
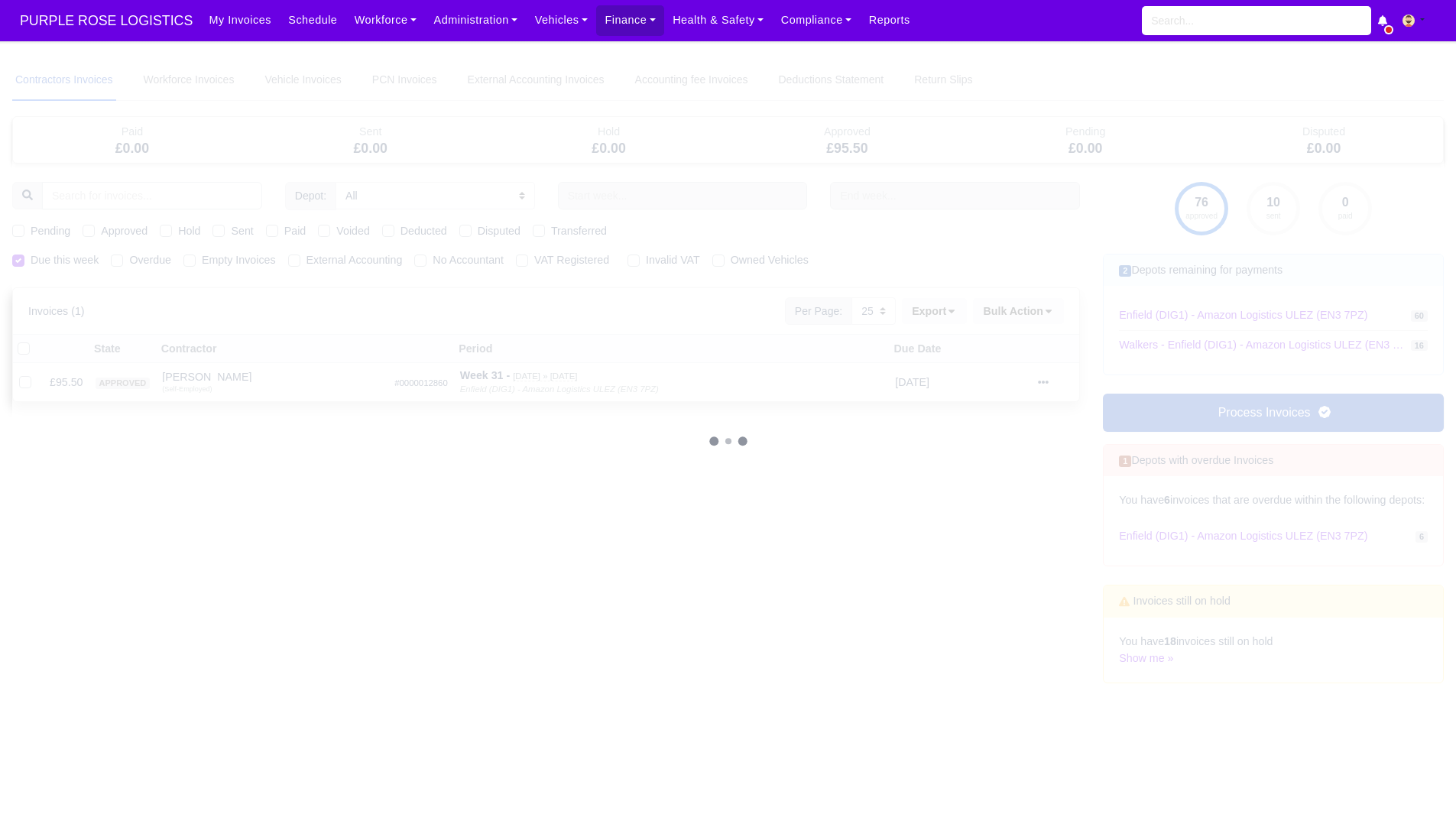
click at [332, 562] on div at bounding box center [728, 441] width 1432 height 764
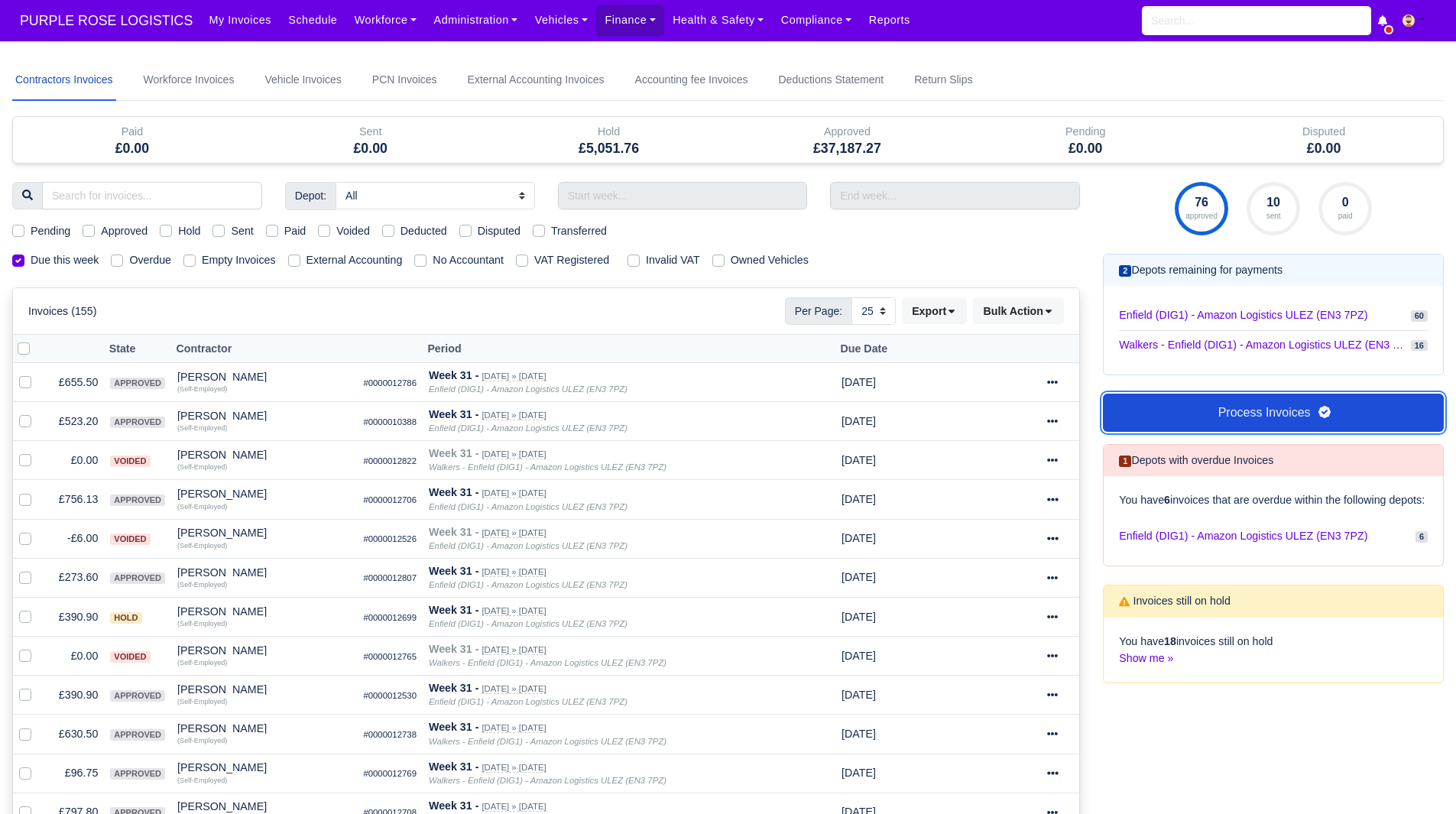
click at [1214, 396] on link "Process Invoices" at bounding box center [1274, 412] width 341 height 38
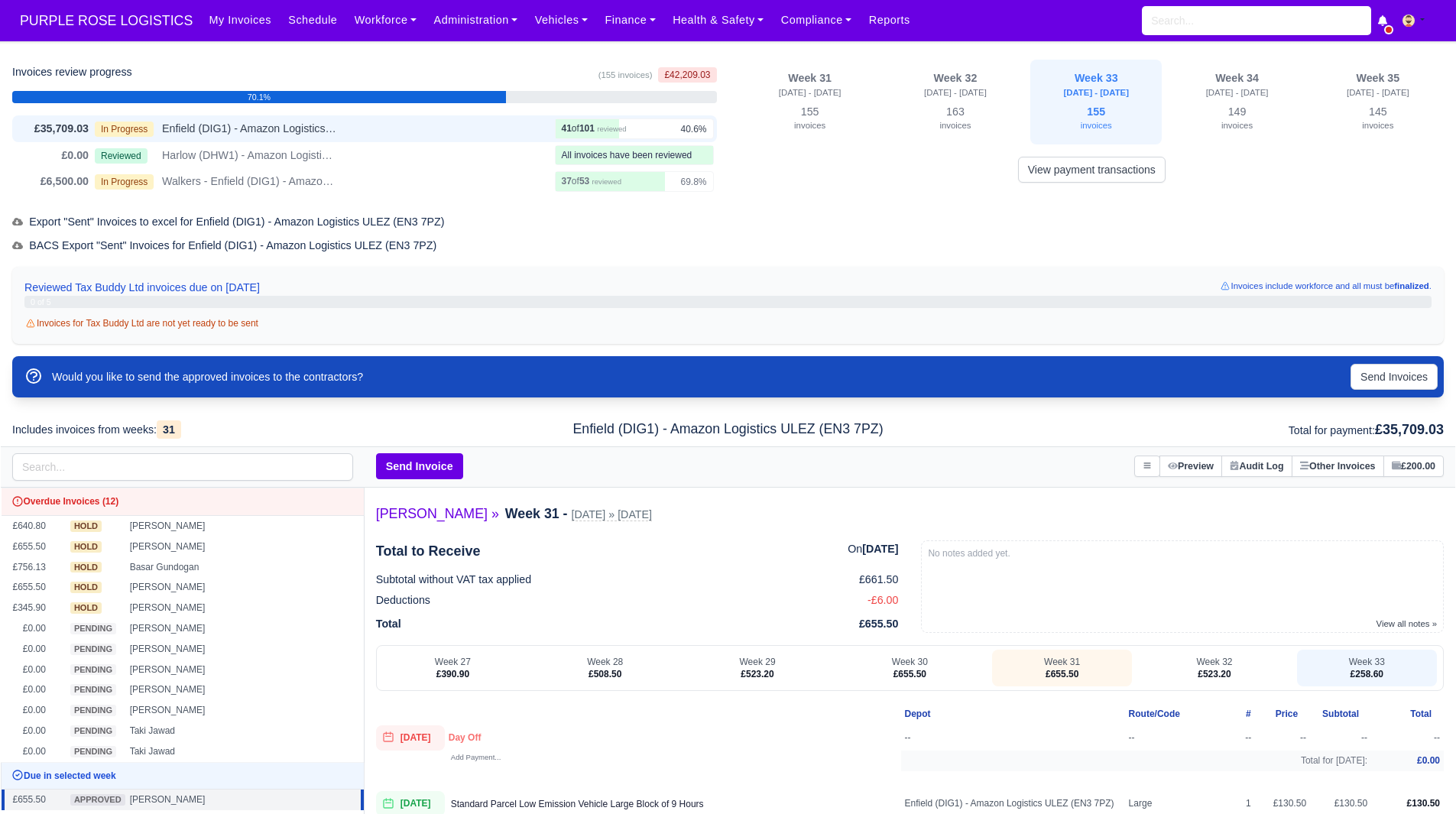
click at [379, 124] on div "In Progress Enfield (DIG1) - Amazon Logistics ULEZ (EN3 7PZ)" at bounding box center [322, 129] width 454 height 18
click at [1402, 379] on button "Send Invoices" at bounding box center [1394, 377] width 87 height 26
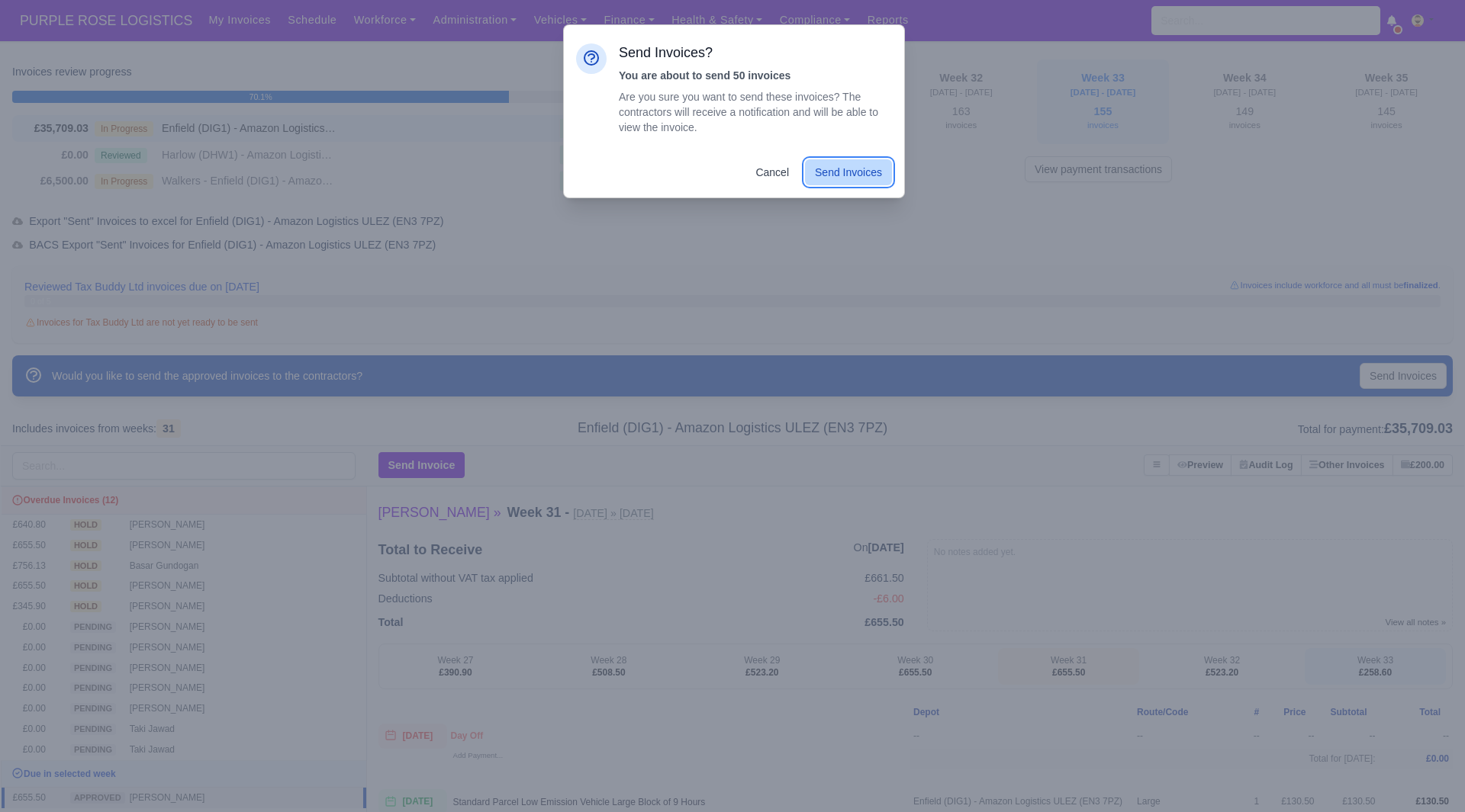
click at [865, 159] on button "Send Invoices" at bounding box center [849, 172] width 87 height 26
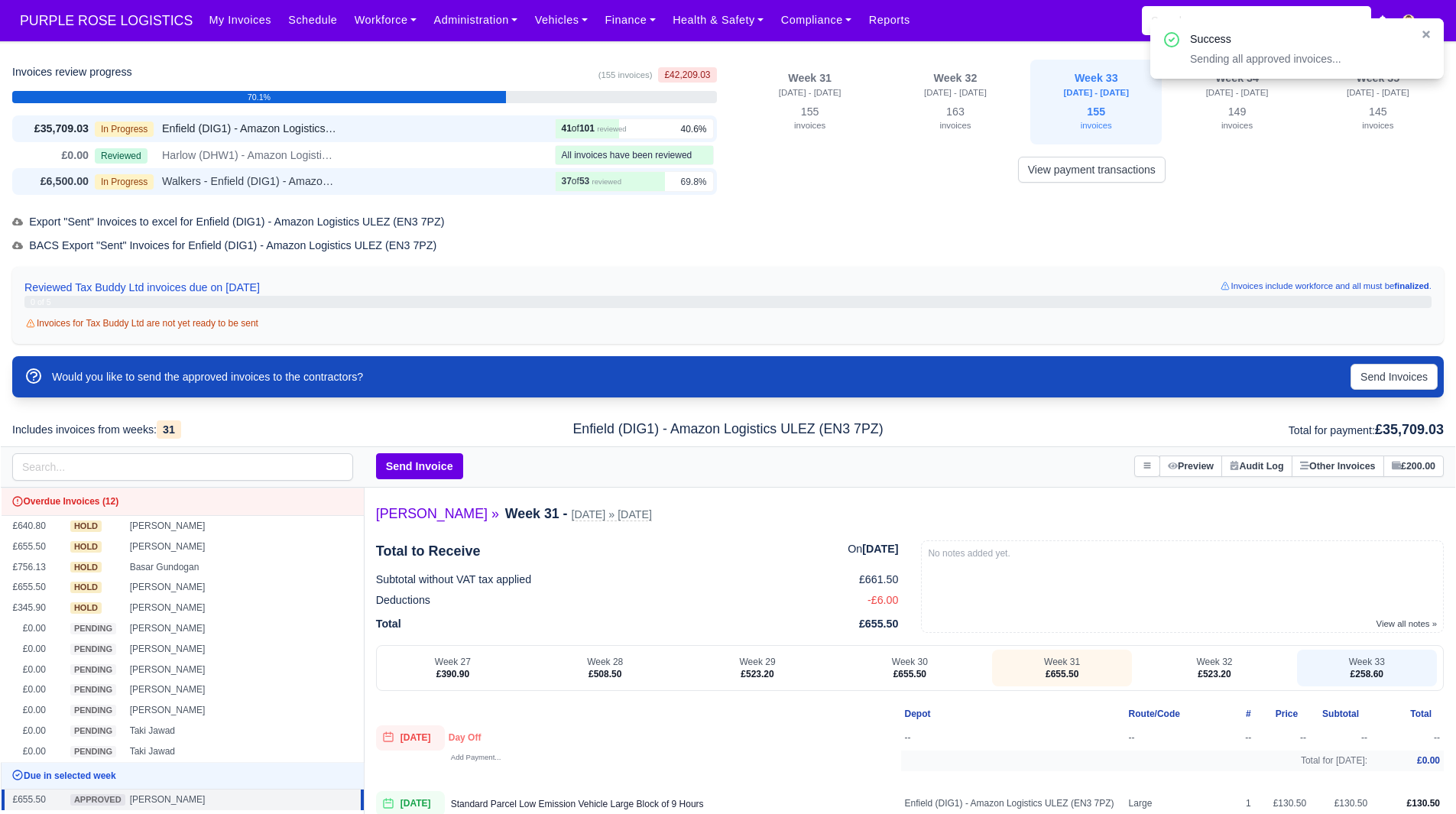
click at [426, 174] on div "In Progress Walkers - Enfield (DIG1) - Amazon Logistics ULEZ (EN3 7PZ)" at bounding box center [322, 182] width 454 height 18
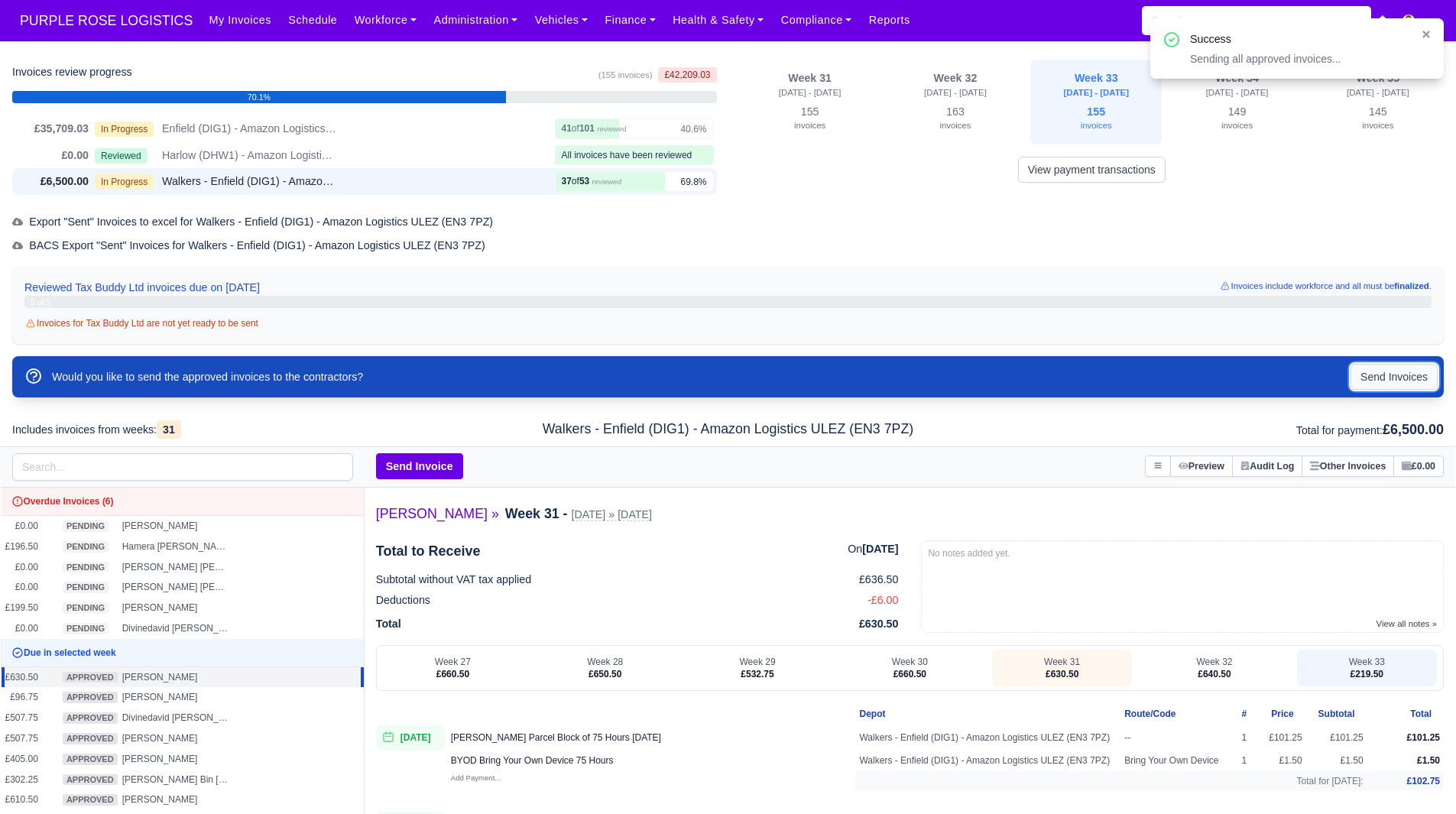
click at [1371, 365] on button "Send Invoices" at bounding box center [1394, 377] width 87 height 26
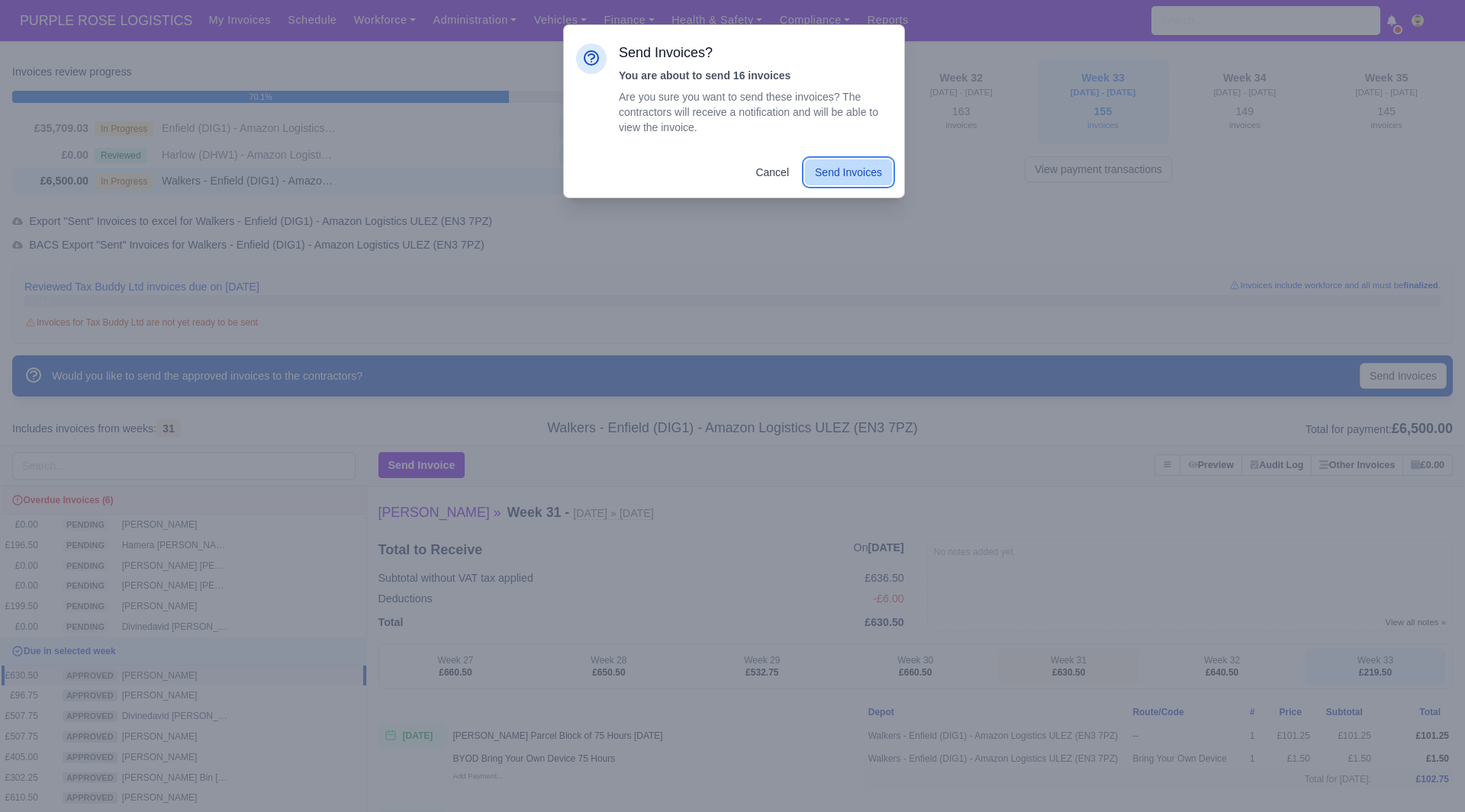
click at [825, 160] on button "Send Invoices" at bounding box center [849, 172] width 87 height 26
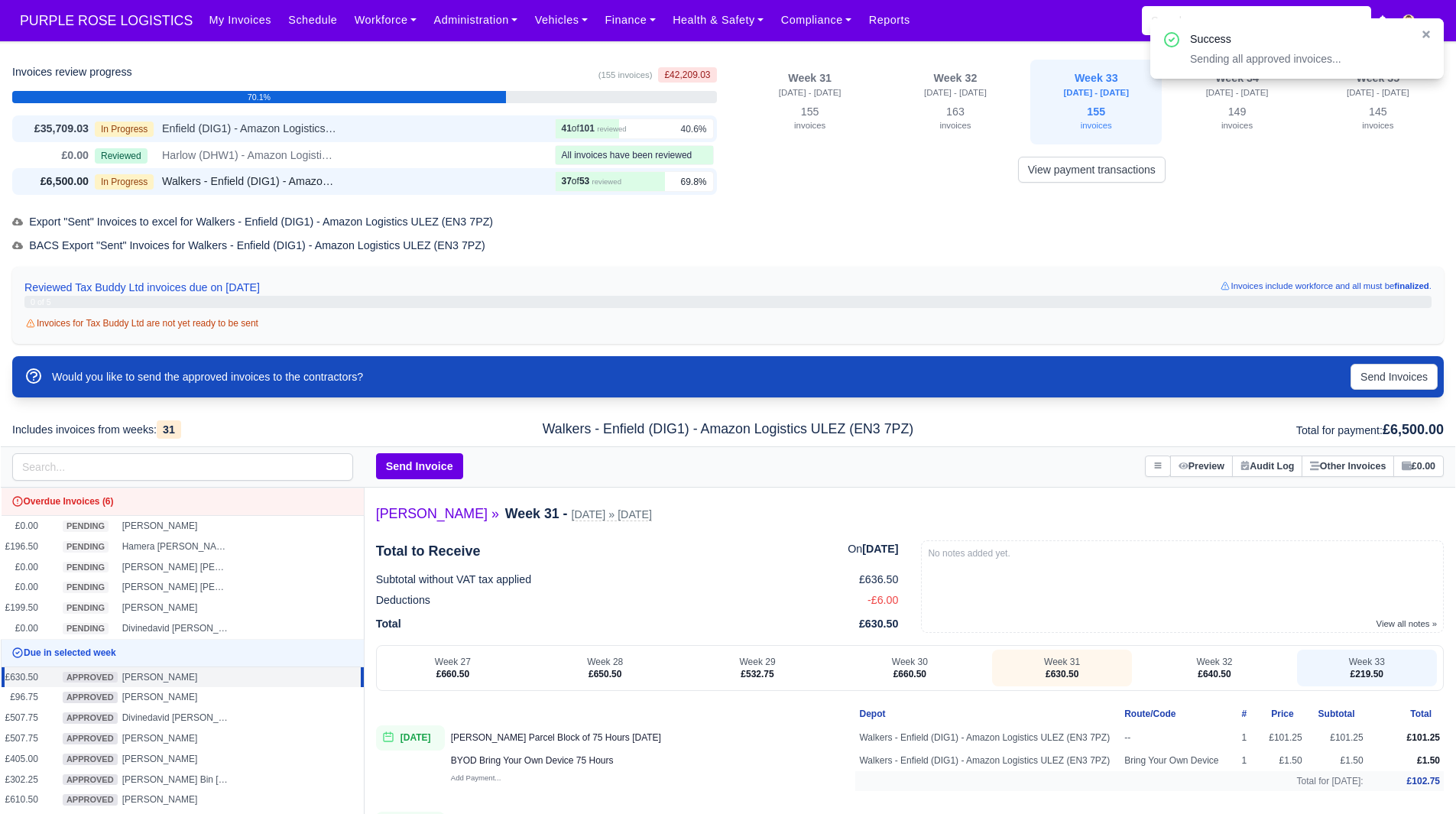
click at [334, 134] on span "Enfield (DIG1) - Amazon Logistics ULEZ (EN3 7PZ)" at bounding box center [250, 129] width 176 height 18
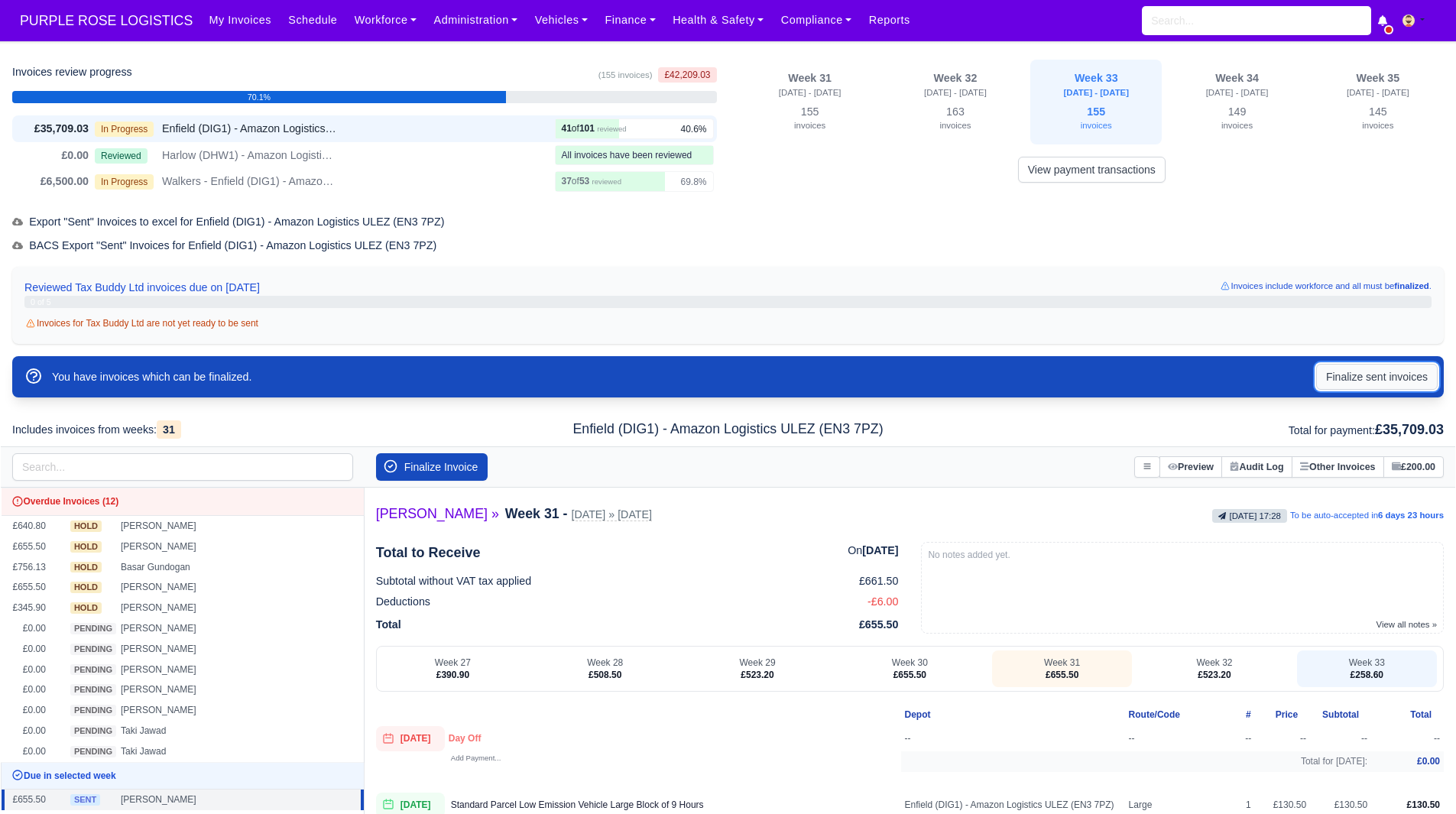
click at [1367, 381] on button "Finalize sent invoices" at bounding box center [1376, 377] width 121 height 26
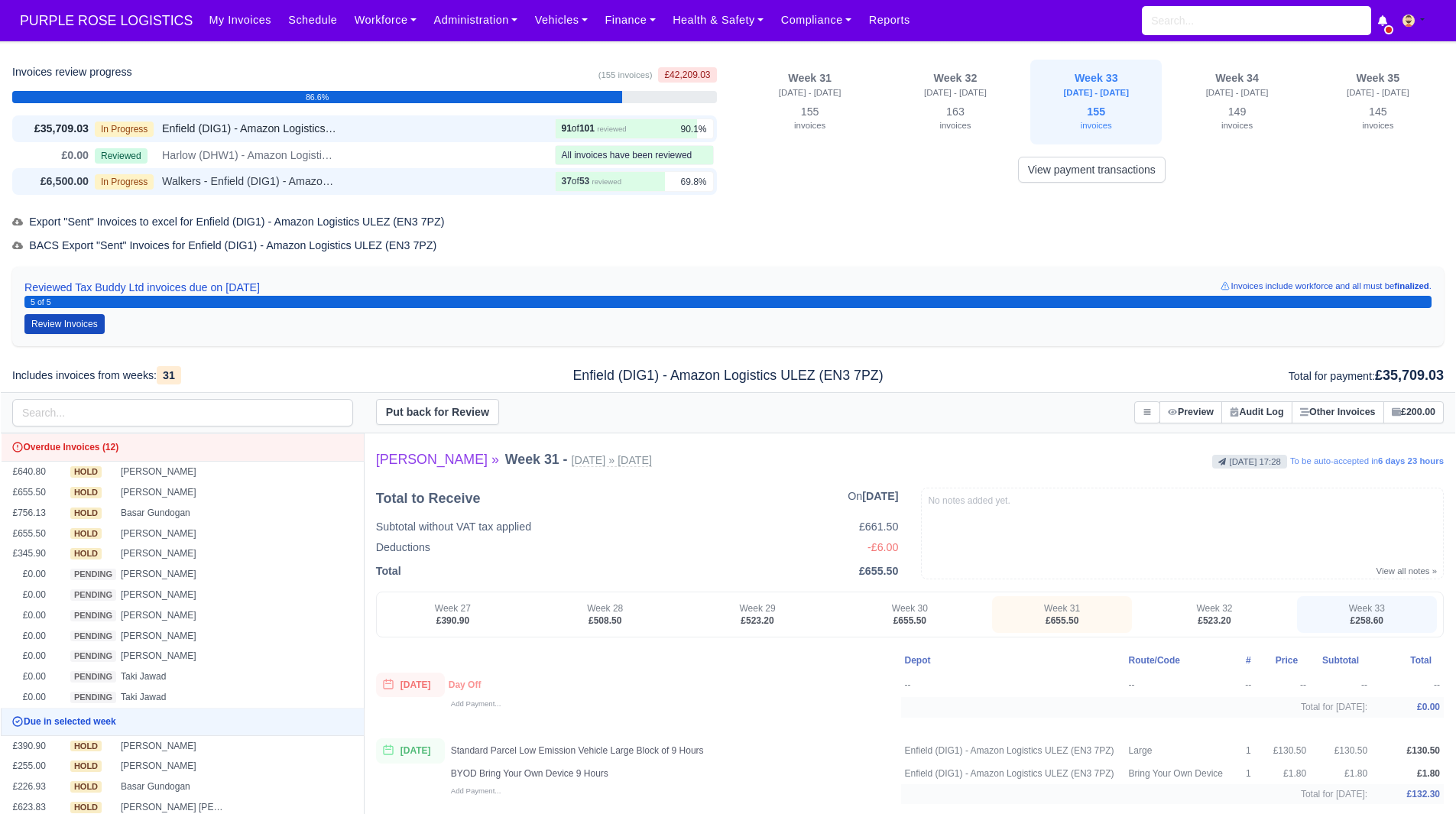
click at [508, 182] on div "In Progress Walkers - Enfield (DIG1) - Amazon Logistics ULEZ (EN3 7PZ)" at bounding box center [322, 182] width 454 height 18
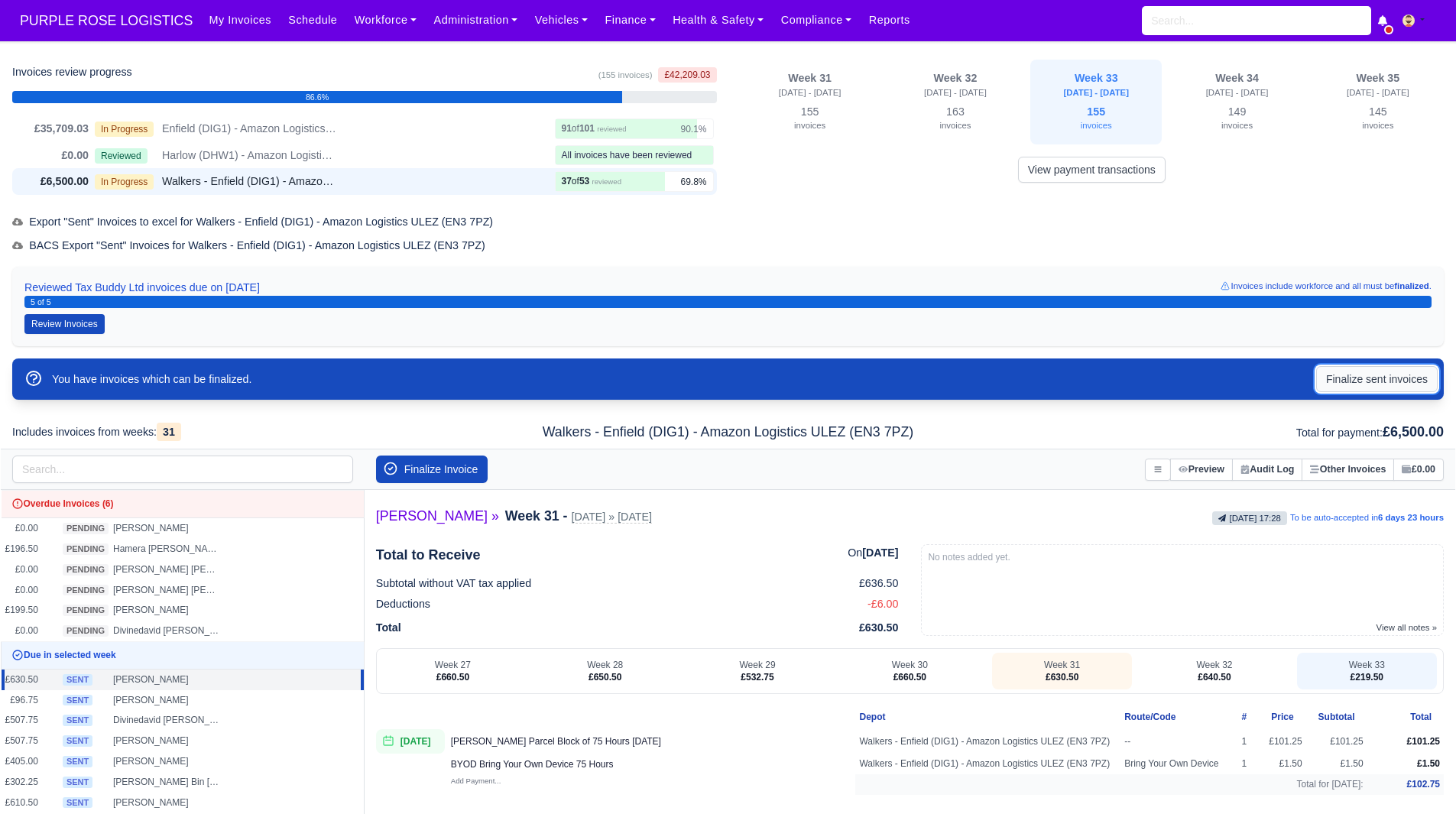
click at [1364, 380] on button "Finalize sent invoices" at bounding box center [1376, 379] width 121 height 26
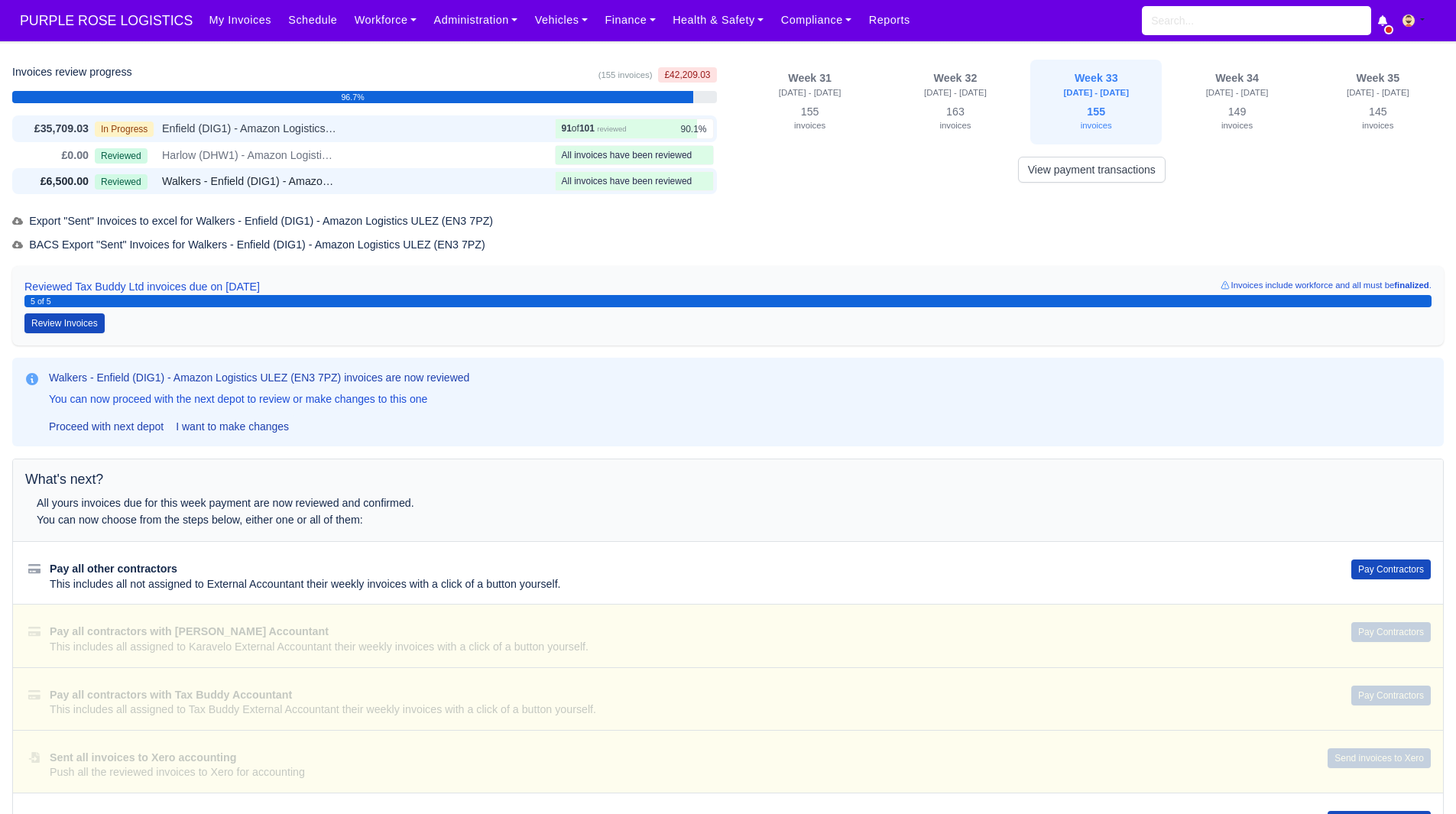
click at [458, 127] on div "In Progress Enfield (DIG1) - Amazon Logistics ULEZ (EN3 7PZ)" at bounding box center [322, 129] width 454 height 18
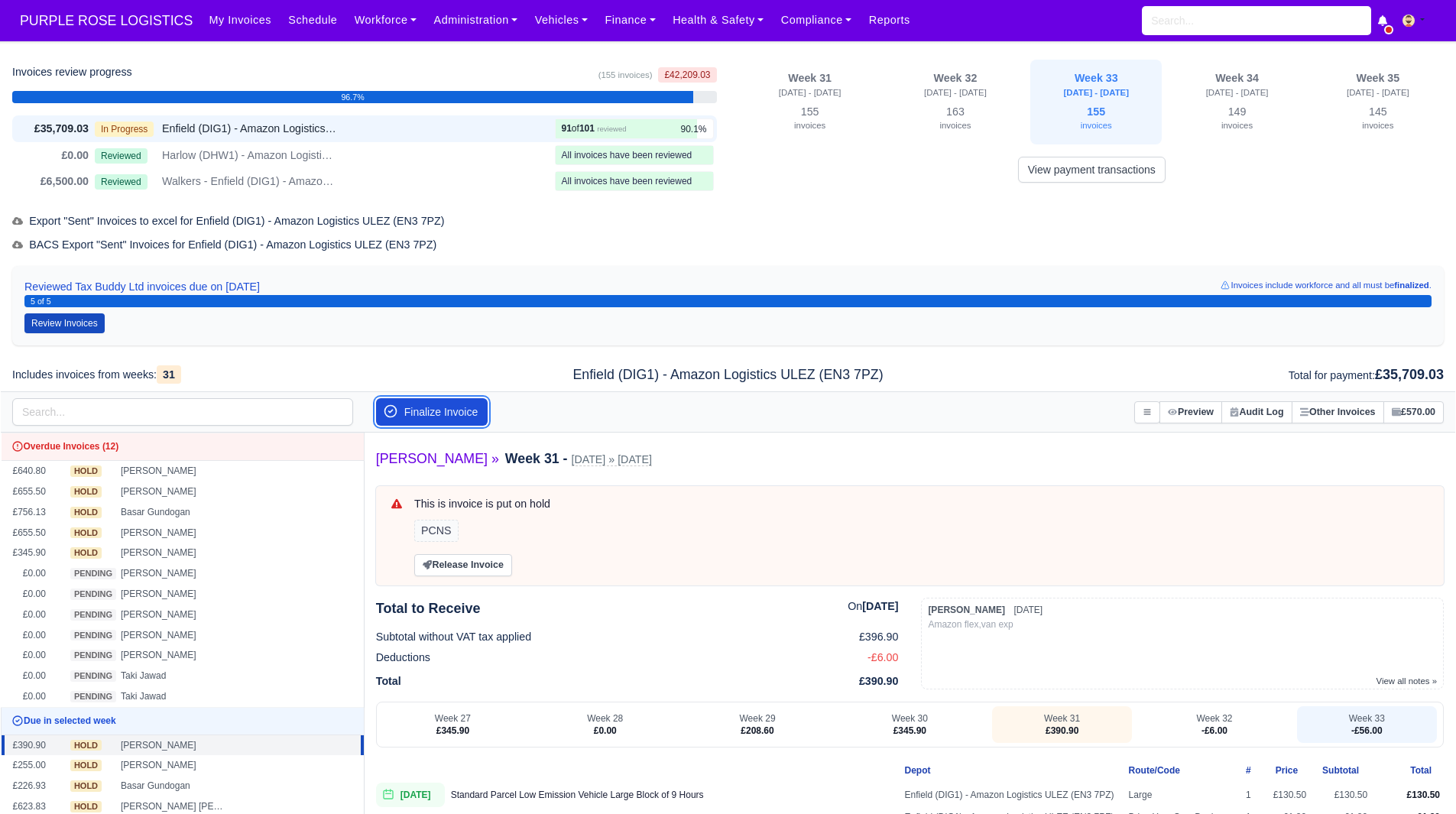
click at [476, 409] on button "Finalize Invoice" at bounding box center [432, 412] width 112 height 28
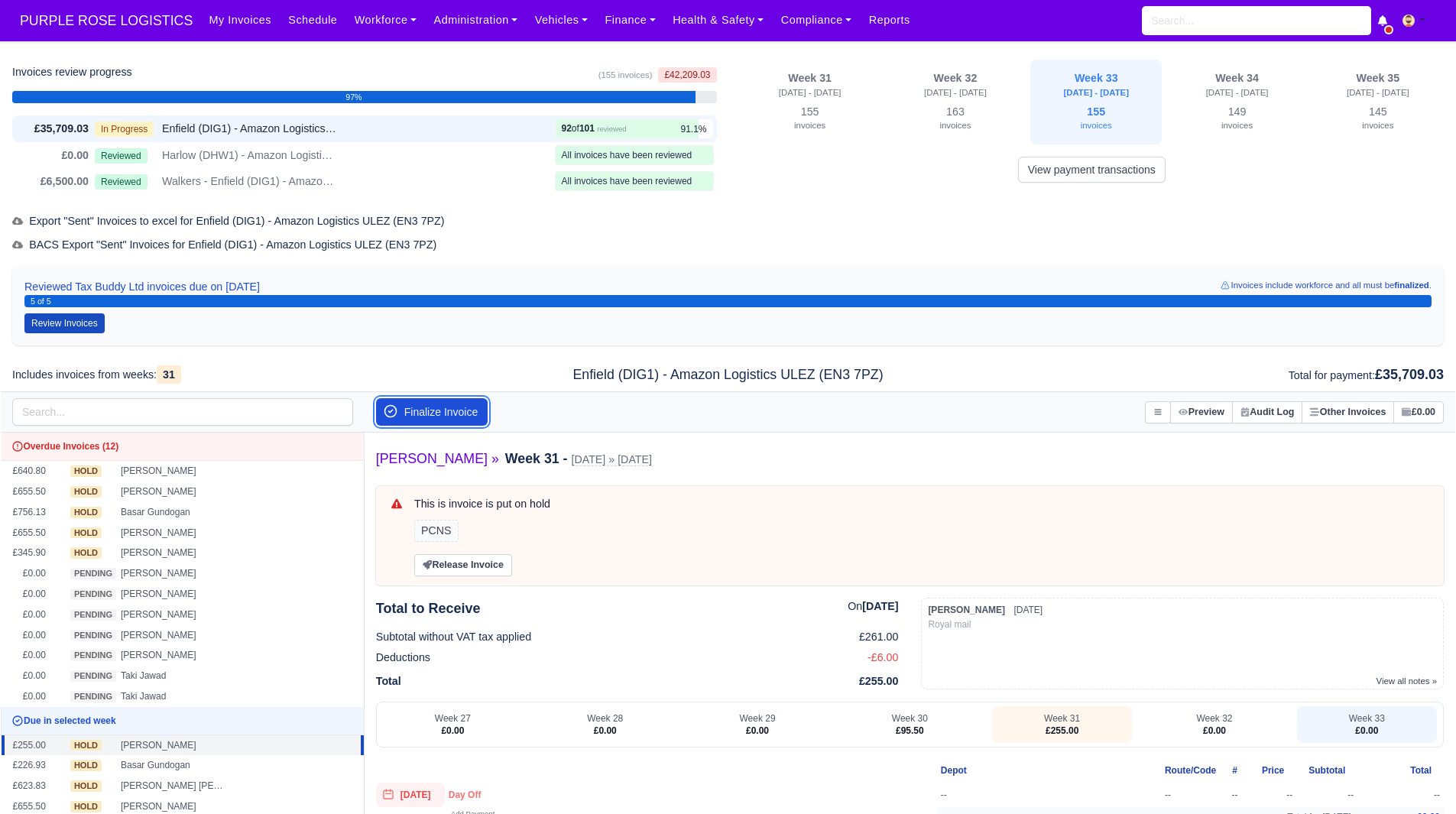
click at [476, 409] on button "Finalize Invoice" at bounding box center [432, 412] width 112 height 28
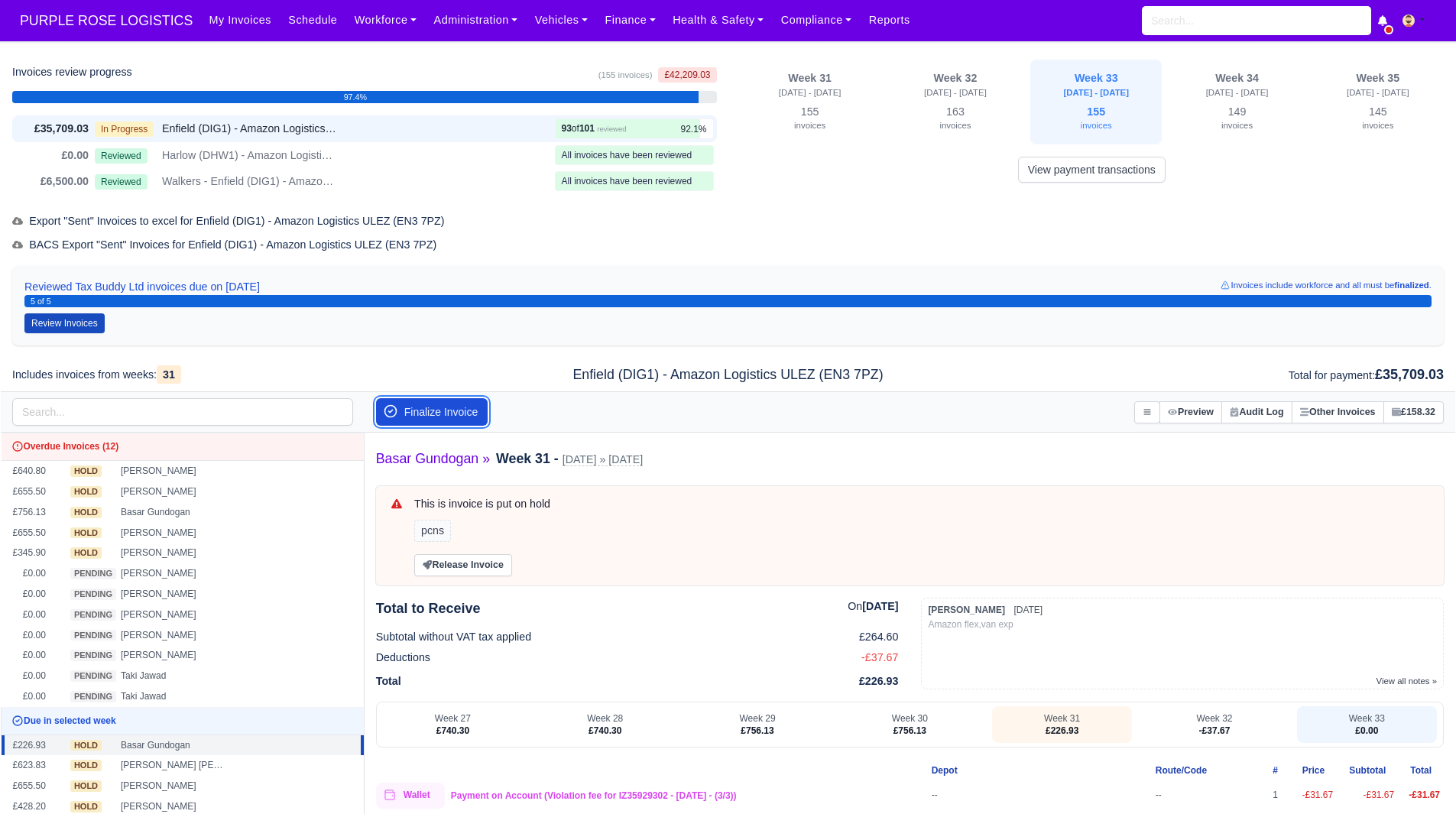
click at [476, 409] on button "Finalize Invoice" at bounding box center [432, 412] width 112 height 28
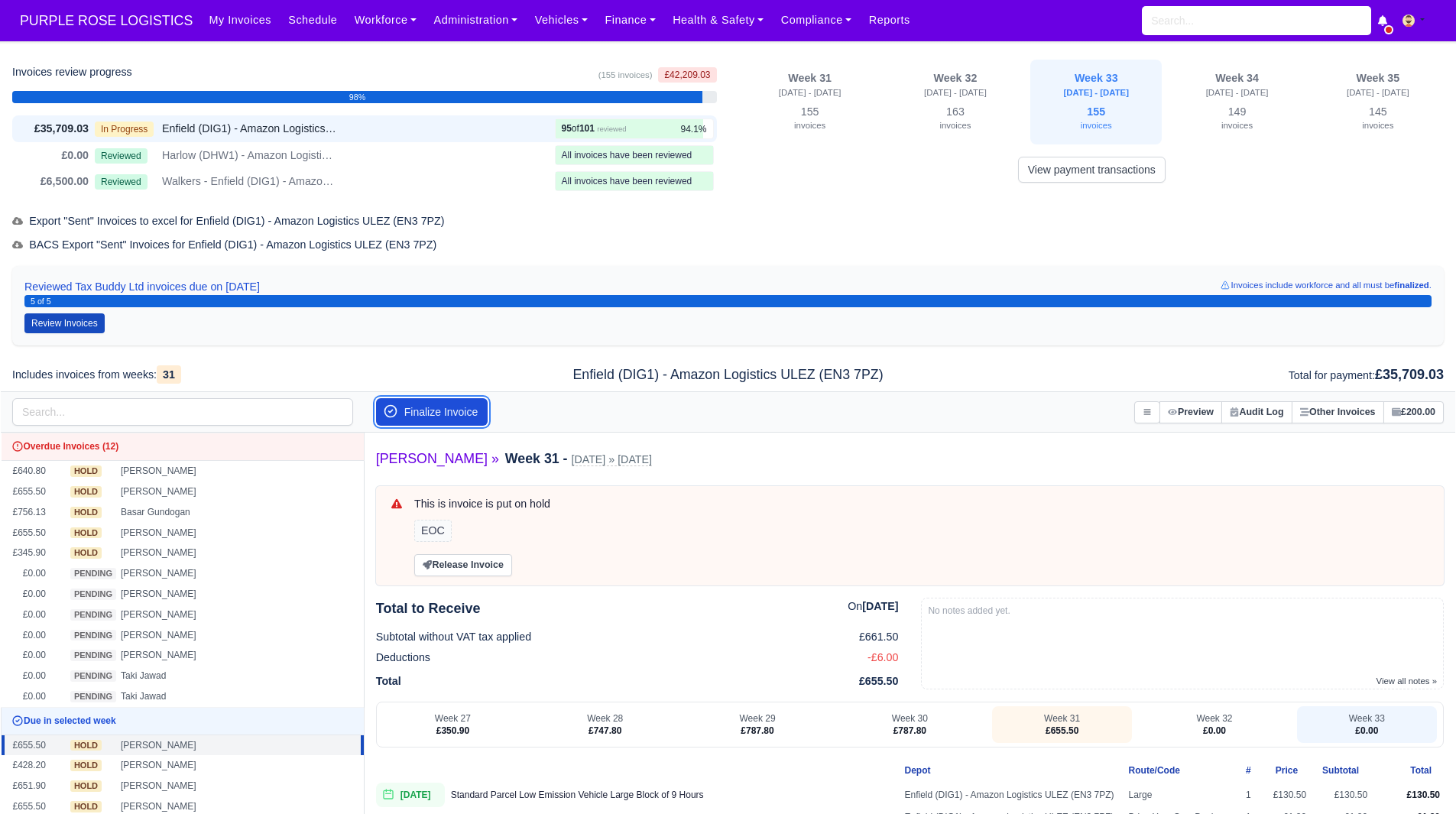
click at [476, 409] on button "Finalize Invoice" at bounding box center [432, 412] width 112 height 28
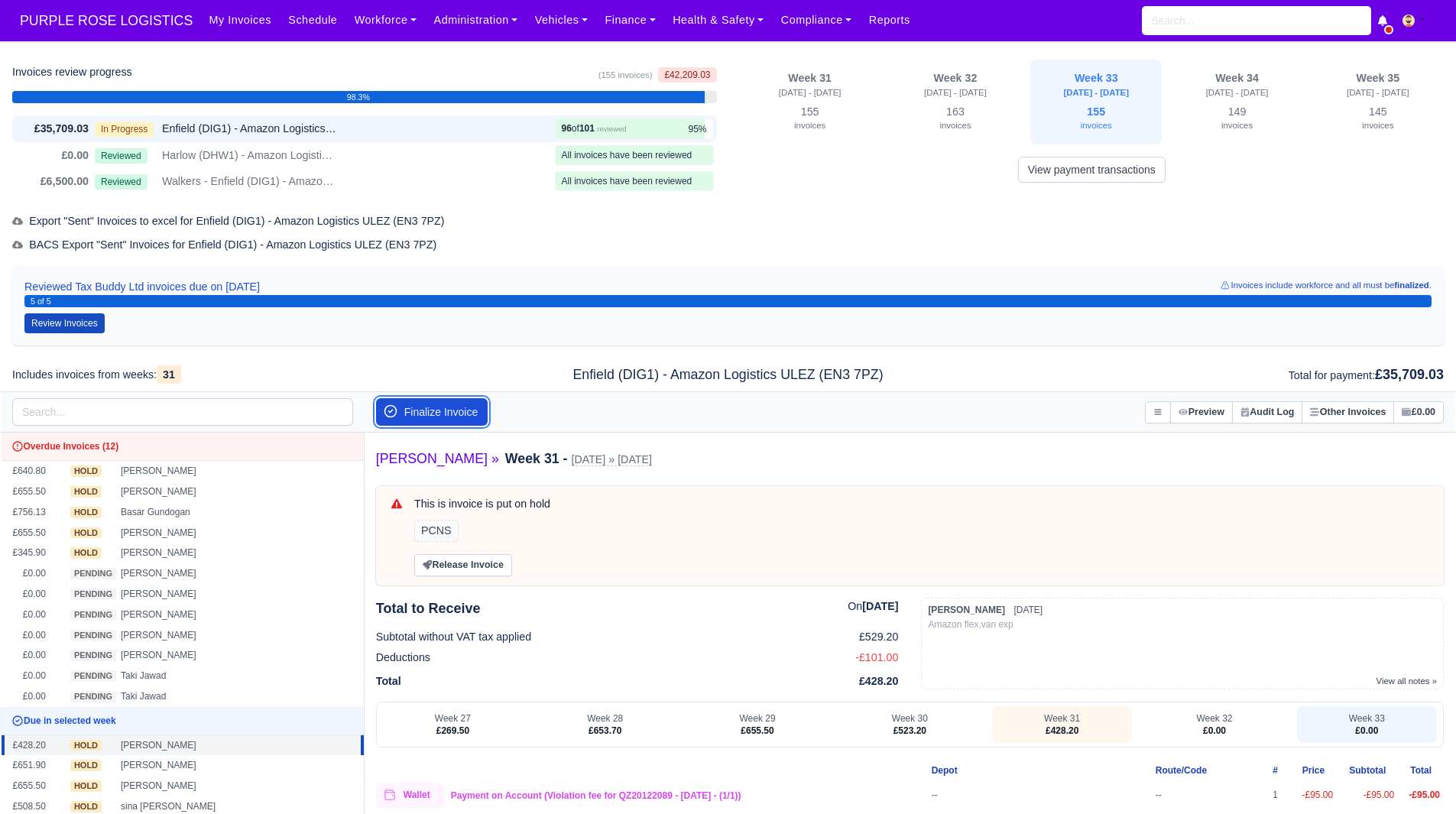
click at [476, 409] on button "Finalize Invoice" at bounding box center [432, 412] width 112 height 28
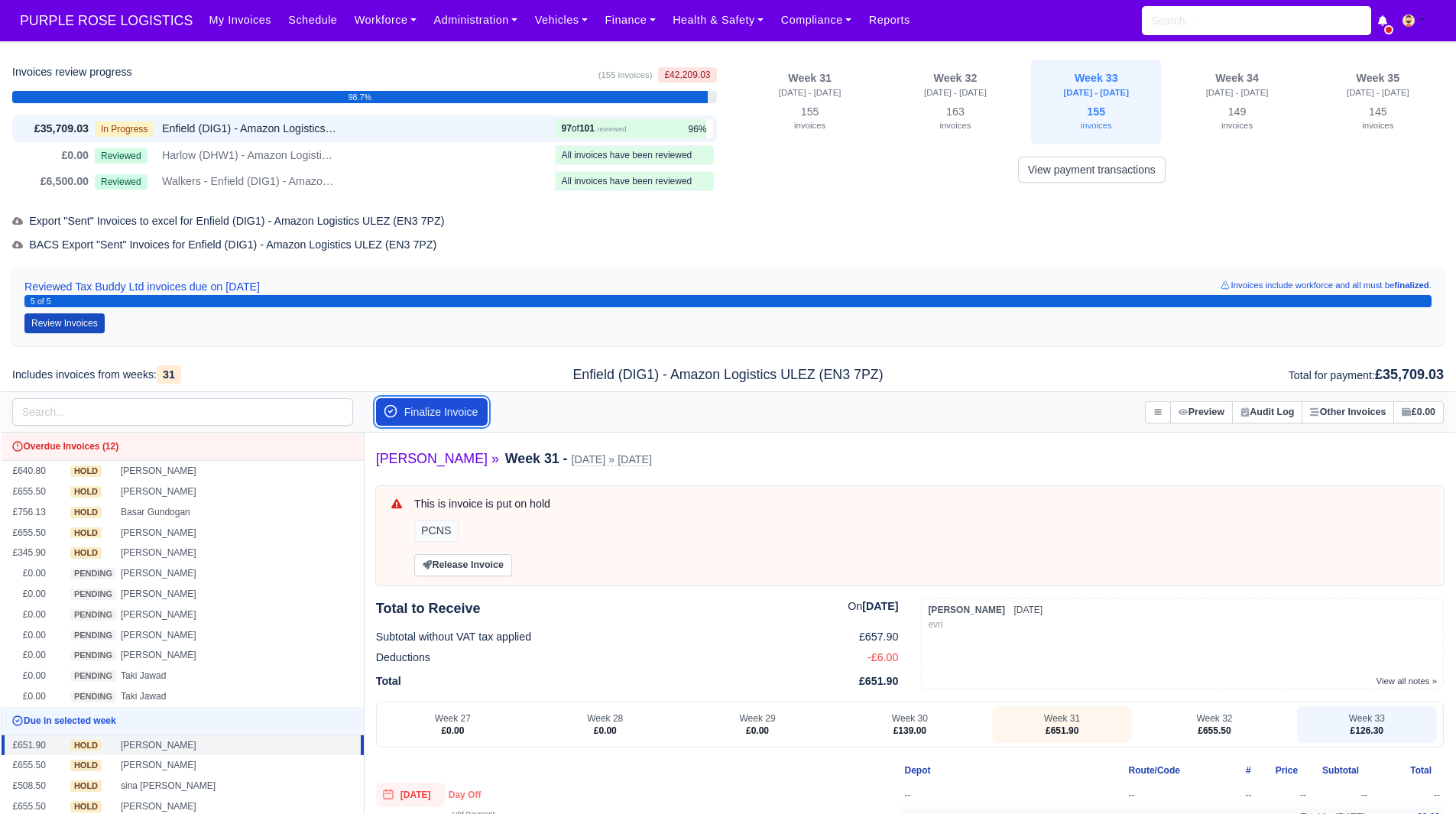
click at [476, 409] on button "Finalize Invoice" at bounding box center [432, 412] width 112 height 28
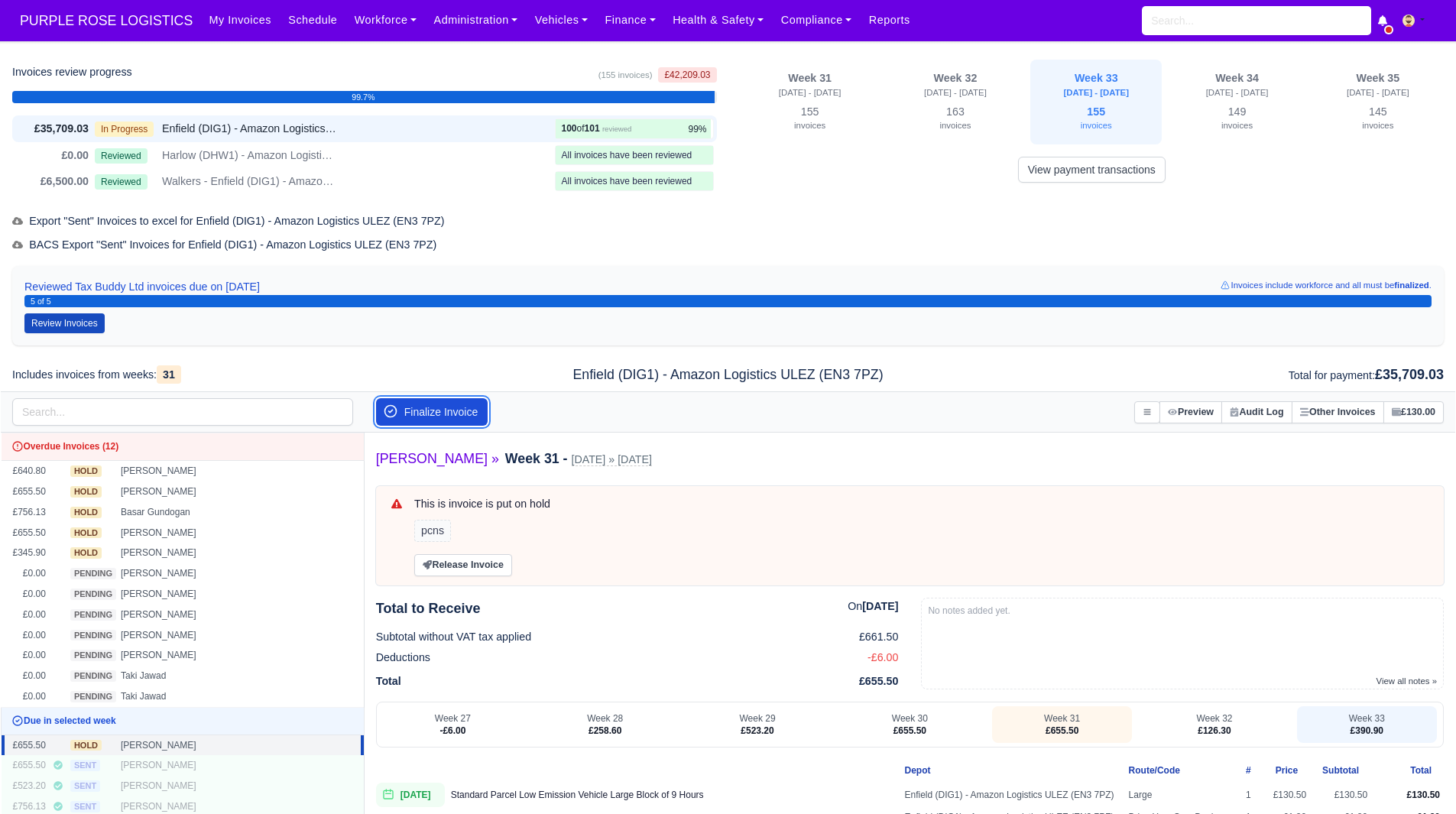
click at [476, 409] on button "Finalize Invoice" at bounding box center [432, 412] width 112 height 28
